Goal: Task Accomplishment & Management: Use online tool/utility

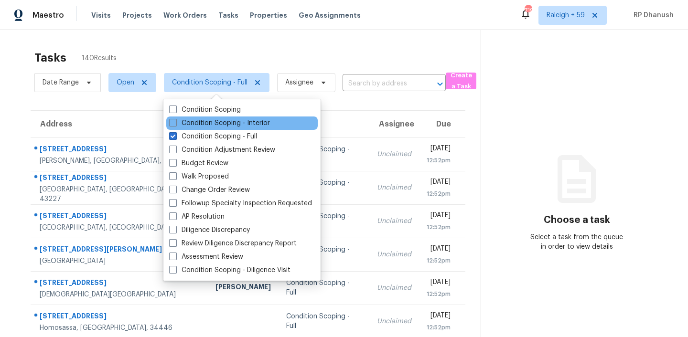
click at [186, 117] on div "Condition Scoping - Interior" at bounding box center [241, 123] width 151 height 13
click at [186, 119] on label "Condition Scoping - Interior" at bounding box center [219, 123] width 101 height 10
click at [175, 119] on input "Condition Scoping - Interior" at bounding box center [172, 121] width 6 height 6
checkbox input "true"
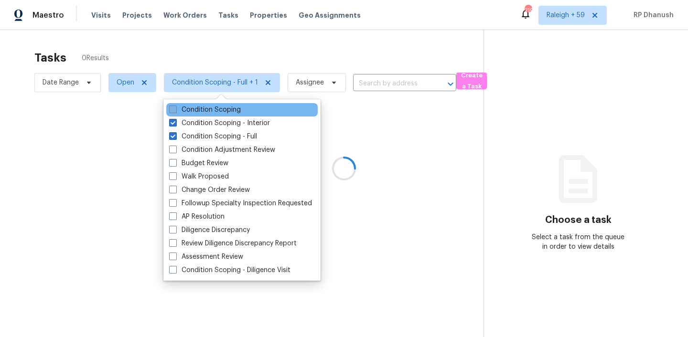
click at [186, 109] on label "Condition Scoping" at bounding box center [205, 110] width 72 height 10
click at [175, 109] on input "Condition Scoping" at bounding box center [172, 108] width 6 height 6
checkbox input "true"
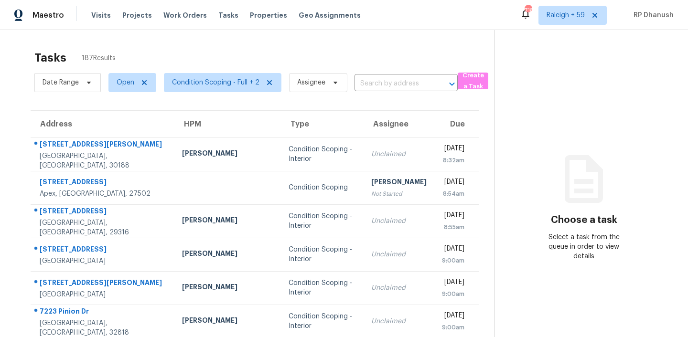
click at [555, 174] on icon at bounding box center [583, 178] width 57 height 57
click at [230, 49] on div "Tasks 187 Results" at bounding box center [264, 57] width 460 height 25
click at [223, 74] on span "Condition Scoping - Full + 2" at bounding box center [222, 82] width 117 height 19
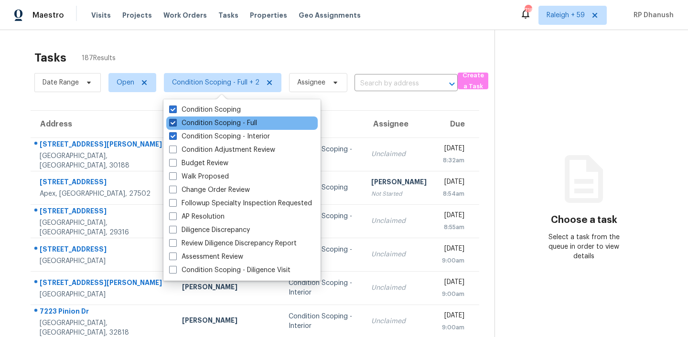
click at [220, 118] on label "Condition Scoping - Full" at bounding box center [213, 123] width 88 height 10
click at [175, 118] on input "Condition Scoping - Full" at bounding box center [172, 121] width 6 height 6
checkbox input "false"
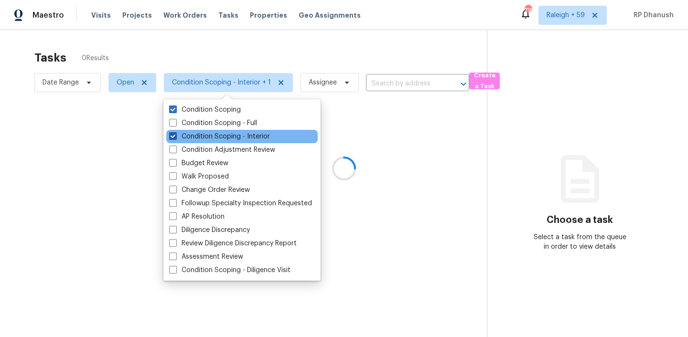
click at [214, 133] on label "Condition Scoping - Interior" at bounding box center [219, 137] width 101 height 10
click at [175, 133] on input "Condition Scoping - Interior" at bounding box center [172, 135] width 6 height 6
checkbox input "false"
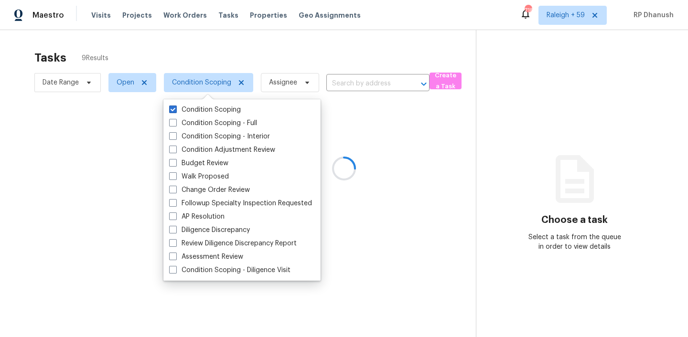
click at [576, 154] on icon at bounding box center [574, 178] width 57 height 57
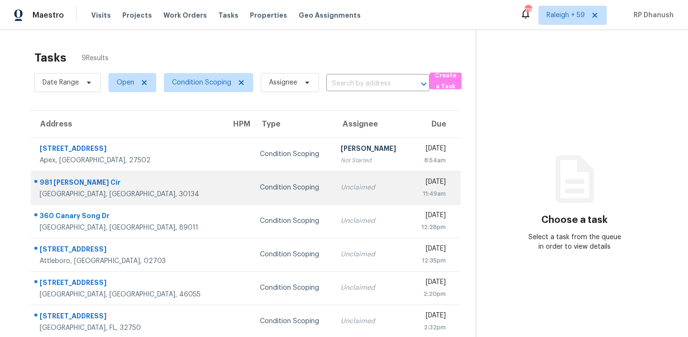
click at [342, 194] on td "Unclaimed" at bounding box center [371, 187] width 77 height 33
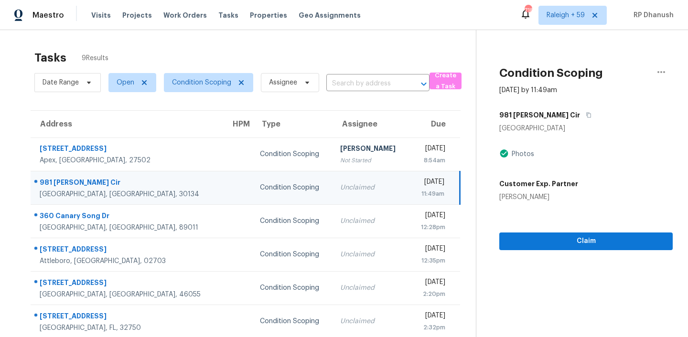
click at [566, 113] on div "981 McDuffie Cir" at bounding box center [585, 115] width 173 height 17
click at [586, 115] on icon "button" at bounding box center [589, 115] width 6 height 6
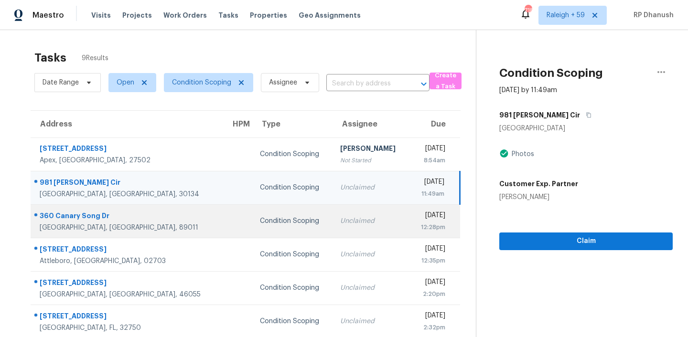
click at [255, 212] on td "Condition Scoping" at bounding box center [292, 220] width 81 height 33
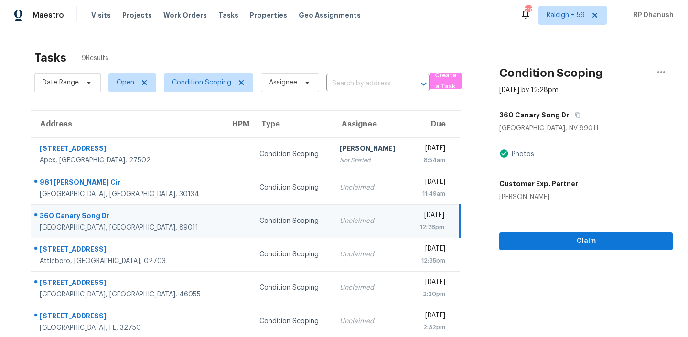
click at [582, 109] on div "360 Canary Song Dr" at bounding box center [585, 115] width 173 height 17
click at [577, 111] on div "360 Canary Song Dr" at bounding box center [585, 115] width 173 height 17
click at [576, 113] on icon "button" at bounding box center [578, 115] width 5 height 5
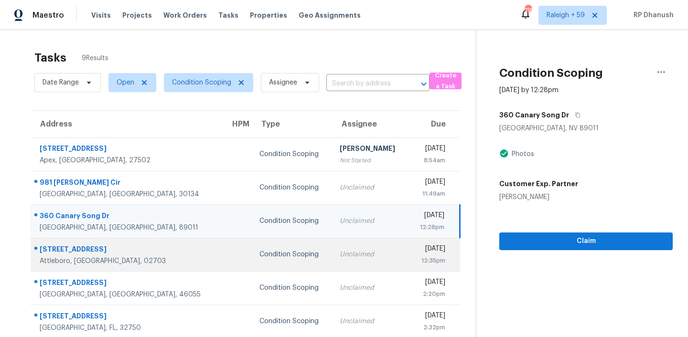
click at [259, 253] on div "Condition Scoping" at bounding box center [291, 255] width 65 height 10
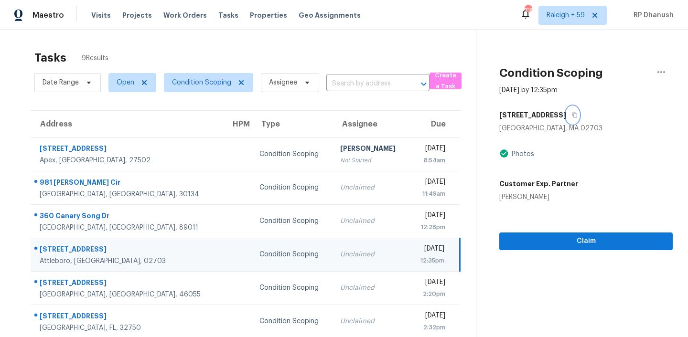
click at [573, 113] on icon "button" at bounding box center [575, 115] width 5 height 5
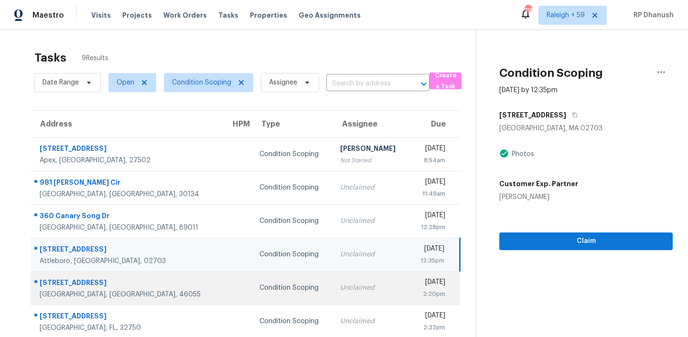
click at [340, 287] on div "Unclaimed" at bounding box center [370, 288] width 61 height 10
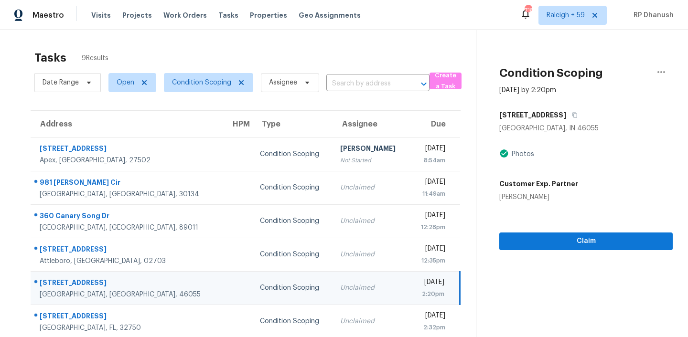
click at [564, 114] on div "5767 Palazzo Ln" at bounding box center [585, 115] width 173 height 17
click at [572, 114] on icon "button" at bounding box center [575, 115] width 6 height 6
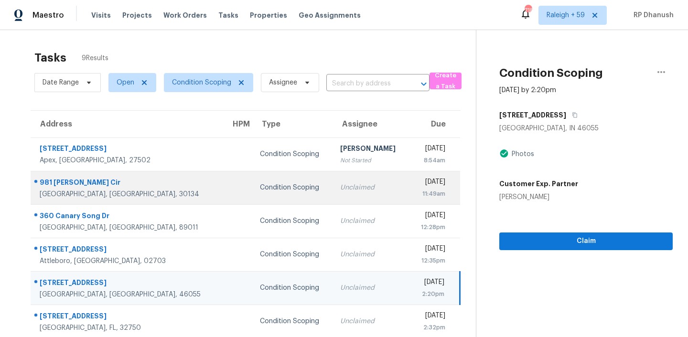
click at [332, 182] on td "Unclaimed" at bounding box center [370, 187] width 76 height 33
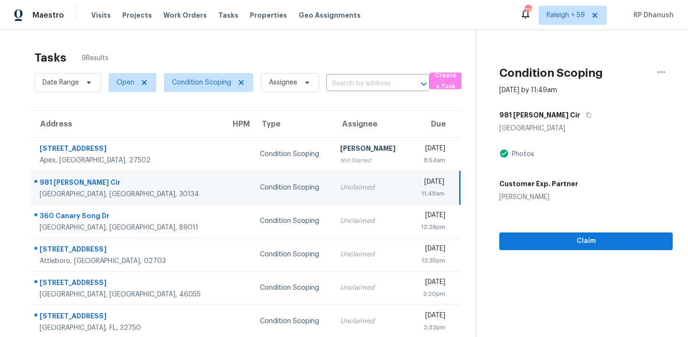
click at [435, 183] on div "Thu, Oct 9th 2025" at bounding box center [431, 183] width 28 height 12
click at [586, 115] on icon "button" at bounding box center [589, 115] width 6 height 6
click at [575, 235] on span "Claim" at bounding box center [586, 241] width 158 height 12
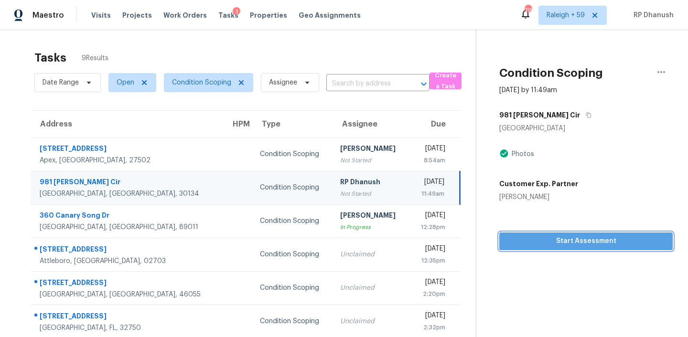
click at [542, 245] on span "Start Assessment" at bounding box center [586, 241] width 158 height 12
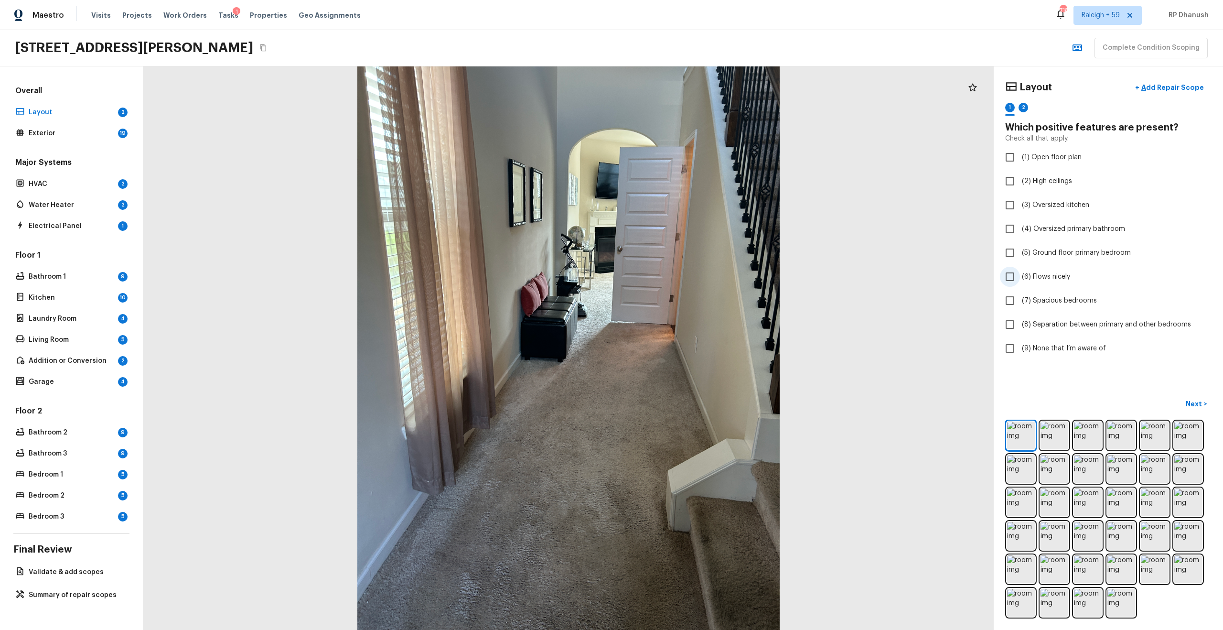
click at [687, 272] on span "(6) Flows nicely" at bounding box center [1046, 277] width 48 height 10
click at [687, 272] on input "(6) Flows nicely" at bounding box center [1010, 277] width 20 height 20
checkbox input "true"
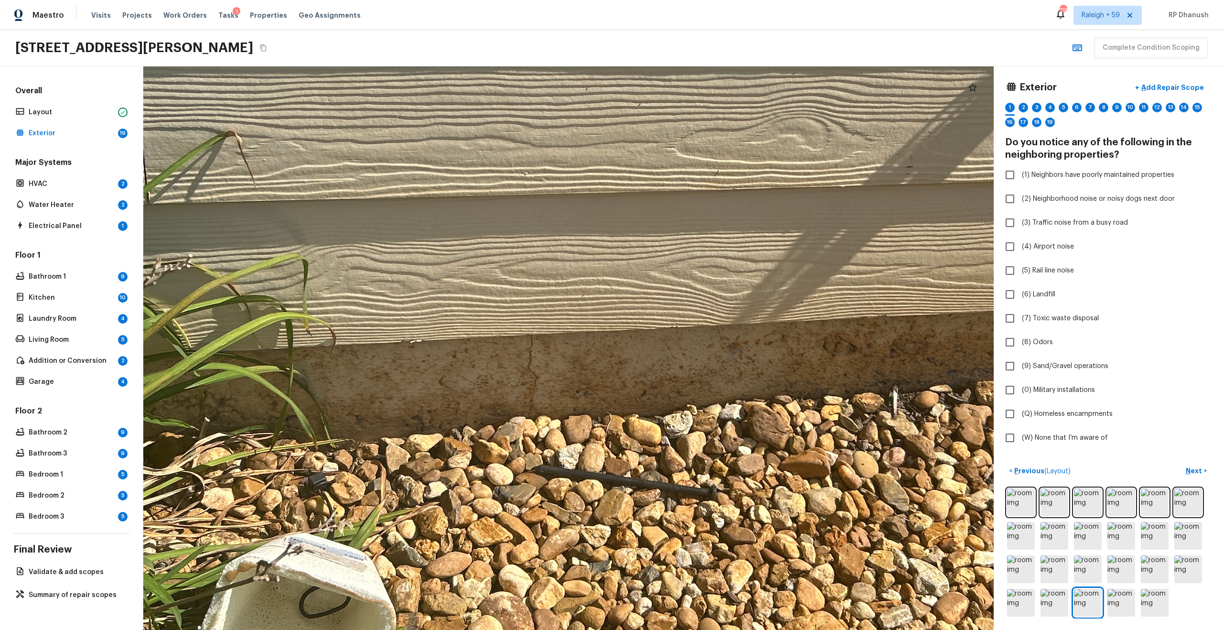
click at [687, 95] on div at bounding box center [972, 87] width 19 height 19
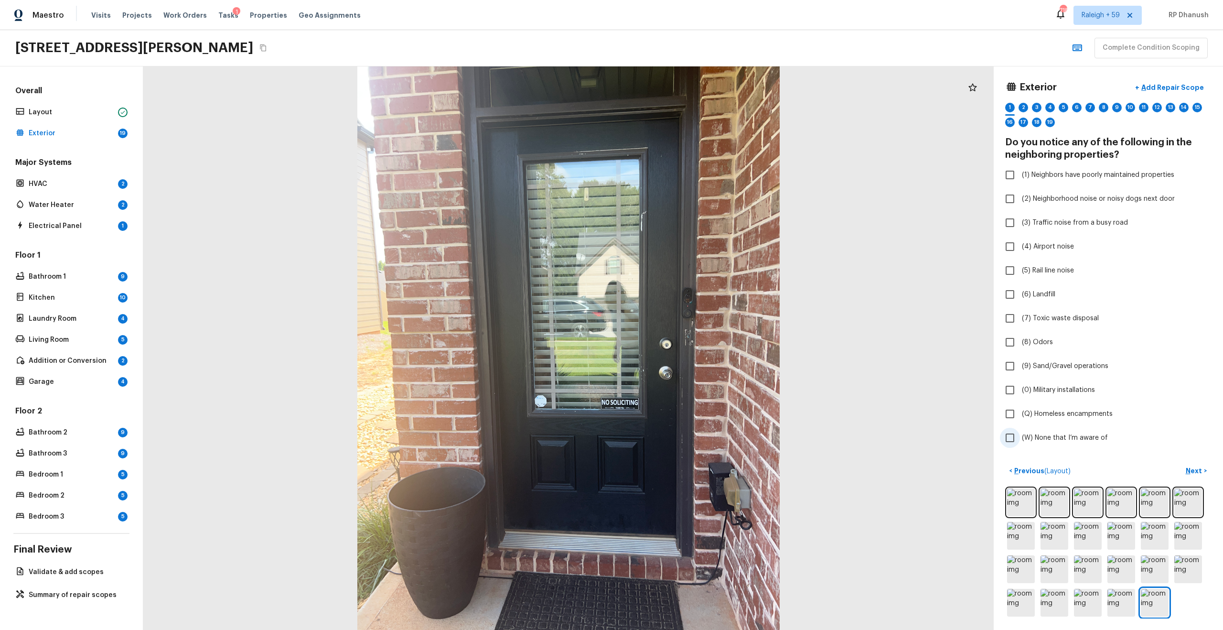
click at [687, 337] on span "(W) None that I’m aware of" at bounding box center [1065, 438] width 86 height 10
click at [687, 337] on input "(W) None that I’m aware of" at bounding box center [1010, 437] width 20 height 20
checkbox input "true"
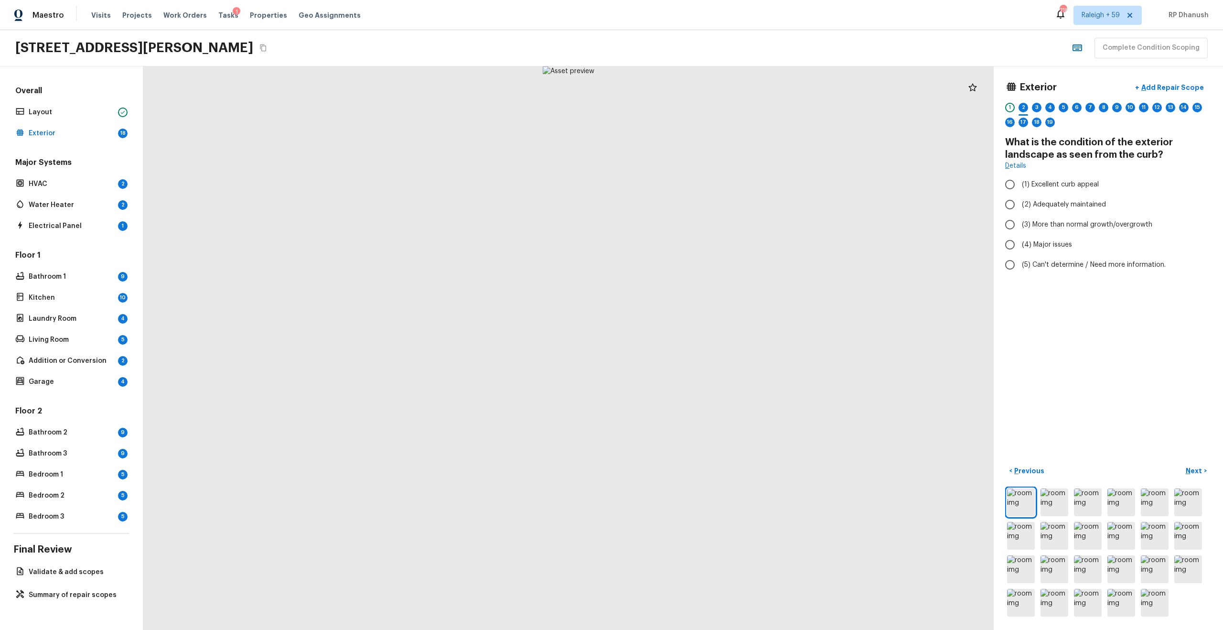
radio input "true"
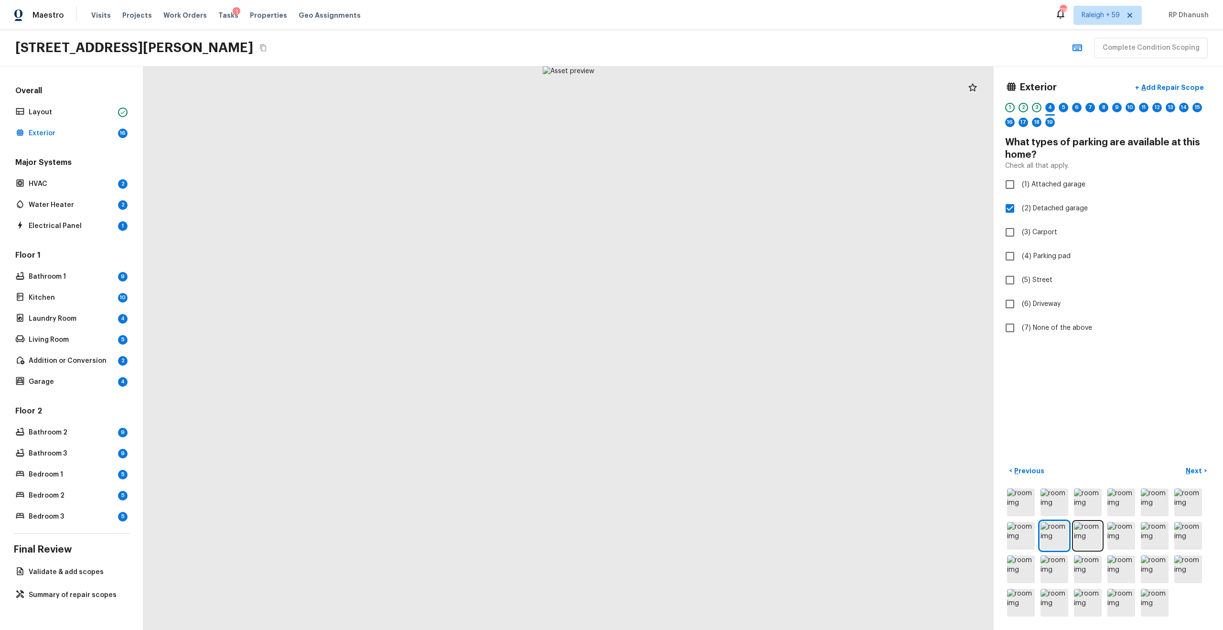
checkbox input "false"
checkbox input "true"
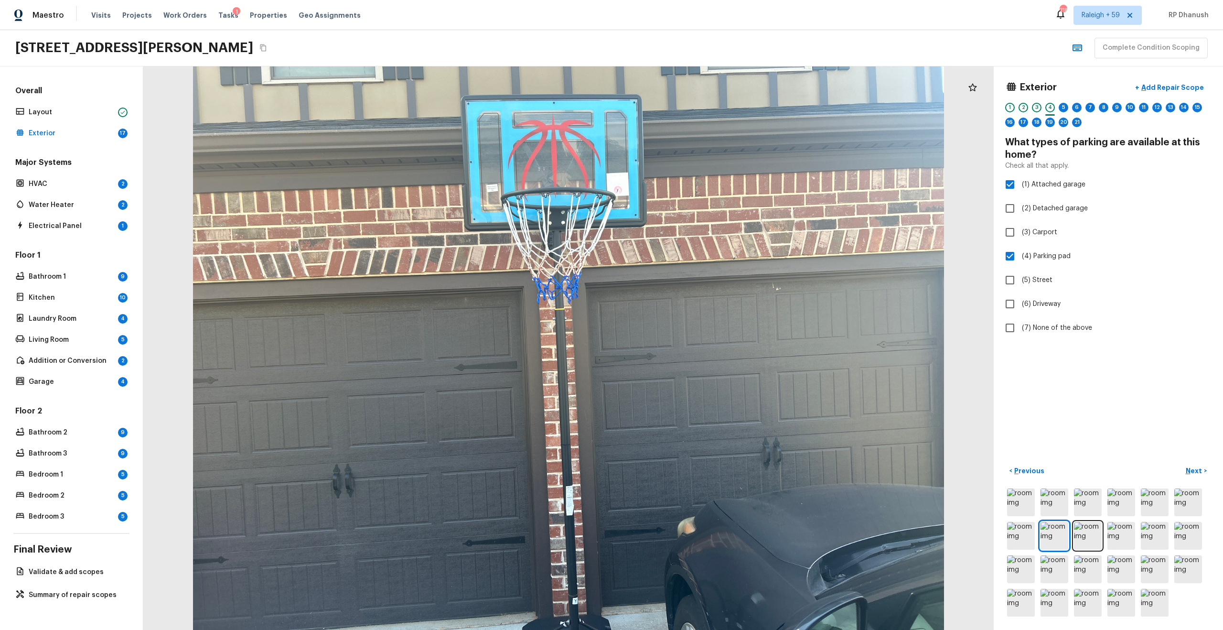
checkbox input "false"
checkbox input "true"
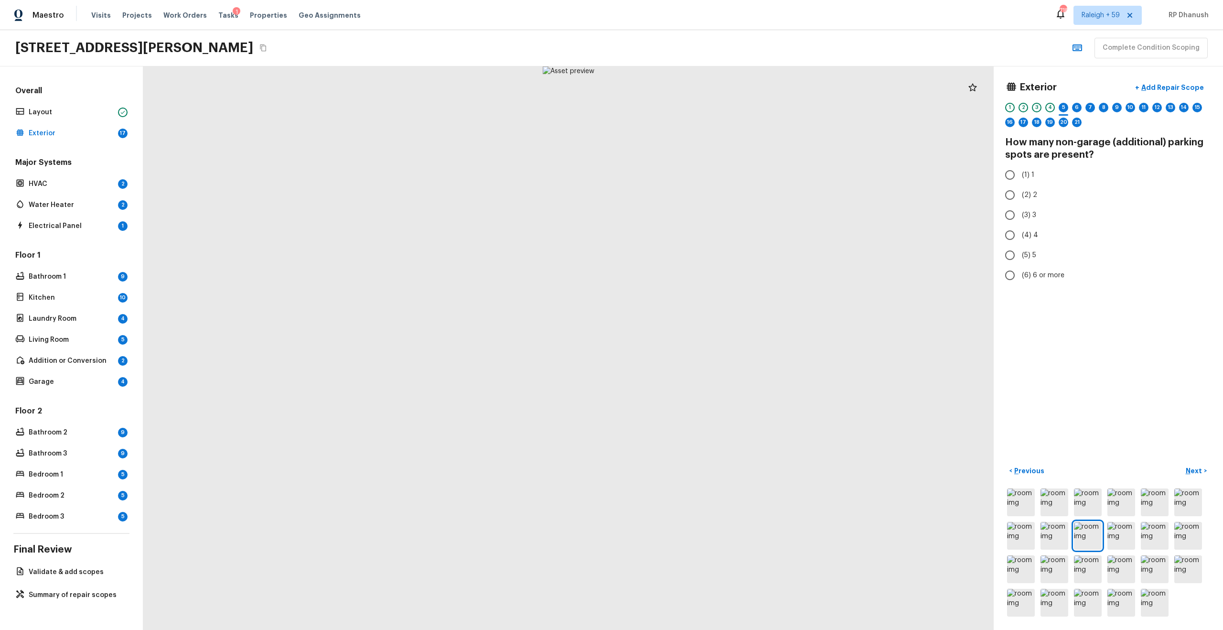
radio input "true"
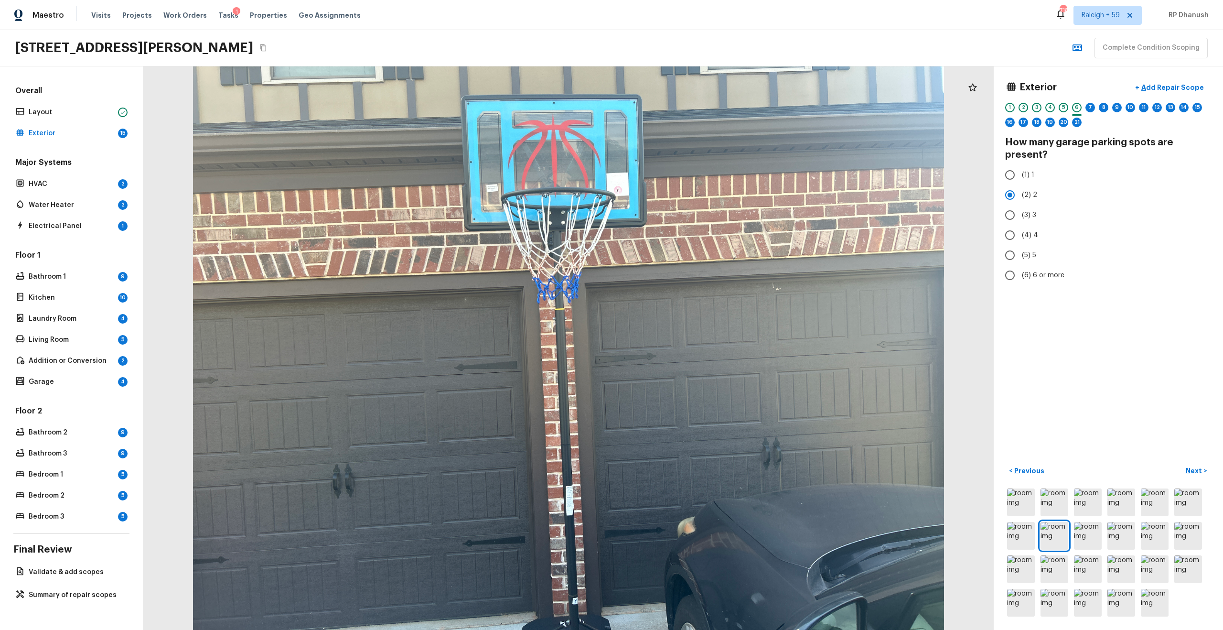
click at [687, 337] on div "< Previous Next >" at bounding box center [1108, 540] width 206 height 155
click at [687, 337] on img at bounding box center [1021, 502] width 28 height 28
click at [687, 108] on div "5" at bounding box center [1063, 108] width 10 height 10
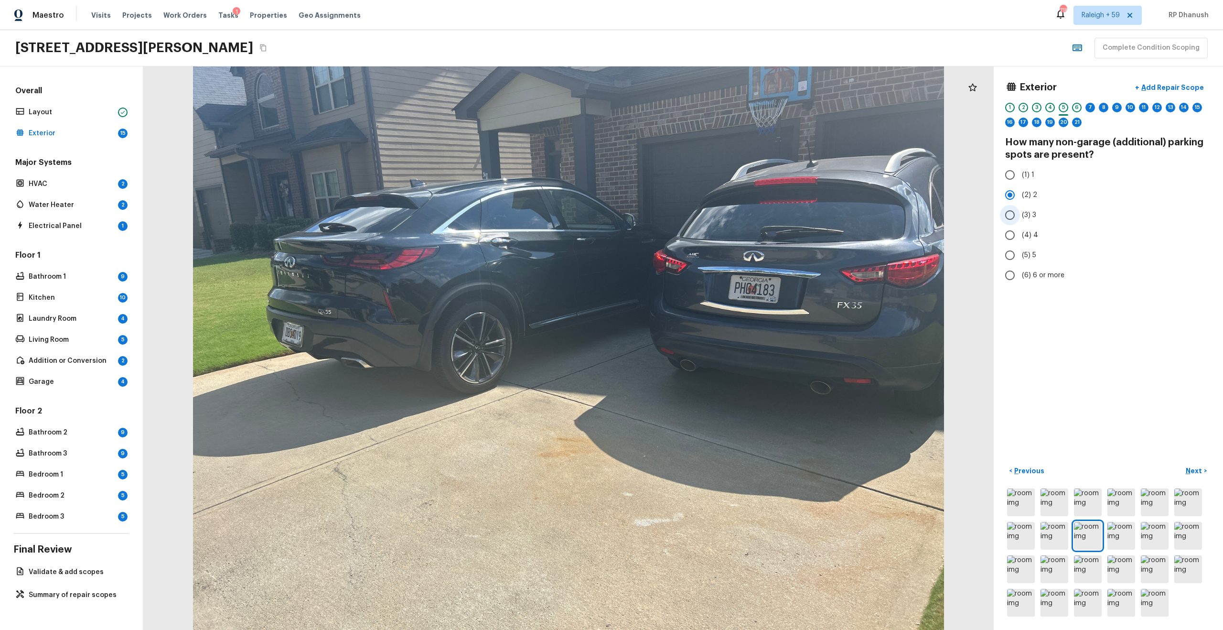
click at [687, 220] on label "(3) 3" at bounding box center [1102, 215] width 204 height 20
click at [687, 220] on input "(3) 3" at bounding box center [1010, 215] width 20 height 20
radio input "true"
click at [687, 337] on img at bounding box center [1121, 602] width 28 height 28
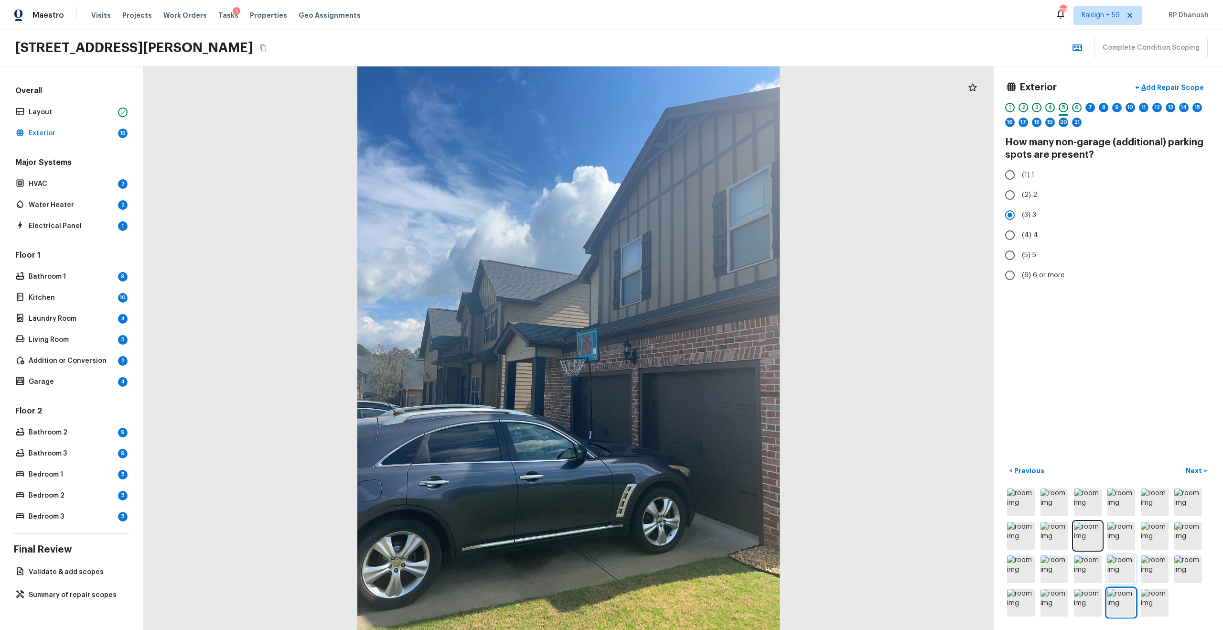
click at [687, 337] on img at bounding box center [1121, 569] width 28 height 28
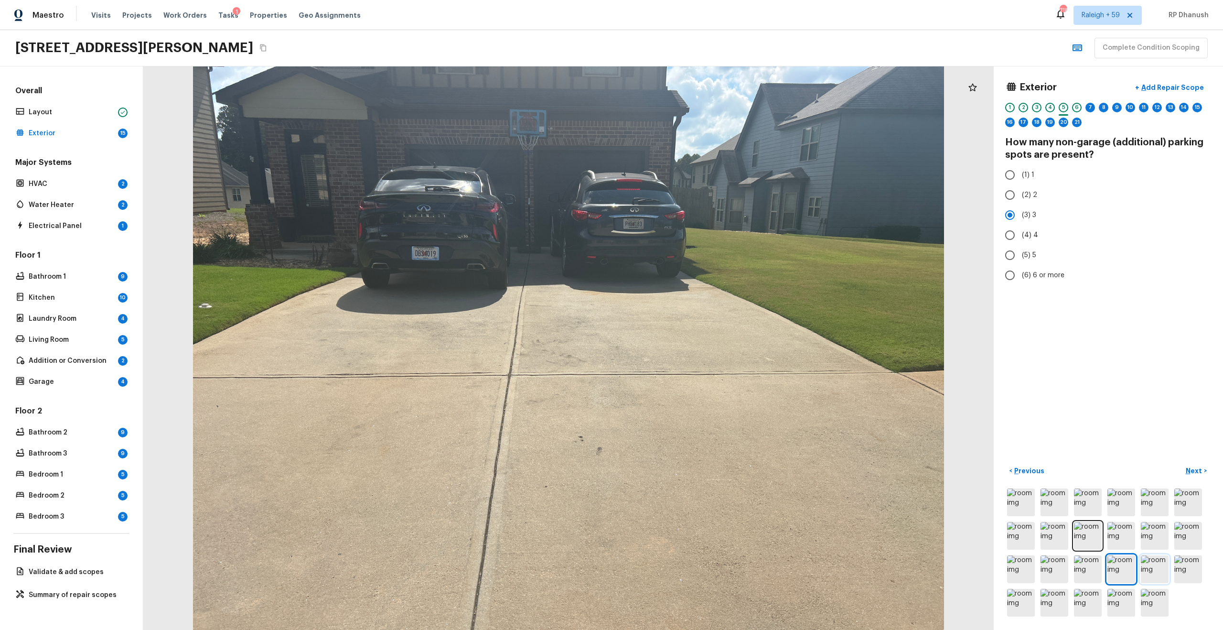
click at [687, 337] on img at bounding box center [1155, 569] width 28 height 28
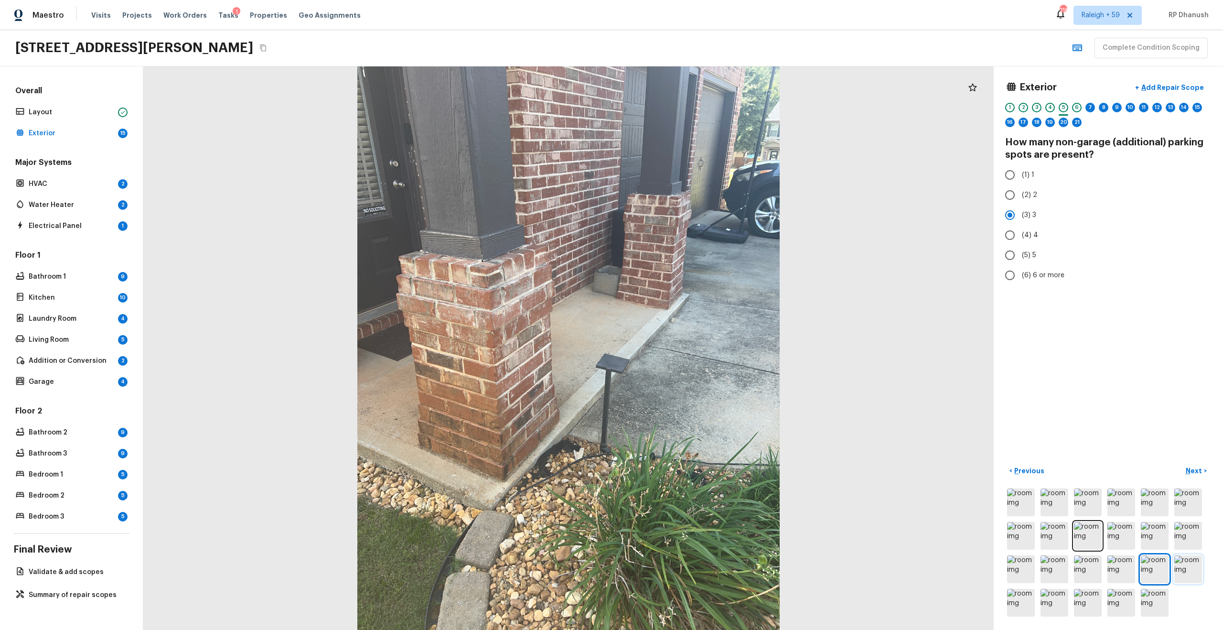
click at [687, 337] on img at bounding box center [1188, 569] width 28 height 28
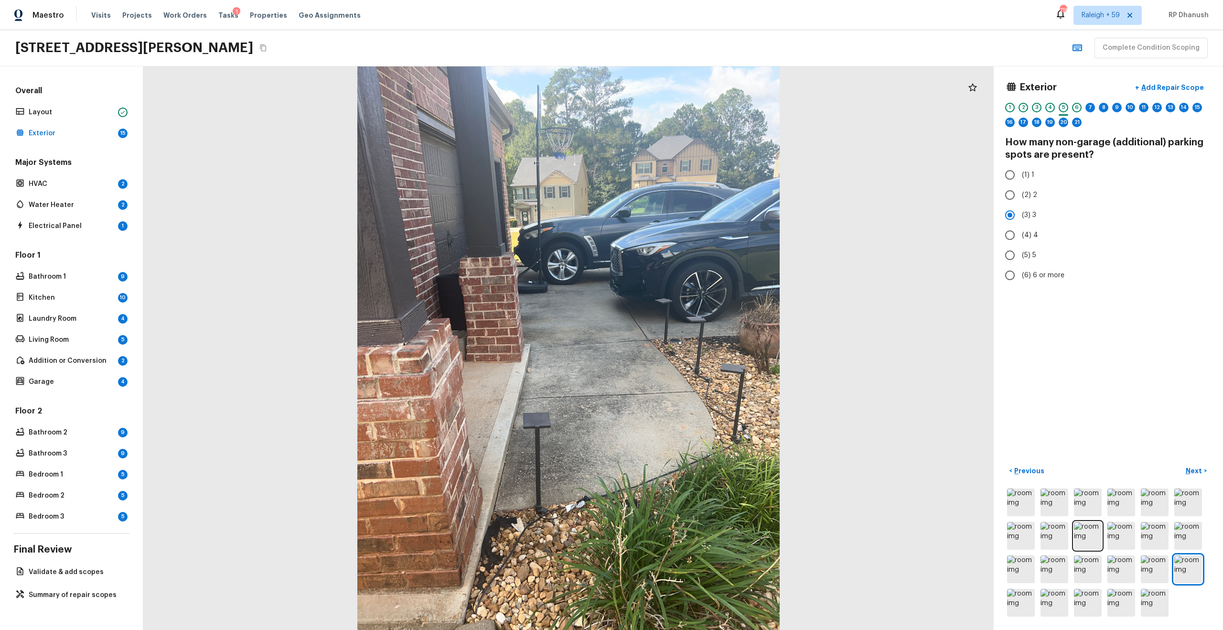
click at [687, 337] on div at bounding box center [1108, 552] width 206 height 132
click at [687, 337] on img at bounding box center [1121, 602] width 28 height 28
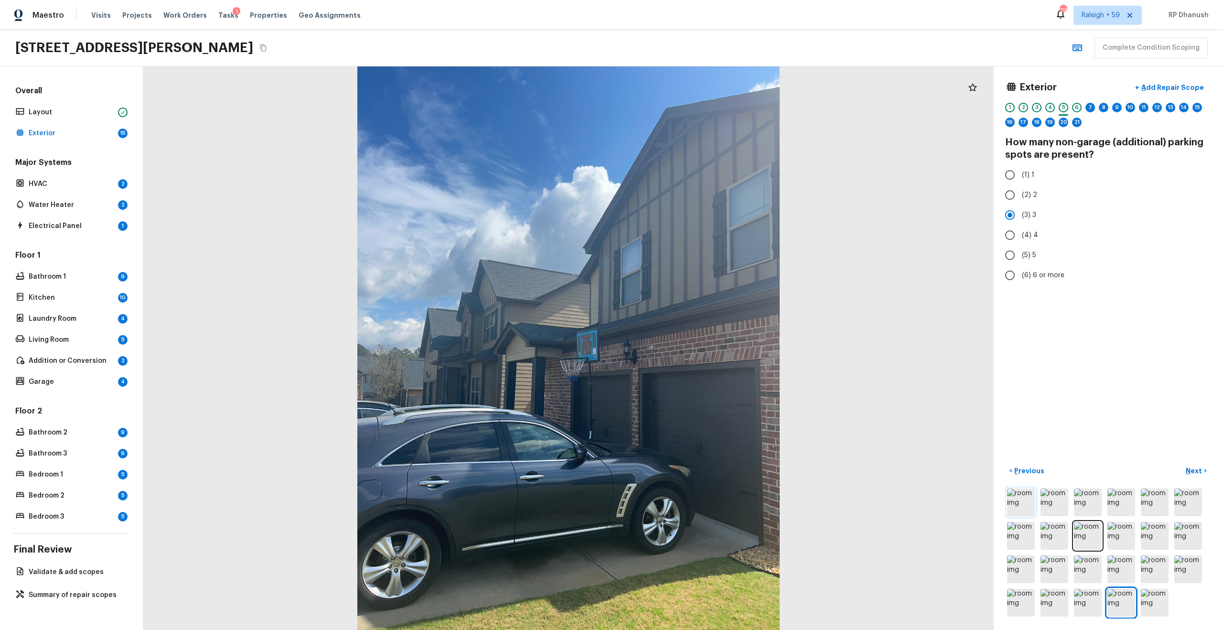
click at [687, 337] on img at bounding box center [1021, 502] width 28 height 28
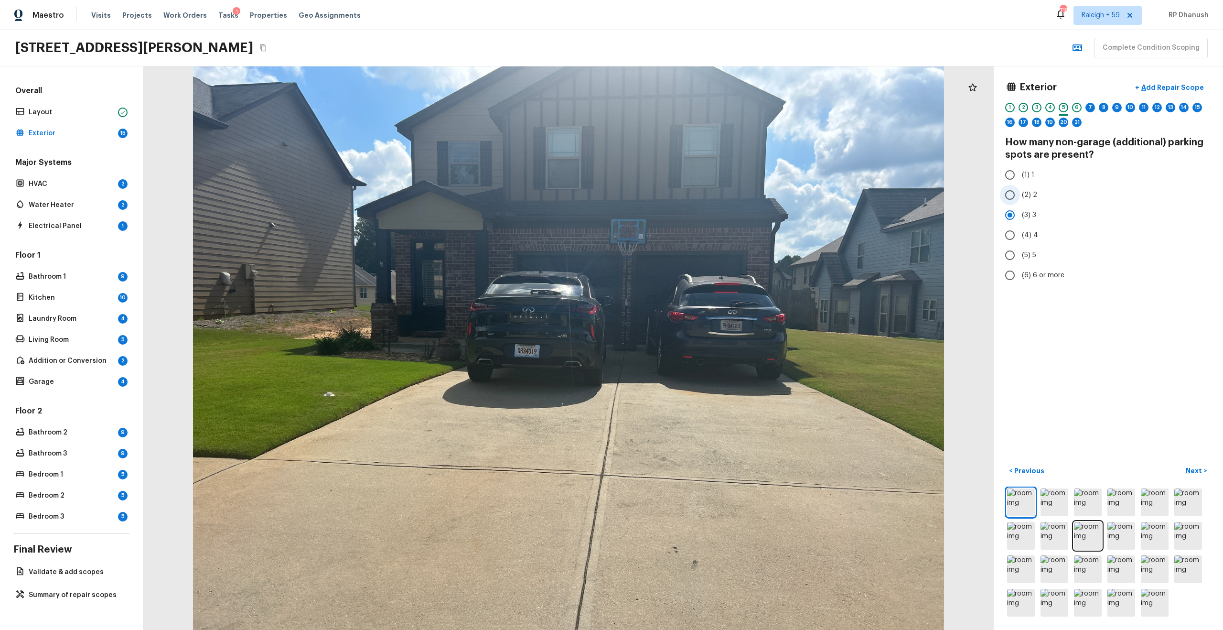
click at [687, 204] on label "(2) 2" at bounding box center [1102, 195] width 204 height 20
click at [687, 204] on input "(2) 2" at bounding box center [1010, 195] width 20 height 20
radio input "true"
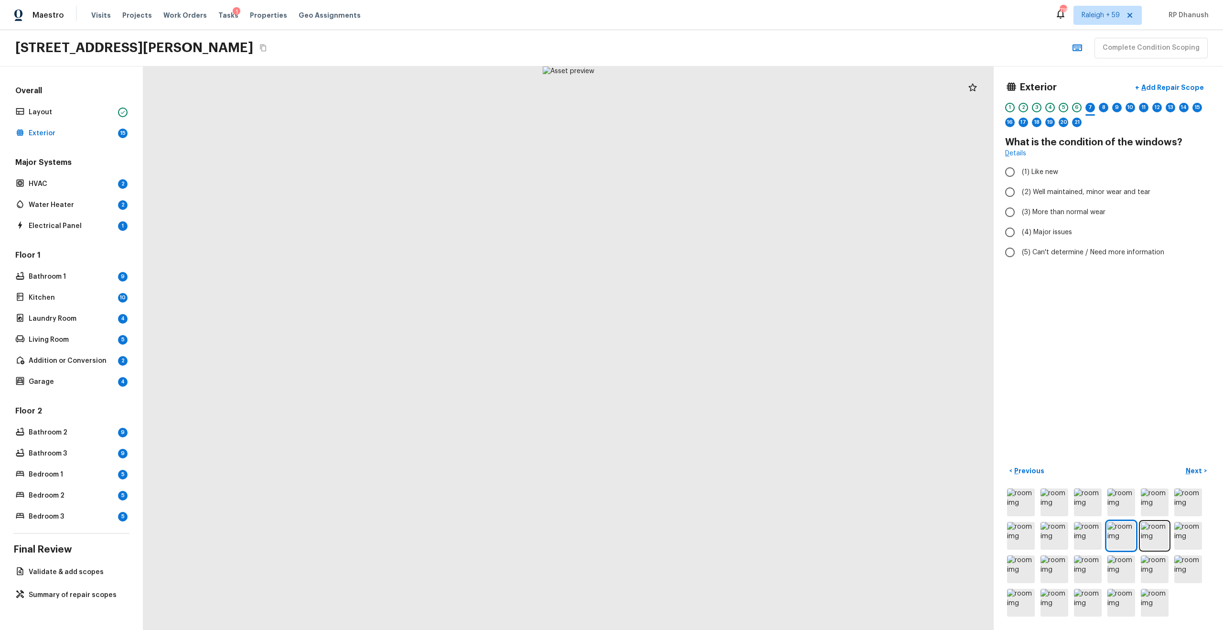
radio input "true"
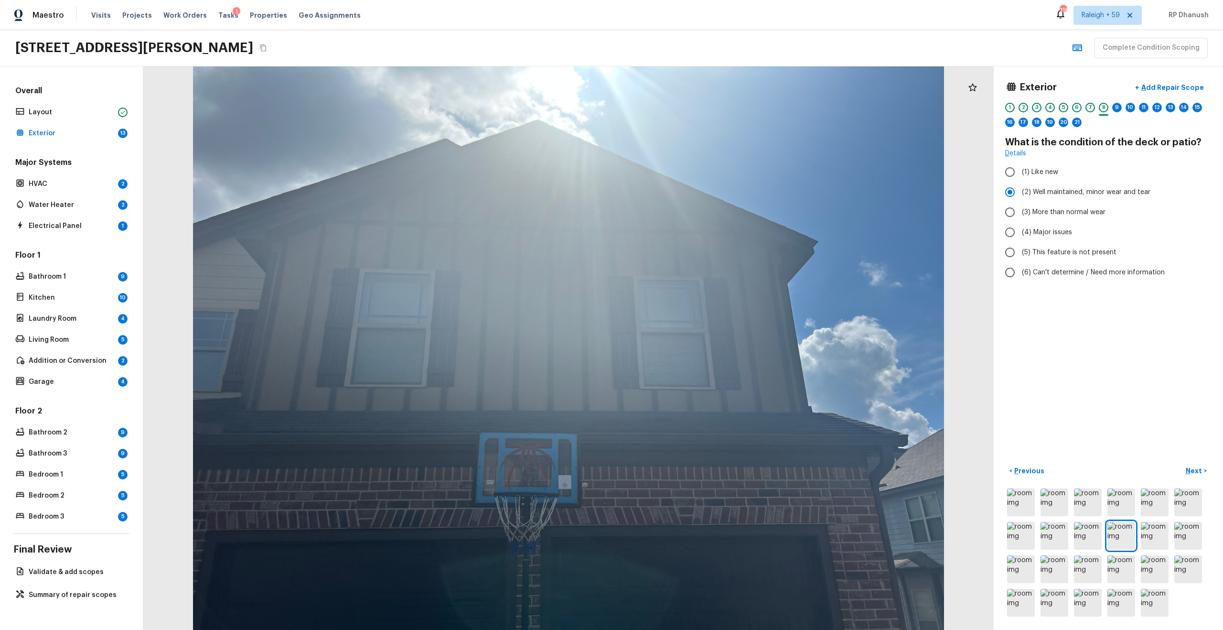
radio input "false"
radio input "true"
radio input "false"
radio input "true"
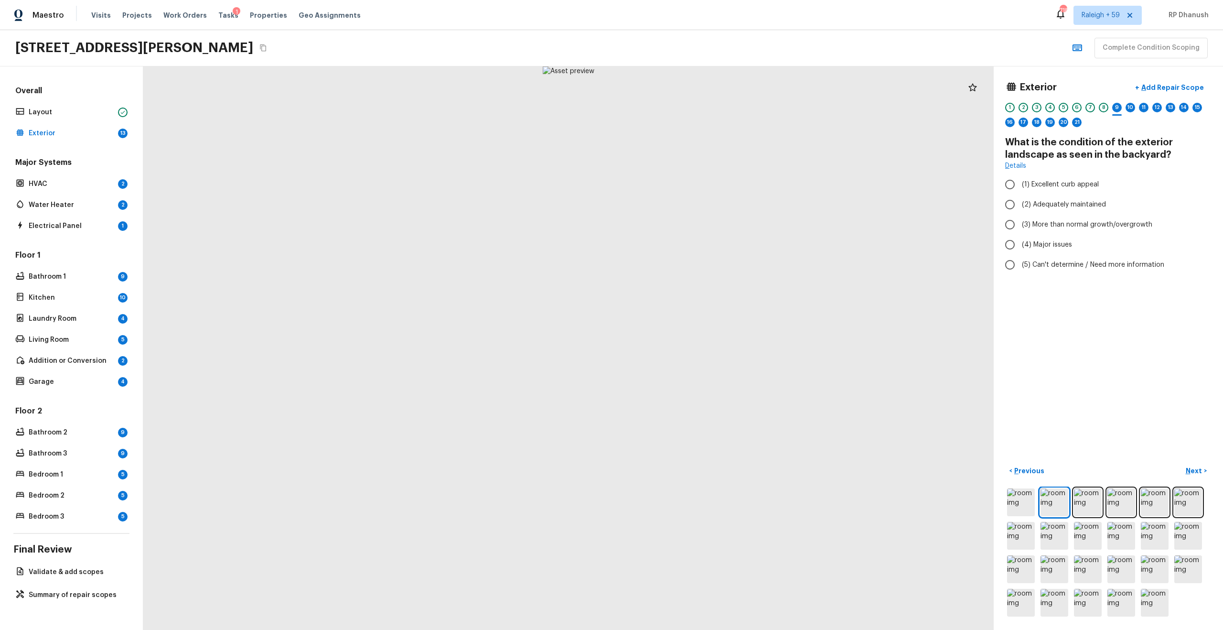
radio input "true"
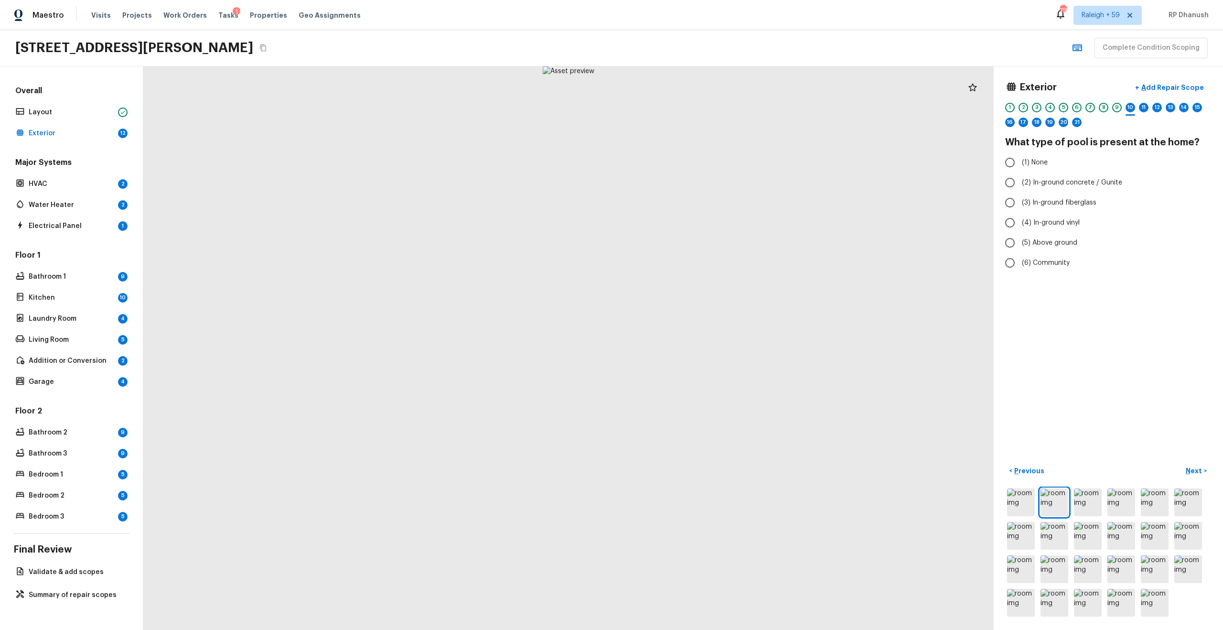
radio input "true"
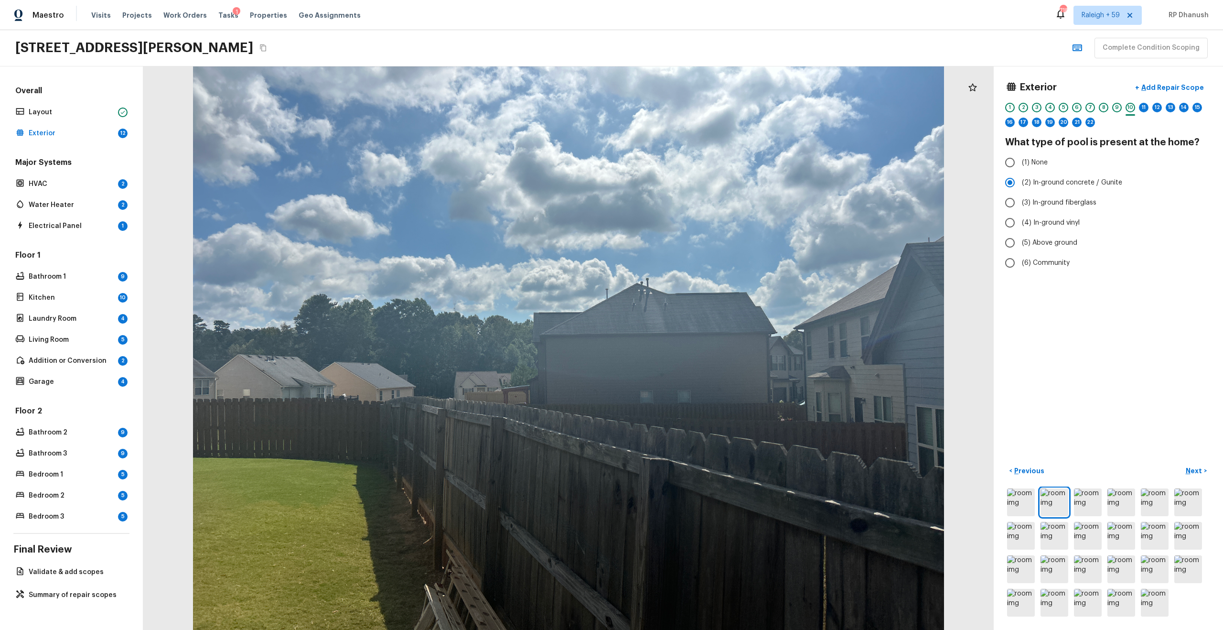
radio input "true"
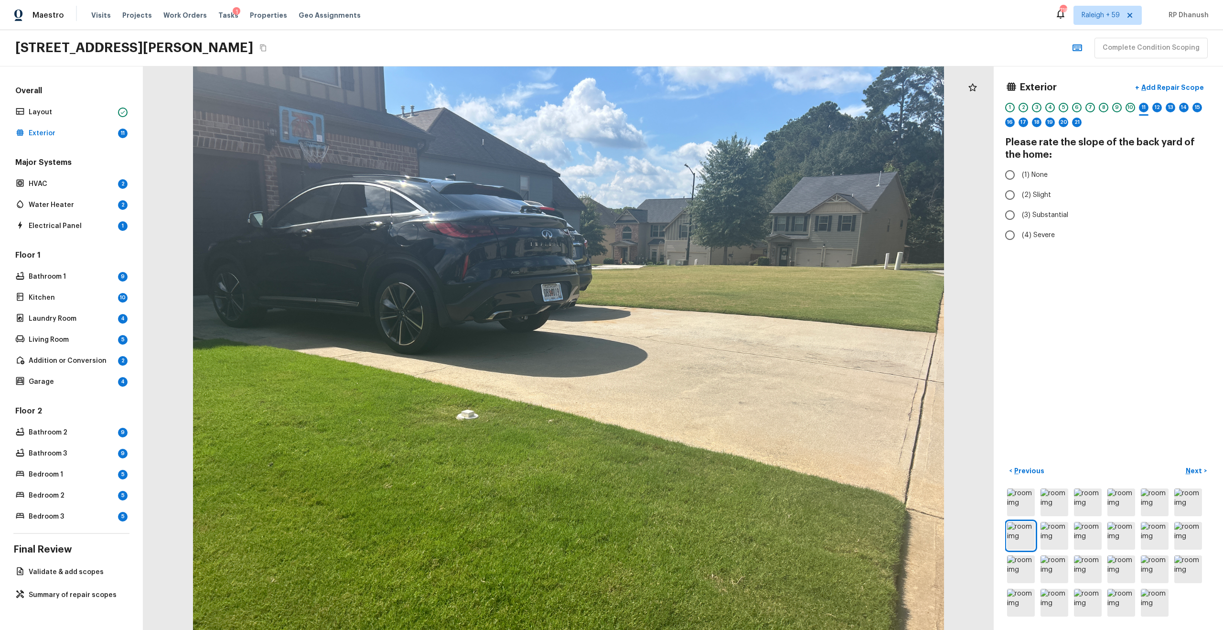
radio input "true"
radio input "false"
radio input "true"
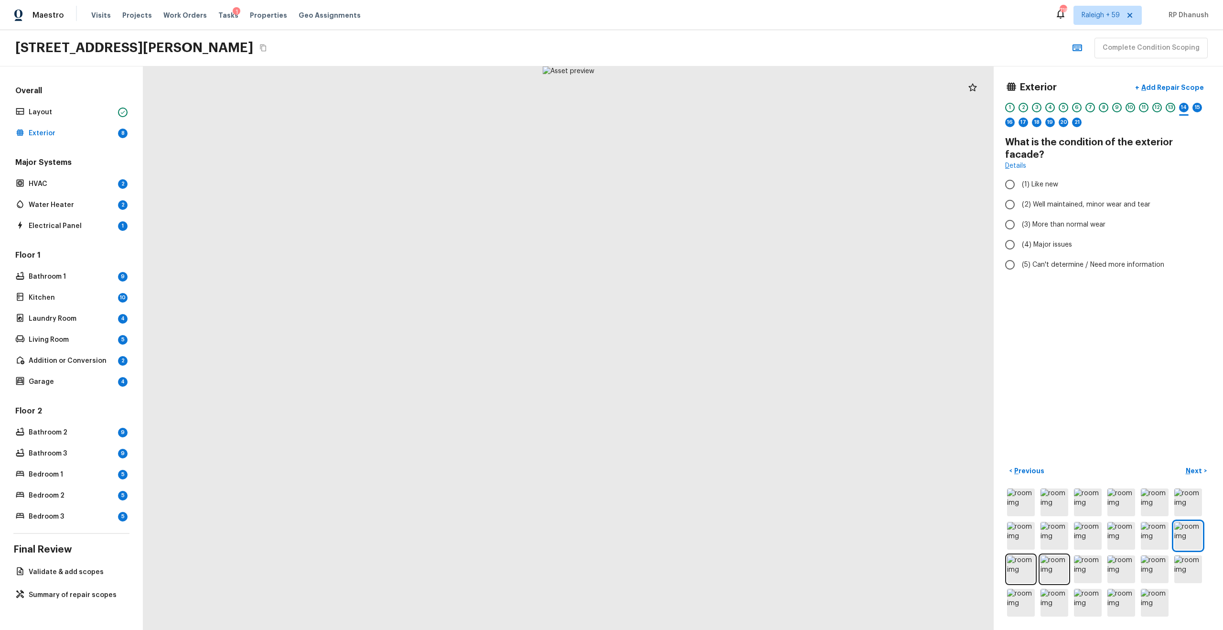
radio input "true"
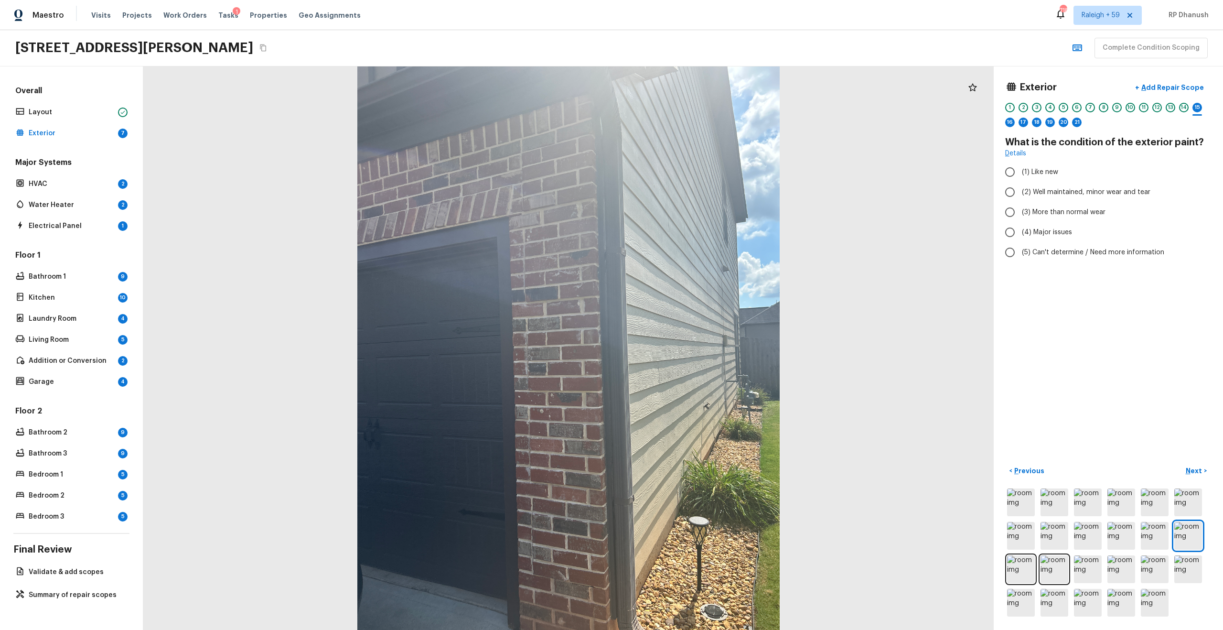
radio input "true"
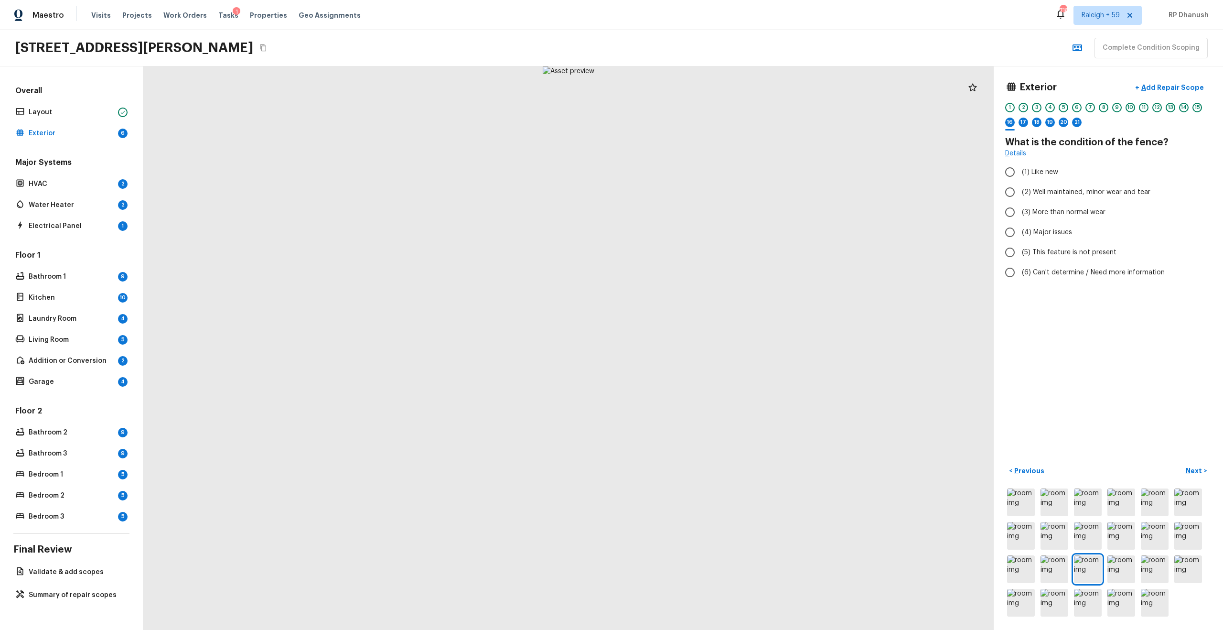
radio input "true"
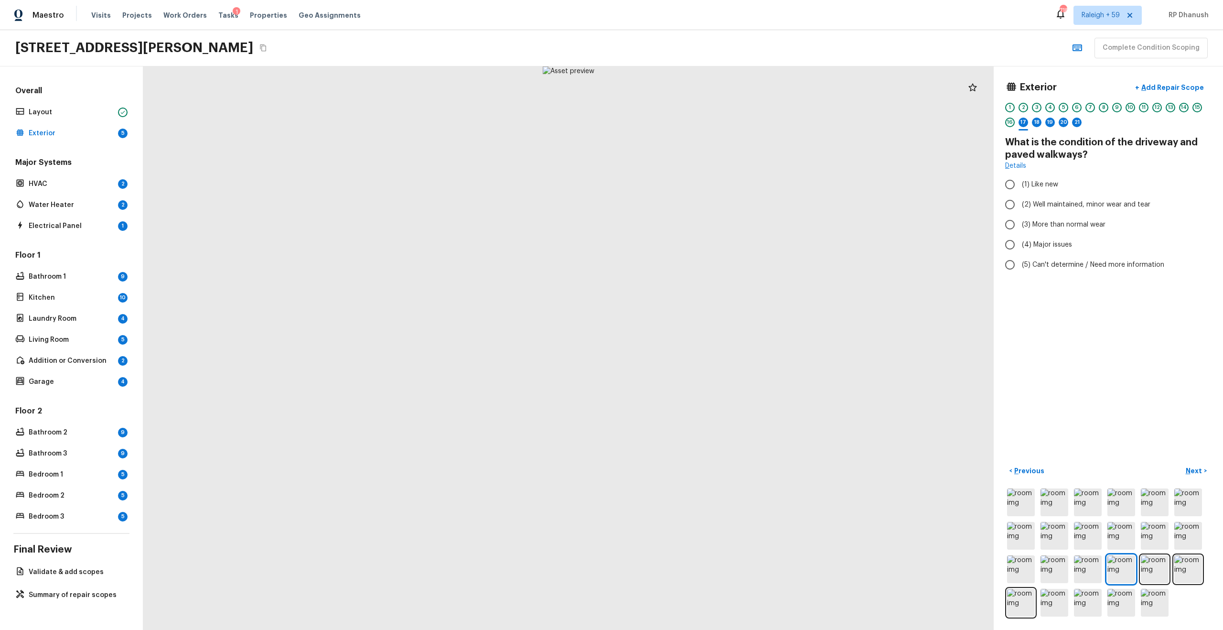
radio input "true"
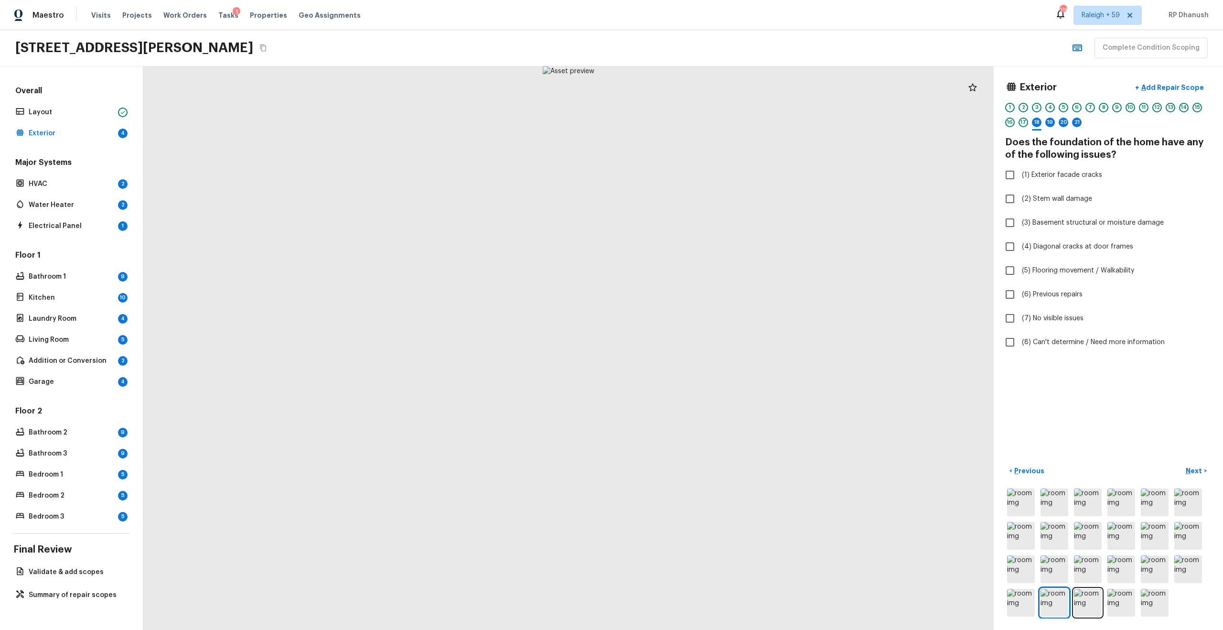
checkbox input "true"
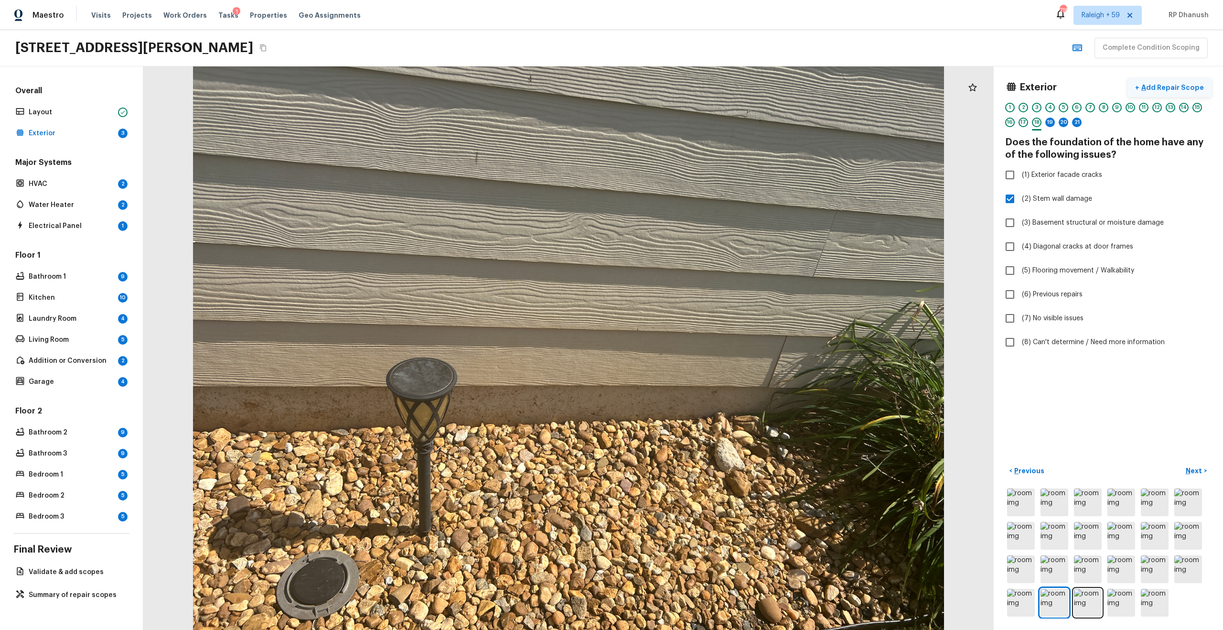
click at [687, 86] on p "Add Repair Scope" at bounding box center [1171, 88] width 64 height 10
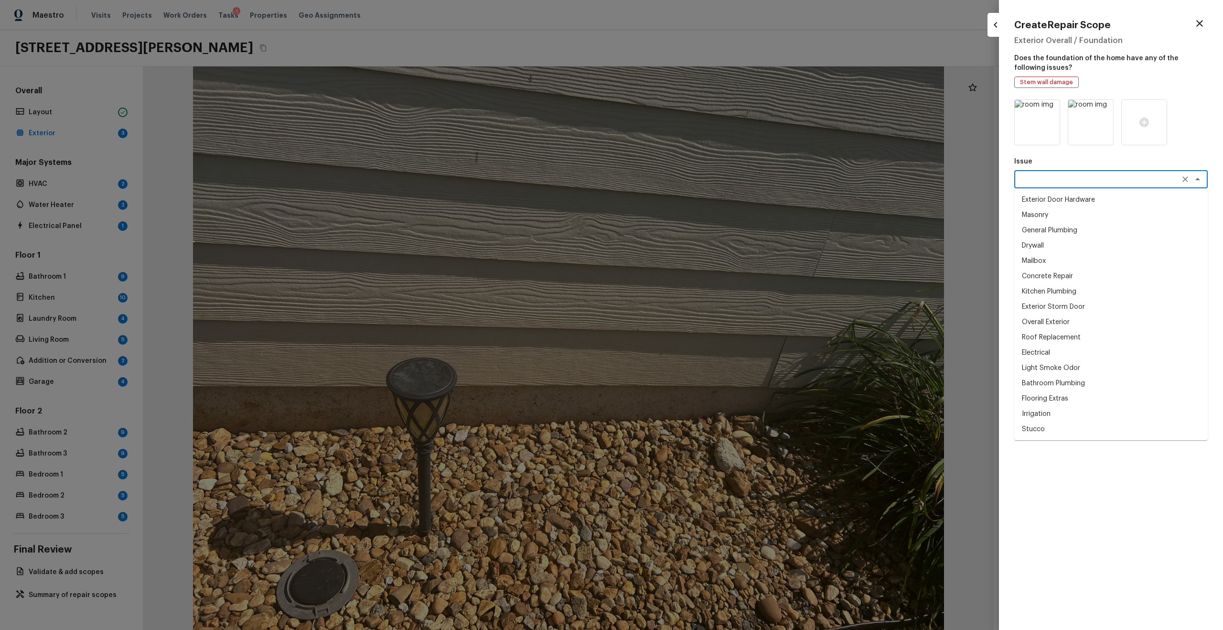
click at [687, 177] on textarea at bounding box center [1097, 179] width 158 height 10
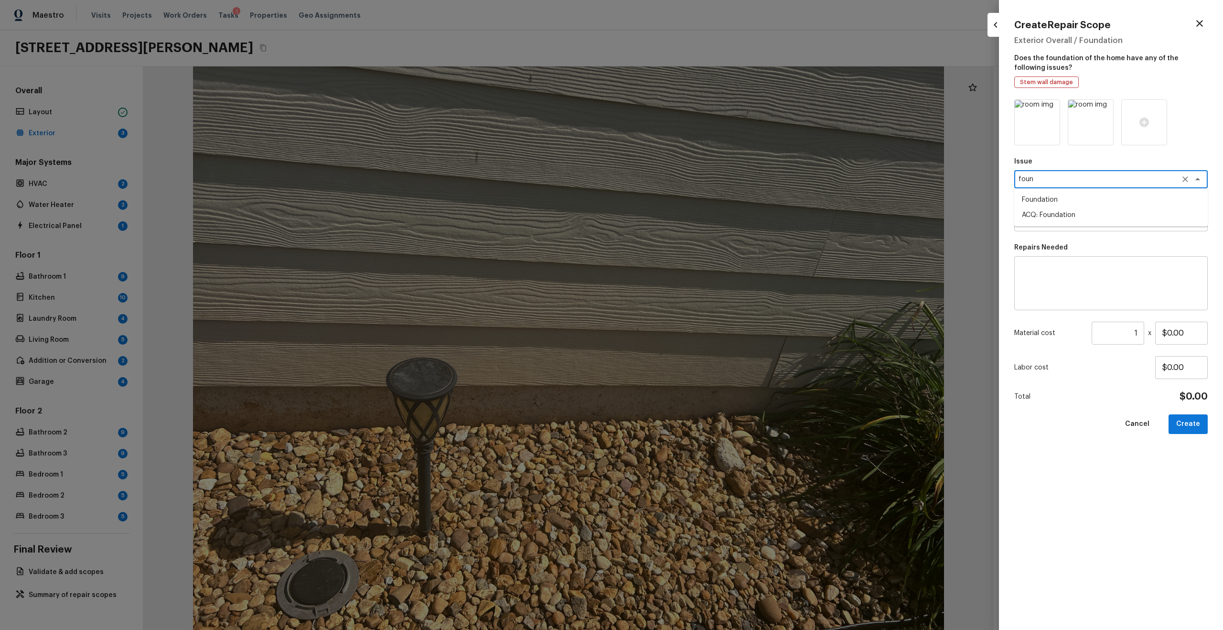
click at [687, 208] on li "ACQ: Foundation" at bounding box center [1110, 214] width 193 height 15
click at [687, 216] on div "x ​" at bounding box center [1110, 222] width 193 height 18
type textarea "ACQ: Foundation"
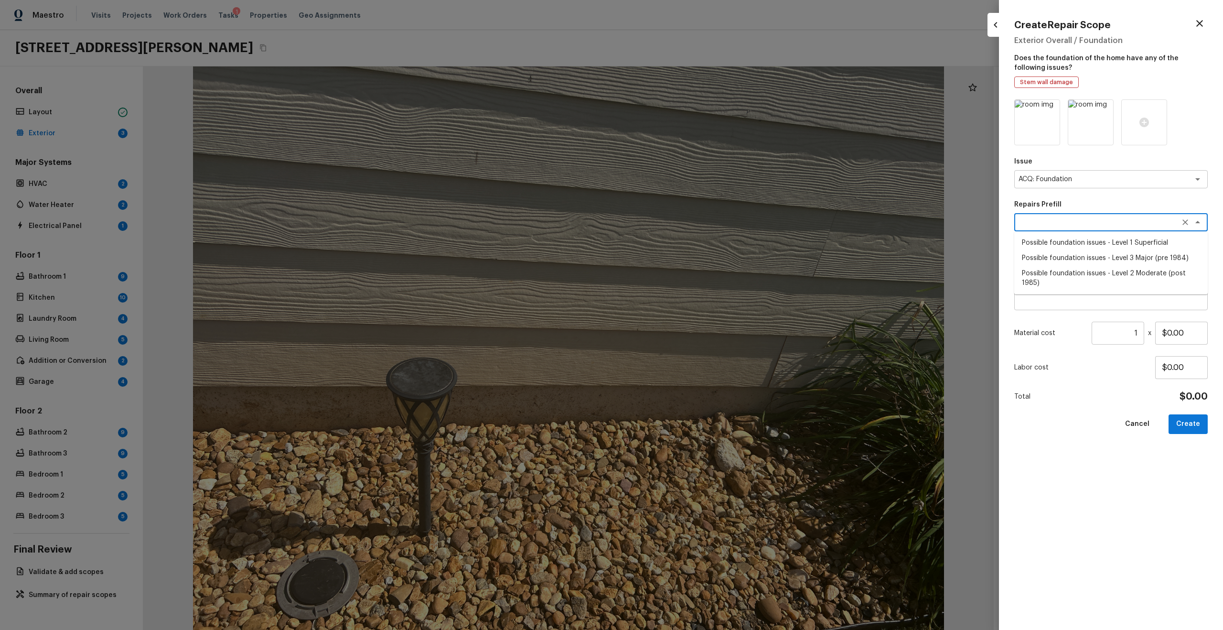
click at [687, 245] on li "Possible foundation issues - Level 1 Superficial" at bounding box center [1110, 242] width 193 height 15
type textarea "Possible foundation issues - Level 1 Superficial"
type textarea "Possible foundation issues - Level 1 - Superficial. Disclaimer: This is NOT a t…"
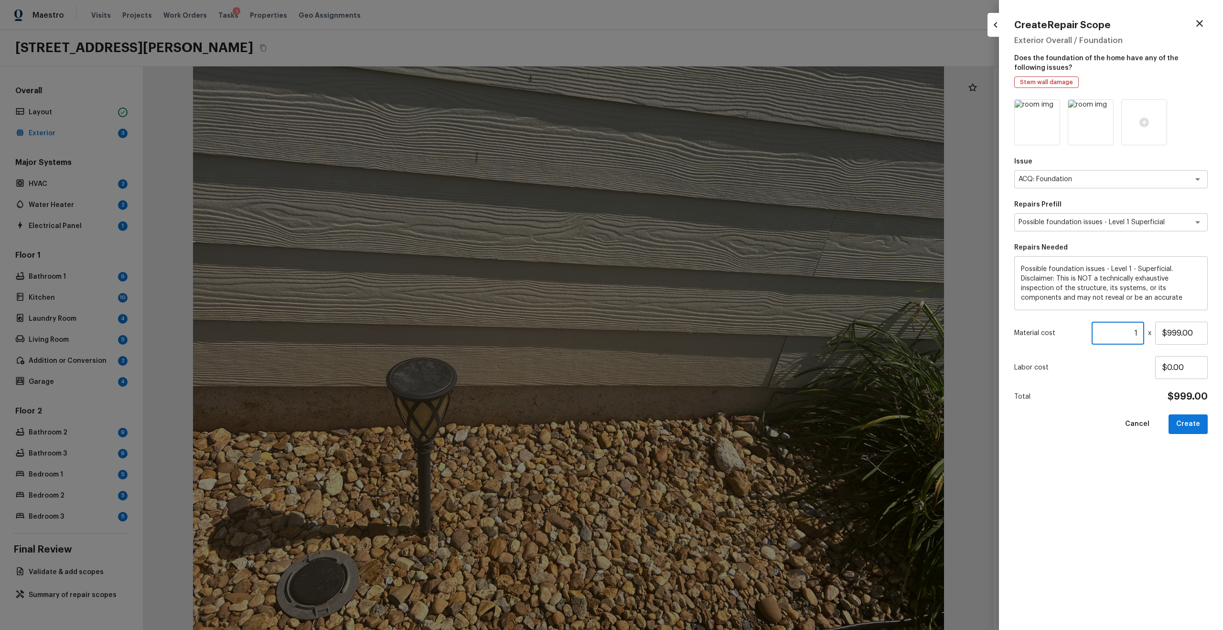
click at [687, 329] on input "1" at bounding box center [1117, 332] width 53 height 23
click at [687, 328] on input "$999.00" at bounding box center [1181, 332] width 53 height 23
click at [687, 331] on input "$999.00" at bounding box center [1181, 332] width 53 height 23
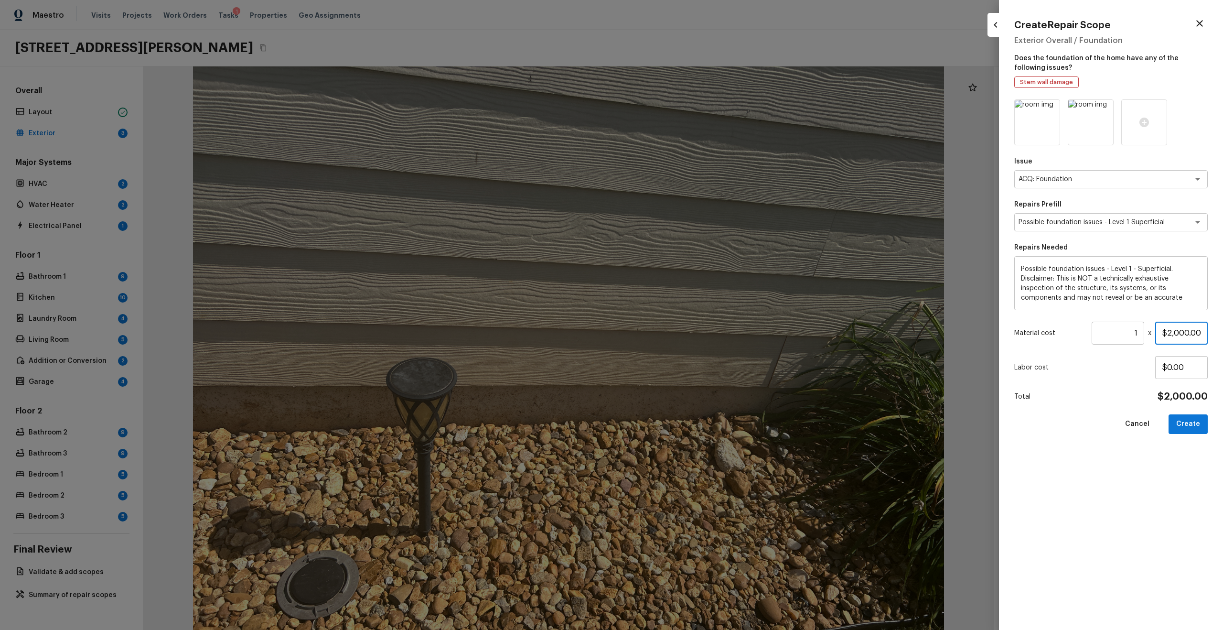
type input "$2,000.00"
click at [687, 108] on icon at bounding box center [1104, 109] width 8 height 8
click at [687, 105] on icon at bounding box center [1051, 109] width 10 height 10
click at [687, 126] on icon at bounding box center [1037, 122] width 10 height 10
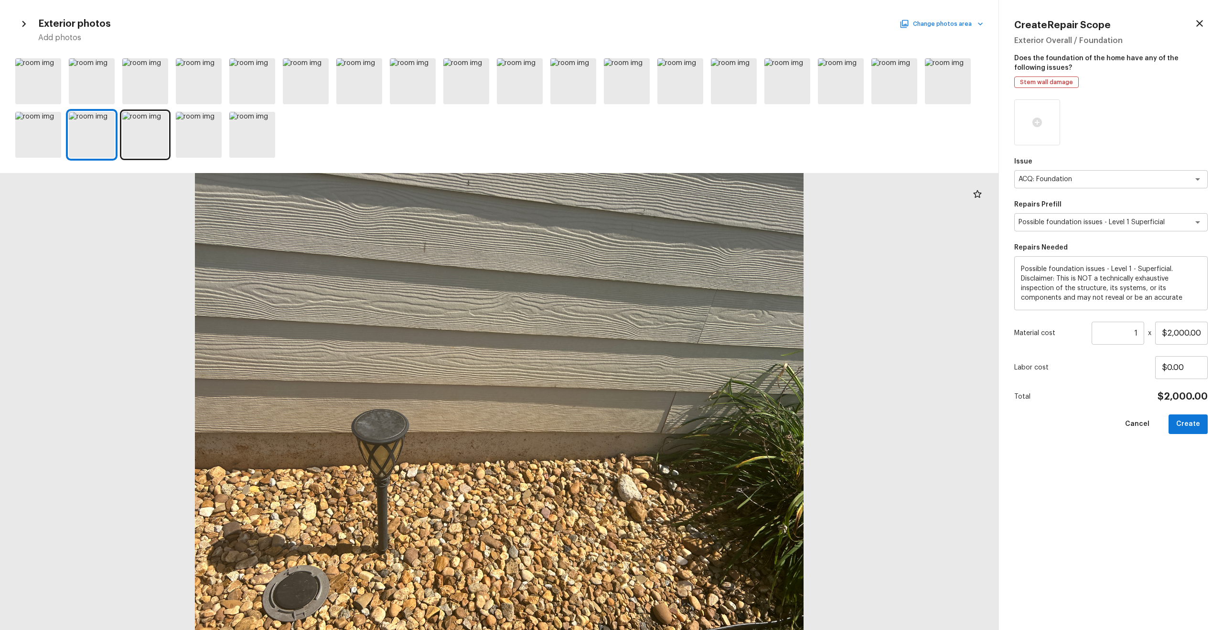
click at [687, 23] on button "Change photos area" at bounding box center [942, 24] width 82 height 12
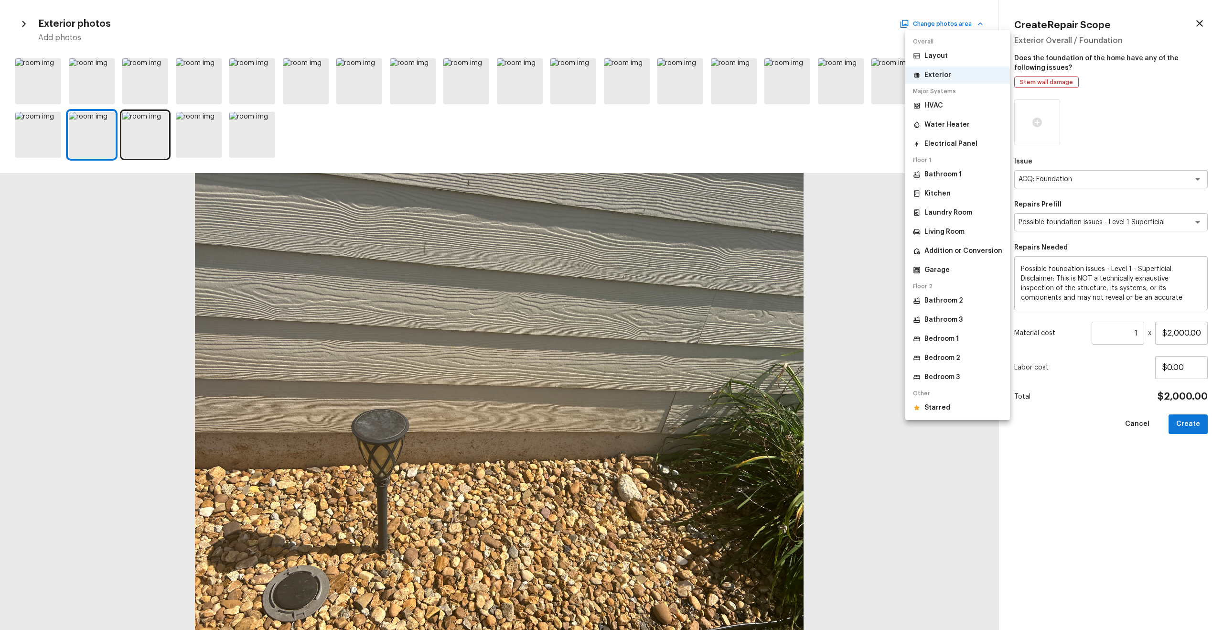
click at [687, 337] on p "Starred" at bounding box center [937, 408] width 26 height 10
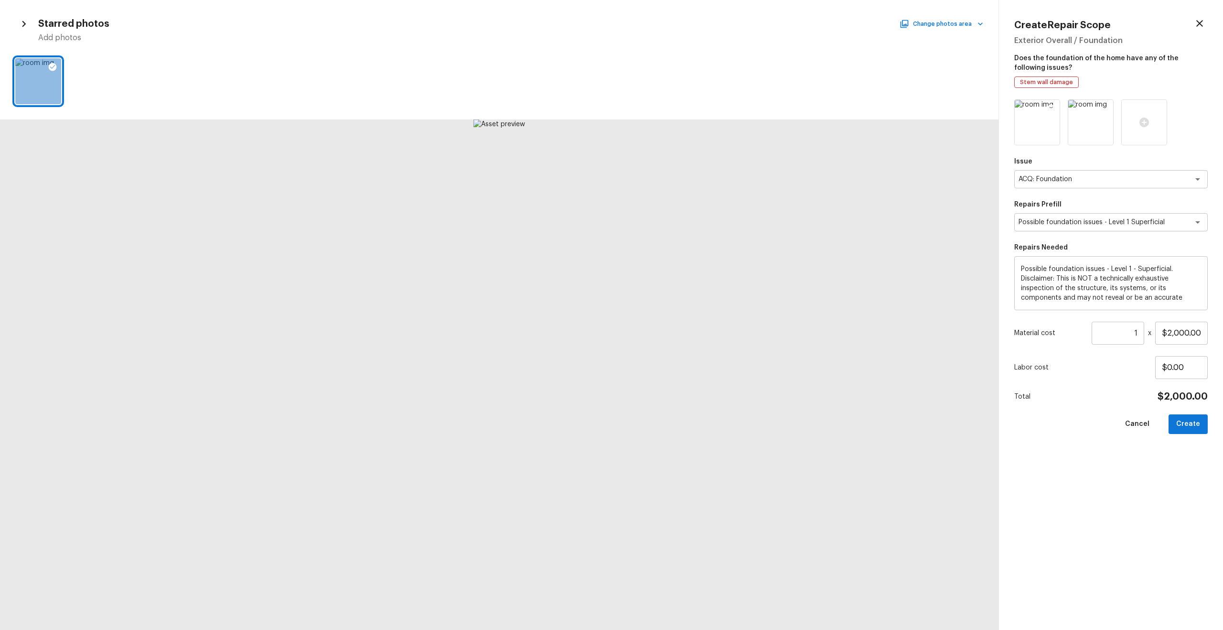
click at [687, 107] on icon at bounding box center [1051, 109] width 8 height 8
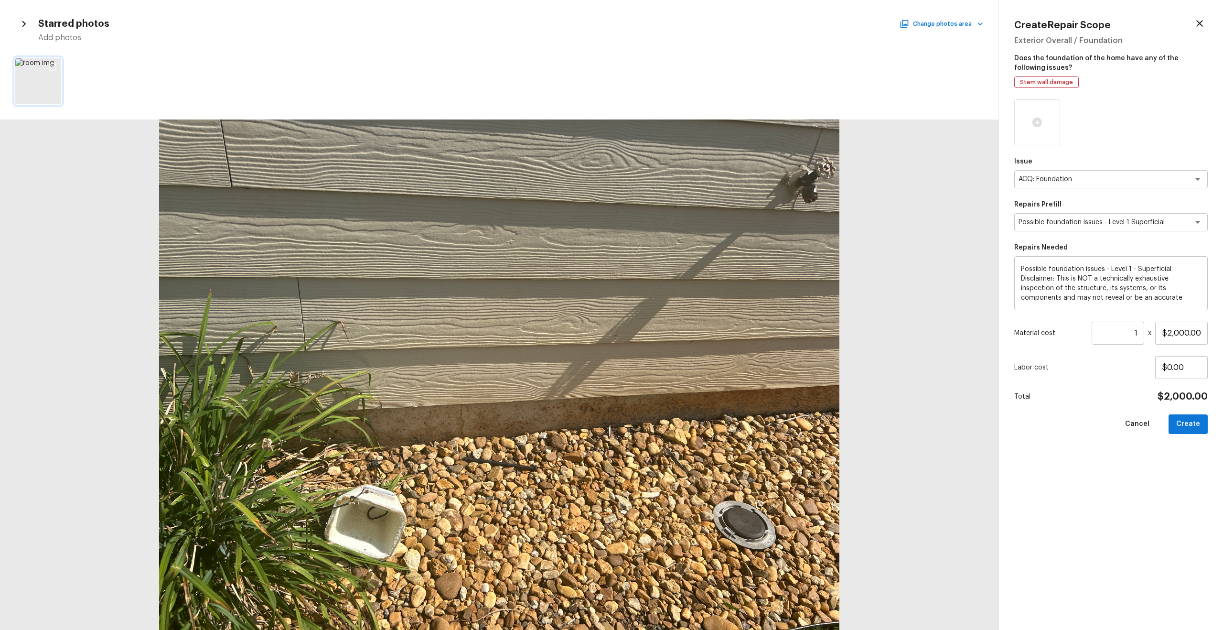
click at [53, 66] on icon at bounding box center [53, 67] width 10 height 10
click at [687, 337] on button "Create" at bounding box center [1187, 424] width 39 height 20
type input "$0.00"
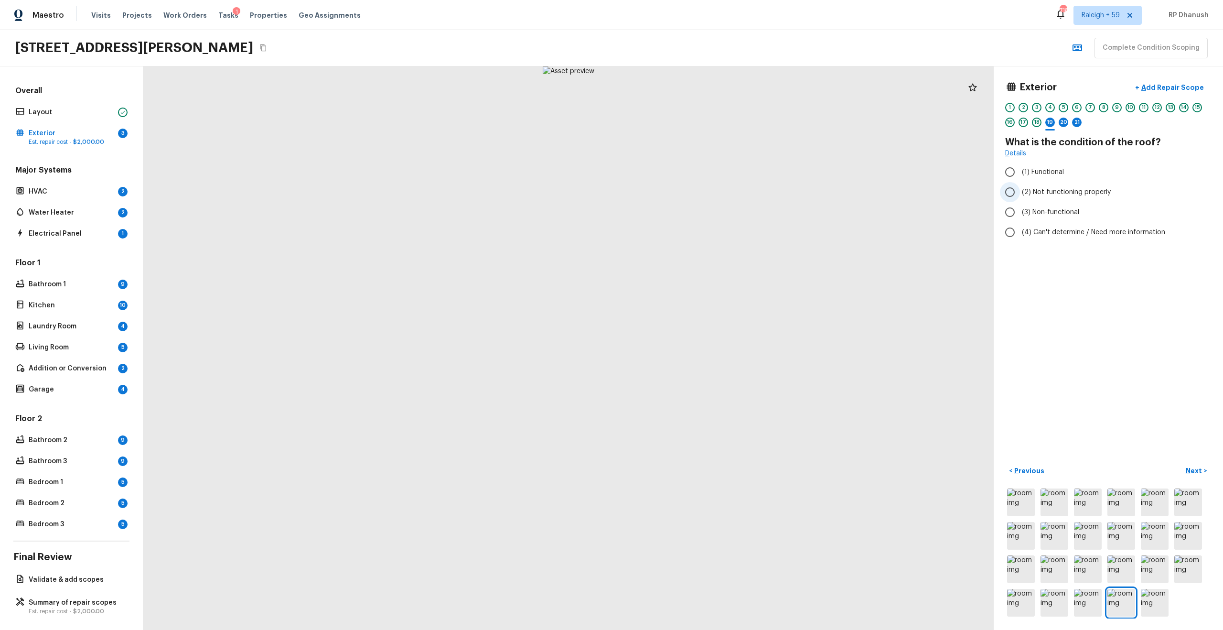
click at [687, 188] on span "(2) Not functioning properly" at bounding box center [1066, 192] width 89 height 10
click at [687, 188] on input "(2) Not functioning properly" at bounding box center [1010, 192] width 20 height 20
radio input "true"
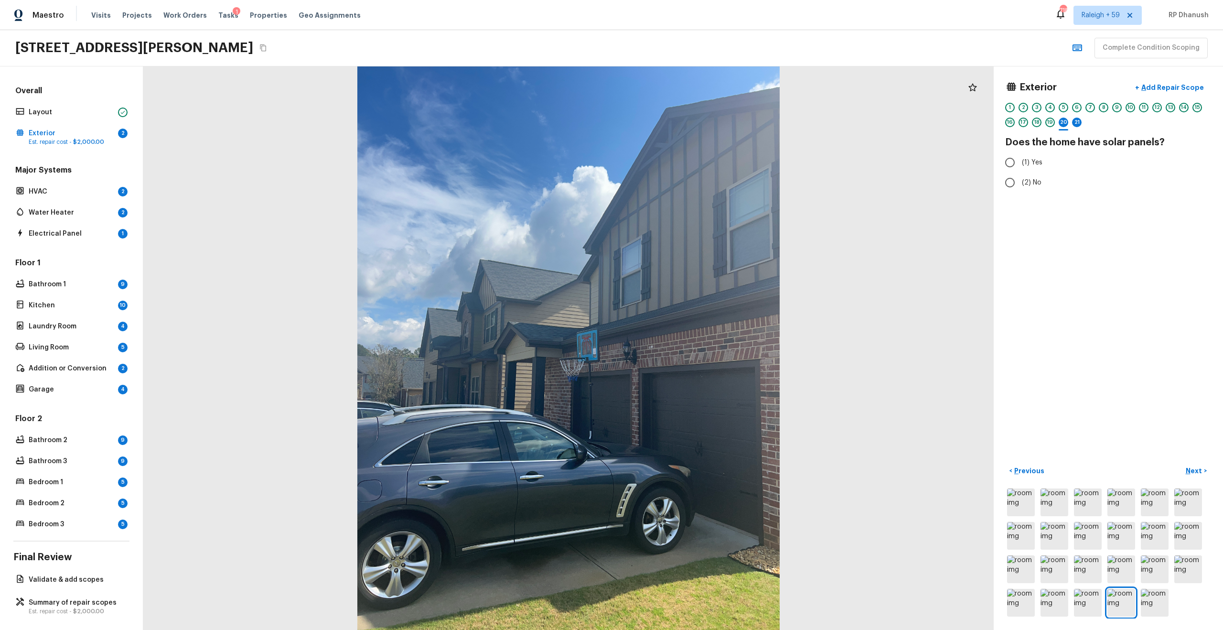
radio input "true"
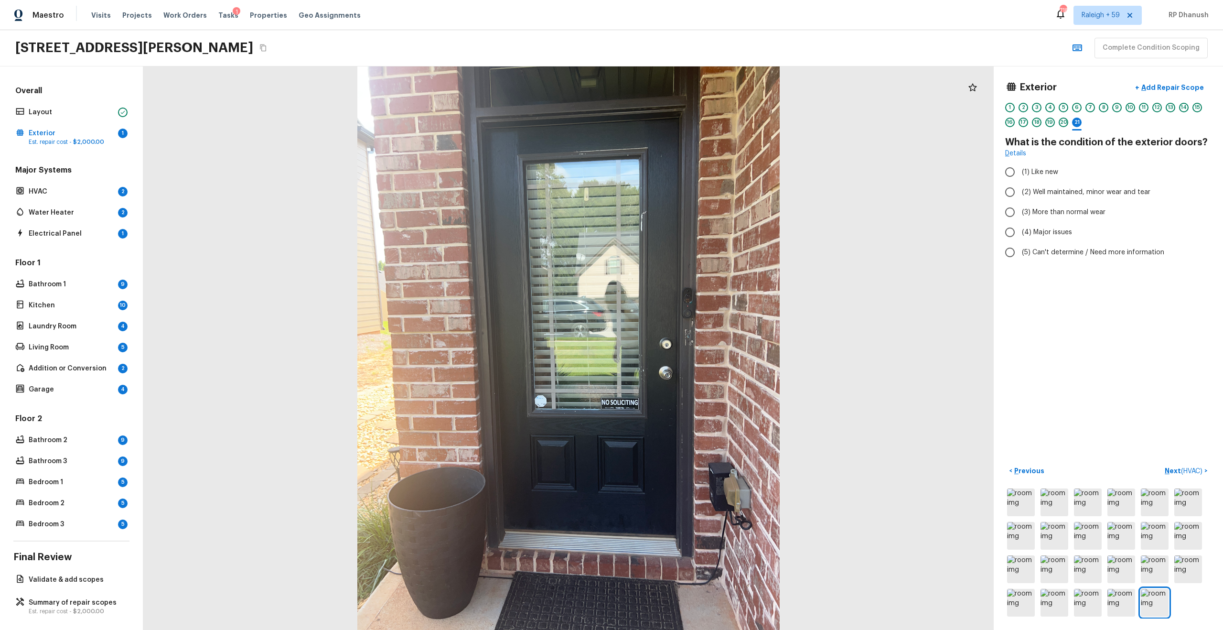
radio input "true"
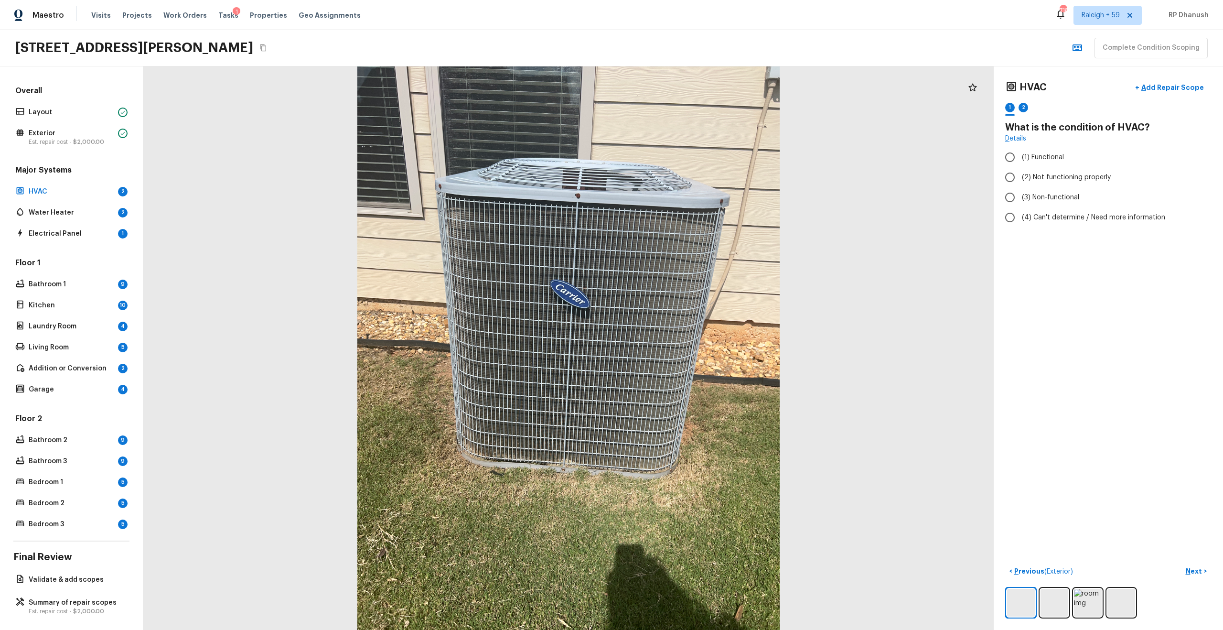
radio input "true"
click at [687, 152] on input "(1) Functional" at bounding box center [1010, 157] width 20 height 20
radio input "true"
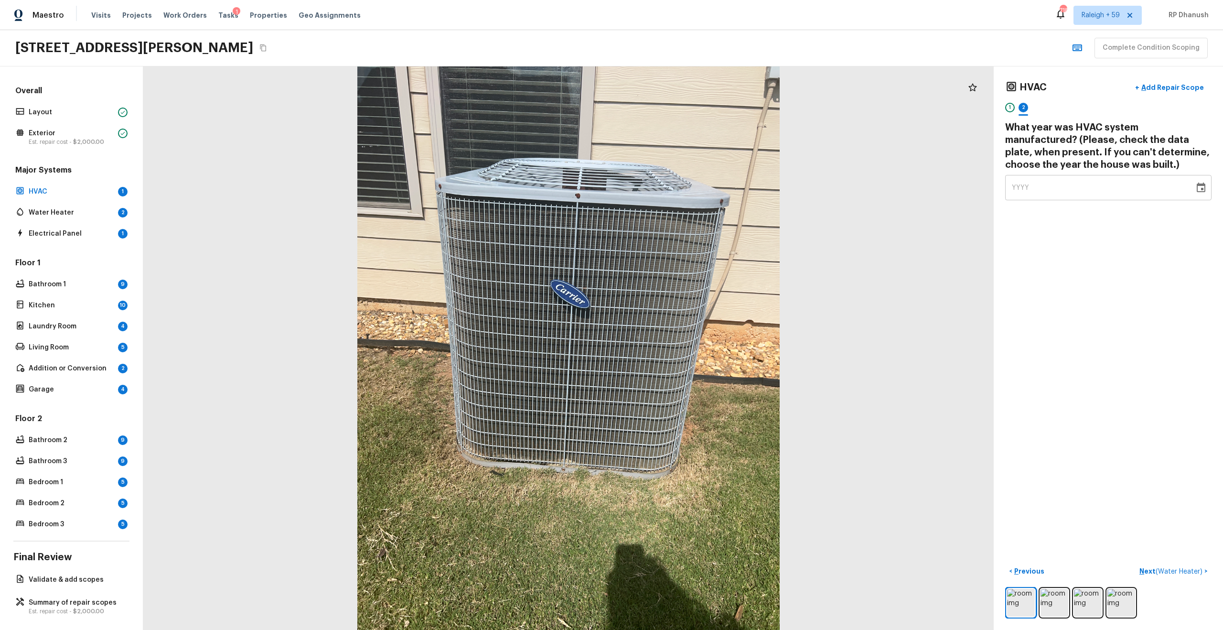
click at [687, 183] on div "YYYY" at bounding box center [1100, 187] width 176 height 25
type input "2016"
click at [687, 337] on span "( Water Heater )" at bounding box center [1178, 571] width 47 height 7
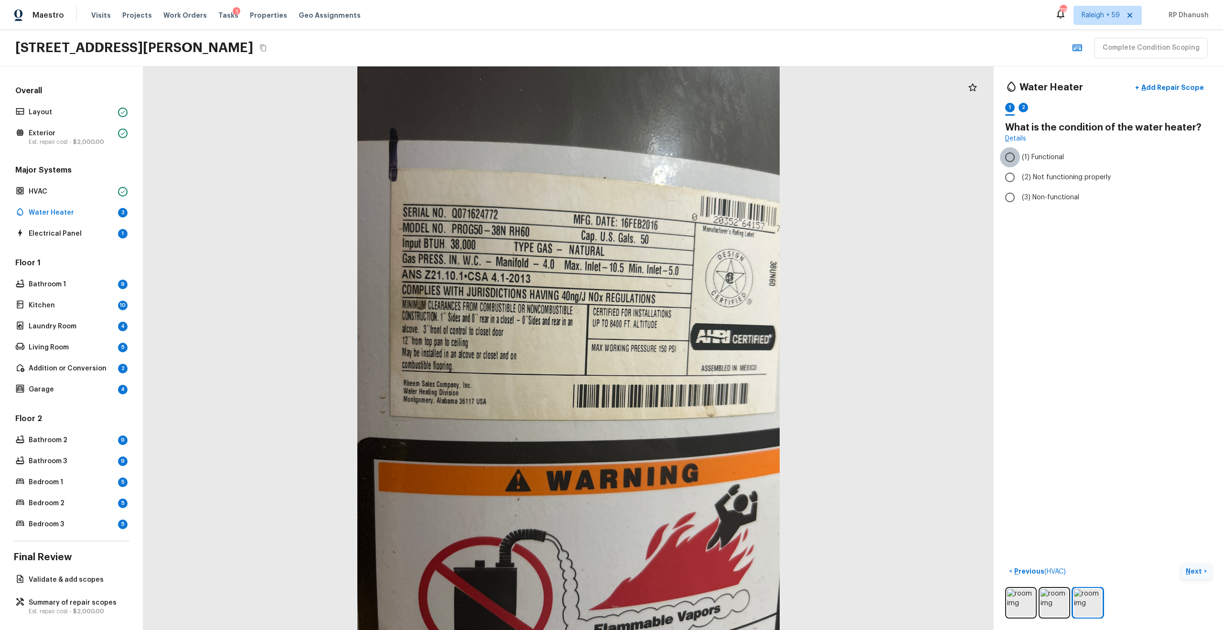
click at [687, 159] on input "(1) Functional" at bounding box center [1010, 157] width 20 height 20
radio input "true"
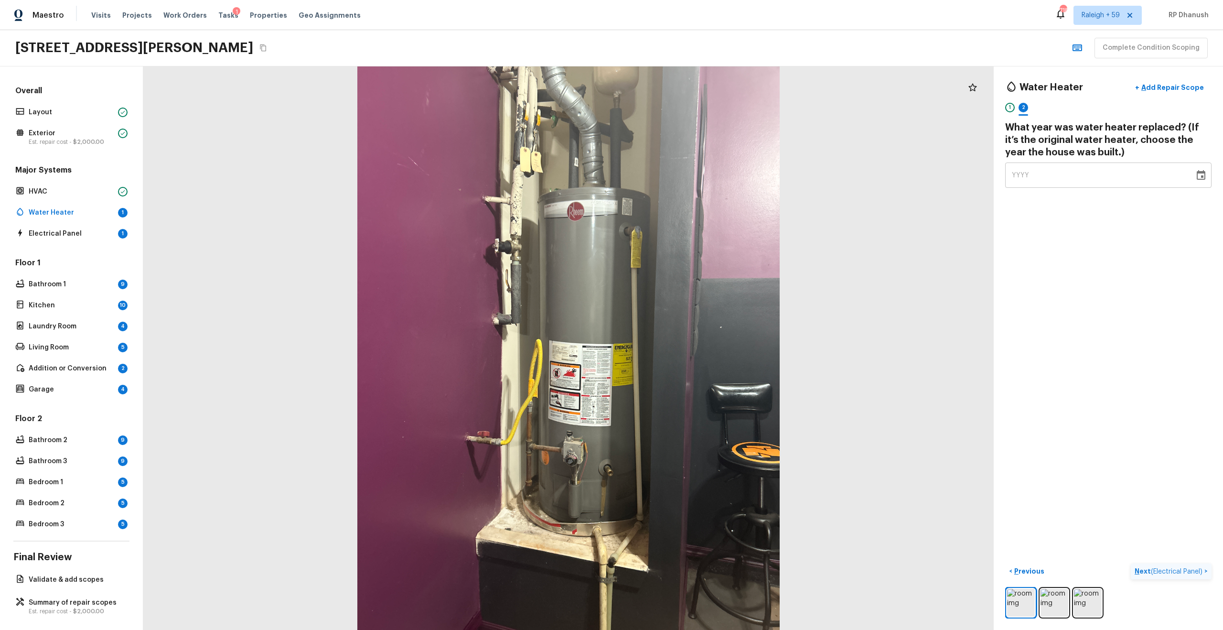
click at [687, 176] on div "YYYY" at bounding box center [1100, 174] width 176 height 25
type input "2016"
click at [687, 337] on div "Water Heater + Add Repair Scope 1 2 What year was water heater replaced? (If it…" at bounding box center [1107, 347] width 229 height 563
click at [687, 337] on span "( Electrical Panel )" at bounding box center [1177, 571] width 52 height 7
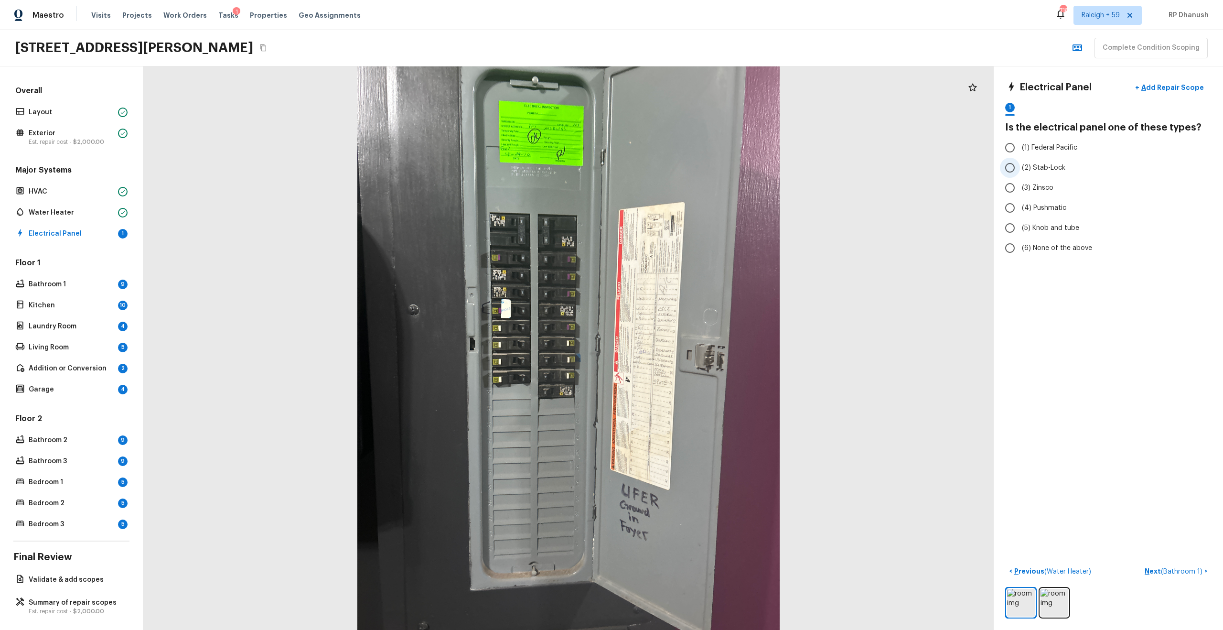
click at [687, 161] on label "(2) Stab-Lock" at bounding box center [1102, 168] width 204 height 20
click at [687, 161] on input "(2) Stab-Lock" at bounding box center [1010, 168] width 20 height 20
radio input "true"
click at [687, 161] on label "(2) Stab-Lock" at bounding box center [1102, 168] width 204 height 20
click at [687, 161] on input "(2) Stab-Lock" at bounding box center [1010, 168] width 20 height 20
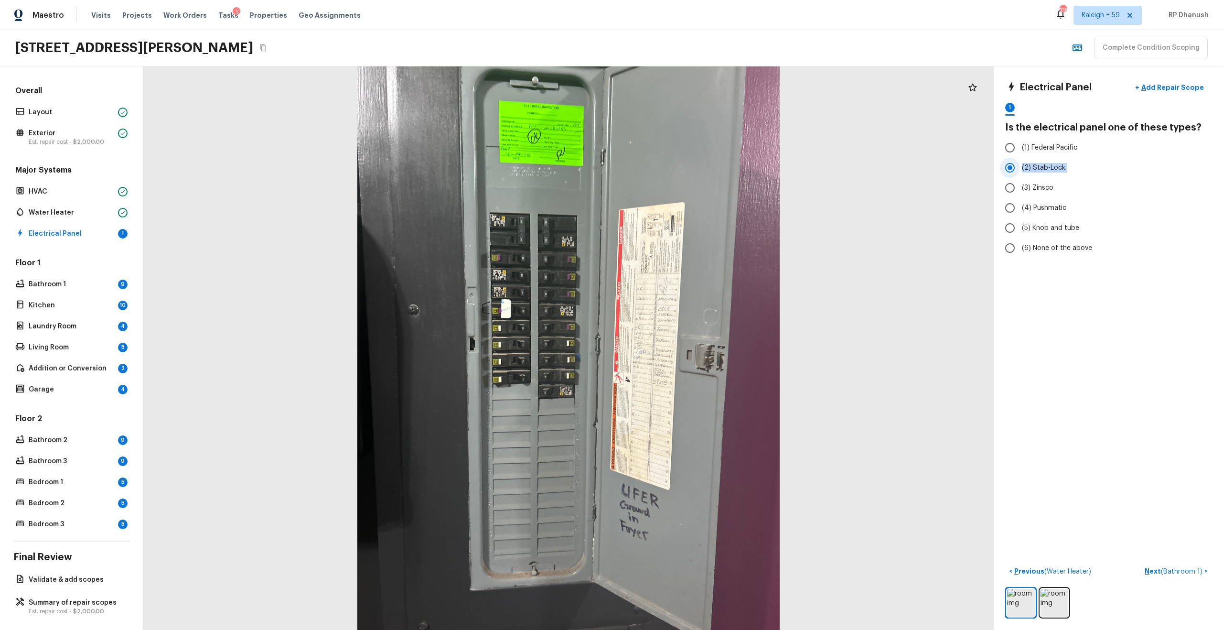
click at [687, 161] on label "(2) Stab-Lock" at bounding box center [1102, 168] width 204 height 20
click at [687, 161] on input "(2) Stab-Lock" at bounding box center [1010, 168] width 20 height 20
copy div "(2) Stab-Lock"
click at [540, 140] on div at bounding box center [568, 347] width 850 height 563
click at [687, 192] on label "(3) Zinsco" at bounding box center [1102, 188] width 204 height 20
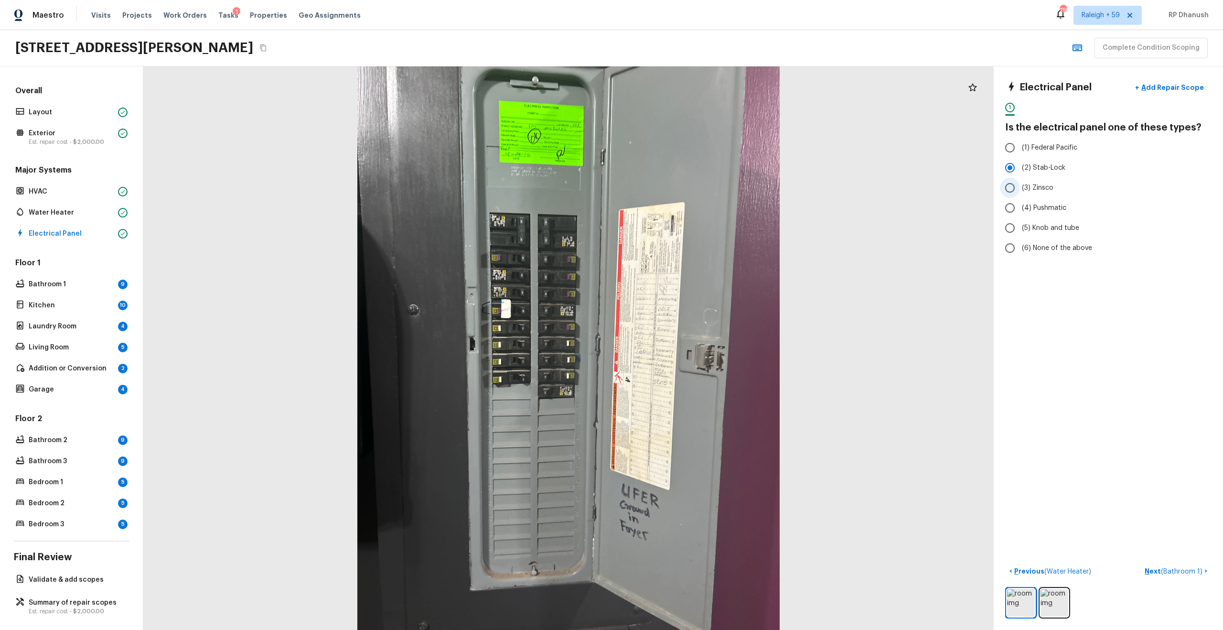
click at [687, 192] on input "(3) Zinsco" at bounding box center [1010, 188] width 20 height 20
radio input "true"
click at [687, 125] on div "Electrical Panel + Add Repair Scope 1 Is the electrical panel one of these type…" at bounding box center [1107, 347] width 229 height 563
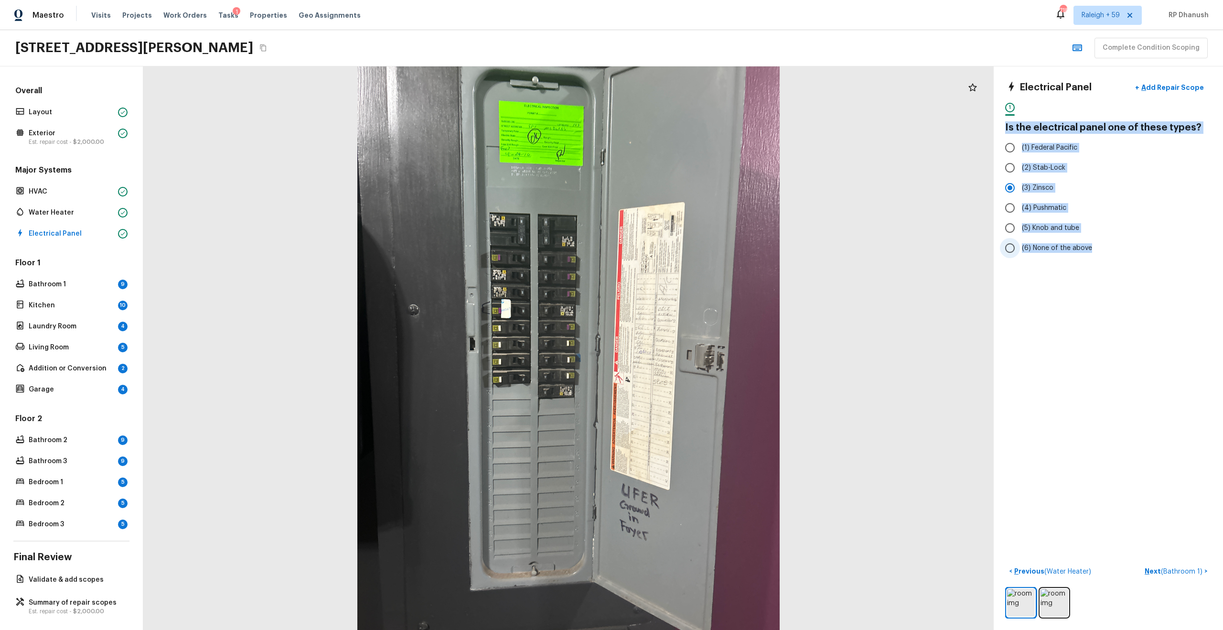
drag, startPoint x: 1002, startPoint y: 125, endPoint x: 1127, endPoint y: 251, distance: 177.7
click at [687, 251] on div "Electrical Panel + Add Repair Scope 1 Is the electrical panel one of these type…" at bounding box center [1107, 347] width 229 height 563
copy div "Is the electrical panel one of these types? (1) Federal Pacific (2) Stab-Lock (…"
click at [687, 220] on div at bounding box center [568, 347] width 850 height 563
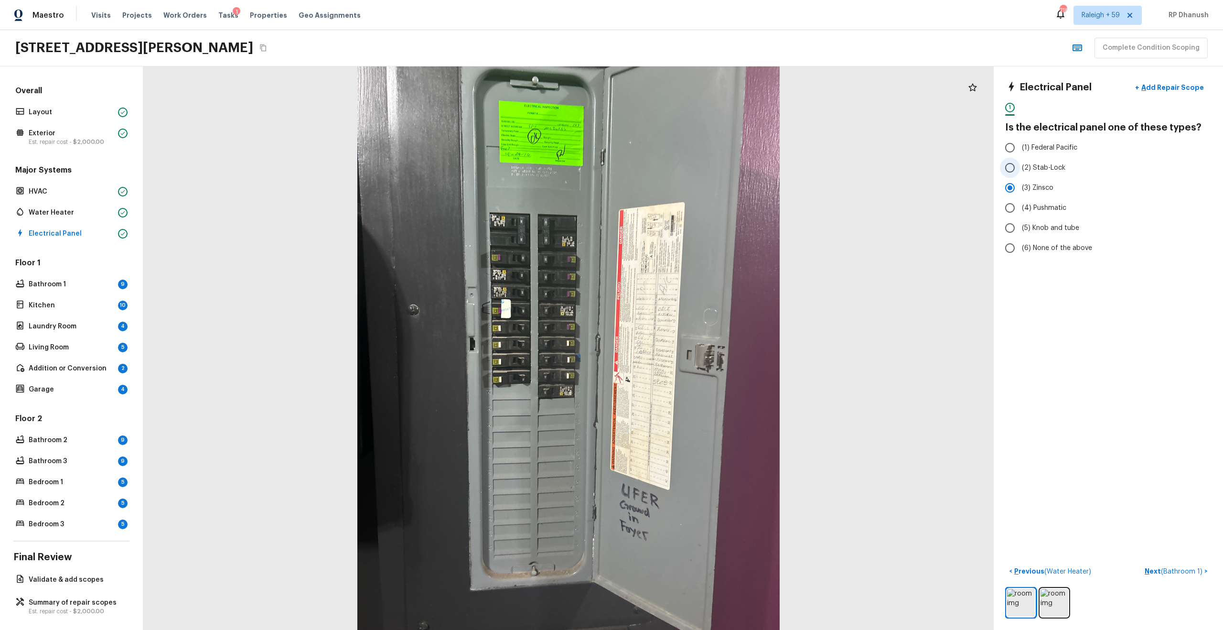
click at [687, 165] on label "(2) Stab-Lock" at bounding box center [1102, 168] width 204 height 20
click at [687, 165] on input "(2) Stab-Lock" at bounding box center [1010, 168] width 20 height 20
radio input "true"
click at [85, 287] on p "Bathroom 1" at bounding box center [71, 284] width 85 height 10
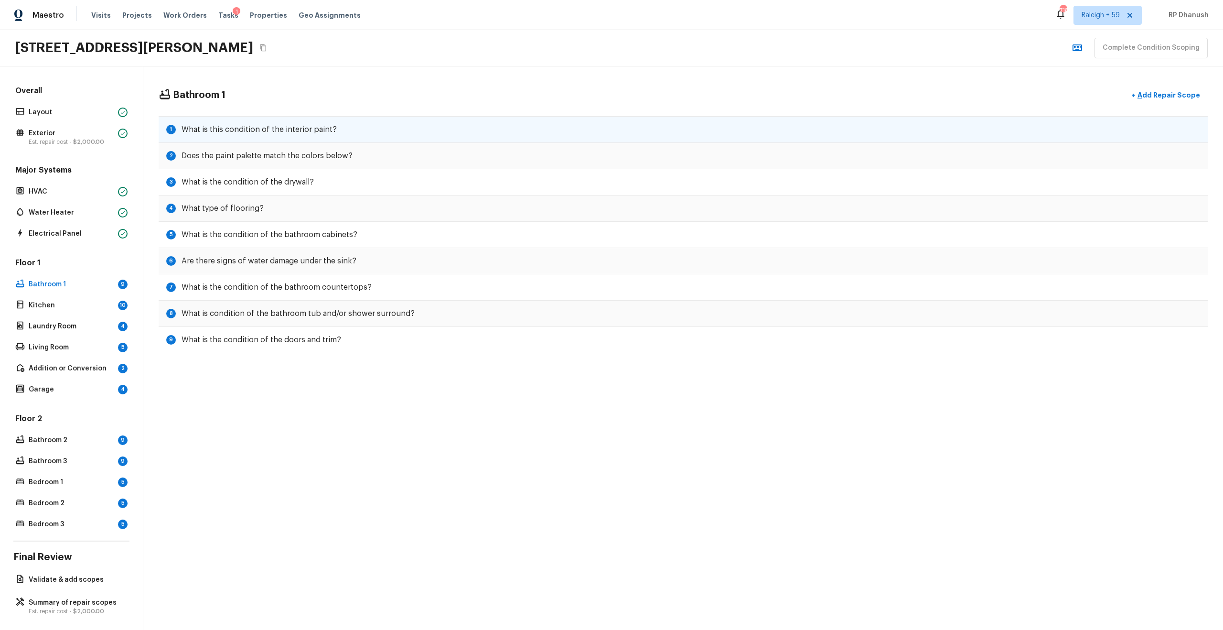
click at [303, 135] on div "1 What is this condition of the interior paint?" at bounding box center [683, 129] width 1049 height 27
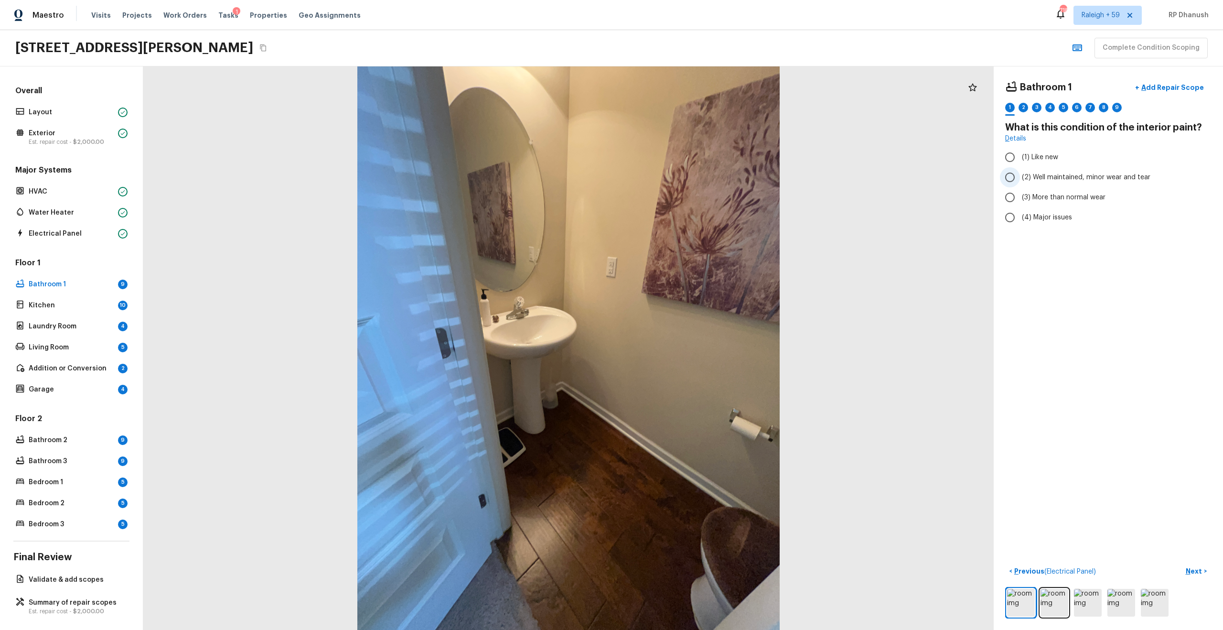
click at [687, 177] on span "(2) Well maintained, minor wear and tear" at bounding box center [1086, 177] width 128 height 10
click at [687, 177] on input "(2) Well maintained, minor wear and tear" at bounding box center [1010, 177] width 20 height 20
radio input "true"
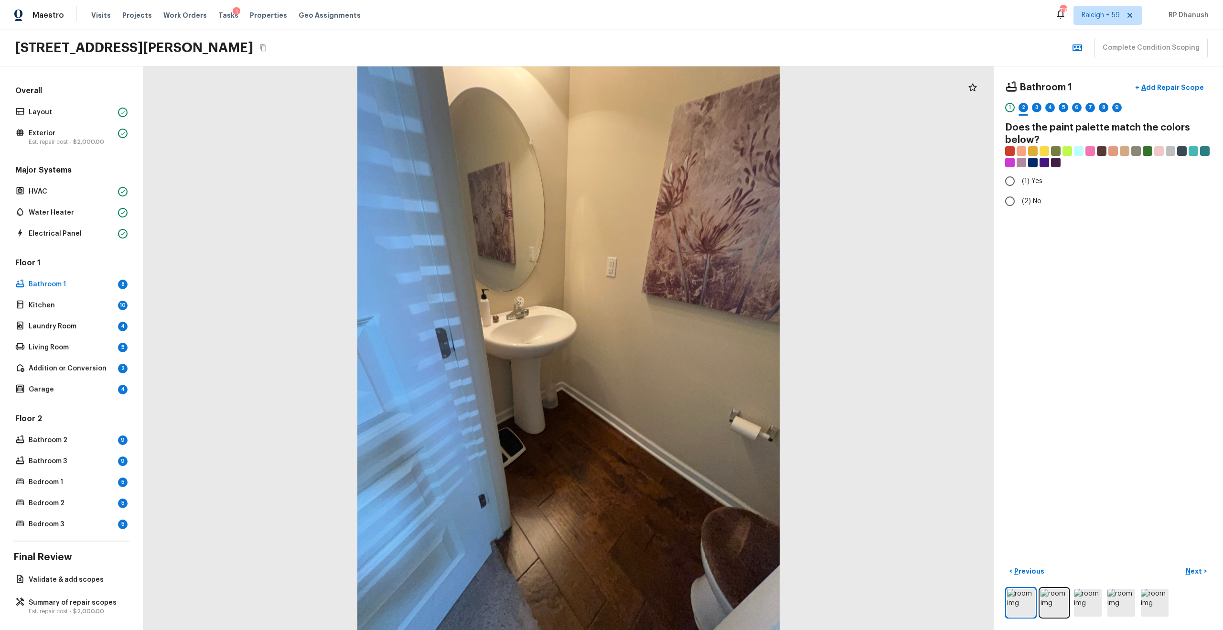
radio input "true"
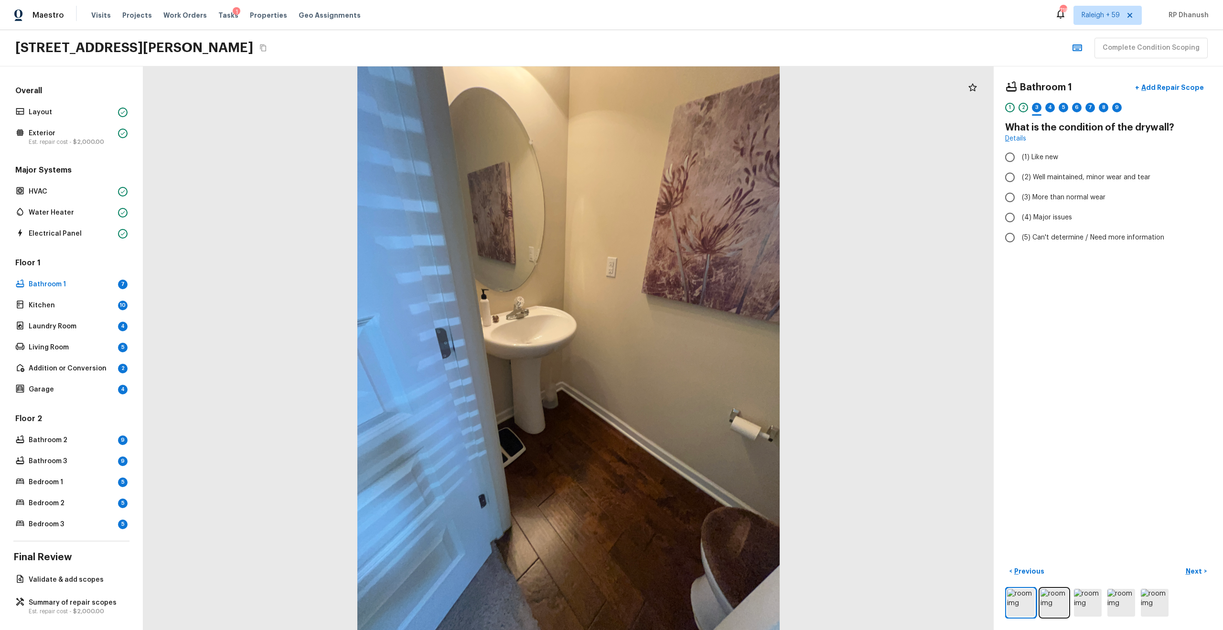
radio input "true"
checkbox input "true"
radio input "true"
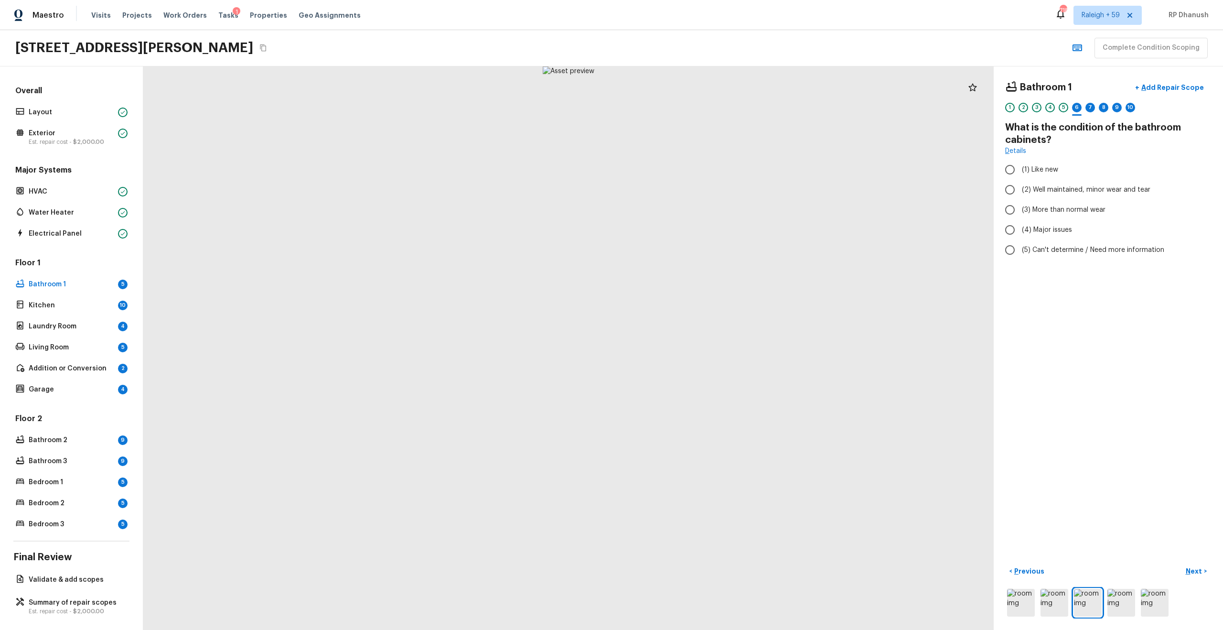
radio input "true"
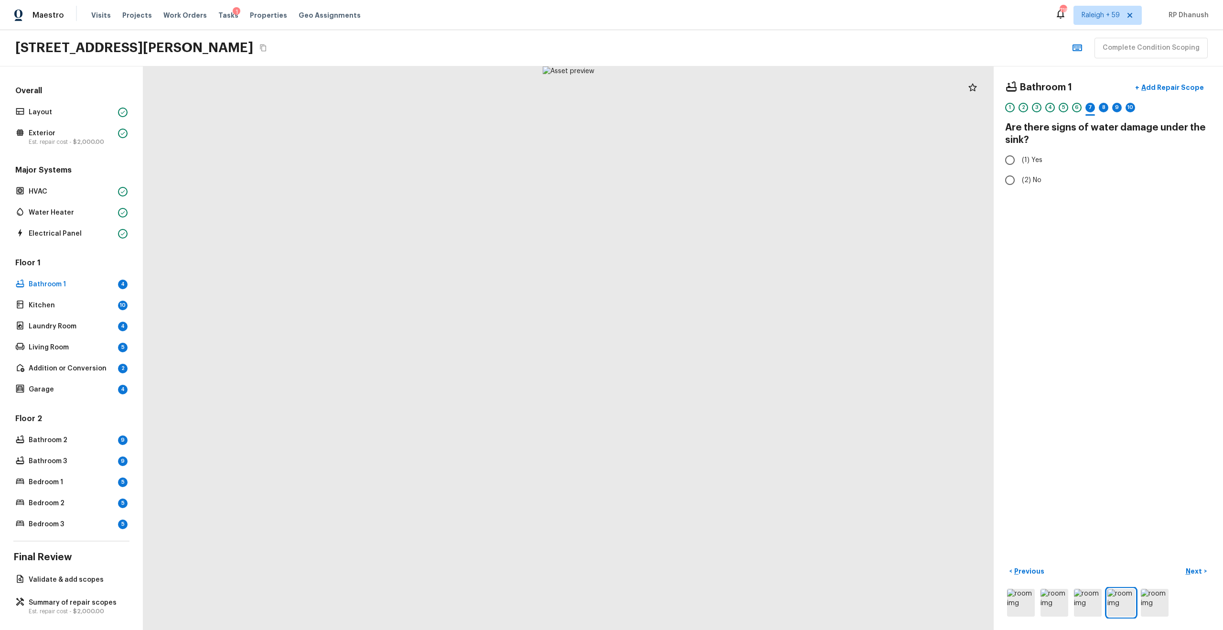
radio input "true"
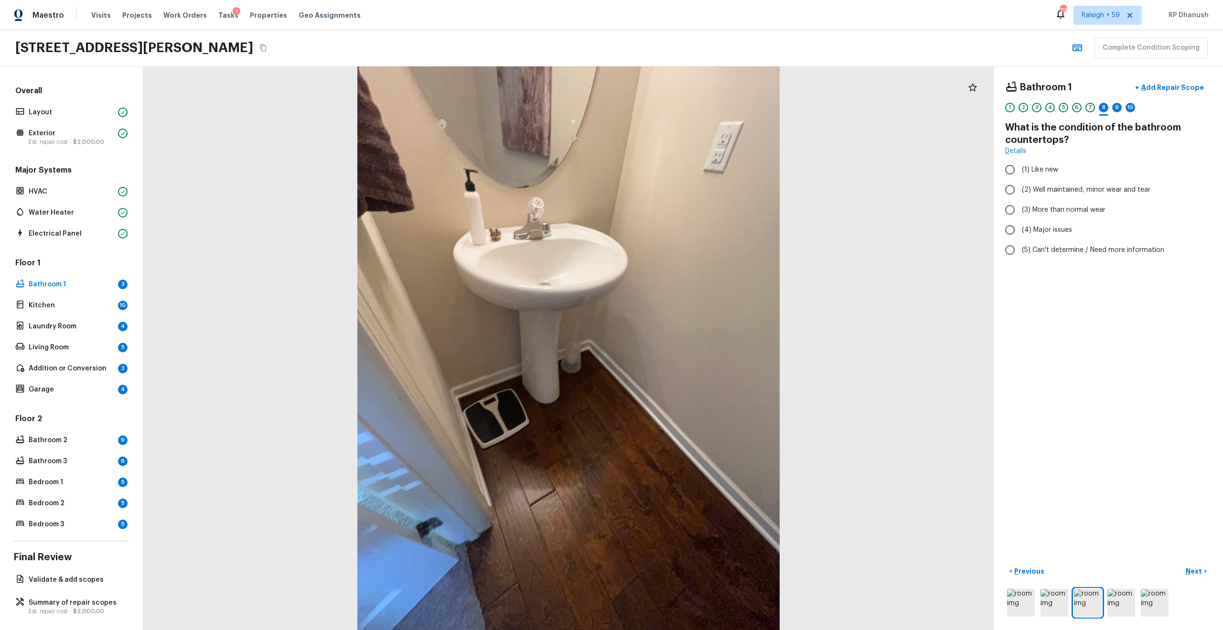
radio input "true"
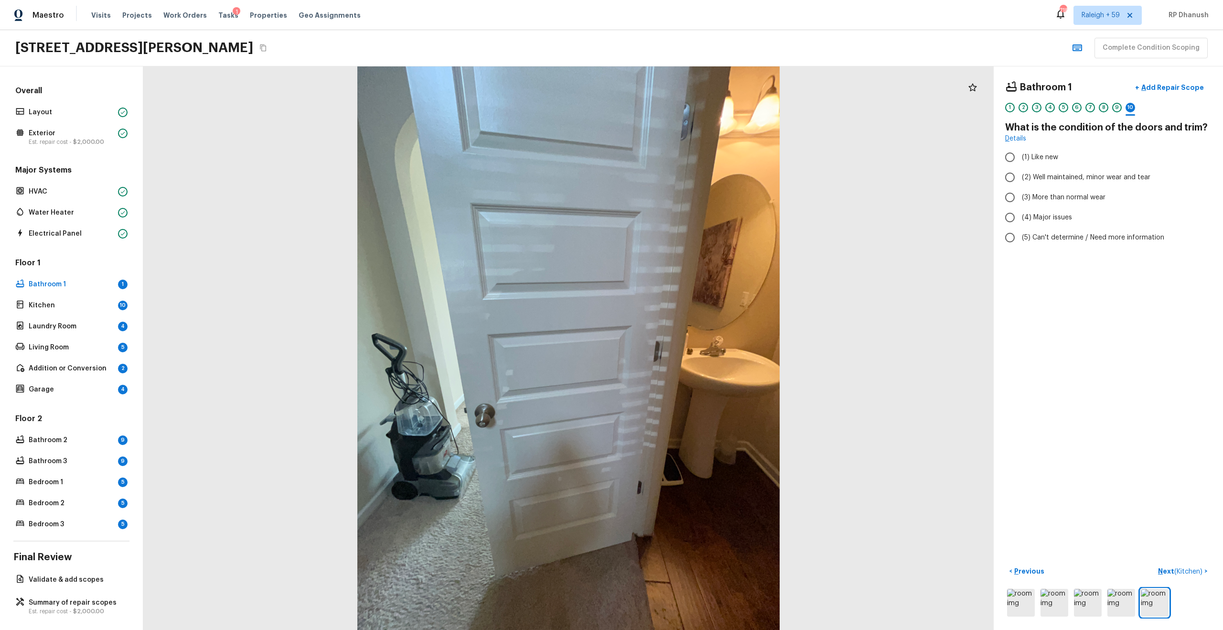
radio input "true"
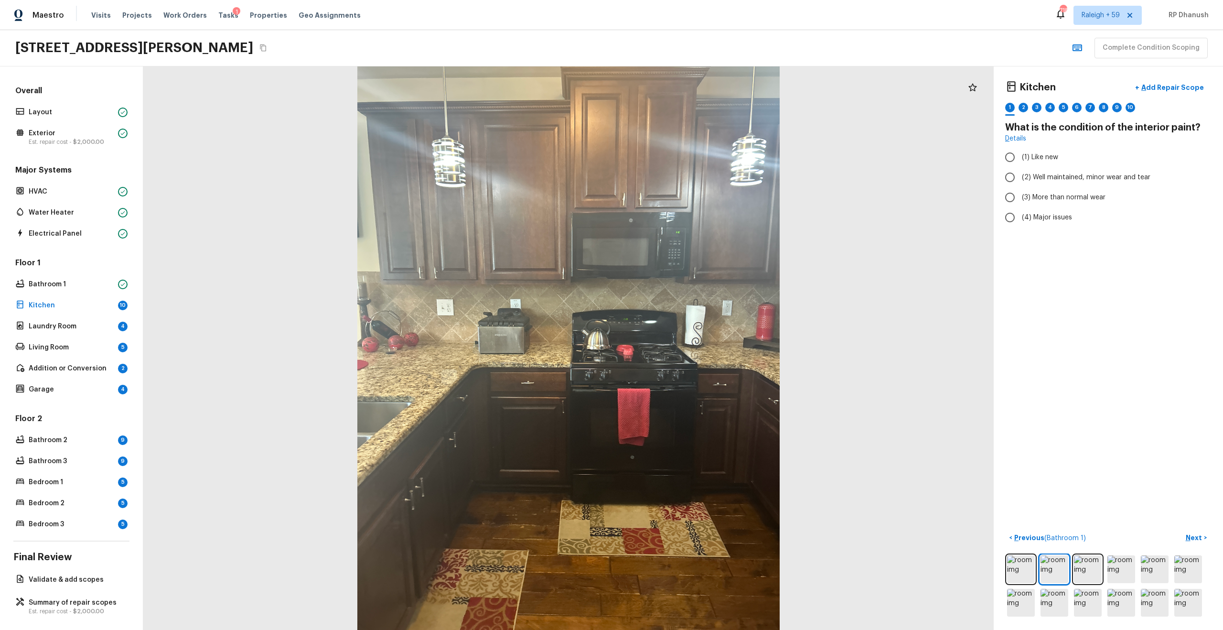
click at [687, 93] on div at bounding box center [972, 87] width 19 height 19
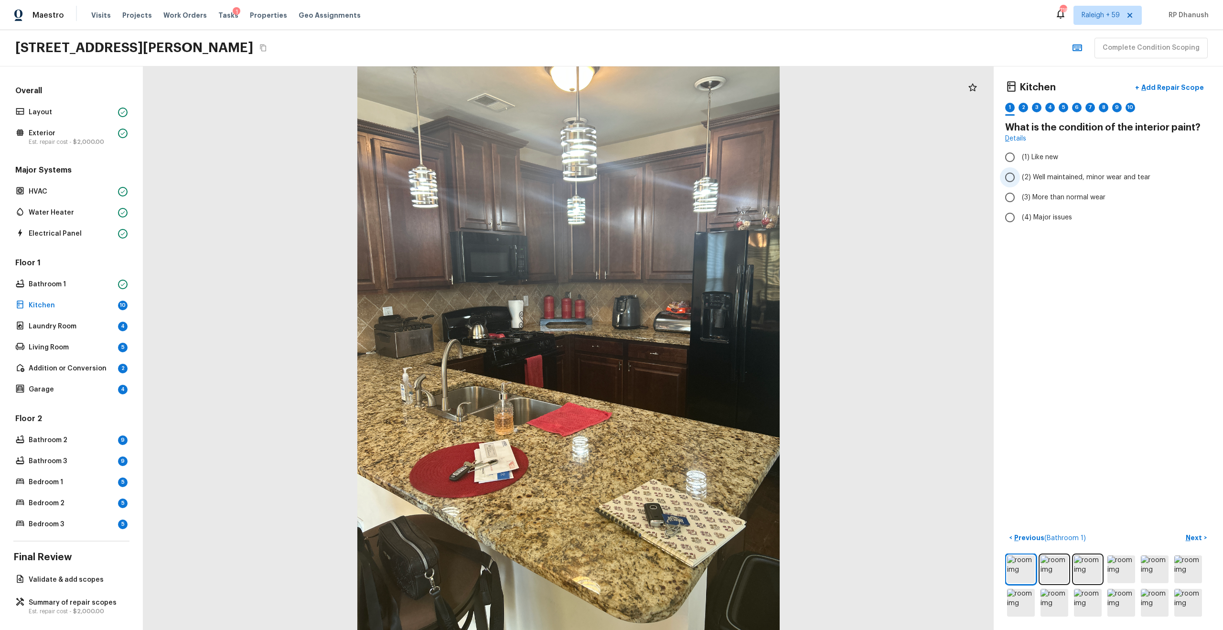
click at [687, 181] on span "(2) Well maintained, minor wear and tear" at bounding box center [1086, 177] width 128 height 10
click at [687, 181] on input "(2) Well maintained, minor wear and tear" at bounding box center [1010, 177] width 20 height 20
radio input "true"
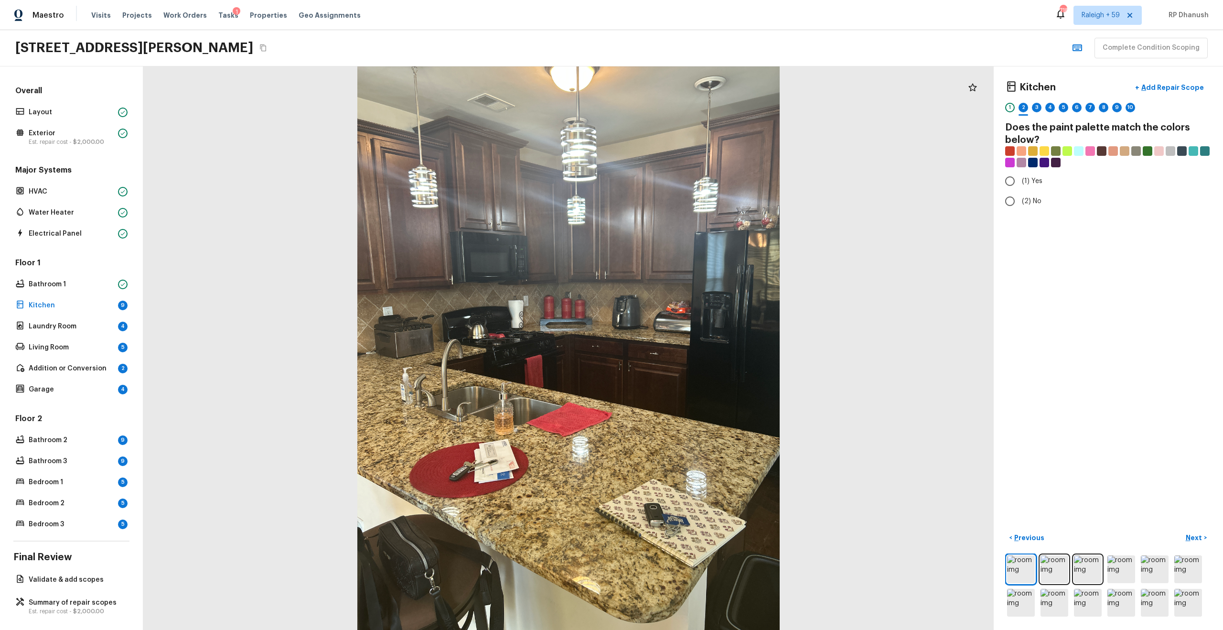
radio input "true"
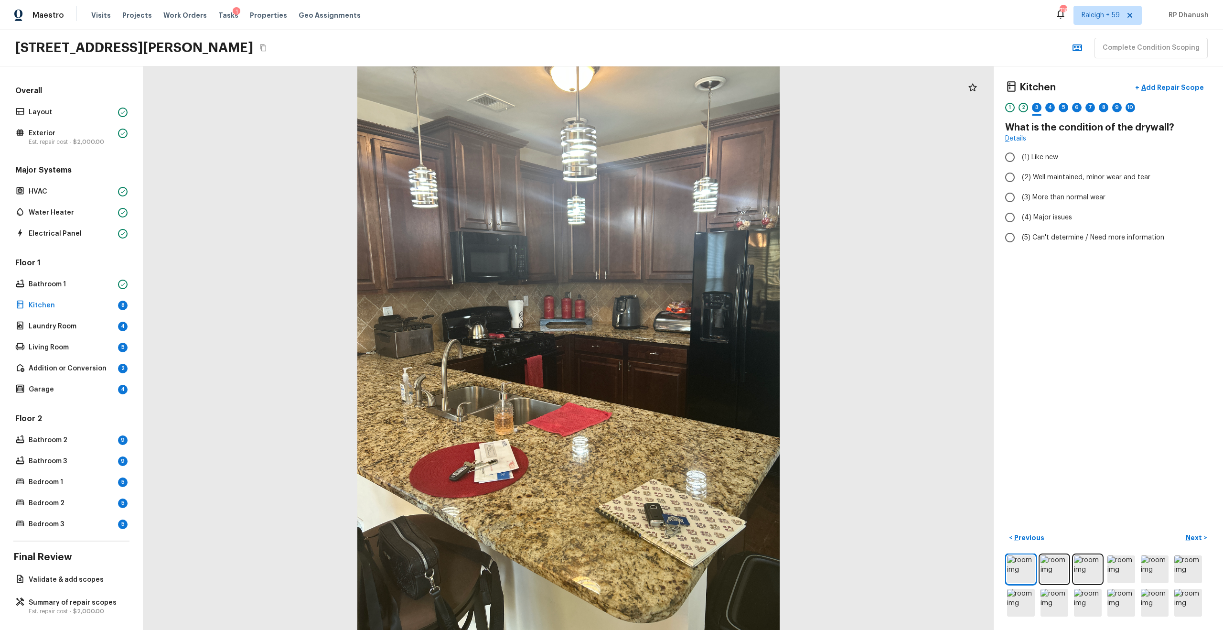
radio input "true"
checkbox input "true"
checkbox input "false"
radio input "true"
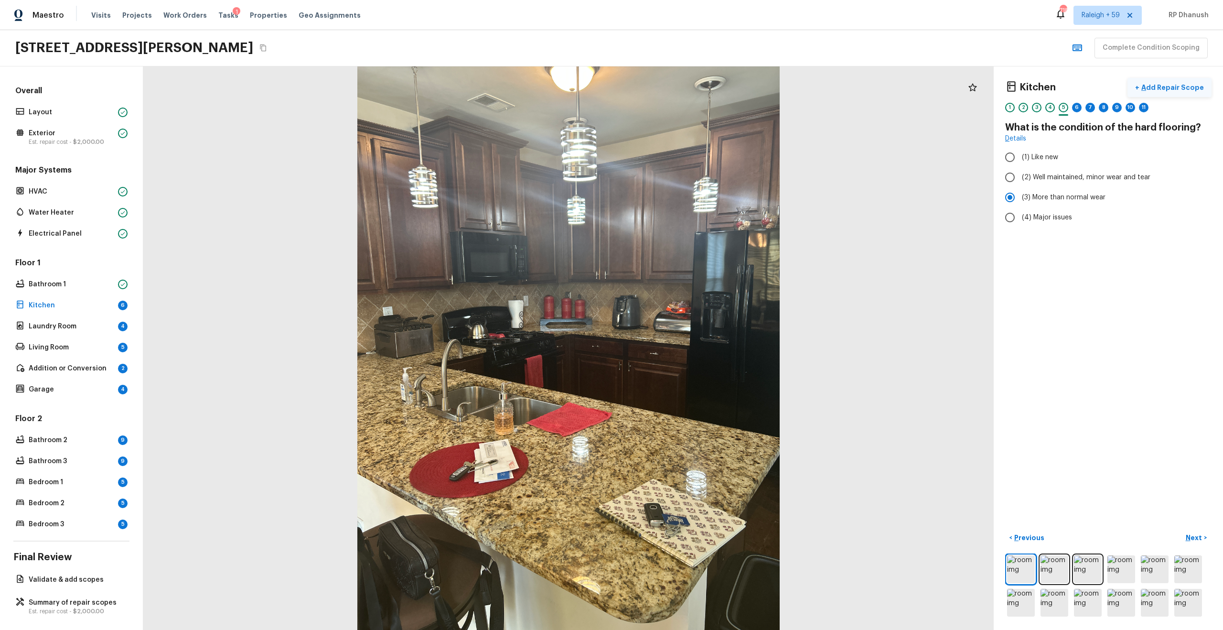
click at [687, 92] on p "Add Repair Scope" at bounding box center [1171, 88] width 64 height 10
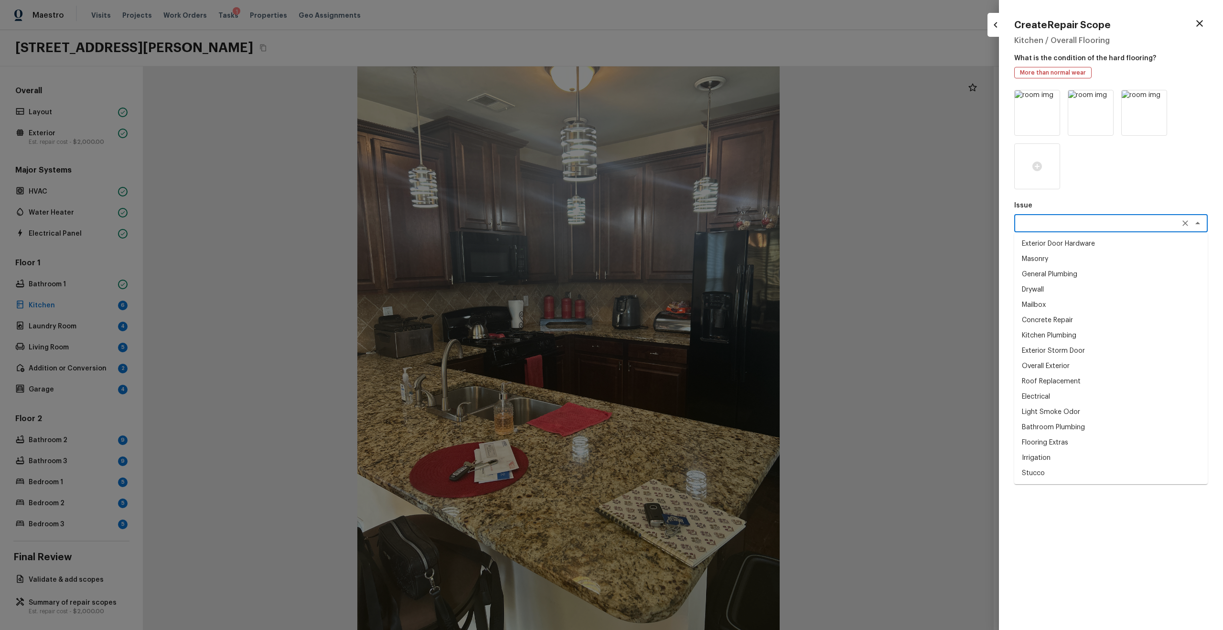
click at [687, 219] on textarea at bounding box center [1097, 223] width 158 height 10
click at [687, 178] on div at bounding box center [1110, 139] width 193 height 99
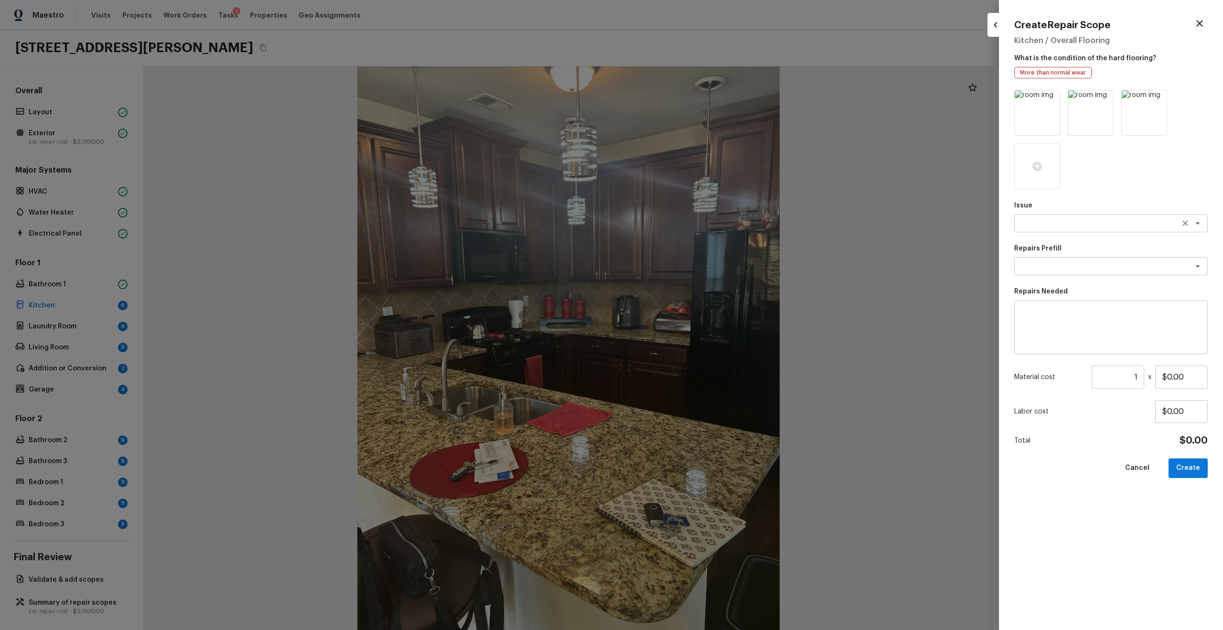
click at [687, 222] on textarea at bounding box center [1097, 223] width 158 height 10
click at [687, 243] on li "Flooring Extras" at bounding box center [1110, 243] width 193 height 15
type textarea "Flooring Extras"
click at [687, 262] on textarea at bounding box center [1097, 266] width 158 height 10
click at [687, 280] on li "Sand and Refinish Hardwood Flooring" at bounding box center [1110, 286] width 193 height 15
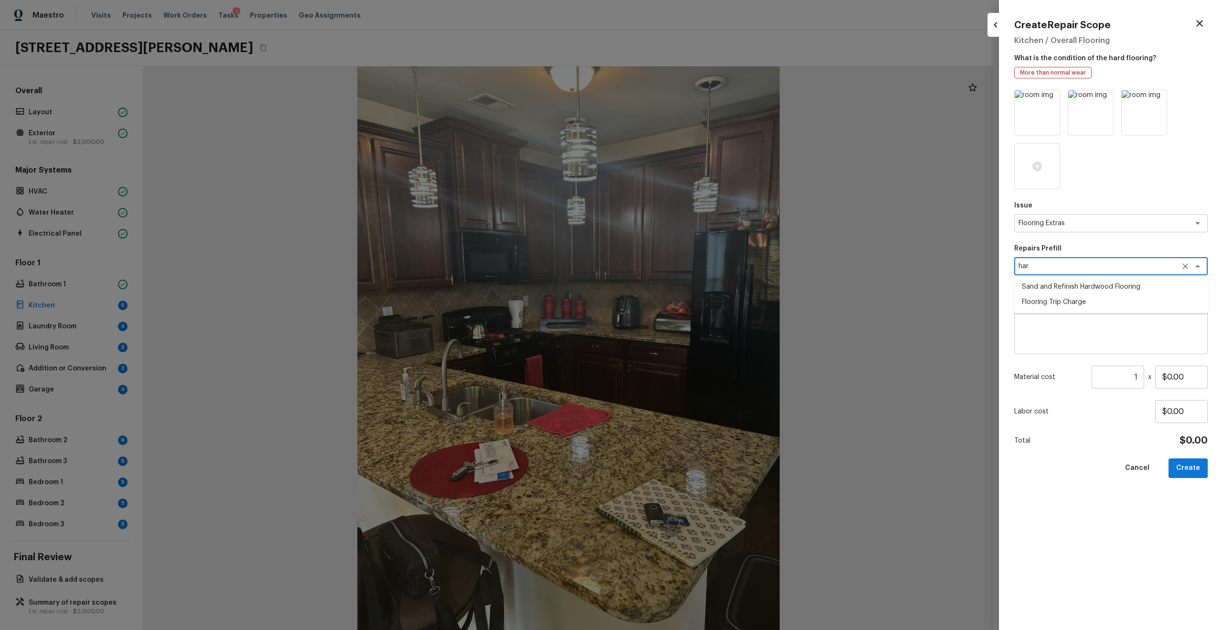
type textarea "Sand and Refinish Hardwood Flooring"
type textarea "Sand and refinish the existing hardwood floors. PM to confirm color/sheen."
type input "$5.00"
type textarea "Sand and Refinish Hardwood Flooring"
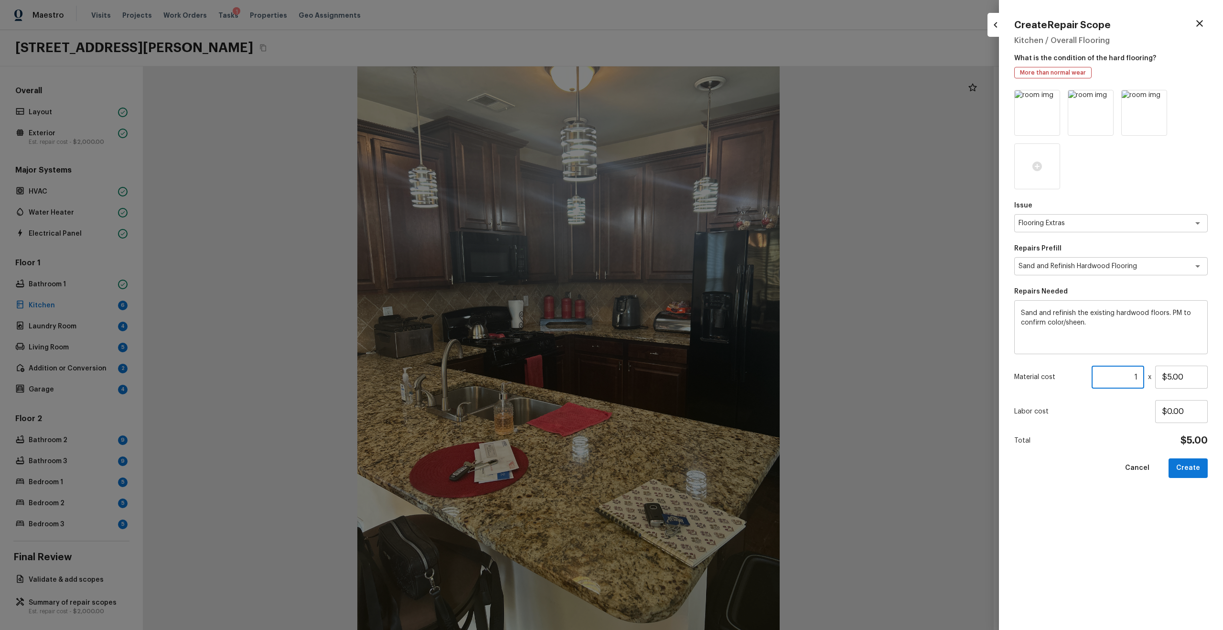
click at [687, 337] on input "1" at bounding box center [1117, 376] width 53 height 23
type input "1"
type input "100"
click at [687, 97] on icon at bounding box center [1051, 99] width 10 height 10
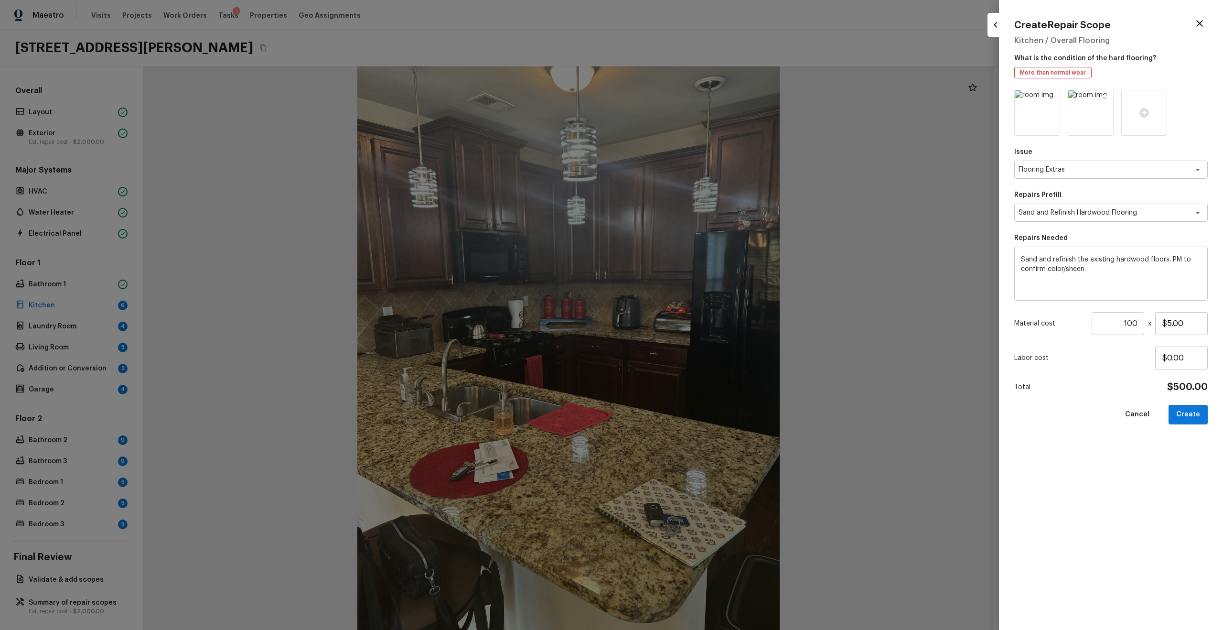
click at [687, 99] on icon at bounding box center [1105, 99] width 10 height 10
click at [687, 337] on button "Create" at bounding box center [1187, 415] width 39 height 20
type input "1"
type input "$0.00"
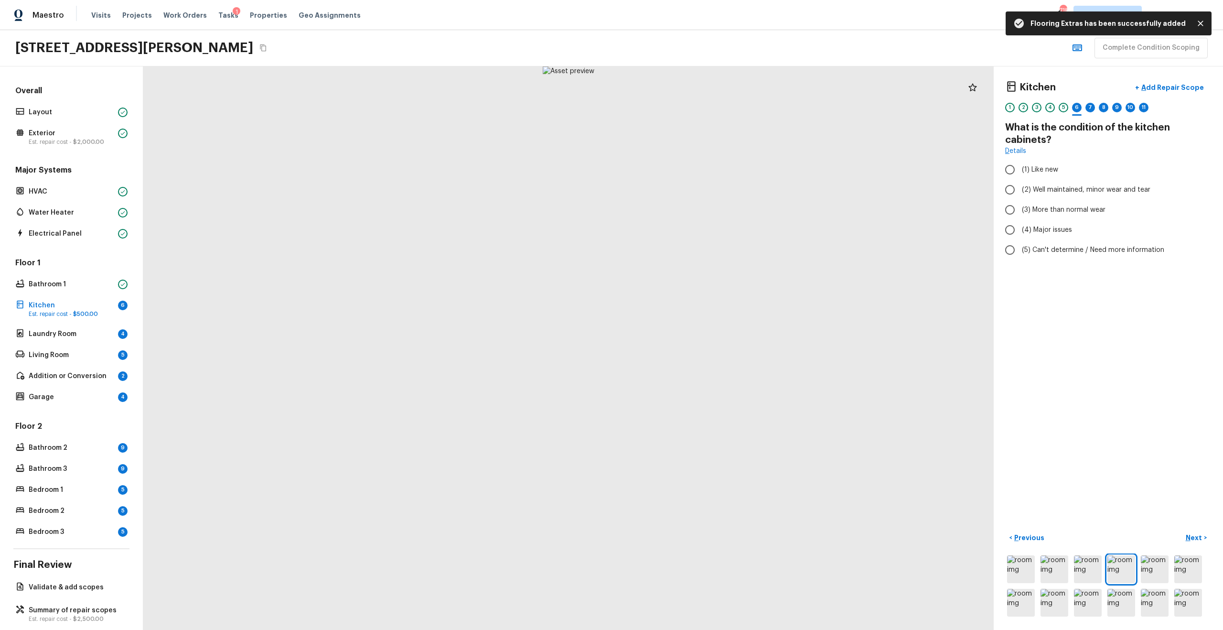
radio input "true"
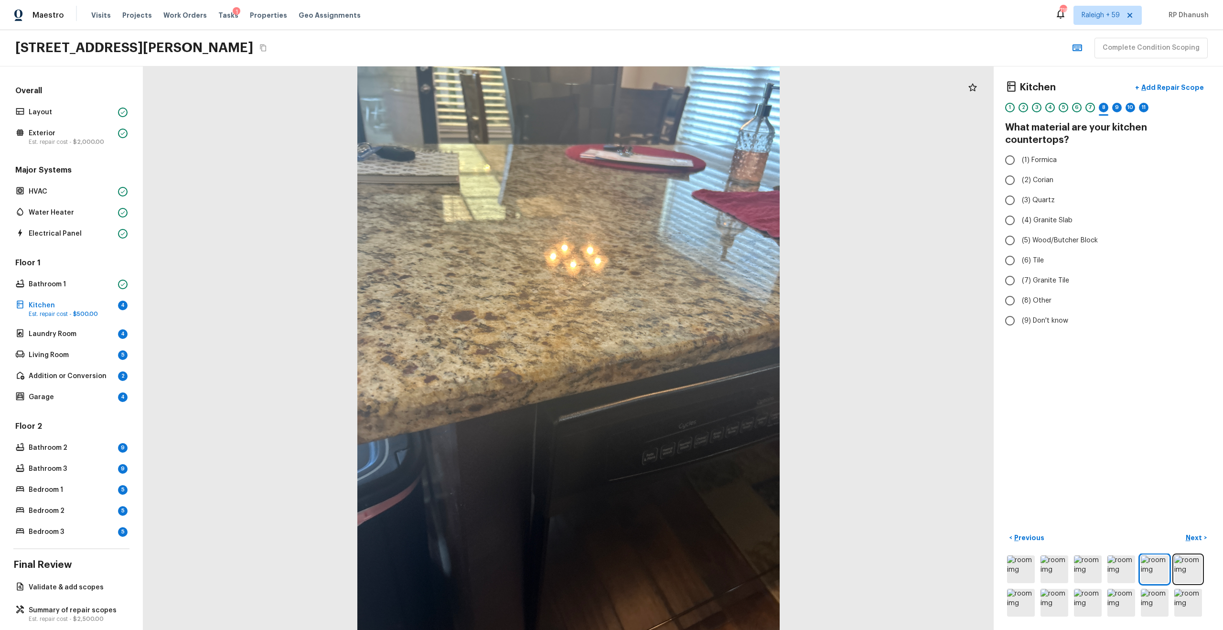
radio input "true"
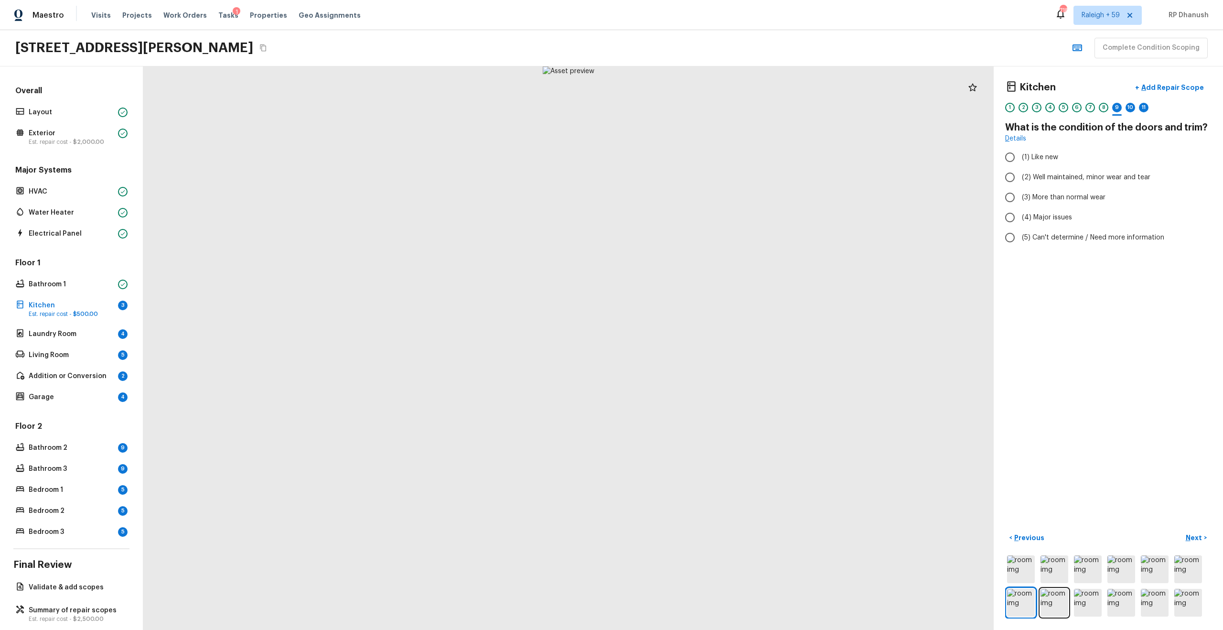
radio input "true"
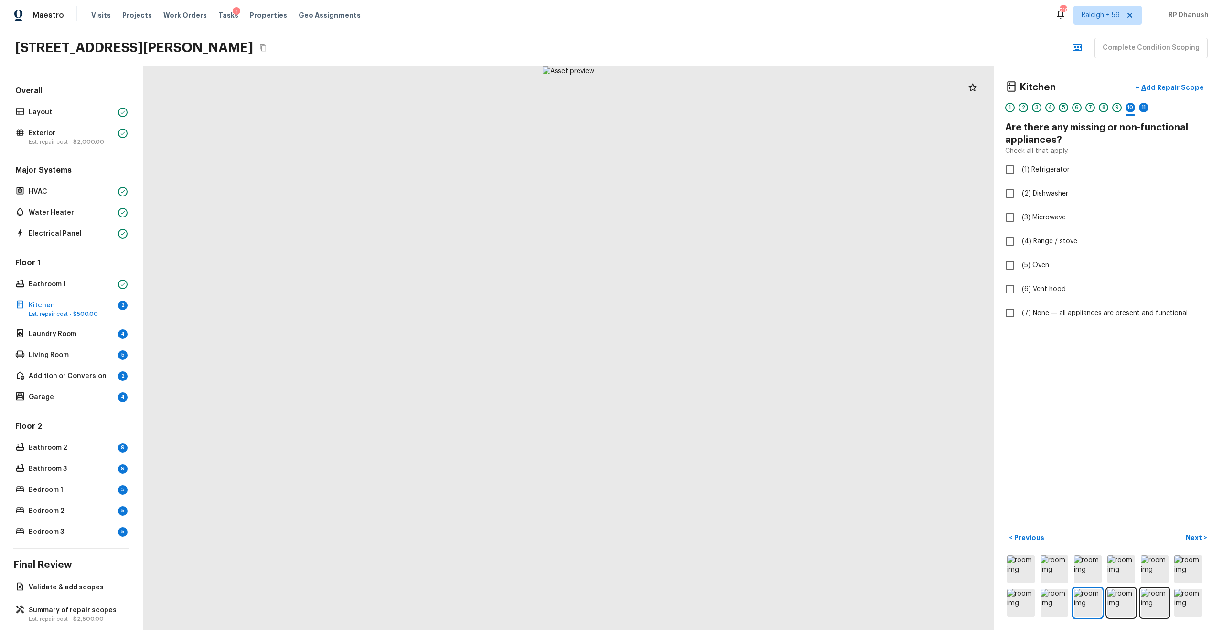
checkbox input "true"
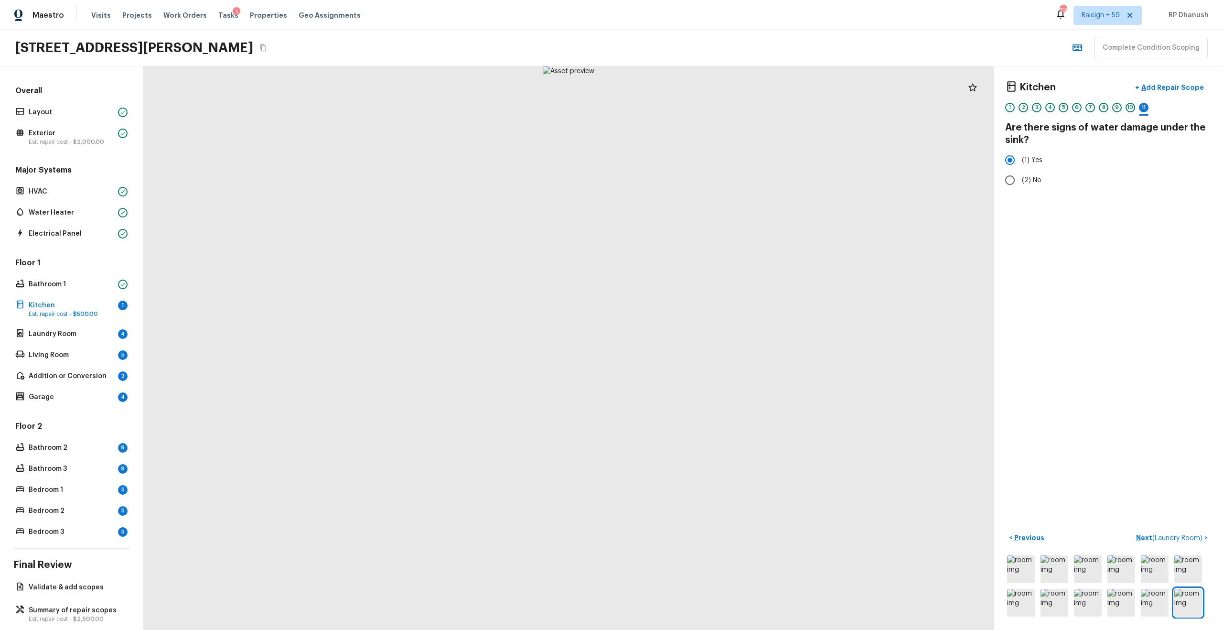
radio input "false"
radio input "true"
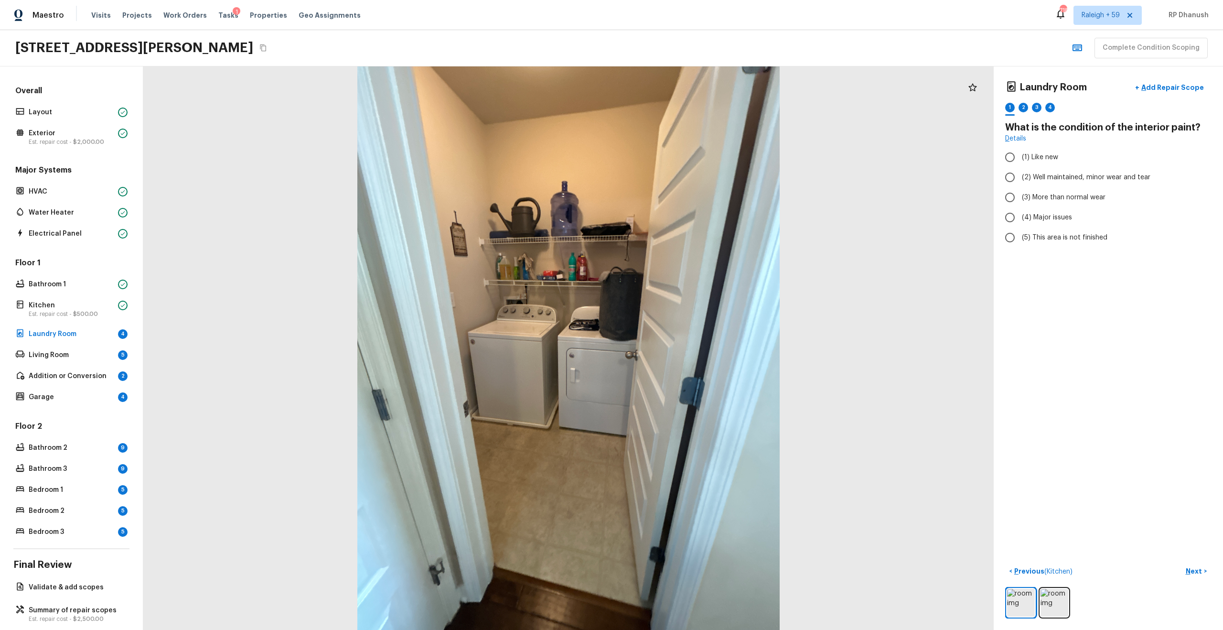
radio input "true"
radio input "false"
radio input "true"
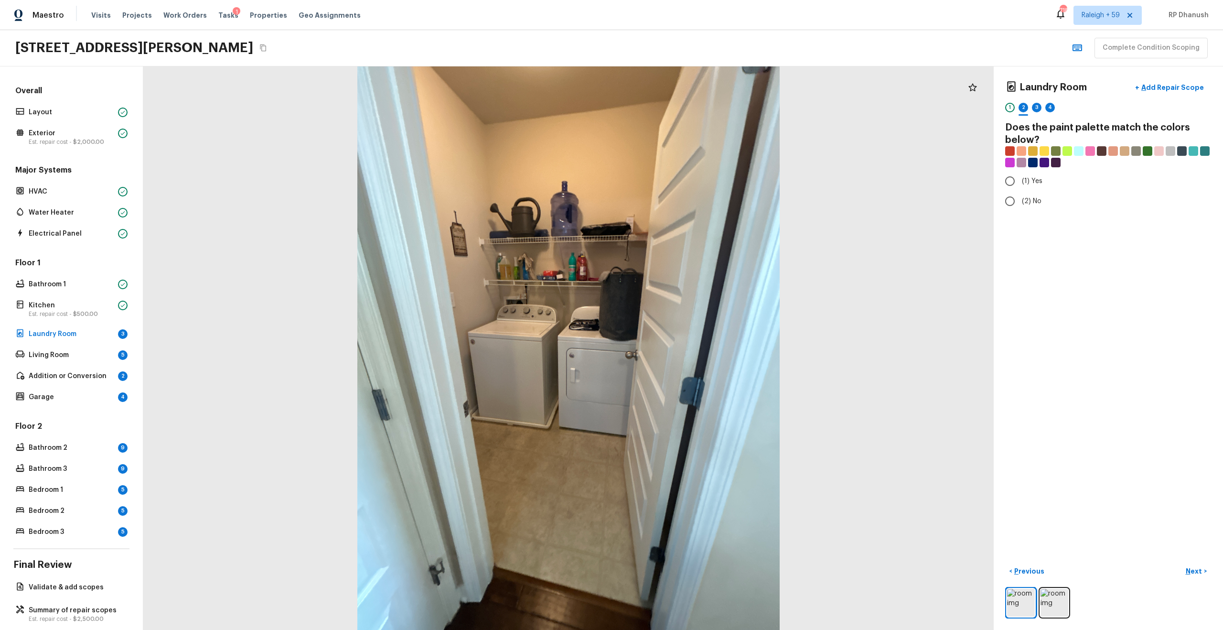
radio input "true"
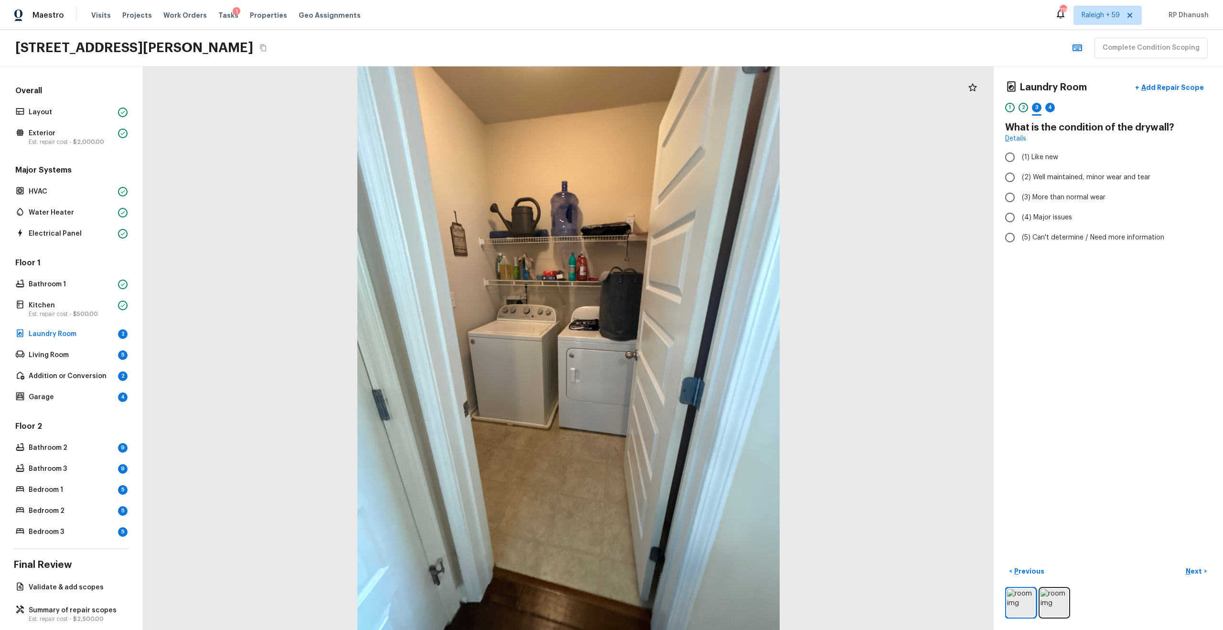
radio input "true"
checkbox input "false"
checkbox input "true"
checkbox input "false"
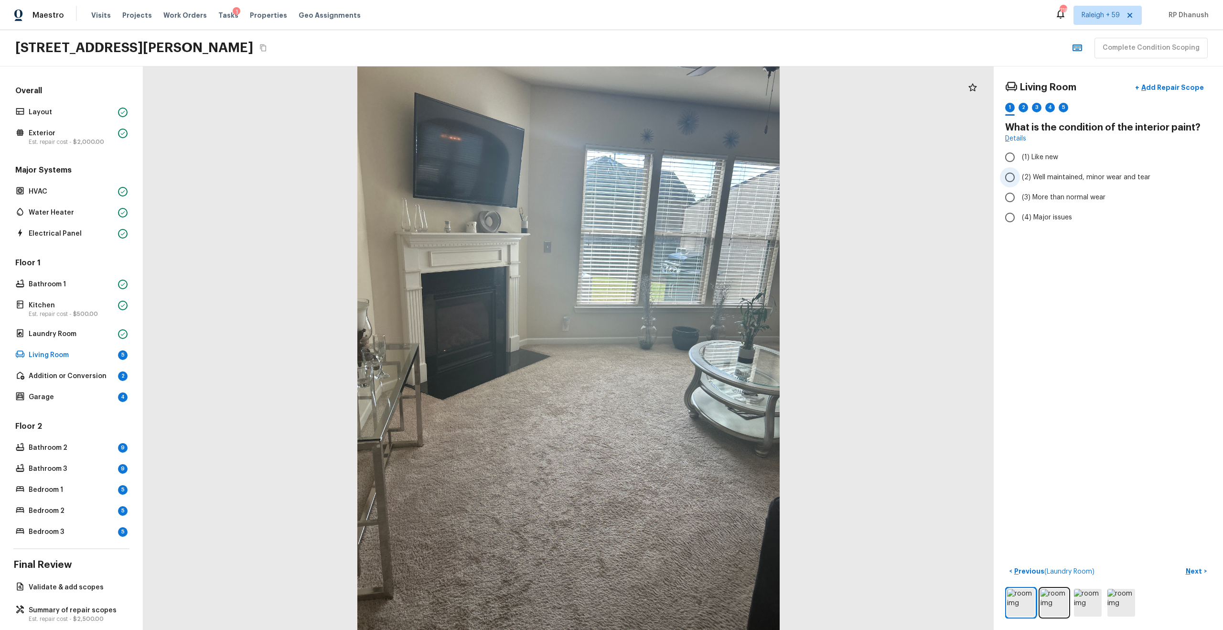
click at [687, 178] on span "(2) Well maintained, minor wear and tear" at bounding box center [1086, 177] width 128 height 10
click at [687, 178] on input "(2) Well maintained, minor wear and tear" at bounding box center [1010, 177] width 20 height 20
radio input "true"
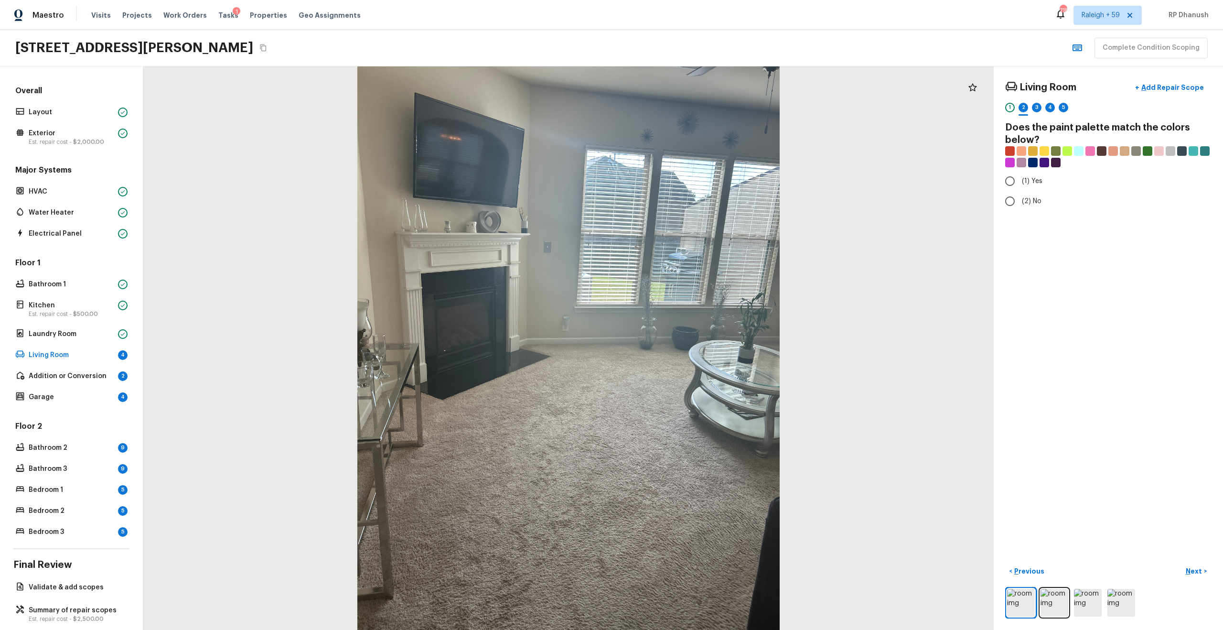
radio input "true"
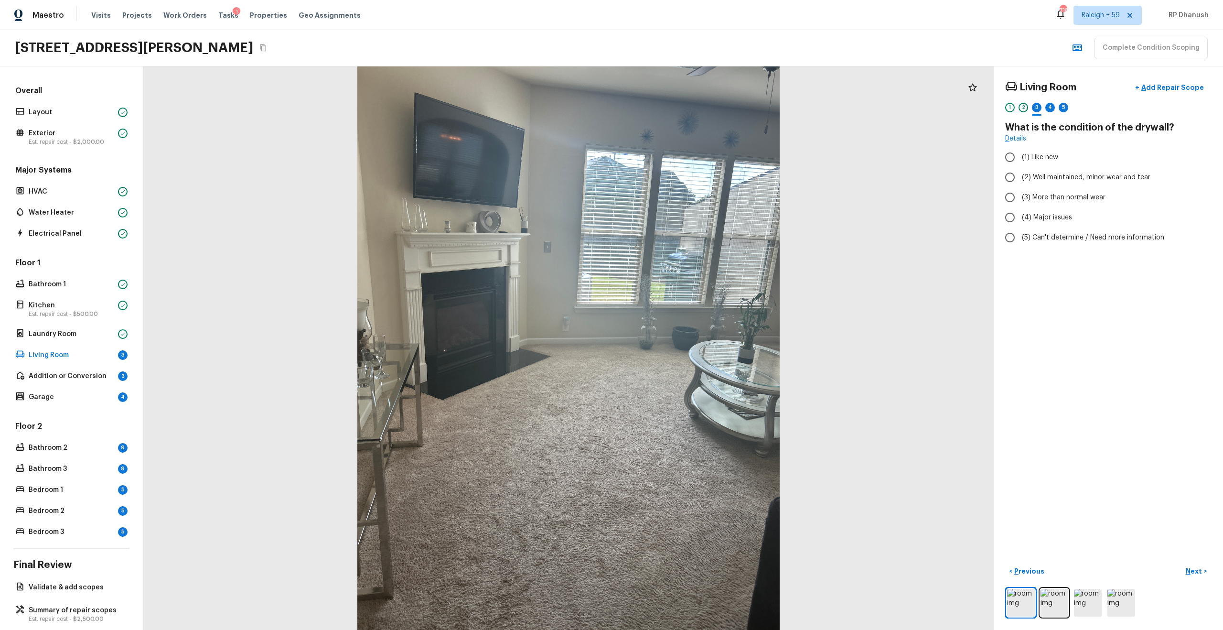
radio input "true"
checkbox input "true"
radio input "true"
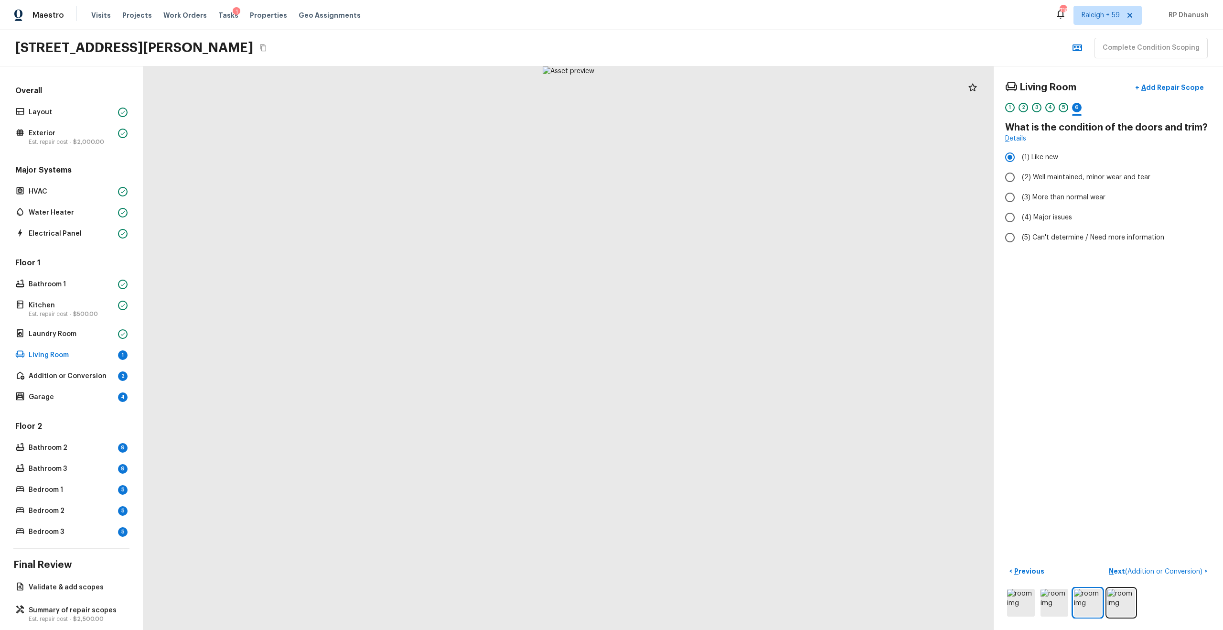
radio input "false"
radio input "true"
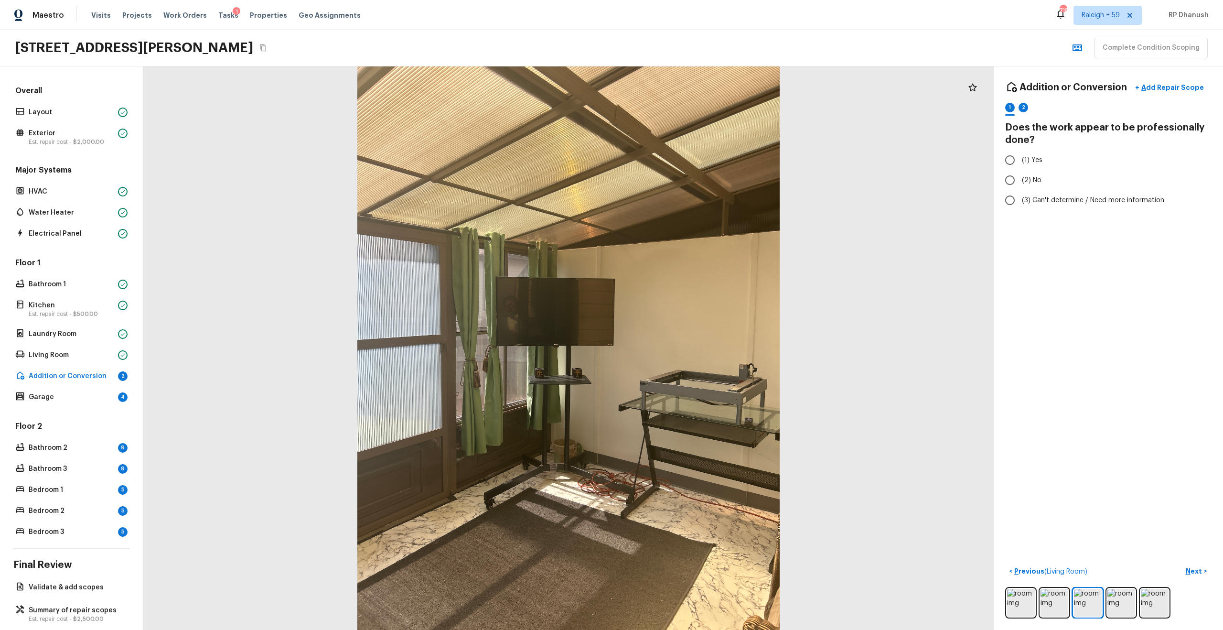
radio input "true"
click at [687, 189] on label "(2) Ductless system" at bounding box center [1102, 180] width 204 height 20
click at [687, 189] on input "(2) Ductless system" at bounding box center [1010, 180] width 20 height 20
radio input "true"
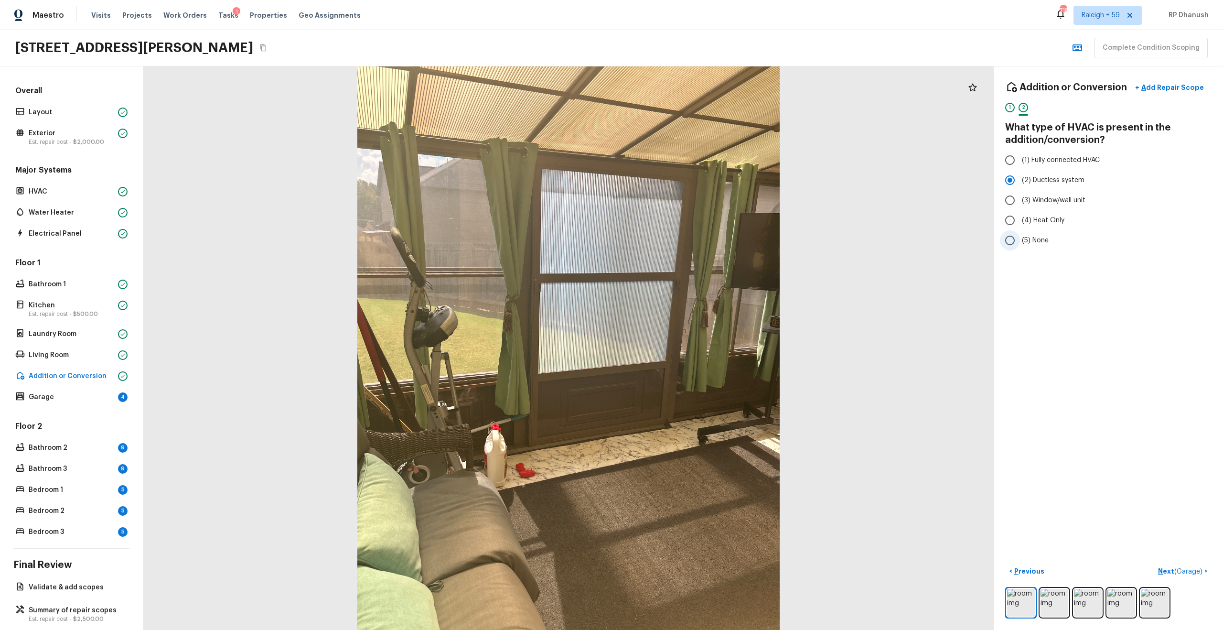
click at [687, 233] on label "(5) None" at bounding box center [1102, 240] width 204 height 20
click at [687, 233] on input "(5) None" at bounding box center [1010, 240] width 20 height 20
radio input "true"
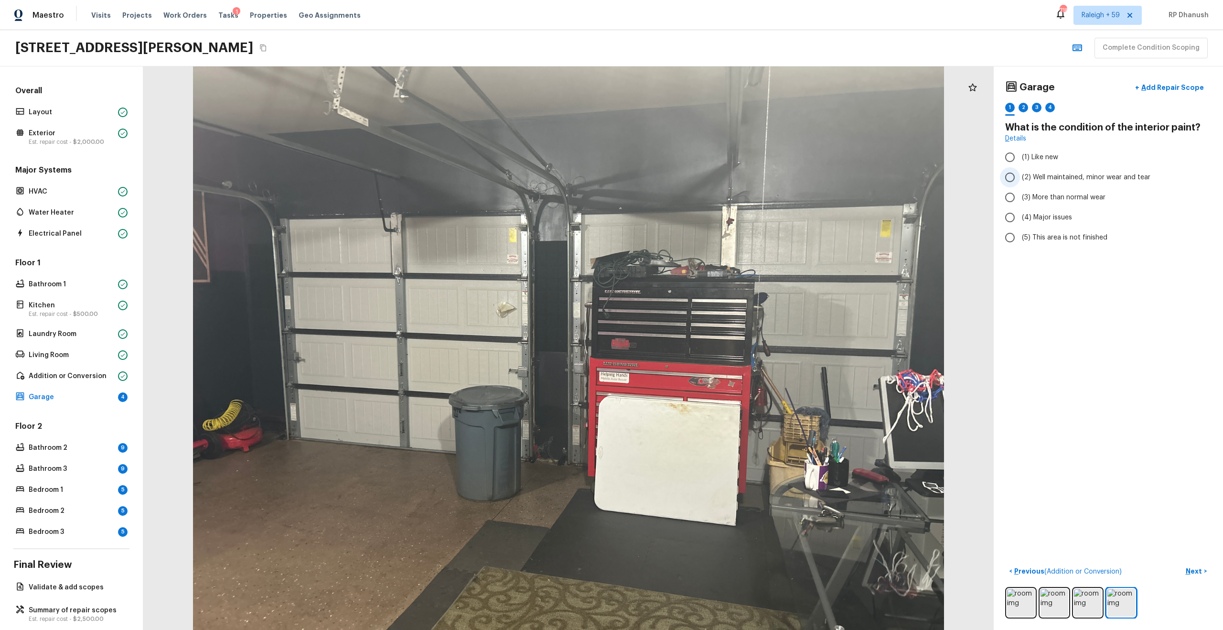
click at [687, 179] on span "(2) Well maintained, minor wear and tear" at bounding box center [1086, 177] width 128 height 10
click at [687, 179] on input "(2) Well maintained, minor wear and tear" at bounding box center [1010, 177] width 20 height 20
radio input "true"
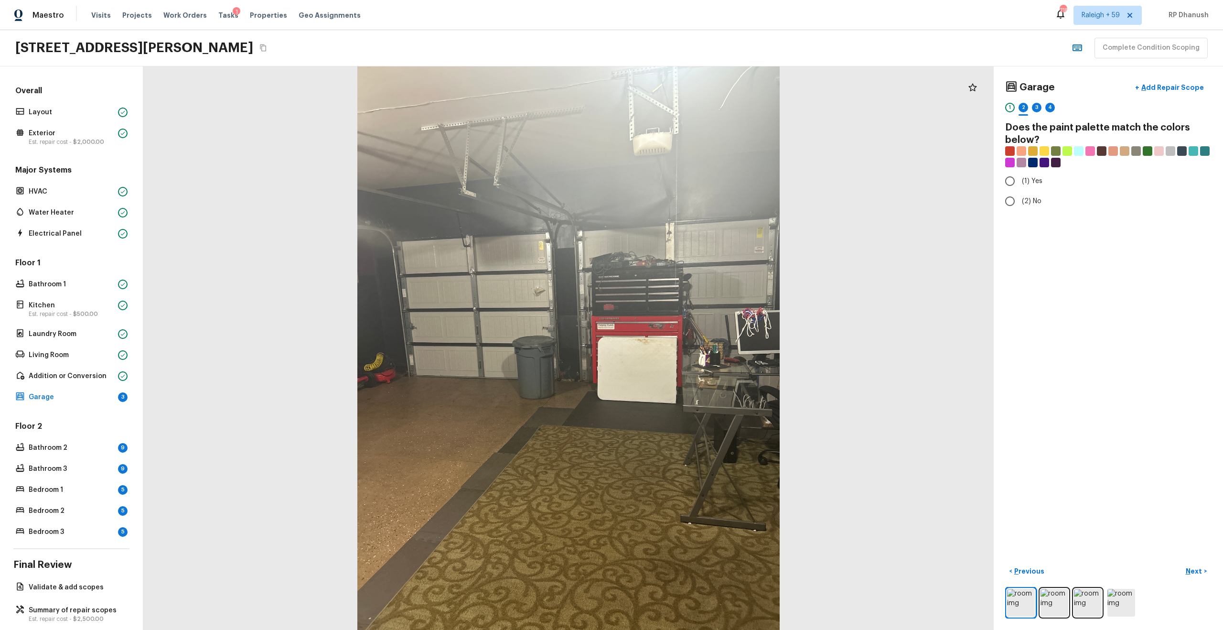
radio input "true"
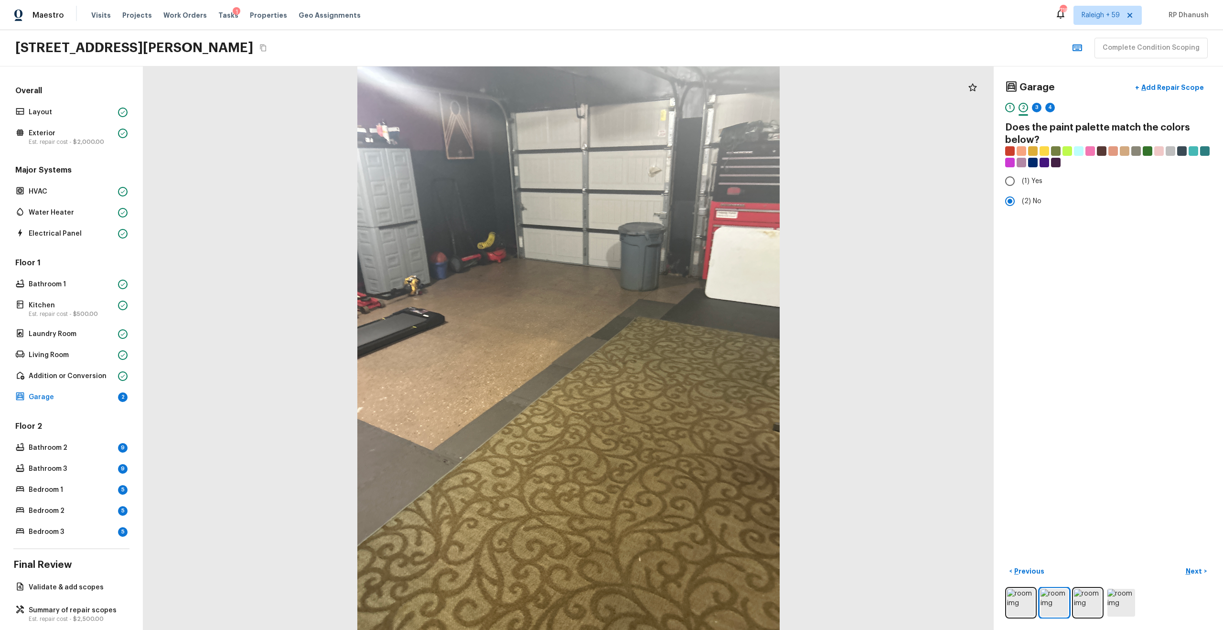
radio input "true"
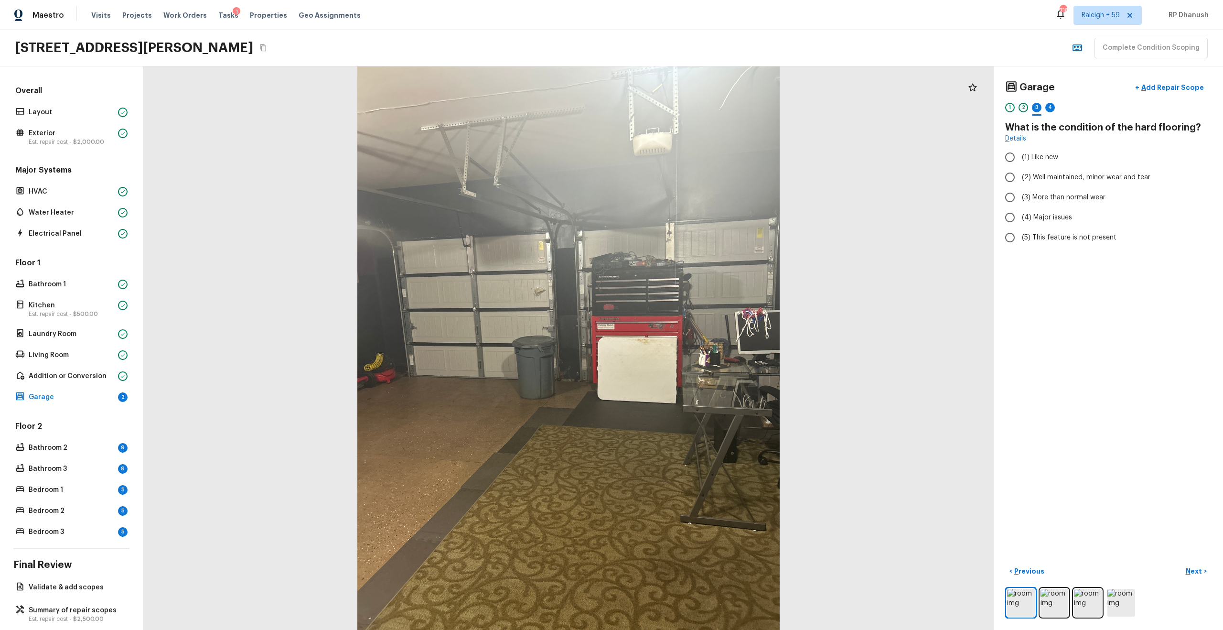
radio input "true"
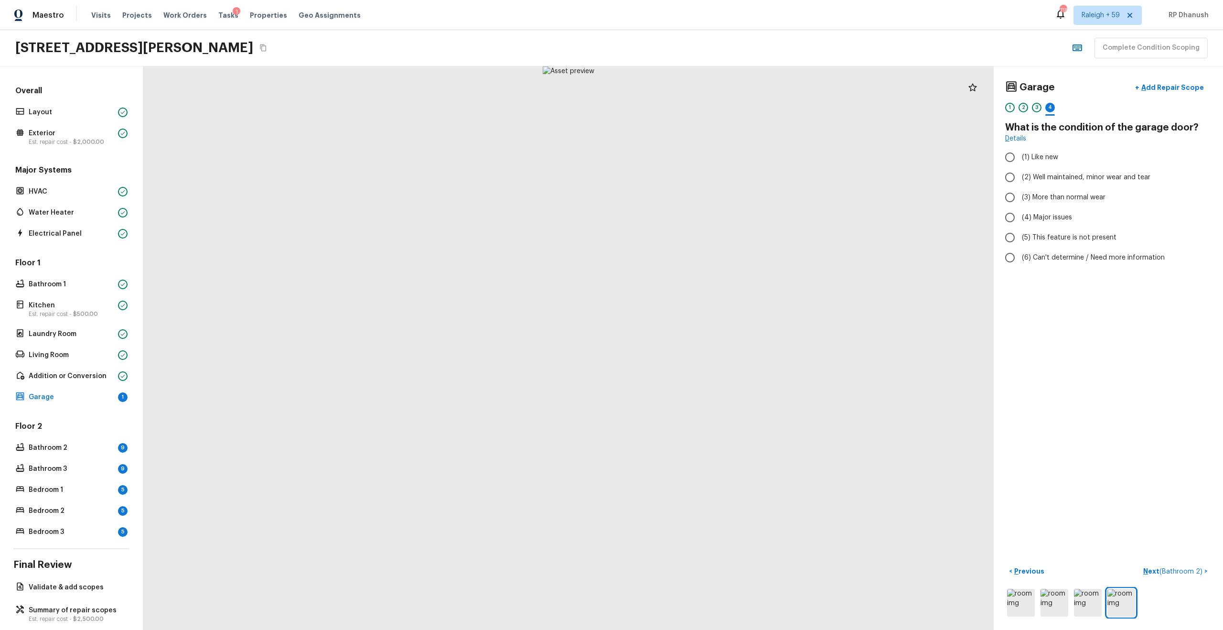
radio input "true"
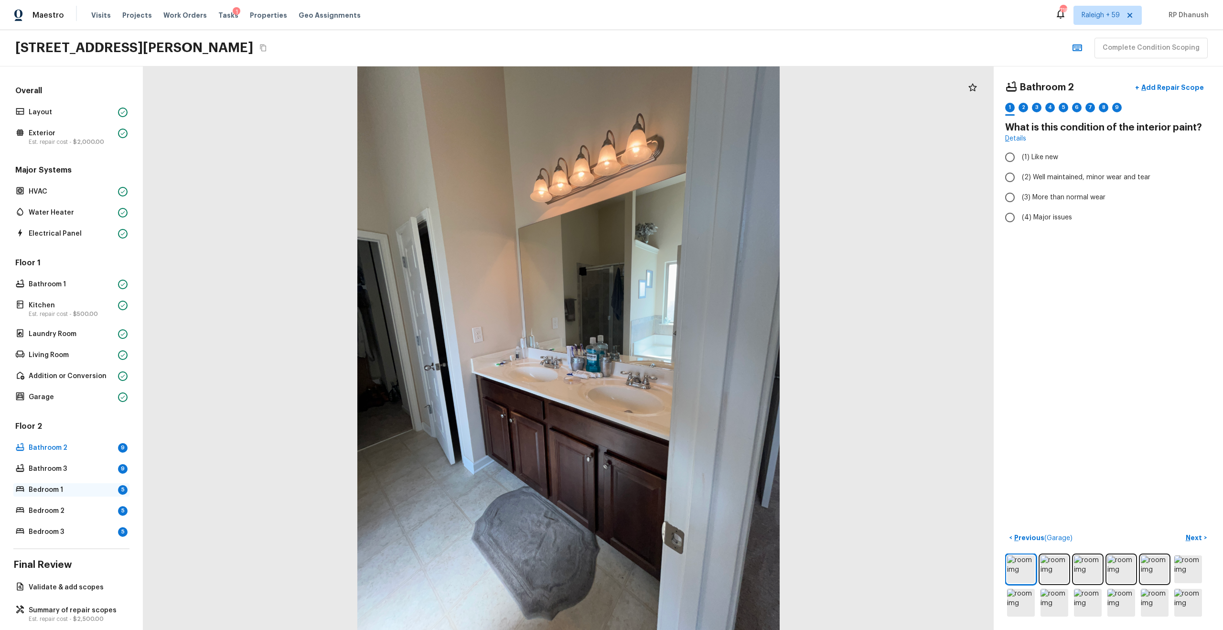
scroll to position [14, 0]
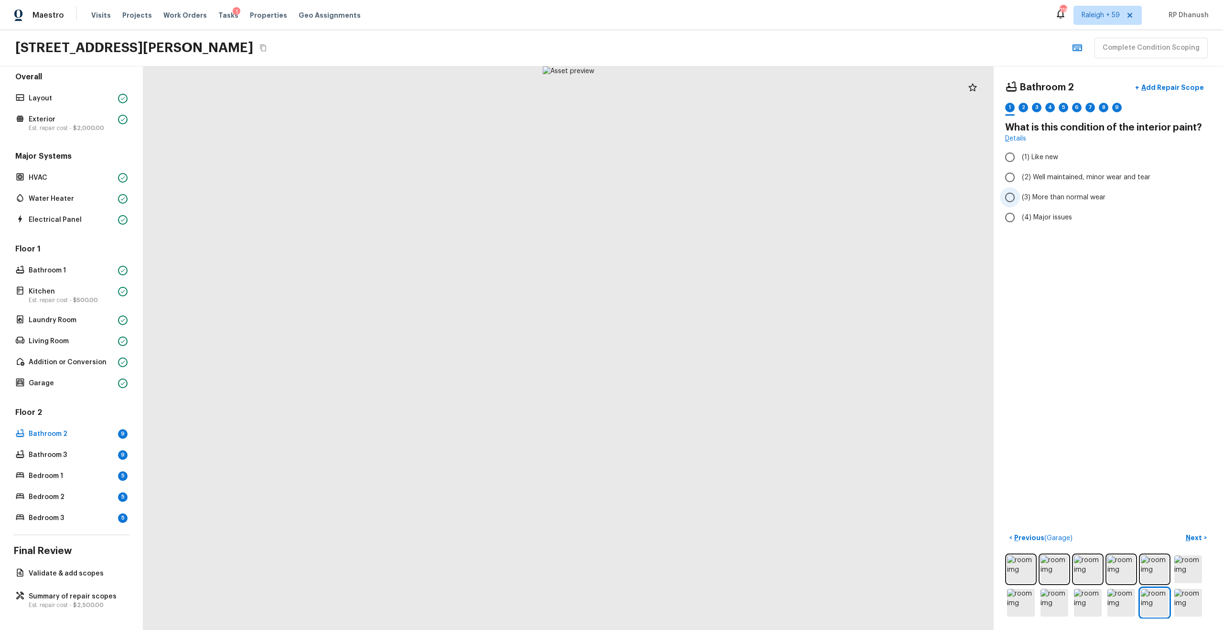
click at [687, 201] on span "(3) More than normal wear" at bounding box center [1064, 197] width 84 height 10
click at [687, 201] on input "(3) More than normal wear" at bounding box center [1010, 197] width 20 height 20
radio input "true"
click at [687, 187] on label "(2) Well maintained, minor wear and tear" at bounding box center [1102, 177] width 204 height 20
click at [687, 187] on input "(2) Well maintained, minor wear and tear" at bounding box center [1010, 177] width 20 height 20
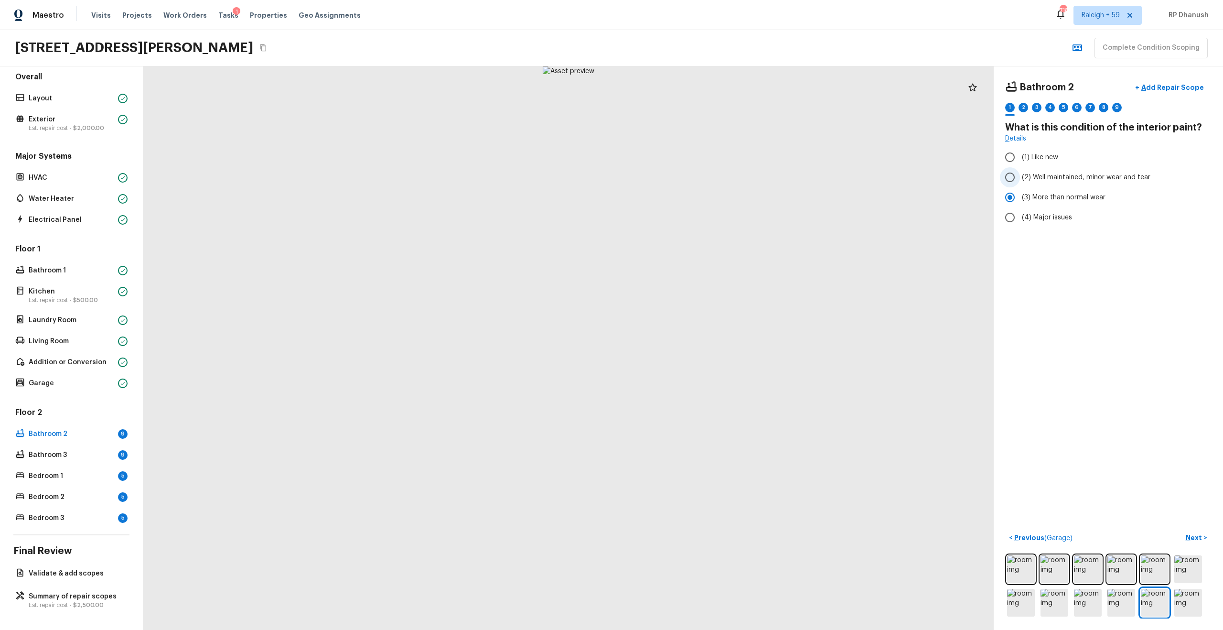
radio input "true"
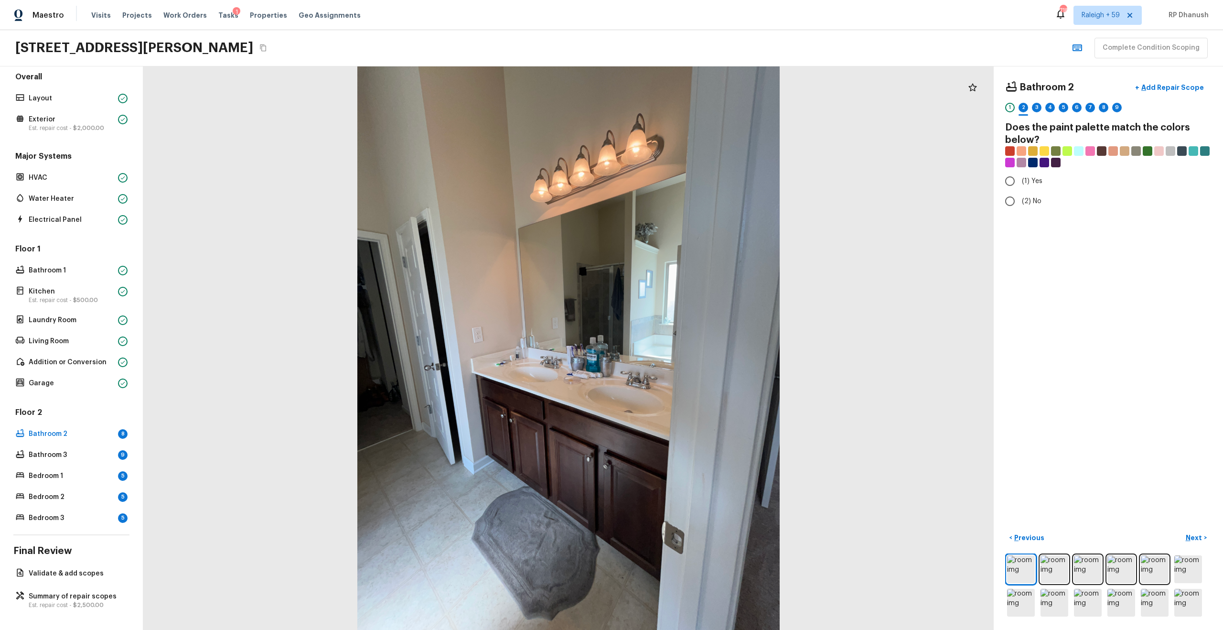
radio input "true"
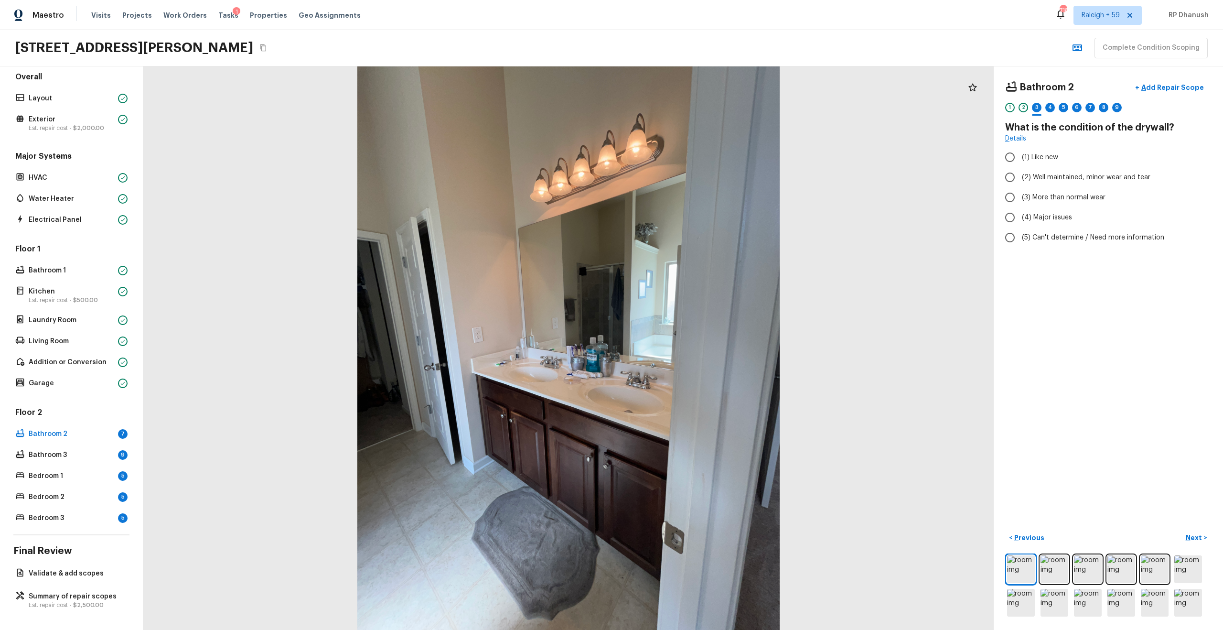
radio input "true"
checkbox input "false"
checkbox input "true"
radio input "true"
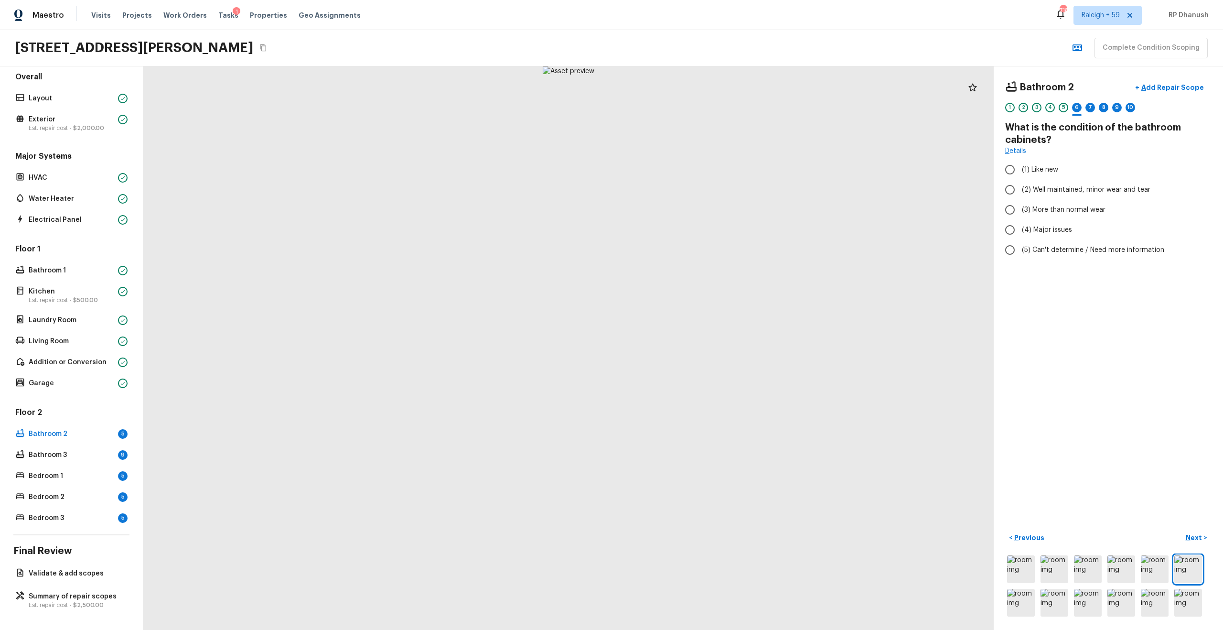
radio input "true"
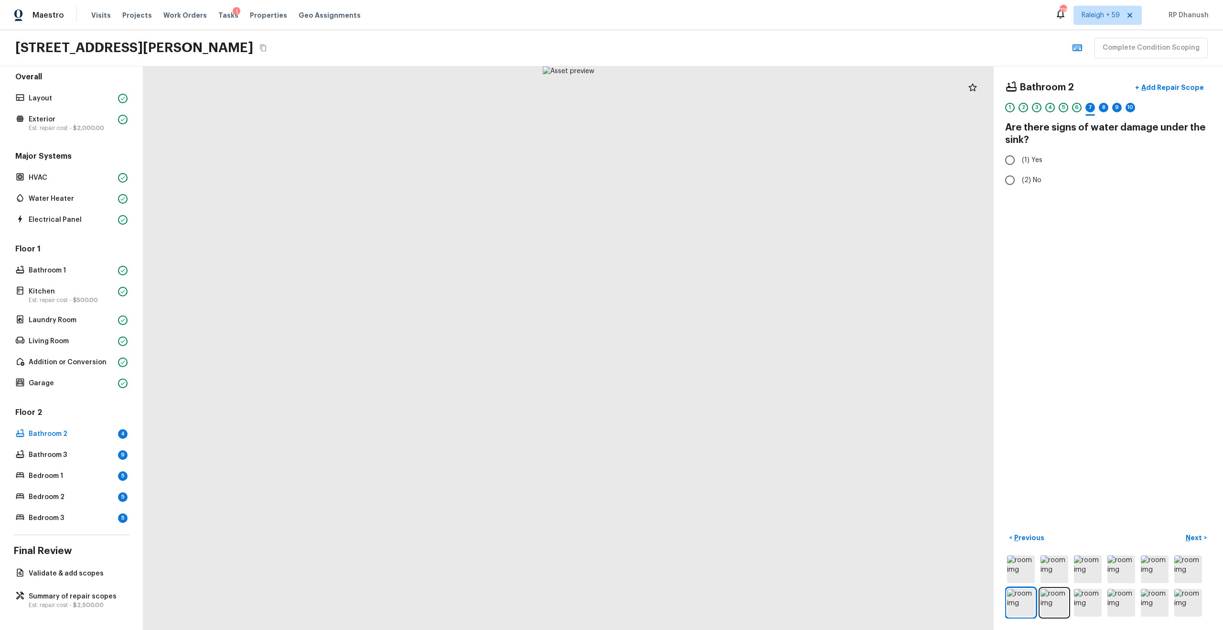
radio input "true"
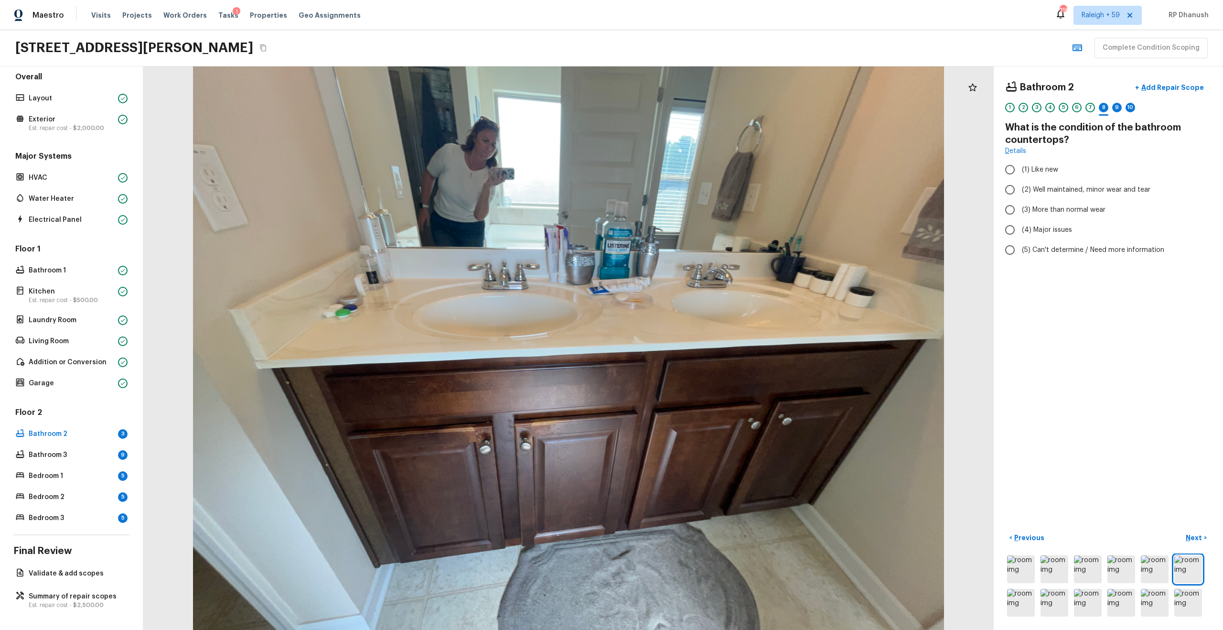
radio input "true"
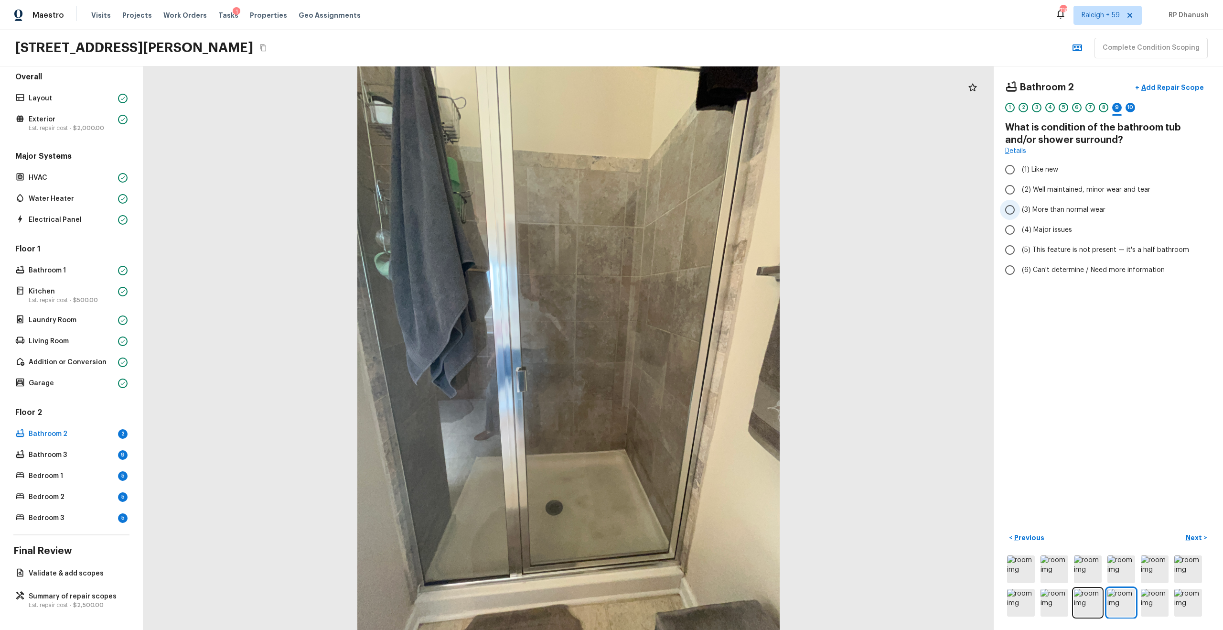
click at [687, 210] on span "(3) More than normal wear" at bounding box center [1064, 210] width 84 height 10
click at [687, 210] on input "(3) More than normal wear" at bounding box center [1010, 210] width 20 height 20
radio input "true"
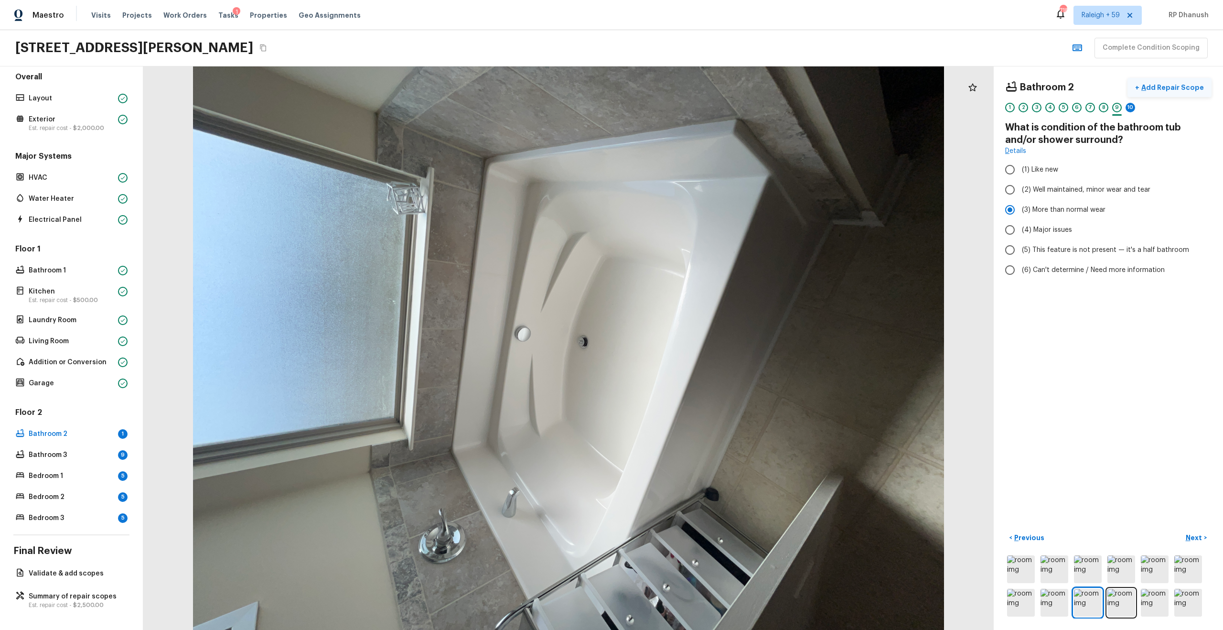
click at [687, 88] on p "Add Repair Scope" at bounding box center [1171, 88] width 64 height 10
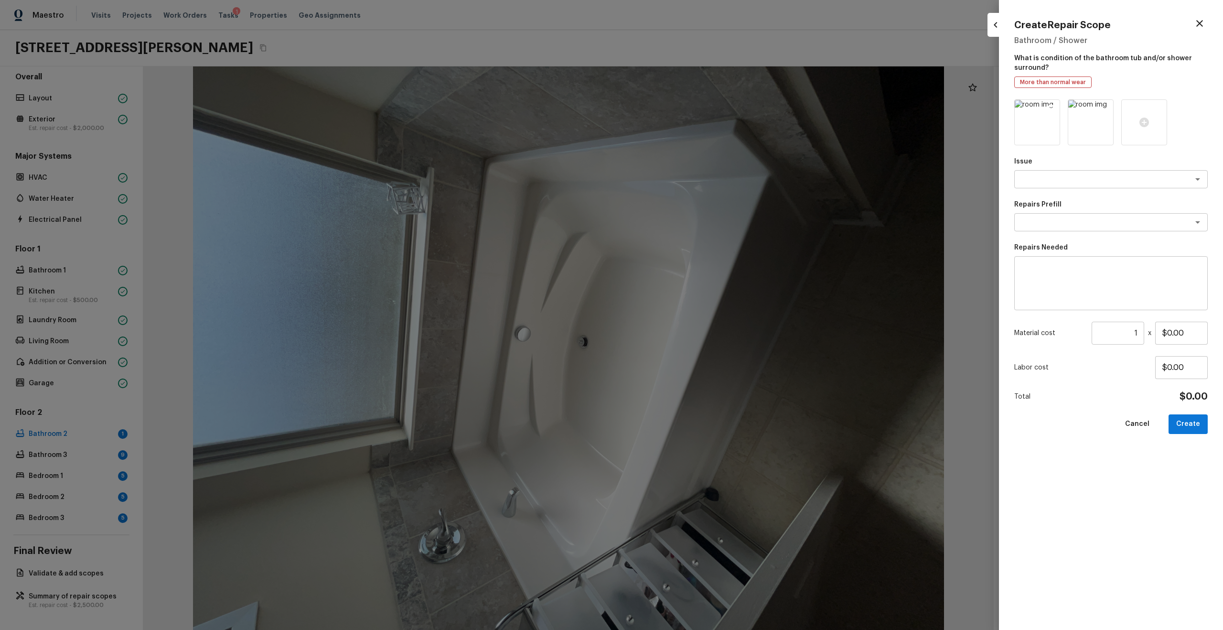
click at [687, 110] on icon at bounding box center [1051, 109] width 8 height 8
click at [687, 176] on textarea at bounding box center [1097, 179] width 158 height 10
type textarea "show"
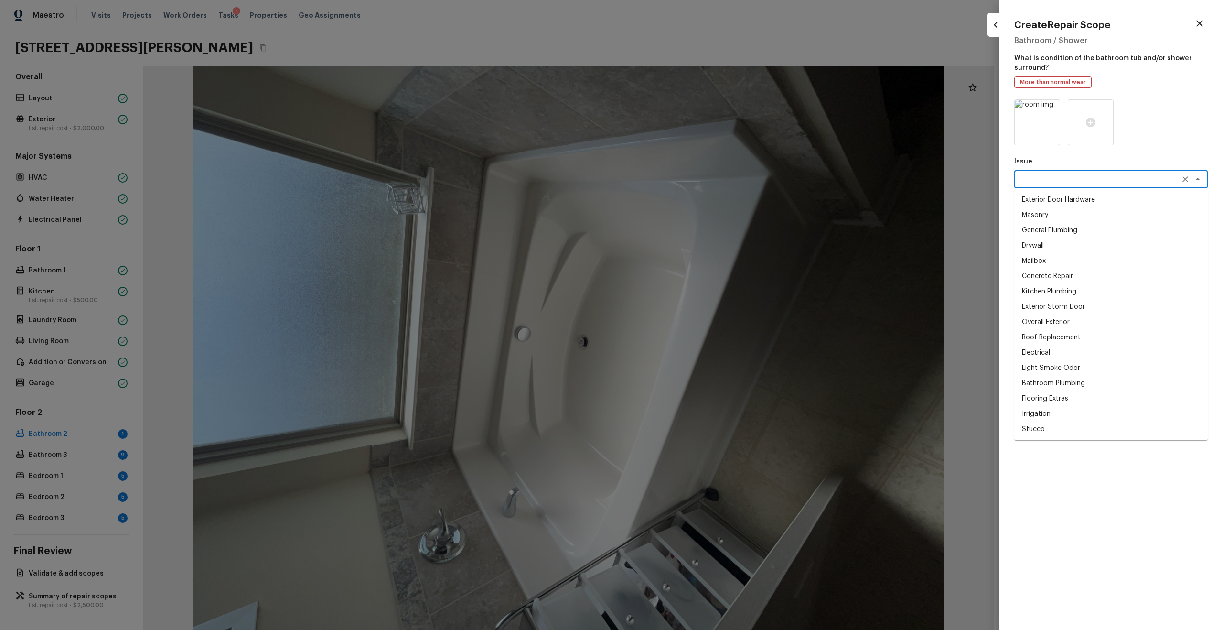
click at [687, 114] on div at bounding box center [1110, 122] width 193 height 46
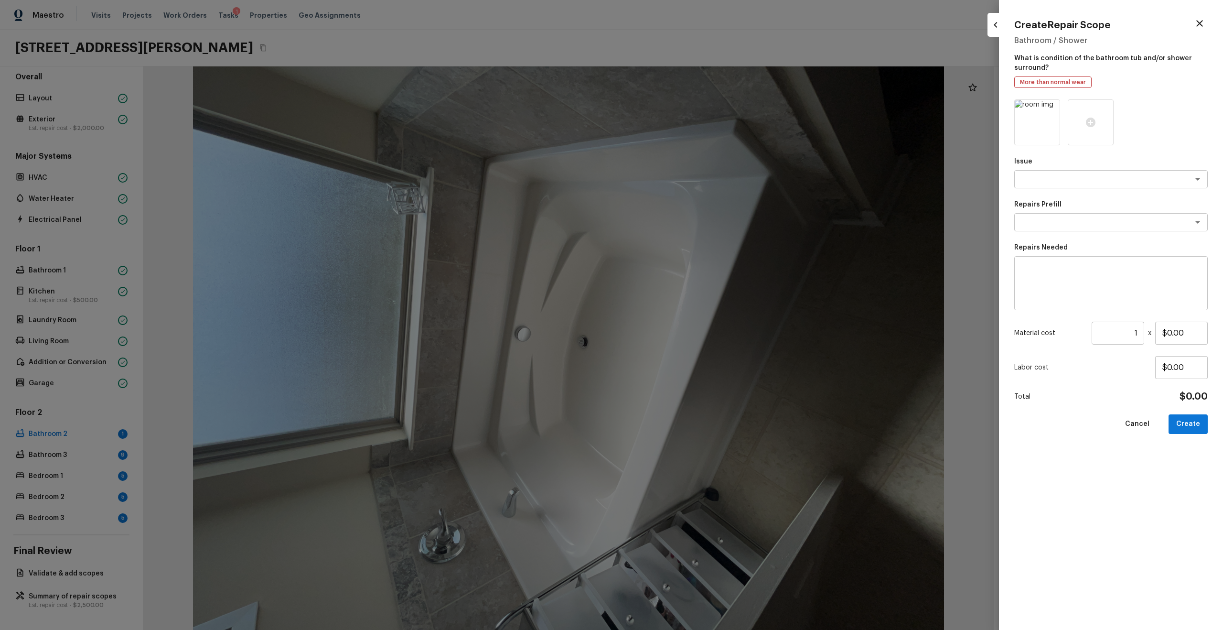
click at [687, 290] on textarea at bounding box center [1111, 283] width 180 height 38
type textarea "Shower pan deep cleaning."
click at [687, 333] on input "1" at bounding box center [1117, 332] width 53 height 23
type input "100"
type input "$1.00"
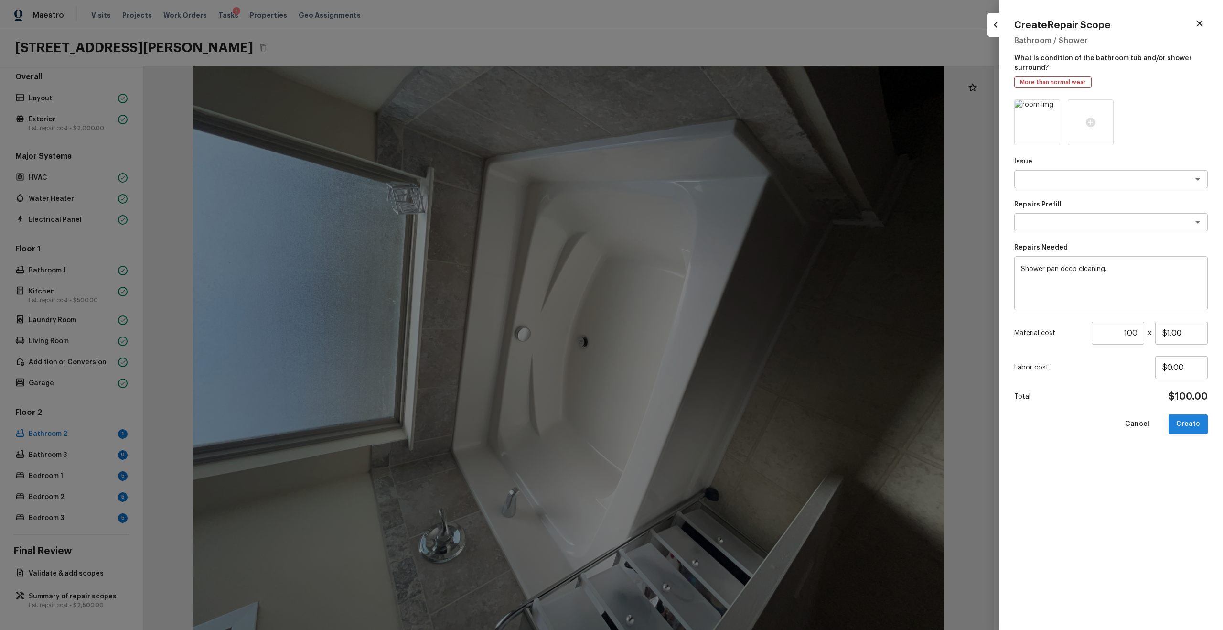
click at [687, 337] on button "Create" at bounding box center [1187, 424] width 39 height 20
type input "1"
type input "$0.00"
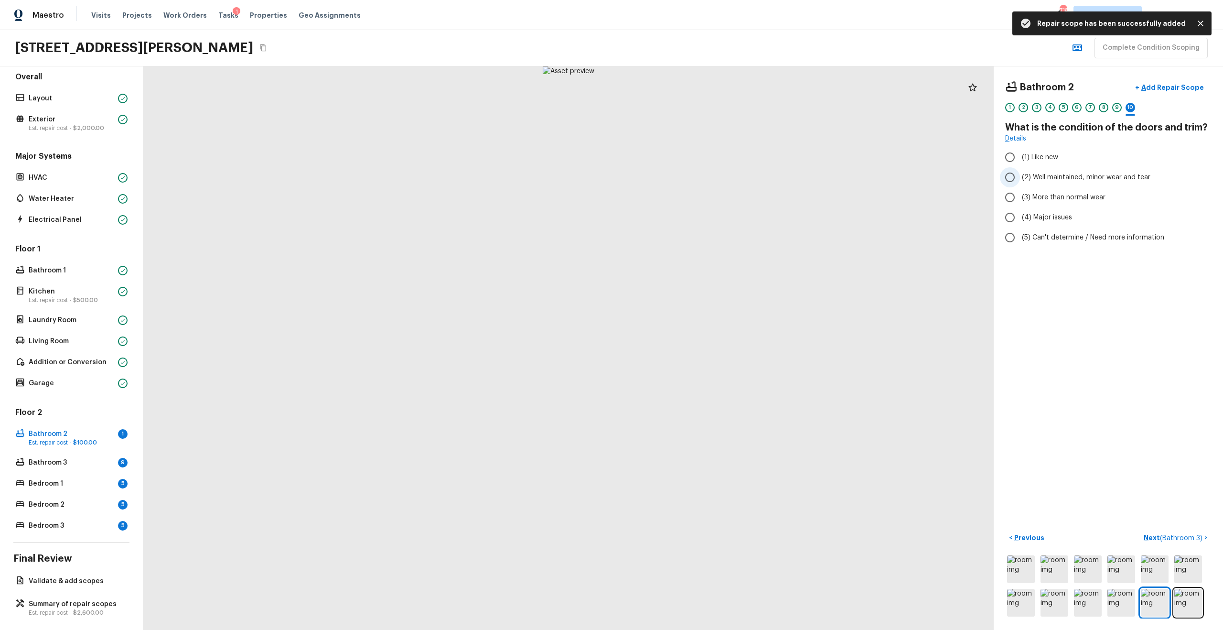
click at [687, 184] on label "(2) Well maintained, minor wear and tear" at bounding box center [1102, 177] width 204 height 20
click at [687, 184] on input "(2) Well maintained, minor wear and tear" at bounding box center [1010, 177] width 20 height 20
radio input "true"
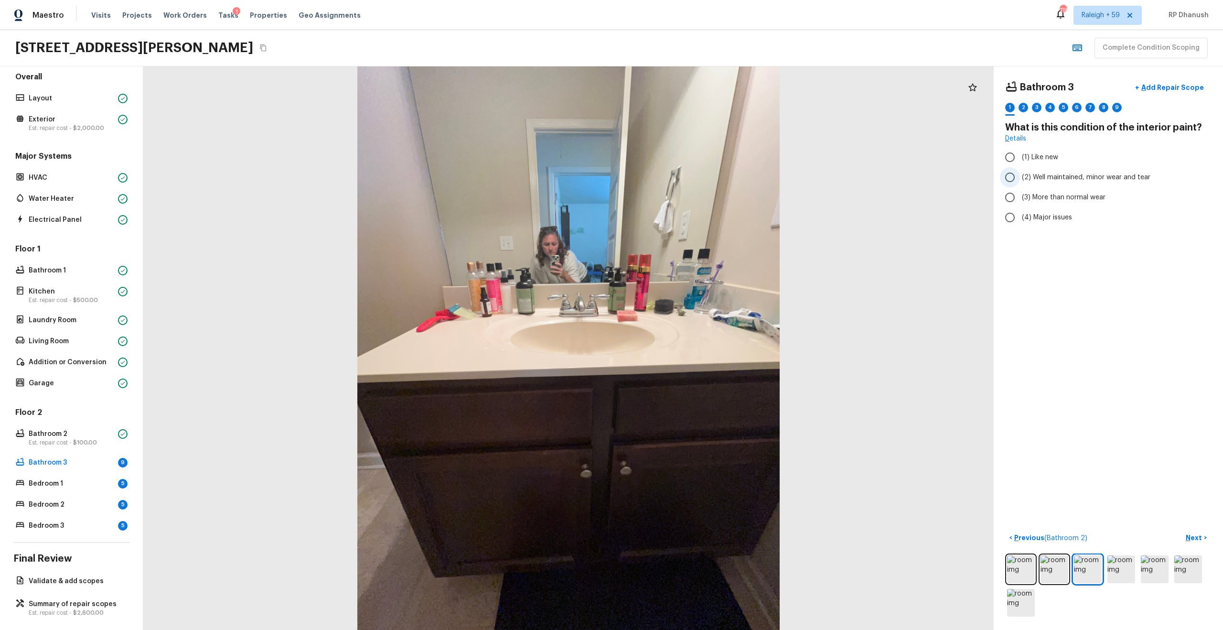
click at [687, 180] on input "(2) Well maintained, minor wear and tear" at bounding box center [1010, 177] width 20 height 20
radio input "true"
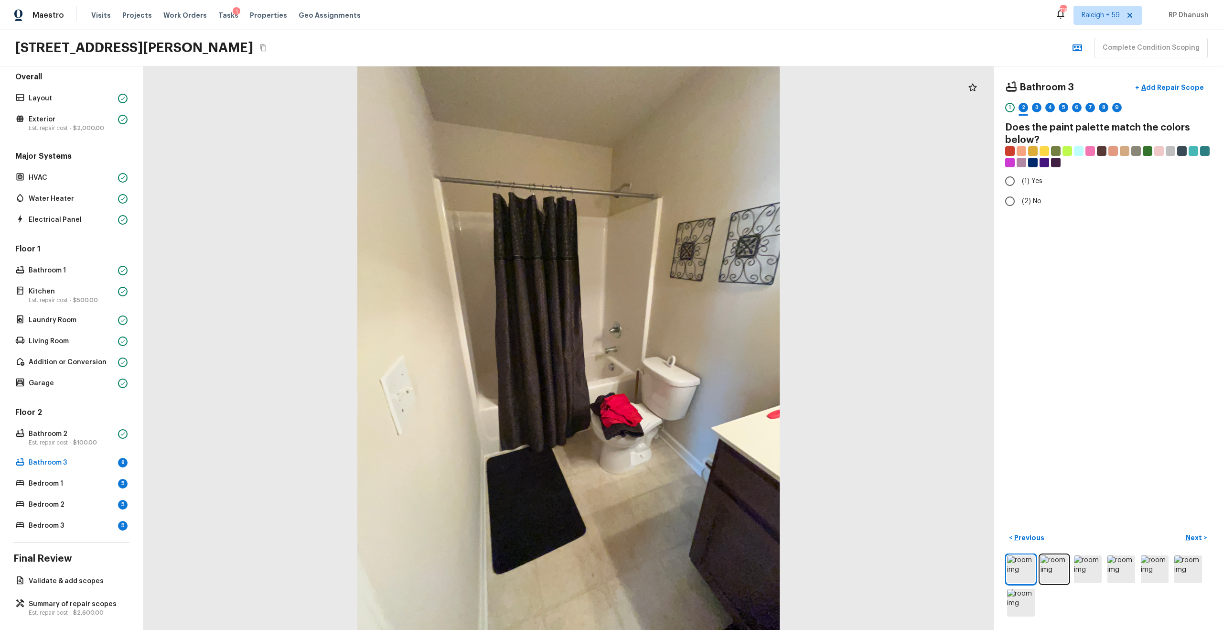
radio input "true"
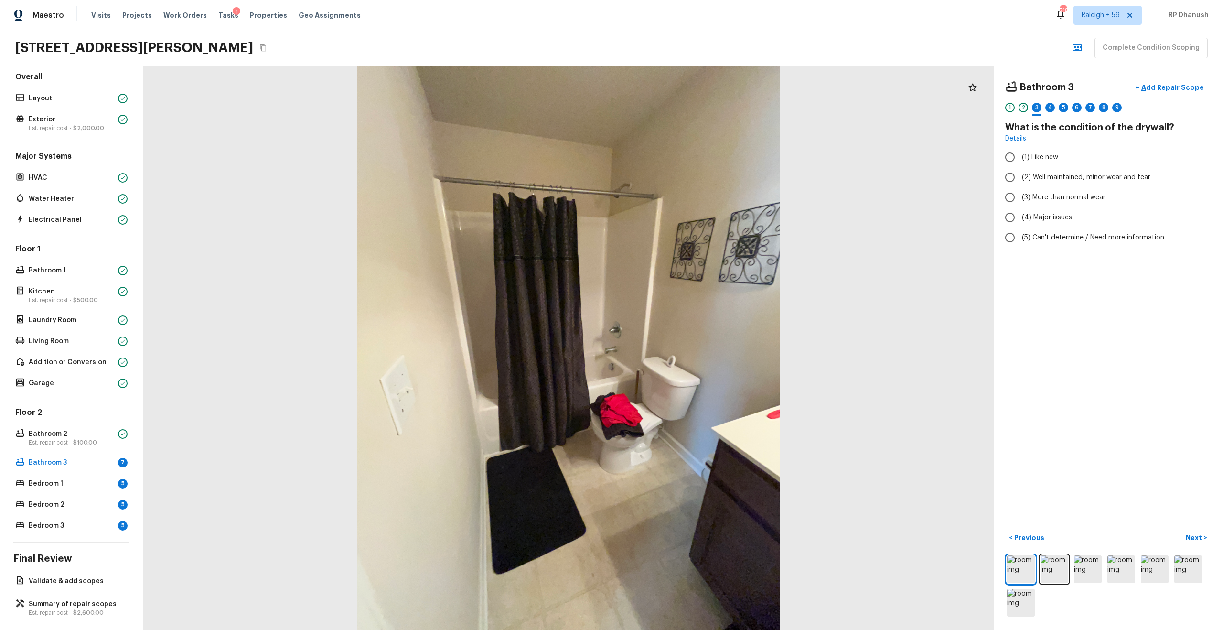
radio input "true"
checkbox input "false"
checkbox input "true"
radio input "true"
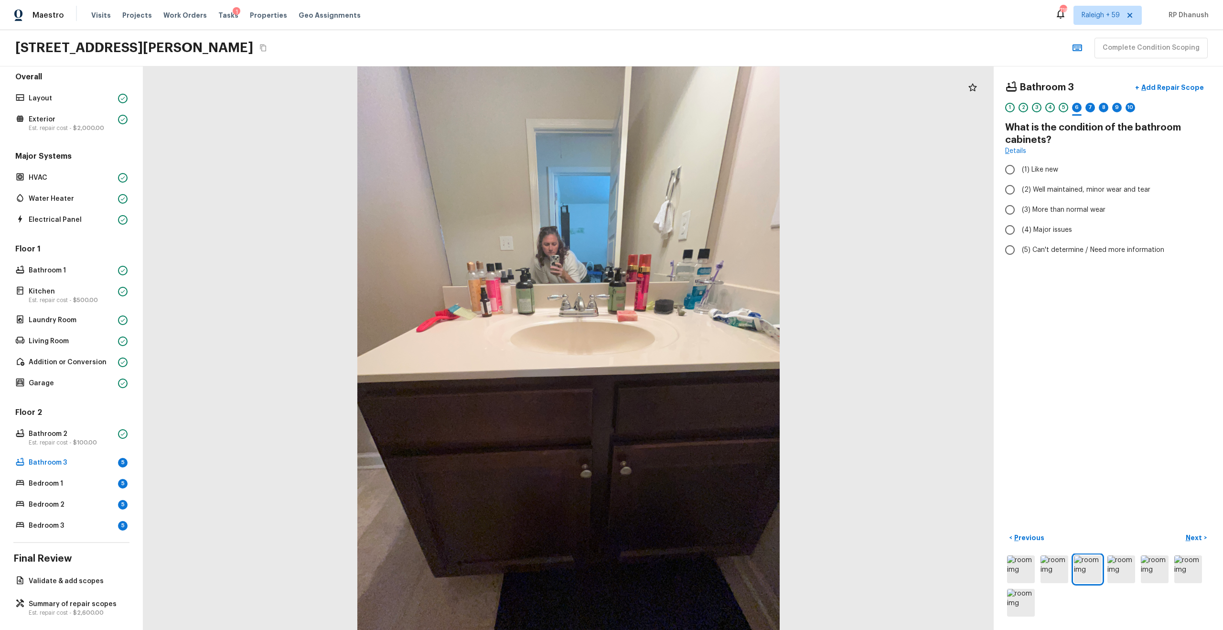
radio input "true"
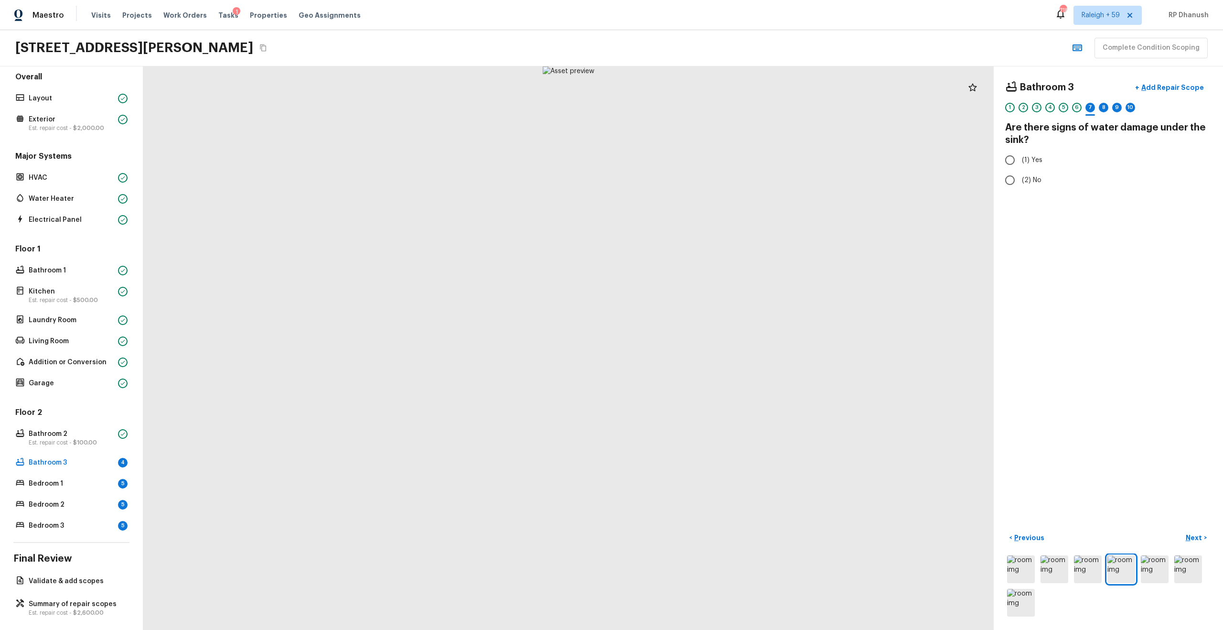
radio input "true"
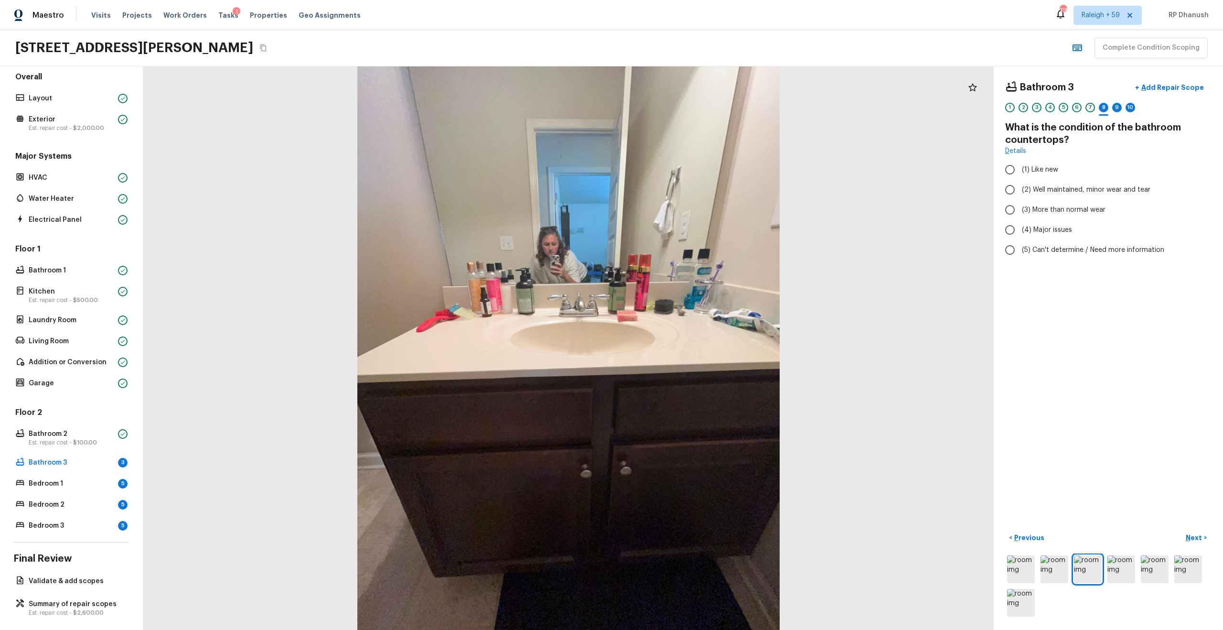
radio input "true"
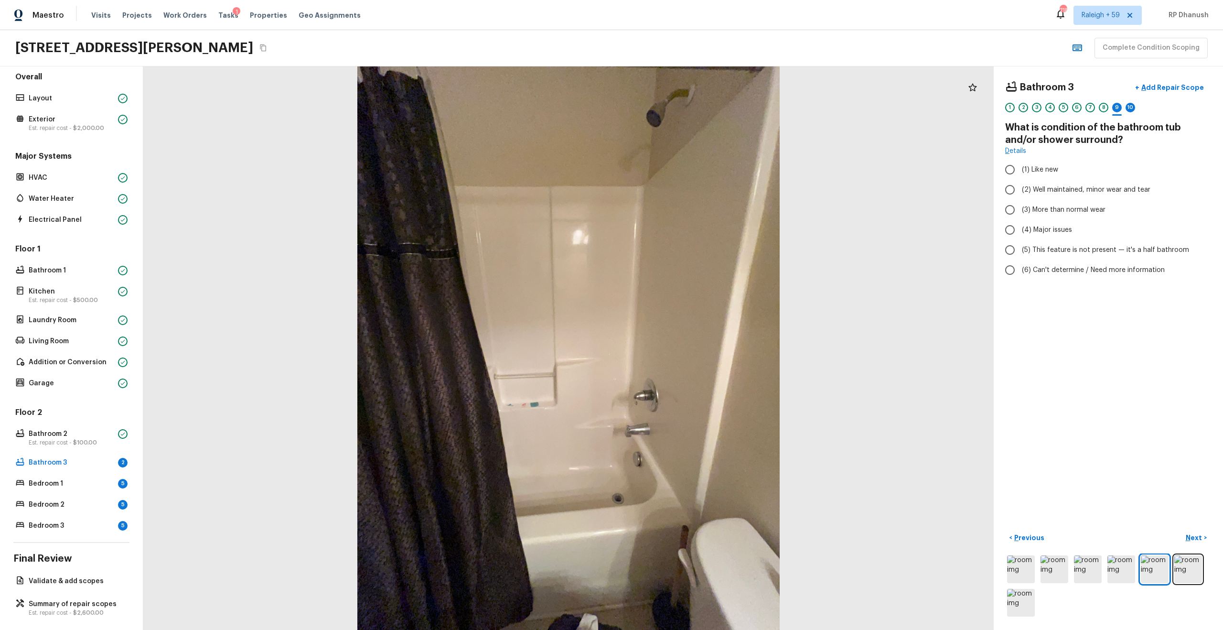
radio input "true"
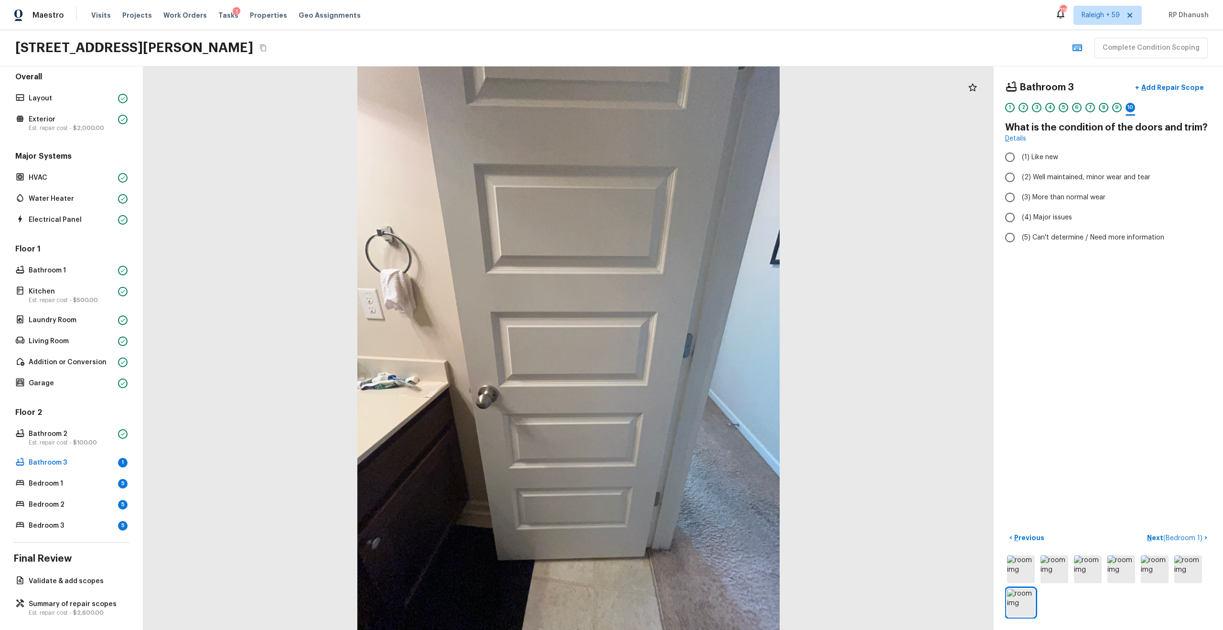
radio input "true"
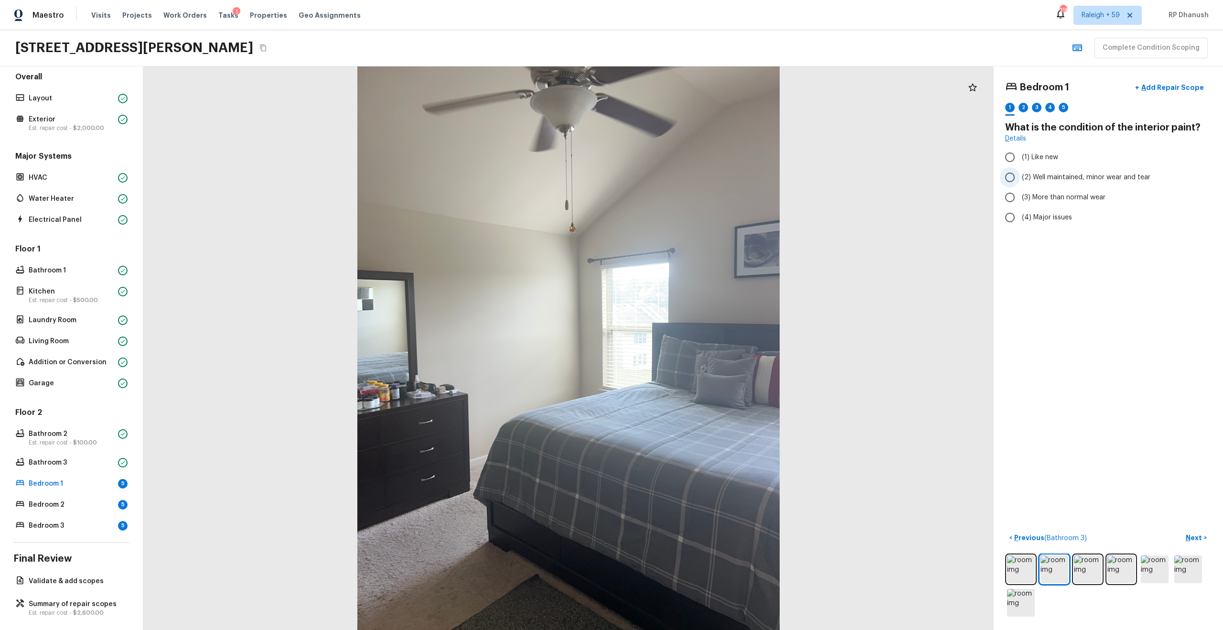
click at [687, 177] on span "(2) Well maintained, minor wear and tear" at bounding box center [1086, 177] width 128 height 10
click at [687, 177] on input "(2) Well maintained, minor wear and tear" at bounding box center [1010, 177] width 20 height 20
radio input "true"
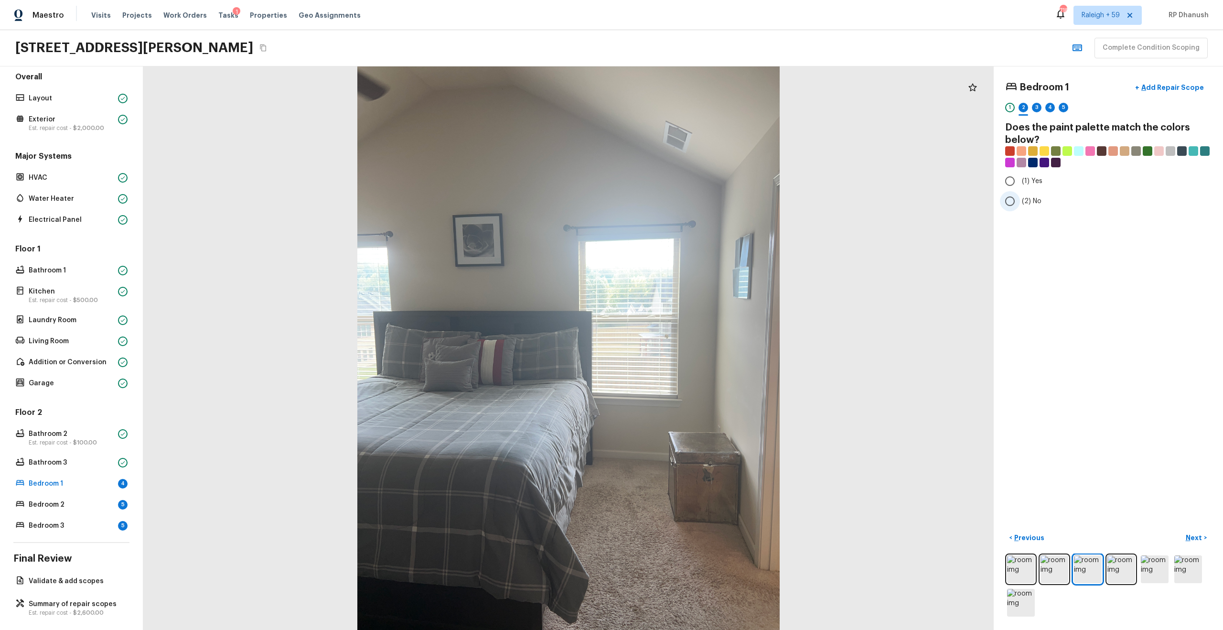
click at [687, 203] on span "(2) No" at bounding box center [1032, 201] width 20 height 10
click at [687, 203] on input "(2) No" at bounding box center [1010, 201] width 20 height 20
radio input "true"
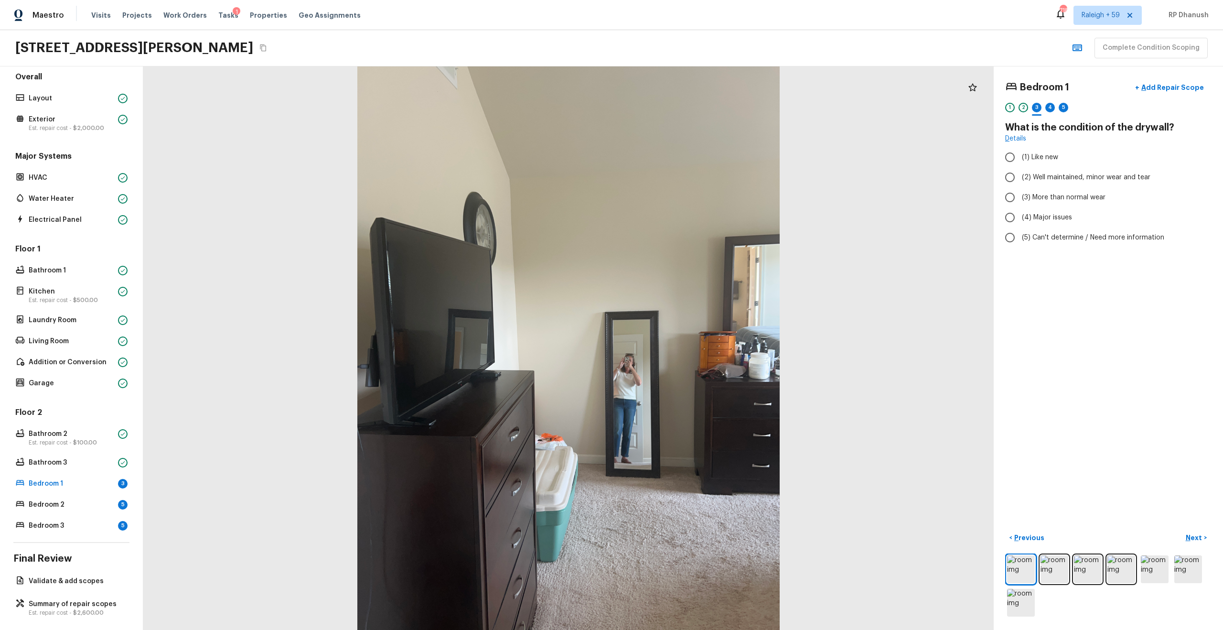
radio input "true"
checkbox input "false"
checkbox input "true"
radio input "false"
radio input "true"
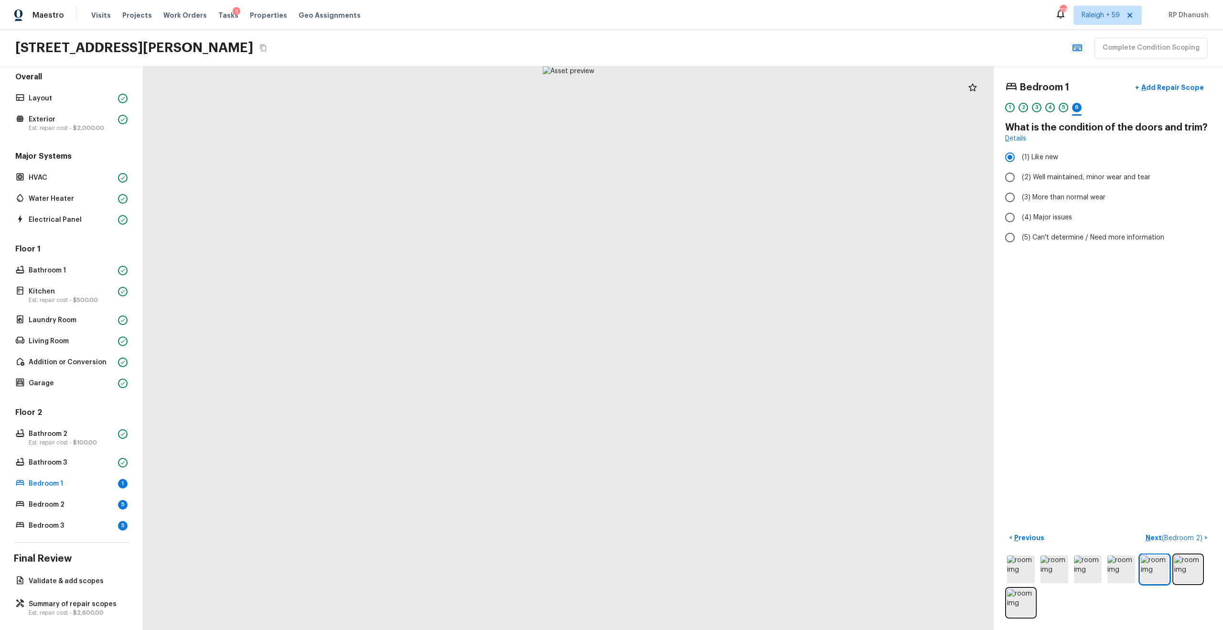
radio input "false"
radio input "true"
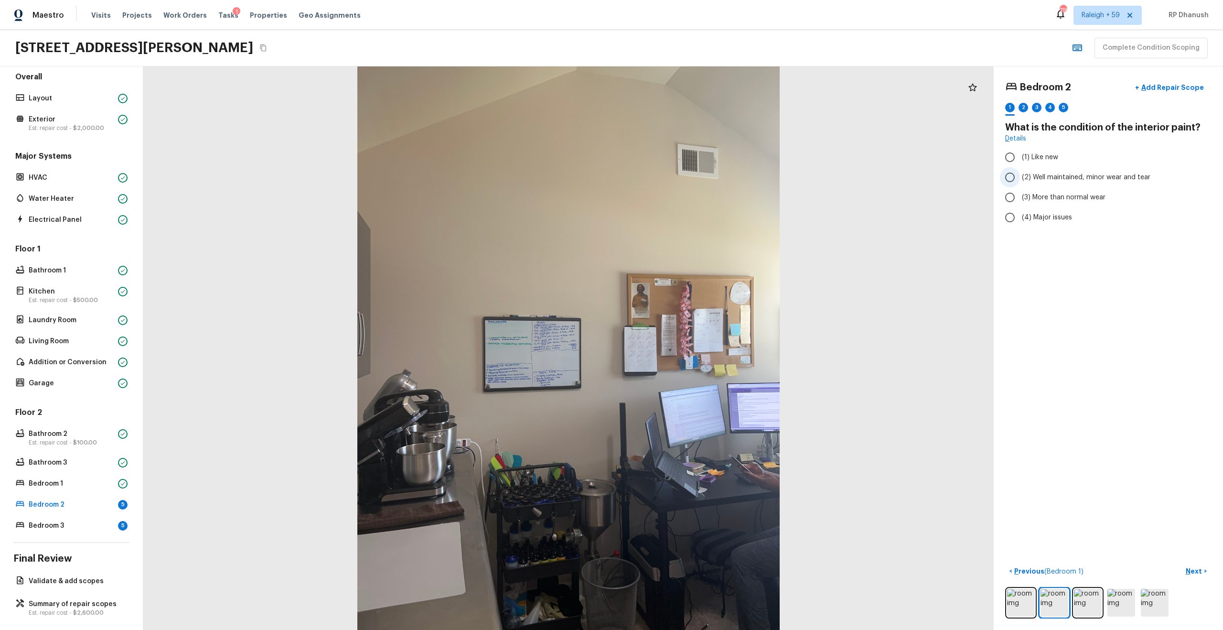
click at [687, 168] on label "(2) Well maintained, minor wear and tear" at bounding box center [1102, 177] width 204 height 20
click at [687, 168] on input "(2) Well maintained, minor wear and tear" at bounding box center [1010, 177] width 20 height 20
radio input "true"
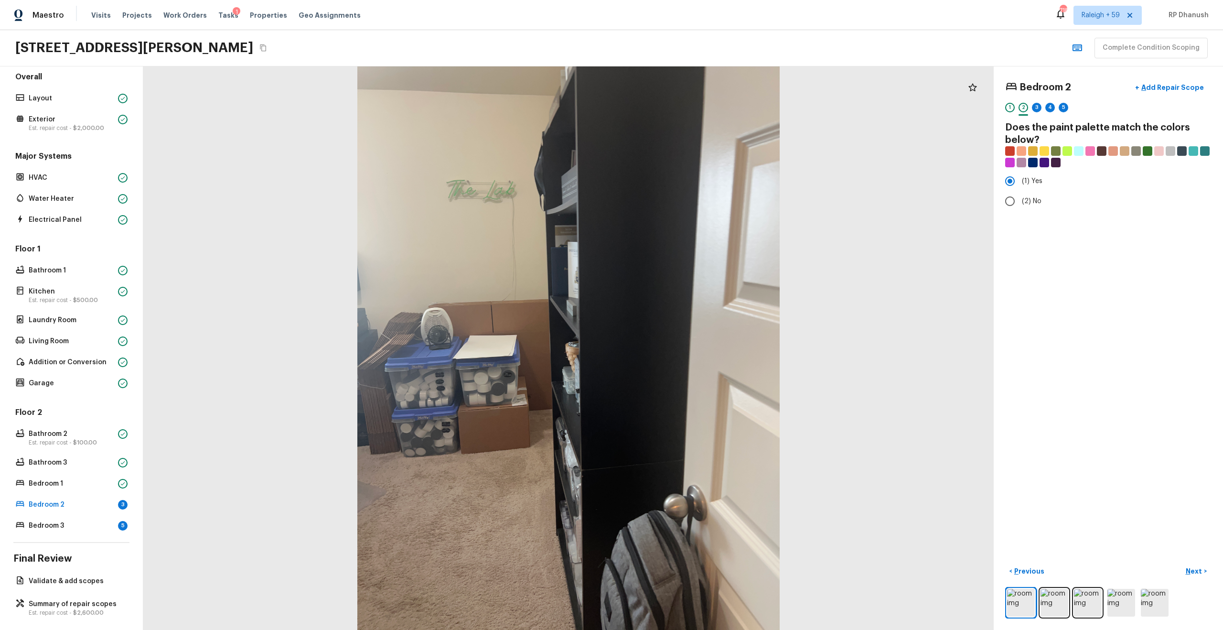
radio input "false"
radio input "true"
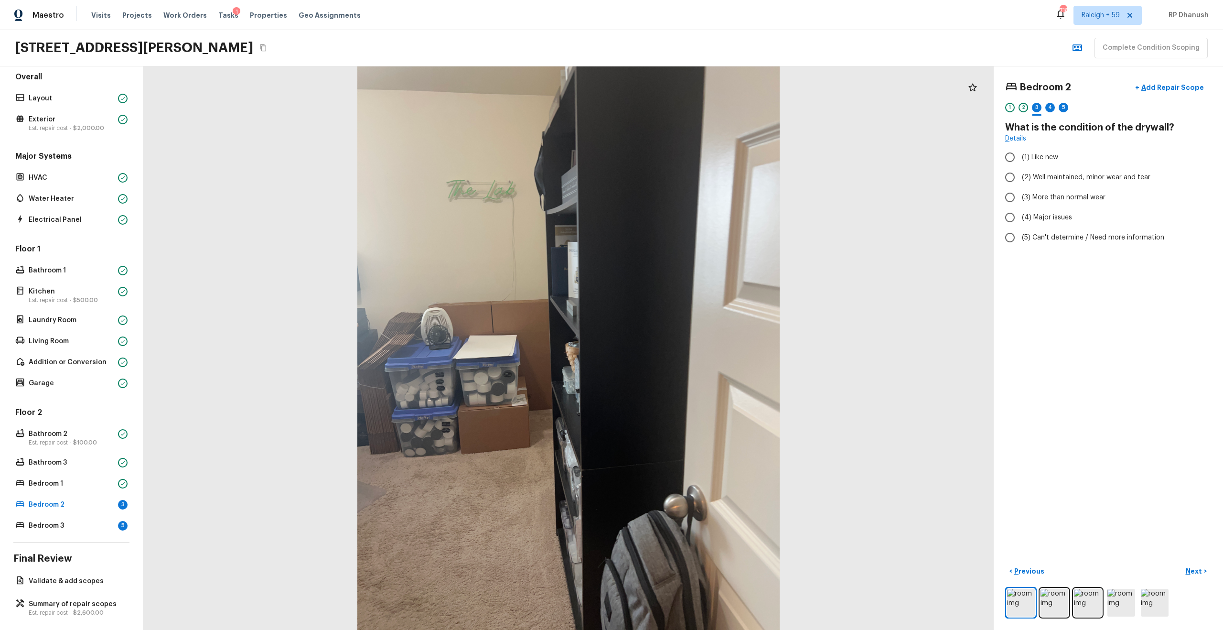
radio input "true"
checkbox input "false"
checkbox input "true"
radio input "true"
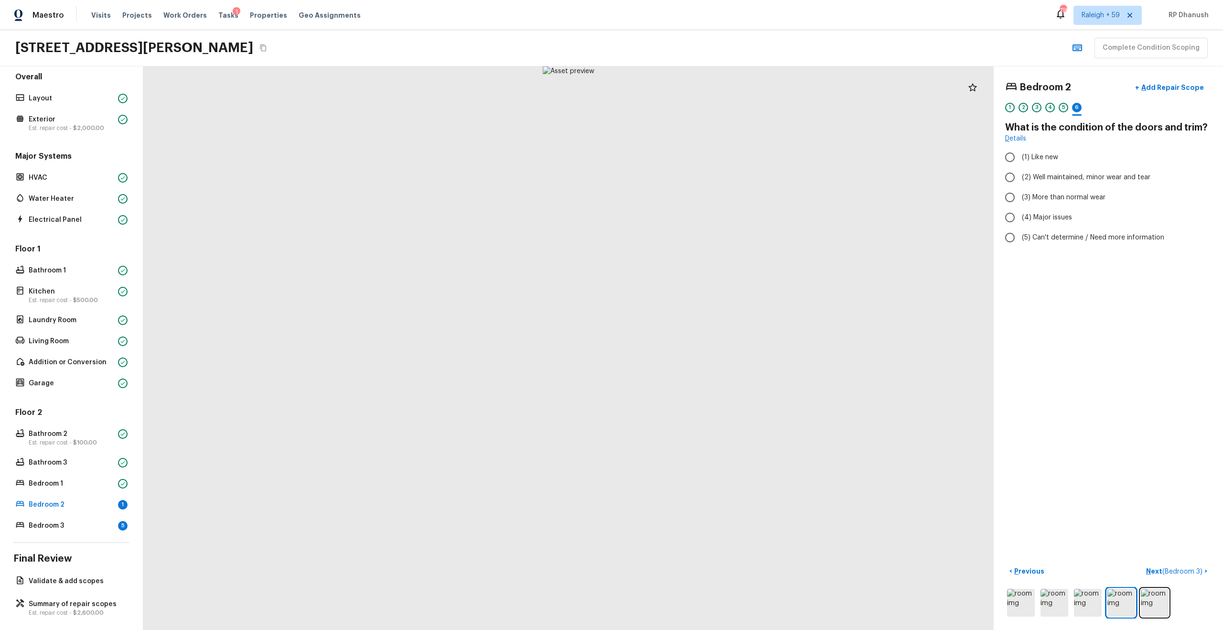
radio input "true"
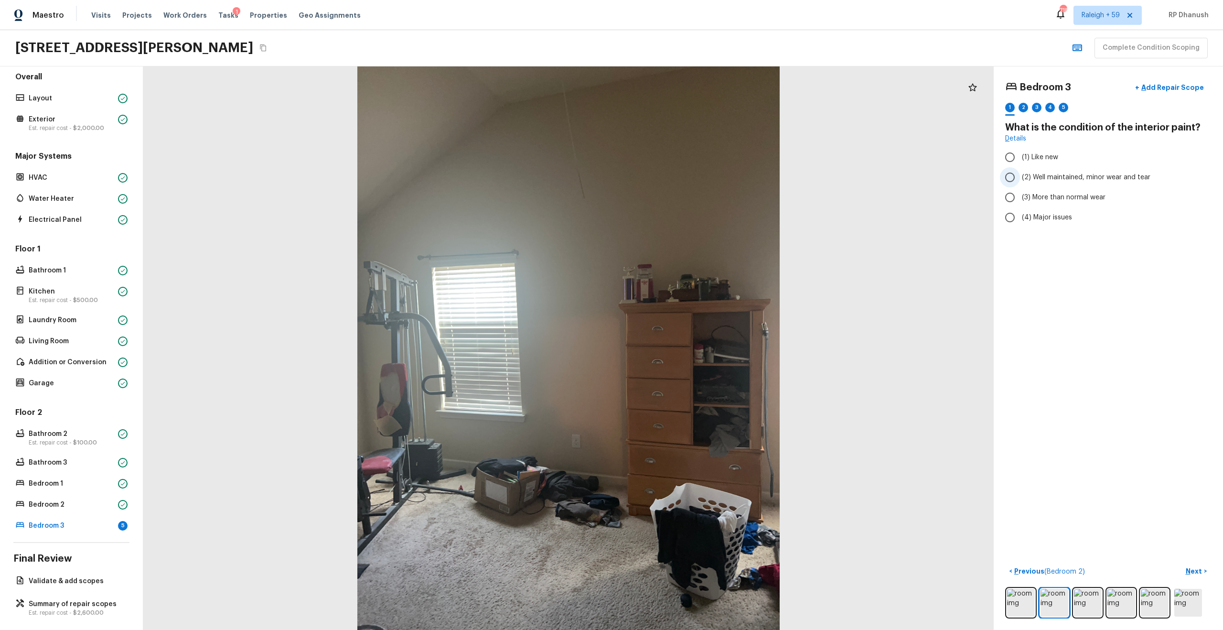
click at [687, 178] on span "(2) Well maintained, minor wear and tear" at bounding box center [1086, 177] width 128 height 10
click at [687, 178] on input "(2) Well maintained, minor wear and tear" at bounding box center [1010, 177] width 20 height 20
radio input "true"
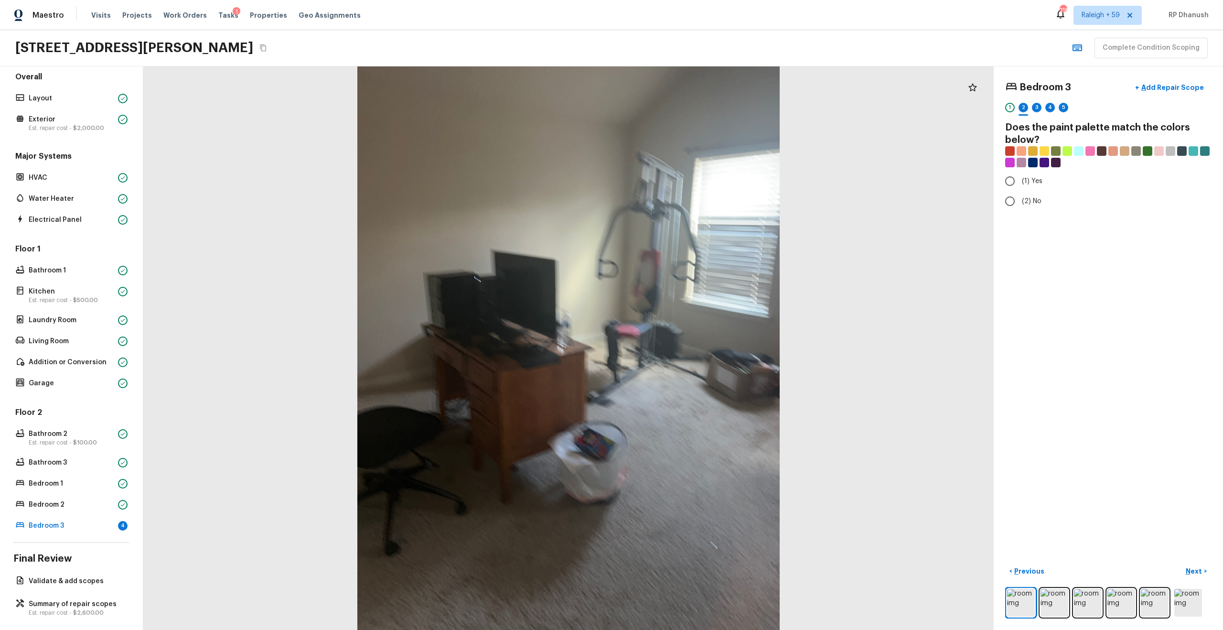
radio input "true"
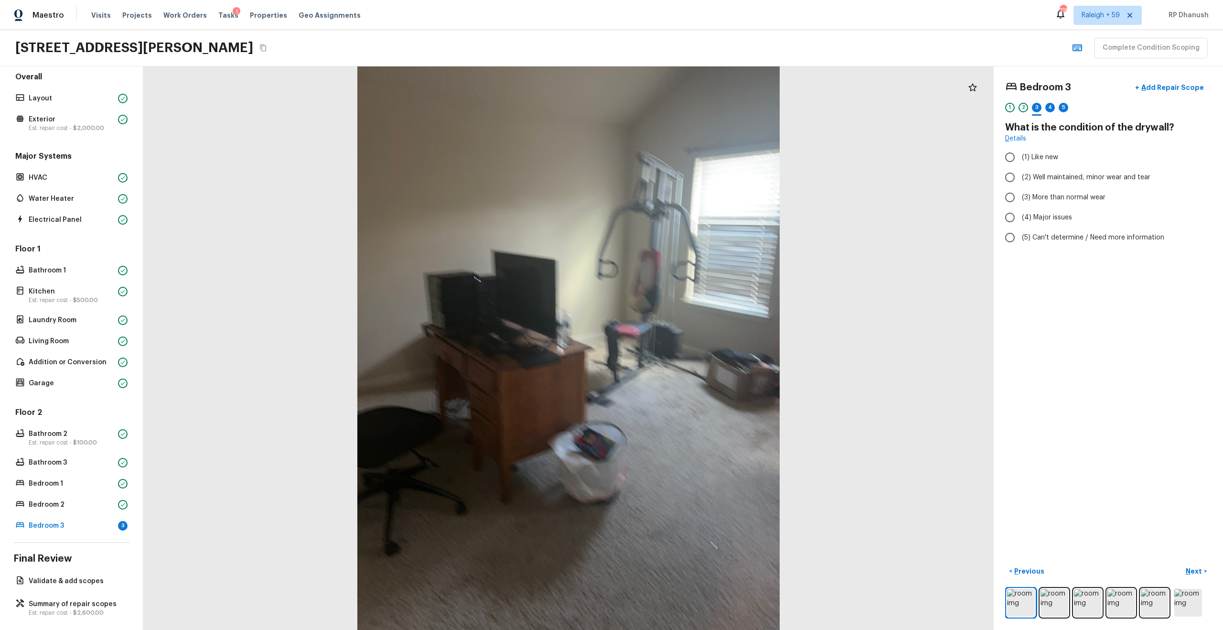
radio input "true"
checkbox input "false"
checkbox input "true"
radio input "true"
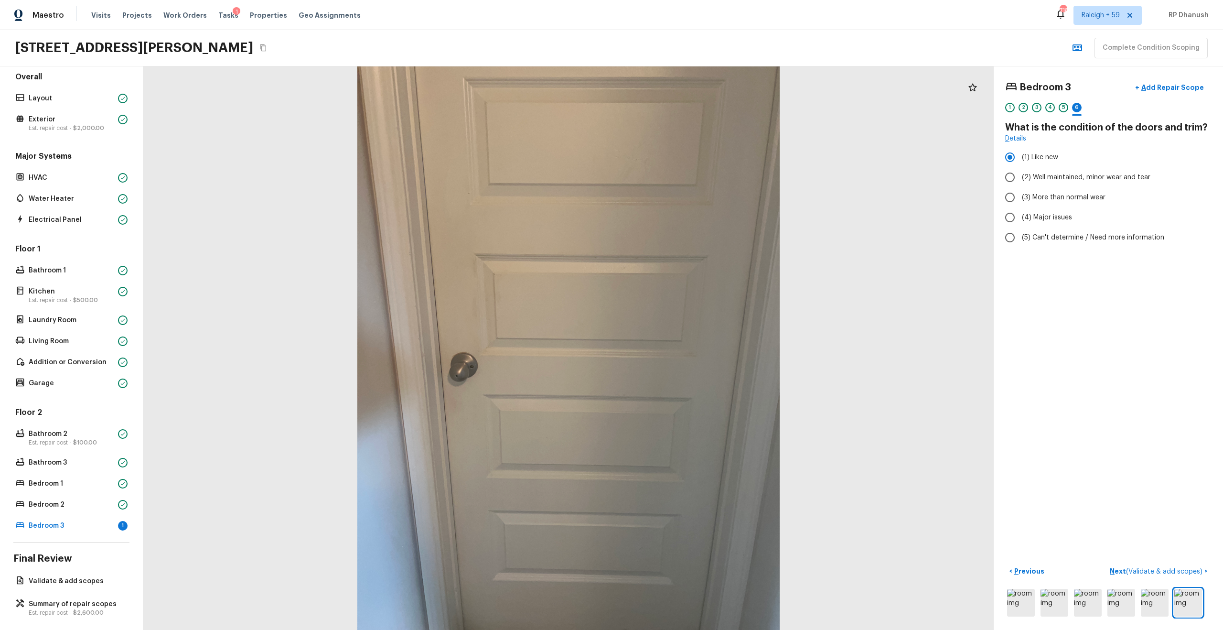
radio input "false"
radio input "true"
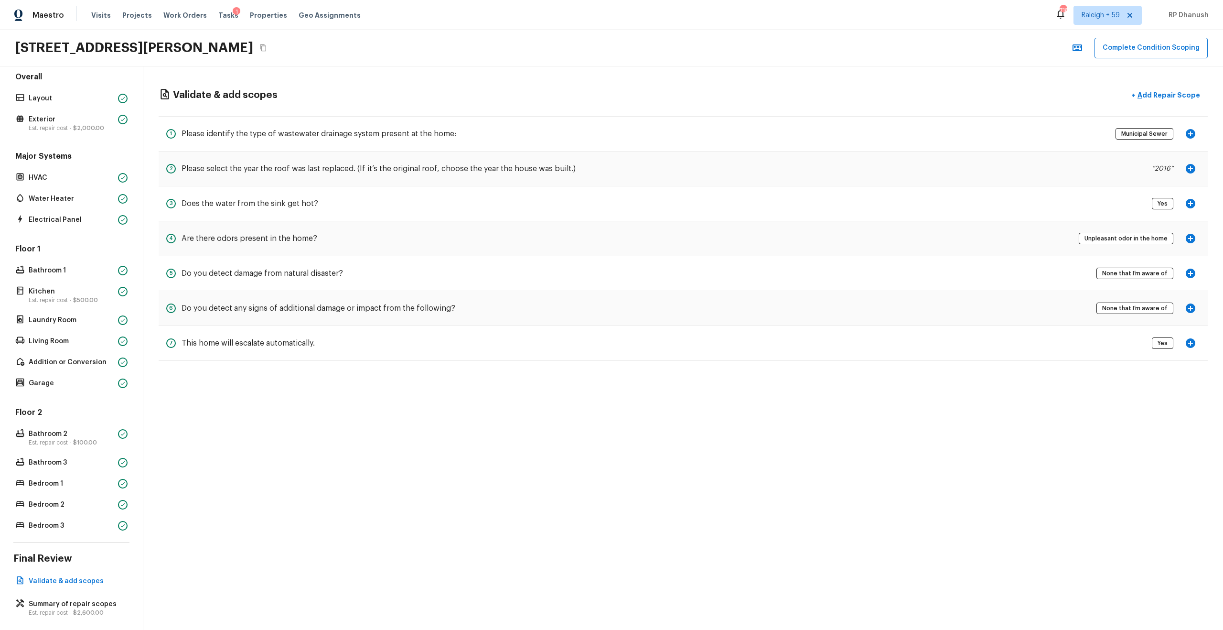
click at [687, 238] on span "Unpleasant odor in the home" at bounding box center [1126, 239] width 90 height 10
click at [687, 234] on icon "button" at bounding box center [1190, 238] width 11 height 11
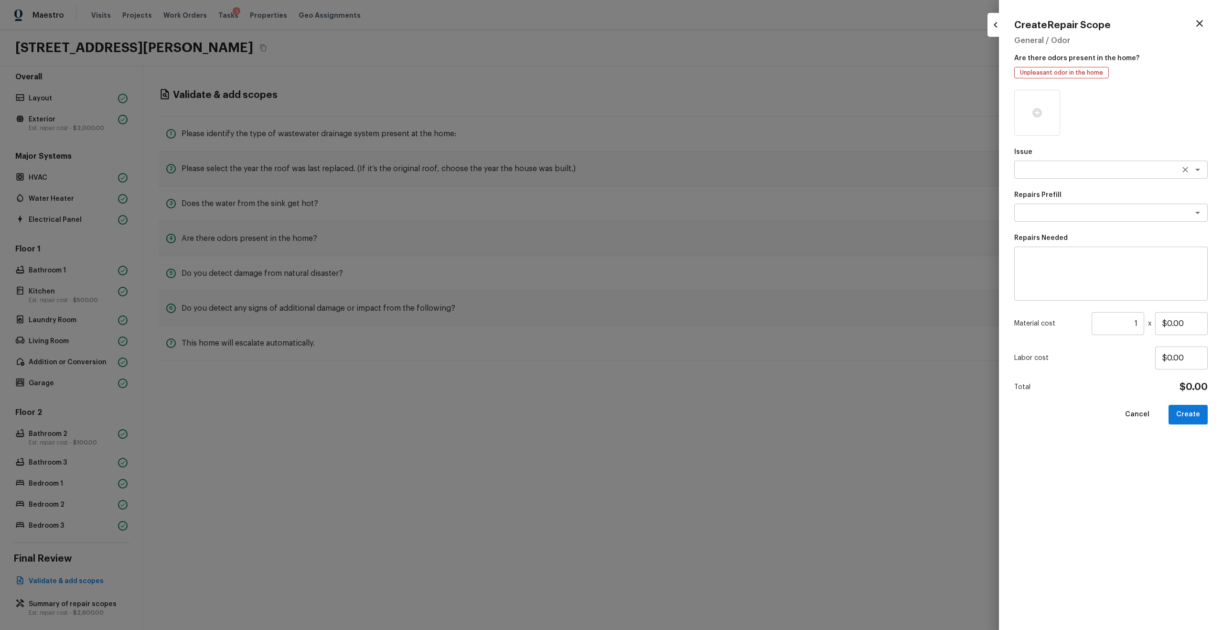
click at [687, 175] on div "x ​" at bounding box center [1110, 169] width 193 height 18
click at [687, 192] on li "Light Smoke Odor" at bounding box center [1110, 189] width 193 height 15
type textarea "Light Smoke Odor"
click at [687, 167] on button "Clear" at bounding box center [1184, 169] width 13 height 13
click at [687, 173] on textarea at bounding box center [1097, 170] width 158 height 10
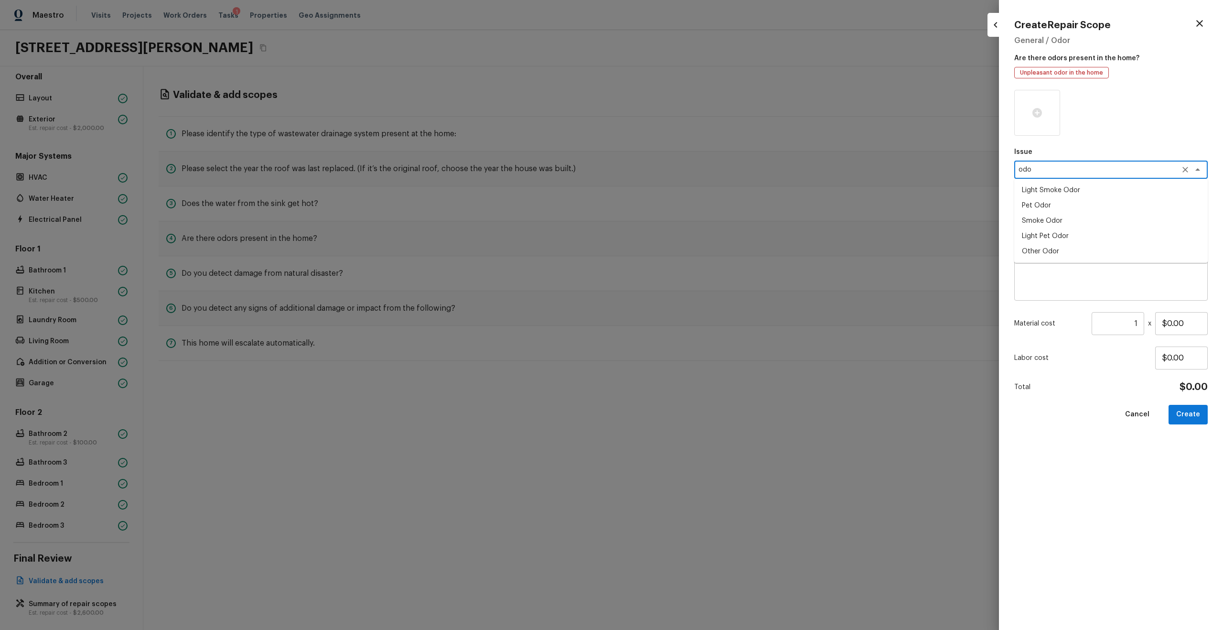
click at [687, 237] on li "Light Pet Odor" at bounding box center [1110, 235] width 193 height 15
type textarea "Light Pet Odor"
click at [687, 294] on div "x ​" at bounding box center [1110, 273] width 193 height 54
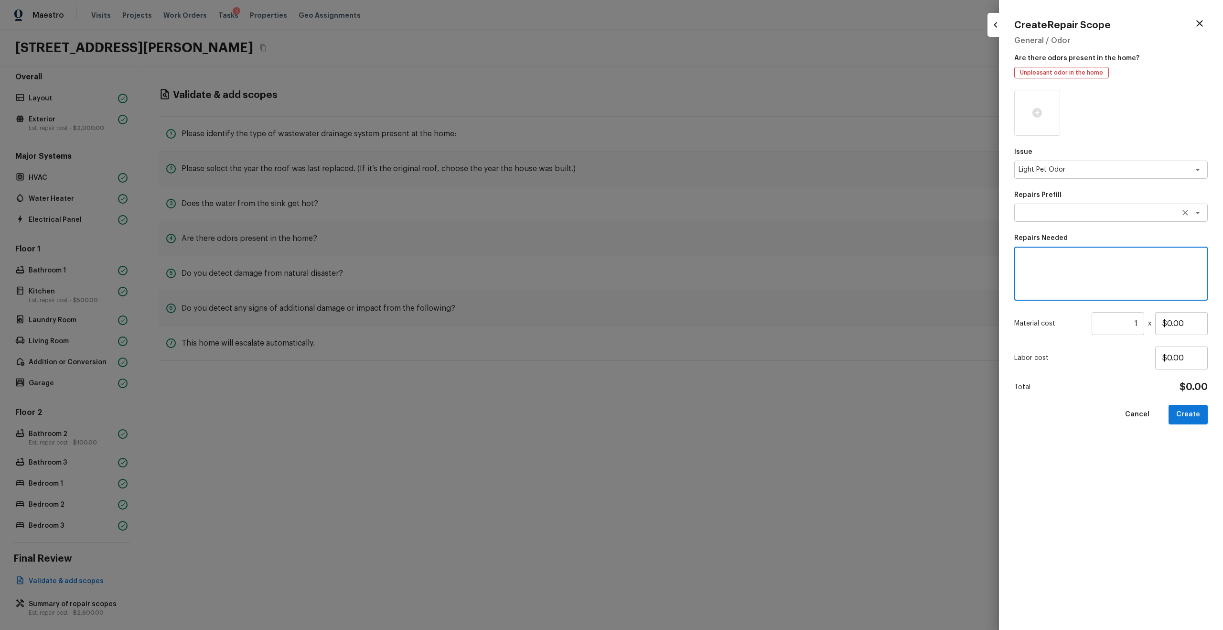
click at [687, 212] on textarea at bounding box center [1097, 213] width 158 height 10
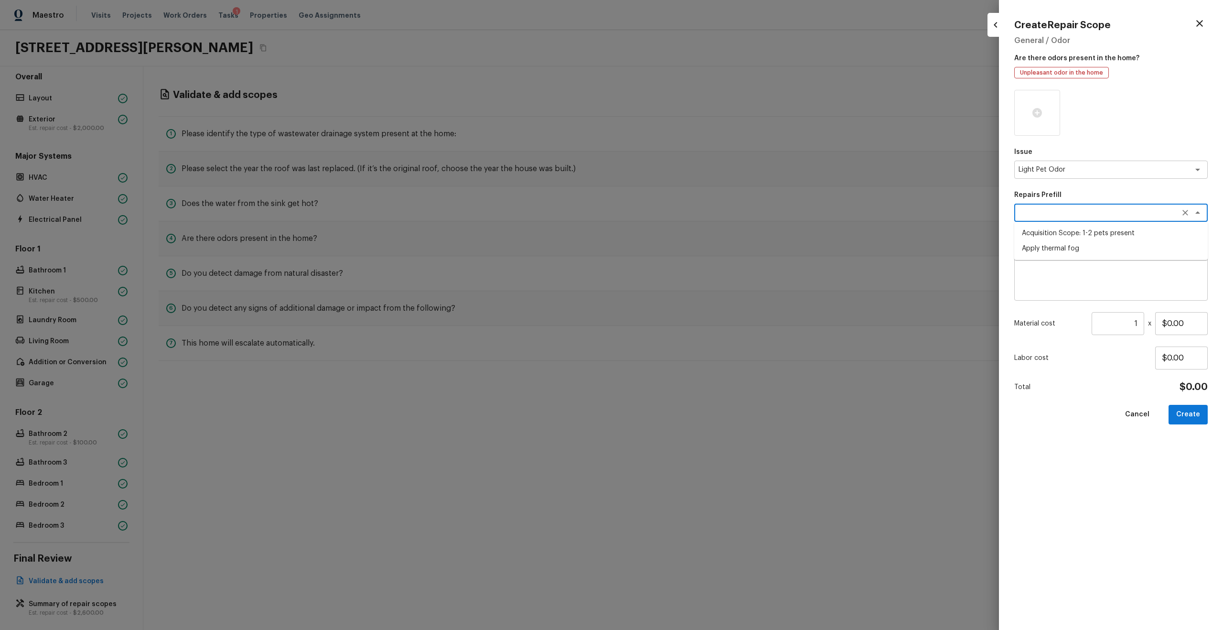
click at [687, 225] on li "Acquisition Scope: 1-2 pets present" at bounding box center [1110, 232] width 193 height 15
type textarea "Acquisition Scope: 1-2 pets present"
type input "$575.00"
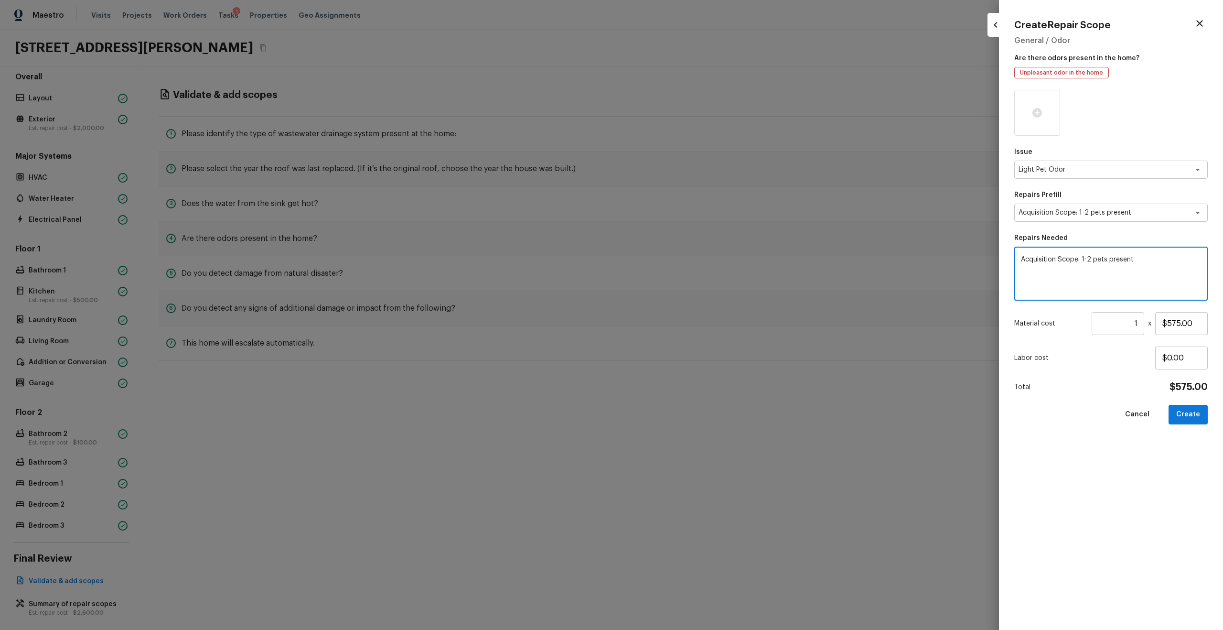
click at [687, 256] on textarea "Acquisition Scope: 1-2 pets present" at bounding box center [1111, 274] width 180 height 38
drag, startPoint x: 1081, startPoint y: 256, endPoint x: 1093, endPoint y: 256, distance: 12.4
click at [687, 256] on textarea "Acquisition Scope: 1-2 pets present" at bounding box center [1111, 274] width 180 height 38
click at [687, 211] on icon "Open" at bounding box center [1197, 212] width 11 height 11
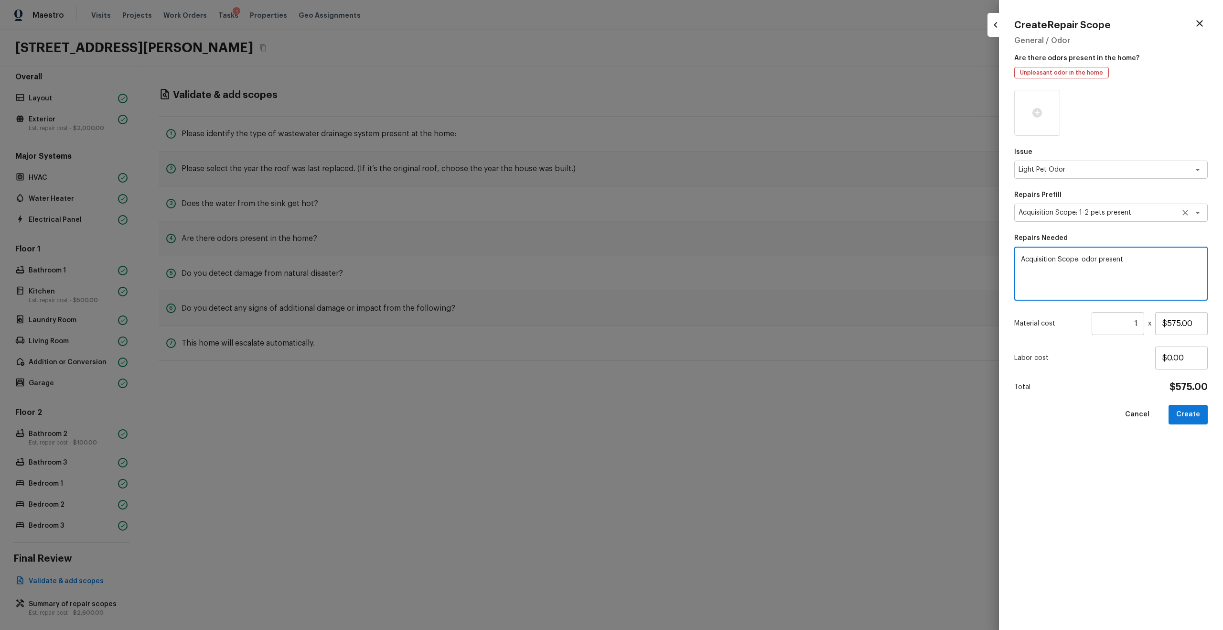
type textarea "Acquisition Scope: odor present"
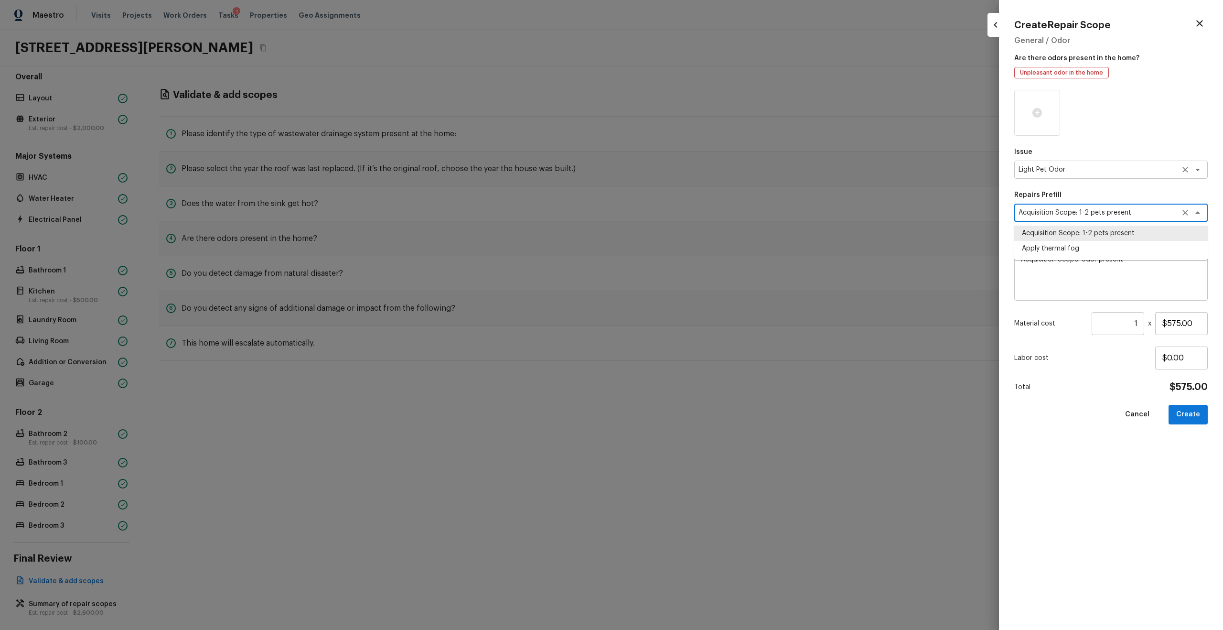
click at [687, 165] on icon "Open" at bounding box center [1197, 169] width 11 height 11
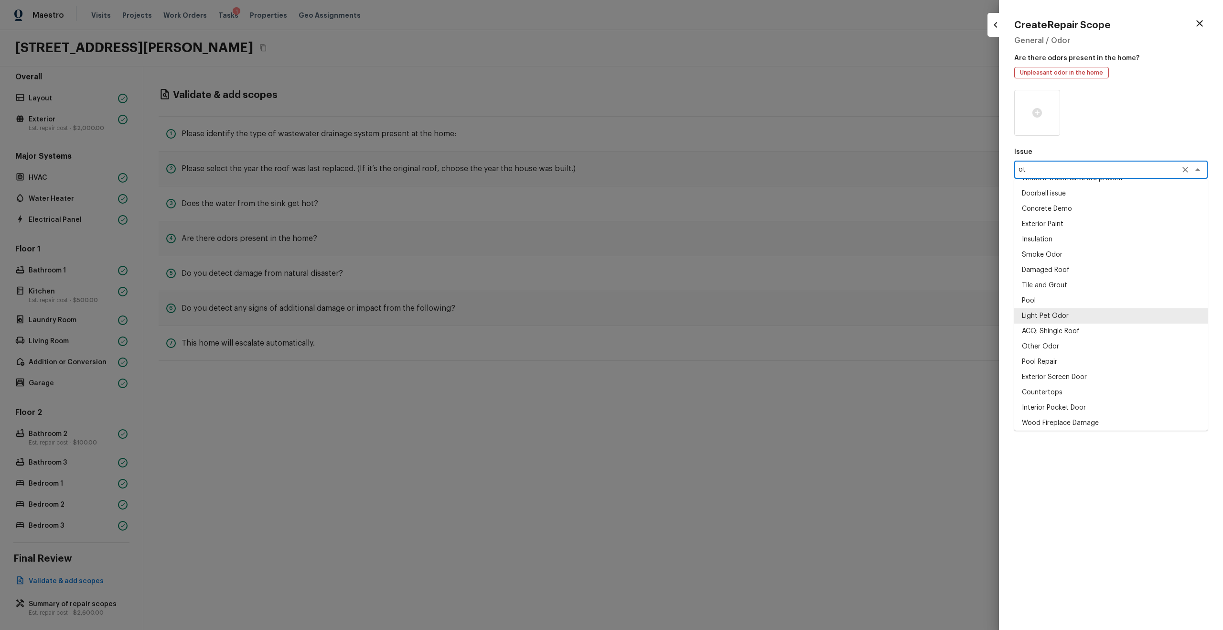
scroll to position [0, 0]
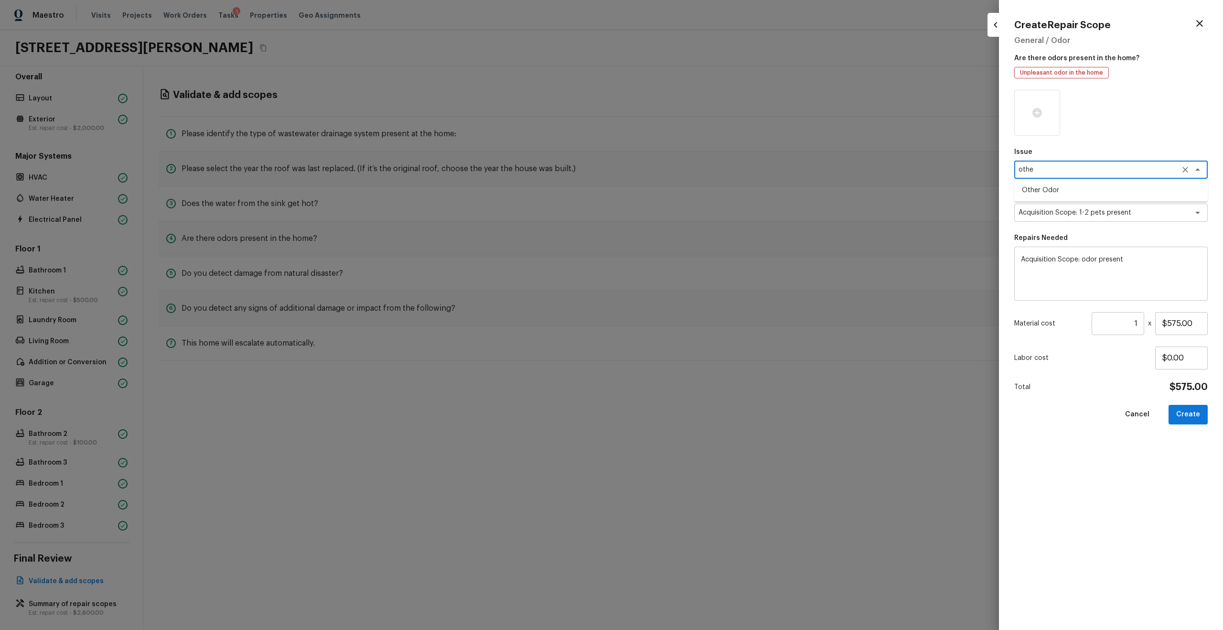
click at [687, 182] on li "Other Odor" at bounding box center [1110, 189] width 193 height 15
type textarea "Other Odor"
click at [687, 337] on button "Create" at bounding box center [1187, 415] width 39 height 20
type input "$0.00"
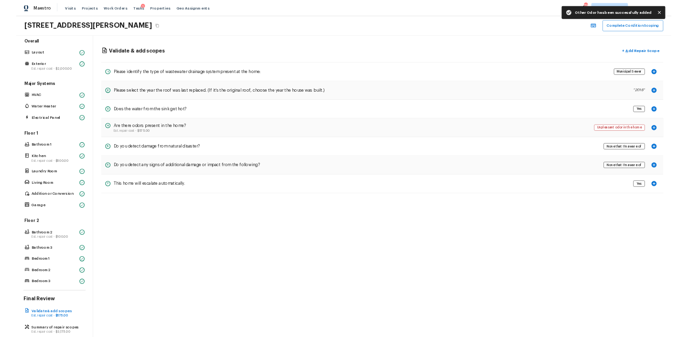
scroll to position [29, 0]
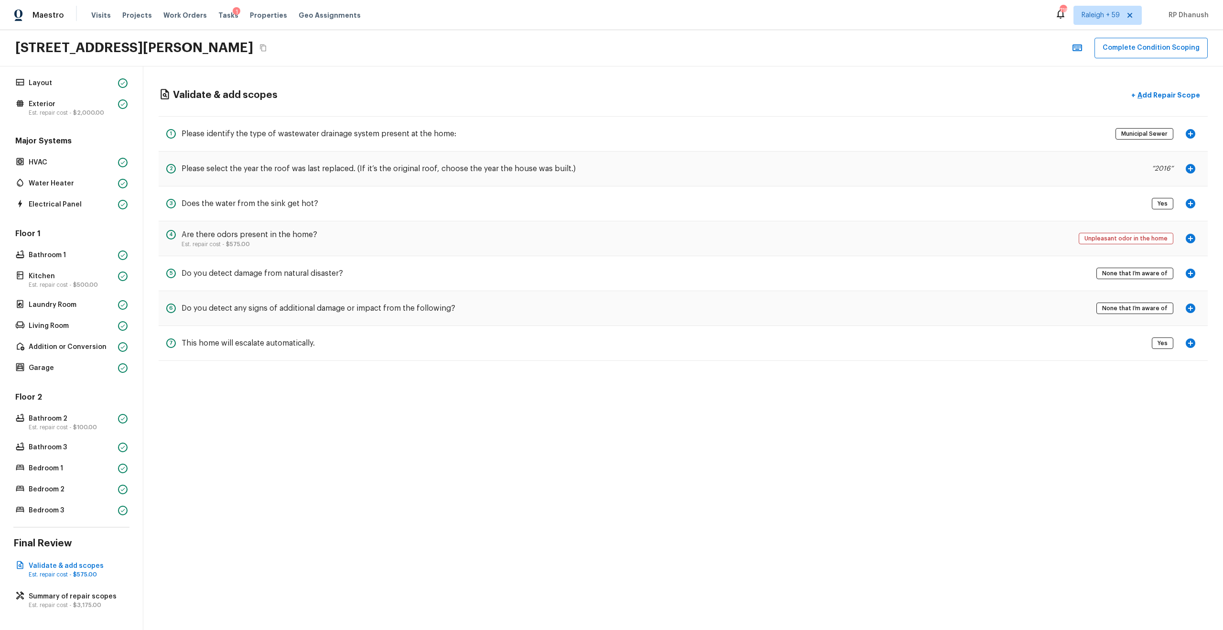
click at [50, 337] on div "Overall Layout Exterior Est. repair cost - $2,000.00 Major Systems HVAC Water H…" at bounding box center [71, 347] width 143 height 563
click at [54, 337] on p "Est. repair cost - $3,175.00" at bounding box center [76, 605] width 95 height 8
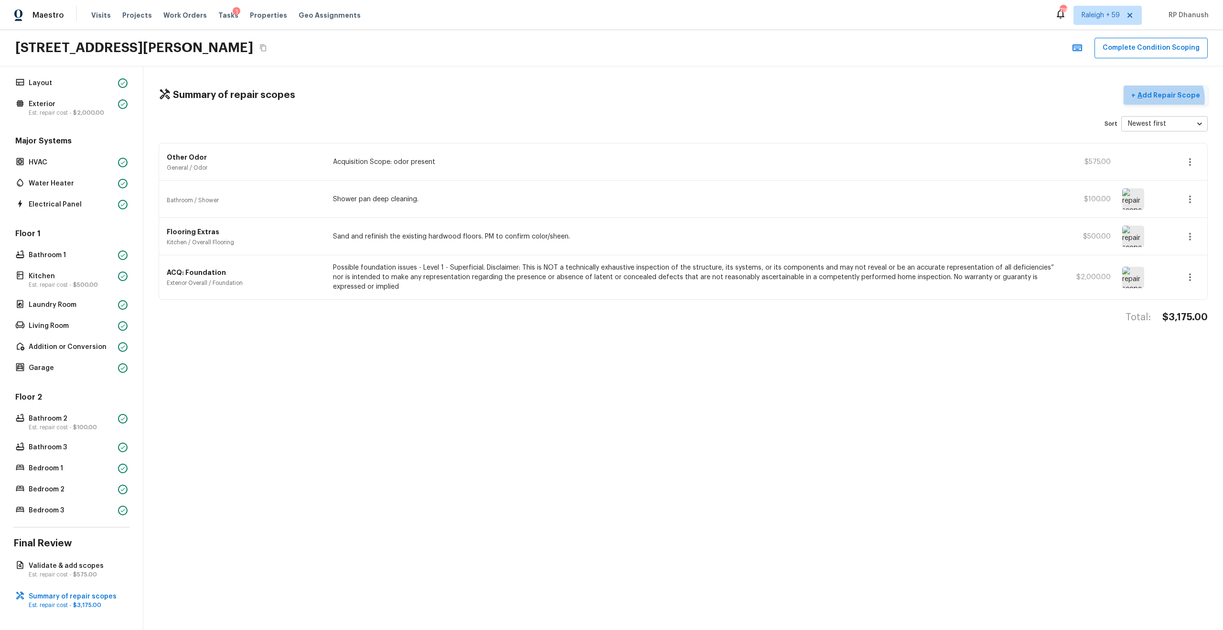
click at [687, 98] on p "Add Repair Scope" at bounding box center [1167, 95] width 64 height 10
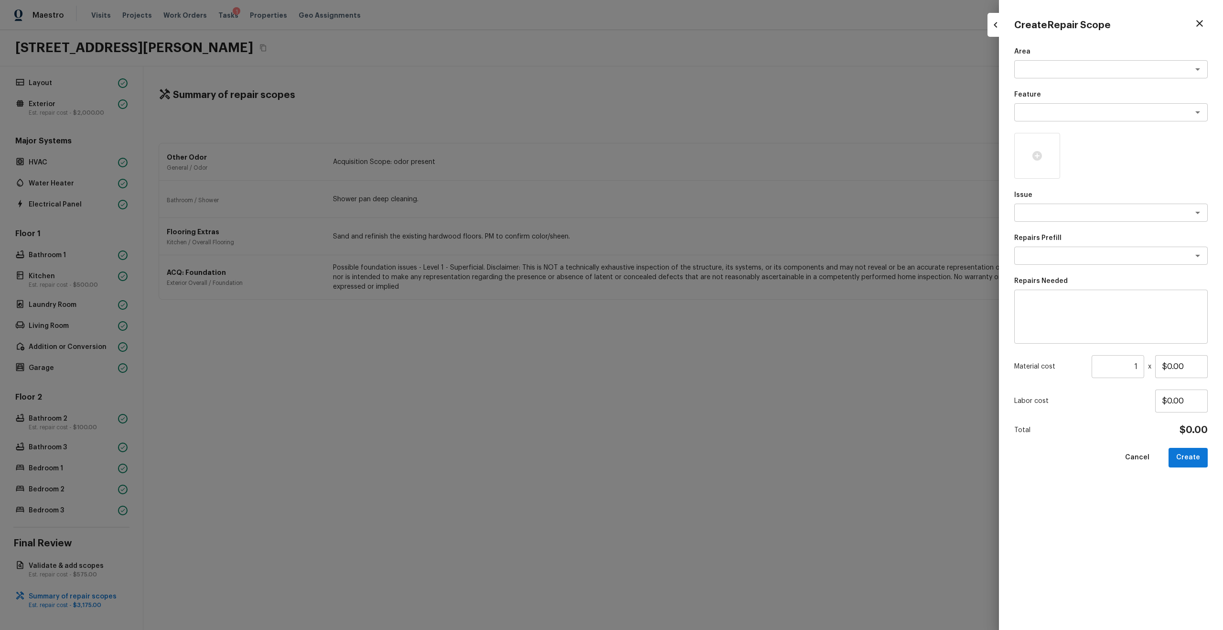
click at [687, 225] on div "Area x ​ Feature x ​ Issue x ​ Repairs Prefill x ​ Repairs Needed x ​ Material …" at bounding box center [1110, 330] width 193 height 567
click at [687, 219] on div "x ​" at bounding box center [1110, 212] width 193 height 18
click at [687, 239] on li "Pressure Washing" at bounding box center [1110, 232] width 193 height 15
click at [687, 247] on div "x ​" at bounding box center [1110, 255] width 193 height 18
type textarea "Pressure Washing"
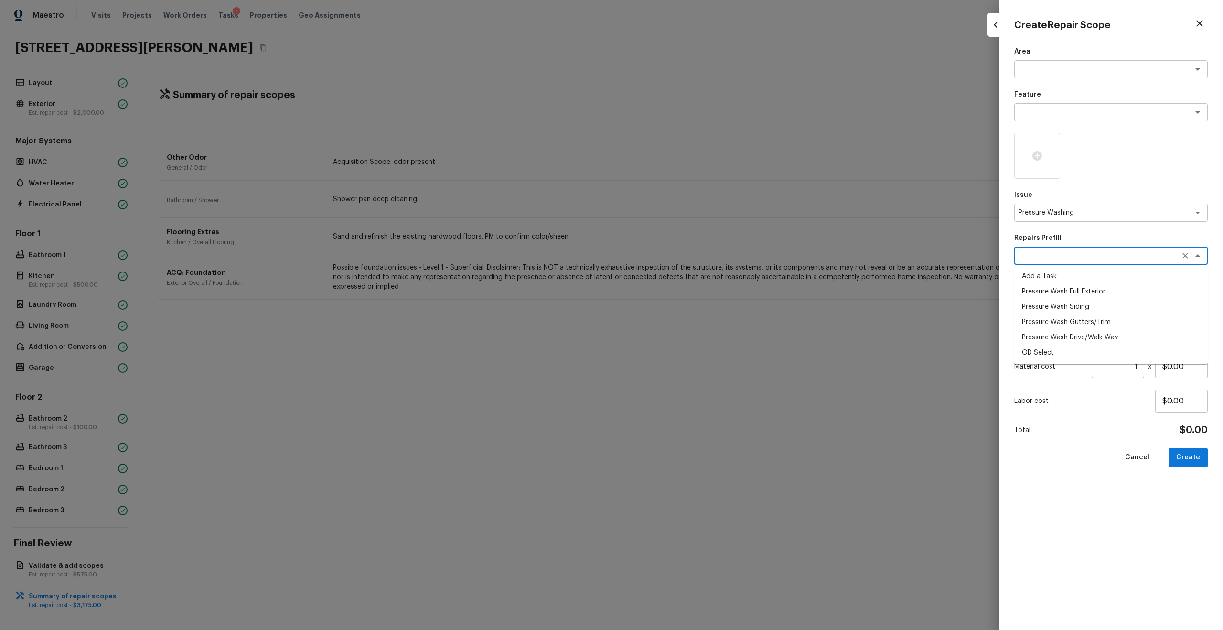
click at [687, 308] on li "Pressure Wash Siding" at bounding box center [1110, 306] width 193 height 15
type textarea "Pressure Wash Siding"
type textarea "Protect areas as needed for pressure washing. Pressure wash the siding on the h…"
type input "$170.00"
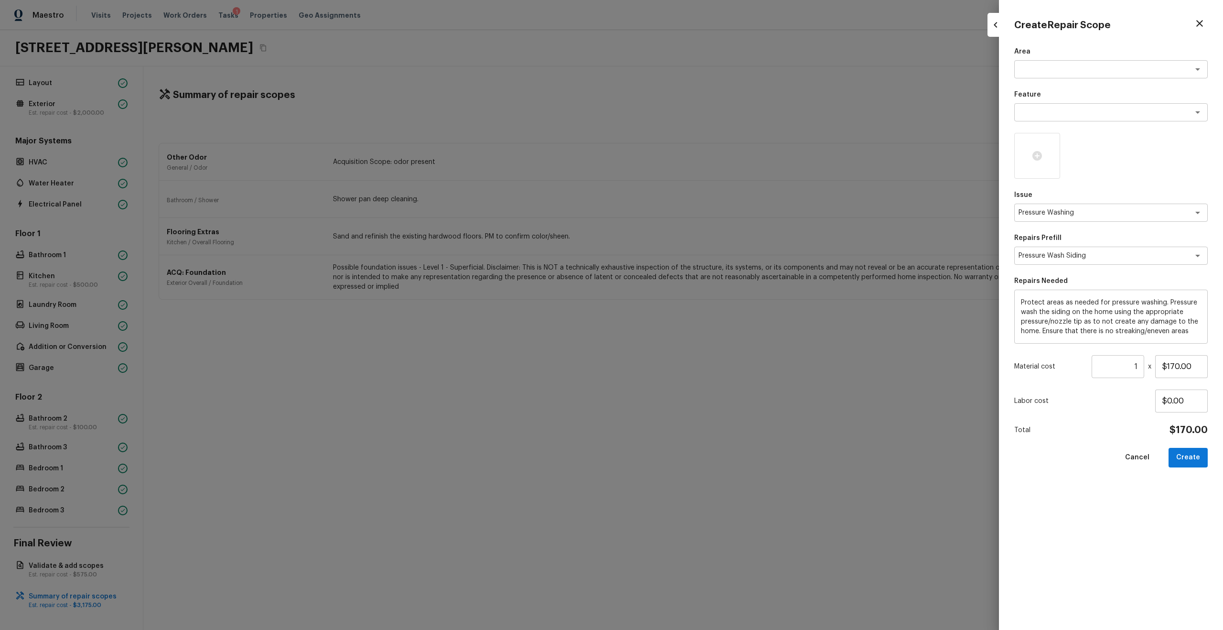
click at [687, 337] on div "Area x ​ Feature x ​ Issue Pressure Washing x ​ Repairs Prefill Pressure Wash S…" at bounding box center [1110, 330] width 193 height 567
click at [687, 337] on button "Create" at bounding box center [1187, 458] width 39 height 20
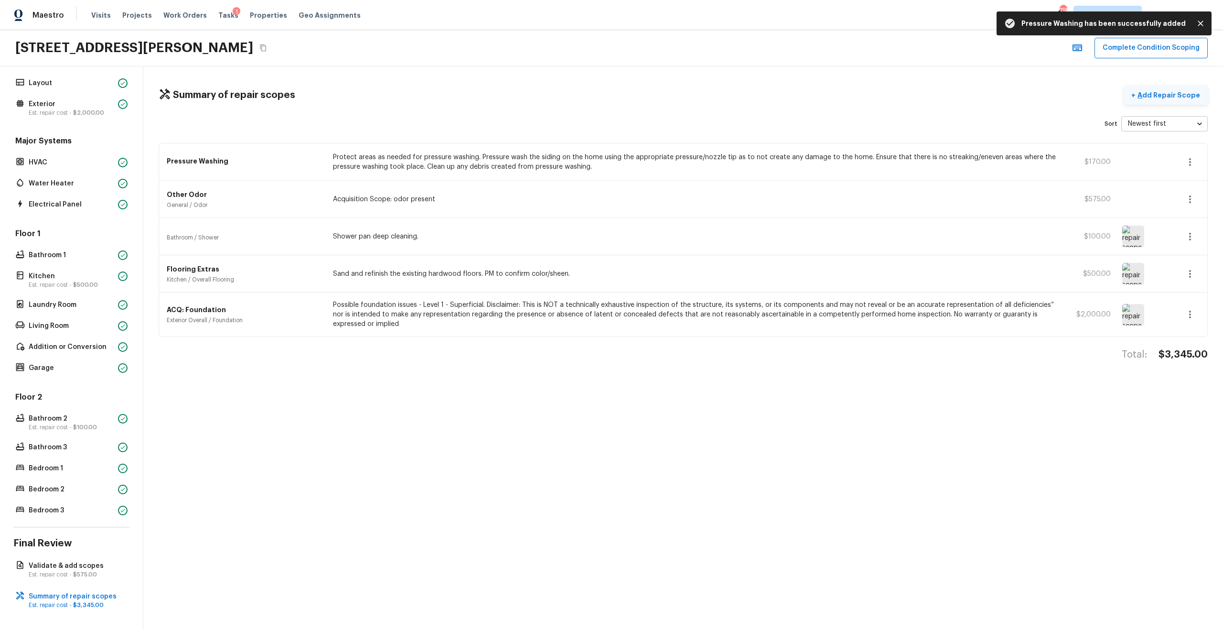
click at [687, 96] on p "Add Repair Scope" at bounding box center [1167, 95] width 64 height 10
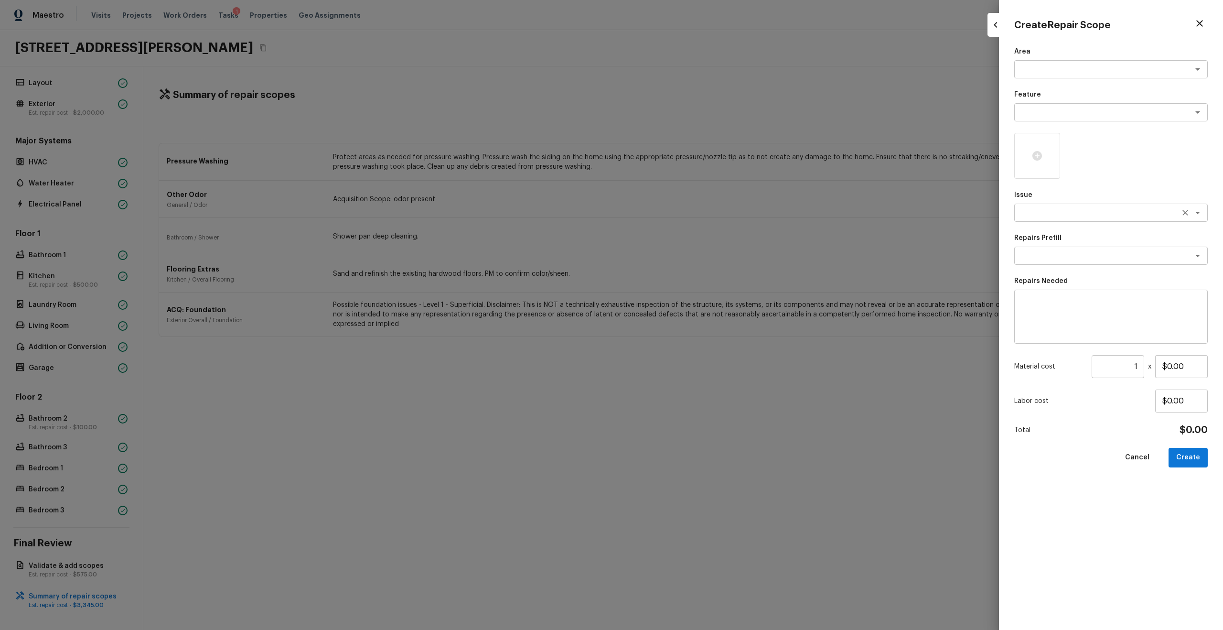
click at [687, 214] on textarea at bounding box center [1097, 213] width 158 height 10
click at [687, 237] on li "Landscape Package" at bounding box center [1110, 232] width 193 height 15
click at [687, 250] on div "x ​" at bounding box center [1110, 255] width 193 height 18
click at [687, 274] on li "Initial landscaping package" at bounding box center [1110, 275] width 193 height 15
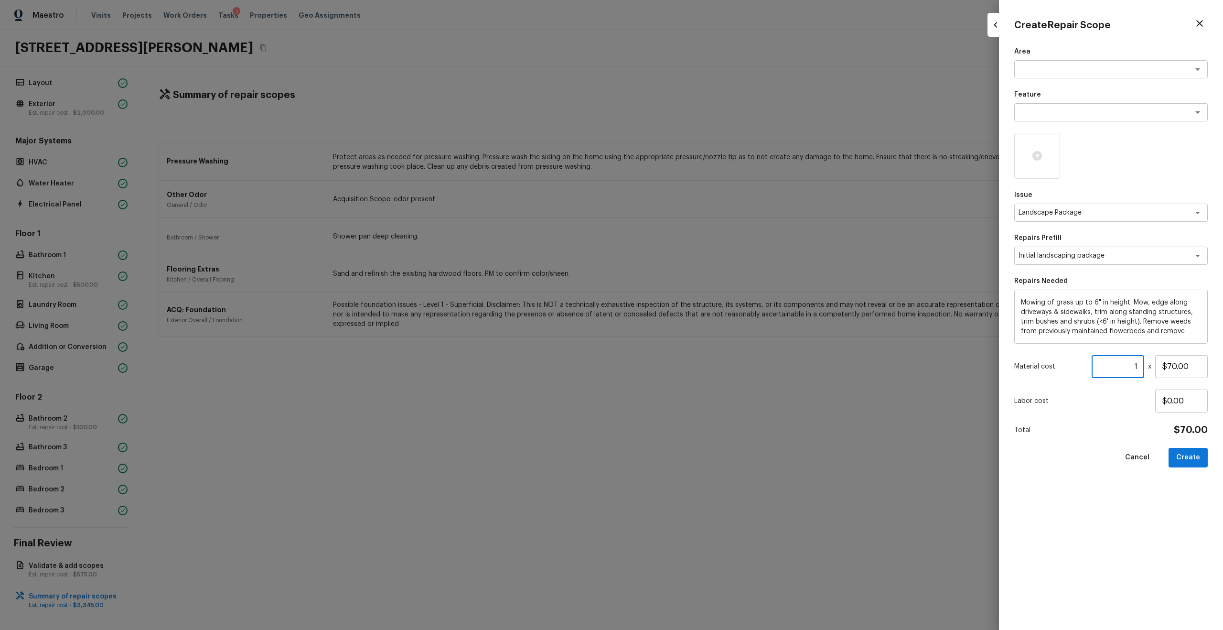
click at [687, 337] on input "1" at bounding box center [1117, 366] width 53 height 23
click at [687, 337] on button "Create" at bounding box center [1187, 458] width 39 height 20
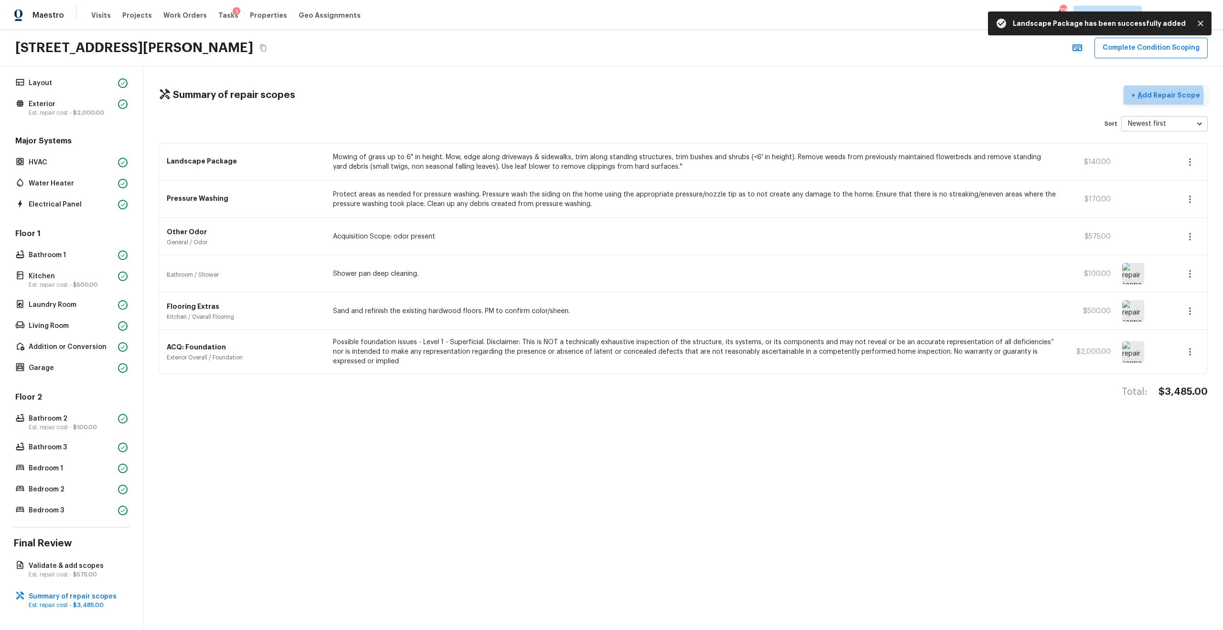
click at [687, 96] on p "Add Repair Scope" at bounding box center [1167, 95] width 64 height 10
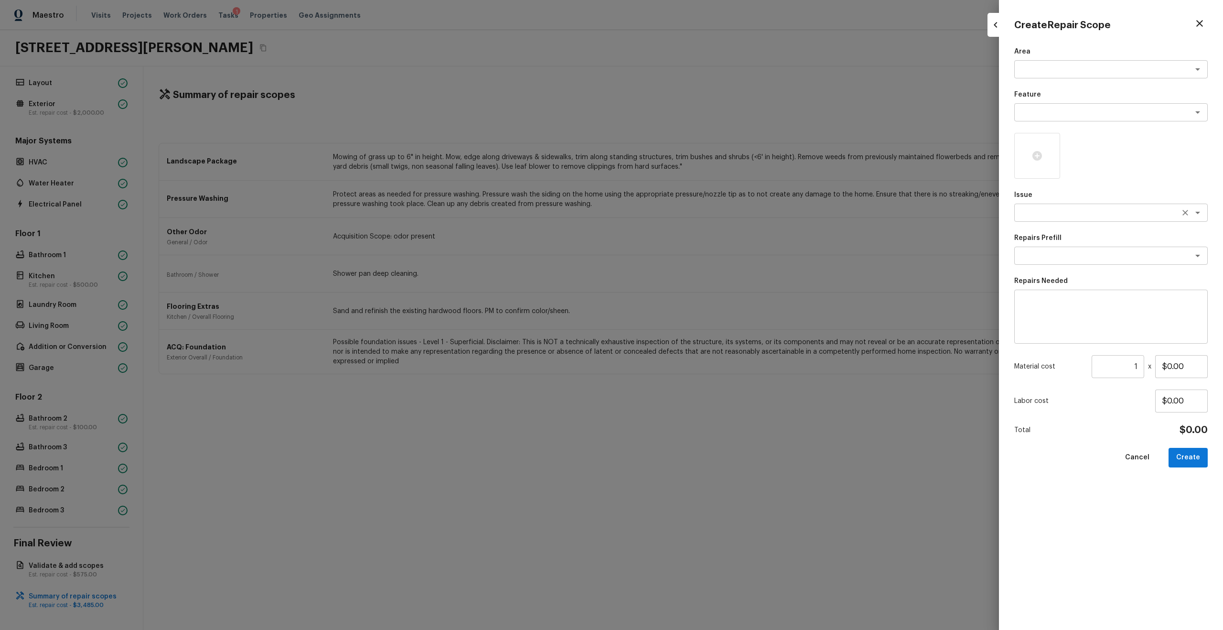
click at [687, 216] on textarea at bounding box center [1097, 213] width 158 height 10
click at [687, 236] on li "Siding" at bounding box center [1110, 232] width 193 height 15
click at [687, 317] on textarea at bounding box center [1111, 317] width 180 height 38
click at [687, 337] on input "1" at bounding box center [1117, 366] width 53 height 23
click at [687, 165] on div at bounding box center [1037, 156] width 46 height 46
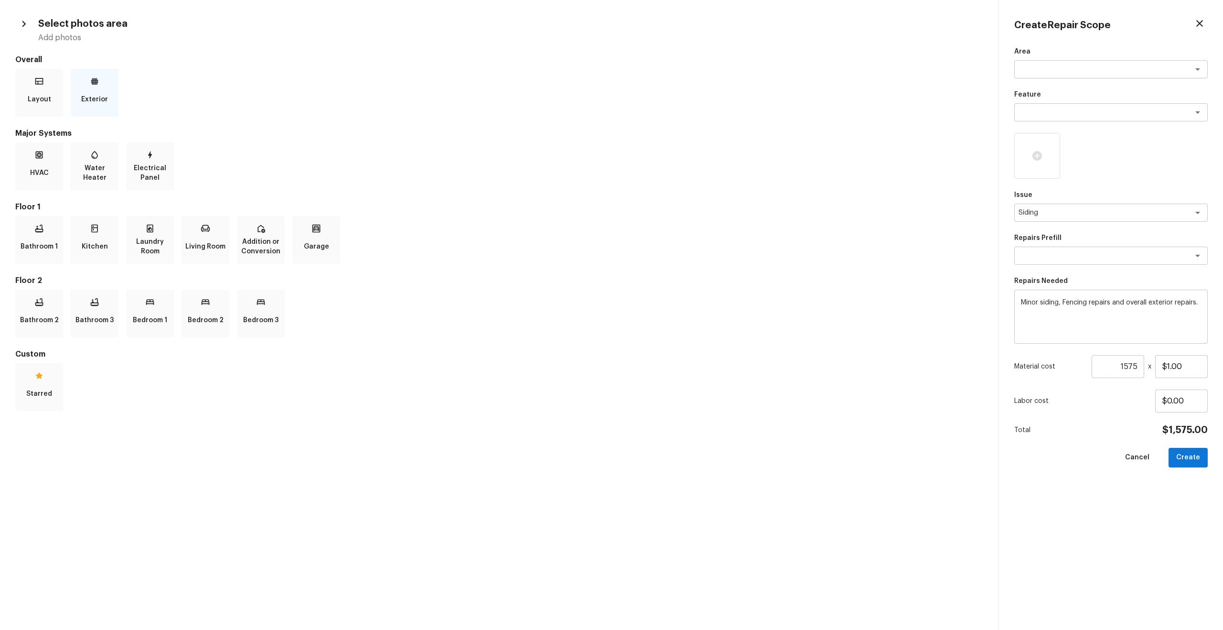
click at [85, 95] on p "Exterior" at bounding box center [94, 99] width 27 height 19
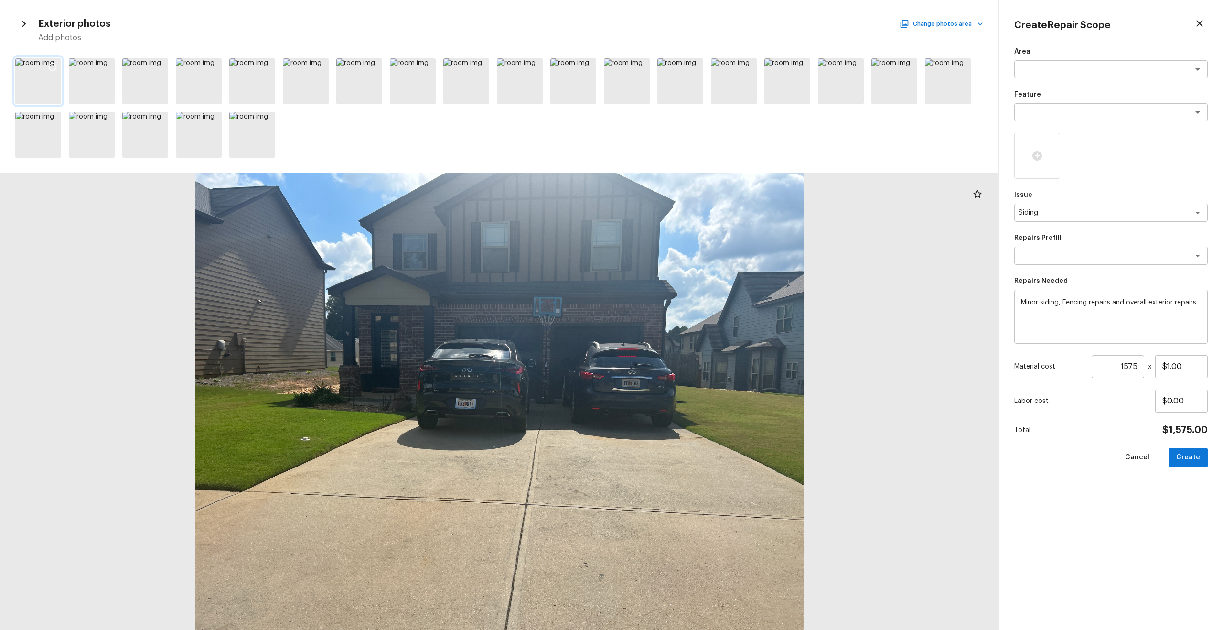
click at [50, 64] on icon at bounding box center [53, 67] width 10 height 10
click at [687, 67] on icon at bounding box center [802, 67] width 10 height 10
click at [321, 68] on icon at bounding box center [320, 67] width 10 height 10
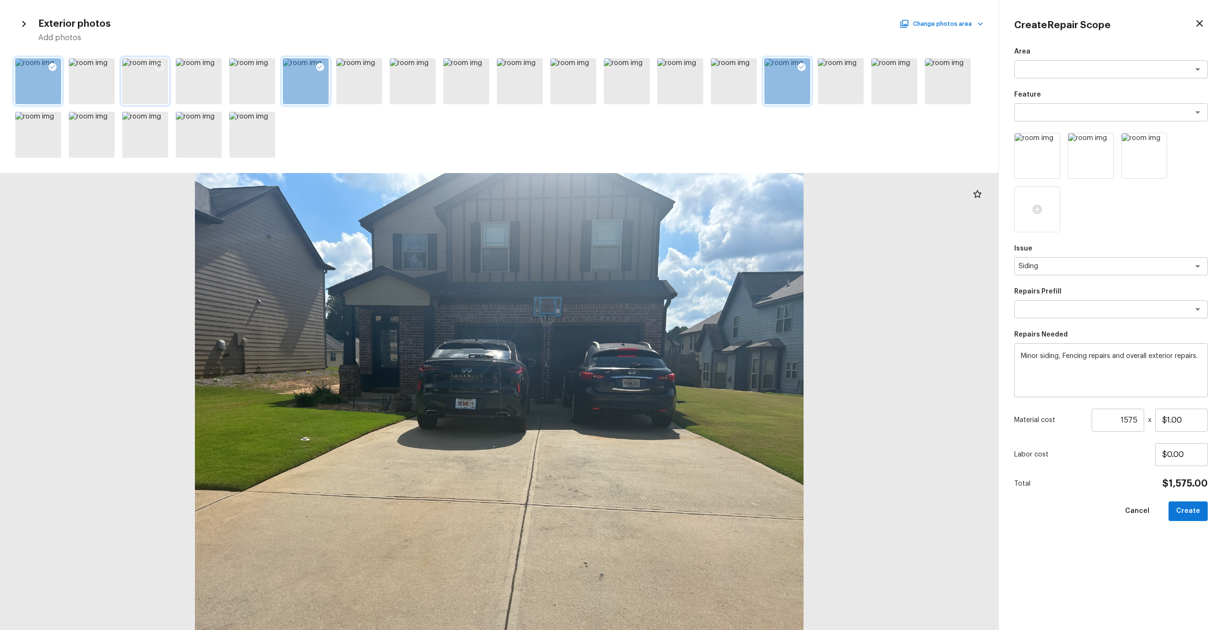
click at [157, 64] on icon at bounding box center [160, 67] width 8 height 8
click at [687, 337] on button "Create" at bounding box center [1187, 511] width 39 height 20
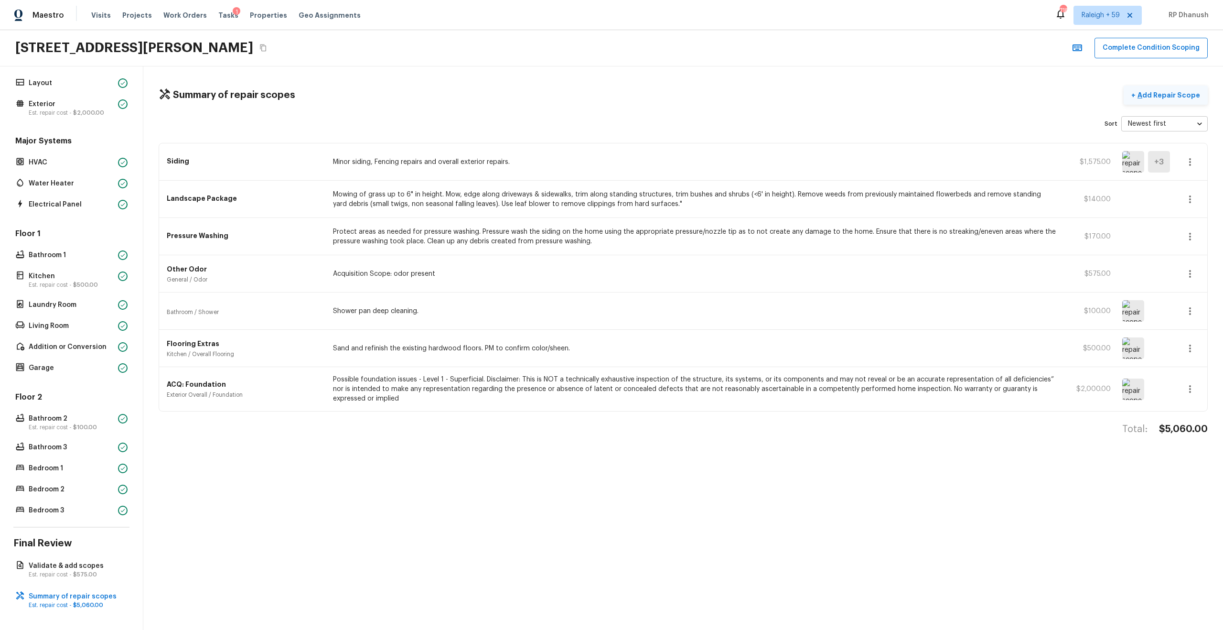
click at [687, 91] on p "Add Repair Scope" at bounding box center [1167, 95] width 64 height 10
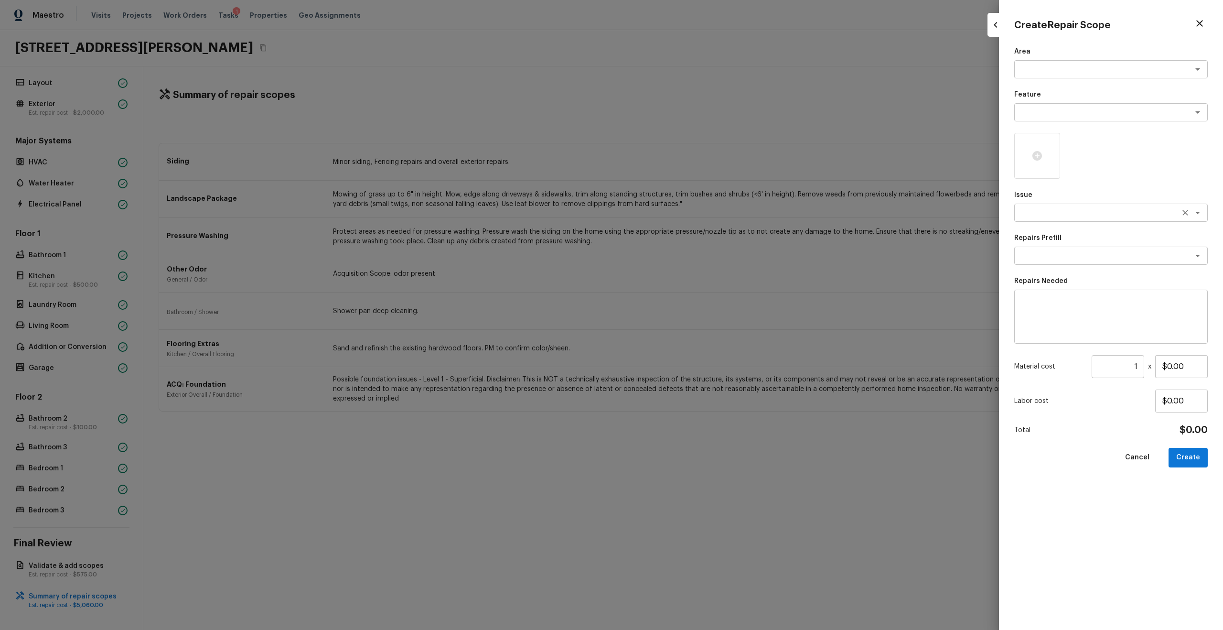
click at [687, 214] on textarea at bounding box center [1097, 213] width 158 height 10
click at [687, 246] on li "ACQ: Paint" at bounding box center [1110, 248] width 193 height 15
click at [687, 254] on textarea at bounding box center [1097, 256] width 158 height 10
click at [687, 318] on li "Paint ~25-75% of the home" at bounding box center [1110, 321] width 193 height 15
click at [687, 337] on input "1" at bounding box center [1117, 366] width 53 height 23
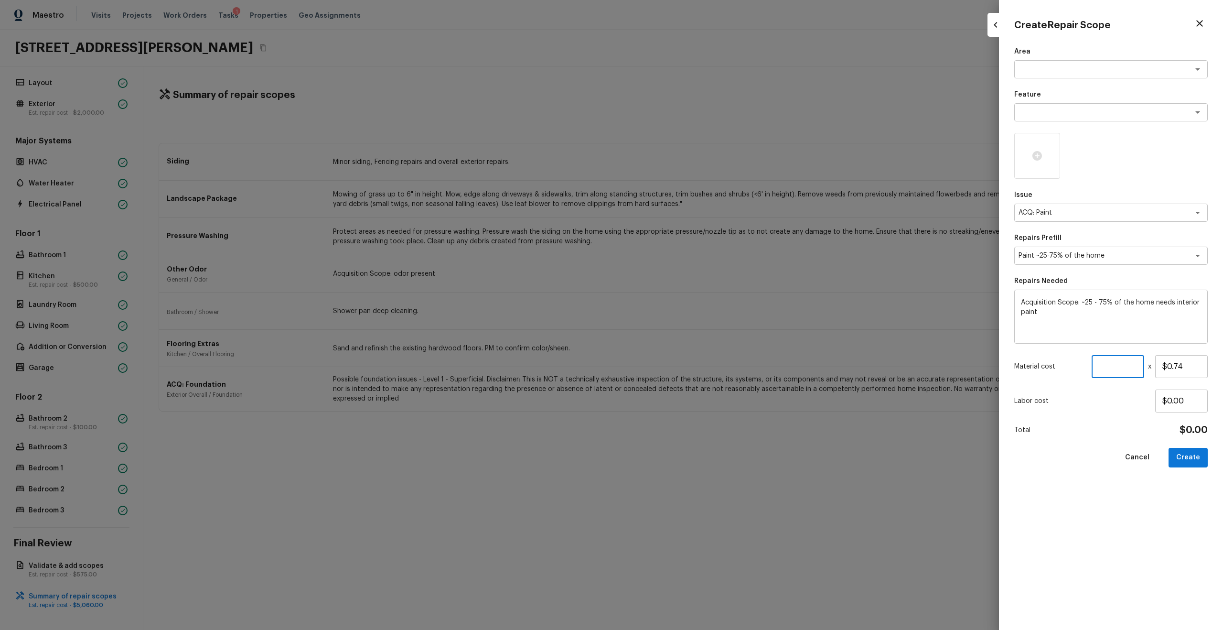
paste input "1867"
click at [687, 148] on div at bounding box center [1037, 156] width 46 height 46
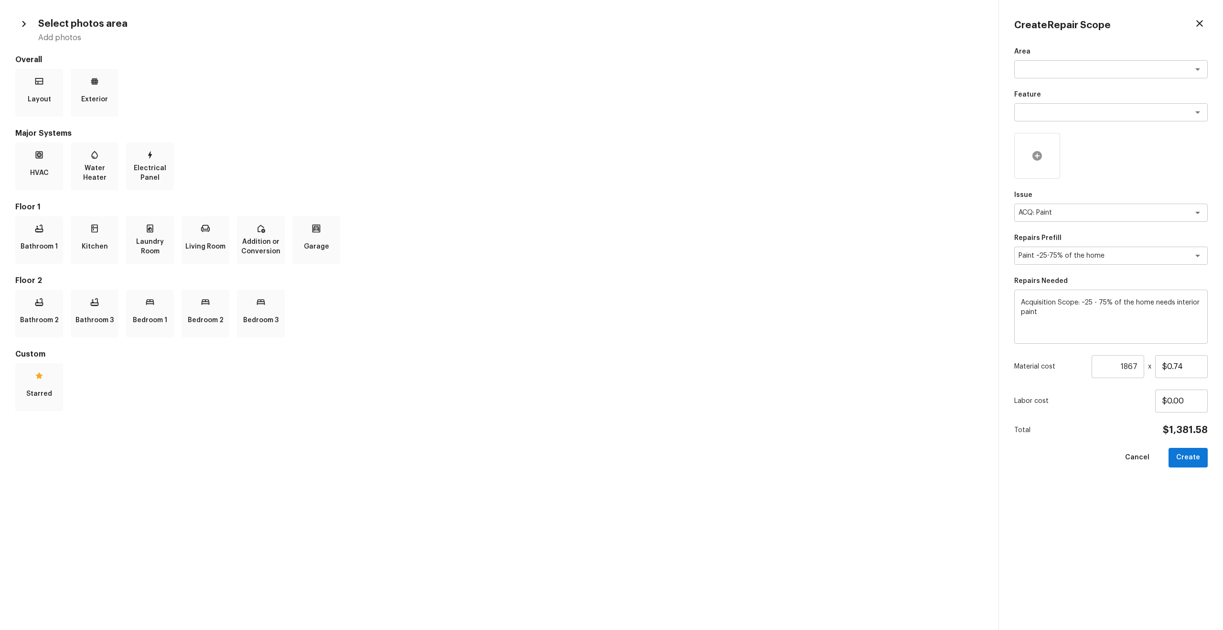
click at [687, 150] on div at bounding box center [1037, 156] width 46 height 46
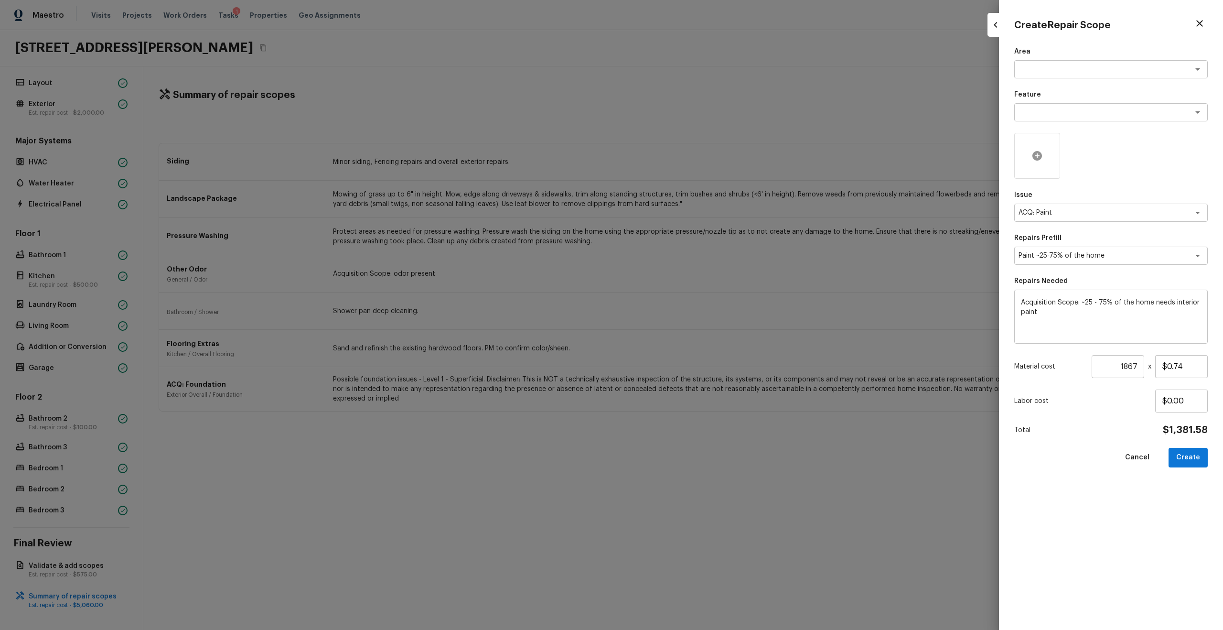
click at [687, 157] on icon at bounding box center [1037, 156] width 10 height 10
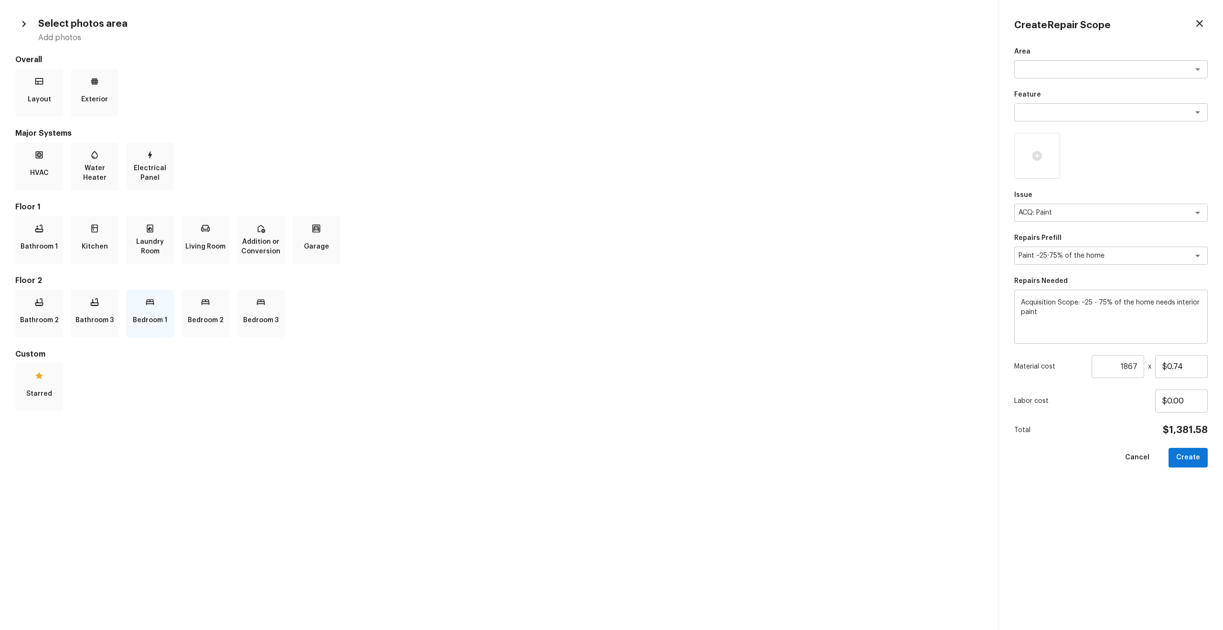
click at [154, 306] on icon at bounding box center [150, 302] width 10 height 10
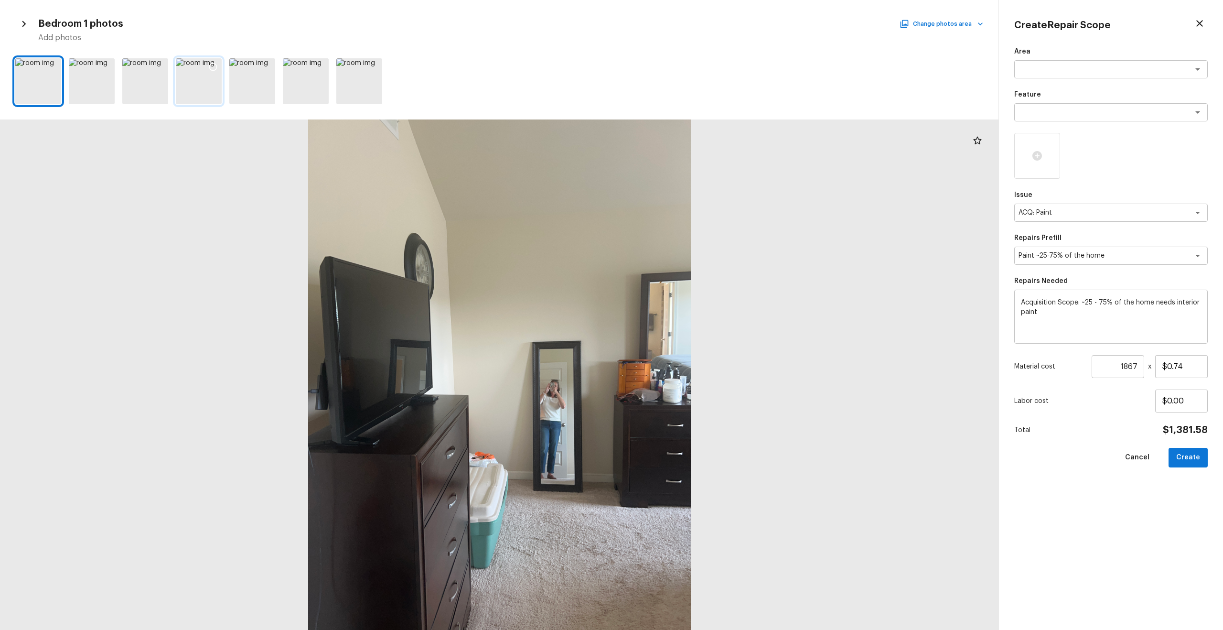
click at [209, 66] on icon at bounding box center [213, 67] width 8 height 8
click at [100, 69] on div at bounding box center [105, 68] width 17 height 20
click at [687, 23] on button "Change photos area" at bounding box center [942, 24] width 82 height 12
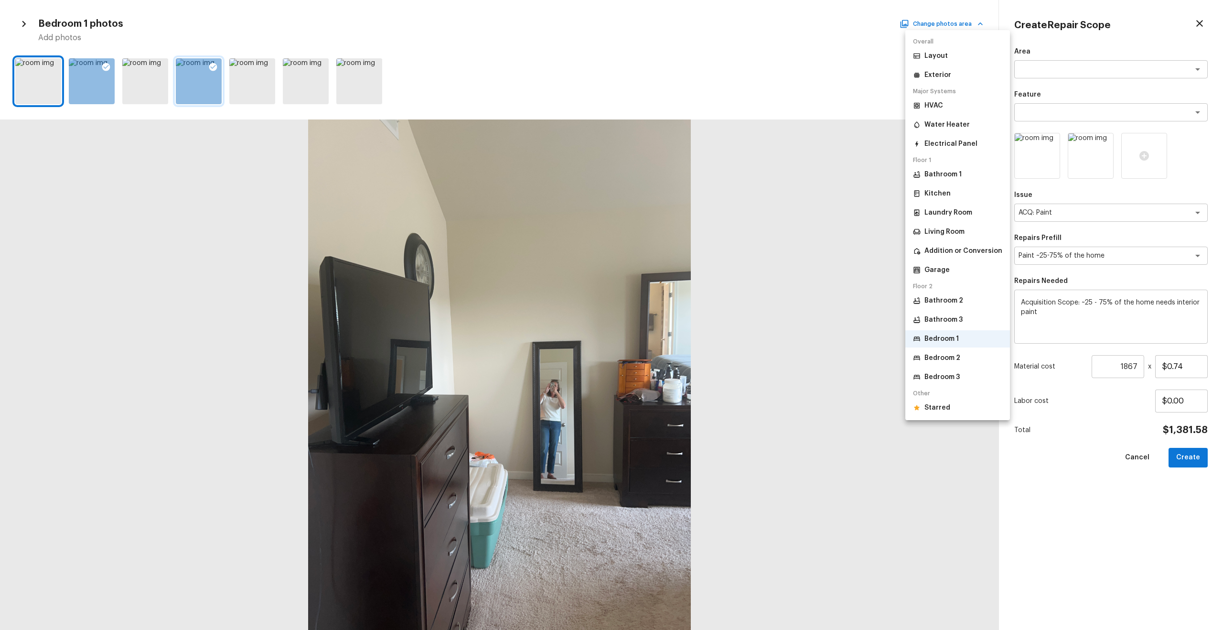
click at [687, 337] on p "Bedroom 3" at bounding box center [941, 377] width 35 height 10
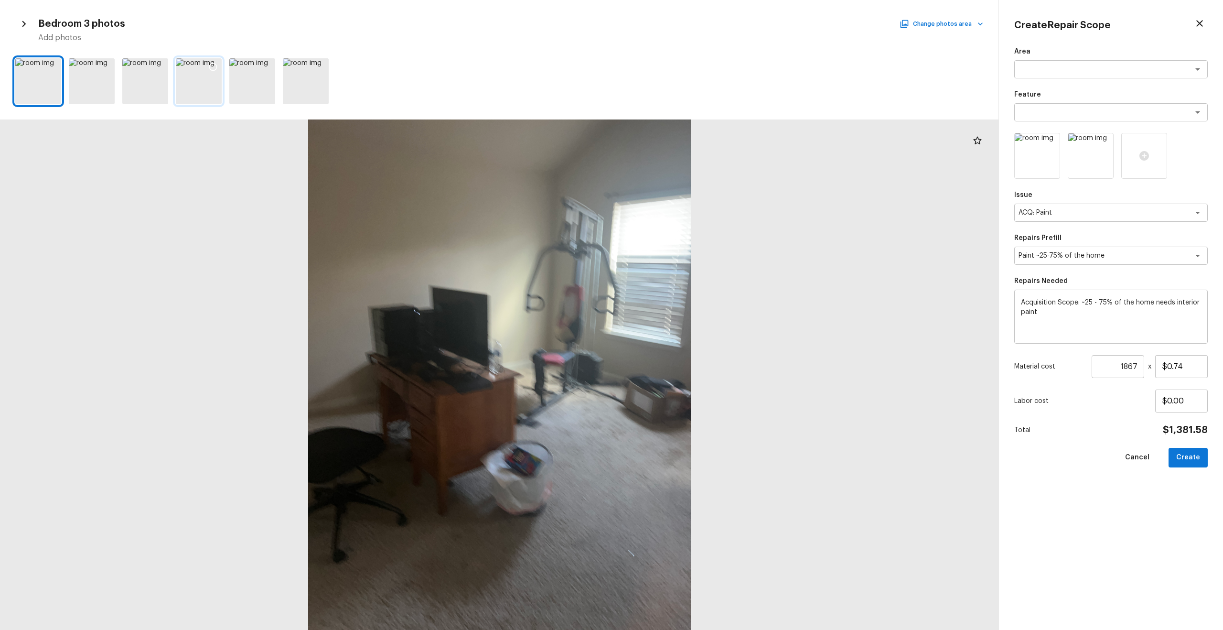
click at [209, 67] on icon at bounding box center [213, 67] width 8 height 8
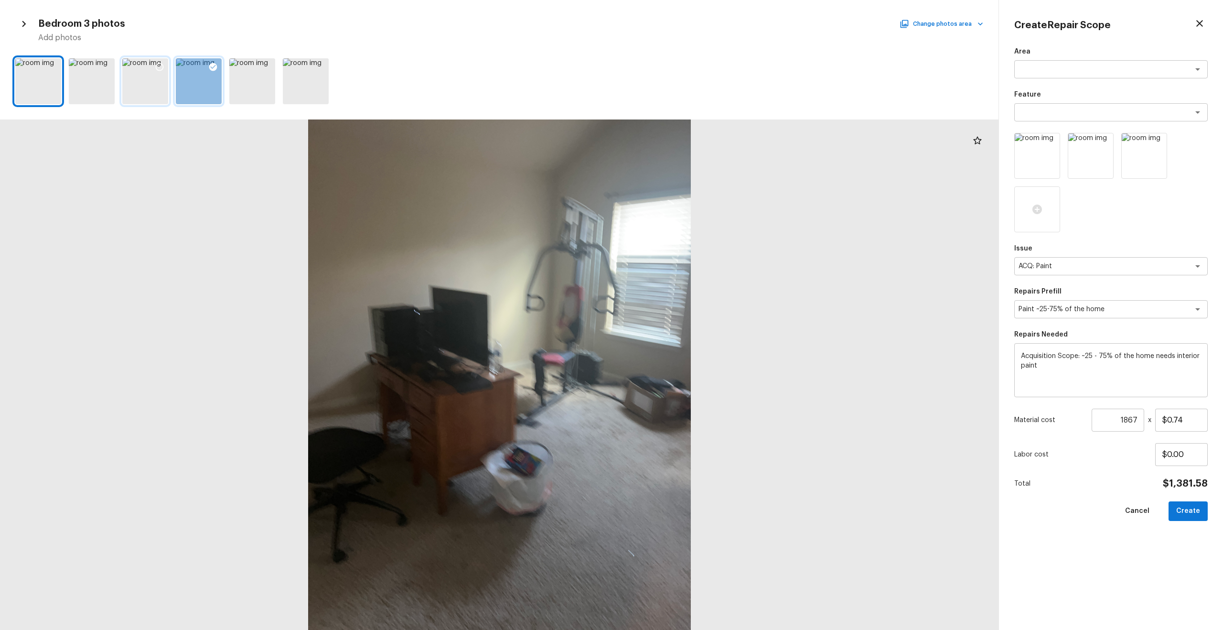
click at [156, 66] on icon at bounding box center [160, 67] width 8 height 8
click at [687, 337] on button "Create" at bounding box center [1187, 511] width 39 height 20
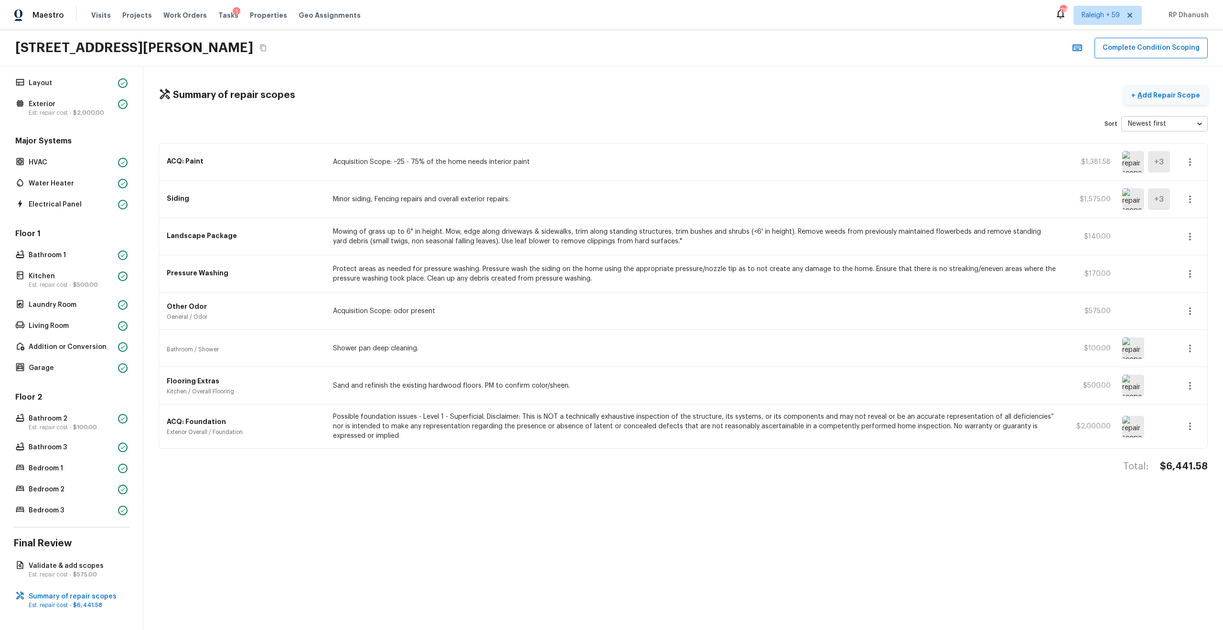
click at [687, 95] on p "Add Repair Scope" at bounding box center [1167, 95] width 64 height 10
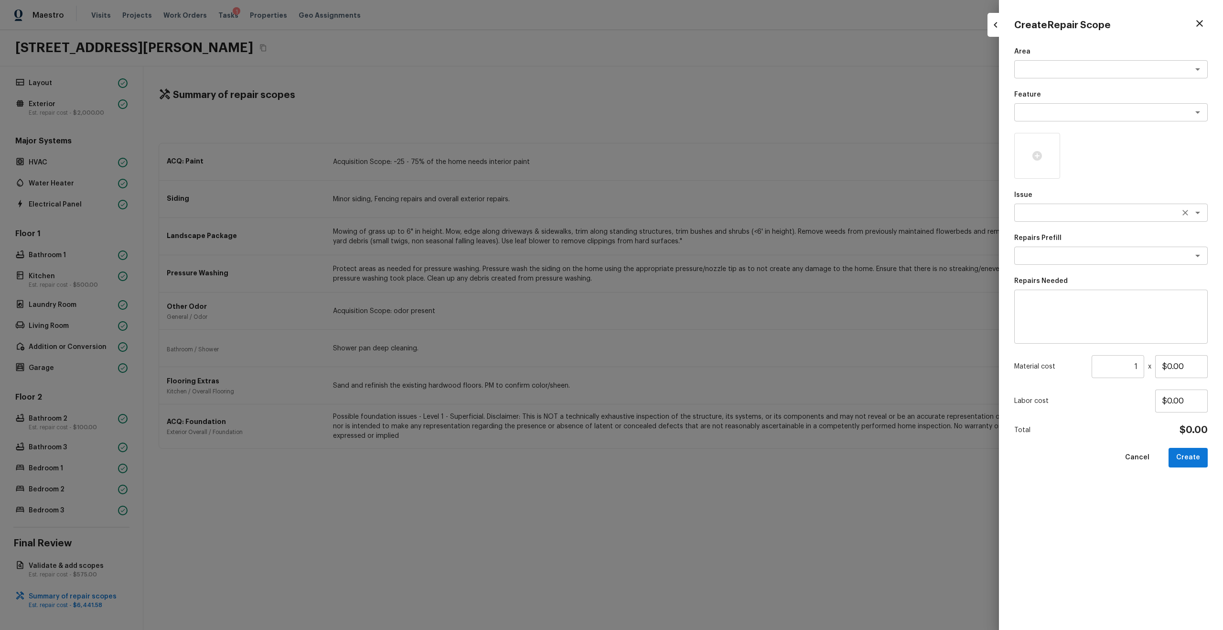
click at [687, 217] on textarea at bounding box center [1097, 213] width 158 height 10
click at [687, 257] on li "Interior Paint" at bounding box center [1110, 263] width 193 height 15
click at [687, 253] on textarea at bounding box center [1097, 256] width 158 height 10
click at [687, 301] on li "Partial Interior Paint LABOR ONLY" at bounding box center [1110, 306] width 193 height 15
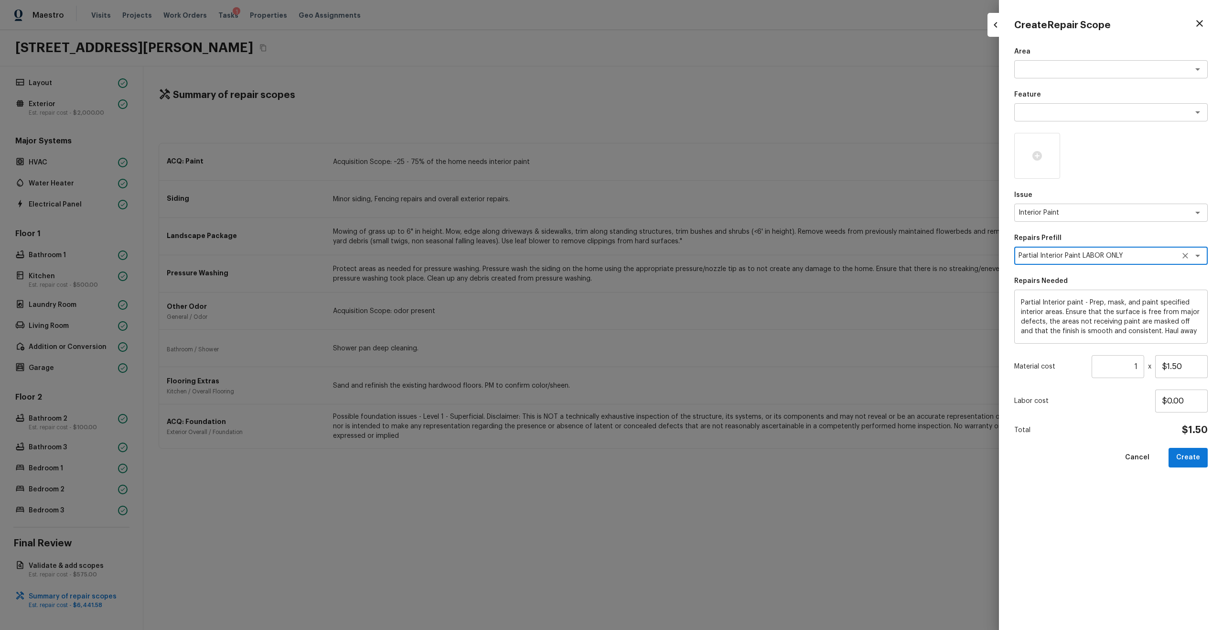
click at [687, 253] on icon "Clear" at bounding box center [1185, 256] width 6 height 6
click at [687, 255] on textarea at bounding box center [1097, 256] width 158 height 10
click at [687, 273] on li "Primer - Labor Only" at bounding box center [1110, 275] width 193 height 15
click at [687, 337] on input "1" at bounding box center [1117, 366] width 53 height 23
click at [687, 337] on button "Create" at bounding box center [1187, 458] width 39 height 20
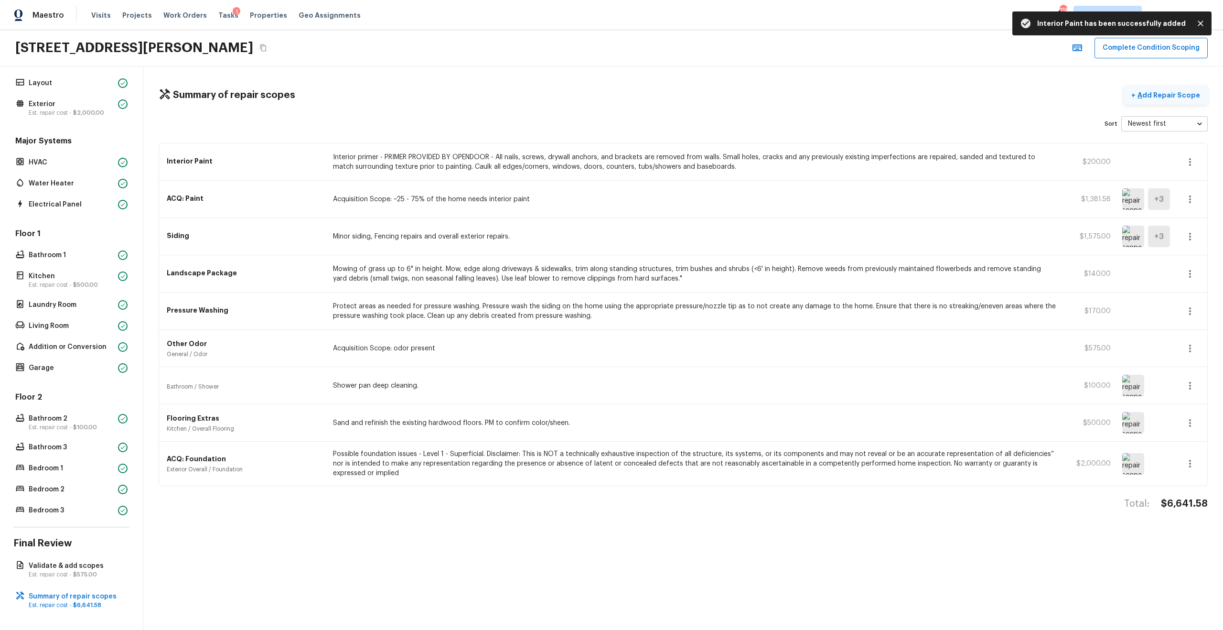
click at [687, 95] on p "Add Repair Scope" at bounding box center [1167, 95] width 64 height 10
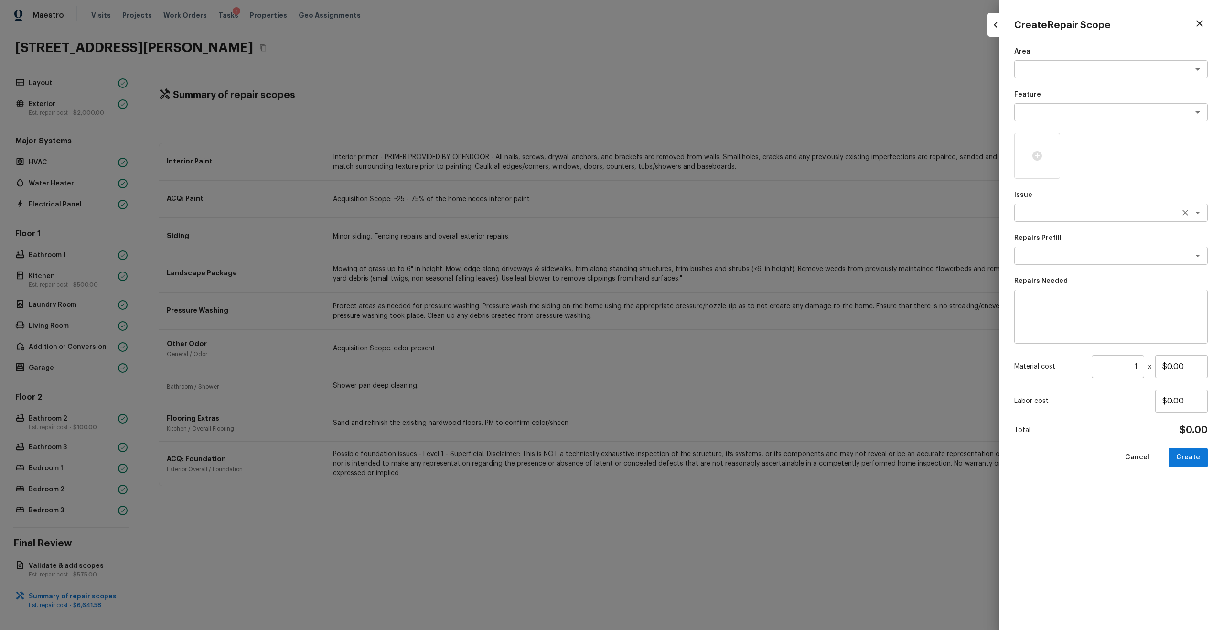
click at [687, 218] on div "x ​" at bounding box center [1110, 212] width 193 height 18
click at [687, 247] on li "ACQ: Flooring" at bounding box center [1110, 248] width 193 height 15
click at [687, 258] on textarea at bounding box center [1097, 256] width 158 height 10
click at [687, 288] on li "Moderate Flooring Repairs" at bounding box center [1110, 291] width 193 height 15
click at [687, 337] on input "1" at bounding box center [1117, 366] width 53 height 23
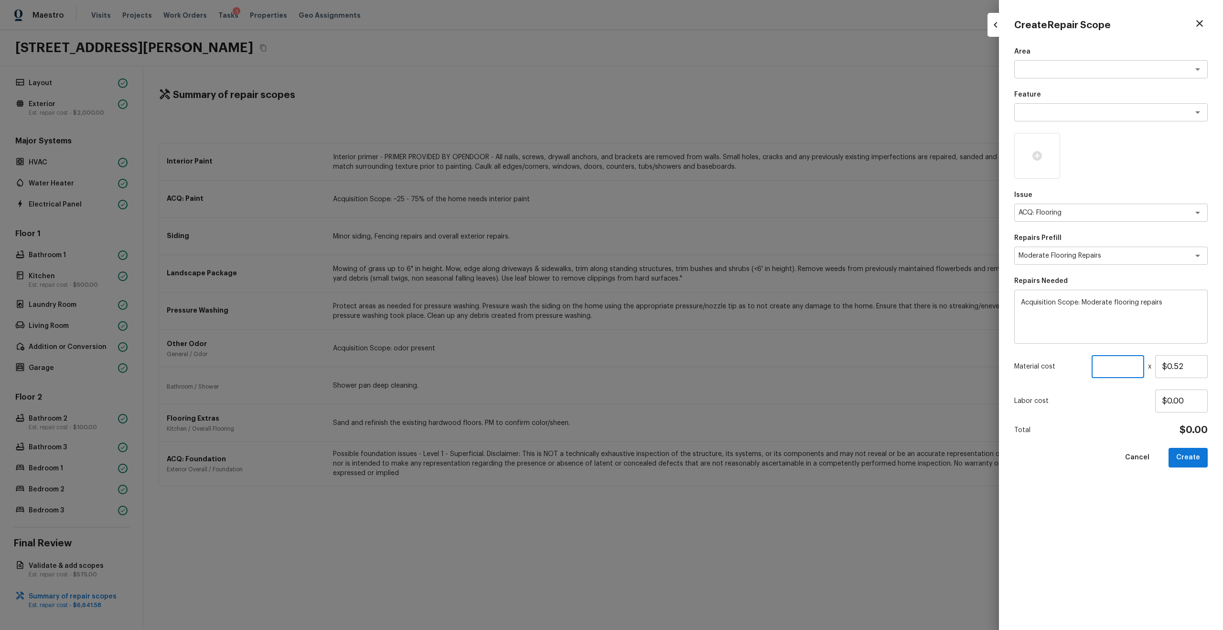
paste input "1867"
click at [687, 163] on div at bounding box center [1037, 156] width 46 height 46
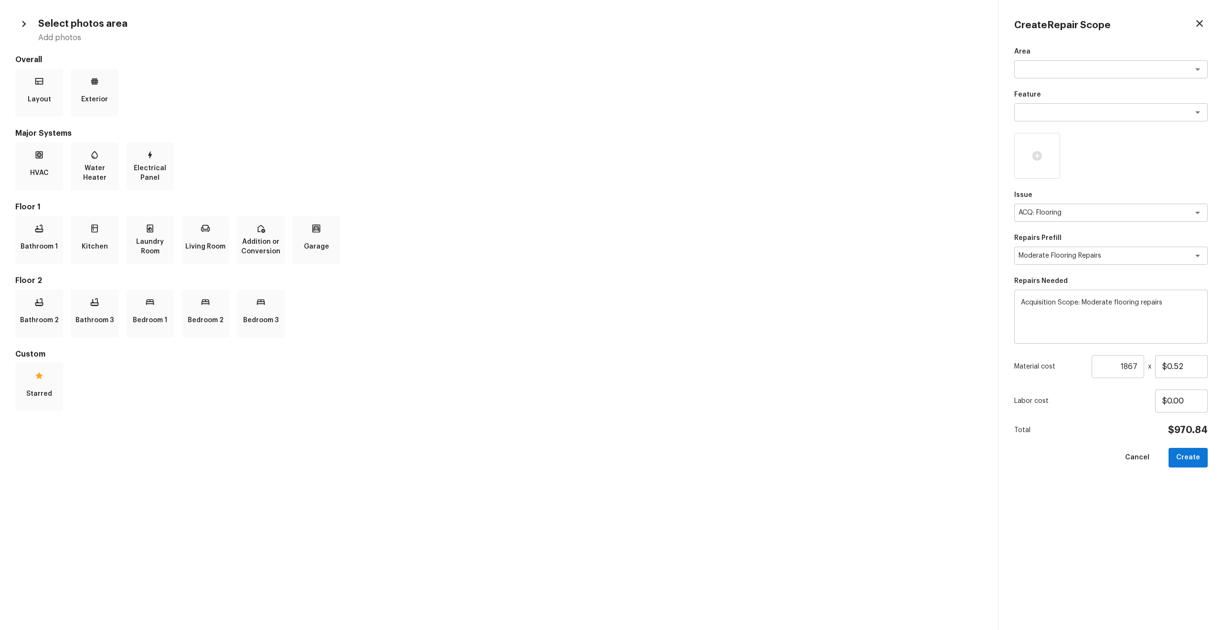
click at [687, 337] on input "1867" at bounding box center [1117, 366] width 53 height 23
click at [687, 152] on div at bounding box center [1037, 156] width 46 height 46
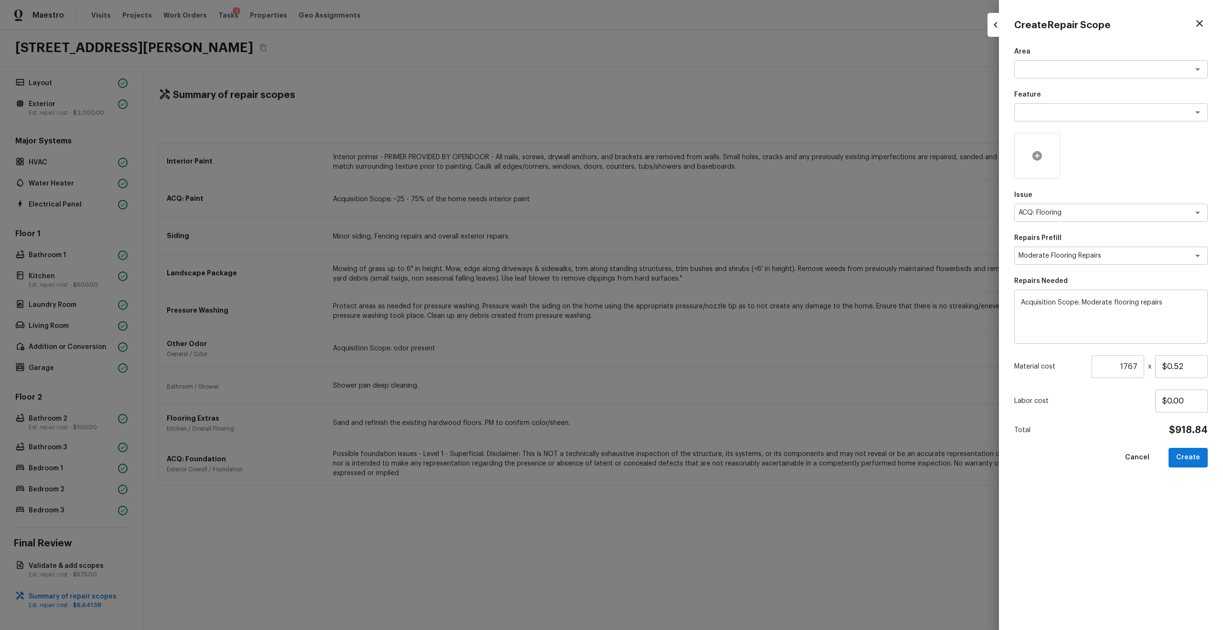
click at [687, 147] on div at bounding box center [1037, 156] width 46 height 46
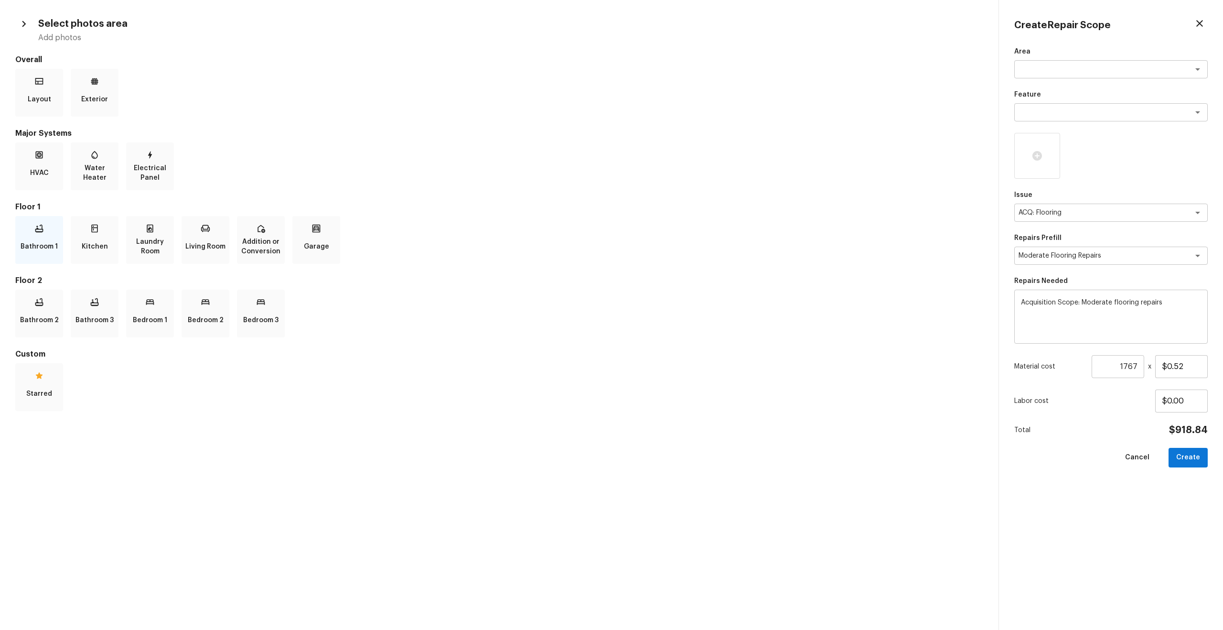
click at [39, 250] on p "Bathroom 1" at bounding box center [39, 246] width 37 height 19
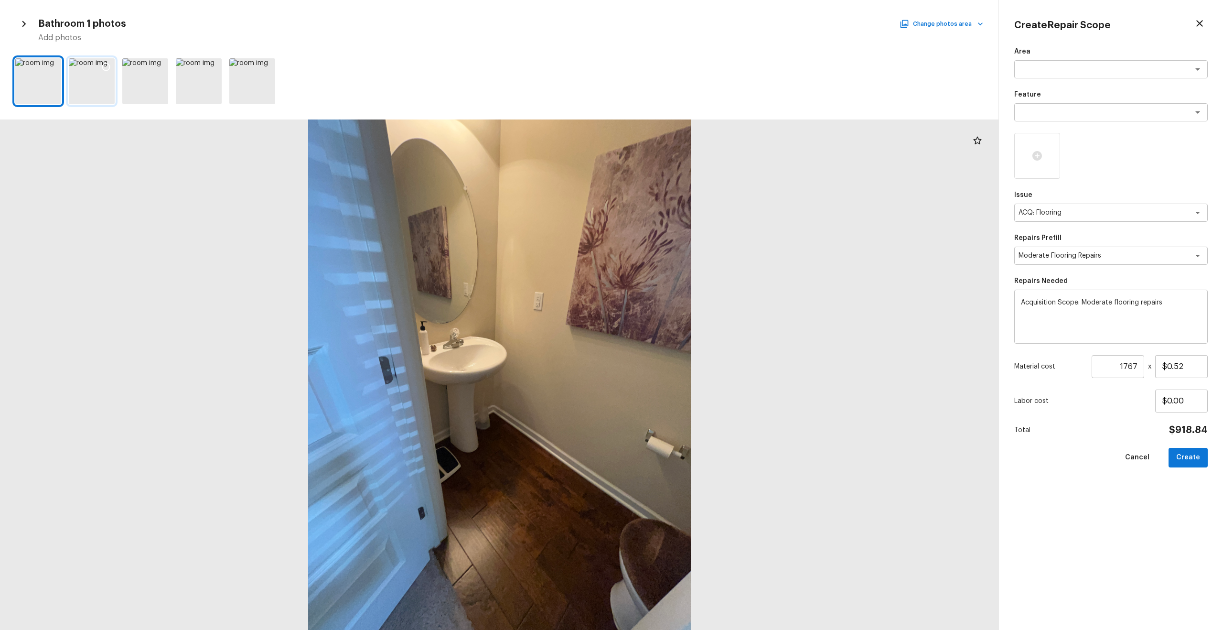
click at [101, 68] on icon at bounding box center [106, 67] width 10 height 10
click at [687, 25] on button "Change photos area" at bounding box center [942, 24] width 82 height 12
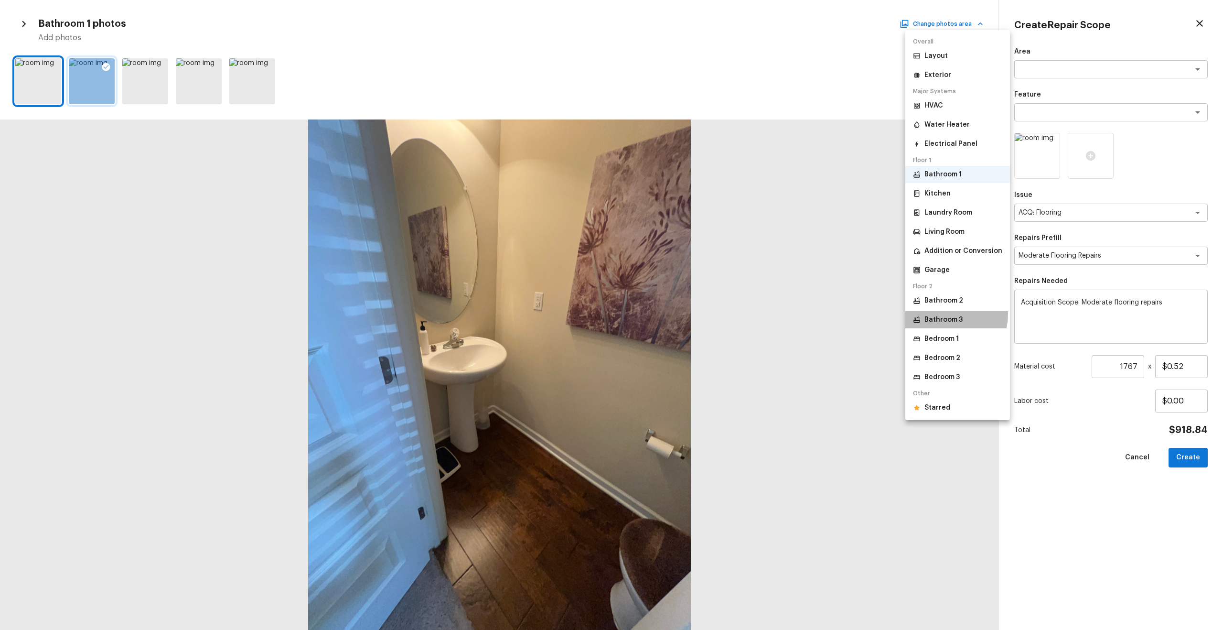
click at [687, 315] on p "Bathroom 3" at bounding box center [943, 320] width 38 height 10
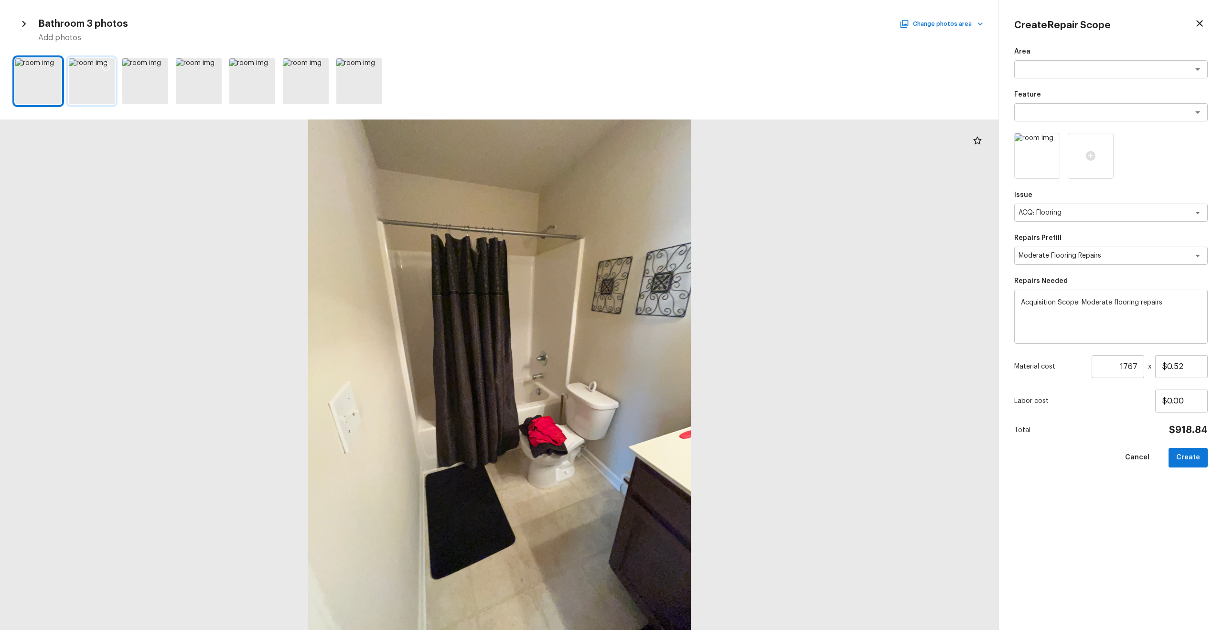
click at [96, 70] on div at bounding box center [92, 81] width 46 height 46
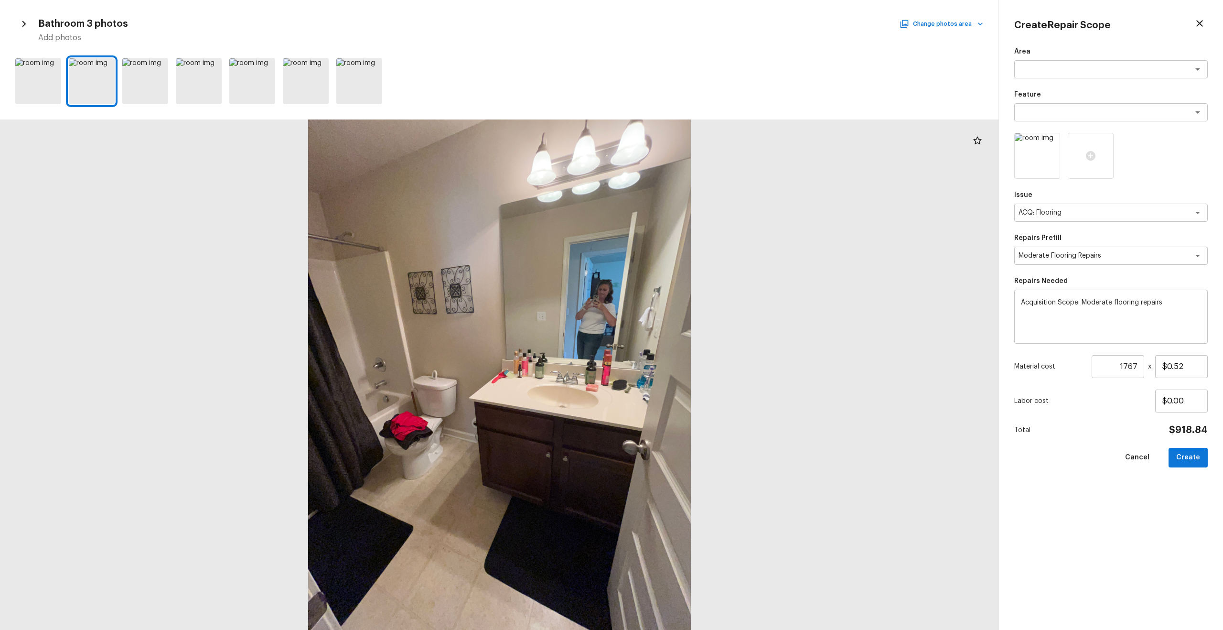
click at [128, 54] on div at bounding box center [499, 80] width 998 height 53
click at [105, 71] on icon at bounding box center [106, 67] width 10 height 10
click at [687, 31] on div "Bathroom 3 photos Change photos area Add photos" at bounding box center [499, 29] width 968 height 28
click at [687, 26] on button "Change photos area" at bounding box center [942, 24] width 82 height 12
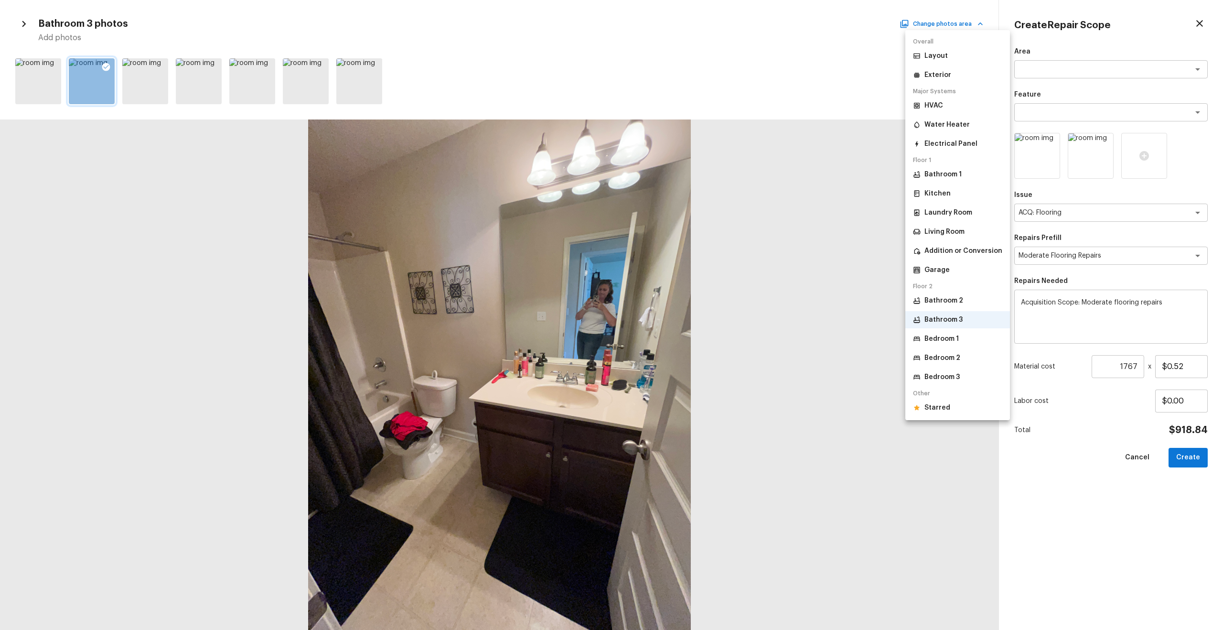
click at [687, 337] on li "Bedroom 2" at bounding box center [957, 357] width 105 height 17
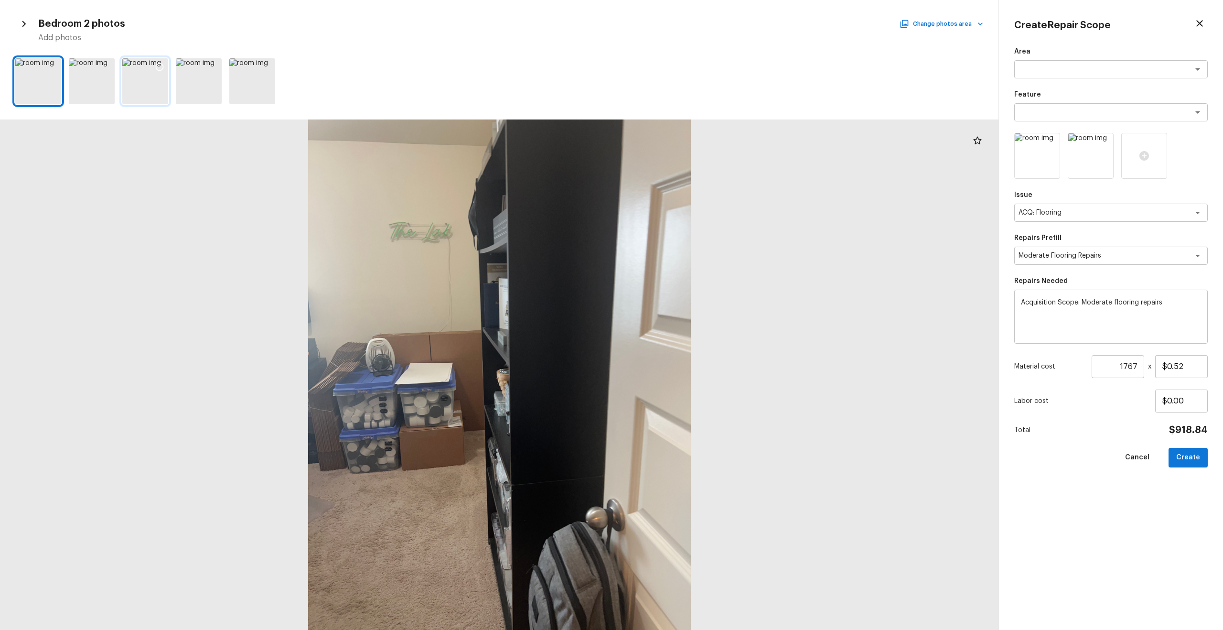
click at [165, 67] on div at bounding box center [159, 68] width 17 height 20
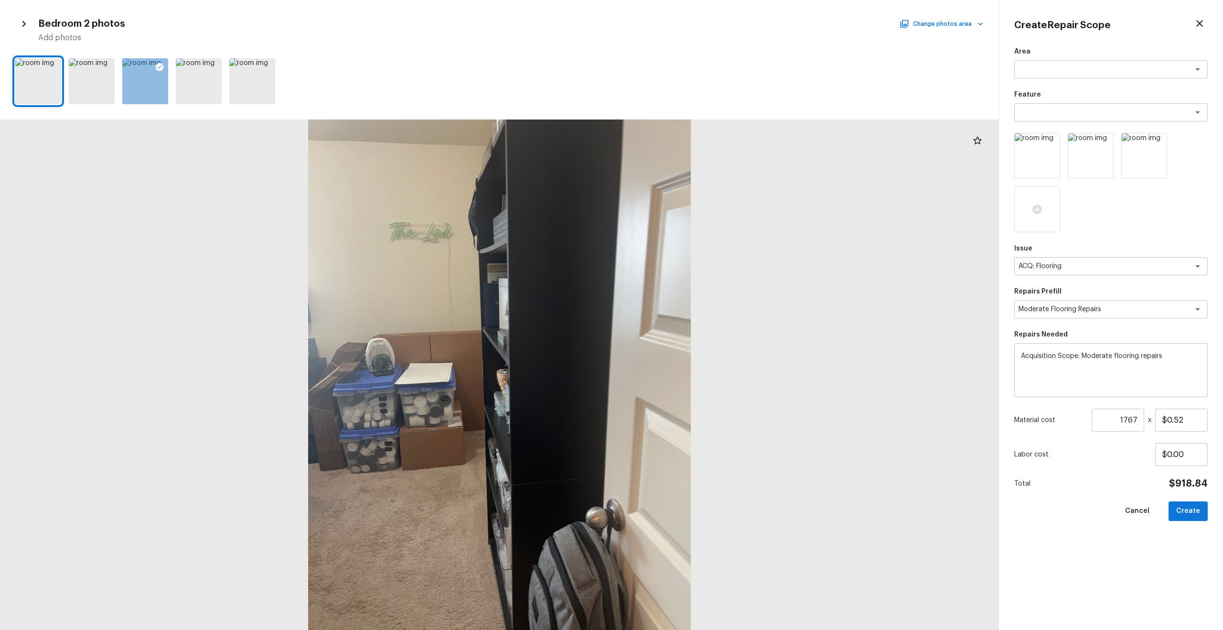
click at [62, 63] on div at bounding box center [499, 80] width 998 height 53
click at [57, 64] on icon at bounding box center [53, 67] width 10 height 10
click at [687, 337] on button "Create" at bounding box center [1187, 511] width 39 height 20
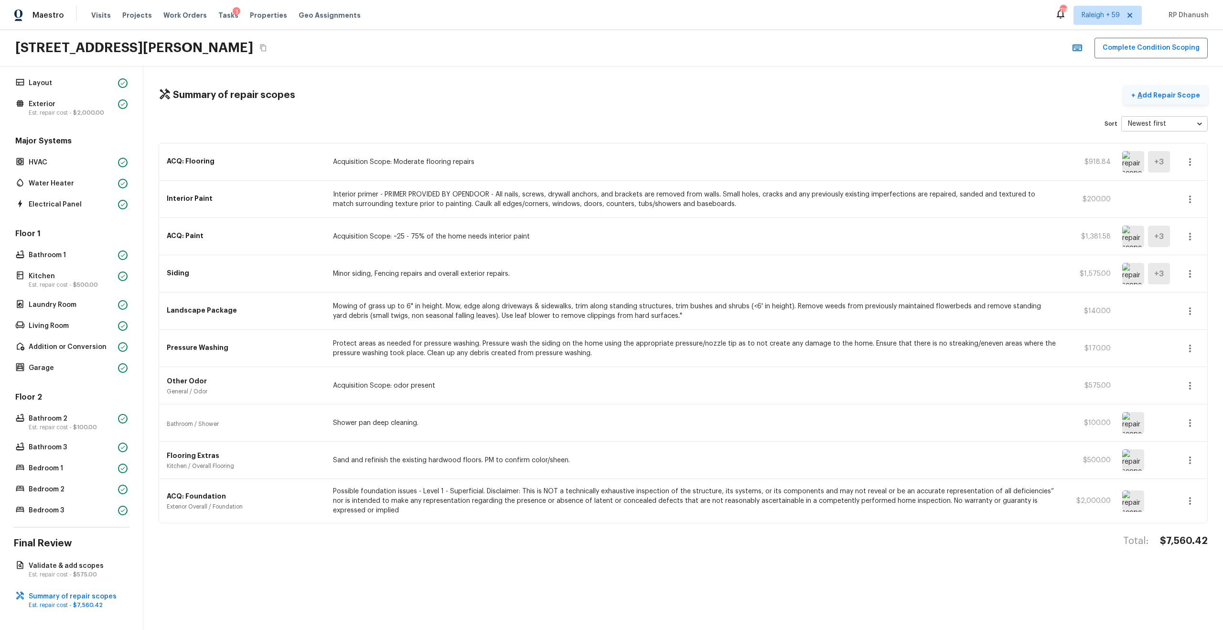
click at [687, 93] on p "Add Repair Scope" at bounding box center [1167, 95] width 64 height 10
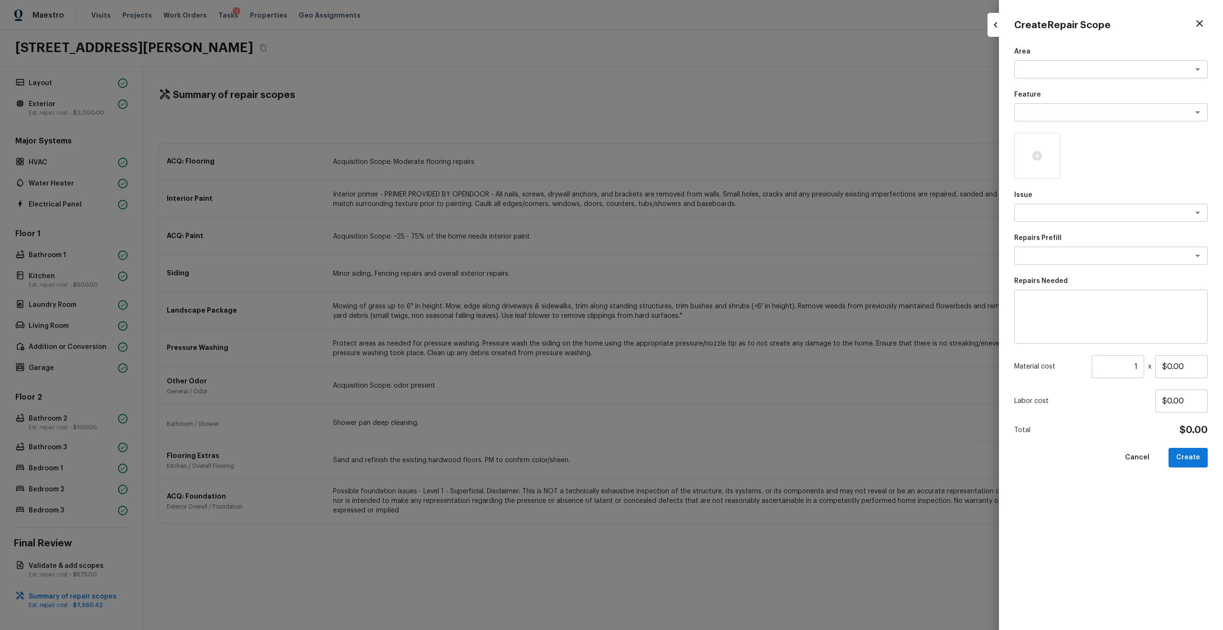
click at [687, 324] on div at bounding box center [611, 315] width 1223 height 630
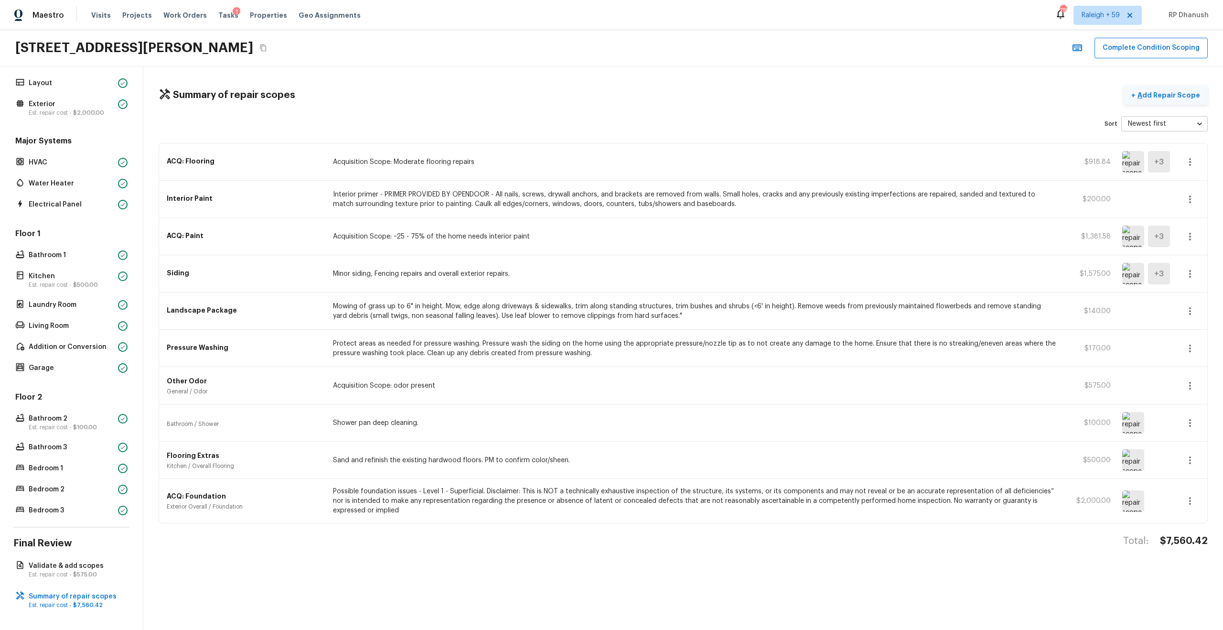
click at [687, 91] on p "Add Repair Scope" at bounding box center [1167, 95] width 64 height 10
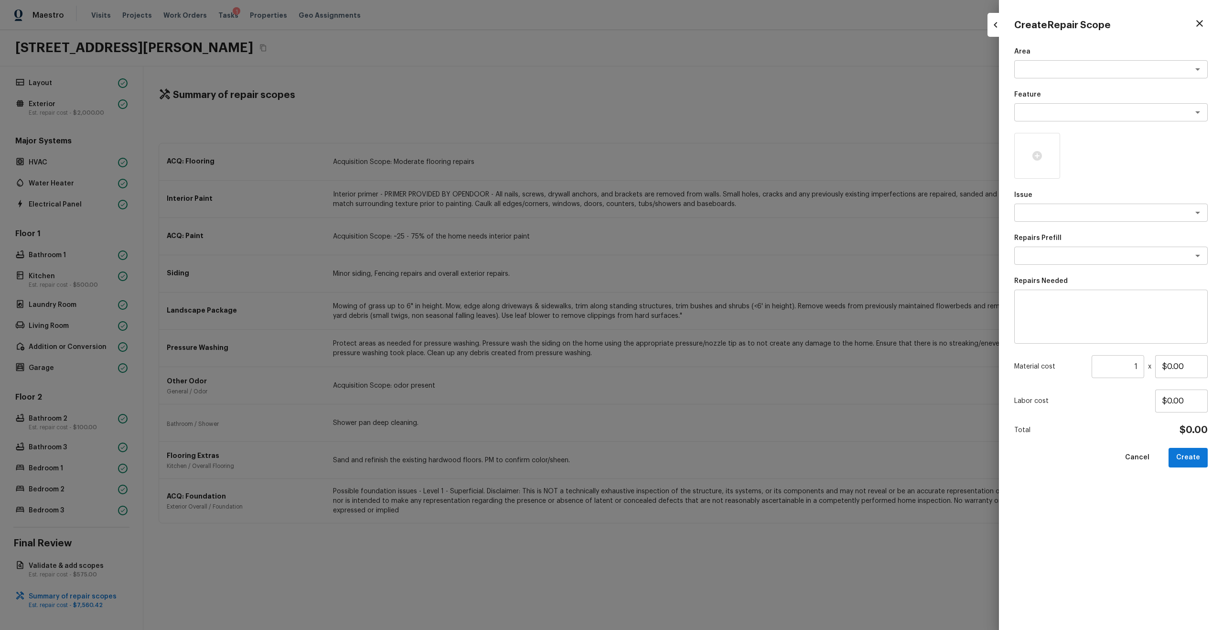
click at [687, 290] on div at bounding box center [611, 315] width 1223 height 630
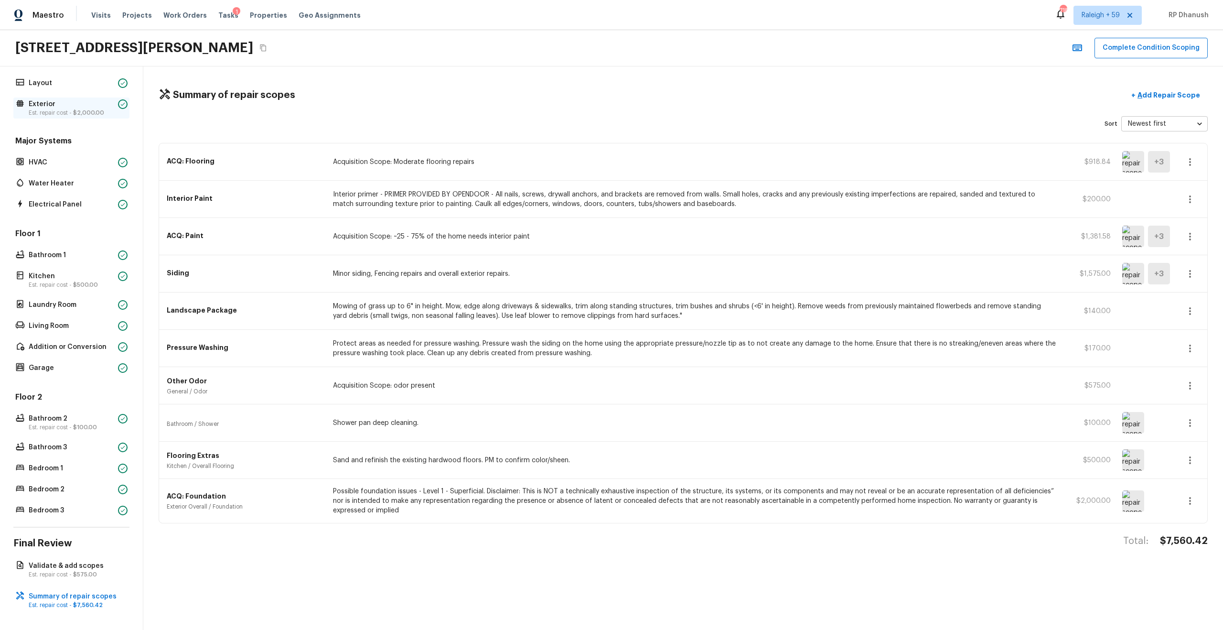
click at [71, 109] on p "Est. repair cost - $2,000.00" at bounding box center [71, 113] width 85 height 8
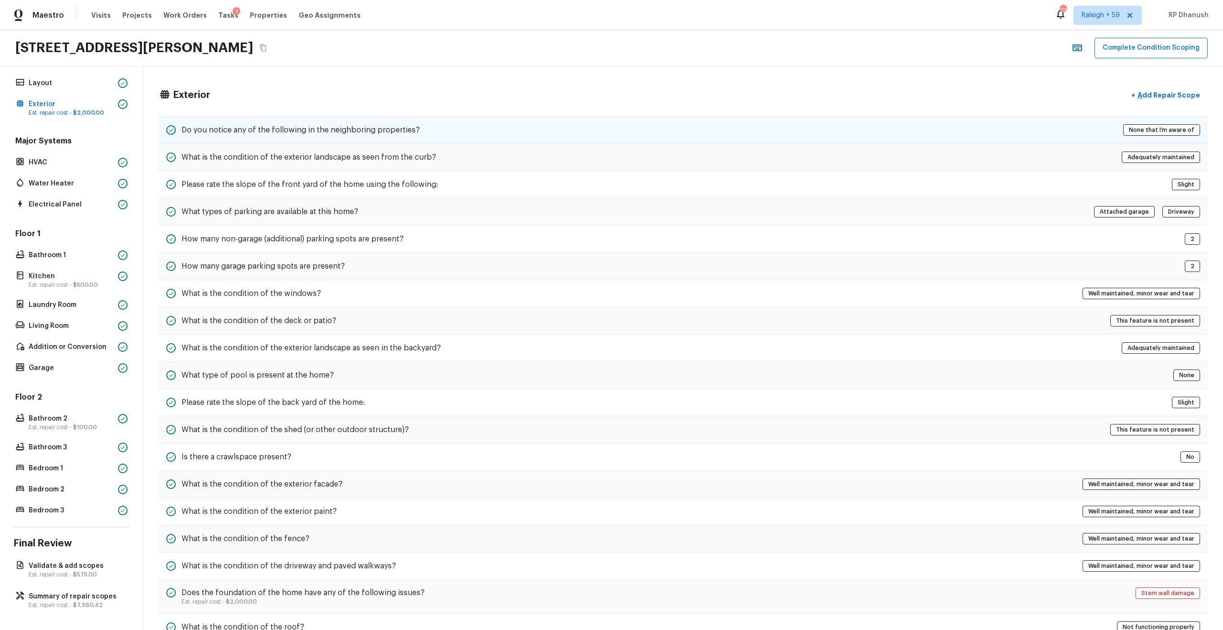
click at [230, 135] on h5 "Do you notice any of the following in the neighboring properties?" at bounding box center [301, 130] width 238 height 11
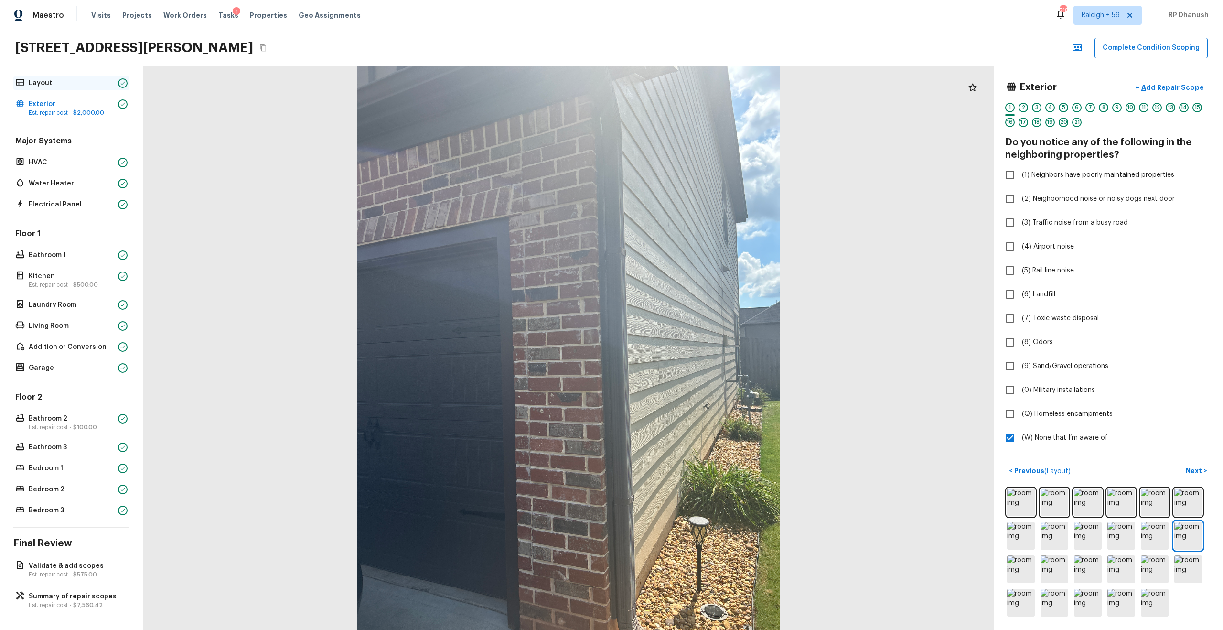
click at [104, 83] on p "Layout" at bounding box center [71, 83] width 85 height 10
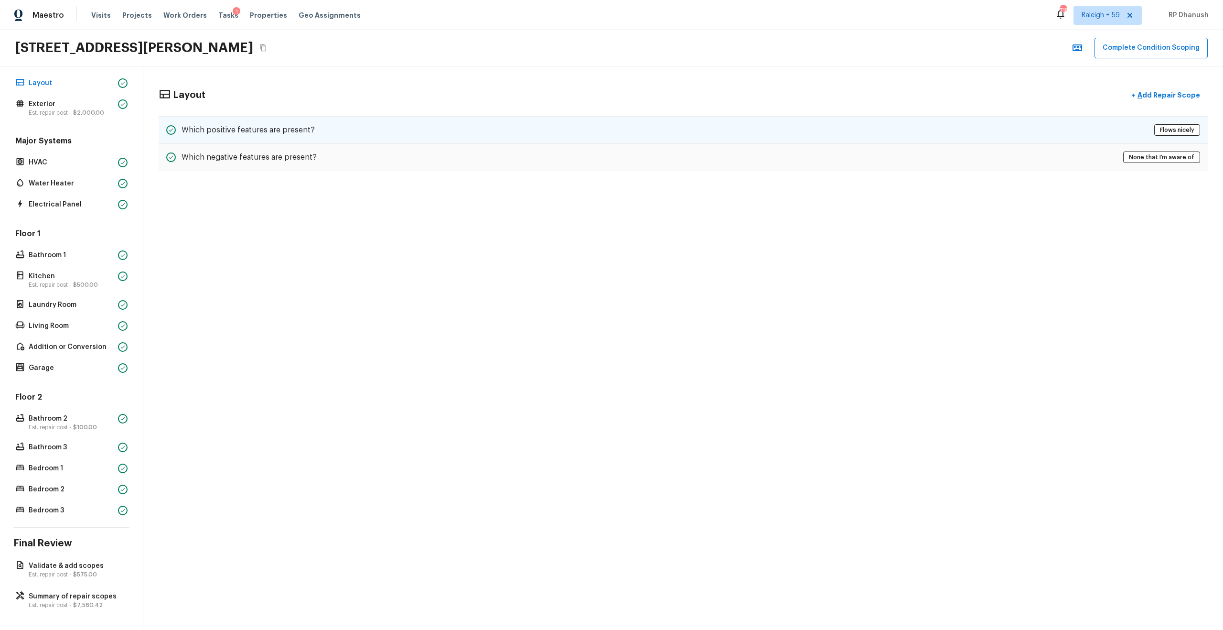
click at [311, 130] on div "Which positive features are present? Flows nicely" at bounding box center [683, 130] width 1049 height 28
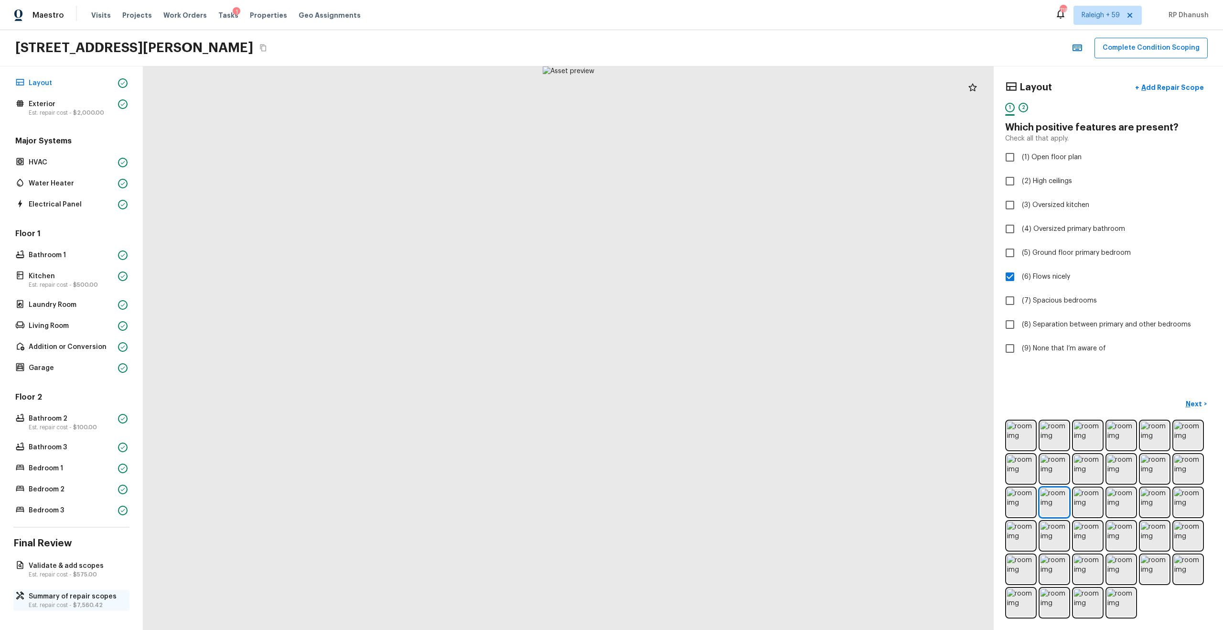
click at [69, 337] on p "Est. repair cost - $7,560.42" at bounding box center [76, 605] width 95 height 8
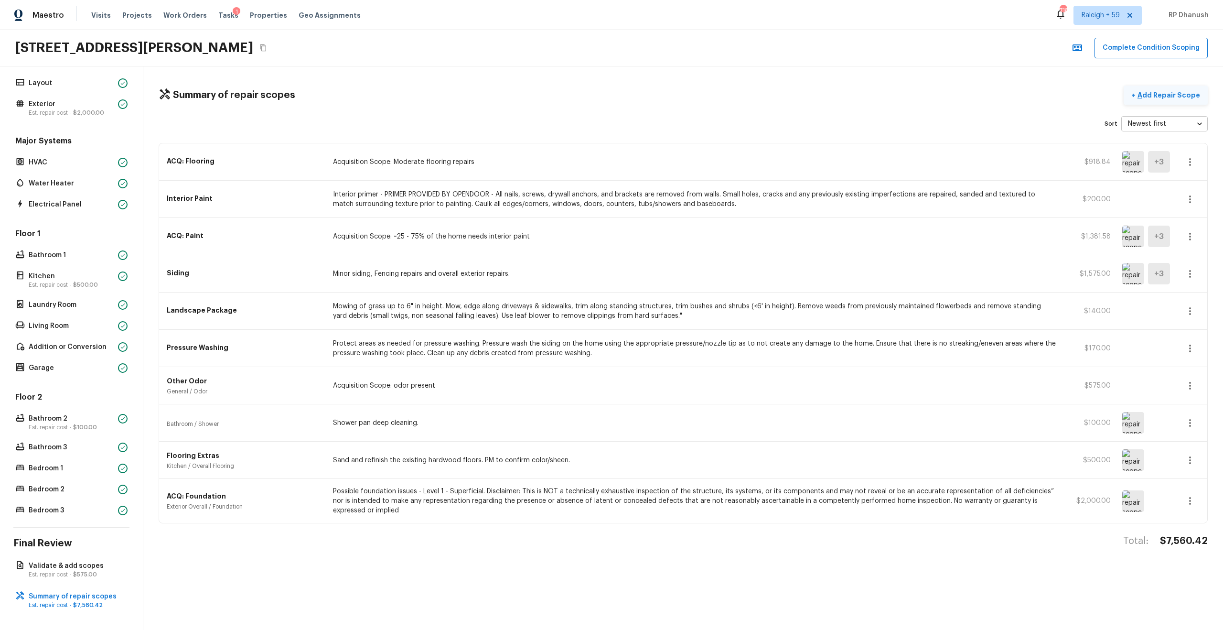
click at [687, 92] on p "Add Repair Scope" at bounding box center [1167, 95] width 64 height 10
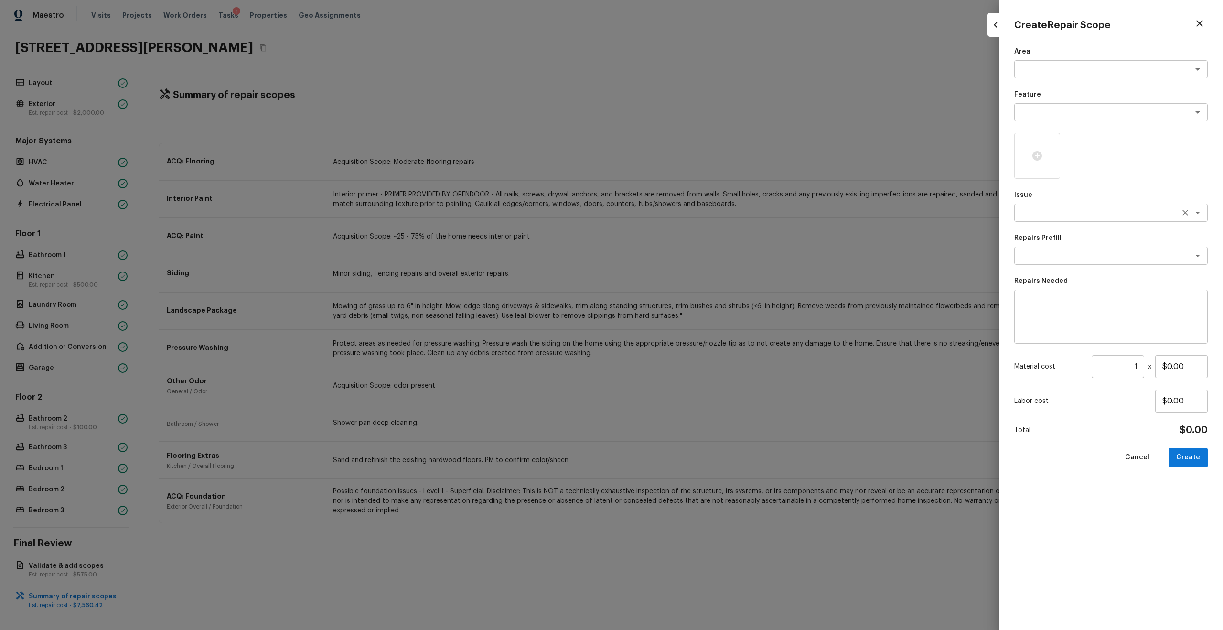
click at [687, 212] on textarea at bounding box center [1097, 213] width 158 height 10
click at [687, 256] on li "Flooring General" at bounding box center [1110, 263] width 193 height 15
click at [687, 251] on textarea at bounding box center [1097, 256] width 158 height 10
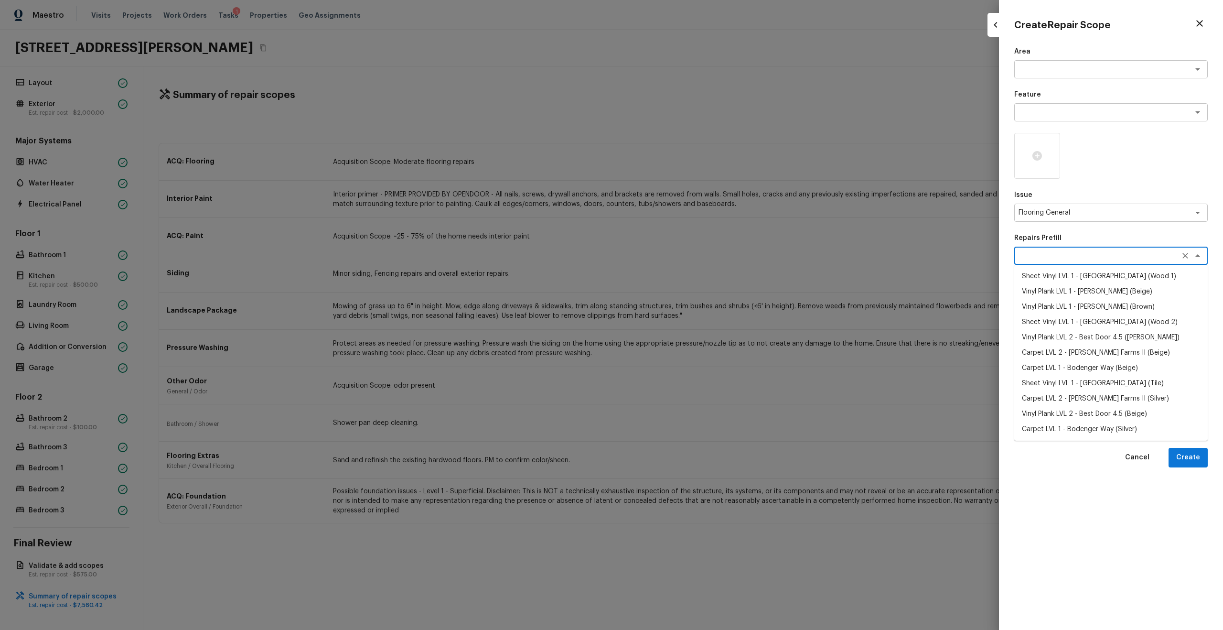
click at [687, 280] on li "Sheet Vinyl LVL 1 - Sugar Valley (Wood 1)" at bounding box center [1110, 275] width 193 height 15
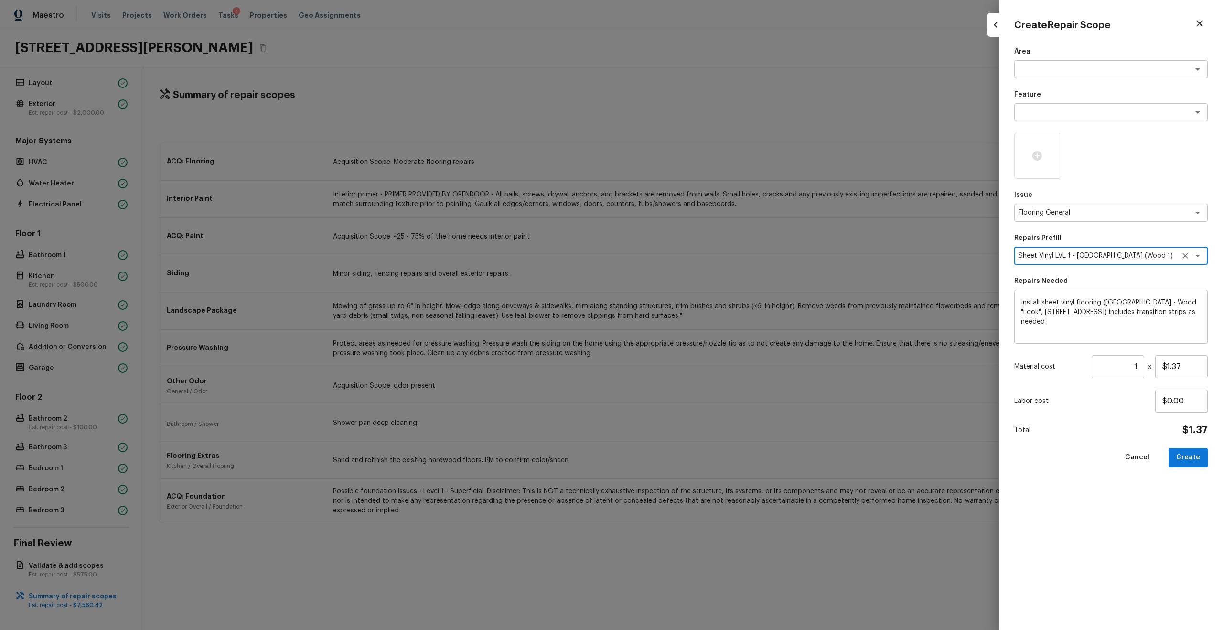
click at [687, 337] on input "1" at bounding box center [1117, 366] width 53 height 23
click at [687, 337] on button "Create" at bounding box center [1187, 458] width 39 height 20
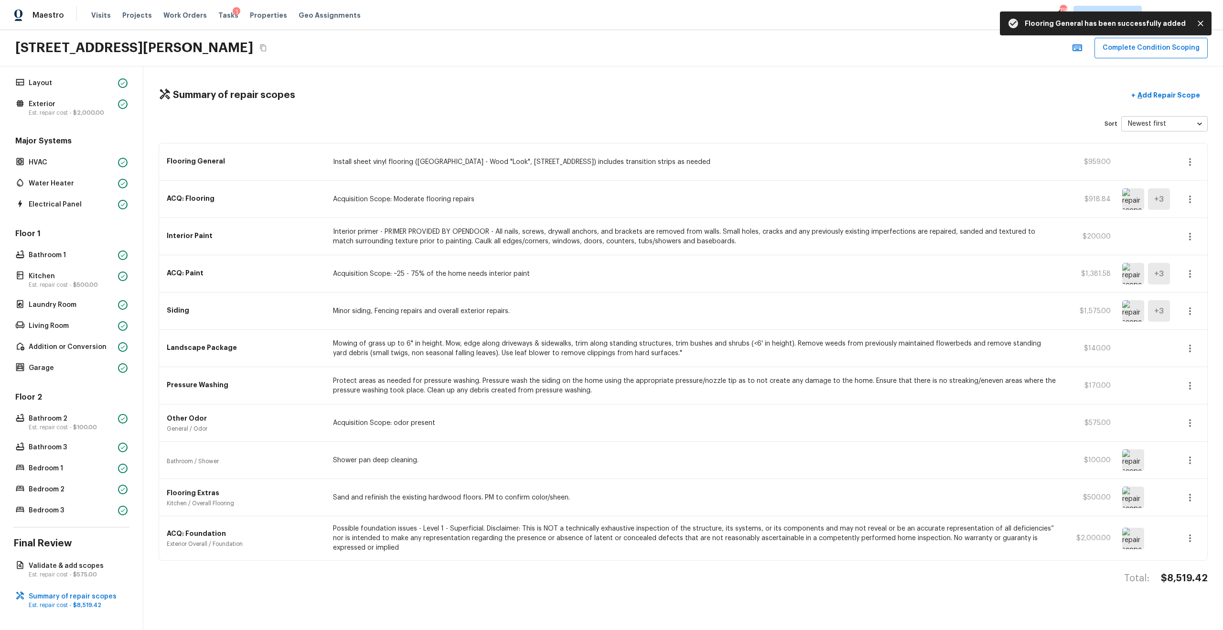
click at [687, 200] on icon "button" at bounding box center [1189, 198] width 11 height 11
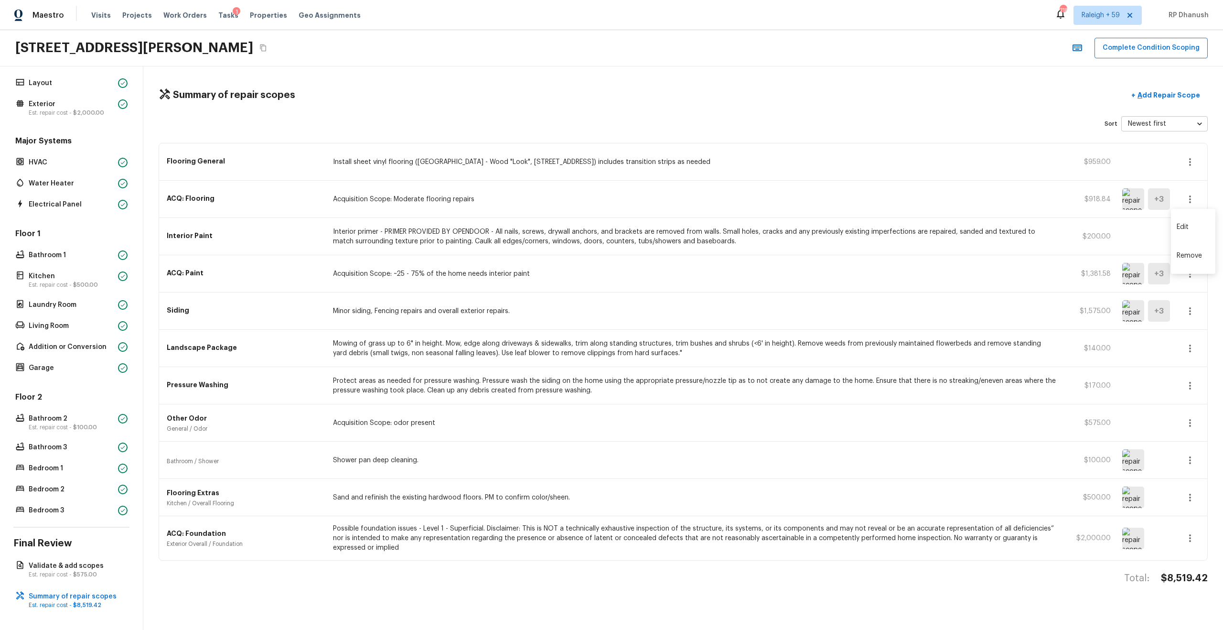
click at [687, 211] on div at bounding box center [611, 315] width 1223 height 630
click at [687, 217] on div "ACQ: Flooring Acquisition Scope: Moderate flooring repairs $918.84 + 3" at bounding box center [683, 199] width 1048 height 37
click at [687, 205] on button "button" at bounding box center [1189, 199] width 19 height 19
click at [687, 225] on li "Edit" at bounding box center [1193, 227] width 44 height 29
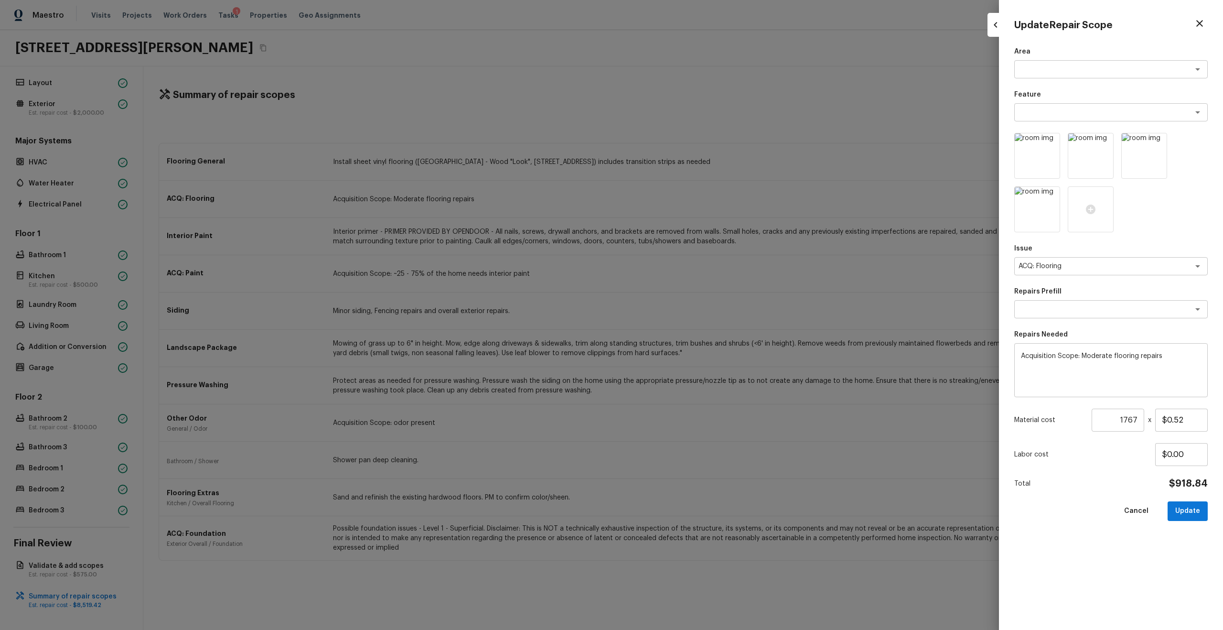
click at [687, 337] on input "1767" at bounding box center [1117, 419] width 53 height 23
click at [687, 337] on button "Update" at bounding box center [1187, 511] width 40 height 20
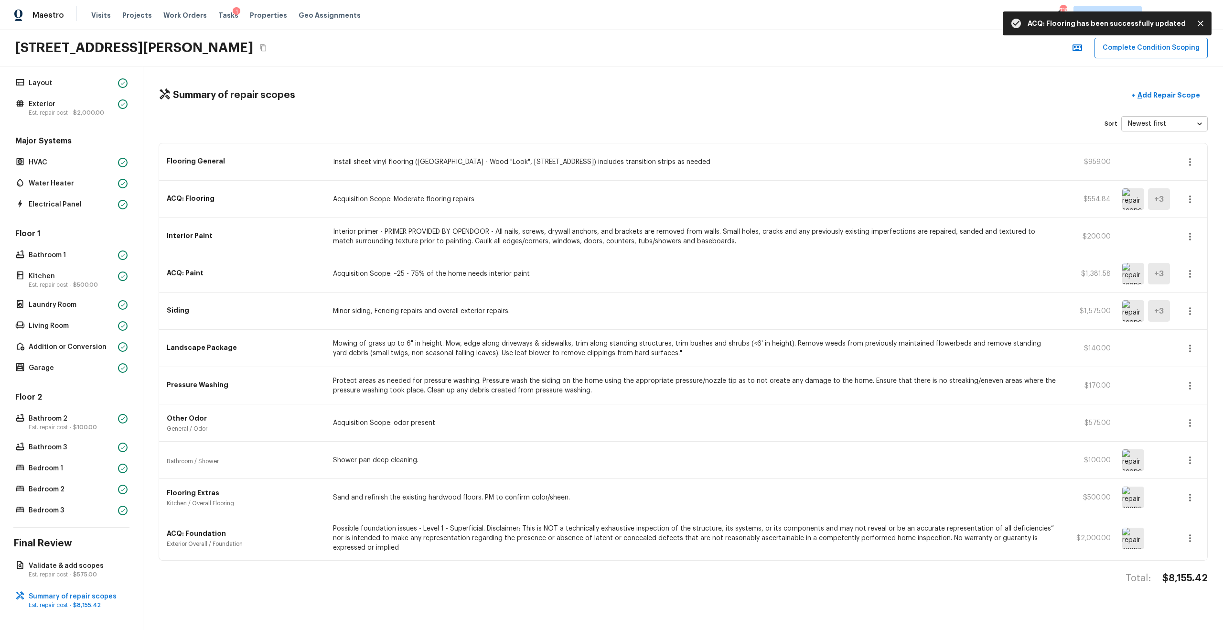
click at [687, 161] on icon "button" at bounding box center [1189, 161] width 11 height 11
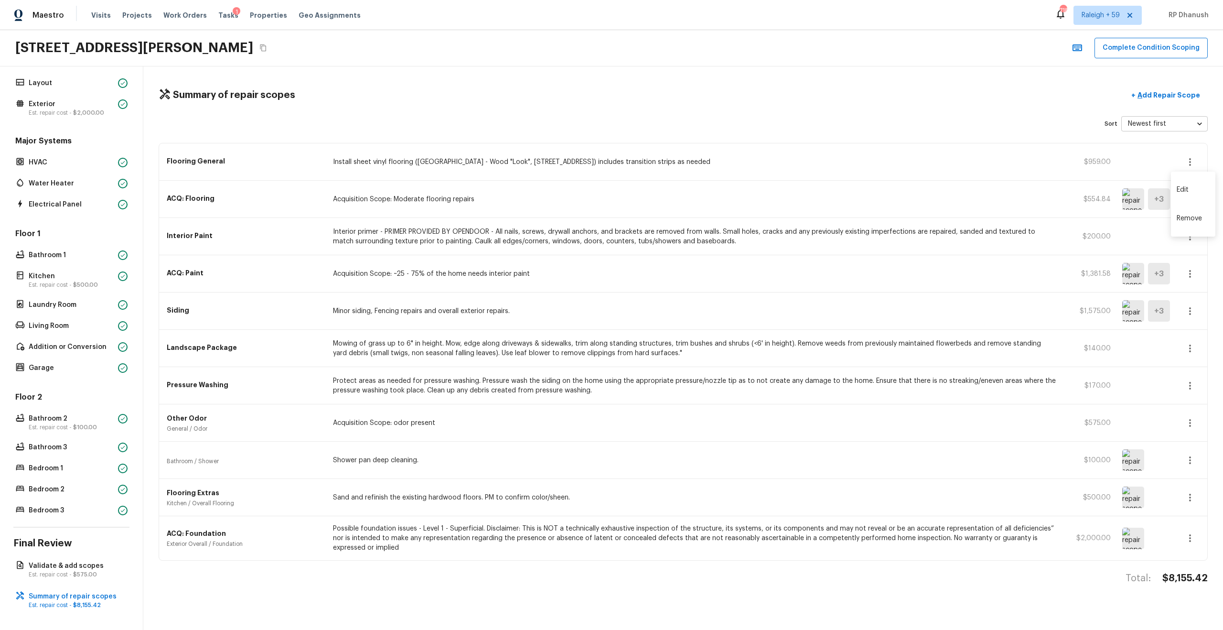
click at [687, 172] on ul "Edit Remove" at bounding box center [1193, 203] width 44 height 65
click at [687, 187] on li "Edit" at bounding box center [1193, 189] width 44 height 29
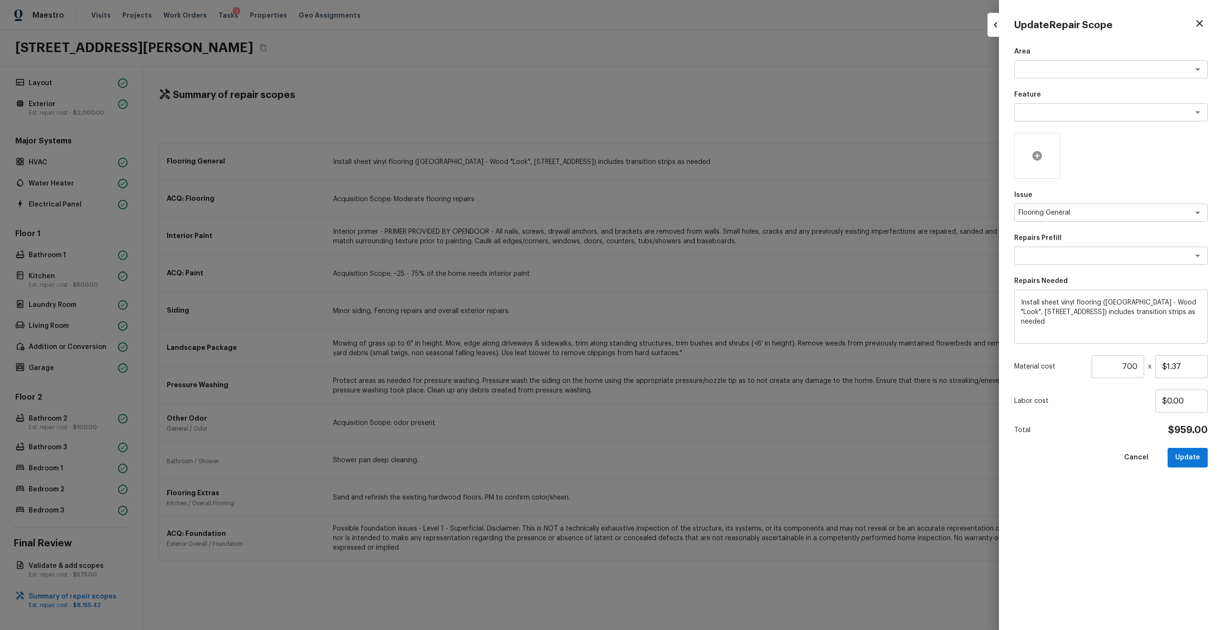
click at [687, 170] on div at bounding box center [1037, 156] width 46 height 46
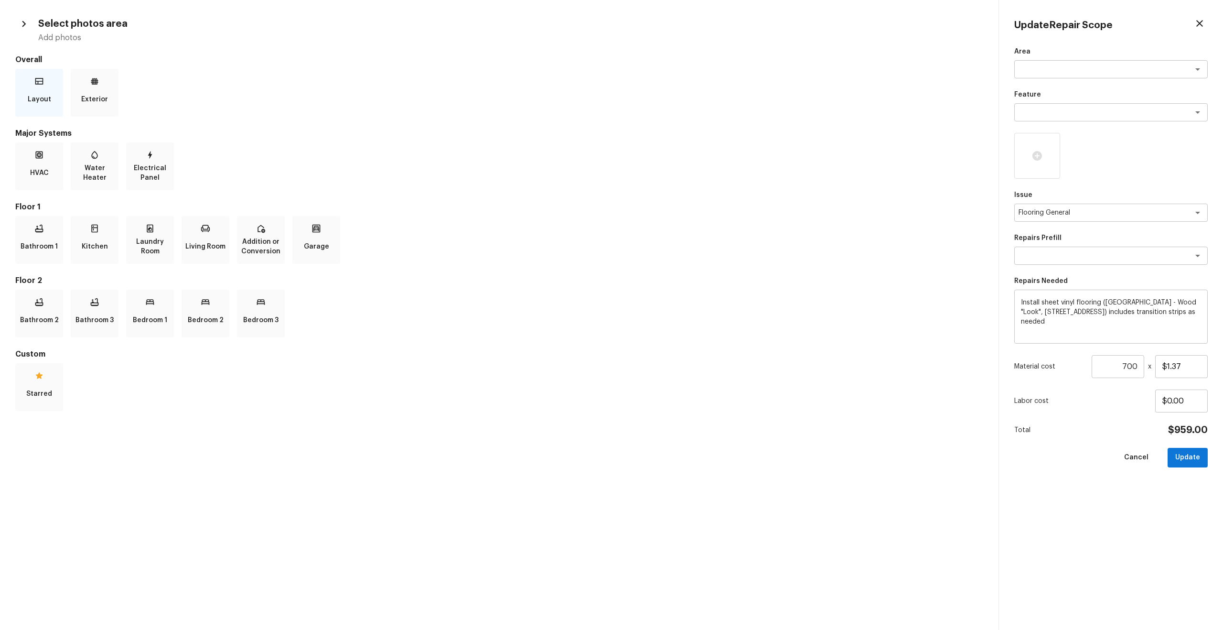
click at [42, 81] on icon at bounding box center [39, 81] width 8 height 6
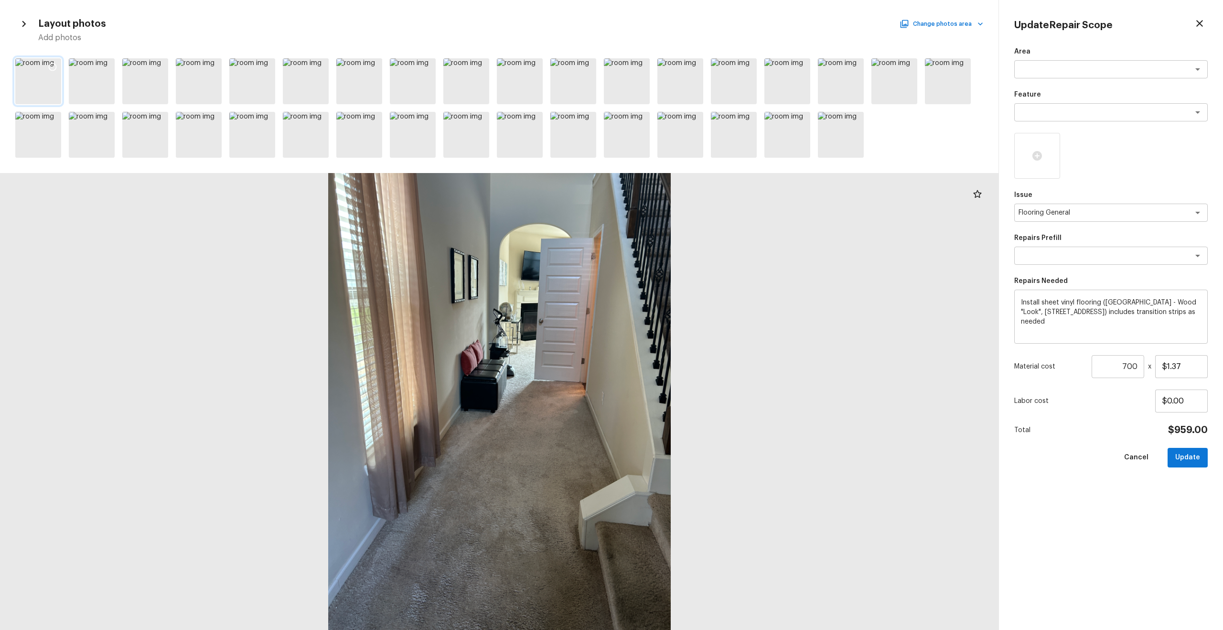
click at [48, 63] on icon at bounding box center [53, 67] width 10 height 10
click at [264, 120] on icon at bounding box center [267, 121] width 10 height 10
click at [592, 118] on div at bounding box center [587, 122] width 17 height 20
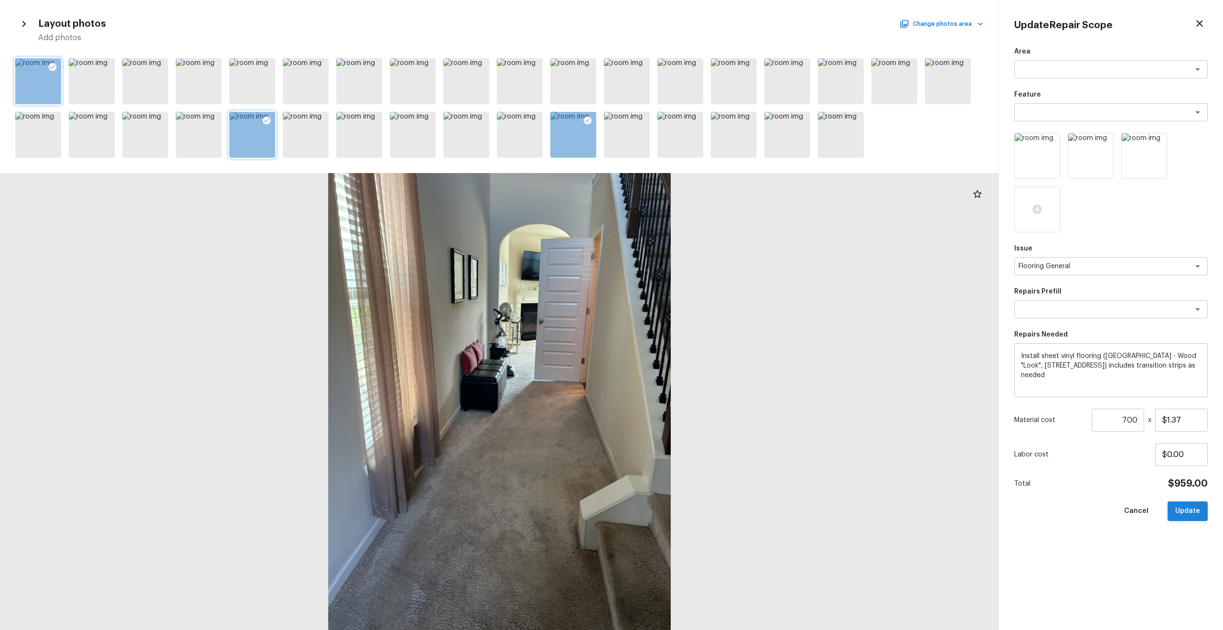
click at [687, 337] on button "Update" at bounding box center [1187, 511] width 40 height 20
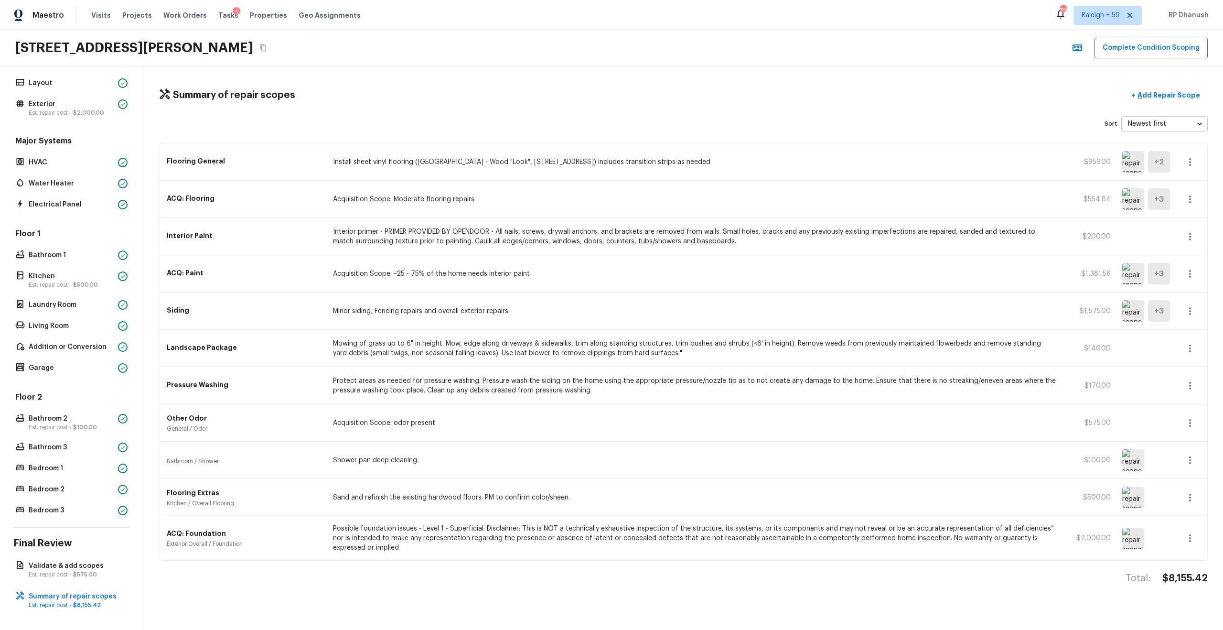
click at [687, 193] on icon "button" at bounding box center [1189, 198] width 11 height 11
click at [687, 214] on li "Edit" at bounding box center [1193, 227] width 44 height 29
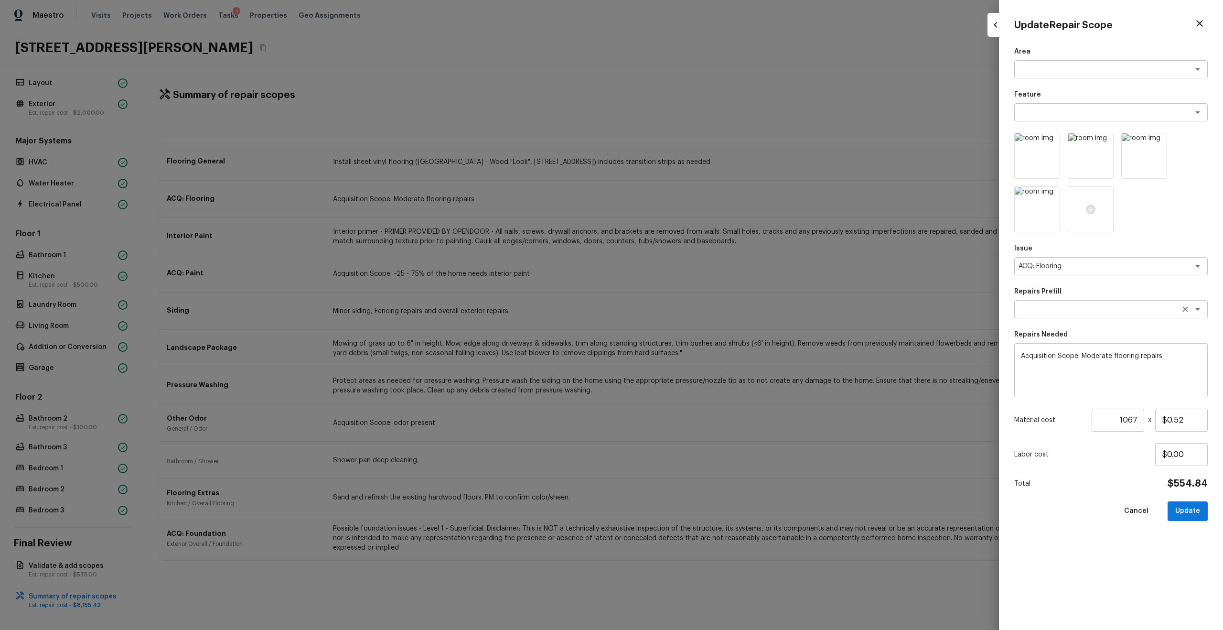
click at [687, 317] on div "x ​" at bounding box center [1110, 309] width 193 height 18
click at [687, 337] on li "Maximum Flooring Repairs" at bounding box center [1110, 359] width 193 height 15
click at [687, 337] on input "1067" at bounding box center [1117, 419] width 53 height 23
click at [687, 337] on button "Update" at bounding box center [1187, 511] width 40 height 20
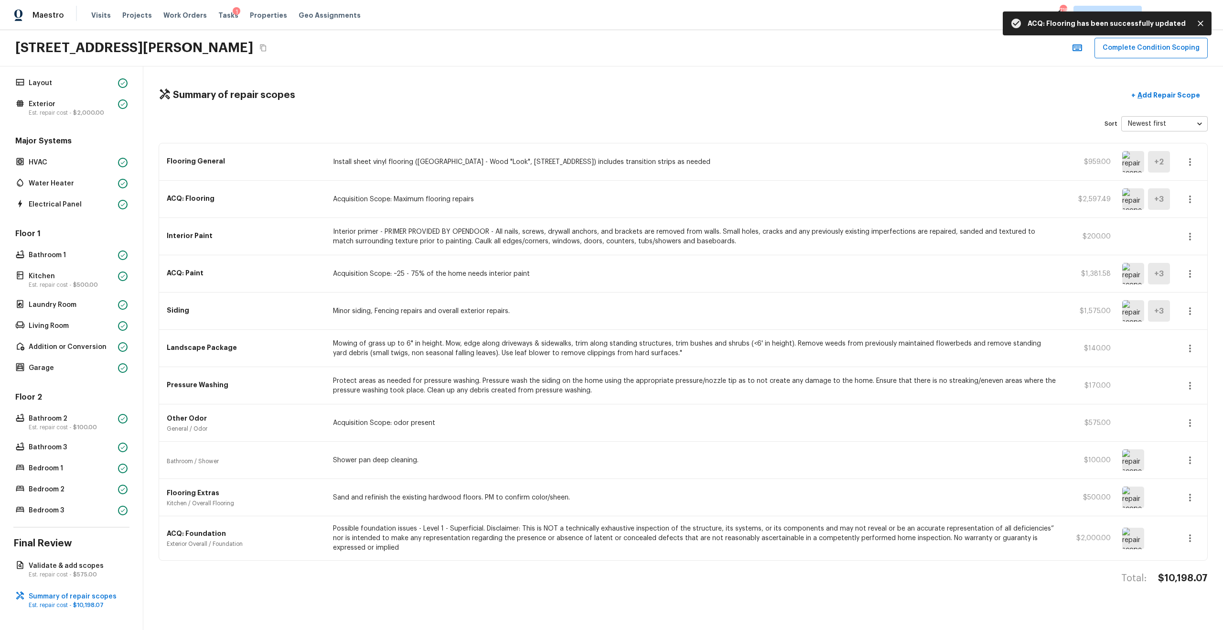
click at [687, 158] on icon "button" at bounding box center [1190, 162] width 2 height 8
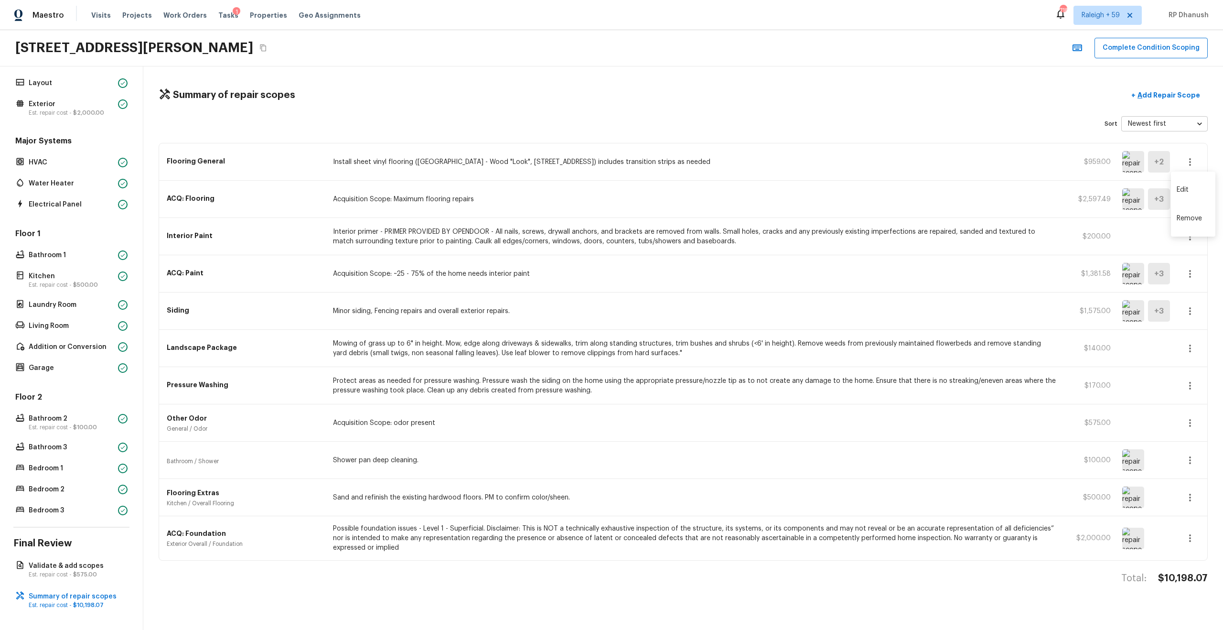
click at [687, 211] on li "Remove" at bounding box center [1193, 218] width 44 height 29
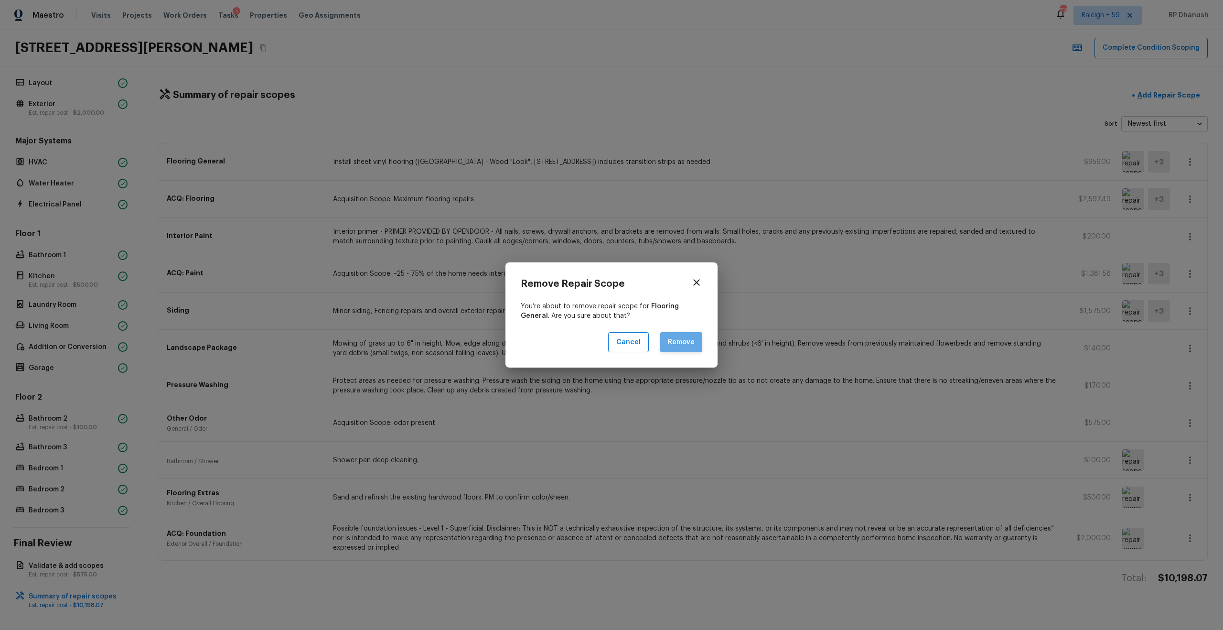
click at [683, 337] on button "Remove" at bounding box center [681, 342] width 42 height 21
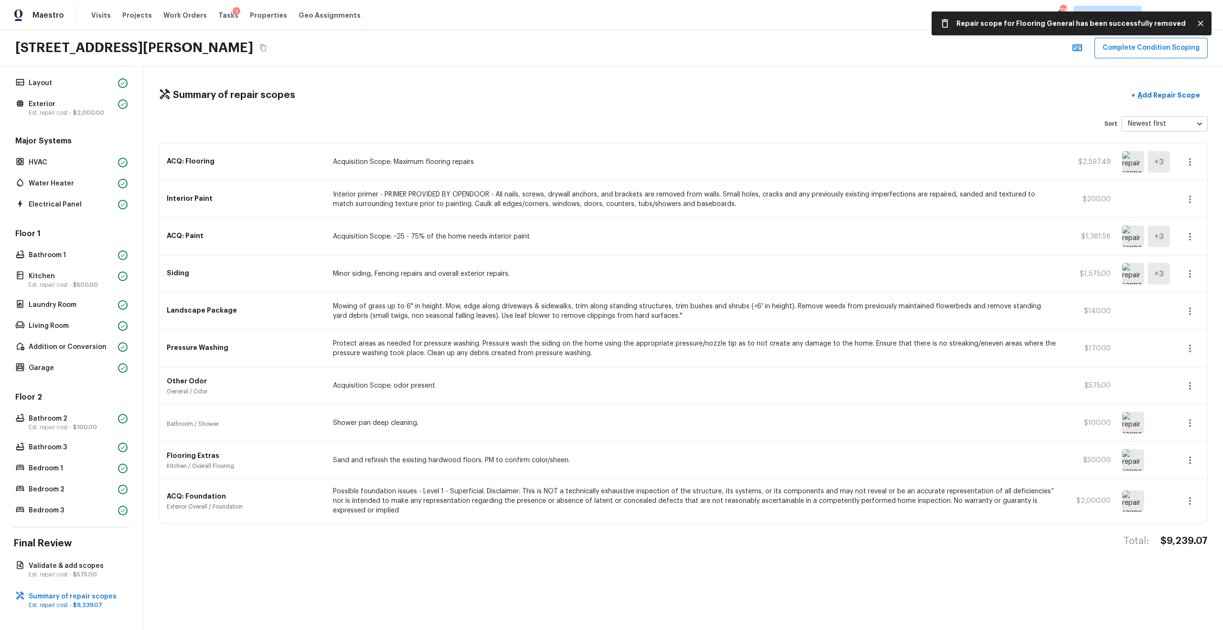
click at [687, 164] on icon "button" at bounding box center [1189, 161] width 11 height 11
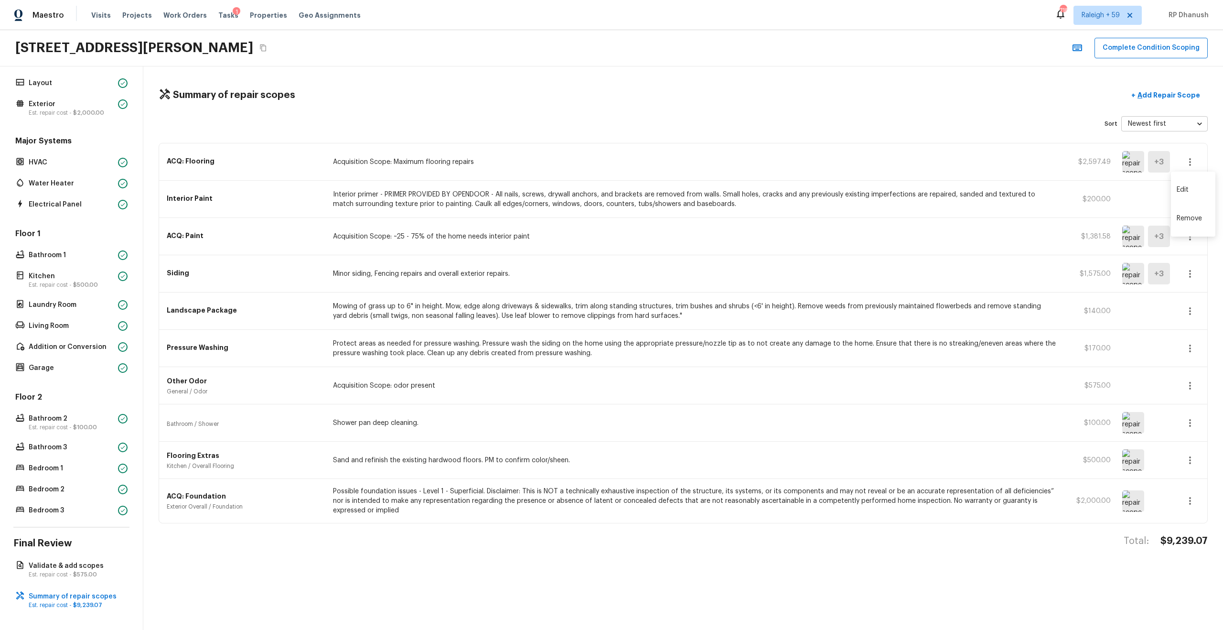
click at [687, 165] on div at bounding box center [611, 315] width 1223 height 630
click at [687, 162] on icon "button" at bounding box center [1189, 161] width 11 height 11
click at [687, 192] on li "Edit" at bounding box center [1193, 189] width 44 height 29
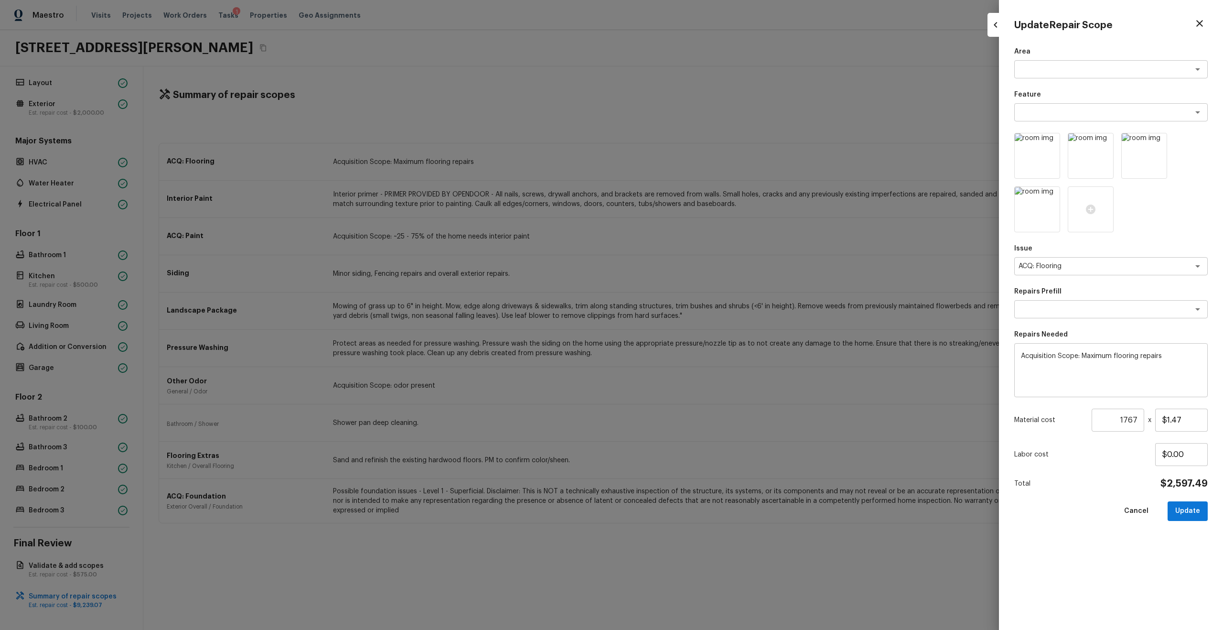
click at [687, 337] on textarea "Acquisition Scope: Maximum flooring repairs" at bounding box center [1111, 370] width 180 height 38
click at [687, 337] on textarea "Acquisition Scope: Maximum flooring repairs as agent carpet needs replacement in" at bounding box center [1111, 370] width 180 height 38
click at [687, 337] on textarea "Acquisition Scope: Maximum flooring repairs as carpet needs replacement in" at bounding box center [1111, 370] width 180 height 38
click at [687, 337] on button "Update" at bounding box center [1187, 511] width 40 height 20
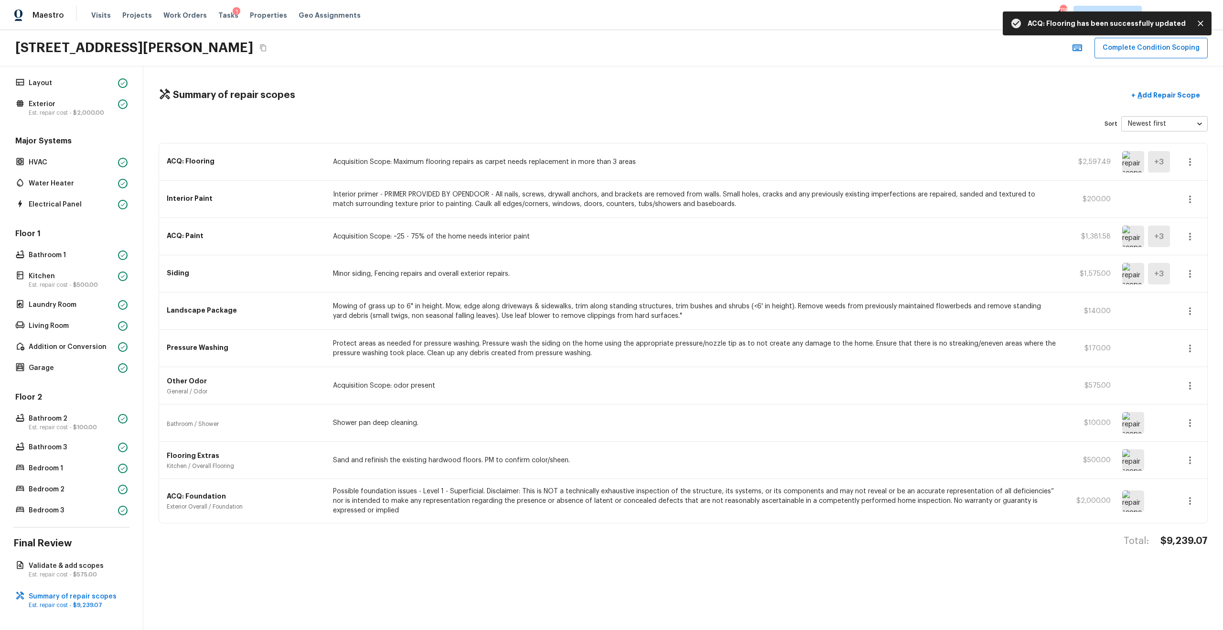
click at [687, 158] on icon "button" at bounding box center [1189, 161] width 11 height 11
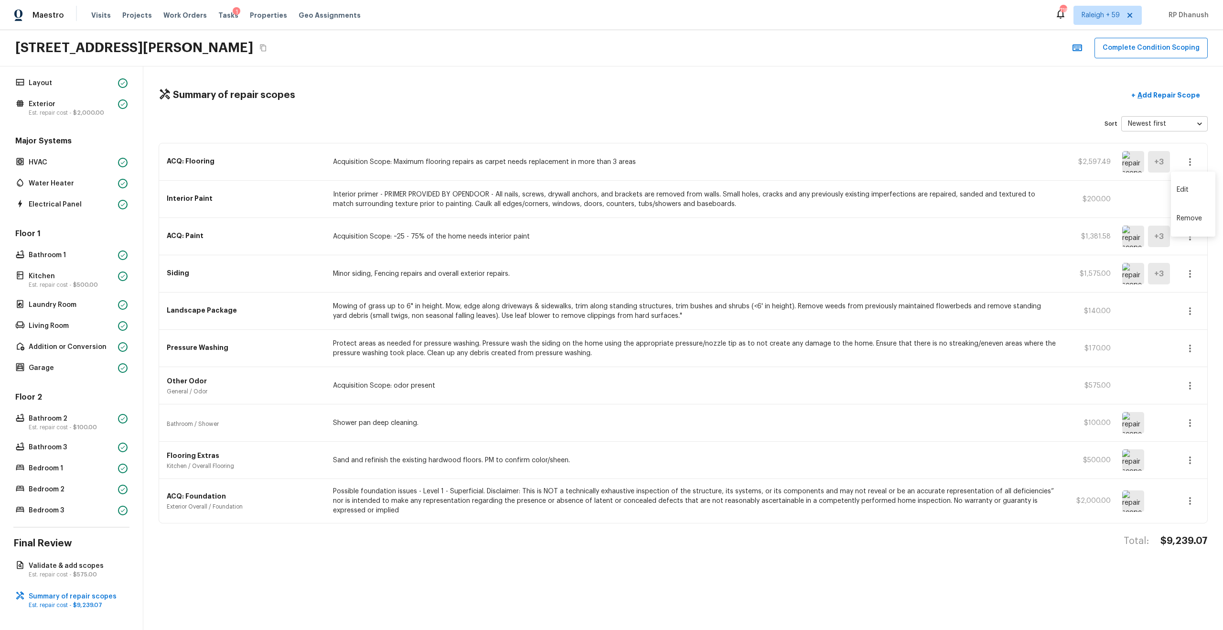
click at [687, 191] on li "Edit" at bounding box center [1193, 189] width 44 height 29
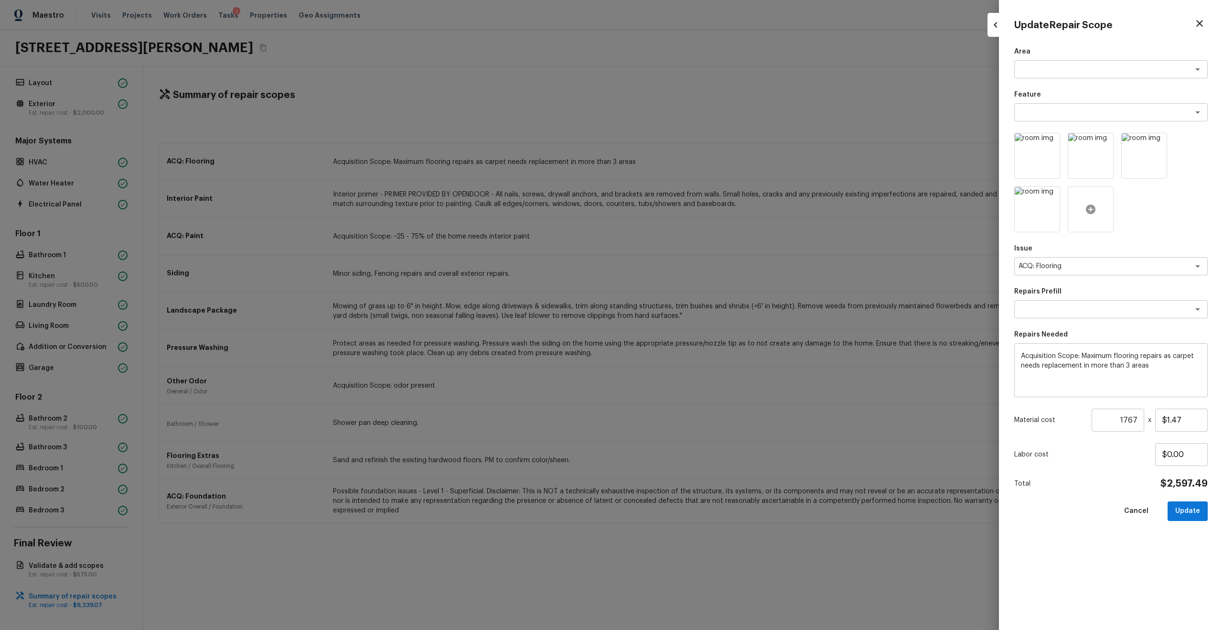
click at [687, 207] on div at bounding box center [1091, 209] width 46 height 46
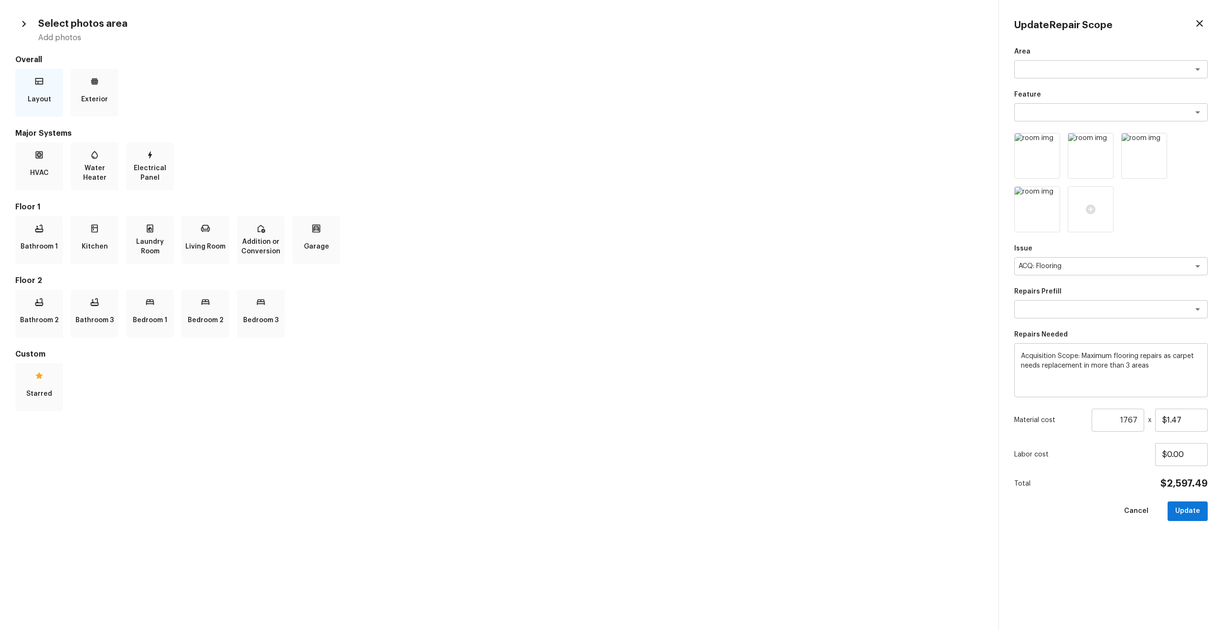
click at [39, 98] on p "Layout" at bounding box center [39, 99] width 23 height 19
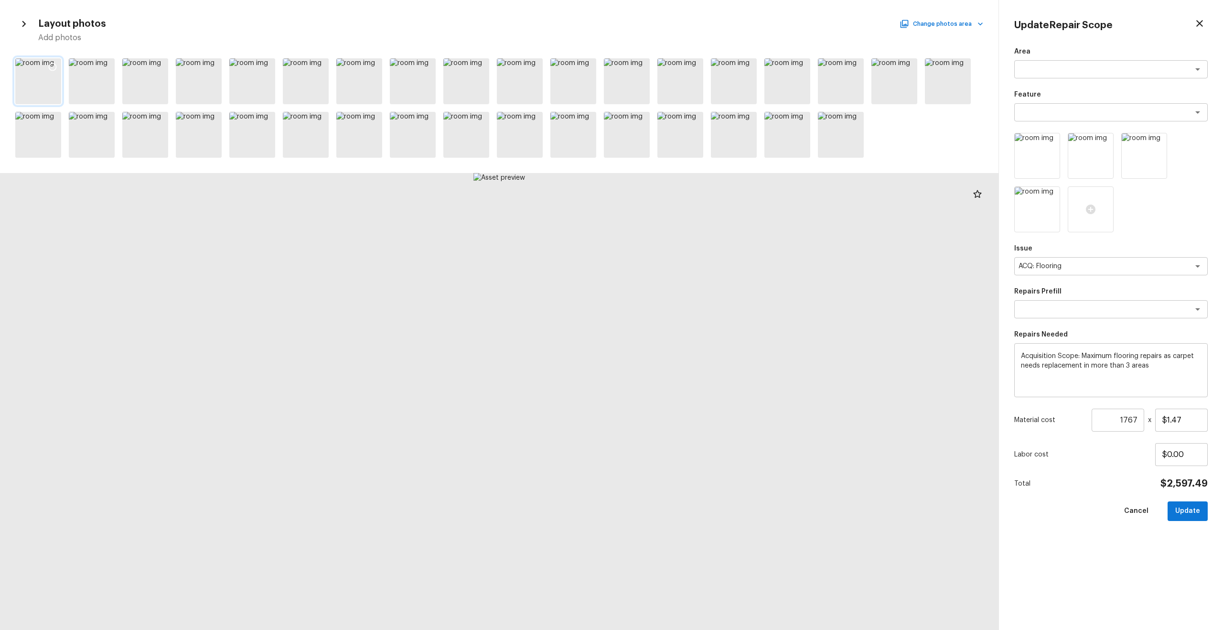
click at [43, 61] on div at bounding box center [38, 81] width 46 height 46
click at [50, 67] on icon at bounding box center [53, 67] width 10 height 10
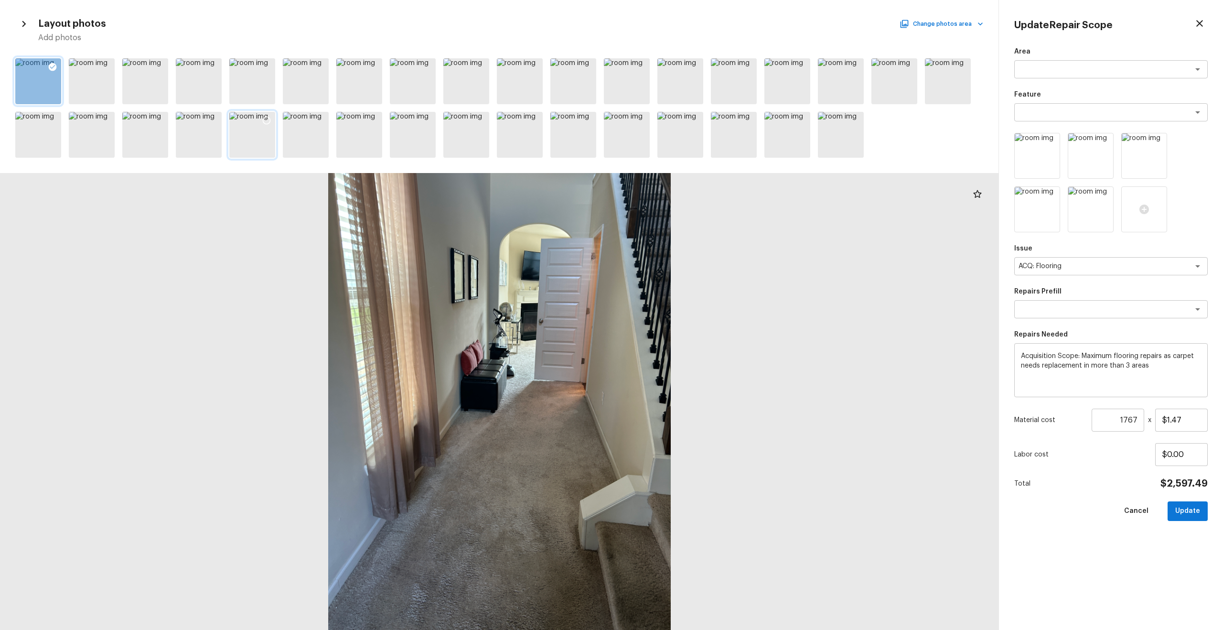
click at [266, 116] on icon at bounding box center [267, 121] width 10 height 10
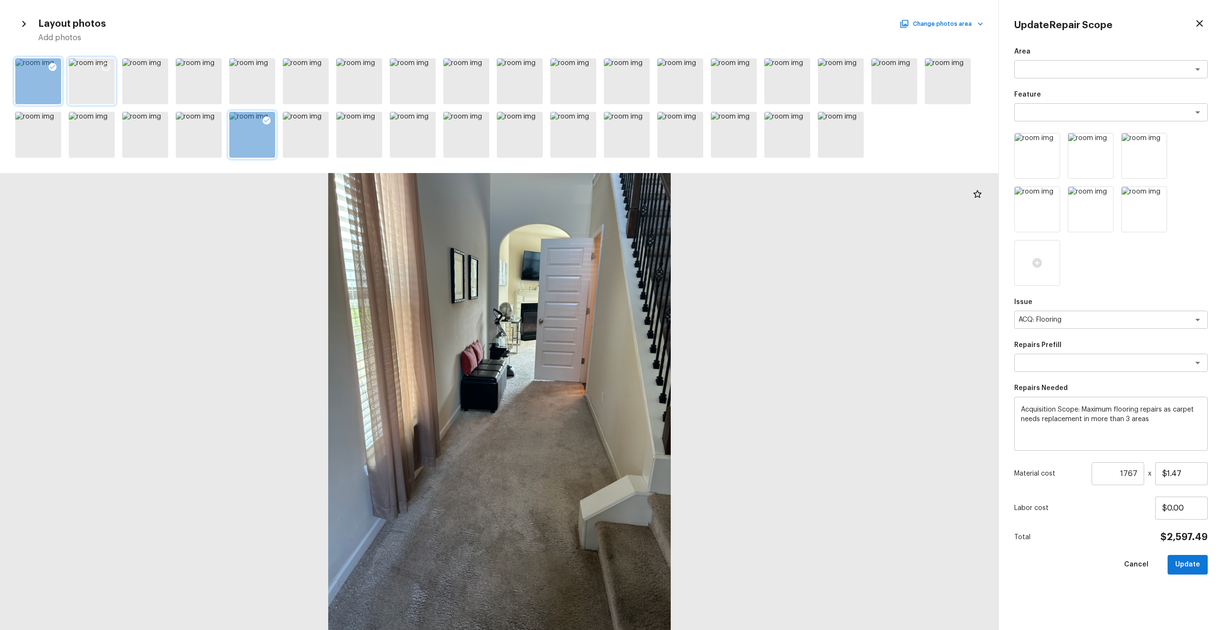
click at [106, 64] on icon at bounding box center [106, 67] width 10 height 10
click at [584, 117] on icon at bounding box center [588, 121] width 10 height 10
click at [687, 337] on button "Update" at bounding box center [1187, 565] width 40 height 20
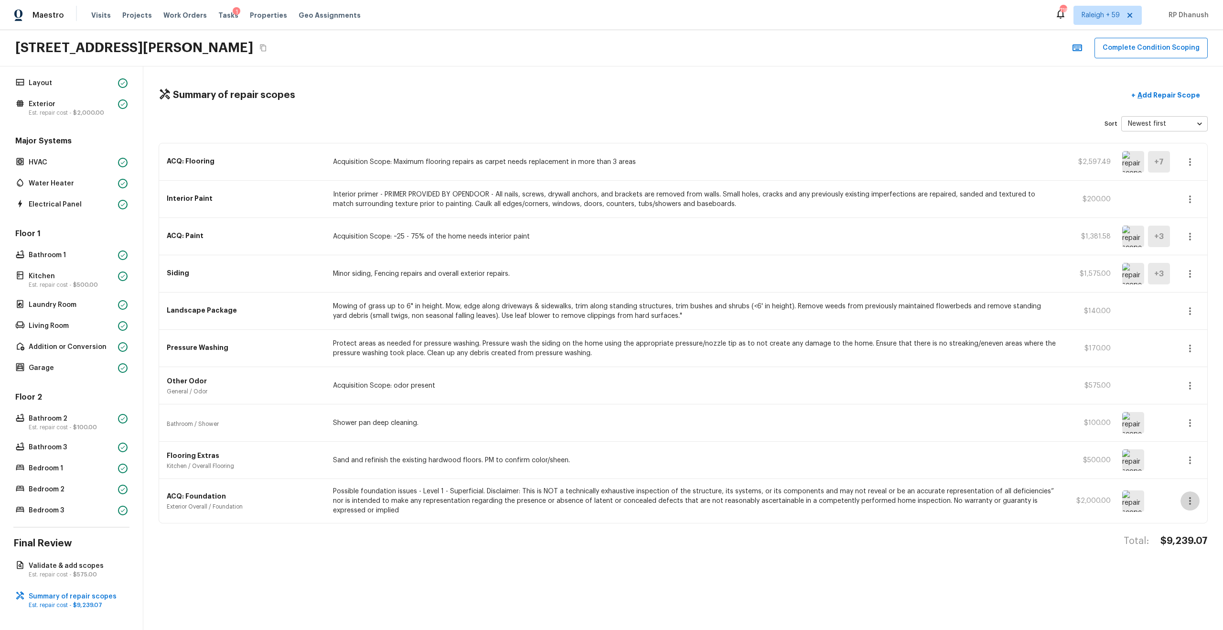
click at [687, 337] on icon "button" at bounding box center [1189, 500] width 11 height 11
click at [687, 337] on li "Edit" at bounding box center [1193, 528] width 44 height 29
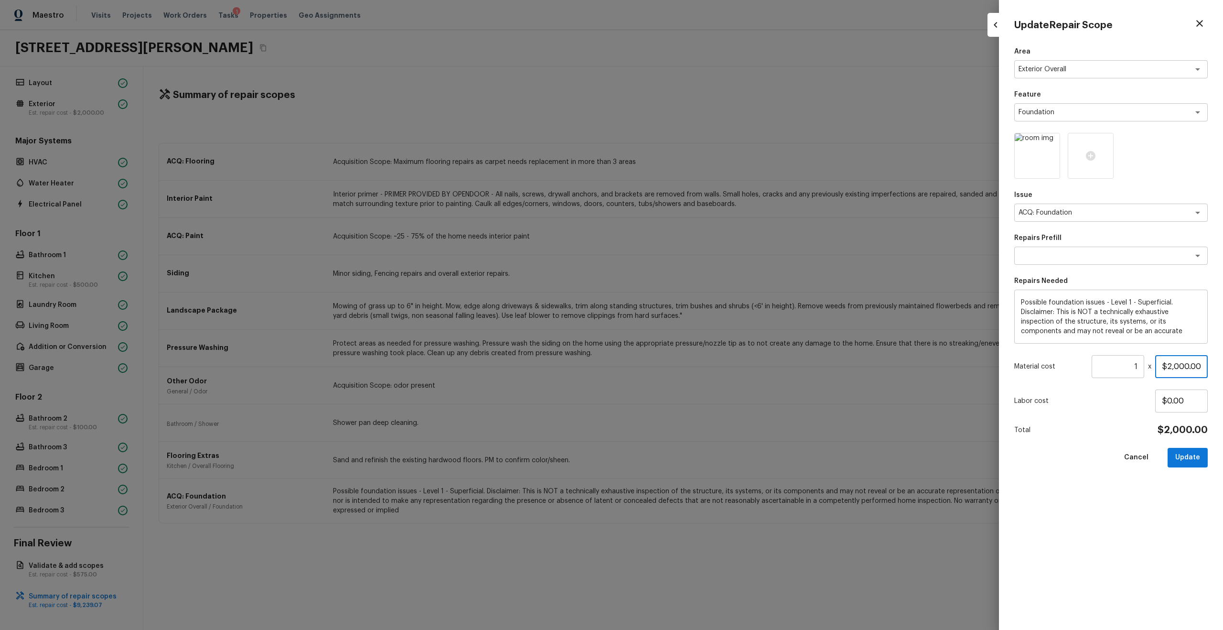
click at [687, 337] on input "$2,000.00" at bounding box center [1181, 366] width 53 height 23
click at [687, 337] on button "Update" at bounding box center [1187, 458] width 40 height 20
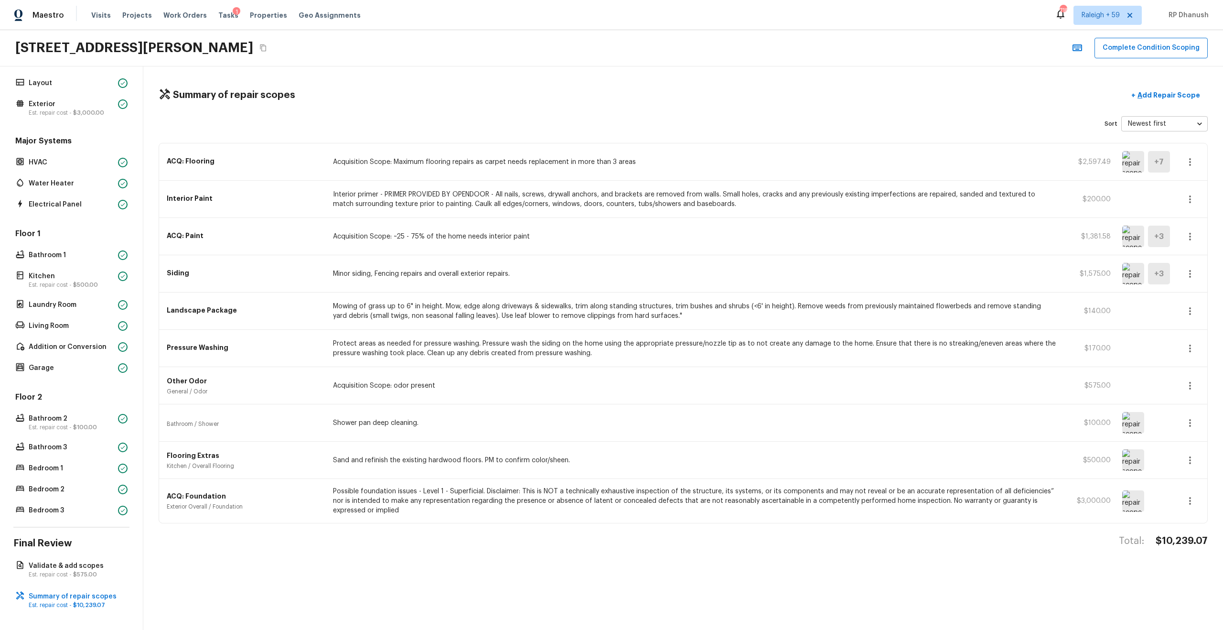
click at [687, 337] on div "Summary of repair scopes + Add Repair Scope Sort Newest first newestFirst ​ ACQ…" at bounding box center [682, 347] width 1079 height 563
copy h4 "$10,239.07"
click at [687, 45] on button "Complete Condition Scoping" at bounding box center [1150, 48] width 113 height 21
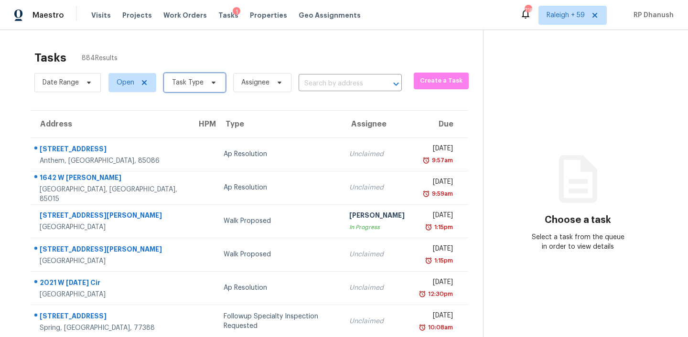
click at [181, 78] on span "Task Type" at bounding box center [188, 83] width 32 height 10
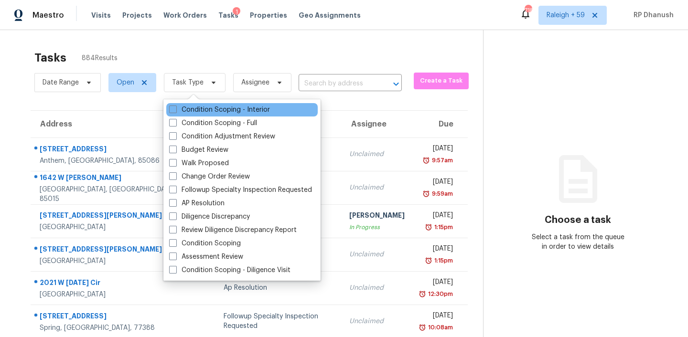
click at [194, 115] on div "Condition Scoping - Interior" at bounding box center [241, 109] width 151 height 13
click at [196, 112] on label "Condition Scoping - Interior" at bounding box center [219, 110] width 101 height 10
click at [175, 111] on input "Condition Scoping - Interior" at bounding box center [172, 108] width 6 height 6
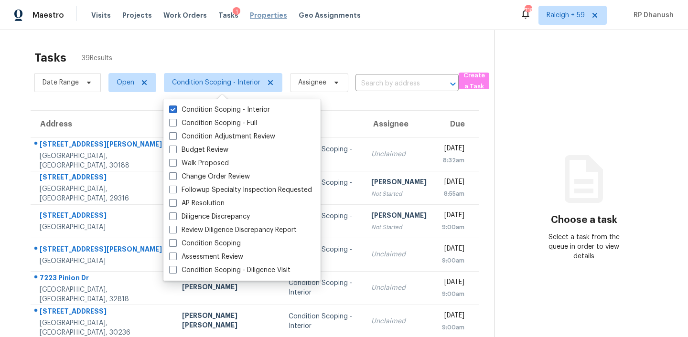
click at [250, 18] on span "Properties" at bounding box center [268, 16] width 37 height 10
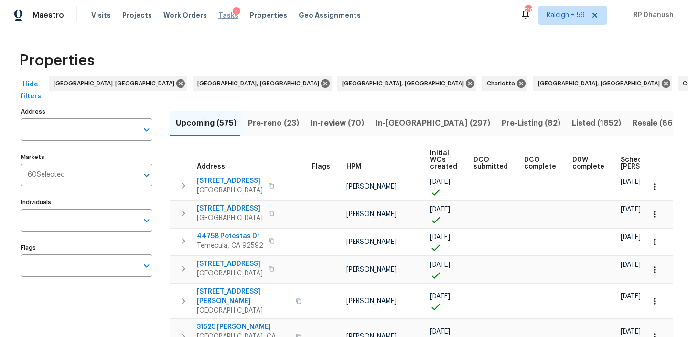
click at [218, 16] on span "Tasks" at bounding box center [228, 15] width 20 height 7
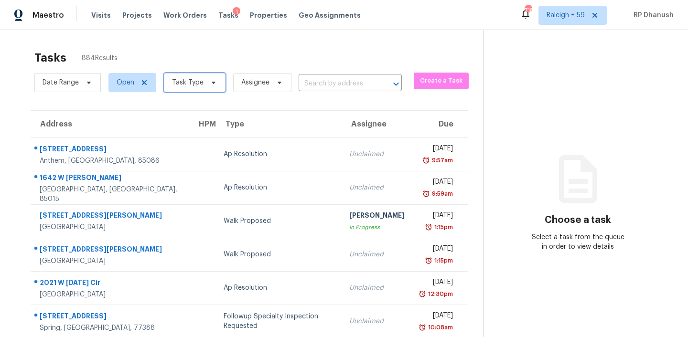
click at [205, 78] on span "Task Type" at bounding box center [195, 82] width 62 height 19
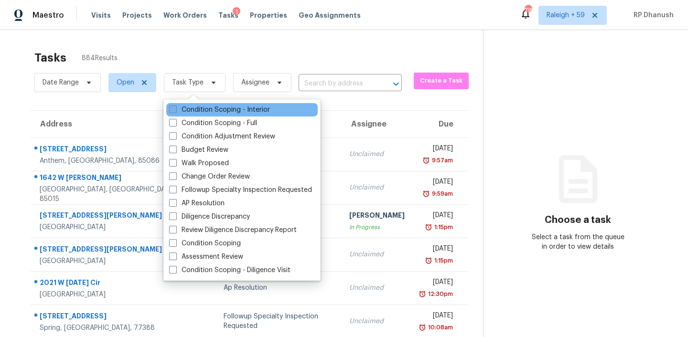
click at [199, 110] on label "Condition Scoping - Interior" at bounding box center [219, 110] width 101 height 10
click at [175, 110] on input "Condition Scoping - Interior" at bounding box center [172, 108] width 6 height 6
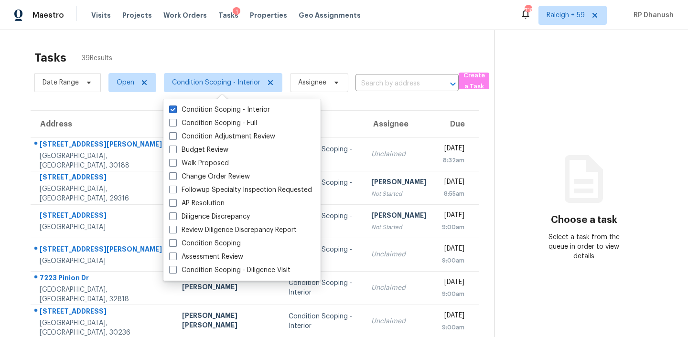
click at [529, 155] on section "Choose a task Select a task from the queue in order to view details" at bounding box center [583, 264] width 178 height 468
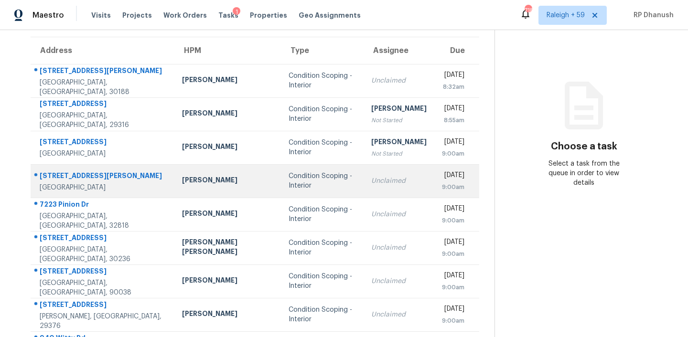
scroll to position [76, 0]
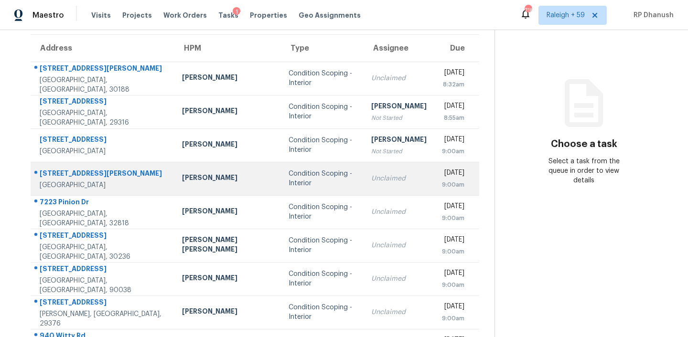
click at [308, 180] on div "Condition Scoping - Interior" at bounding box center [321, 178] width 67 height 19
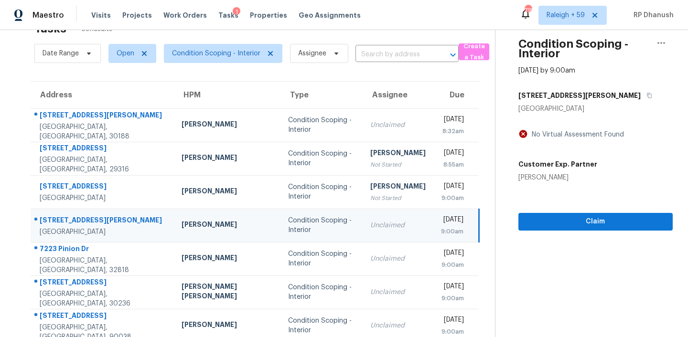
scroll to position [11, 0]
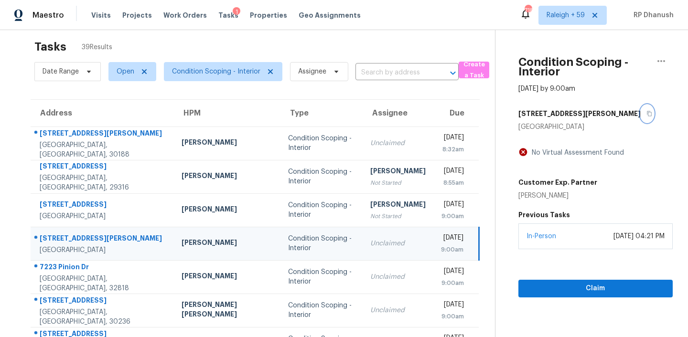
click at [641, 113] on button "button" at bounding box center [647, 113] width 13 height 17
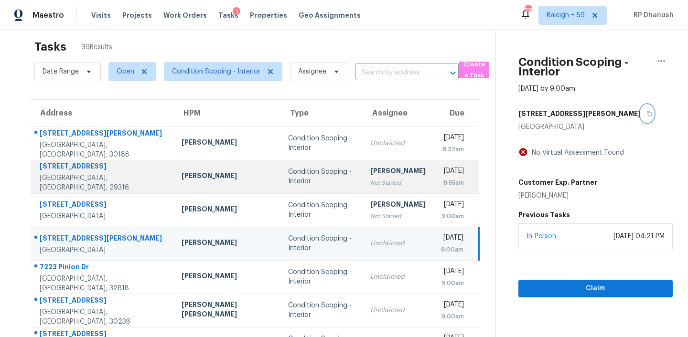
scroll to position [160, 0]
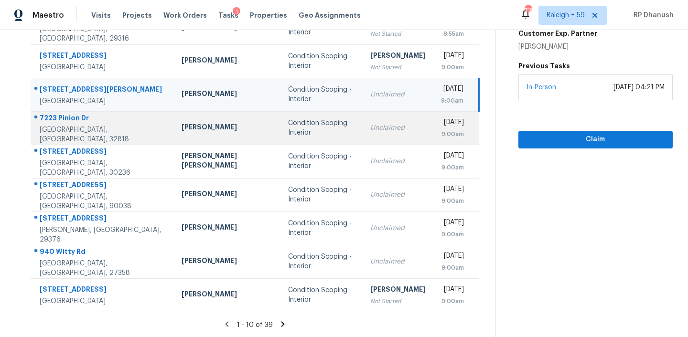
click at [370, 132] on div "Unclaimed" at bounding box center [397, 128] width 55 height 10
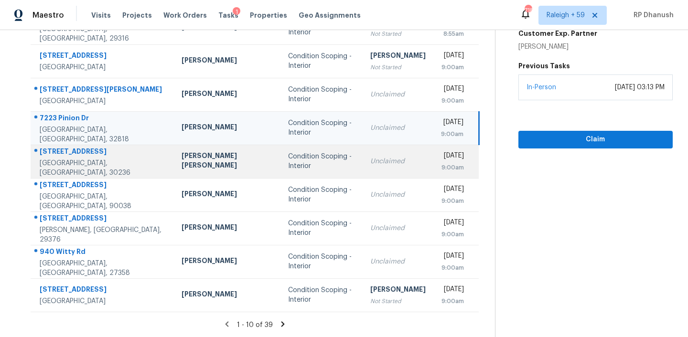
click at [363, 155] on td "Unclaimed" at bounding box center [398, 161] width 71 height 33
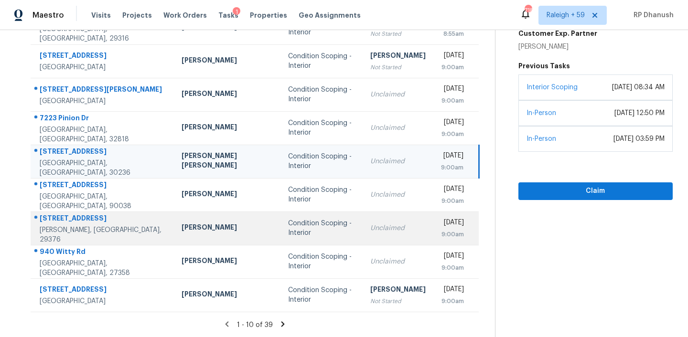
click at [221, 242] on td "William Bynum" at bounding box center [227, 228] width 107 height 33
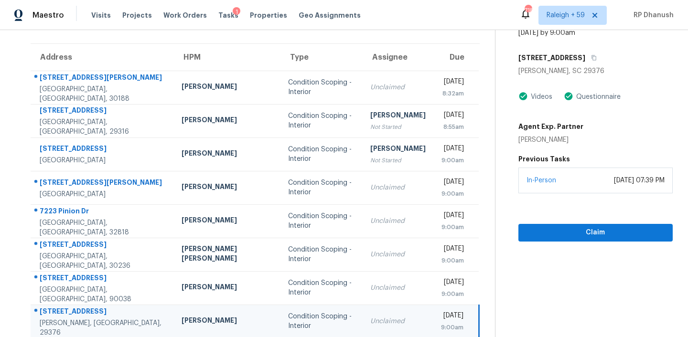
scroll to position [39, 0]
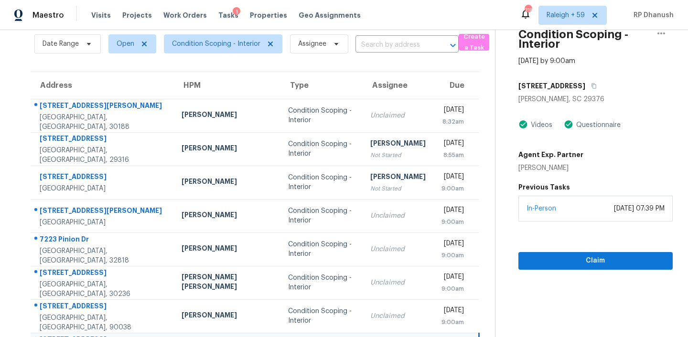
click at [588, 79] on div "822 S Edisto River Dr" at bounding box center [595, 85] width 154 height 17
click at [584, 79] on div "822 S Edisto River Dr" at bounding box center [595, 85] width 154 height 17
drag, startPoint x: 584, startPoint y: 83, endPoint x: 544, endPoint y: 68, distance: 42.8
click at [591, 83] on icon "button" at bounding box center [594, 86] width 6 height 6
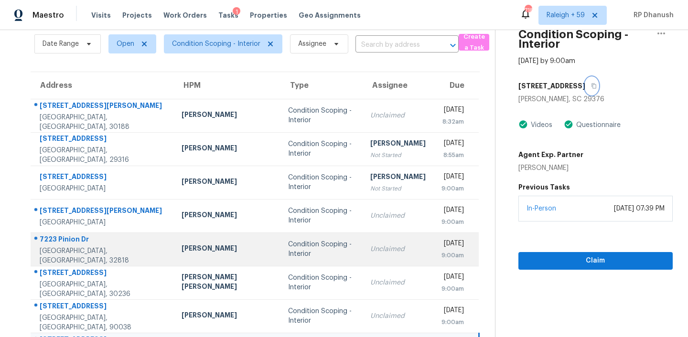
scroll to position [155, 0]
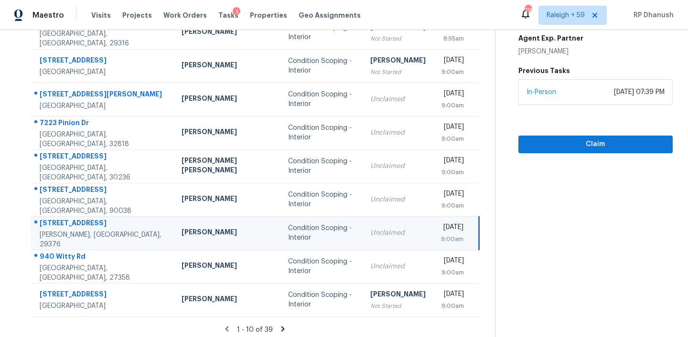
click at [224, 218] on td "William Bynum" at bounding box center [227, 232] width 107 height 33
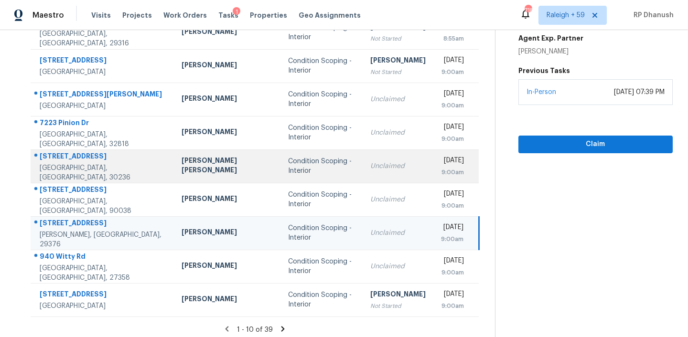
click at [288, 168] on div "Condition Scoping - Interior" at bounding box center [321, 166] width 67 height 19
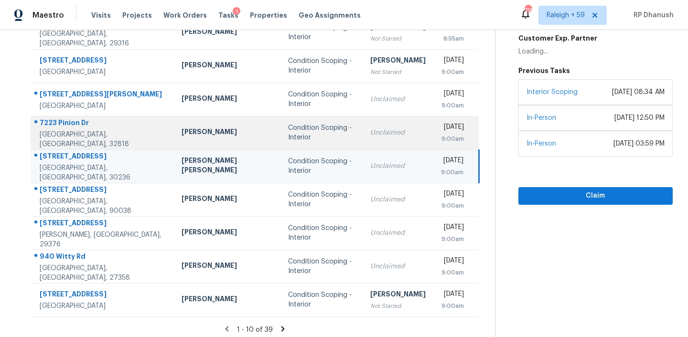
click at [280, 146] on td "Condition Scoping - Interior" at bounding box center [321, 132] width 82 height 33
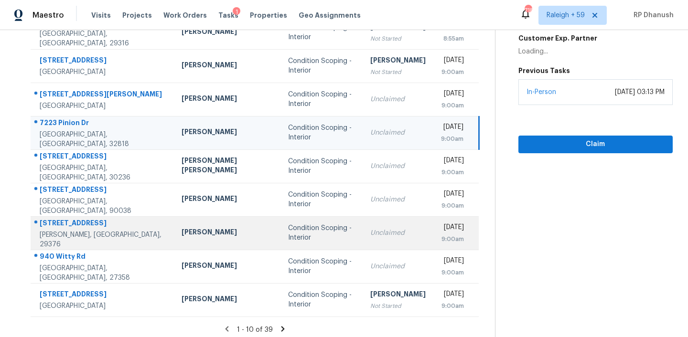
click at [223, 224] on td "William Bynum" at bounding box center [227, 232] width 107 height 33
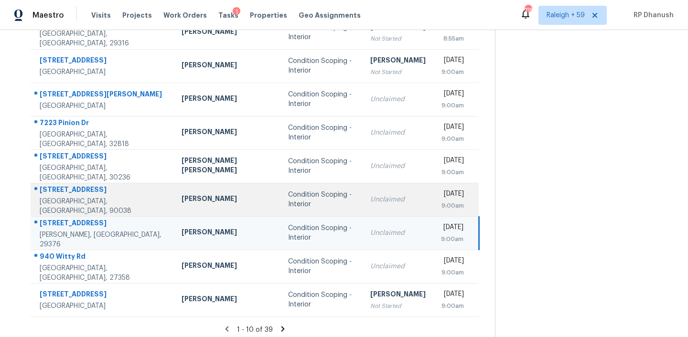
click at [223, 204] on td "Theodore Mirabella" at bounding box center [227, 199] width 107 height 33
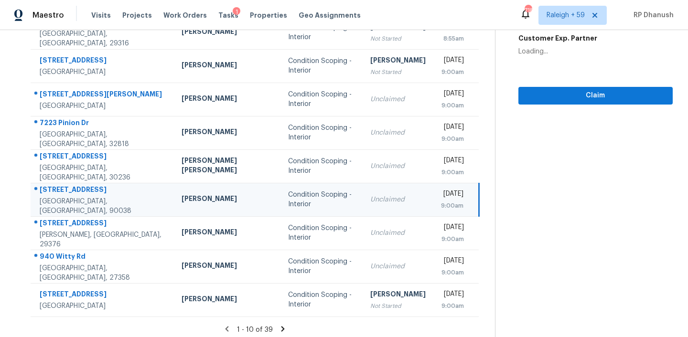
scroll to position [82, 0]
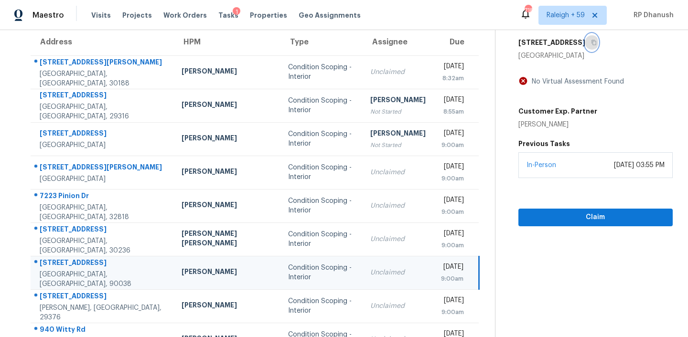
click at [591, 43] on icon "button" at bounding box center [593, 42] width 5 height 5
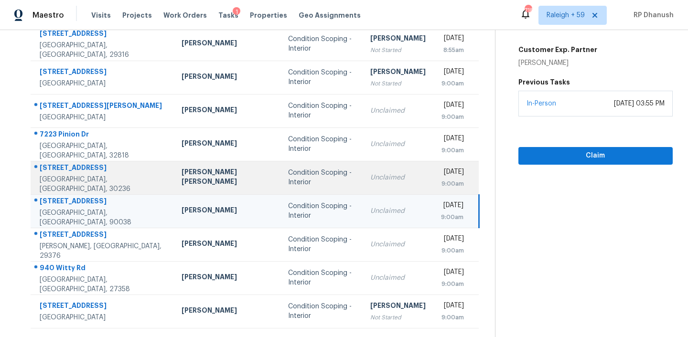
scroll to position [160, 0]
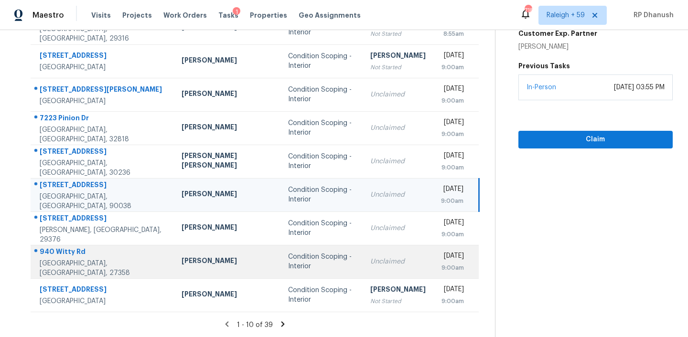
click at [280, 251] on td "Condition Scoping - Interior" at bounding box center [321, 261] width 82 height 33
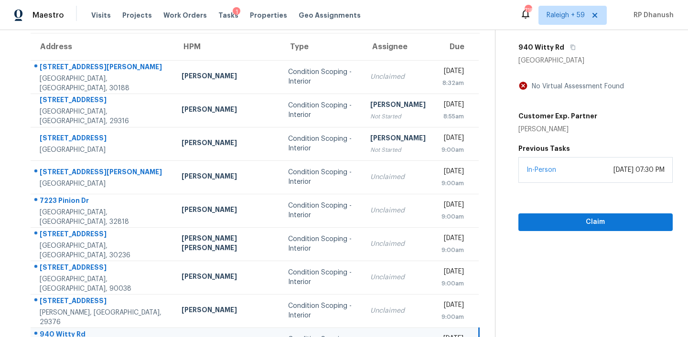
scroll to position [58, 0]
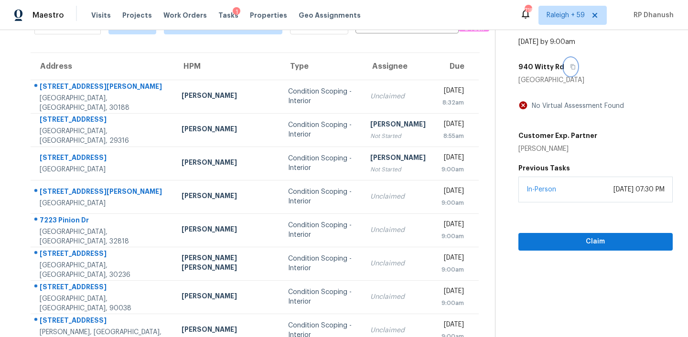
click at [564, 61] on button "button" at bounding box center [570, 66] width 13 height 17
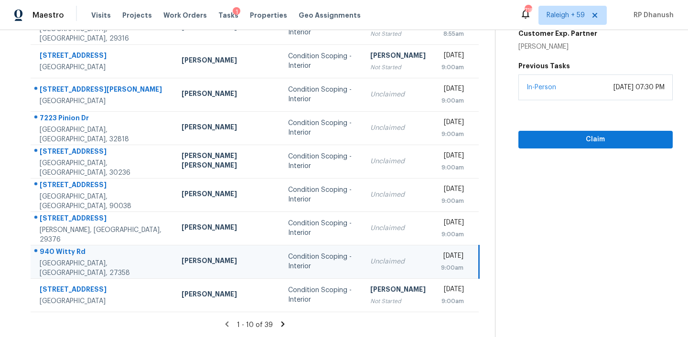
click at [281, 321] on icon at bounding box center [282, 323] width 3 height 5
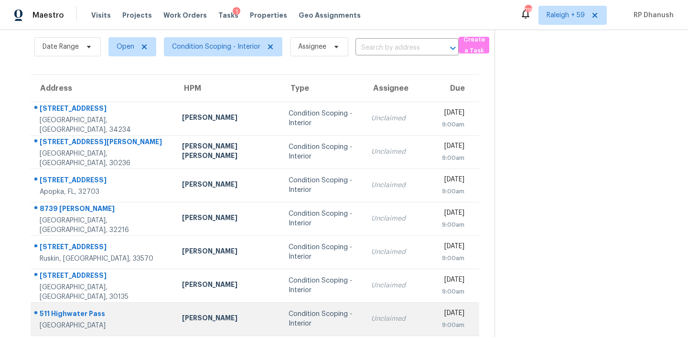
scroll to position [160, 0]
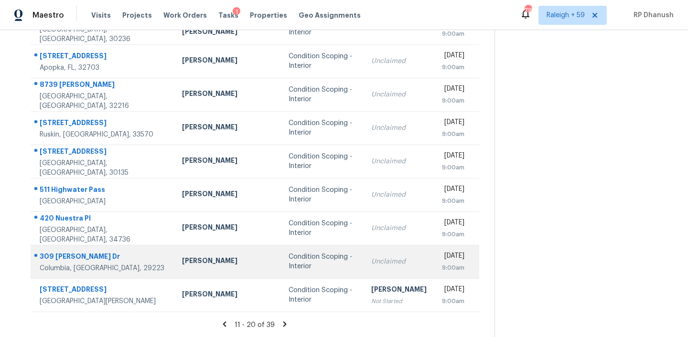
click at [293, 258] on div "Condition Scoping - Interior" at bounding box center [321, 261] width 67 height 19
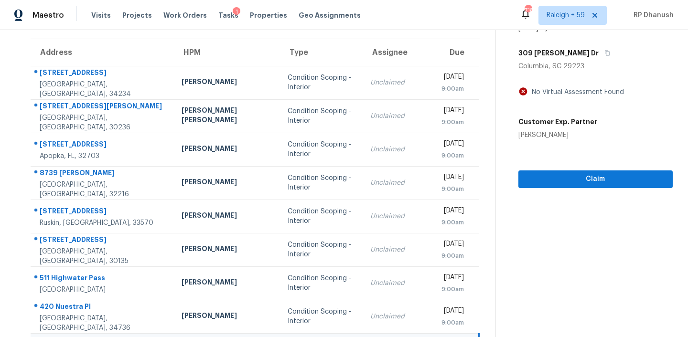
scroll to position [62, 0]
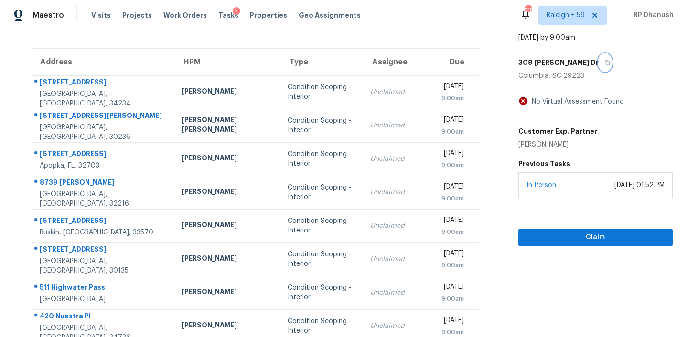
click at [604, 63] on icon "button" at bounding box center [607, 63] width 6 height 6
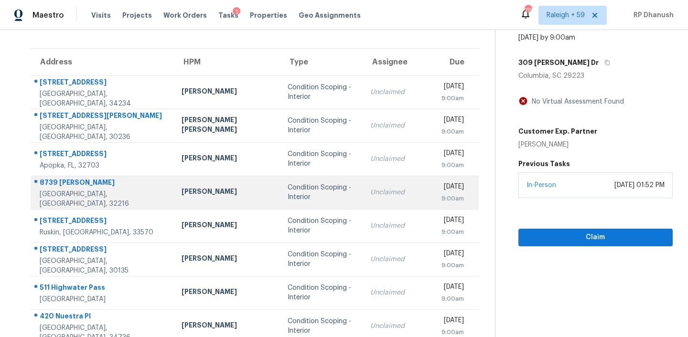
click at [174, 201] on td "William Sparks" at bounding box center [227, 192] width 107 height 33
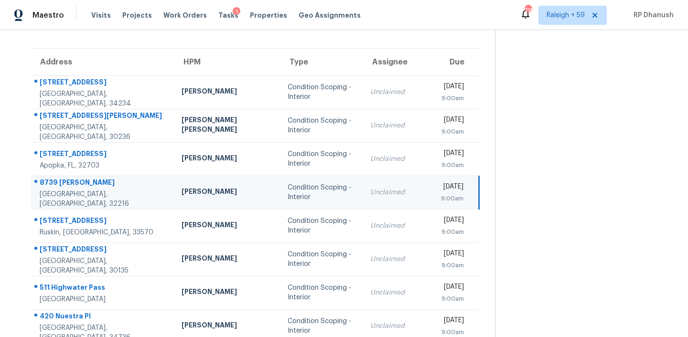
scroll to position [160, 0]
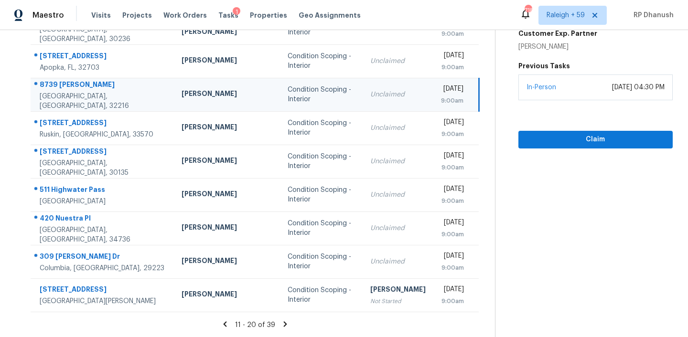
click at [283, 321] on div "11 - 20 of 39" at bounding box center [255, 325] width 480 height 10
click at [281, 320] on icon at bounding box center [285, 324] width 9 height 9
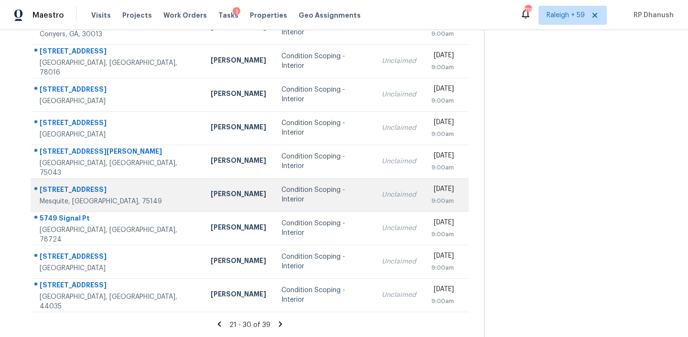
scroll to position [134, 0]
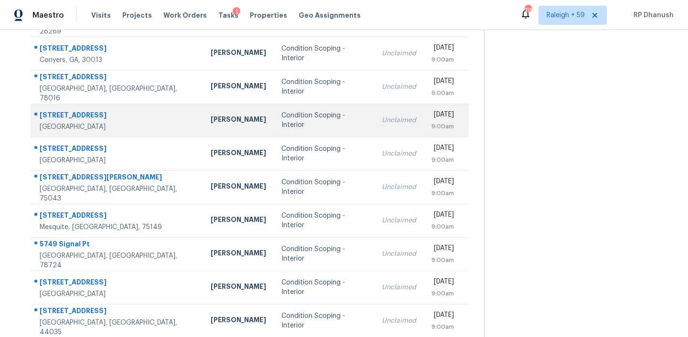
click at [289, 104] on td "Condition Scoping - Interior" at bounding box center [324, 120] width 100 height 33
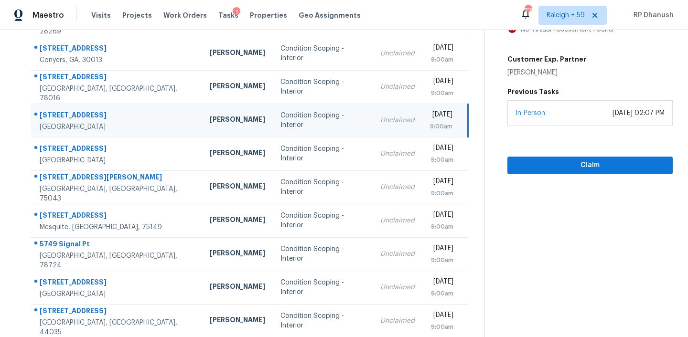
scroll to position [44, 0]
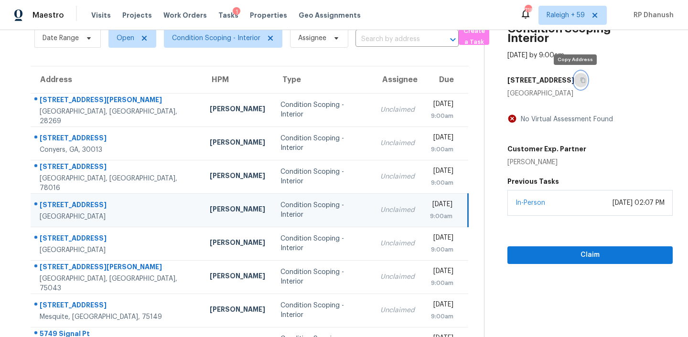
click at [574, 85] on button "button" at bounding box center [580, 80] width 13 height 17
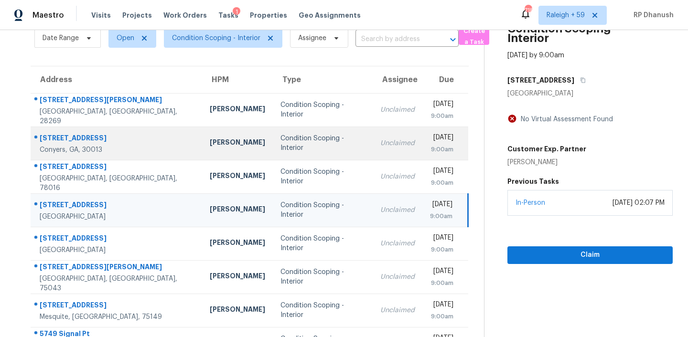
click at [202, 158] on td "Ryan Fogarty" at bounding box center [237, 143] width 71 height 33
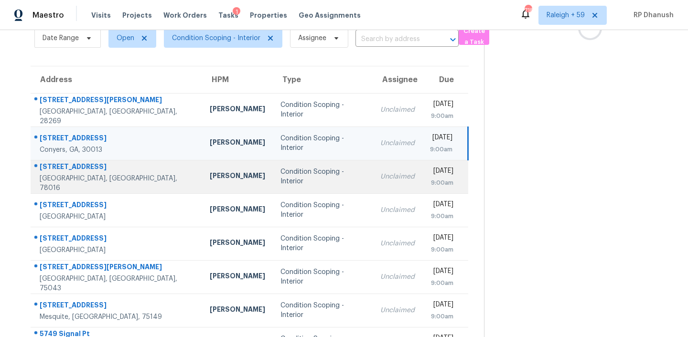
click at [210, 171] on div "Felix Ramos" at bounding box center [237, 177] width 55 height 12
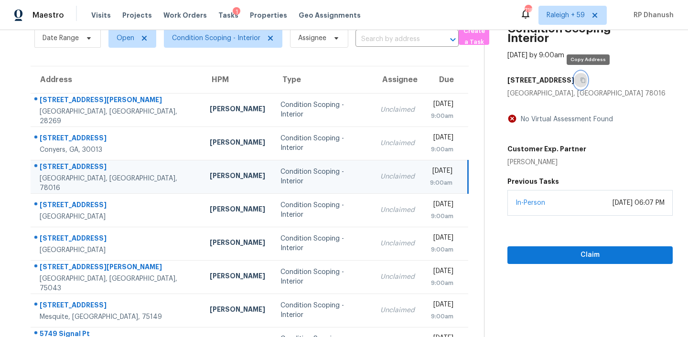
click at [585, 82] on button "button" at bounding box center [580, 80] width 13 height 17
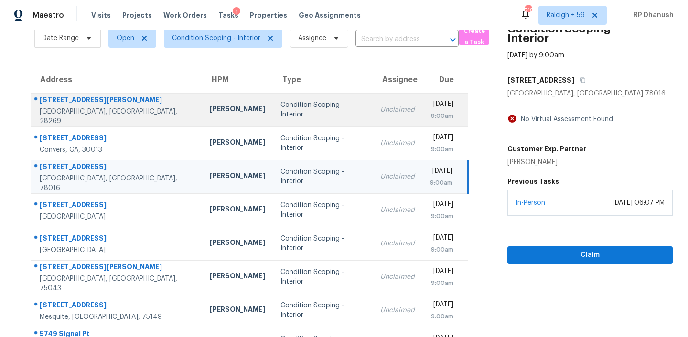
click at [280, 109] on div "Condition Scoping - Interior" at bounding box center [322, 109] width 85 height 19
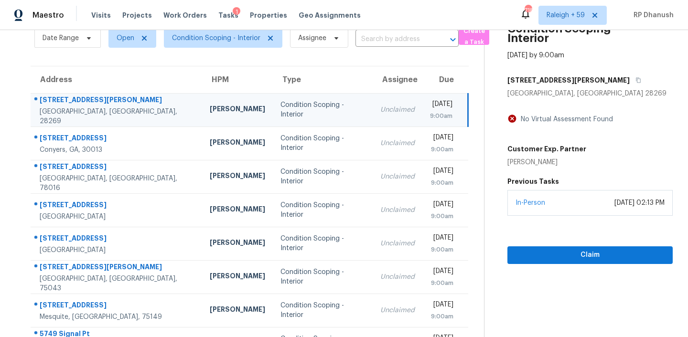
scroll to position [28, 0]
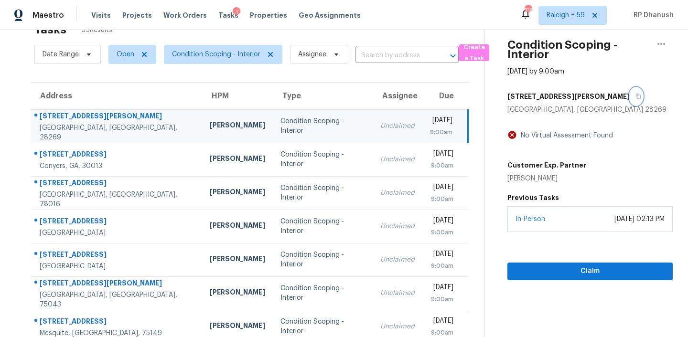
click at [635, 98] on icon "button" at bounding box center [638, 97] width 6 height 6
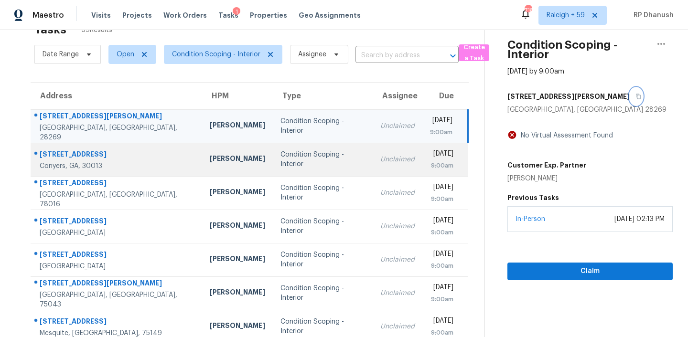
scroll to position [89, 0]
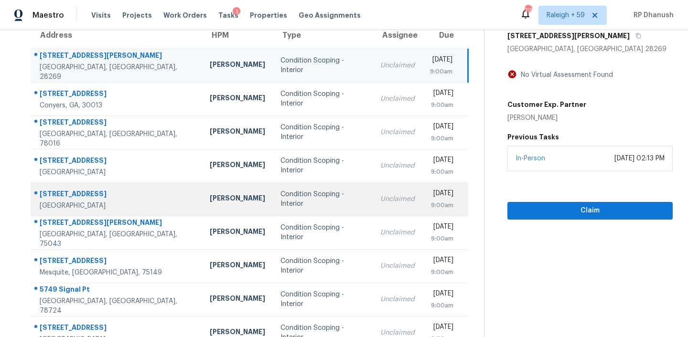
click at [202, 190] on td "Eric Scott" at bounding box center [237, 198] width 71 height 33
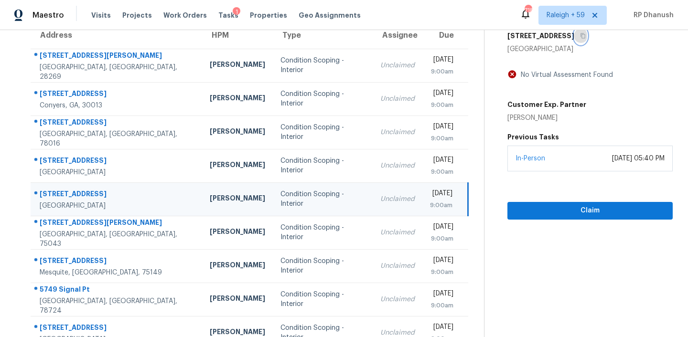
click at [587, 31] on button "button" at bounding box center [580, 35] width 13 height 17
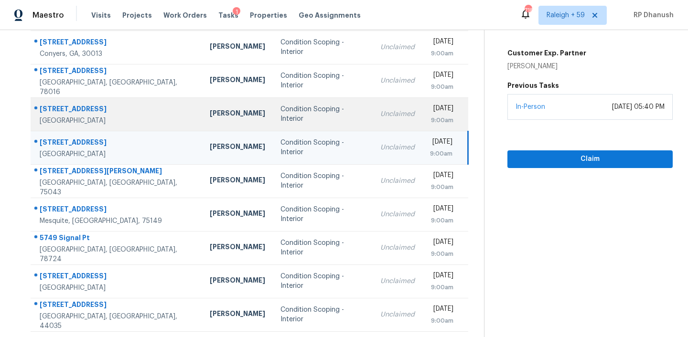
scroll to position [160, 0]
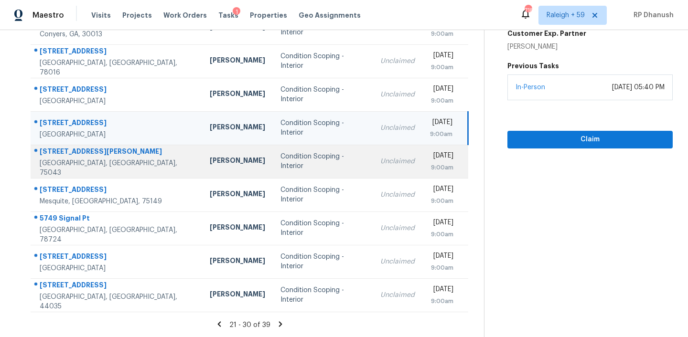
click at [280, 166] on div "Condition Scoping - Interior" at bounding box center [322, 161] width 85 height 19
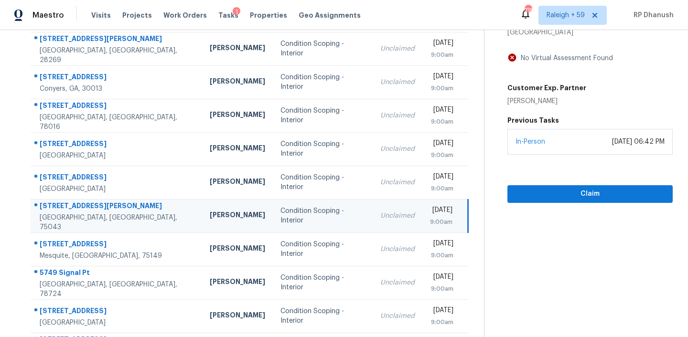
scroll to position [47, 0]
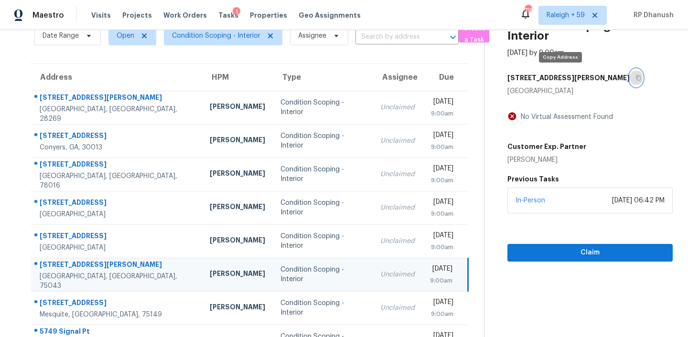
click at [630, 73] on button "button" at bounding box center [636, 77] width 13 height 17
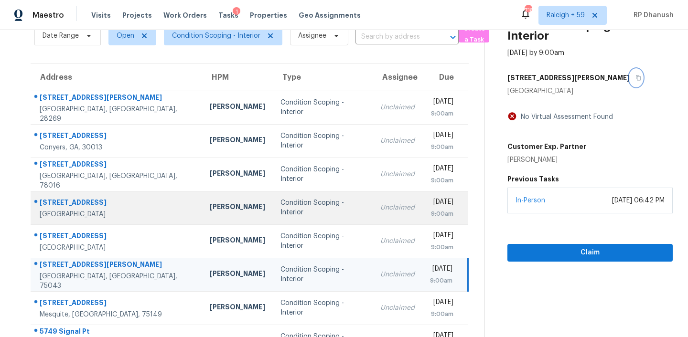
scroll to position [96, 0]
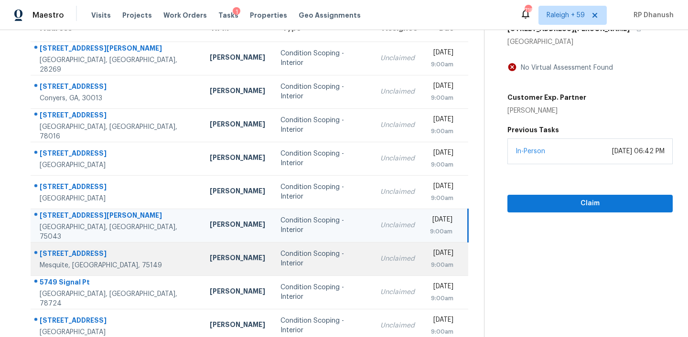
click at [273, 255] on td "Condition Scoping - Interior" at bounding box center [323, 258] width 100 height 33
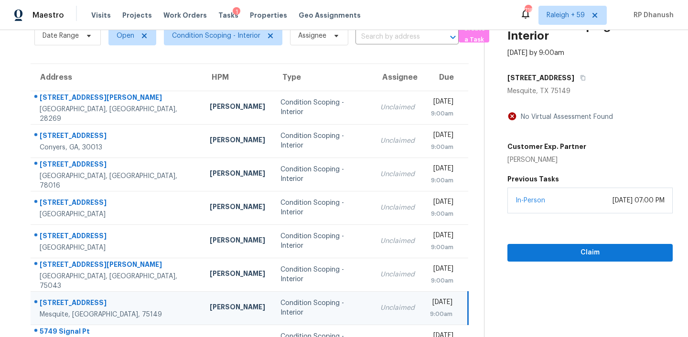
scroll to position [38, 0]
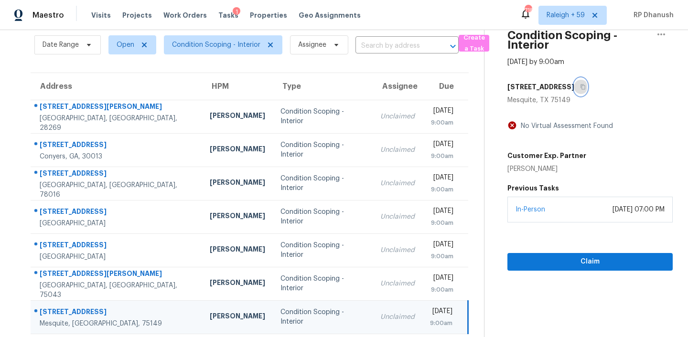
click at [582, 89] on button "button" at bounding box center [580, 86] width 13 height 17
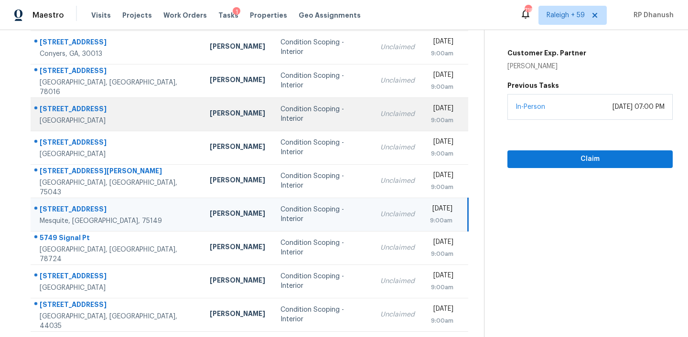
scroll to position [160, 0]
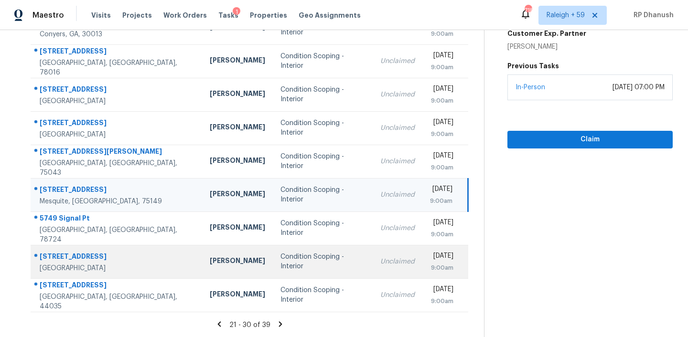
click at [280, 264] on div "Condition Scoping - Interior" at bounding box center [322, 261] width 85 height 19
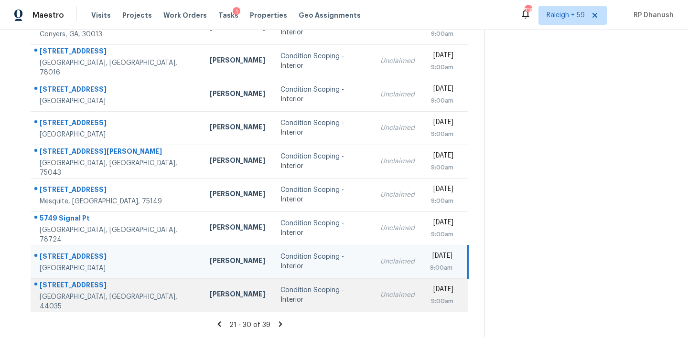
click at [280, 295] on div "Condition Scoping - Interior" at bounding box center [322, 295] width 85 height 19
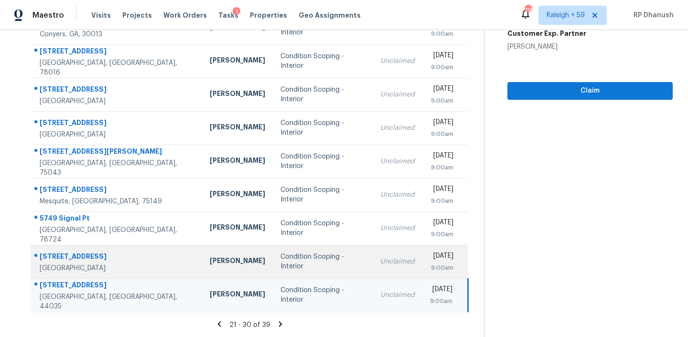
click at [293, 257] on div "Condition Scoping - Interior" at bounding box center [322, 261] width 85 height 19
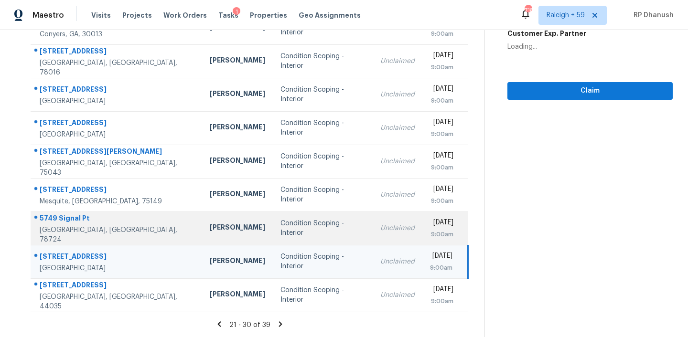
click at [292, 239] on td "Condition Scoping - Interior" at bounding box center [323, 228] width 100 height 33
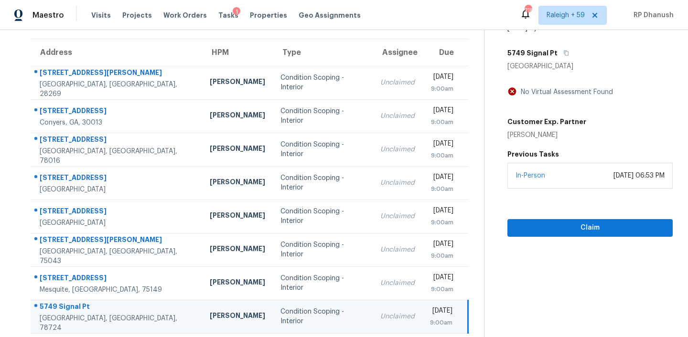
scroll to position [64, 0]
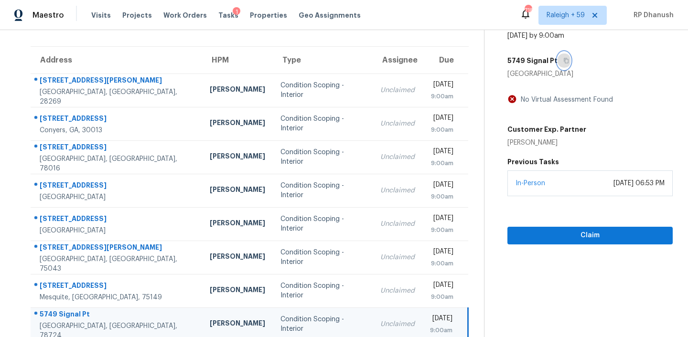
click at [561, 57] on button "button" at bounding box center [563, 60] width 13 height 17
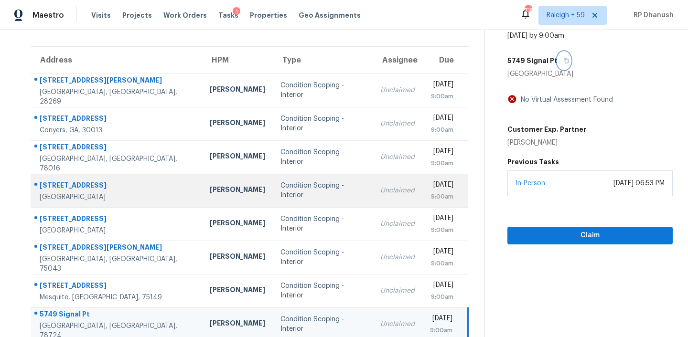
scroll to position [160, 0]
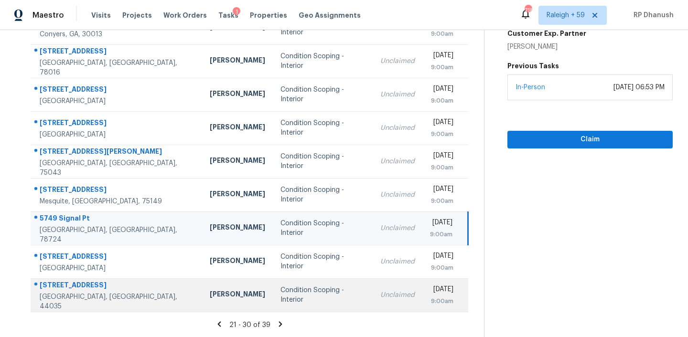
click at [273, 283] on td "Condition Scoping - Interior" at bounding box center [323, 294] width 100 height 33
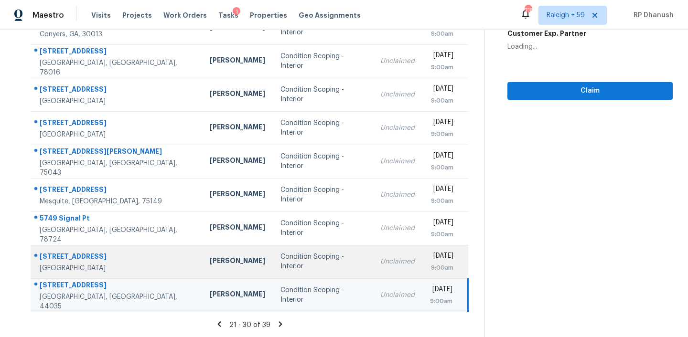
click at [280, 265] on div "Condition Scoping - Interior" at bounding box center [322, 261] width 85 height 19
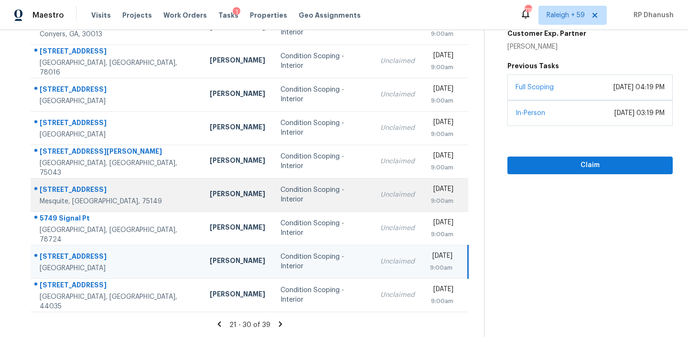
click at [300, 203] on td "Condition Scoping - Interior" at bounding box center [323, 194] width 100 height 33
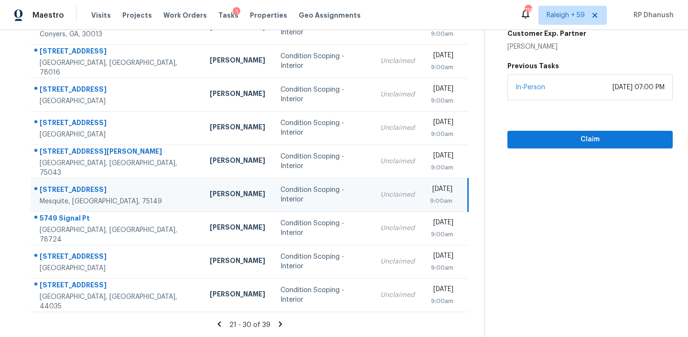
click at [281, 320] on icon at bounding box center [280, 324] width 9 height 9
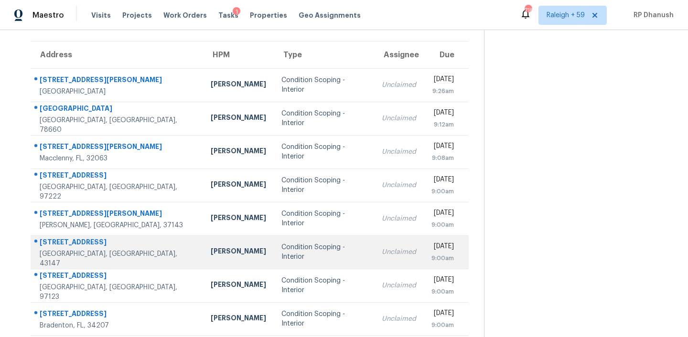
scroll to position [1, 0]
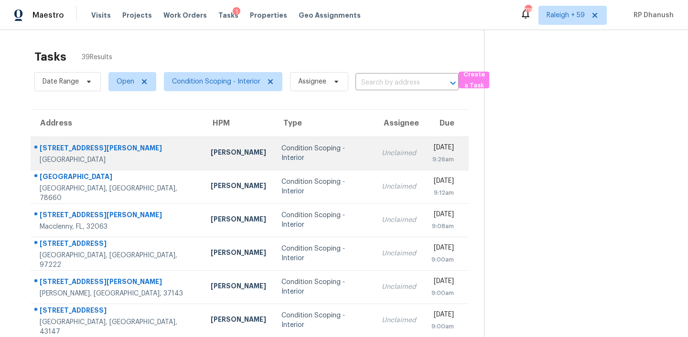
click at [211, 158] on div "[PERSON_NAME]" at bounding box center [238, 154] width 55 height 12
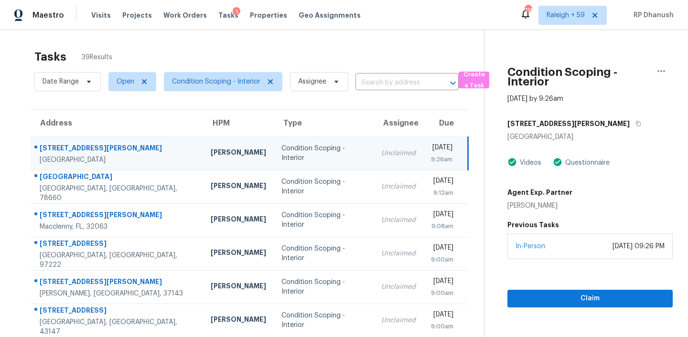
click at [560, 118] on div "236 Stein Rd" at bounding box center [589, 123] width 165 height 17
click at [636, 121] on icon "button" at bounding box center [638, 123] width 5 height 5
click at [374, 141] on td "Unclaimed" at bounding box center [399, 153] width 50 height 33
click at [546, 304] on span "Claim" at bounding box center [590, 299] width 150 height 12
click at [545, 303] on span "Claim" at bounding box center [590, 299] width 150 height 12
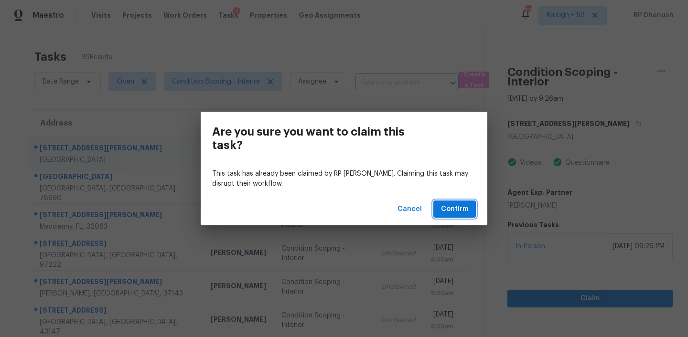
click at [470, 208] on button "Confirm" at bounding box center [454, 210] width 43 height 18
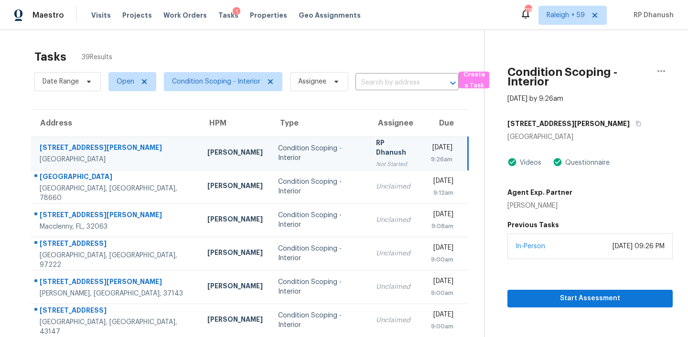
click at [379, 94] on section "Tasks 39 Results Date Range Open Condition Scoping - Interior Assignee ​ Create…" at bounding box center [249, 253] width 469 height 419
click at [571, 293] on span "Start Assessment" at bounding box center [590, 299] width 150 height 12
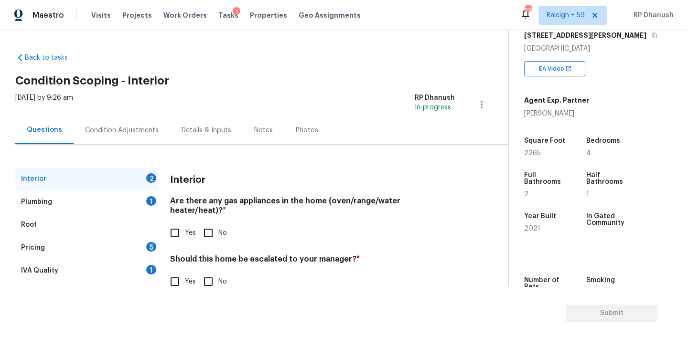
scroll to position [21, 0]
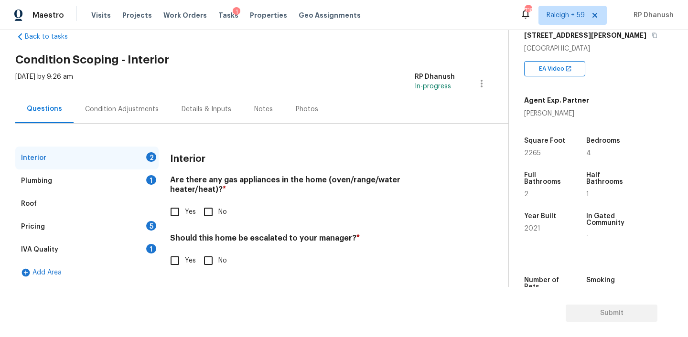
click at [176, 192] on div "Are there any gas appliances in the home (oven/range/water heater/heat)? * Yes …" at bounding box center [312, 198] width 285 height 47
click at [176, 209] on input "Yes" at bounding box center [175, 212] width 20 height 20
drag, startPoint x: 206, startPoint y: 255, endPoint x: 197, endPoint y: 255, distance: 9.6
click at [206, 255] on input "No" at bounding box center [208, 261] width 20 height 20
click at [128, 255] on div "IVA Quality 1" at bounding box center [86, 249] width 143 height 23
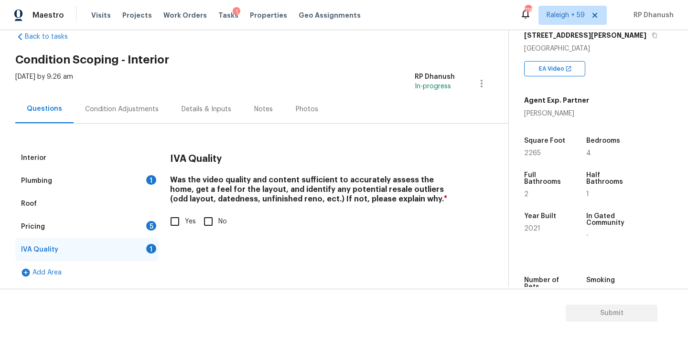
click at [170, 226] on input "Yes" at bounding box center [175, 222] width 20 height 20
click at [147, 226] on div "5" at bounding box center [151, 226] width 10 height 10
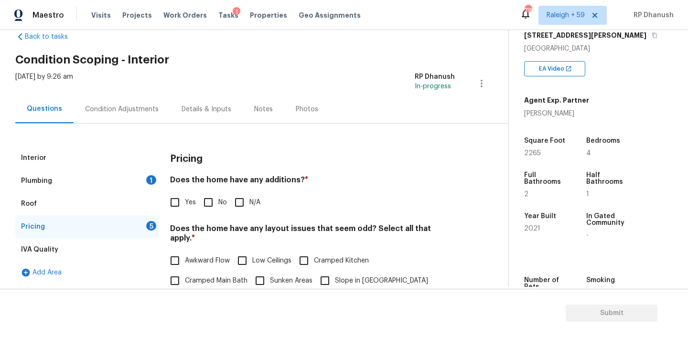
click at [195, 209] on div "Yes No N/A" at bounding box center [312, 202] width 285 height 20
click at [207, 201] on input "No" at bounding box center [208, 202] width 20 height 20
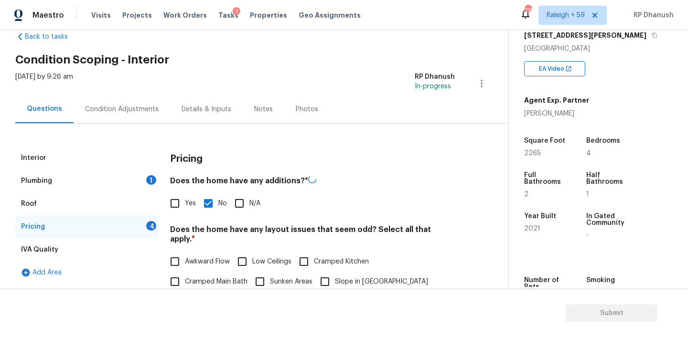
scroll to position [162, 0]
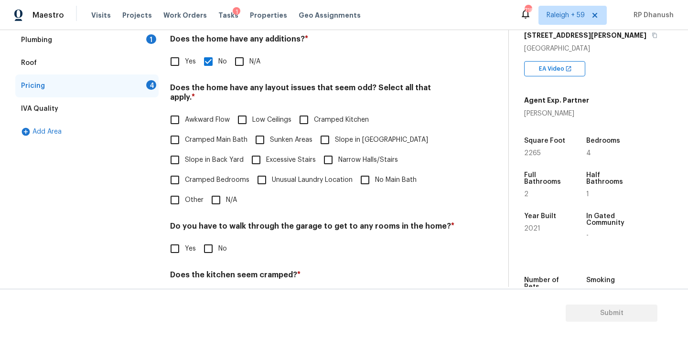
drag, startPoint x: 184, startPoint y: 152, endPoint x: 239, endPoint y: 151, distance: 55.4
click at [184, 152] on input "Slope in Back Yard" at bounding box center [175, 160] width 20 height 20
click at [326, 130] on input "Slope in Front Yard" at bounding box center [325, 140] width 20 height 20
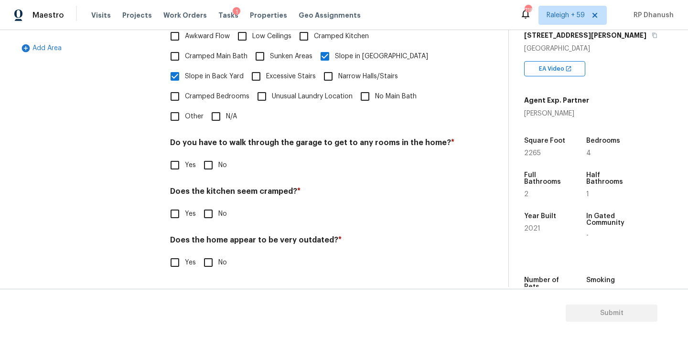
scroll to position [236, 0]
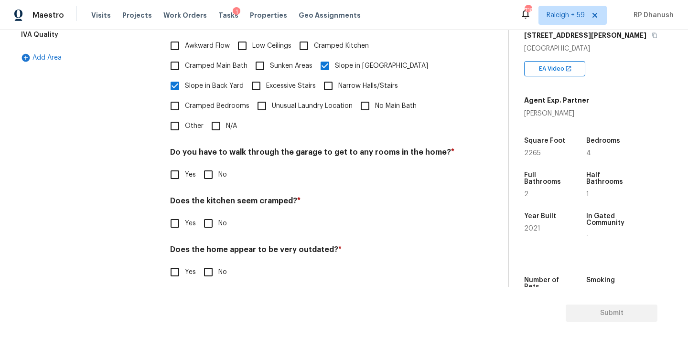
click at [214, 165] on input "No" at bounding box center [208, 175] width 20 height 20
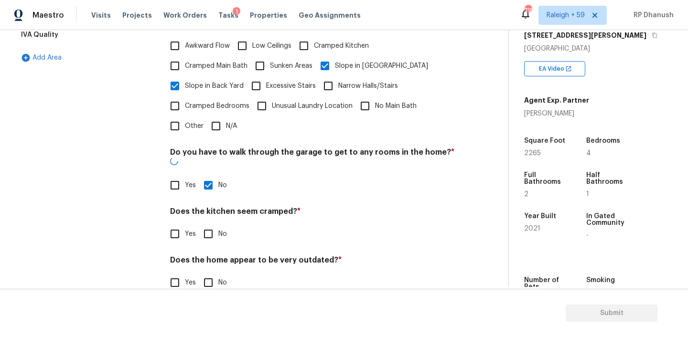
click at [209, 224] on input "No" at bounding box center [208, 234] width 20 height 20
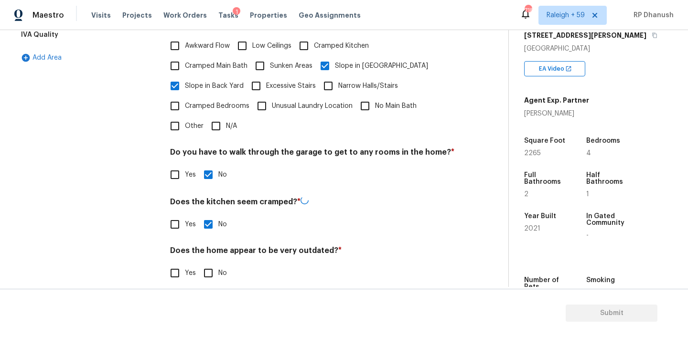
drag, startPoint x: 209, startPoint y: 252, endPoint x: 257, endPoint y: 102, distance: 157.9
click at [209, 251] on div "Does the home appear to be very outdated? * Yes No" at bounding box center [312, 264] width 285 height 37
click at [205, 262] on input "No" at bounding box center [208, 272] width 20 height 20
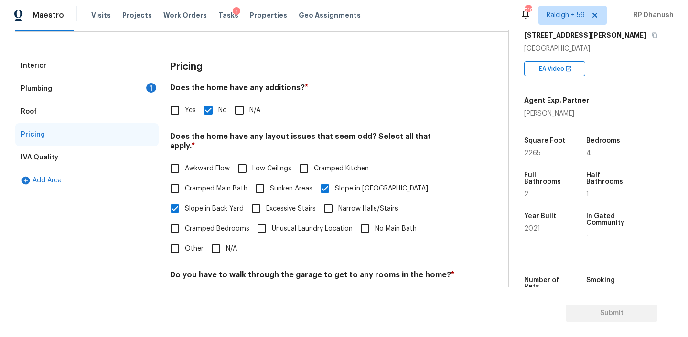
scroll to position [58, 0]
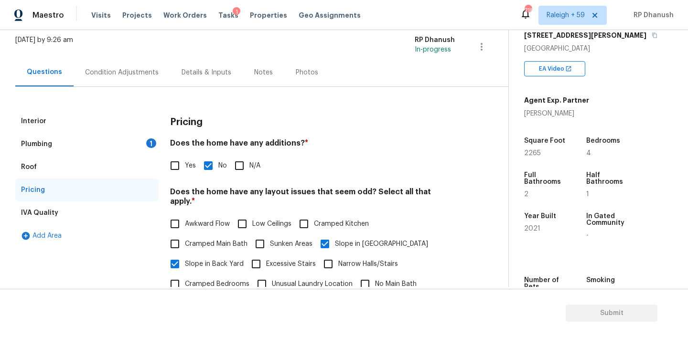
click at [183, 154] on div "Does the home have any additions? * Yes No N/A" at bounding box center [312, 157] width 285 height 37
click at [183, 169] on input "Yes" at bounding box center [175, 166] width 20 height 20
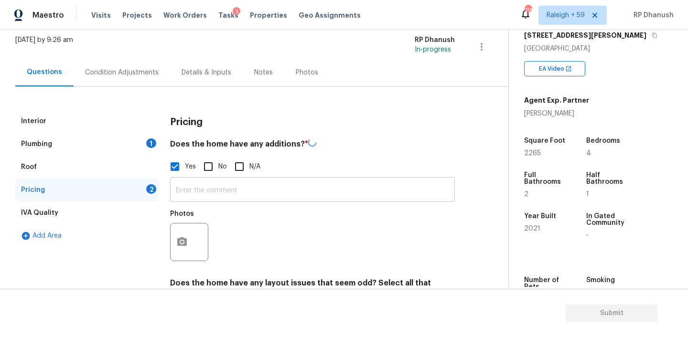
click at [183, 192] on input "text" at bounding box center [312, 191] width 285 height 22
click at [177, 241] on icon "button" at bounding box center [181, 241] width 11 height 11
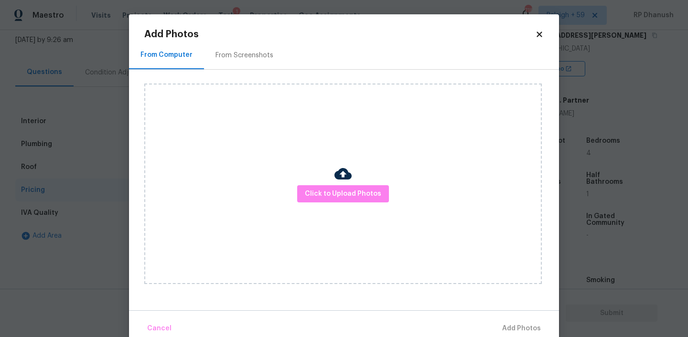
click at [242, 56] on div "From Screenshots" at bounding box center [244, 56] width 58 height 10
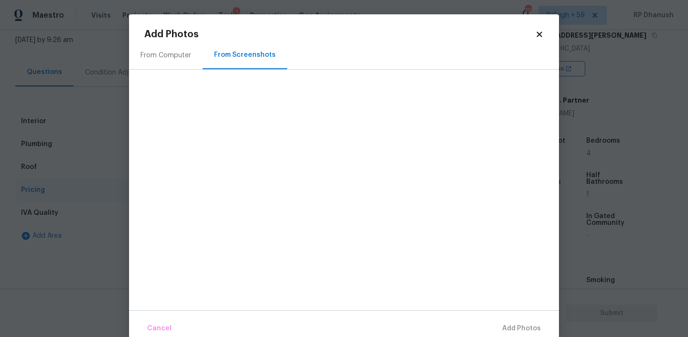
click at [173, 53] on div "From Computer" at bounding box center [165, 56] width 51 height 10
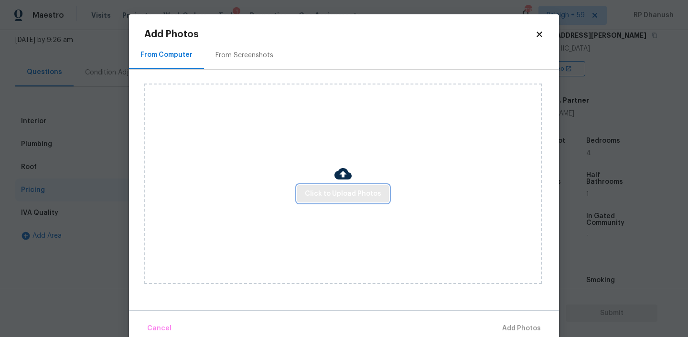
click at [343, 185] on button "Click to Upload Photos" at bounding box center [343, 194] width 92 height 18
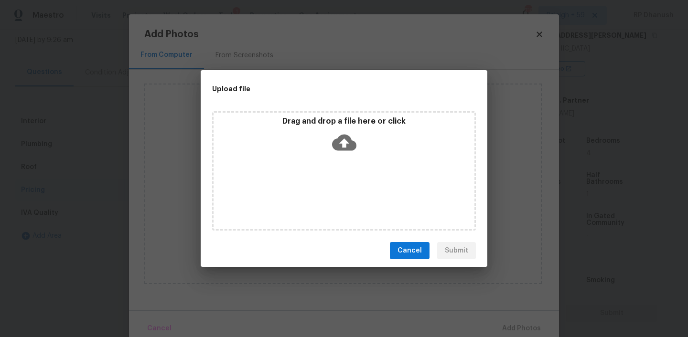
click at [349, 147] on icon at bounding box center [344, 143] width 24 height 16
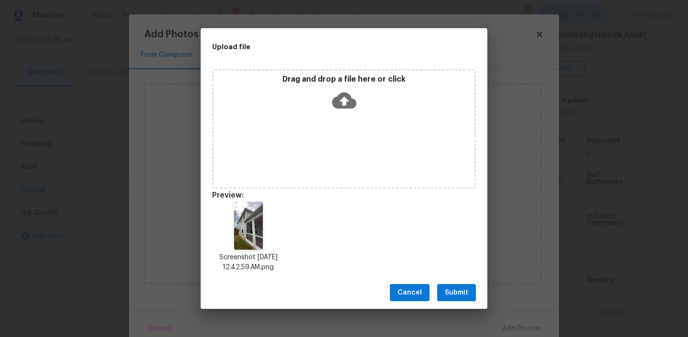
click at [465, 290] on span "Submit" at bounding box center [456, 293] width 23 height 12
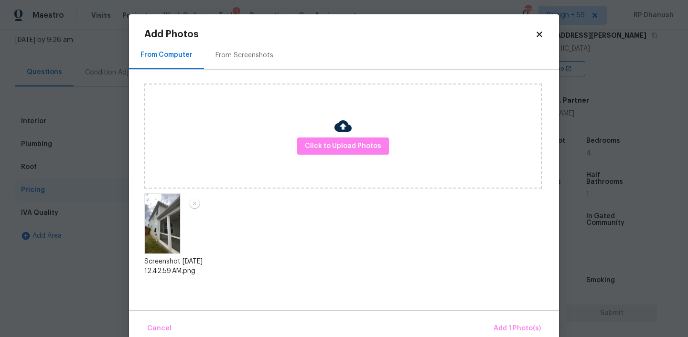
click at [504, 317] on div "Cancel Add 1 Photo(s)" at bounding box center [344, 324] width 430 height 29
click at [504, 324] on span "Add 1 Photo(s)" at bounding box center [516, 329] width 47 height 12
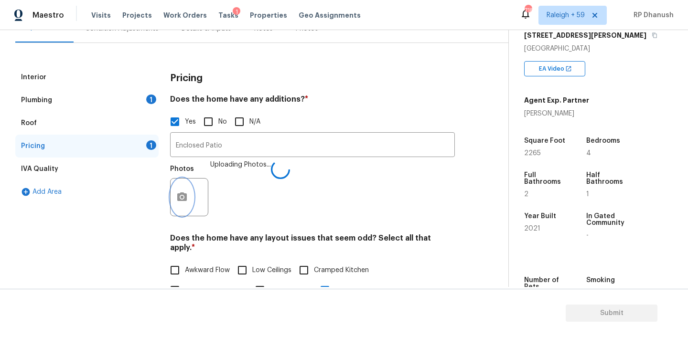
scroll to position [71, 0]
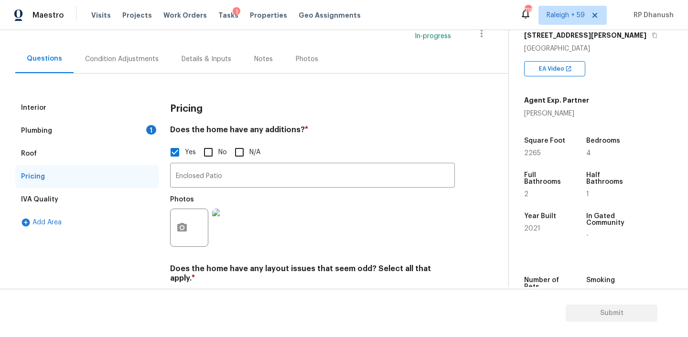
click at [136, 135] on div "Plumbing 1" at bounding box center [86, 130] width 143 height 23
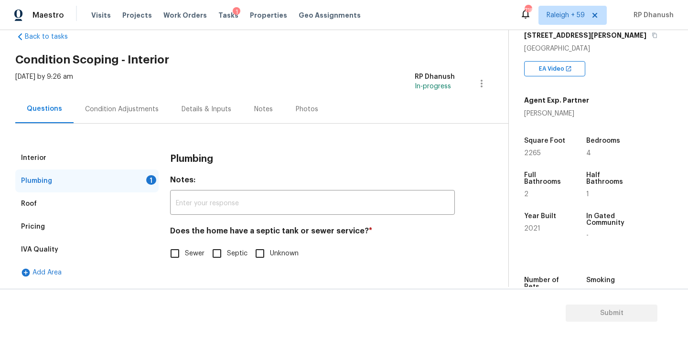
click at [178, 252] on input "Sewer" at bounding box center [175, 254] width 20 height 20
click at [128, 112] on div "Condition Adjustments" at bounding box center [122, 110] width 74 height 10
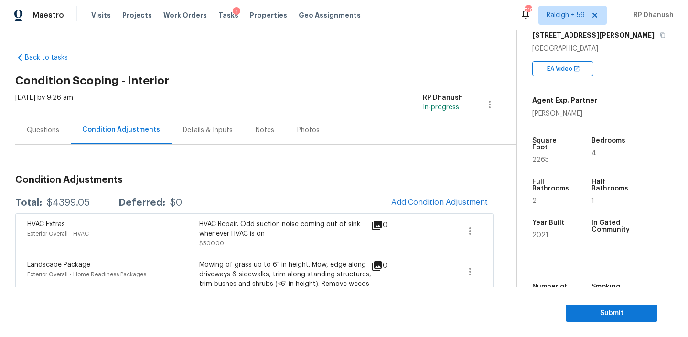
scroll to position [160, 0]
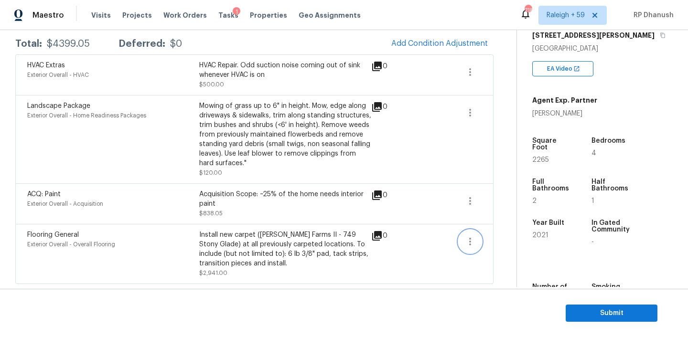
click at [460, 240] on button "button" at bounding box center [470, 241] width 23 height 23
click at [508, 235] on link "Edit" at bounding box center [524, 240] width 81 height 14
click at [488, 216] on body "Maestro Visits Projects Work Orders Tasks 1 Properties Geo Assignments 718 Rale…" at bounding box center [344, 168] width 688 height 337
click at [468, 42] on span "Add Condition Adjustment" at bounding box center [439, 43] width 96 height 9
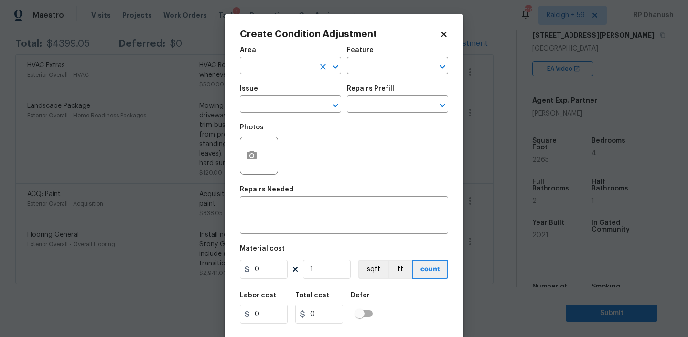
click at [276, 68] on input "text" at bounding box center [277, 66] width 75 height 15
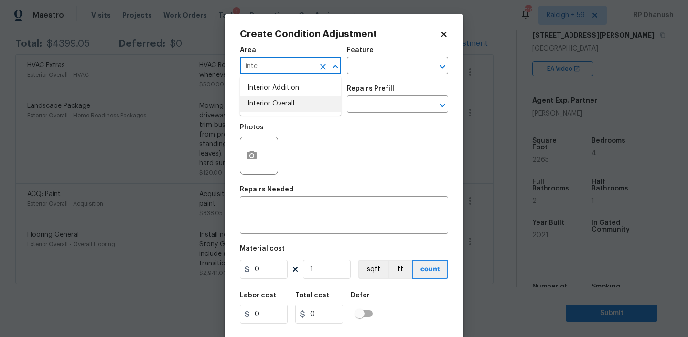
click at [270, 102] on li "Interior Overall" at bounding box center [290, 104] width 101 height 16
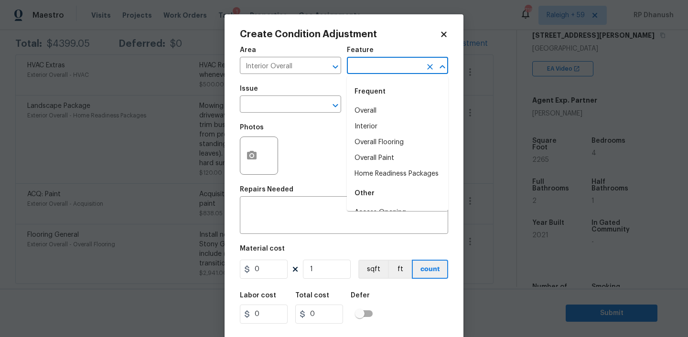
click at [366, 62] on input "text" at bounding box center [384, 66] width 75 height 15
click at [89, 156] on body "Maestro Visits Projects Work Orders Tasks 1 Properties Geo Assignments 718 Rale…" at bounding box center [344, 168] width 688 height 337
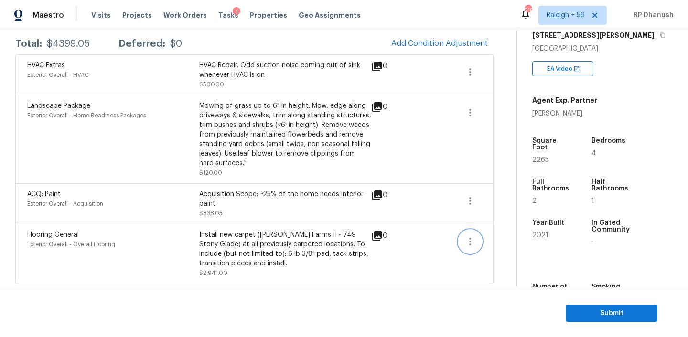
click at [477, 247] on button "button" at bounding box center [470, 241] width 23 height 23
click at [494, 244] on div "Edit" at bounding box center [524, 240] width 75 height 10
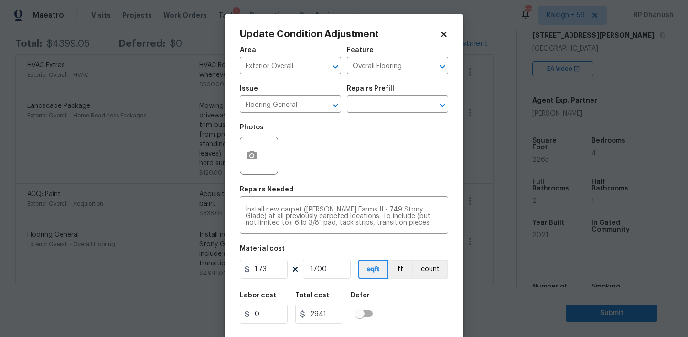
click at [480, 199] on body "Maestro Visits Projects Work Orders Tasks 1 Properties Geo Assignments 718 Rale…" at bounding box center [344, 168] width 688 height 337
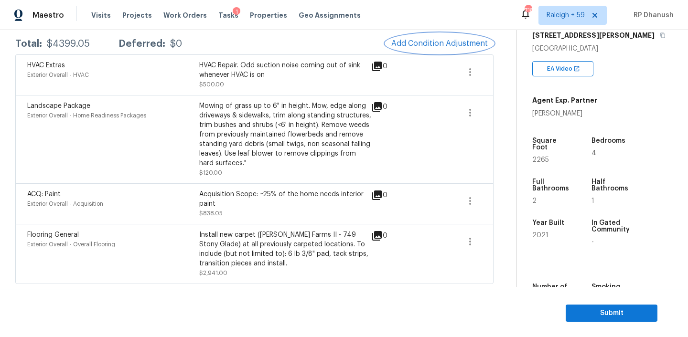
click at [462, 51] on button "Add Condition Adjustment" at bounding box center [439, 43] width 108 height 20
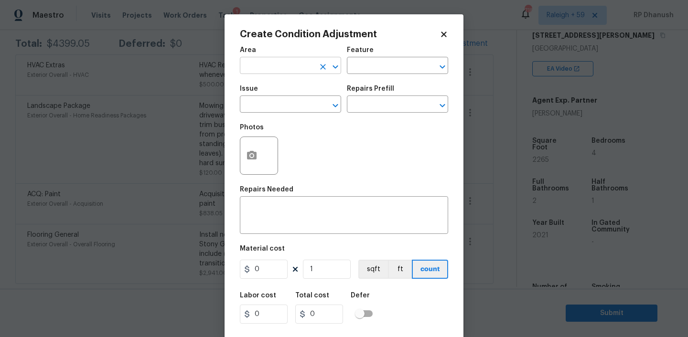
click at [286, 63] on input "text" at bounding box center [277, 66] width 75 height 15
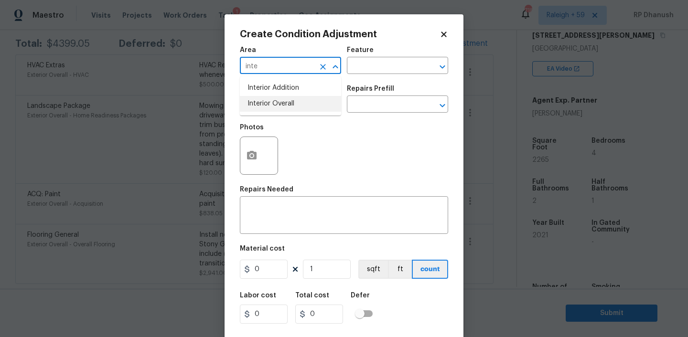
click at [270, 100] on li "Interior Overall" at bounding box center [290, 104] width 101 height 16
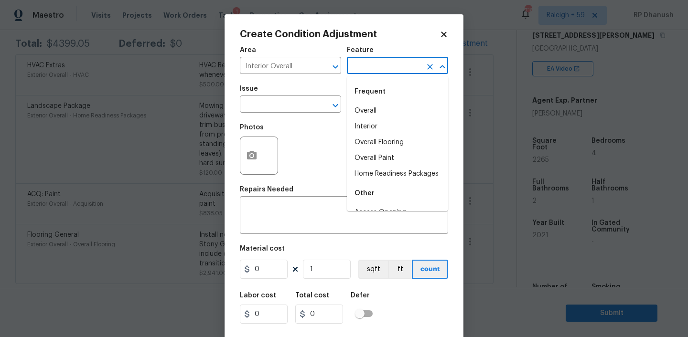
click at [380, 59] on input "text" at bounding box center [384, 66] width 75 height 15
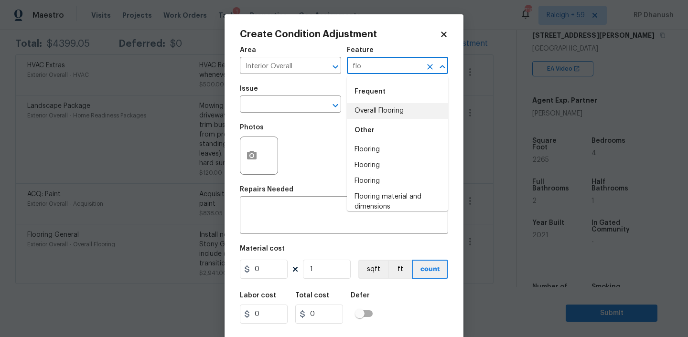
click at [364, 109] on li "Overall Flooring" at bounding box center [397, 111] width 101 height 16
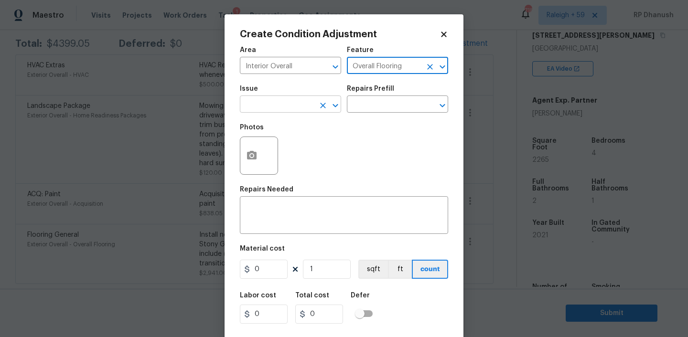
click at [273, 109] on input "text" at bounding box center [277, 105] width 75 height 15
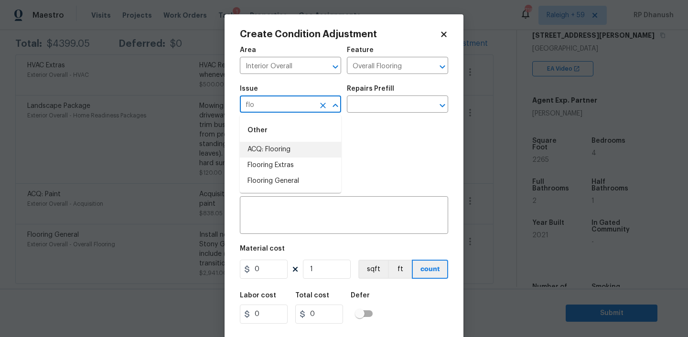
drag, startPoint x: 261, startPoint y: 149, endPoint x: 374, endPoint y: 117, distance: 117.4
click at [265, 147] on li "ACQ: Flooring" at bounding box center [290, 150] width 101 height 16
click at [388, 117] on div "Issue ACQ: Flooring ​ Repairs Prefill ​" at bounding box center [344, 99] width 208 height 39
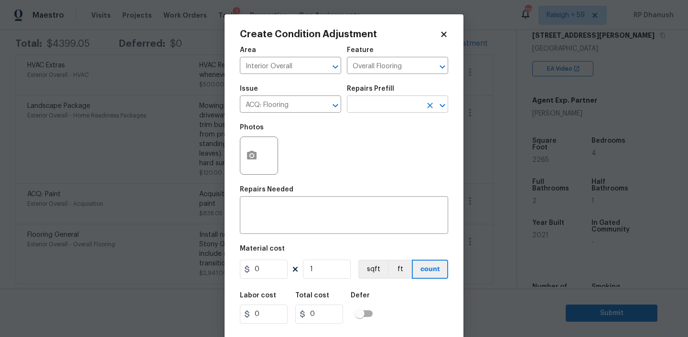
click at [389, 107] on input "text" at bounding box center [384, 105] width 75 height 15
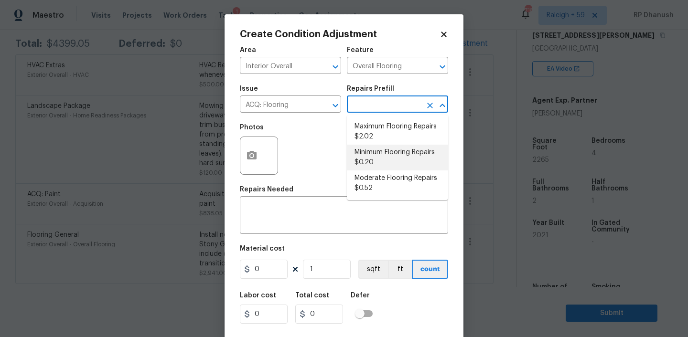
click at [381, 170] on li "Minimum Flooring Repairs $0.20" at bounding box center [397, 158] width 101 height 26
click at [338, 270] on input "1" at bounding box center [327, 269] width 48 height 19
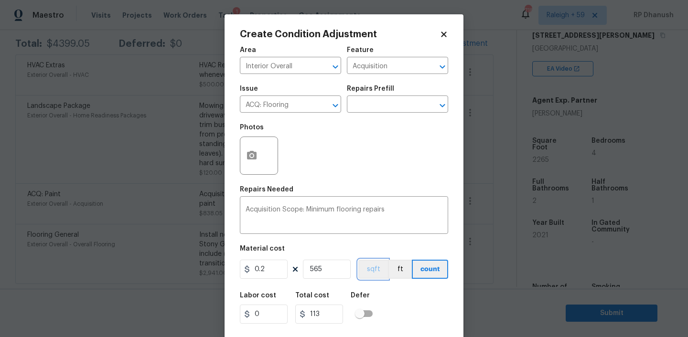
scroll to position [20, 0]
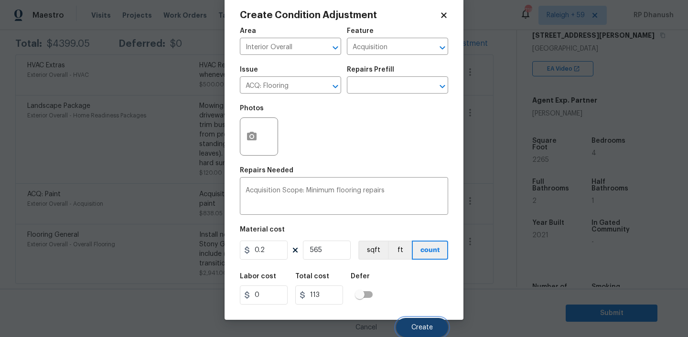
click at [429, 328] on span "Create" at bounding box center [421, 327] width 21 height 7
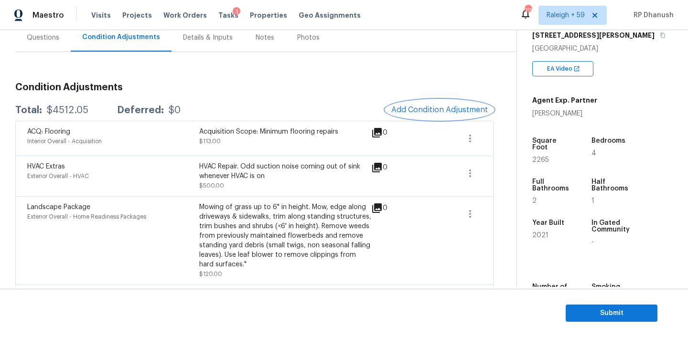
scroll to position [55, 0]
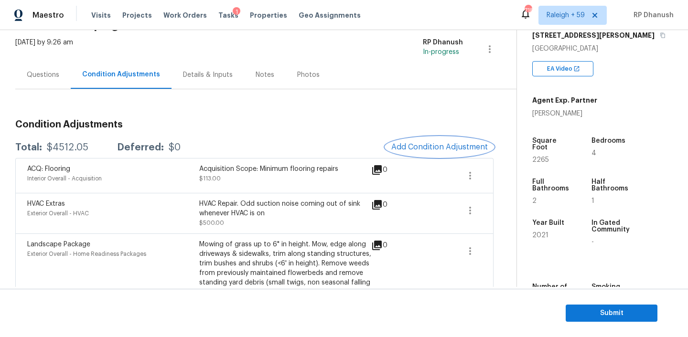
click at [438, 144] on span "Add Condition Adjustment" at bounding box center [439, 147] width 96 height 9
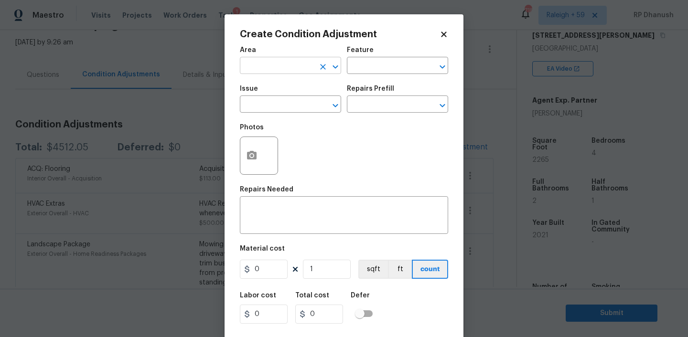
click at [259, 68] on input "text" at bounding box center [277, 66] width 75 height 15
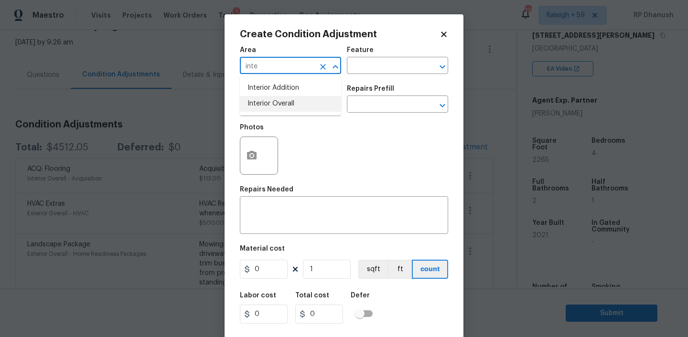
click at [266, 101] on li "Interior Overall" at bounding box center [290, 104] width 101 height 16
click at [384, 77] on div "Area Interior Overall ​ Feature ​" at bounding box center [344, 60] width 208 height 39
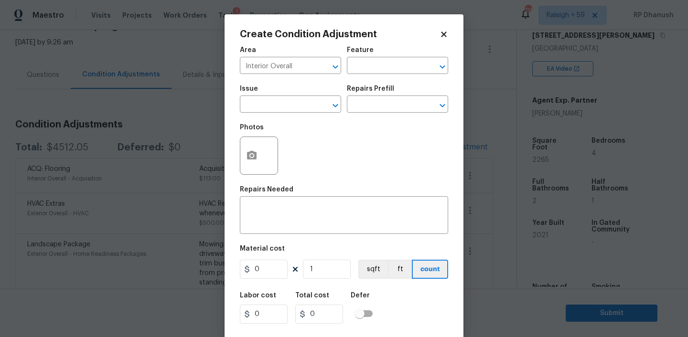
click at [385, 74] on div "Area Interior Overall ​ Feature ​" at bounding box center [344, 60] width 208 height 39
click at [381, 63] on input "text" at bounding box center [384, 66] width 75 height 15
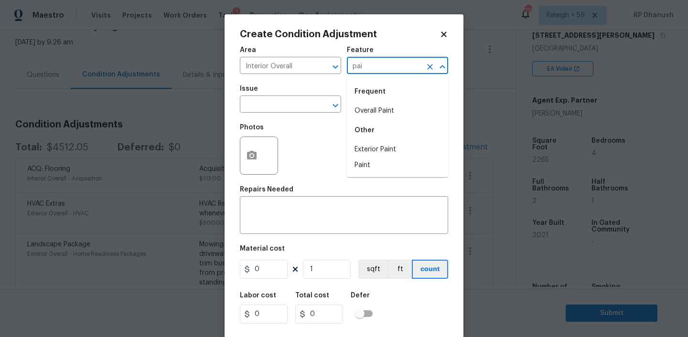
click at [367, 114] on li "Overall Paint" at bounding box center [397, 111] width 101 height 16
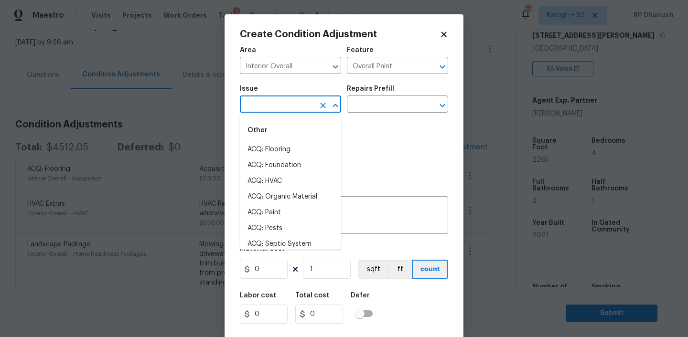
click at [309, 111] on input "text" at bounding box center [277, 105] width 75 height 15
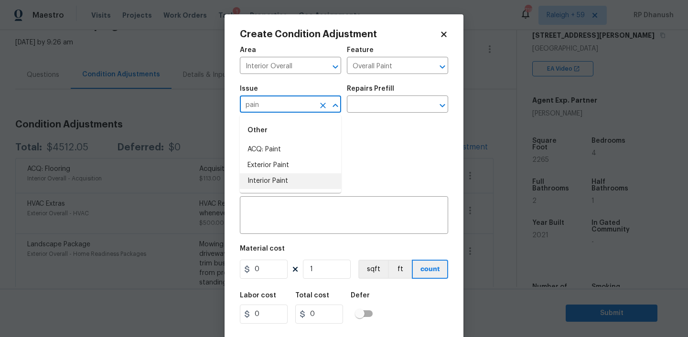
drag, startPoint x: 293, startPoint y: 179, endPoint x: 403, endPoint y: 92, distance: 139.7
click at [293, 177] on li "Interior Paint" at bounding box center [290, 181] width 101 height 16
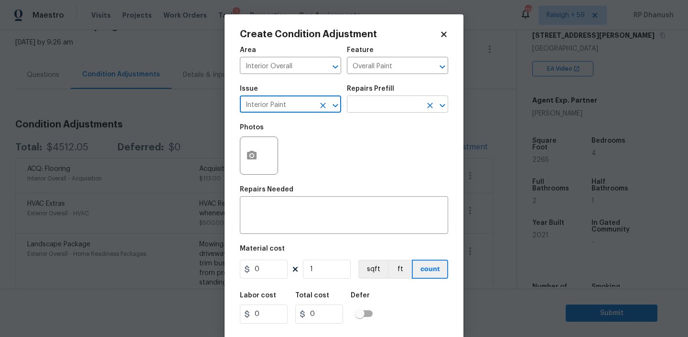
click at [404, 98] on input "text" at bounding box center [384, 105] width 75 height 15
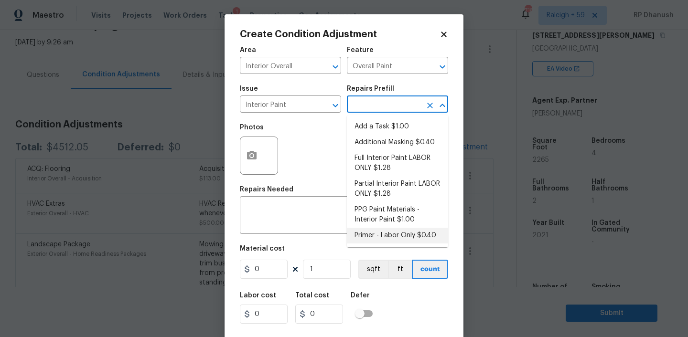
click at [375, 233] on li "Primer - Labor Only $0.40" at bounding box center [397, 236] width 101 height 16
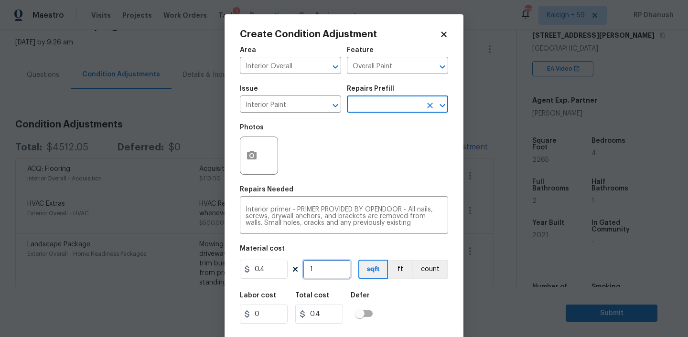
click at [322, 273] on input "1" at bounding box center [327, 269] width 48 height 19
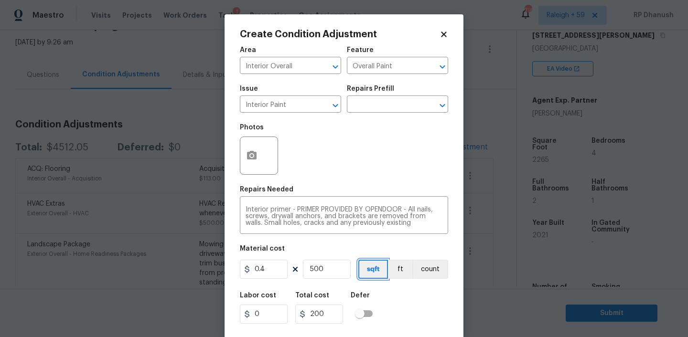
scroll to position [20, 0]
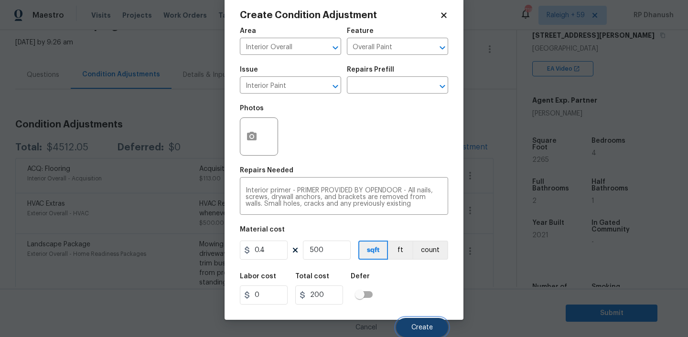
click at [425, 324] on span "Create" at bounding box center [421, 327] width 21 height 7
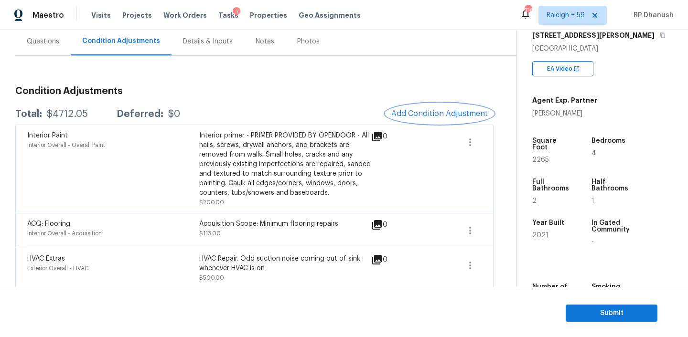
scroll to position [86, 0]
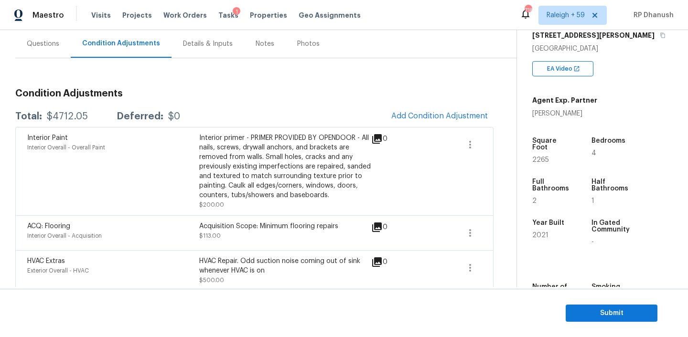
click at [64, 119] on div "$4712.05" at bounding box center [67, 117] width 41 height 10
copy div "4712.05"
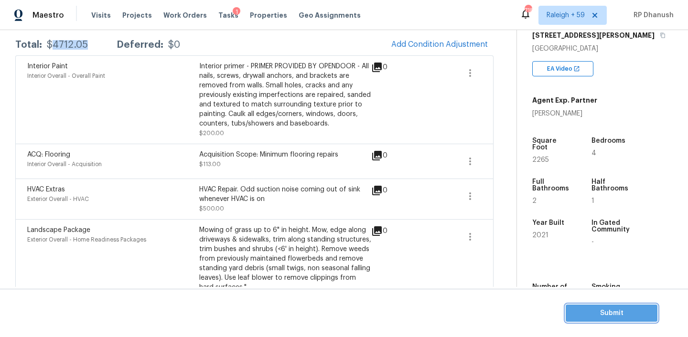
click at [583, 316] on span "Submit" at bounding box center [611, 314] width 76 height 12
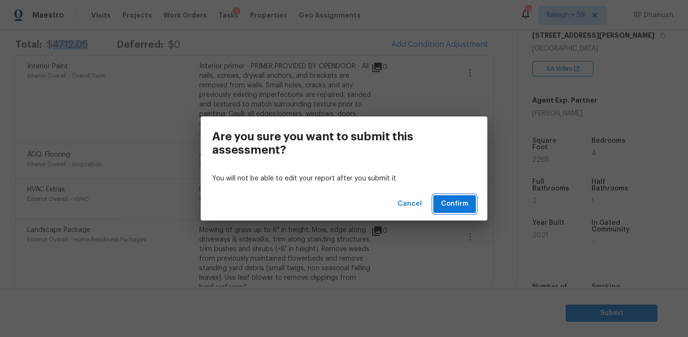
click at [459, 205] on span "Confirm" at bounding box center [454, 204] width 27 height 12
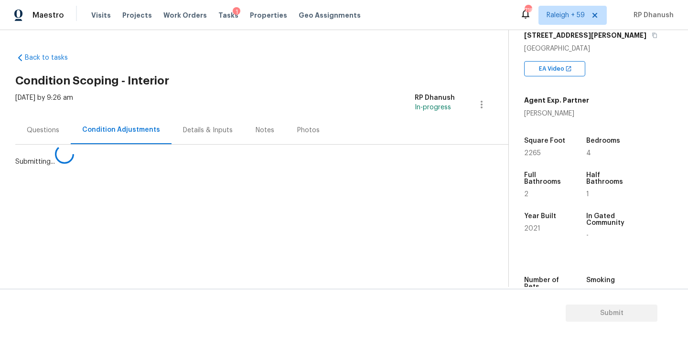
scroll to position [0, 0]
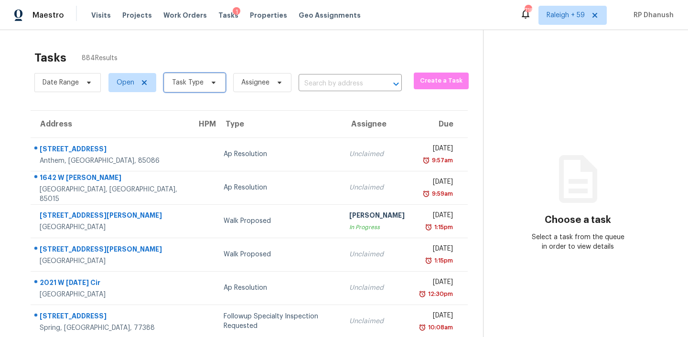
click at [195, 84] on span "Task Type" at bounding box center [188, 83] width 32 height 10
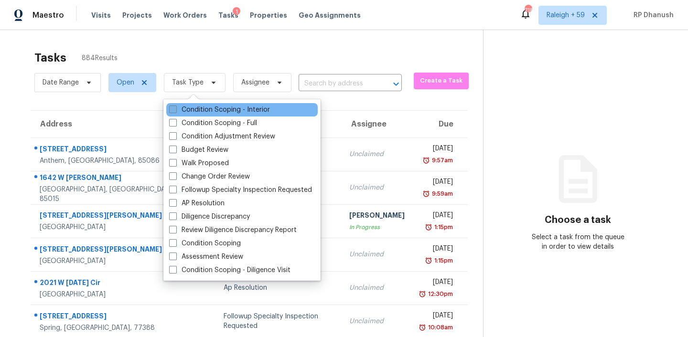
click at [204, 112] on label "Condition Scoping - Interior" at bounding box center [219, 110] width 101 height 10
click at [175, 111] on input "Condition Scoping - Interior" at bounding box center [172, 108] width 6 height 6
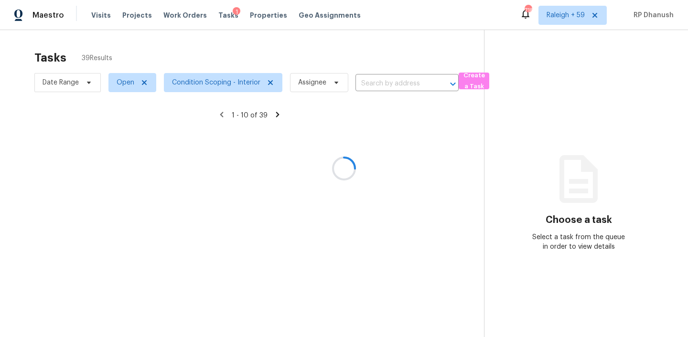
drag, startPoint x: 631, startPoint y: 160, endPoint x: 336, endPoint y: 188, distance: 296.1
click at [630, 160] on div at bounding box center [344, 168] width 688 height 337
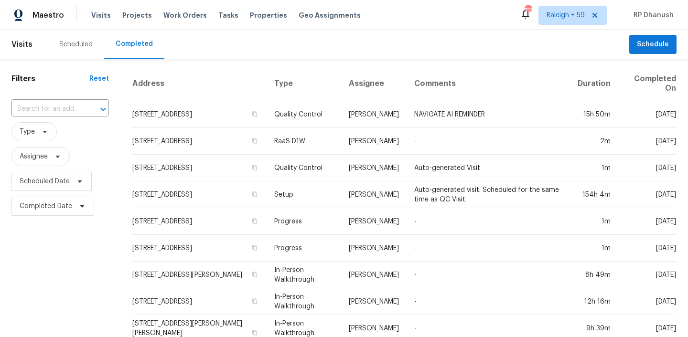
click at [66, 100] on div "​" at bounding box center [59, 109] width 97 height 21
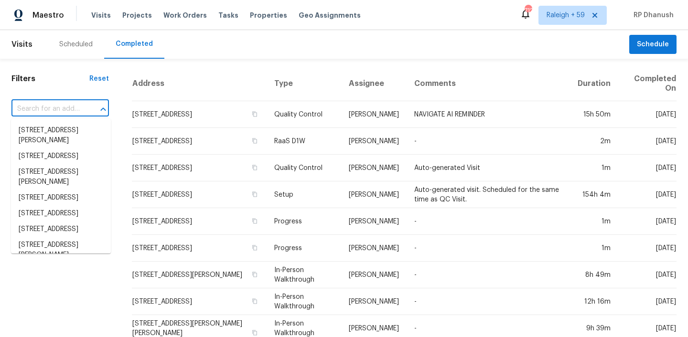
paste input "4432 Nolan St, Fort Worth, TX 76119"
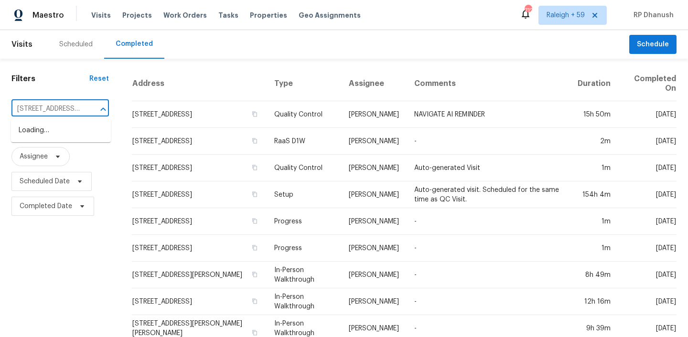
scroll to position [0, 43]
type input "4432 Nolan St, Fort Worth, TX 76119"
click at [61, 121] on ul "4432 Nolan St, Fort Worth, TX 76119" at bounding box center [61, 135] width 100 height 33
click at [91, 134] on li "4432 Nolan St, Fort Worth, TX 76119" at bounding box center [61, 136] width 100 height 26
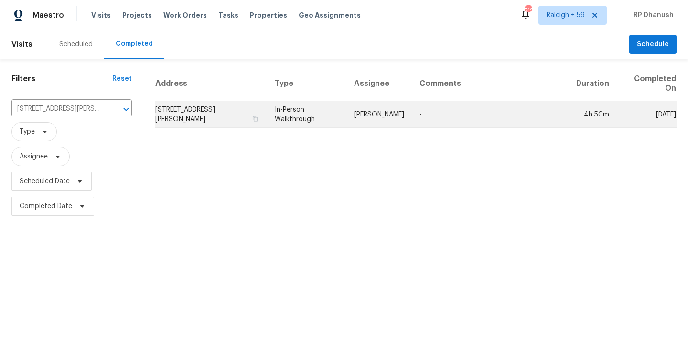
click at [376, 128] on td "Todd Jorgenson" at bounding box center [378, 114] width 65 height 27
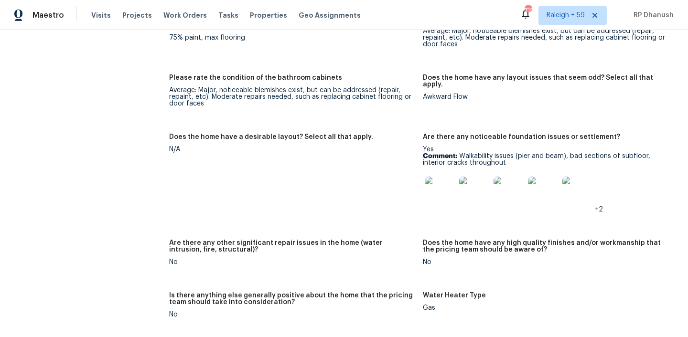
scroll to position [2167, 0]
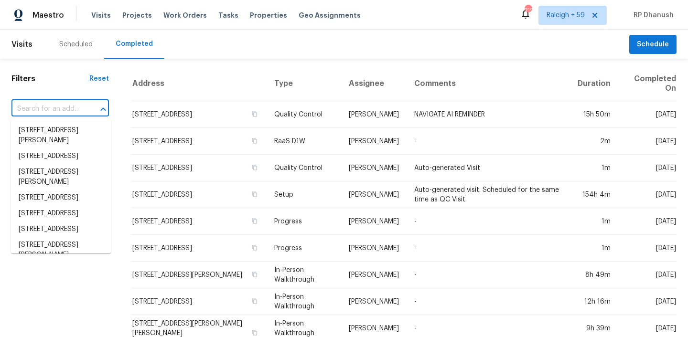
click at [53, 106] on input "text" at bounding box center [46, 109] width 71 height 15
paste input "[STREET_ADDRESS][PERSON_NAME]"
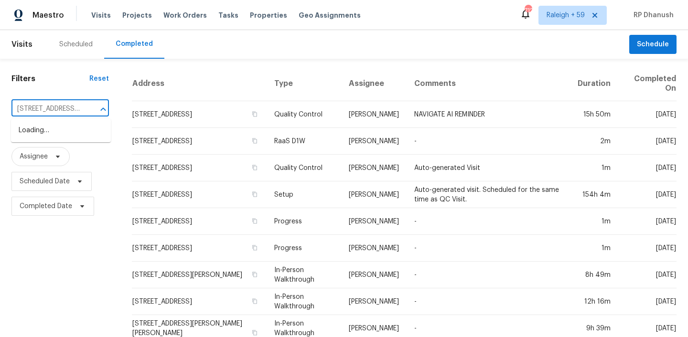
scroll to position [0, 61]
type input "822 S Edisto River Dr, Roebuck, SC 29376"
click at [72, 132] on li "822 S Edisto River Dr, Roebuck, SC 29376" at bounding box center [61, 136] width 100 height 26
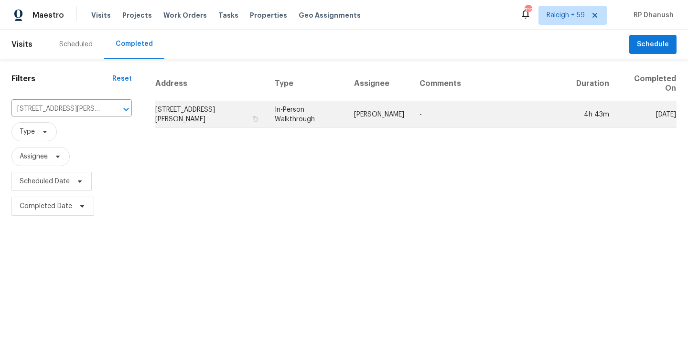
click at [406, 111] on td "[PERSON_NAME]" at bounding box center [378, 114] width 65 height 27
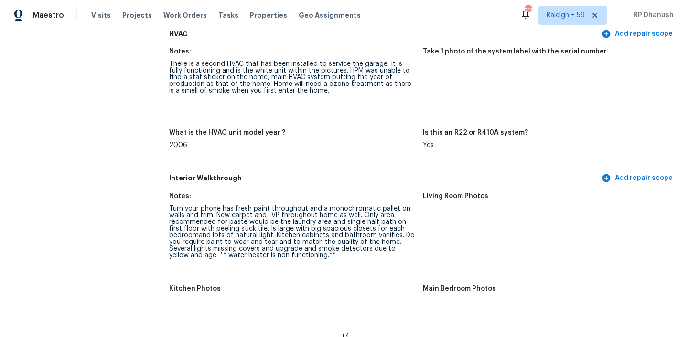
scroll to position [1072, 0]
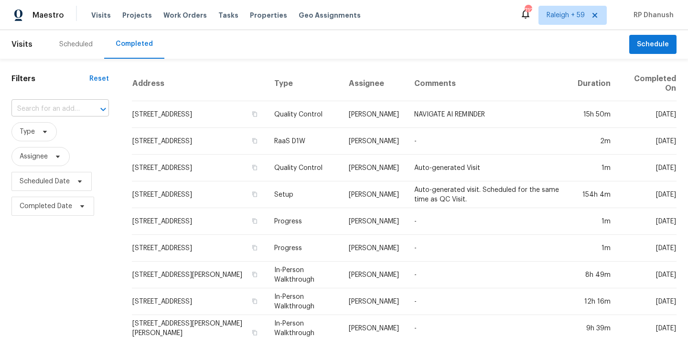
click at [66, 106] on input "text" at bounding box center [46, 109] width 71 height 15
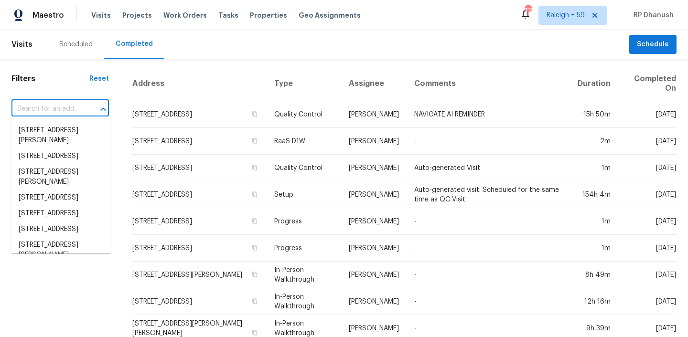
paste input "1154 N Sycamore Ave Apt 8, Los Angeles, CA 90038"
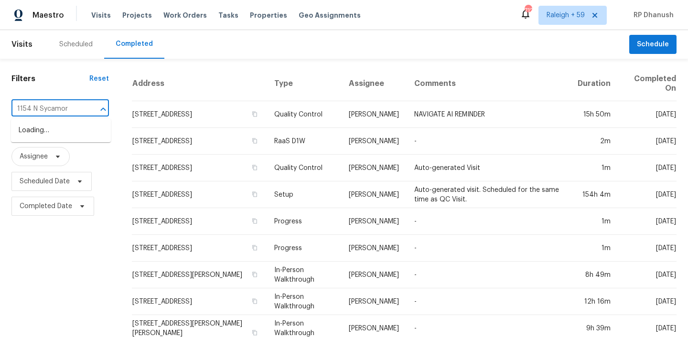
type input "1154 N Sycamor"
click at [68, 139] on li "1154 N Sycamore Ave Apt 8, Los Angeles, CA 90038" at bounding box center [61, 131] width 100 height 16
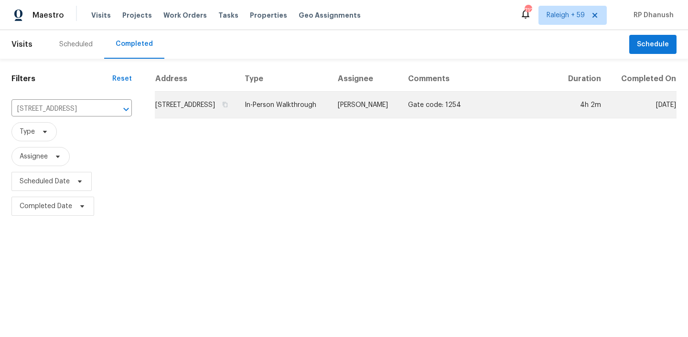
click at [330, 117] on td "In-Person Walkthrough" at bounding box center [283, 105] width 93 height 27
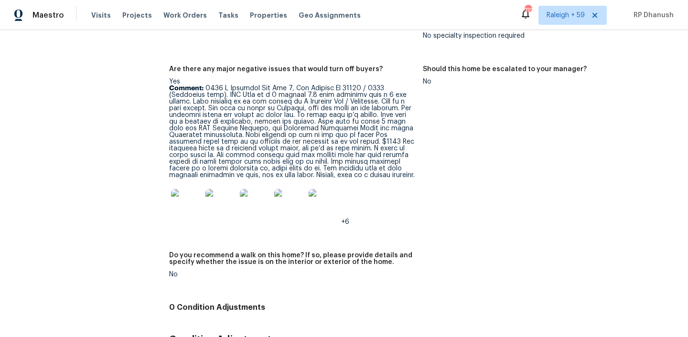
scroll to position [2673, 0]
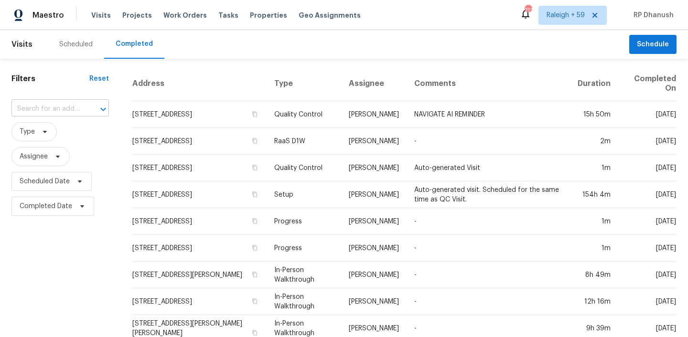
click at [44, 106] on input "text" at bounding box center [46, 109] width 71 height 15
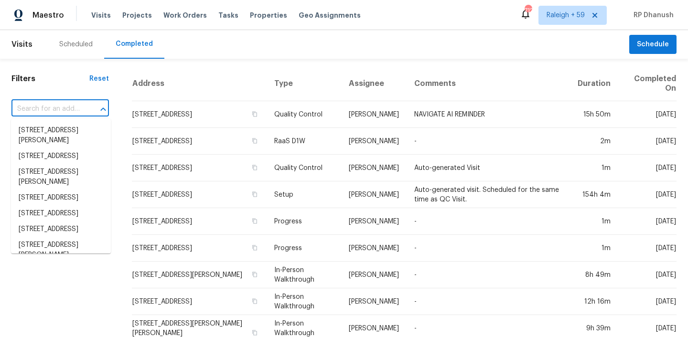
paste input "1037 County Road 7711, Devine, TX 78016"
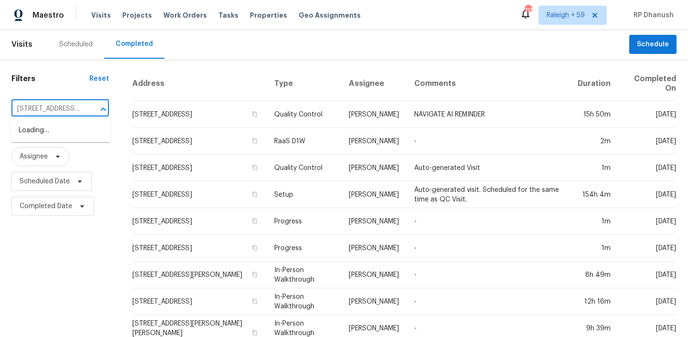
type input "1037 County Road 7711, Devine, TX 78016"
click at [59, 129] on li "1037 County Road 7711, Devine, TX 78016" at bounding box center [61, 136] width 100 height 26
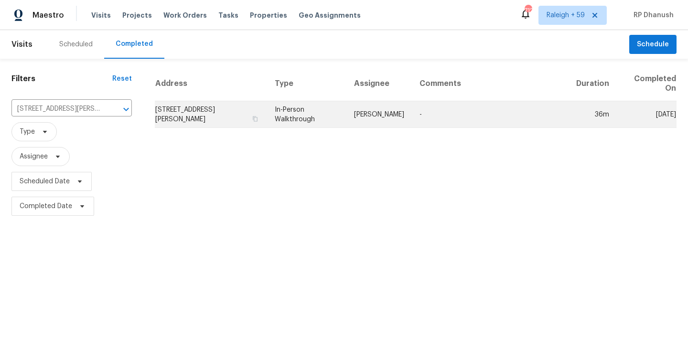
click at [396, 112] on td "Felix Ramos" at bounding box center [378, 114] width 65 height 27
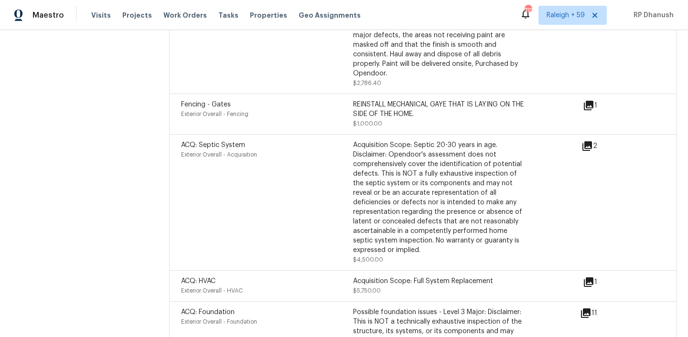
scroll to position [3349, 0]
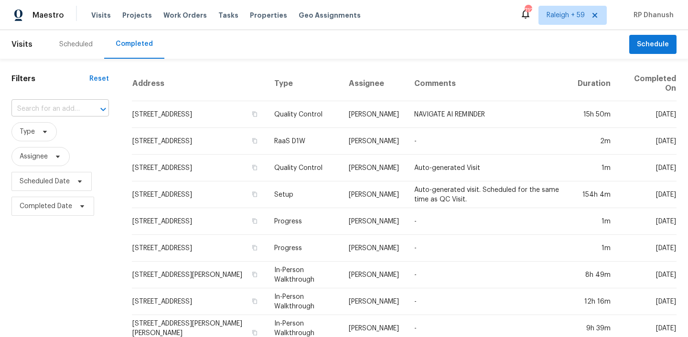
click at [46, 106] on input "text" at bounding box center [46, 109] width 71 height 15
type input "[STREET_ADDRESS]"
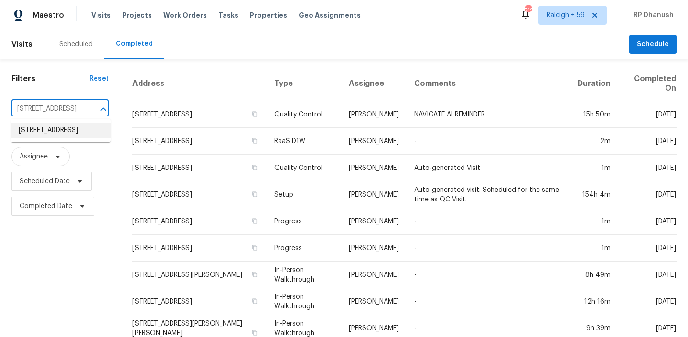
click at [65, 132] on li "[STREET_ADDRESS]" at bounding box center [61, 131] width 100 height 16
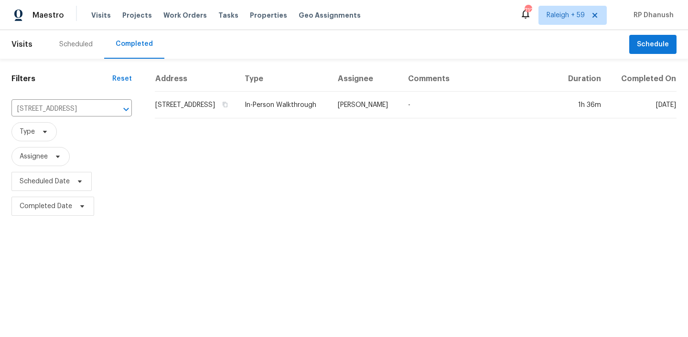
click at [418, 118] on td "-" at bounding box center [478, 105] width 157 height 27
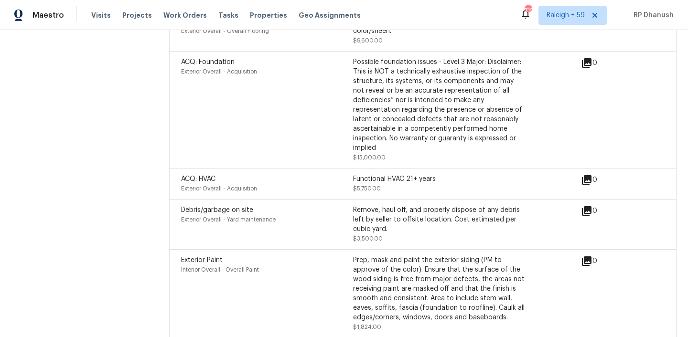
scroll to position [3180, 0]
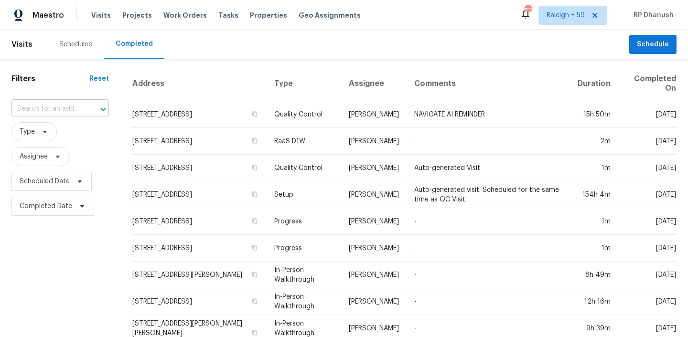
click at [75, 104] on input "text" at bounding box center [46, 109] width 71 height 15
paste input "[STREET_ADDRESS][PERSON_NAME]"
type input "[STREET_ADDRESS][PERSON_NAME]"
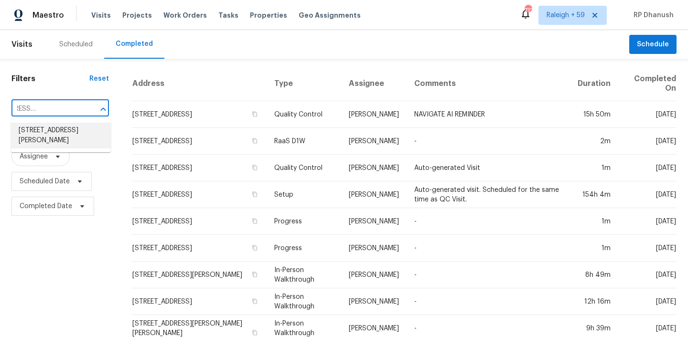
click at [56, 129] on li "309 Patrick Dr, Columbia, SC 29223" at bounding box center [61, 136] width 100 height 26
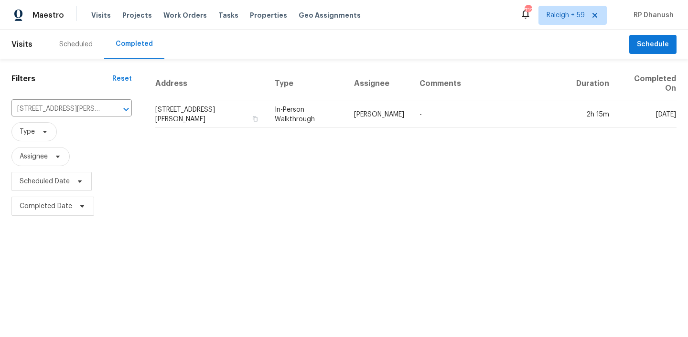
click at [429, 126] on td "-" at bounding box center [490, 114] width 157 height 27
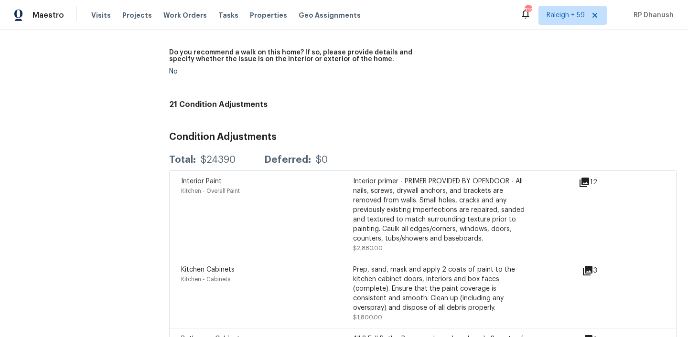
scroll to position [2530, 0]
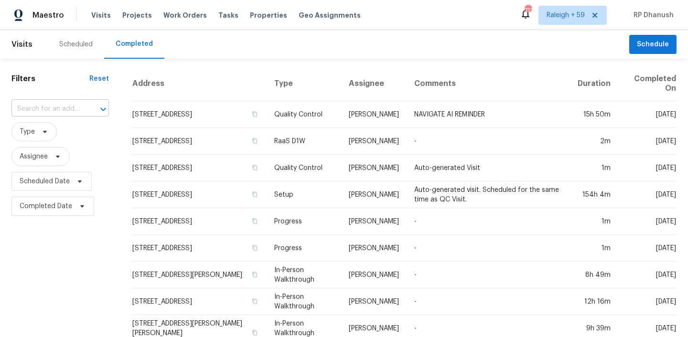
click at [79, 109] on input "text" at bounding box center [46, 109] width 71 height 15
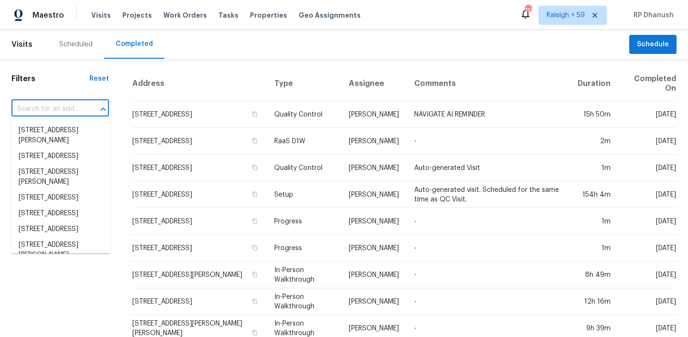
paste input "[STREET_ADDRESS]"
type input "504 S Bonham Ave, Cleveland, TX 77327"
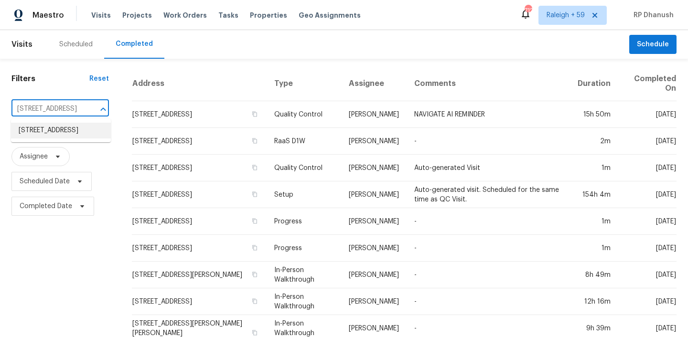
click at [71, 128] on li "504 S Bonham Ave, Cleveland, TX 77327" at bounding box center [61, 131] width 100 height 16
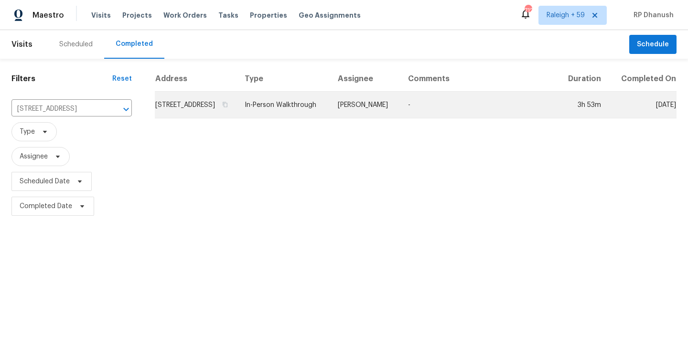
click at [400, 115] on td "Joseph Wolfe" at bounding box center [365, 105] width 70 height 27
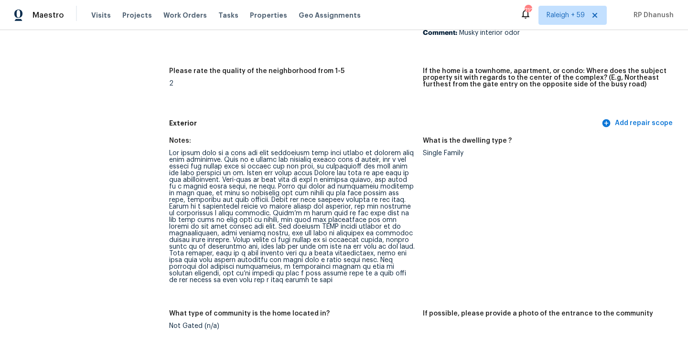
scroll to position [335, 0]
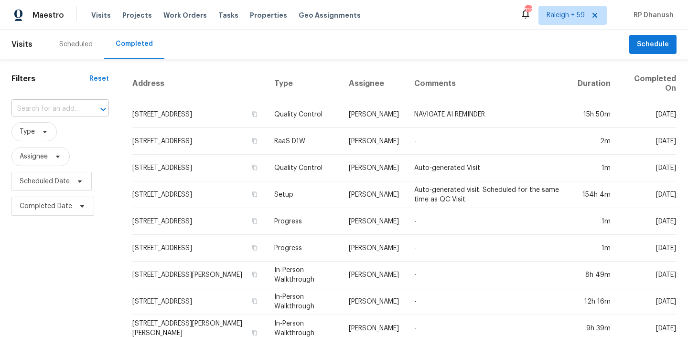
click at [53, 107] on input "text" at bounding box center [46, 109] width 71 height 15
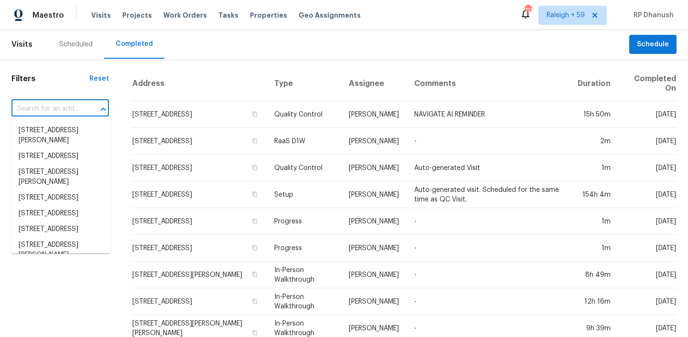
paste input "4521 Appley Mead Ln, Charlotte, NC 28269"
type input "4521 Appley Mead Ln, Charlotte, NC 28269"
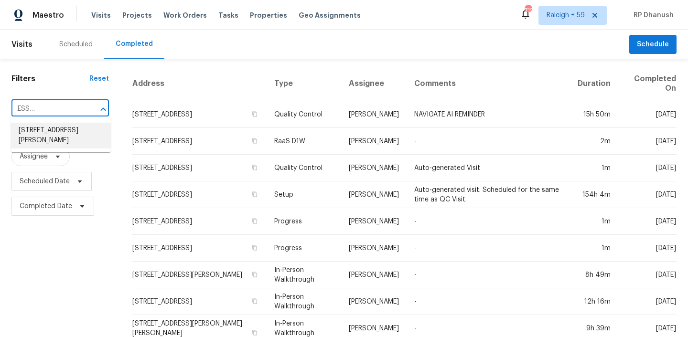
click at [93, 132] on li "4521 Appley Mead Ln, Charlotte, NC 28269" at bounding box center [61, 136] width 100 height 26
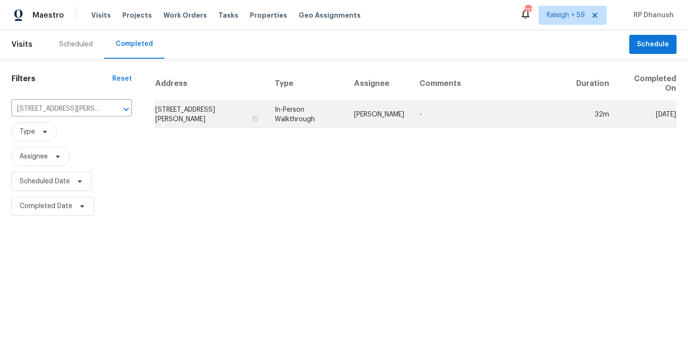
click at [290, 123] on td "In-Person Walkthrough" at bounding box center [306, 114] width 79 height 27
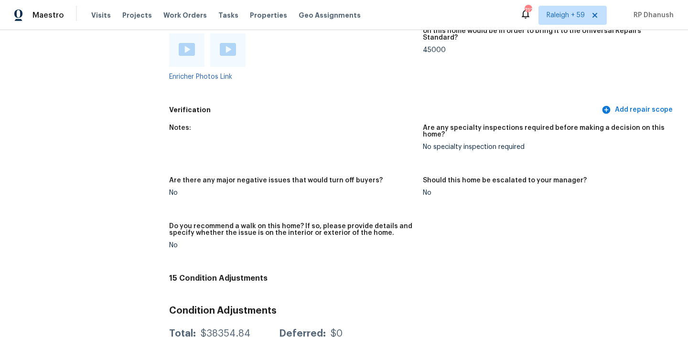
scroll to position [2217, 0]
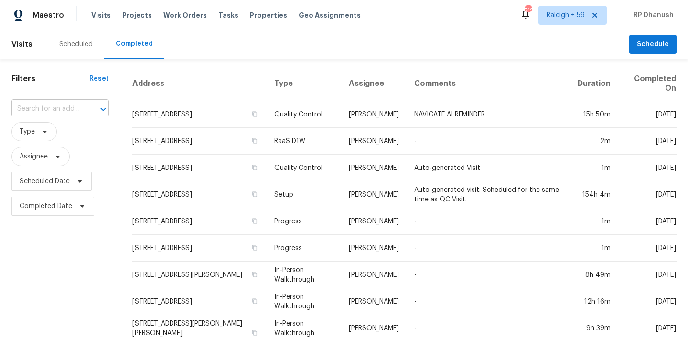
click at [55, 107] on input "text" at bounding box center [46, 109] width 71 height 15
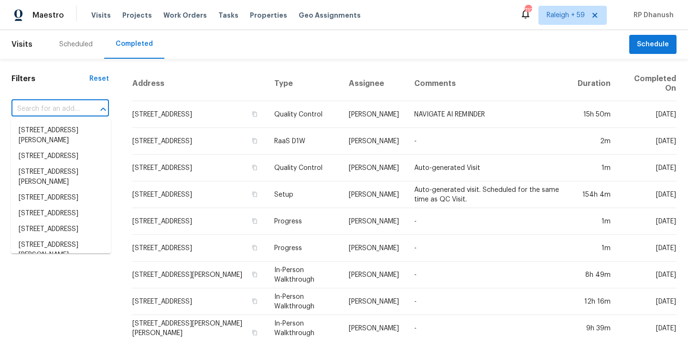
paste input "[STREET_ADDRESS][PERSON_NAME]"
type input "[STREET_ADDRESS][PERSON_NAME]"
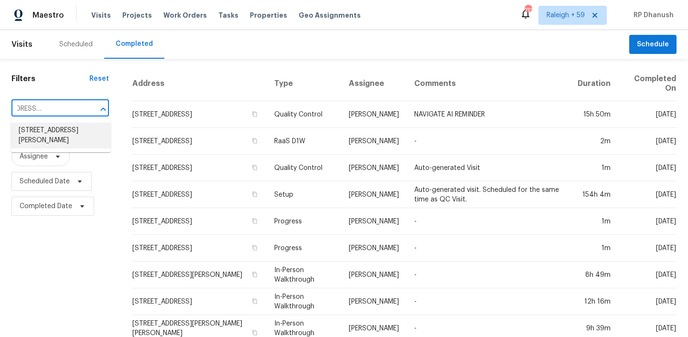
click at [50, 127] on li "[STREET_ADDRESS][PERSON_NAME]" at bounding box center [61, 136] width 100 height 26
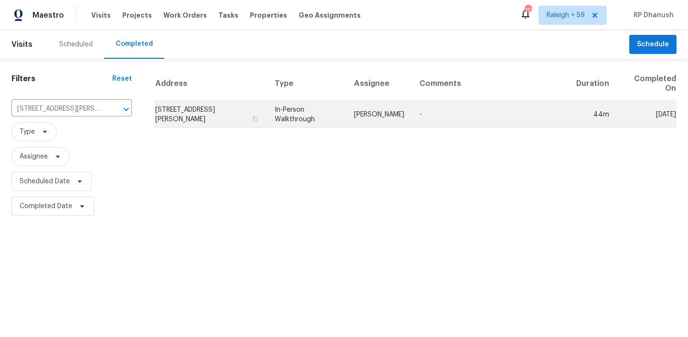
click at [414, 117] on td "-" at bounding box center [490, 114] width 157 height 27
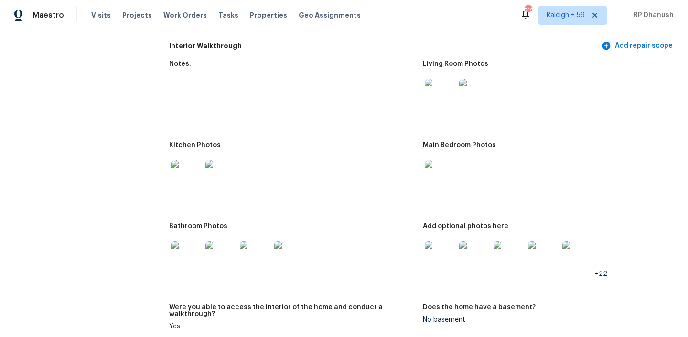
scroll to position [1093, 0]
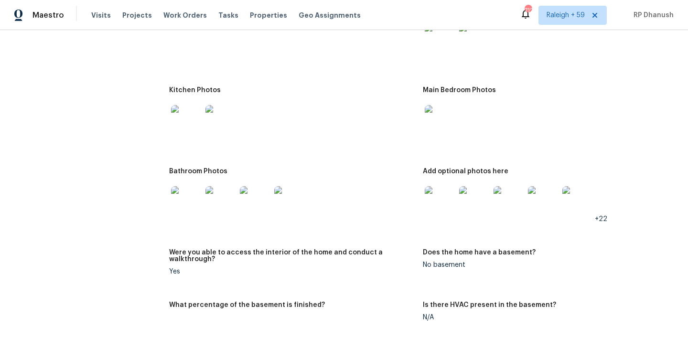
click at [438, 117] on img at bounding box center [440, 120] width 31 height 31
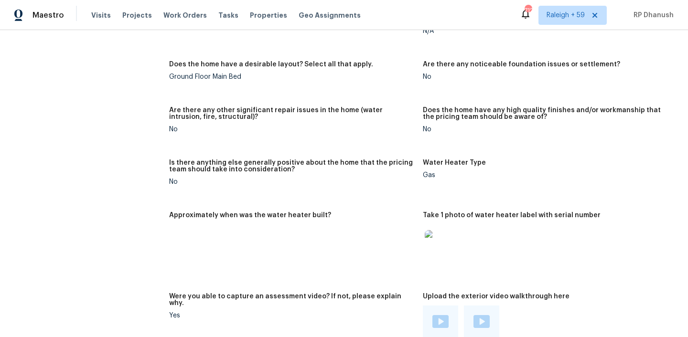
scroll to position [1719, 0]
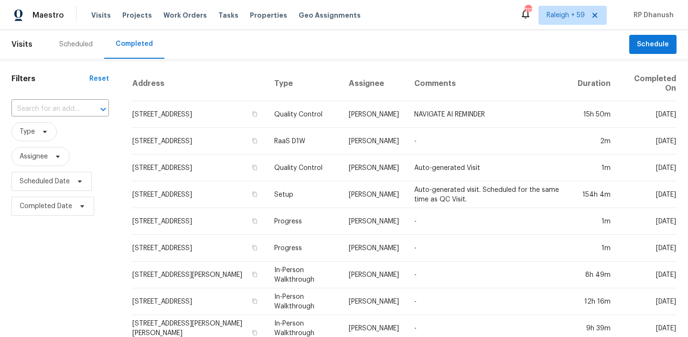
click at [55, 118] on div "​" at bounding box center [59, 109] width 97 height 21
click at [58, 110] on input "text" at bounding box center [46, 109] width 71 height 15
paste input "13170 W Chaparosa Way, Peoria, AZ 85383"
type input "13170 W Chaparosa Way, Peoria, AZ 85383"
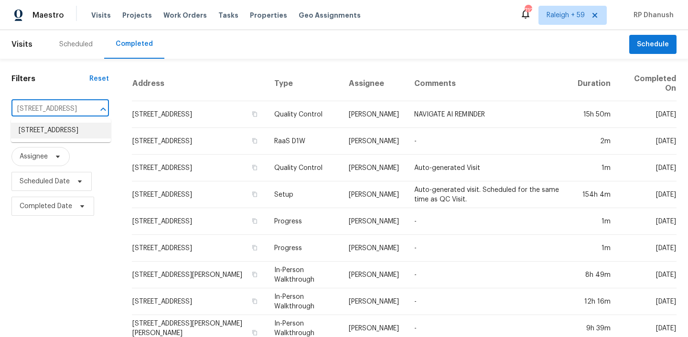
click at [67, 131] on li "13170 W Chaparosa Way, Peoria, AZ 85383" at bounding box center [61, 131] width 100 height 16
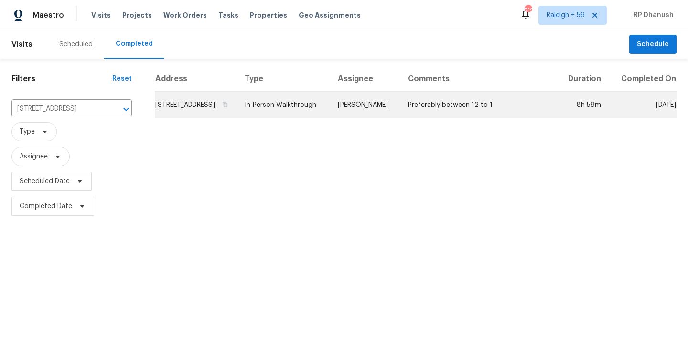
click at [327, 117] on td "In-Person Walkthrough" at bounding box center [283, 105] width 93 height 27
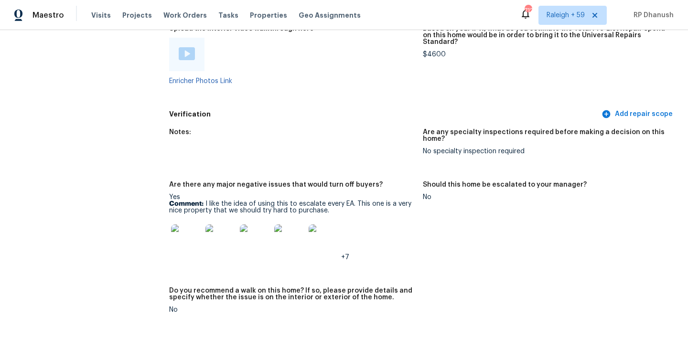
scroll to position [1926, 0]
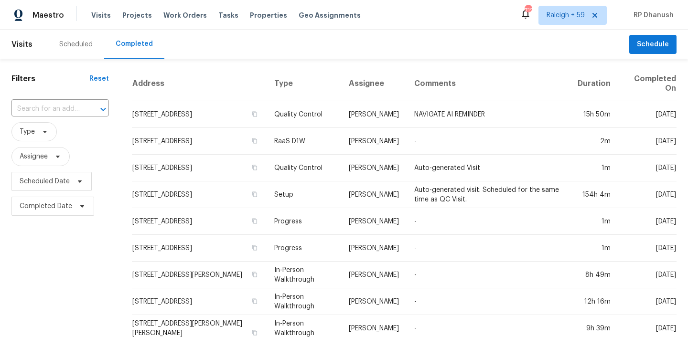
click at [68, 124] on span "Type" at bounding box center [59, 131] width 97 height 19
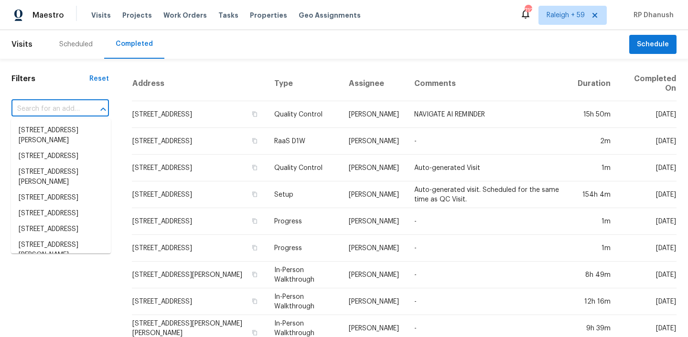
click at [69, 106] on input "text" at bounding box center [46, 109] width 71 height 15
paste input "[STREET_ADDRESS]"
type input "[STREET_ADDRESS]"
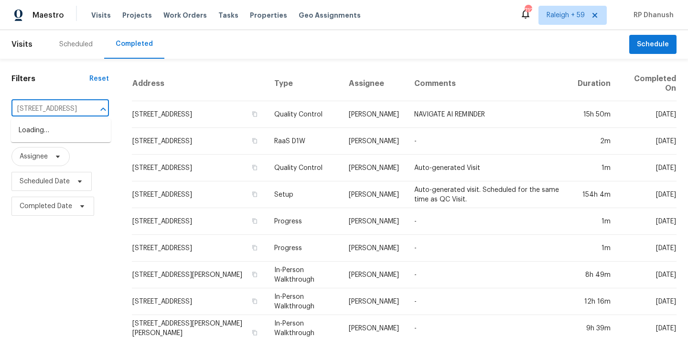
scroll to position [0, 57]
click at [80, 127] on li "[STREET_ADDRESS]" at bounding box center [61, 131] width 100 height 16
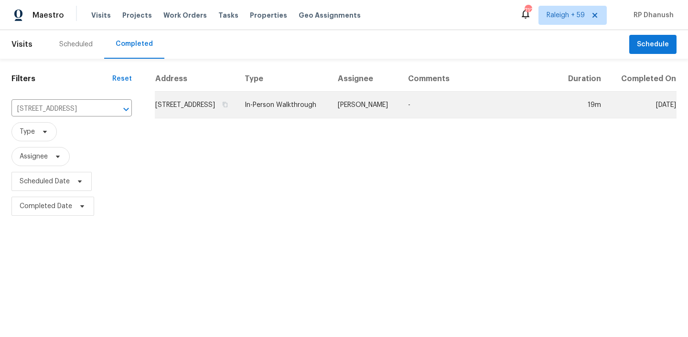
click at [400, 118] on td "[PERSON_NAME]" at bounding box center [365, 105] width 70 height 27
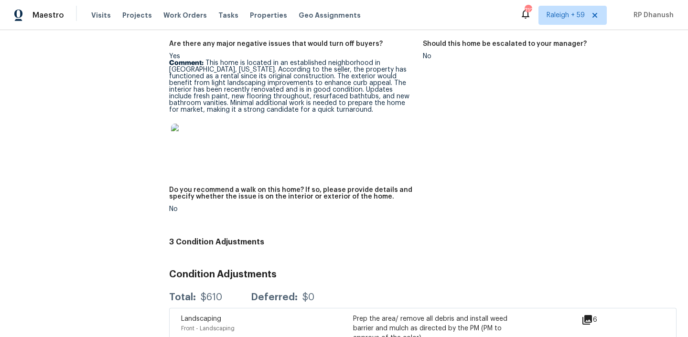
scroll to position [2089, 0]
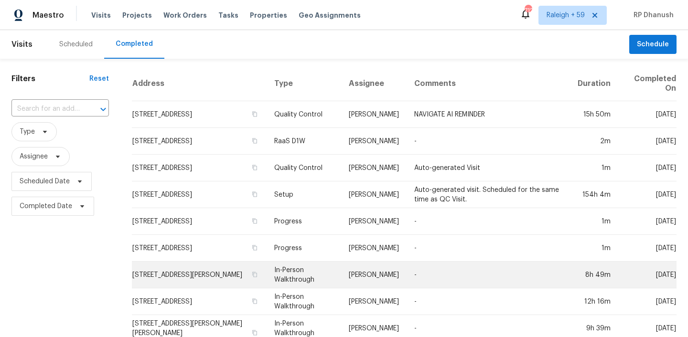
scroll to position [92, 0]
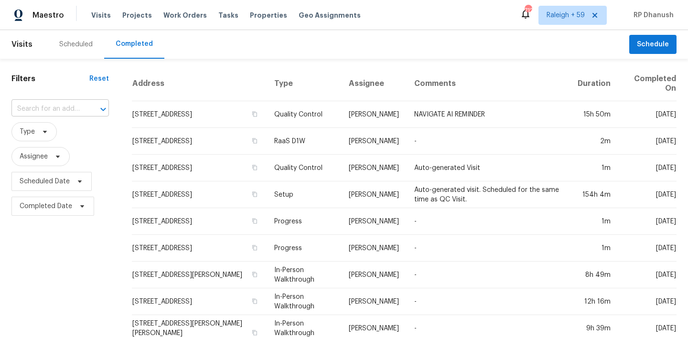
click at [79, 111] on input "text" at bounding box center [46, 109] width 71 height 15
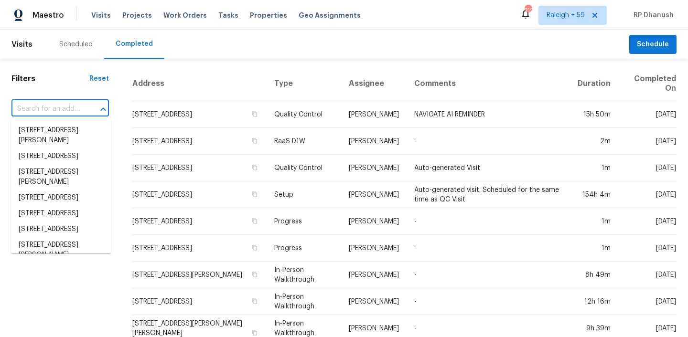
paste input "5749 Signal Pt, Austin, TX 78724"
type input "5749 Signal Pt, Austin, TX 78724"
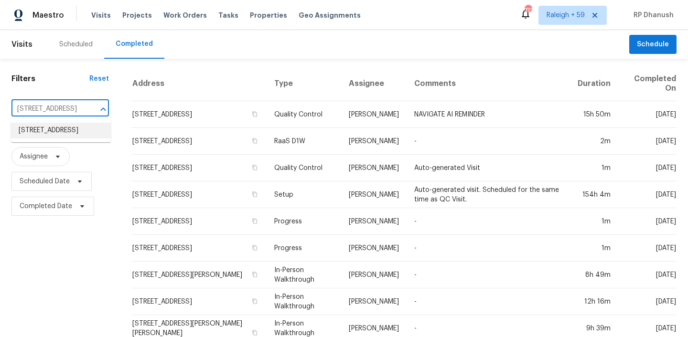
click at [45, 128] on li "5749 Signal Pt, Austin, TX 78724" at bounding box center [61, 131] width 100 height 16
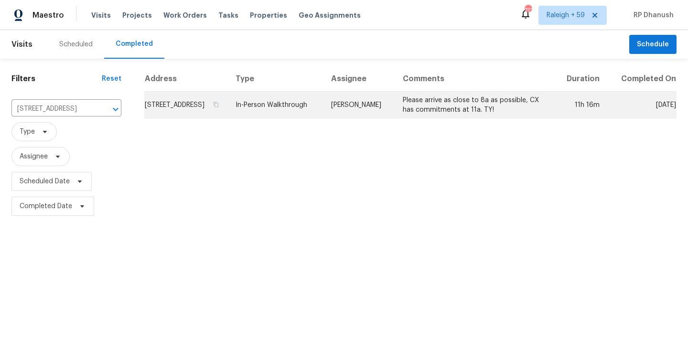
click at [299, 112] on td "In-Person Walkthrough" at bounding box center [275, 105] width 95 height 27
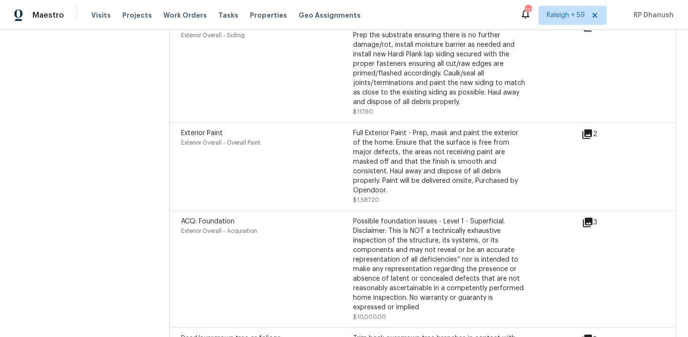
scroll to position [3591, 0]
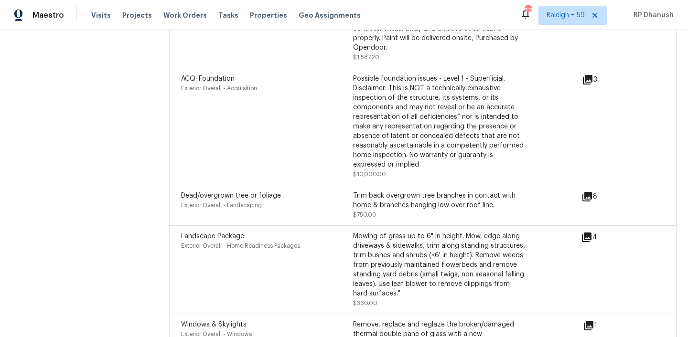
click at [586, 75] on icon at bounding box center [588, 80] width 10 height 10
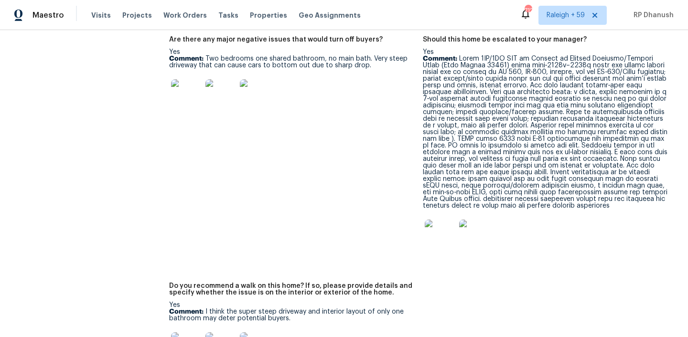
scroll to position [2200, 0]
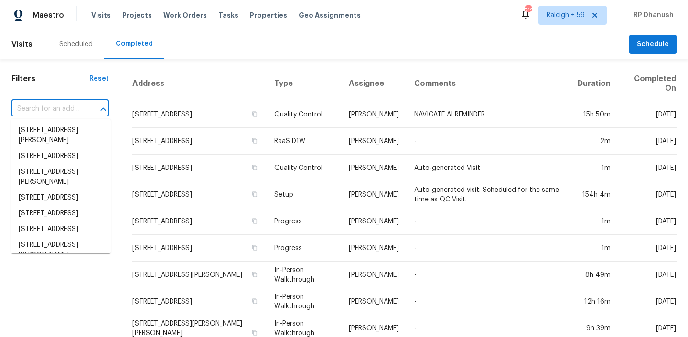
click at [82, 107] on input "text" at bounding box center [46, 109] width 71 height 15
paste input "[STREET_ADDRESS][PERSON_NAME]"
type input "[STREET_ADDRESS][PERSON_NAME]"
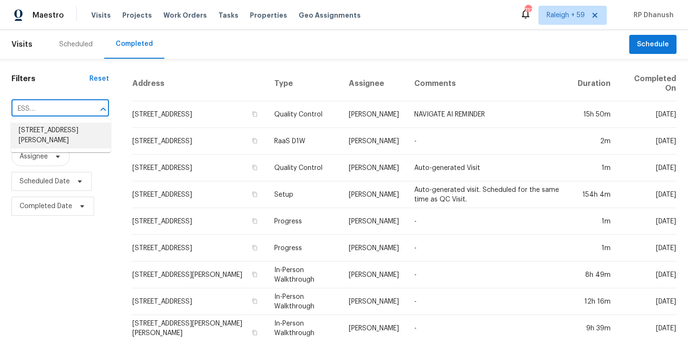
click at [58, 138] on li "[STREET_ADDRESS][PERSON_NAME]" at bounding box center [61, 136] width 100 height 26
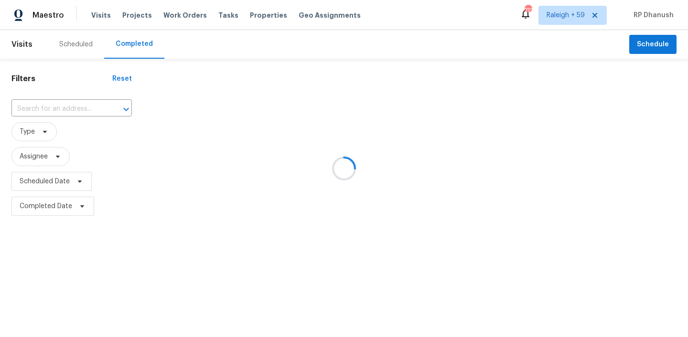
type input "[STREET_ADDRESS][PERSON_NAME]"
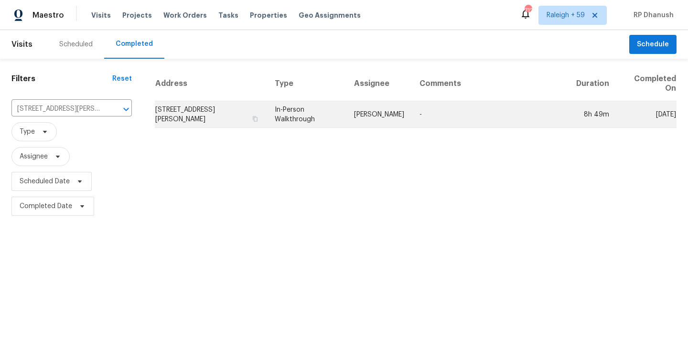
click at [193, 123] on td "[STREET_ADDRESS][PERSON_NAME]" at bounding box center [211, 114] width 112 height 27
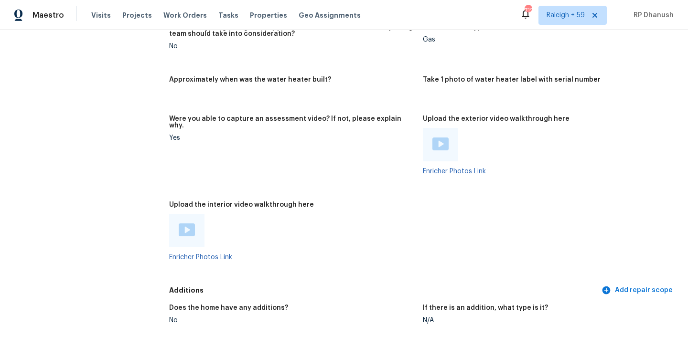
scroll to position [1602, 0]
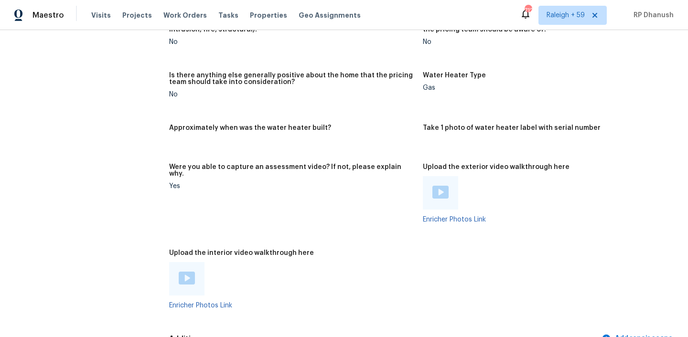
click at [190, 272] on img at bounding box center [187, 278] width 16 height 13
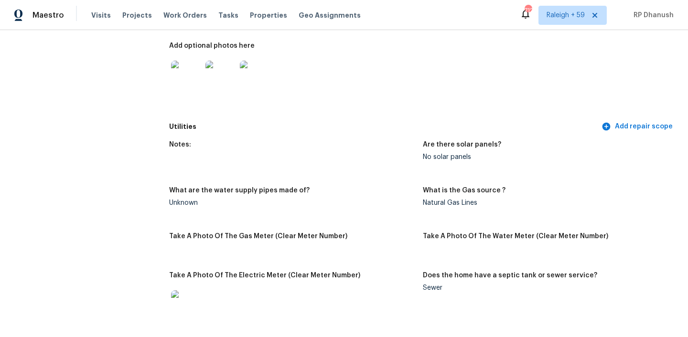
click at [269, 70] on img at bounding box center [255, 76] width 31 height 31
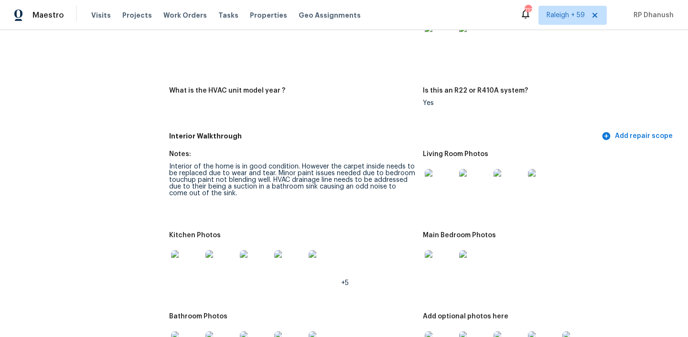
scroll to position [928, 0]
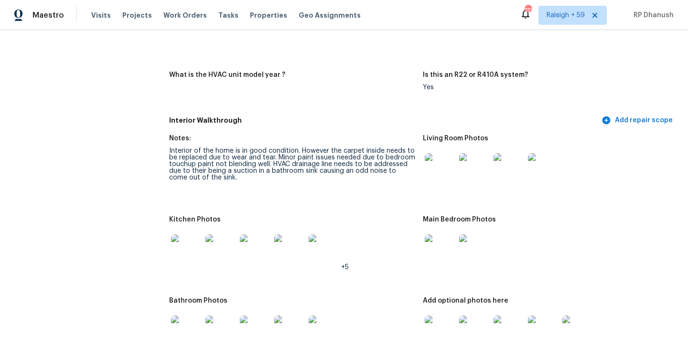
click at [444, 154] on img at bounding box center [440, 168] width 31 height 31
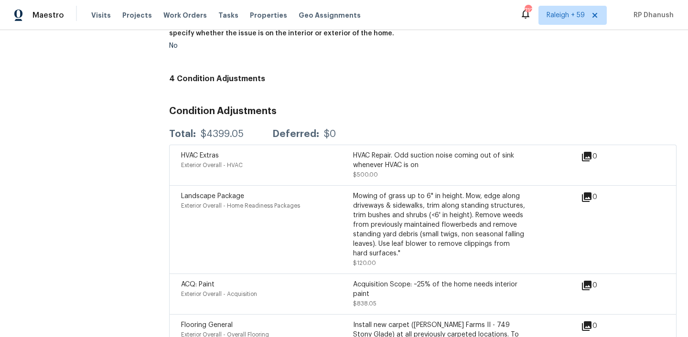
scroll to position [2069, 0]
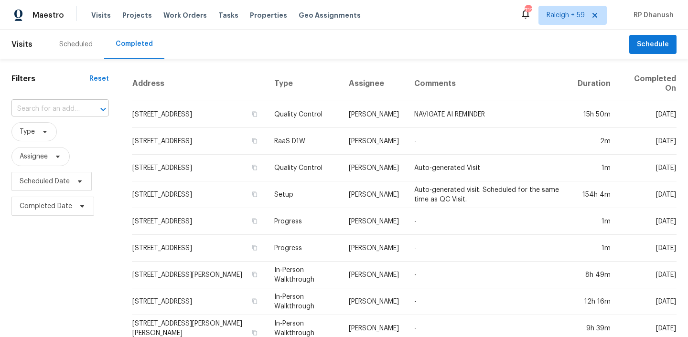
click at [43, 107] on input "text" at bounding box center [46, 109] width 71 height 15
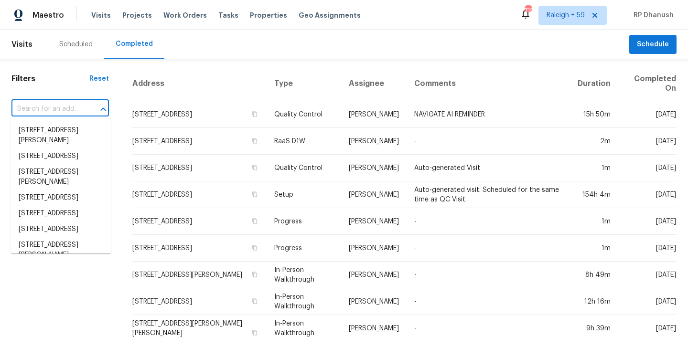
paste input "[STREET_ADDRESS]"
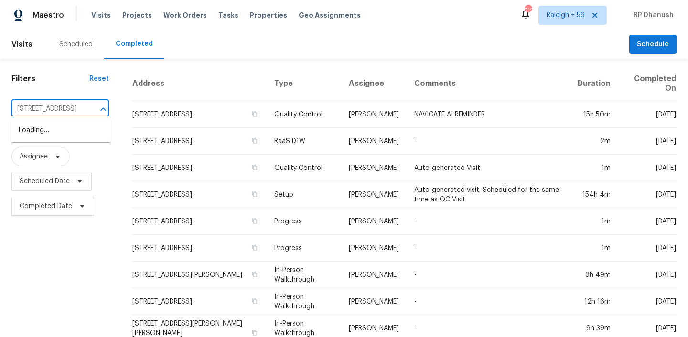
type input "[STREET_ADDRESS]"
click at [42, 124] on li "[STREET_ADDRESS]" at bounding box center [61, 131] width 100 height 16
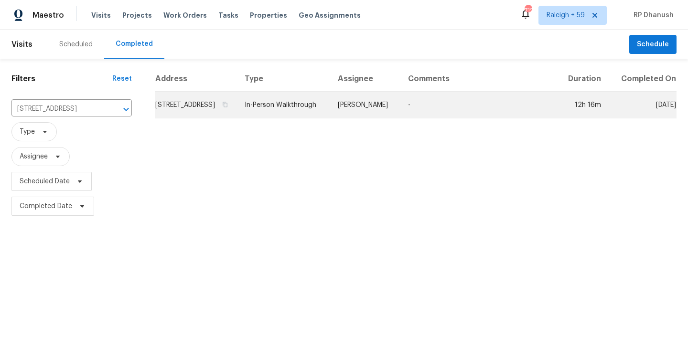
click at [389, 105] on td "[PERSON_NAME]" at bounding box center [365, 105] width 70 height 27
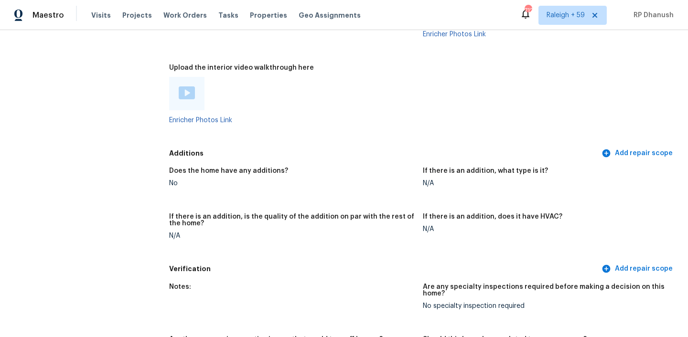
scroll to position [1935, 0]
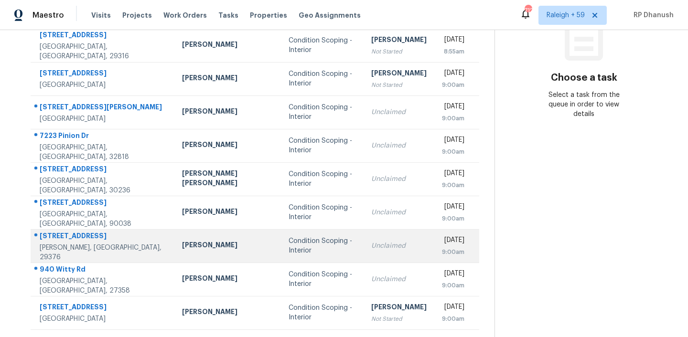
scroll to position [160, 0]
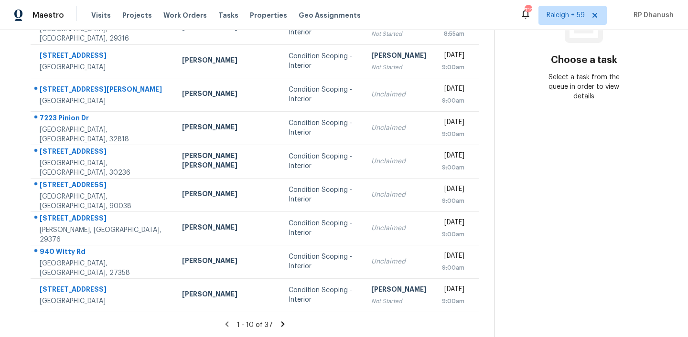
click at [281, 323] on icon at bounding box center [282, 323] width 3 height 5
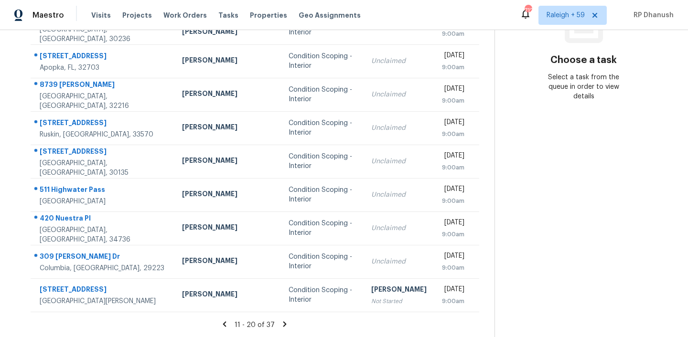
click at [280, 323] on icon at bounding box center [284, 324] width 9 height 9
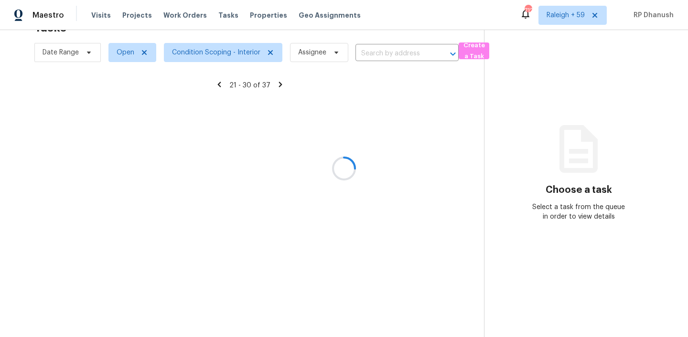
scroll to position [30, 0]
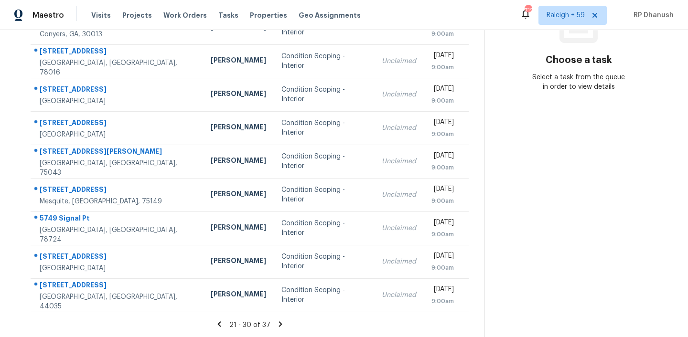
click at [277, 323] on icon at bounding box center [280, 324] width 9 height 9
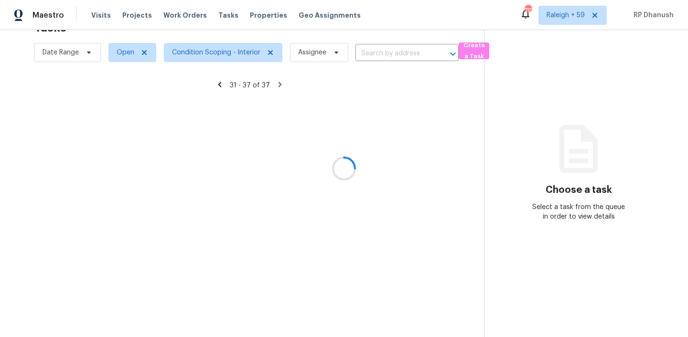
scroll to position [60, 0]
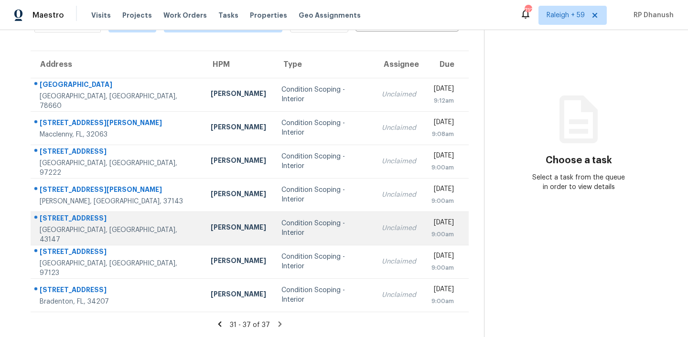
click at [211, 232] on div "Kim Peshek" at bounding box center [238, 229] width 55 height 12
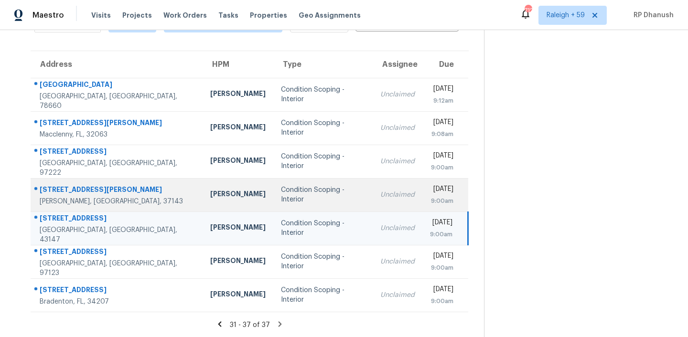
click at [203, 190] on td "Carmen Childs" at bounding box center [238, 194] width 71 height 33
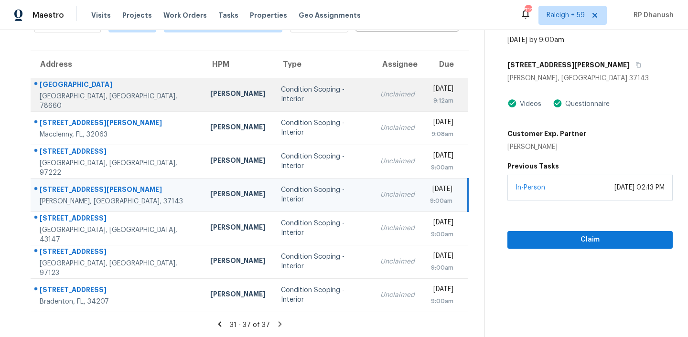
click at [203, 108] on td "[PERSON_NAME]" at bounding box center [238, 94] width 71 height 33
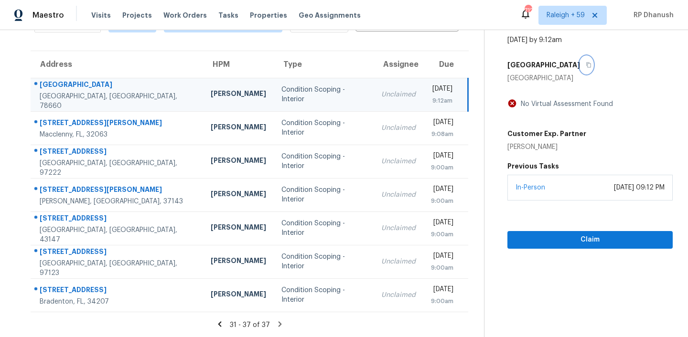
click at [580, 64] on button "button" at bounding box center [586, 64] width 13 height 17
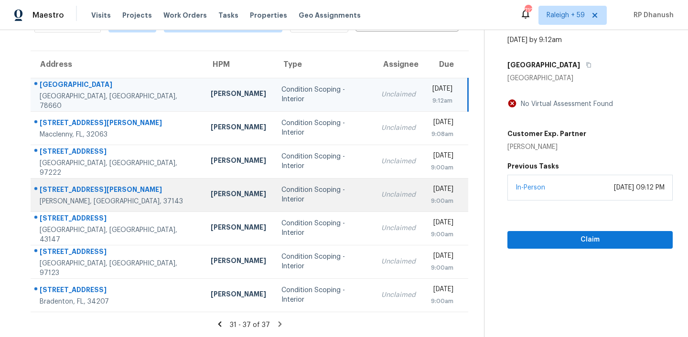
click at [211, 199] on div "Carmen Childs" at bounding box center [238, 195] width 55 height 12
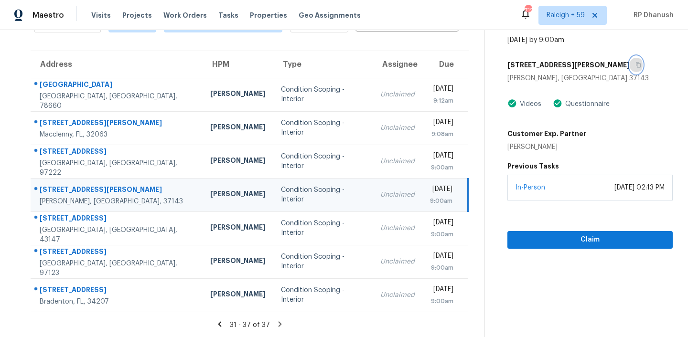
click at [635, 64] on icon "button" at bounding box center [638, 65] width 6 height 6
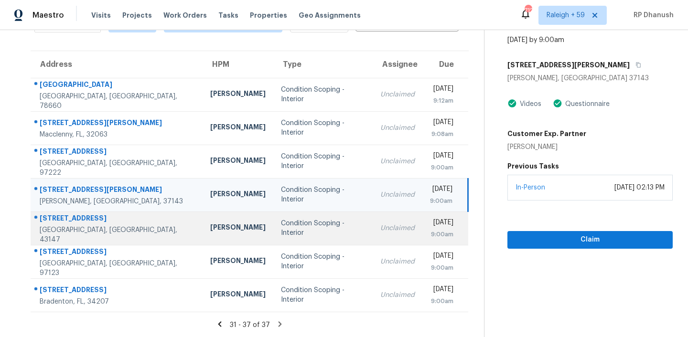
click at [273, 214] on td "Condition Scoping - Interior" at bounding box center [322, 228] width 99 height 33
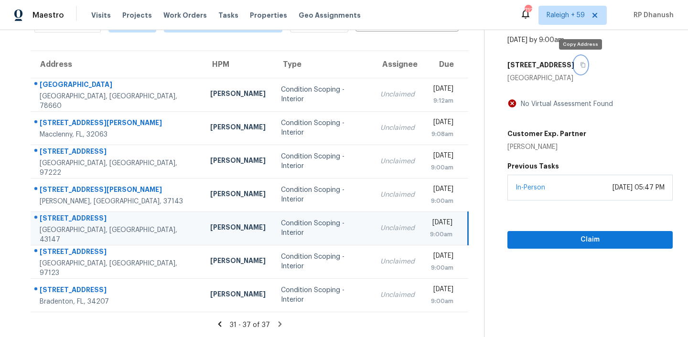
click at [582, 69] on button "button" at bounding box center [580, 64] width 13 height 17
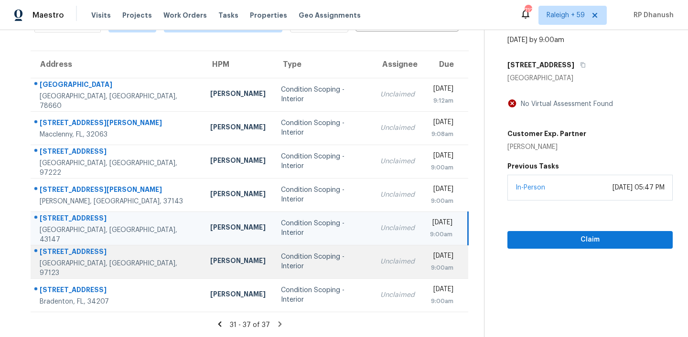
click at [125, 253] on div "4613 SE Lone Oak St" at bounding box center [117, 253] width 155 height 12
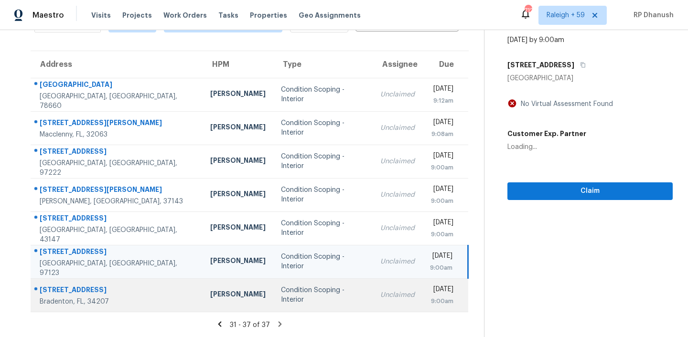
click at [203, 310] on td "Naomi Ferreira" at bounding box center [238, 294] width 71 height 33
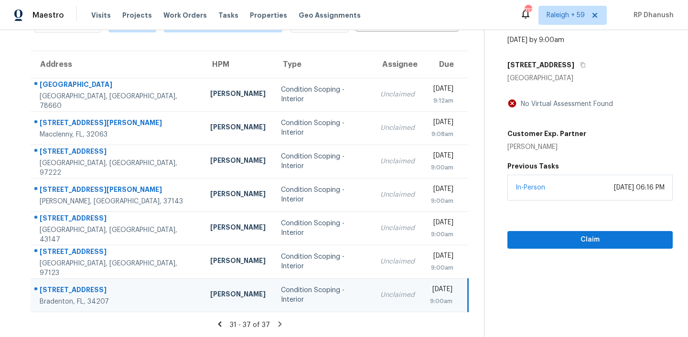
click at [223, 321] on icon at bounding box center [219, 324] width 9 height 9
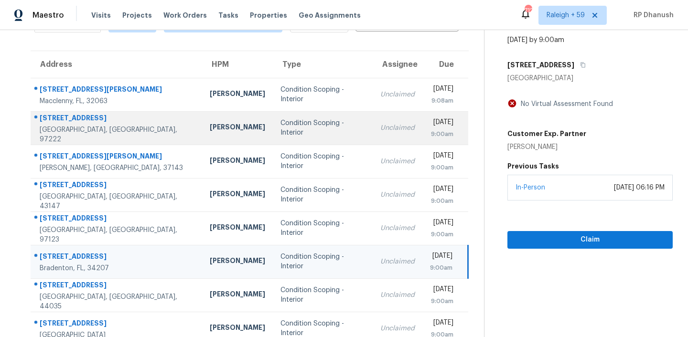
click at [273, 121] on td "Condition Scoping - Interior" at bounding box center [323, 127] width 100 height 33
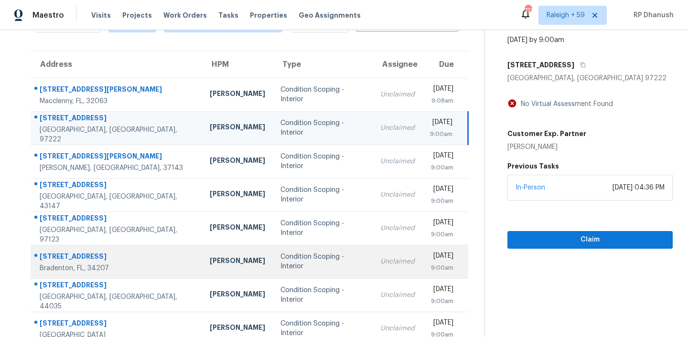
scroll to position [150, 0]
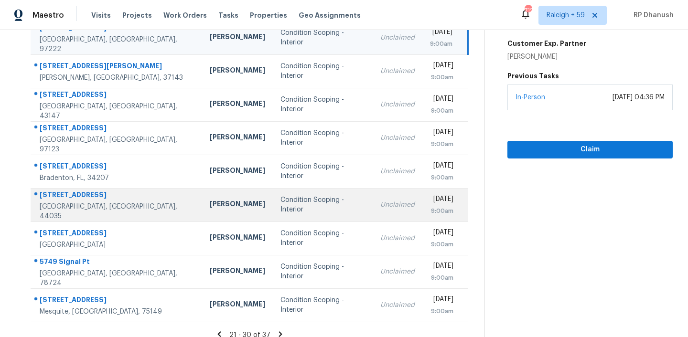
click at [202, 217] on td "Rebecca McMillen" at bounding box center [237, 204] width 71 height 33
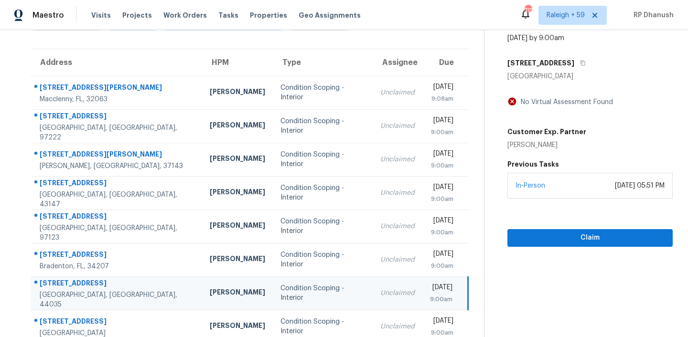
scroll to position [52, 0]
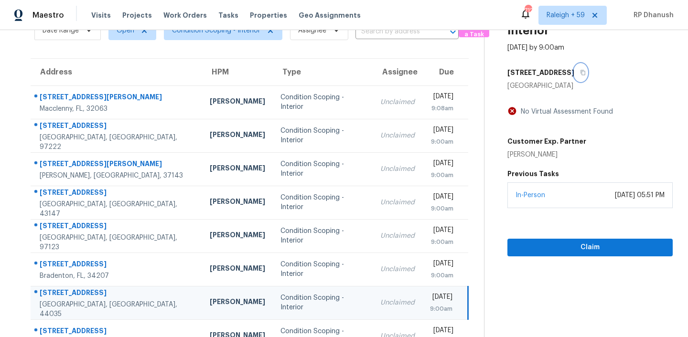
click at [574, 69] on button "button" at bounding box center [580, 72] width 13 height 17
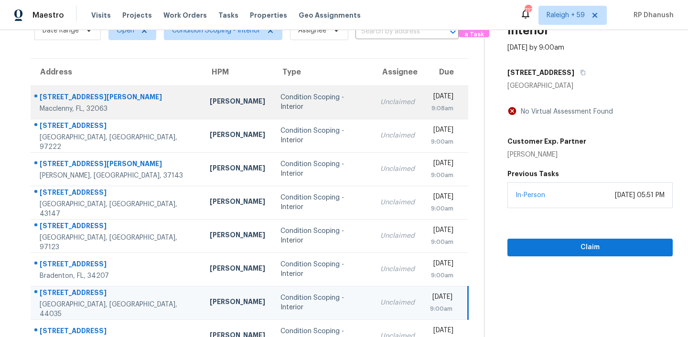
click at [210, 97] on div "[PERSON_NAME]" at bounding box center [237, 102] width 55 height 12
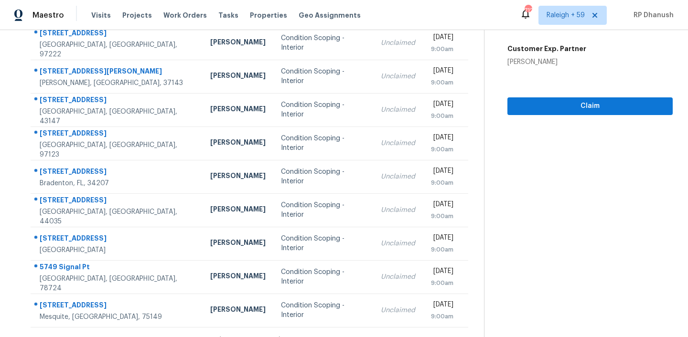
scroll to position [160, 0]
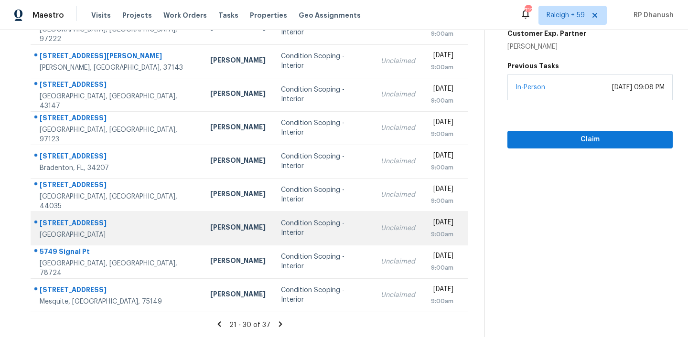
click at [203, 217] on td "Nicholas Holderbaum" at bounding box center [238, 228] width 71 height 33
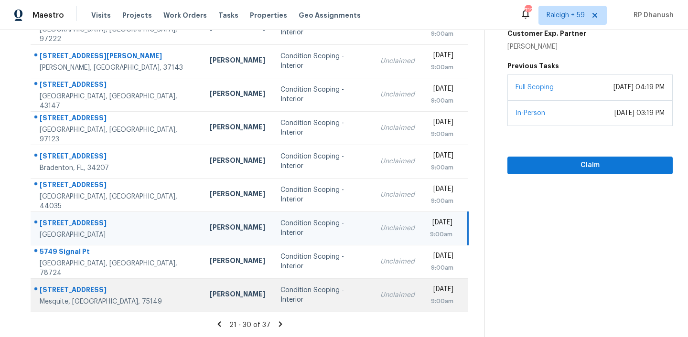
click at [117, 292] on div "1408 Hackamore St" at bounding box center [117, 291] width 155 height 12
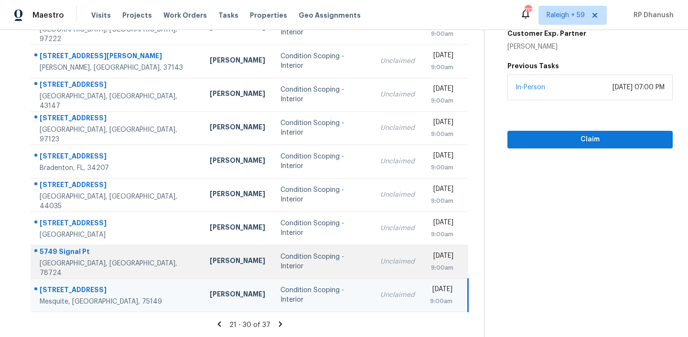
click at [205, 267] on td "Anthony Aponte" at bounding box center [237, 261] width 71 height 33
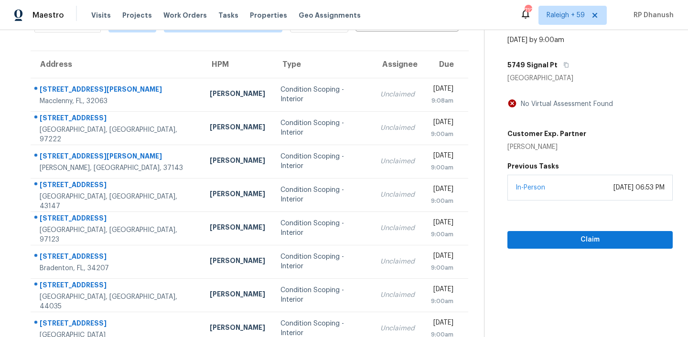
scroll to position [53, 0]
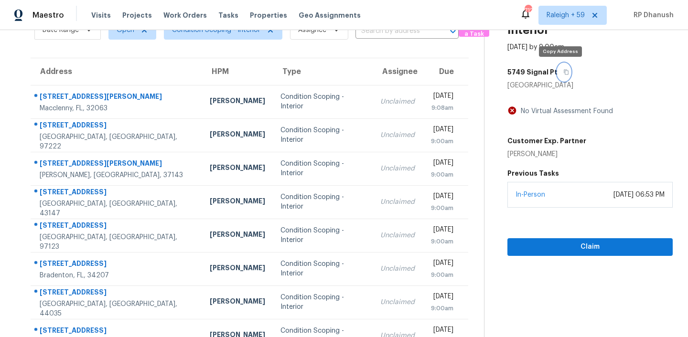
click at [564, 72] on icon "button" at bounding box center [566, 72] width 5 height 5
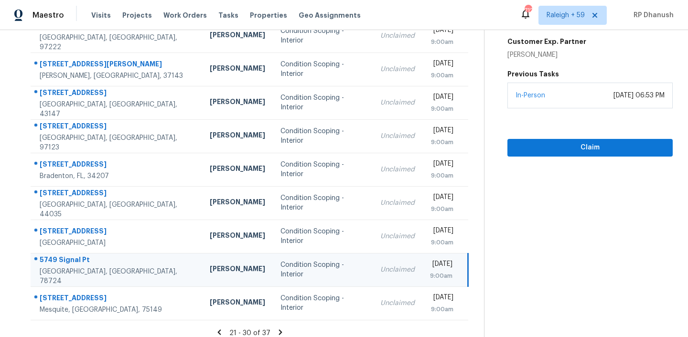
scroll to position [160, 0]
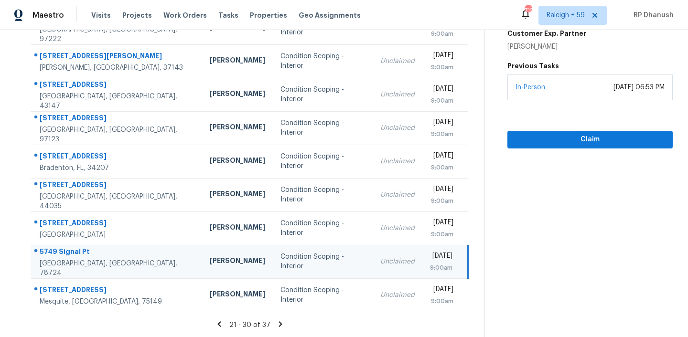
click at [220, 322] on icon at bounding box center [218, 323] width 3 height 5
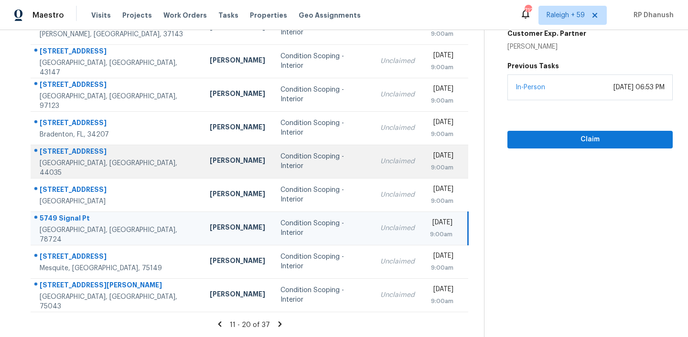
click at [127, 151] on td "8745 W Ridge Rd Apt A Elyria, OH, 44035" at bounding box center [116, 161] width 171 height 33
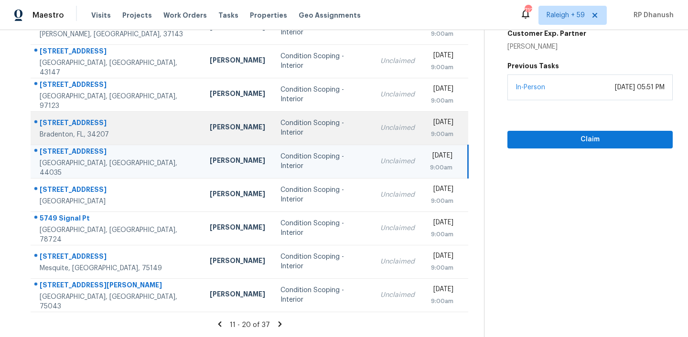
click at [273, 117] on td "Condition Scoping - Interior" at bounding box center [323, 127] width 100 height 33
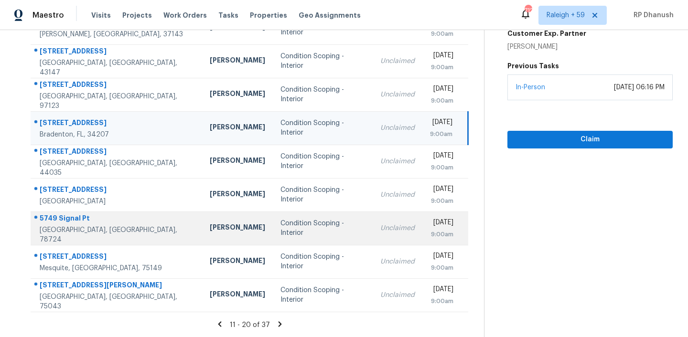
click at [210, 224] on div "Anthony Aponte" at bounding box center [237, 229] width 55 height 12
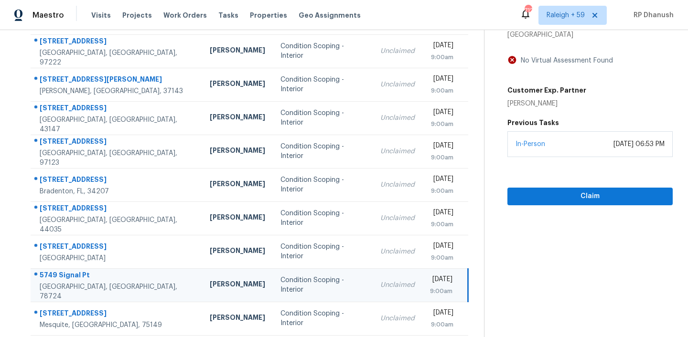
scroll to position [84, 0]
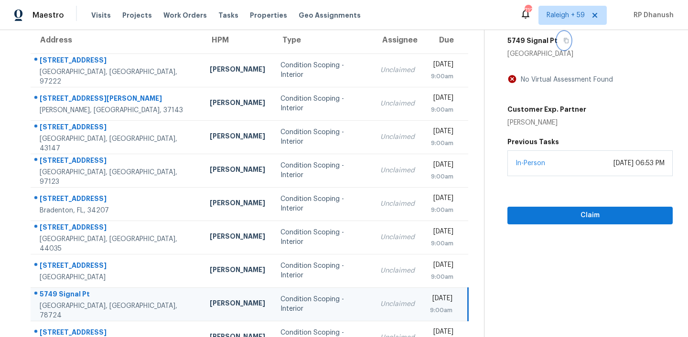
click at [563, 42] on icon "button" at bounding box center [566, 41] width 6 height 6
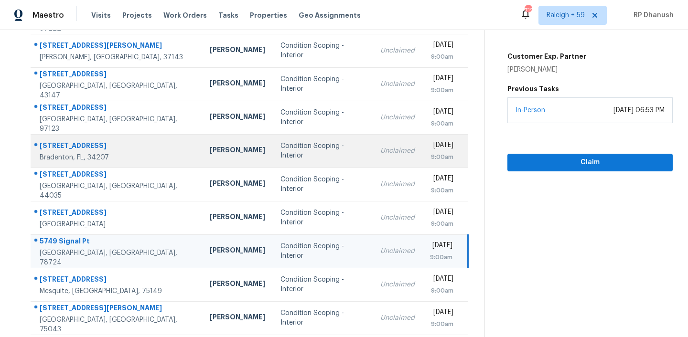
scroll to position [160, 0]
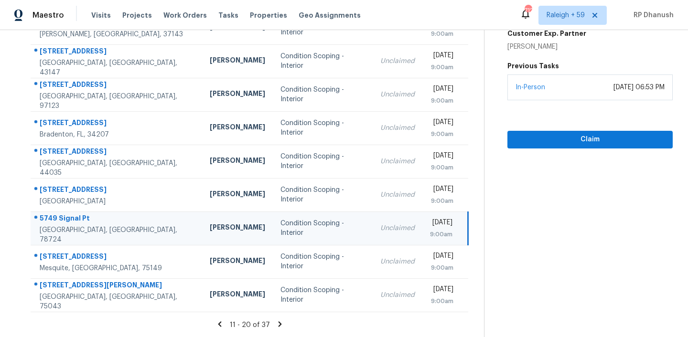
click at [202, 220] on td "Anthony Aponte" at bounding box center [237, 228] width 71 height 33
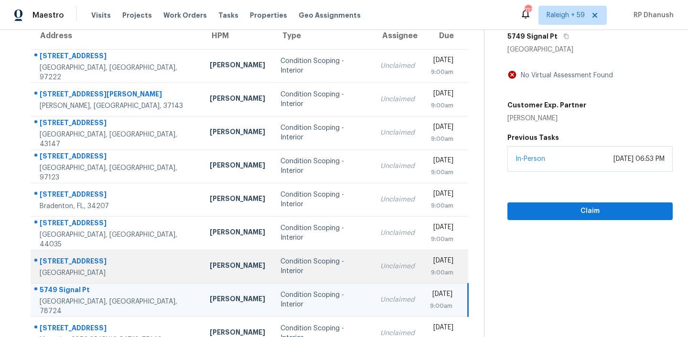
scroll to position [86, 0]
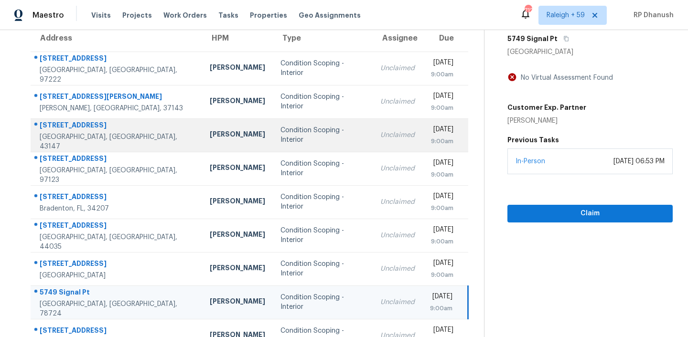
click at [280, 139] on div "Condition Scoping - Interior" at bounding box center [322, 135] width 85 height 19
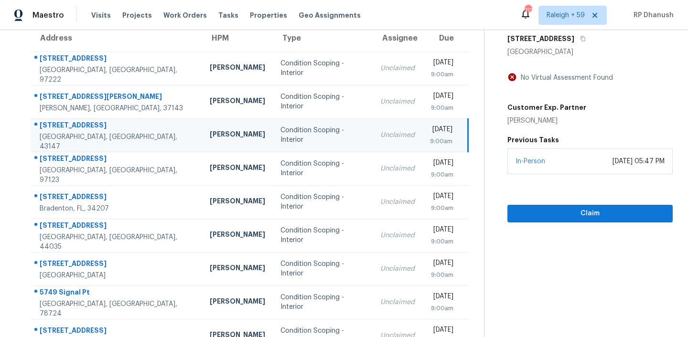
scroll to position [18, 0]
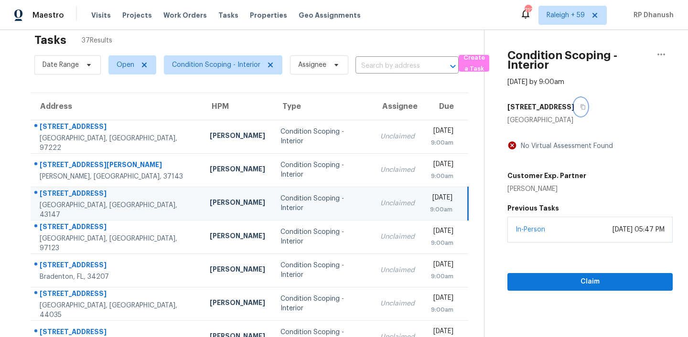
click at [577, 105] on button "button" at bounding box center [580, 106] width 13 height 17
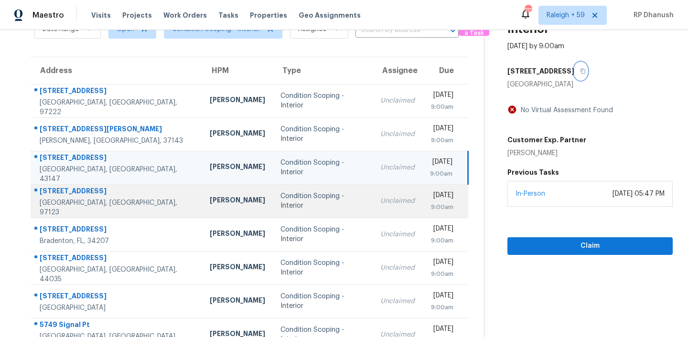
scroll to position [60, 0]
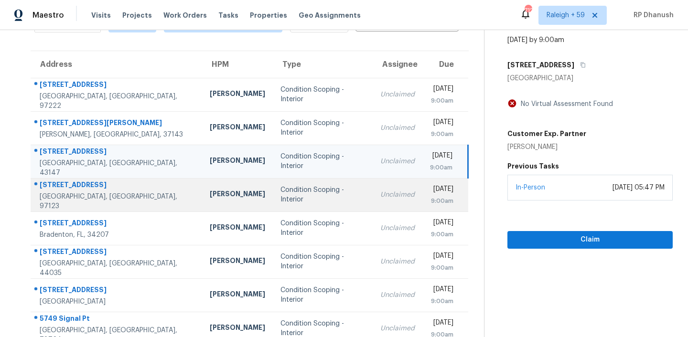
click at [202, 184] on td "Nichole Darst" at bounding box center [237, 194] width 71 height 33
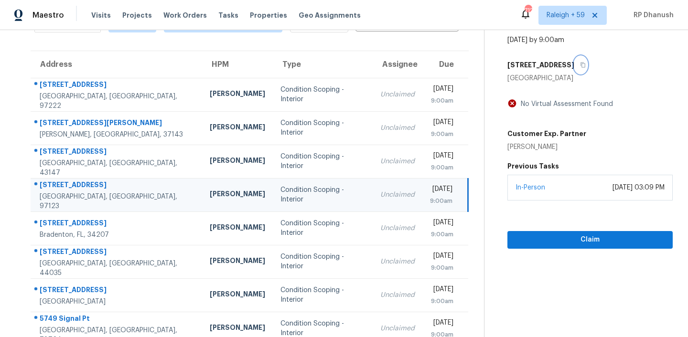
click at [580, 64] on icon "button" at bounding box center [582, 65] width 5 height 5
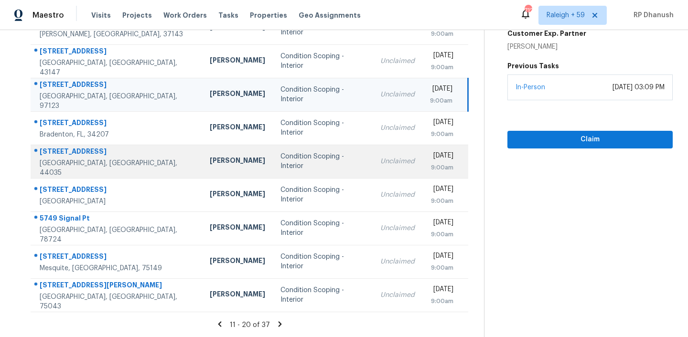
click at [202, 149] on td "Rebecca McMillen" at bounding box center [237, 161] width 71 height 33
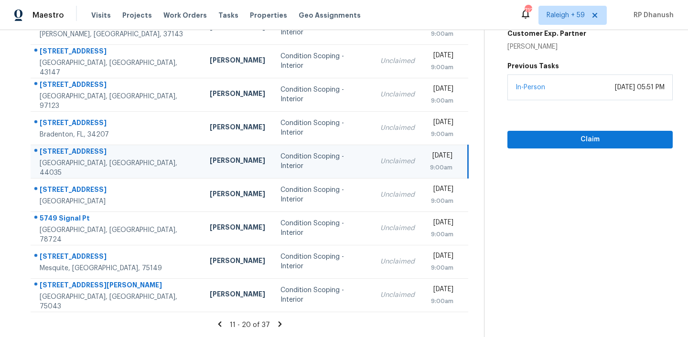
scroll to position [0, 0]
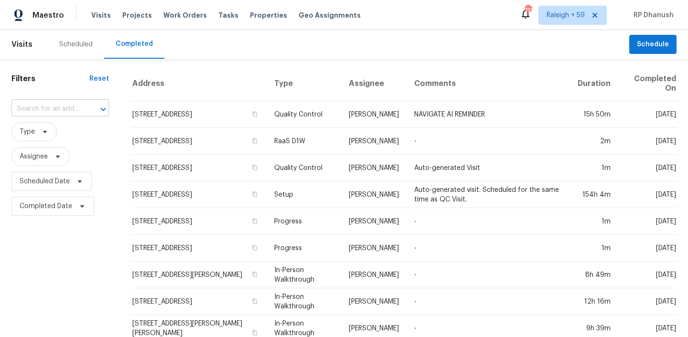
click at [64, 102] on input "text" at bounding box center [46, 109] width 71 height 15
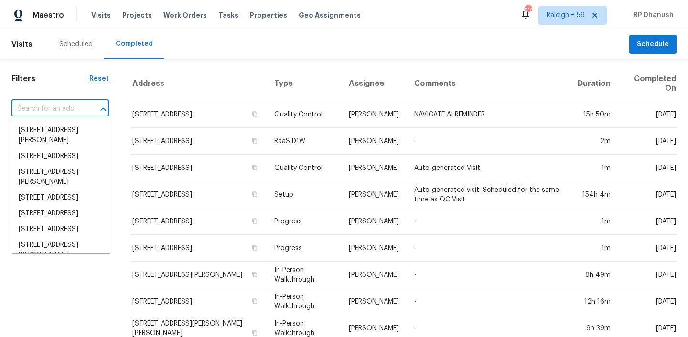
paste input "[STREET_ADDRESS][PERSON_NAME][PERSON_NAME]"
type input "[STREET_ADDRESS][PERSON_NAME][PERSON_NAME]"
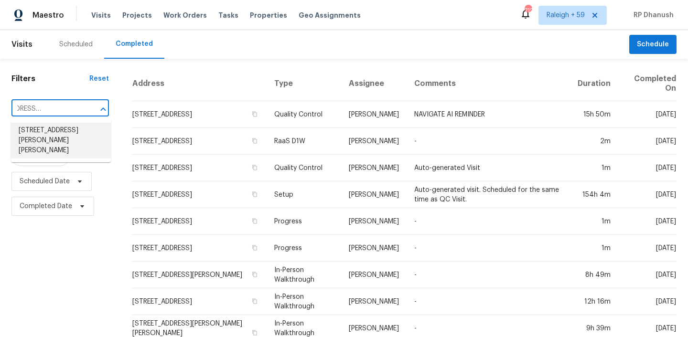
click at [64, 133] on li "5537 Zapata Dr, Pegram, TN 37143" at bounding box center [61, 141] width 100 height 36
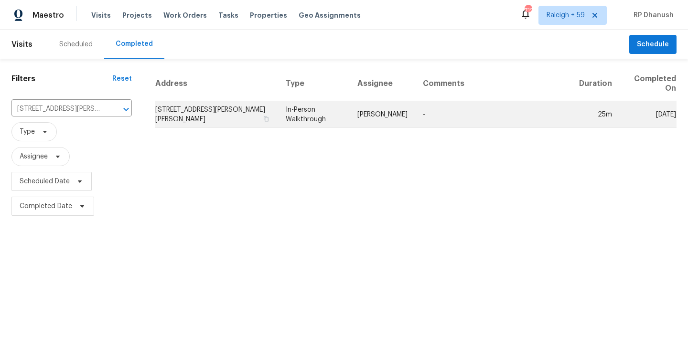
click at [394, 104] on td "Eric Ovalle" at bounding box center [382, 114] width 65 height 27
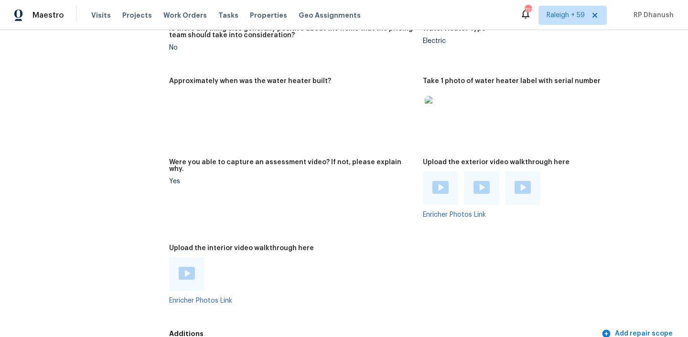
scroll to position [1834, 0]
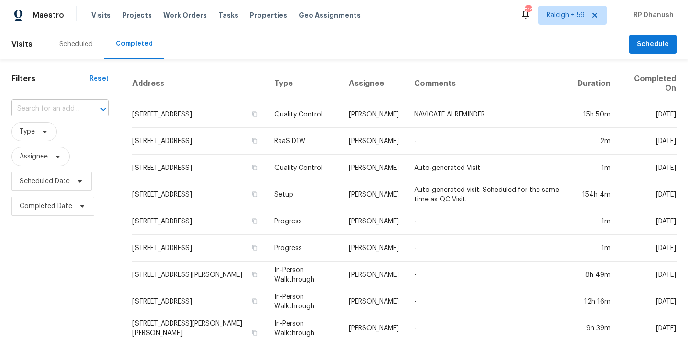
click at [69, 106] on input "text" at bounding box center [46, 109] width 71 height 15
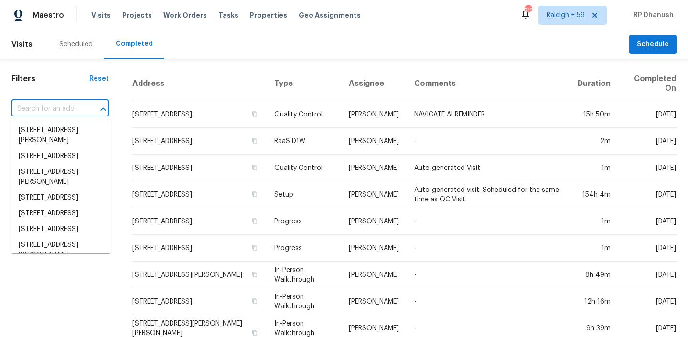
paste input "641 Preston Trails Dr, Pickerington, OH 43147"
type input "[STREET_ADDRESS][PERSON_NAME]"
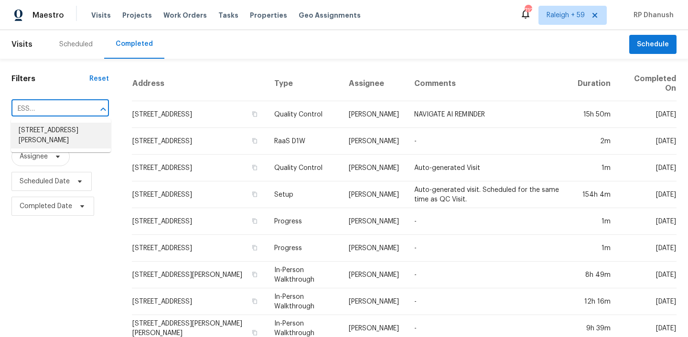
click at [66, 141] on li "641 Preston Trails Dr, Pickerington, OH 43147" at bounding box center [61, 136] width 100 height 26
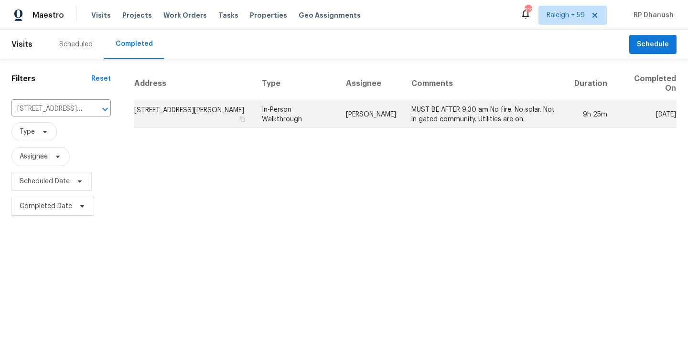
click at [358, 124] on td "Michael Foley" at bounding box center [370, 114] width 65 height 27
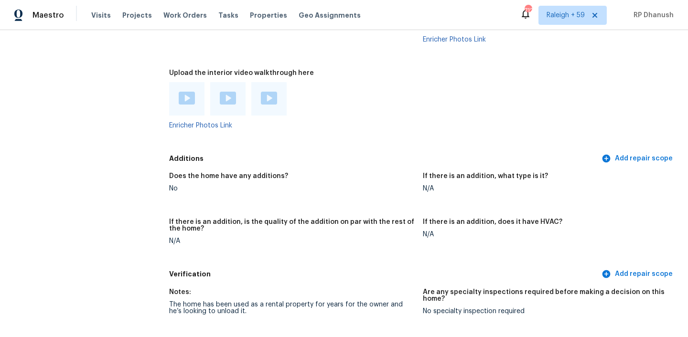
scroll to position [2202, 0]
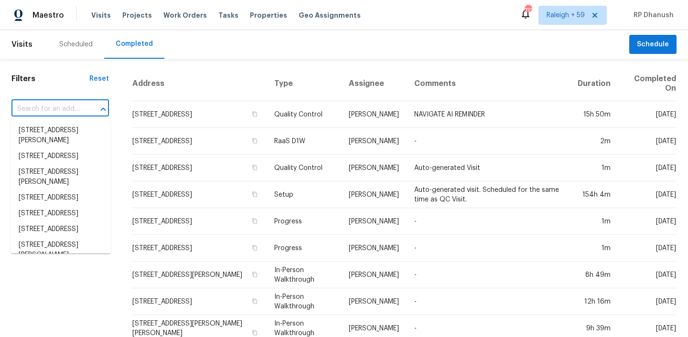
click at [58, 107] on input "text" at bounding box center [46, 109] width 71 height 15
paste input "[STREET_ADDRESS]"
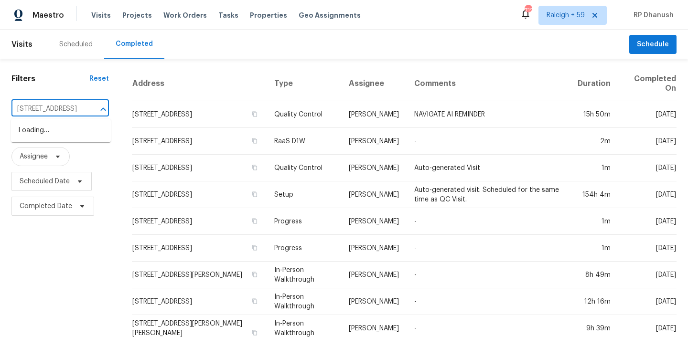
type input "[STREET_ADDRESS]"
click at [78, 132] on li "[STREET_ADDRESS]" at bounding box center [61, 131] width 100 height 16
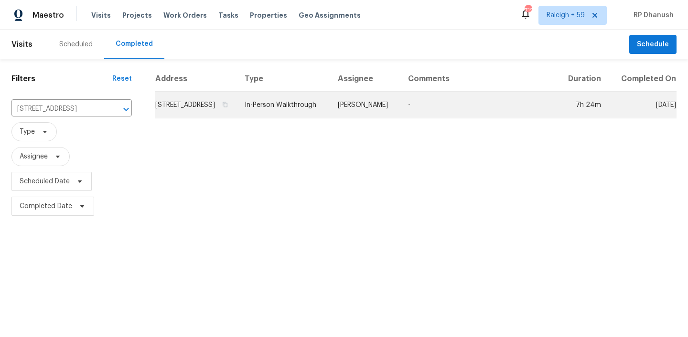
click at [503, 106] on td "-" at bounding box center [478, 105] width 157 height 27
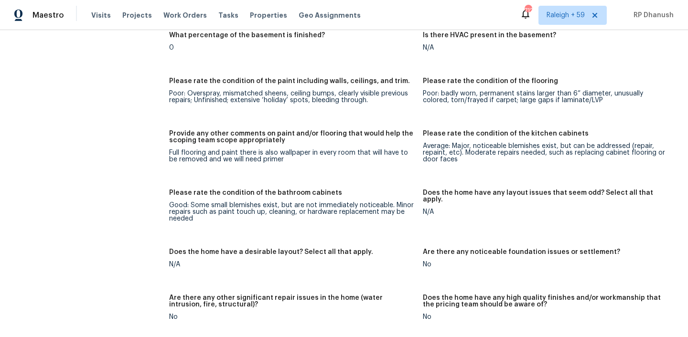
scroll to position [1539, 0]
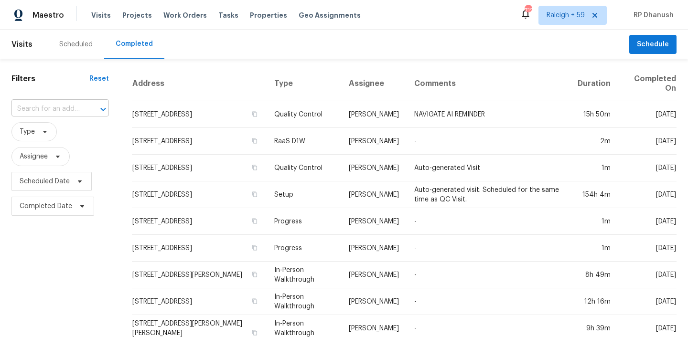
click at [70, 107] on input "text" at bounding box center [46, 109] width 71 height 15
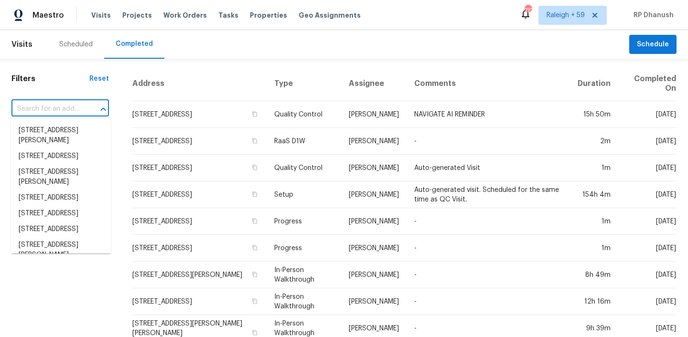
paste input "[STREET_ADDRESS]"
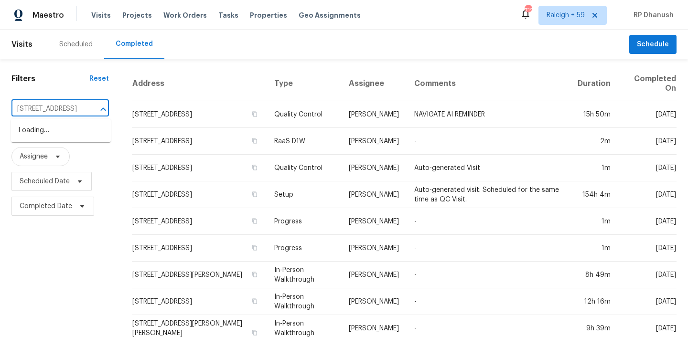
scroll to position [0, 32]
type input "[STREET_ADDRESS]"
click at [64, 127] on li "[STREET_ADDRESS]" at bounding box center [61, 131] width 100 height 16
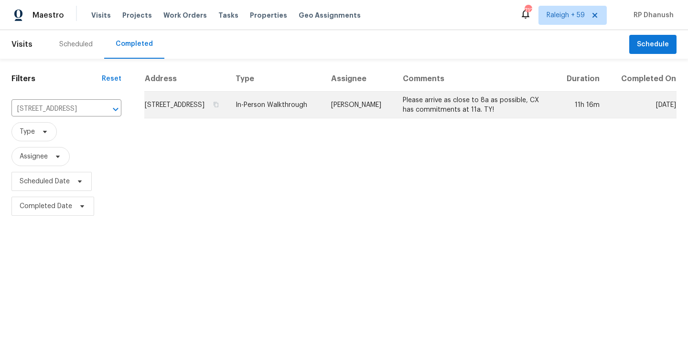
click at [356, 118] on td "[PERSON_NAME]" at bounding box center [359, 105] width 72 height 27
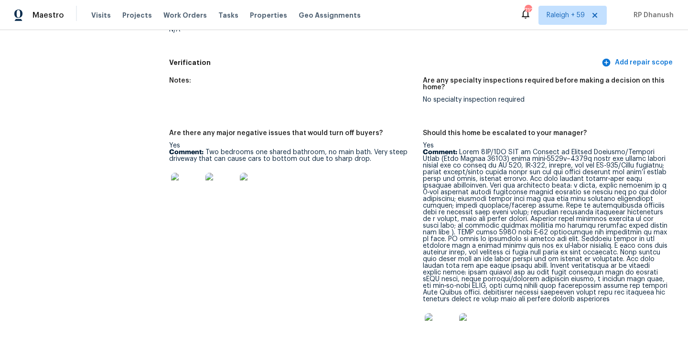
scroll to position [2203, 0]
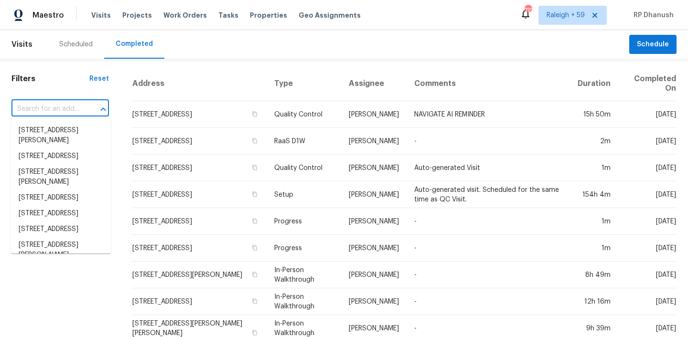
click at [74, 108] on input "text" at bounding box center [46, 109] width 71 height 15
paste input "5749 Signal Pt, Austin, TX 78724"
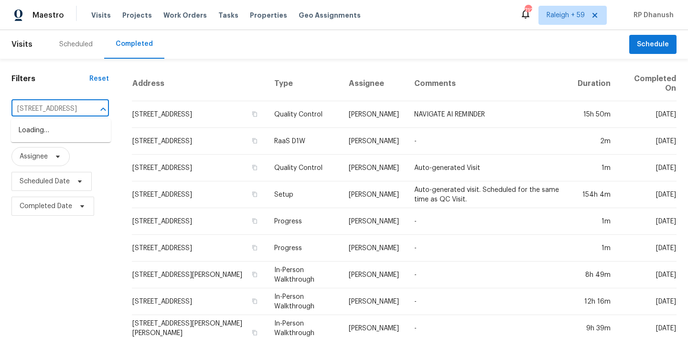
type input "5749 Signal Pt, Austin, TX 78724"
click at [71, 139] on li "5749 Signal Pt, Austin, TX 78724" at bounding box center [61, 131] width 100 height 16
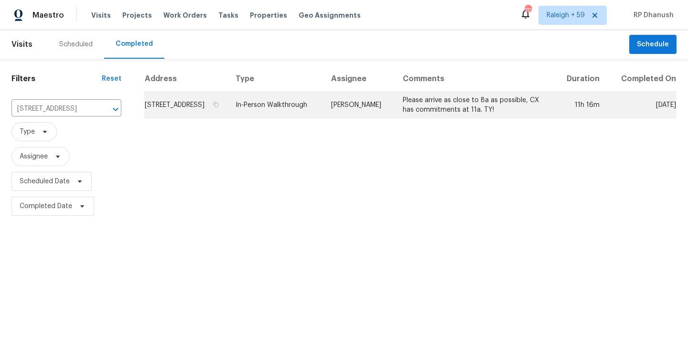
click at [382, 113] on td "Anthony Aponte" at bounding box center [359, 105] width 72 height 27
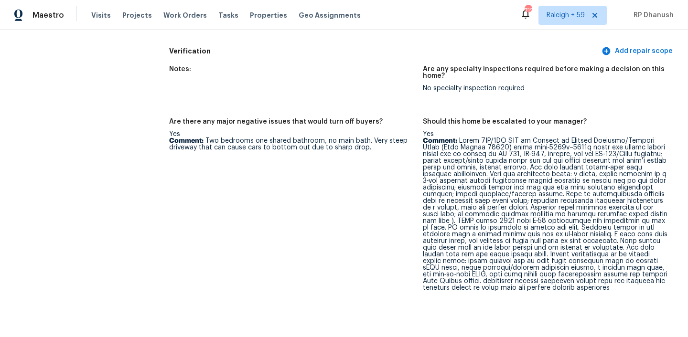
scroll to position [2211, 0]
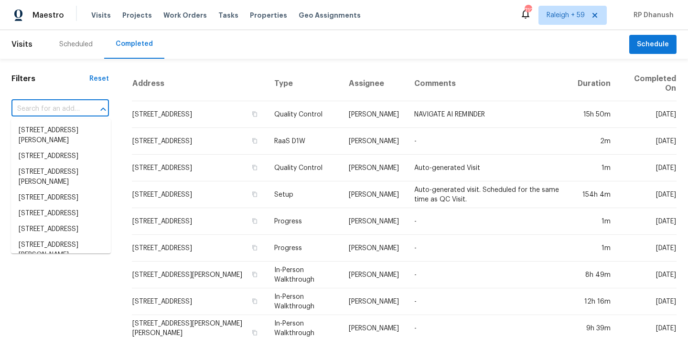
click at [51, 106] on input "text" at bounding box center [46, 109] width 71 height 15
paste input "[STREET_ADDRESS][PERSON_NAME]"
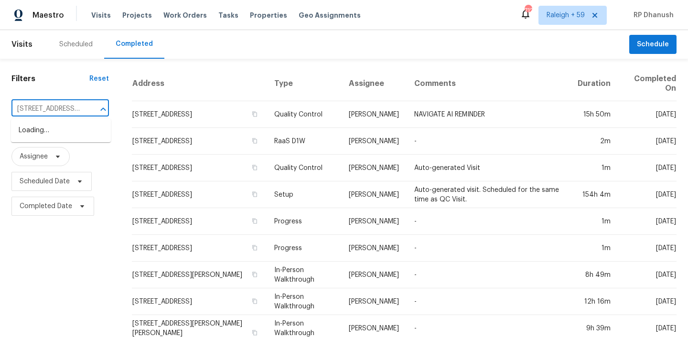
type input "[STREET_ADDRESS][PERSON_NAME]"
click at [74, 132] on li "[STREET_ADDRESS][PERSON_NAME]" at bounding box center [61, 136] width 100 height 26
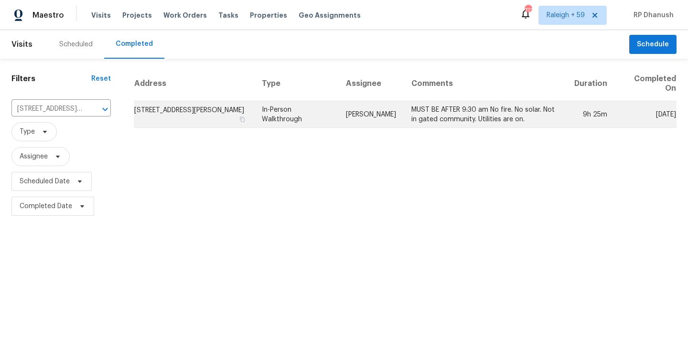
click at [406, 125] on td "MUST BE AFTER 9:30 am No fire. No solar. Not in gated community. Utilities are …" at bounding box center [485, 114] width 163 height 27
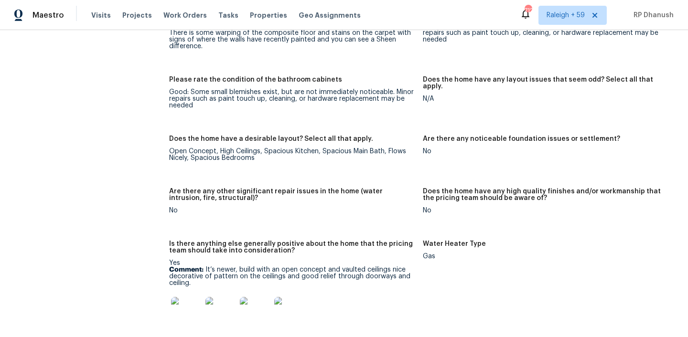
scroll to position [1681, 0]
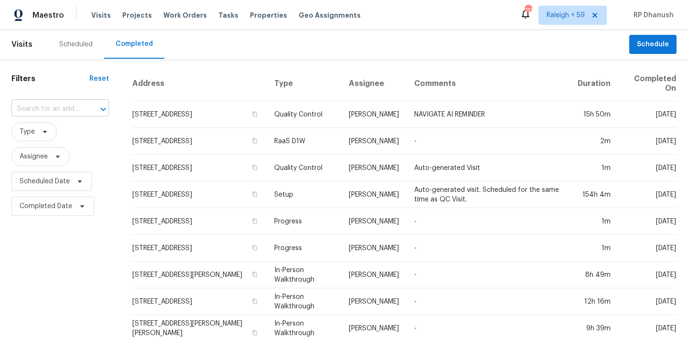
click at [64, 108] on input "text" at bounding box center [46, 109] width 71 height 15
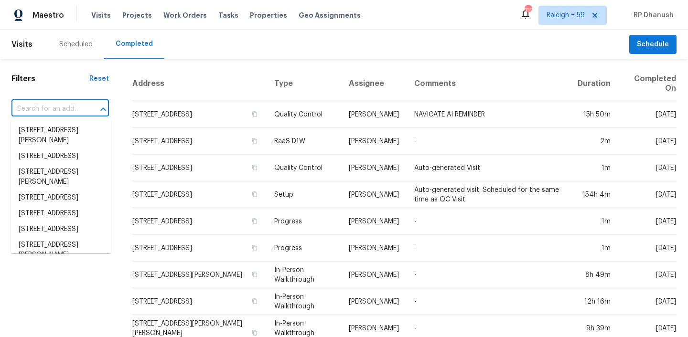
paste input "[STREET_ADDRESS]"
type input "[STREET_ADDRESS]"
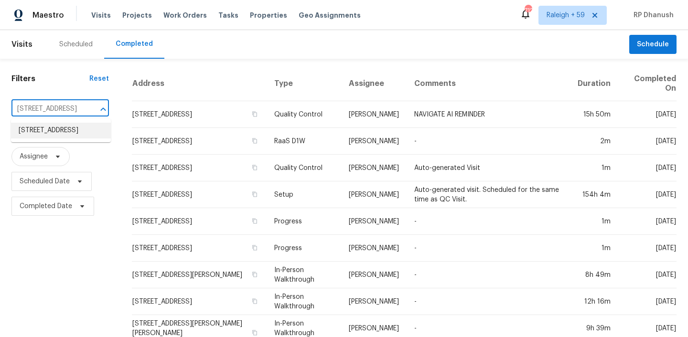
click at [73, 137] on li "[STREET_ADDRESS]" at bounding box center [61, 131] width 100 height 16
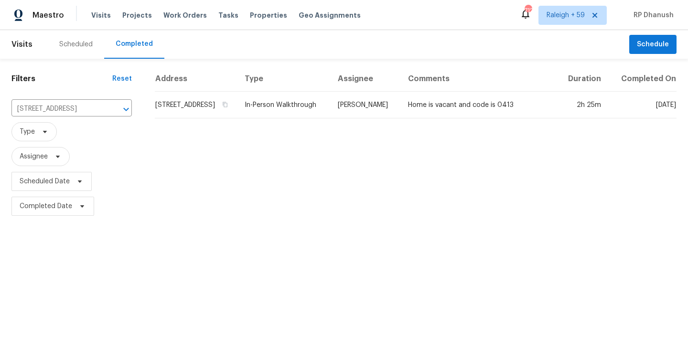
click at [400, 118] on td "[PERSON_NAME]" at bounding box center [365, 105] width 70 height 27
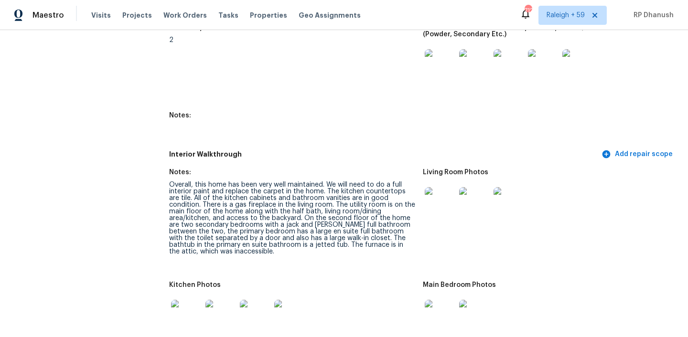
scroll to position [1389, 0]
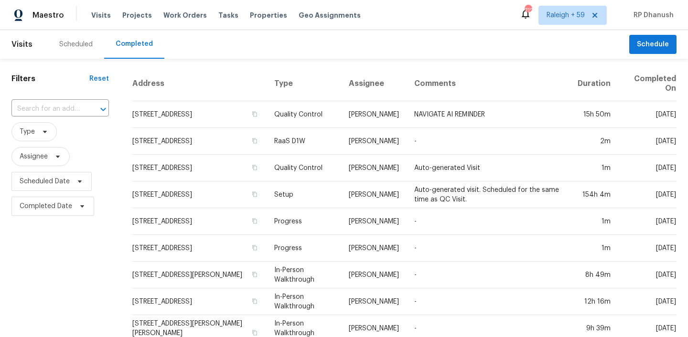
click at [61, 117] on div "​" at bounding box center [59, 109] width 97 height 21
paste input "[STREET_ADDRESS]"
type input "[STREET_ADDRESS]"
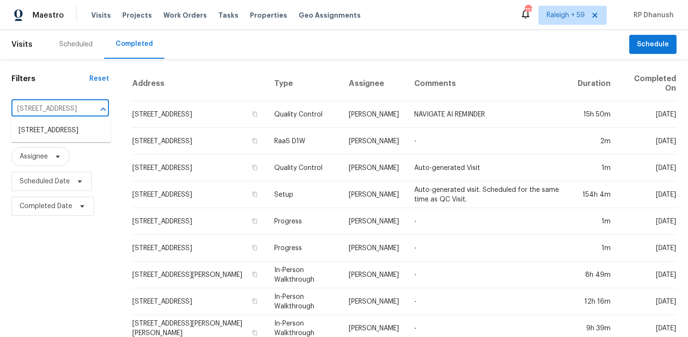
click at [57, 111] on input "[STREET_ADDRESS]" at bounding box center [46, 109] width 71 height 15
click at [56, 126] on li "[STREET_ADDRESS]" at bounding box center [61, 131] width 100 height 16
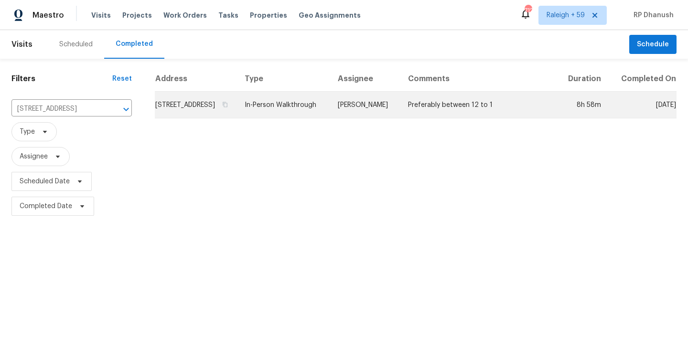
click at [392, 118] on td "[PERSON_NAME]" at bounding box center [365, 105] width 70 height 27
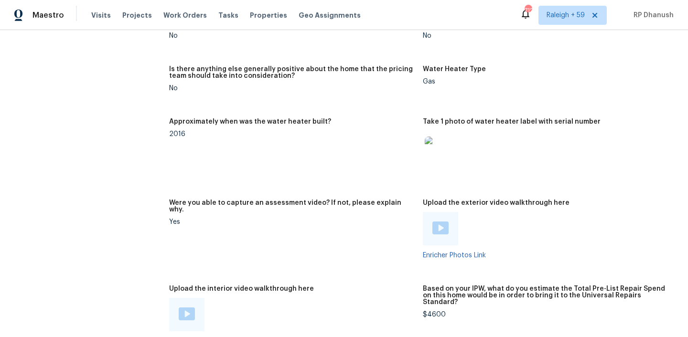
scroll to position [1893, 0]
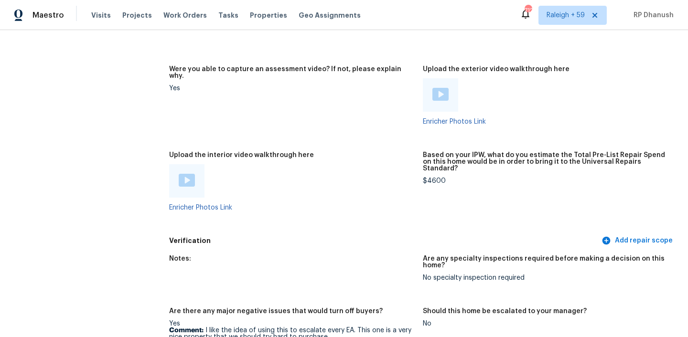
click at [185, 174] on img at bounding box center [187, 180] width 16 height 13
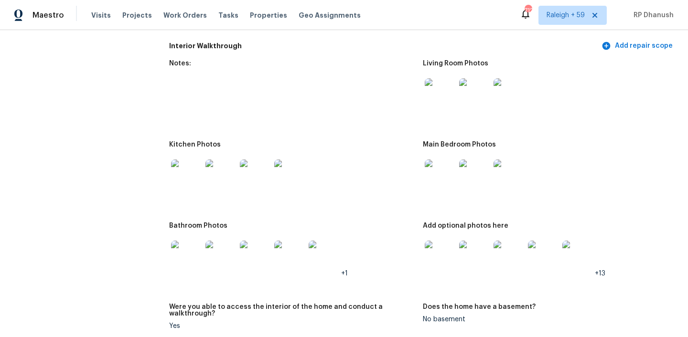
scroll to position [1192, 0]
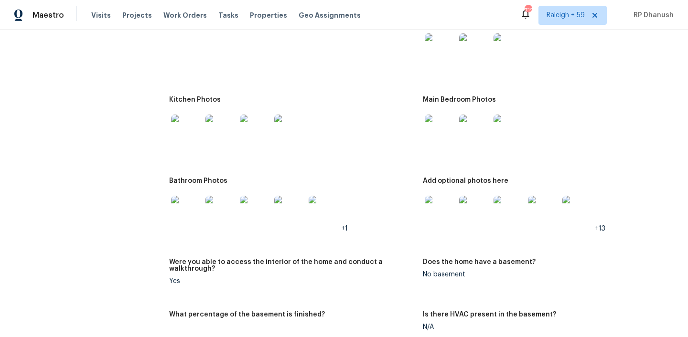
click at [448, 47] on img at bounding box center [440, 48] width 31 height 31
click at [433, 204] on img at bounding box center [440, 211] width 31 height 31
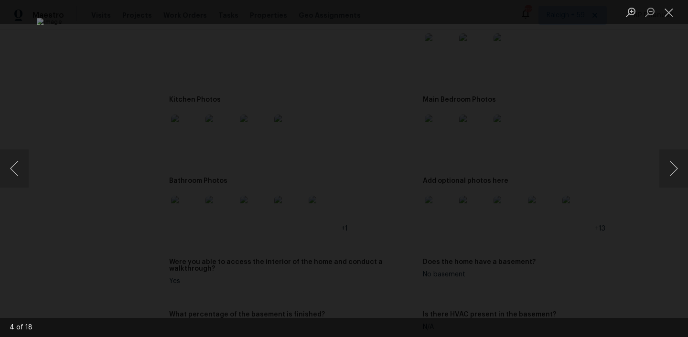
click at [187, 30] on img "Lightbox" at bounding box center [344, 168] width 614 height 301
click at [250, 194] on img "Lightbox" at bounding box center [344, 168] width 614 height 301
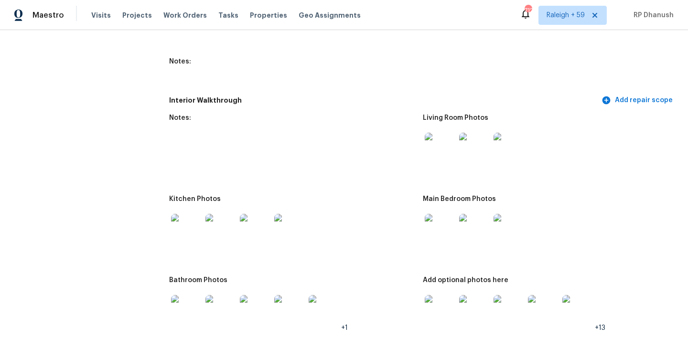
scroll to position [1092, 0]
click at [453, 142] on img at bounding box center [440, 149] width 31 height 31
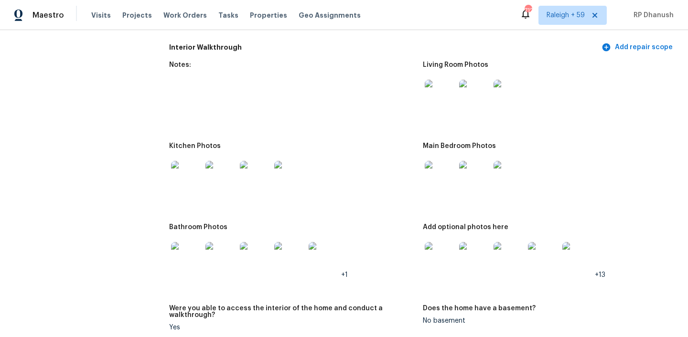
scroll to position [1166, 0]
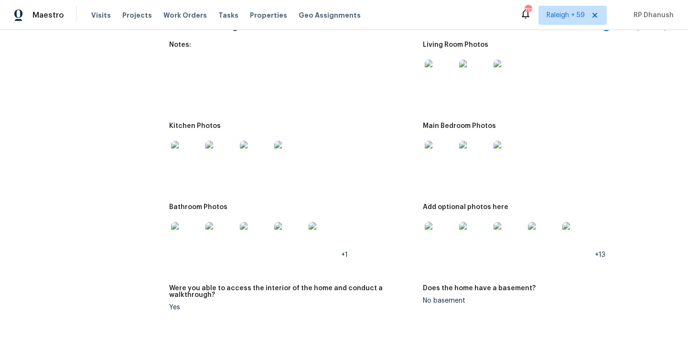
click at [447, 229] on img at bounding box center [440, 237] width 31 height 31
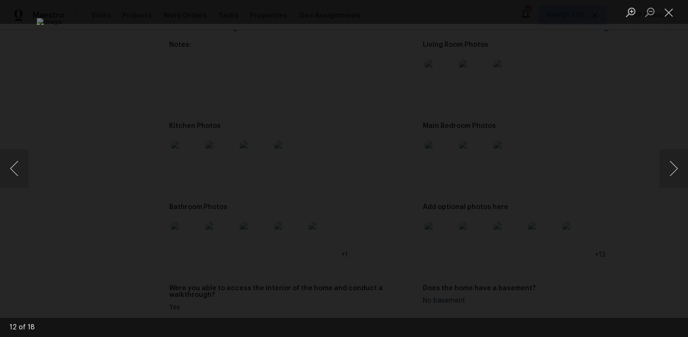
click at [458, 171] on img "Lightbox" at bounding box center [344, 168] width 614 height 301
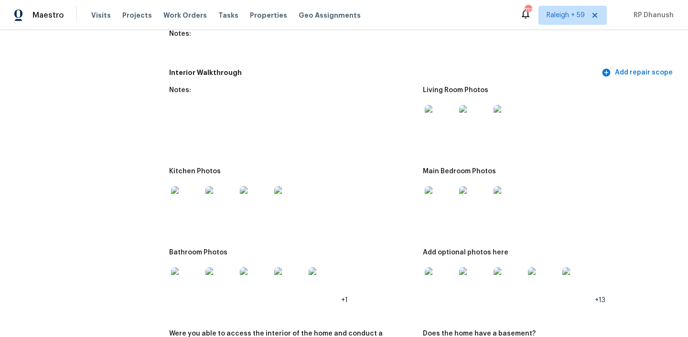
scroll to position [1120, 0]
click at [442, 107] on img at bounding box center [440, 121] width 31 height 31
click at [442, 197] on img at bounding box center [440, 202] width 31 height 31
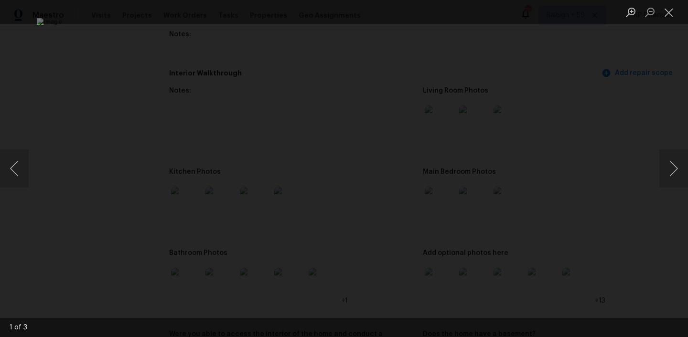
click at [441, 190] on img "Lightbox" at bounding box center [344, 168] width 614 height 301
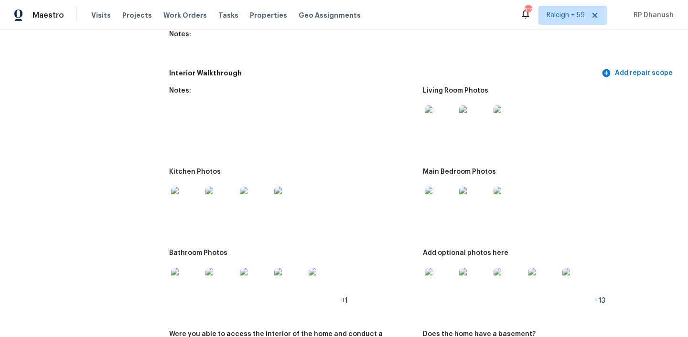
scroll to position [1178, 0]
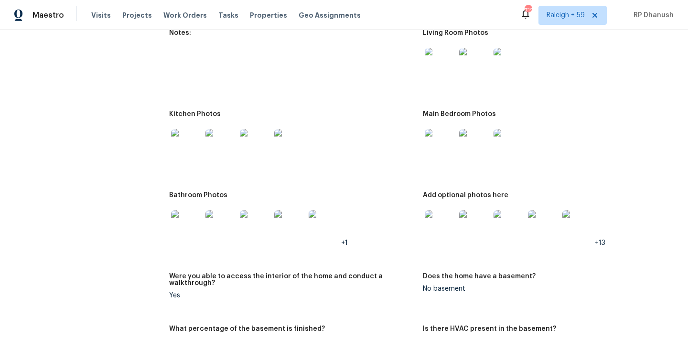
click at [436, 214] on img at bounding box center [440, 225] width 31 height 31
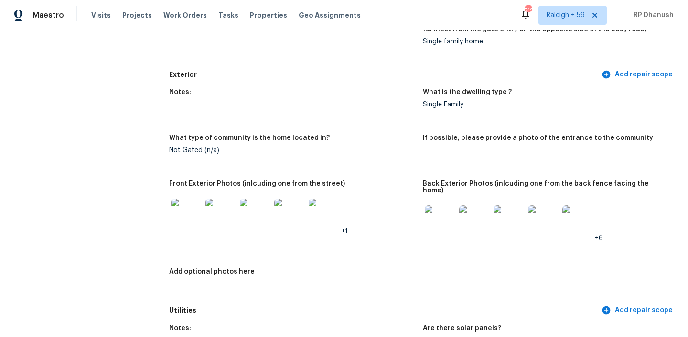
scroll to position [443, 0]
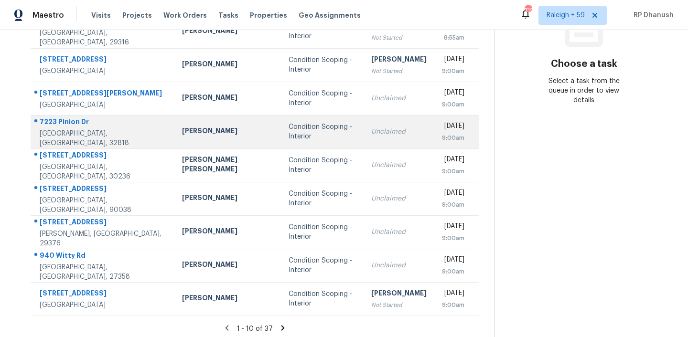
scroll to position [160, 0]
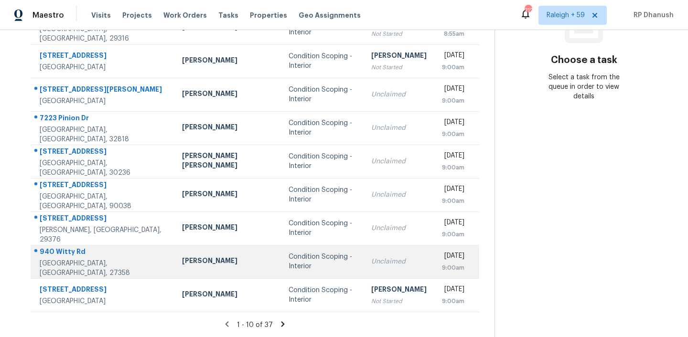
click at [226, 273] on td "[PERSON_NAME]" at bounding box center [227, 261] width 107 height 33
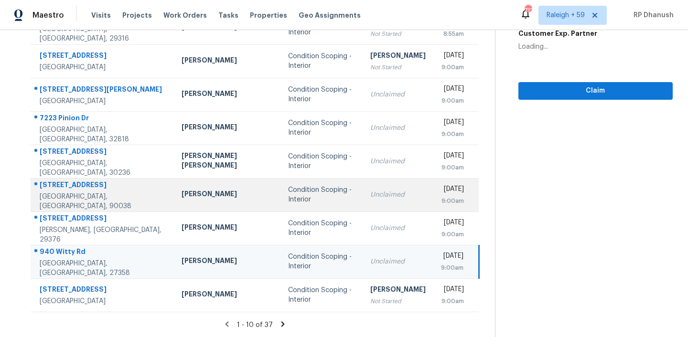
click at [194, 200] on div "[PERSON_NAME]" at bounding box center [227, 195] width 91 height 12
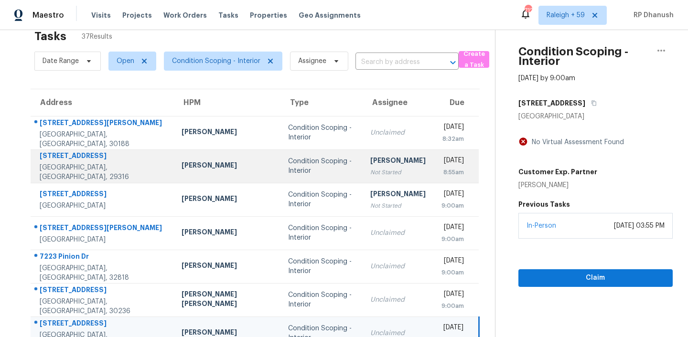
scroll to position [6, 0]
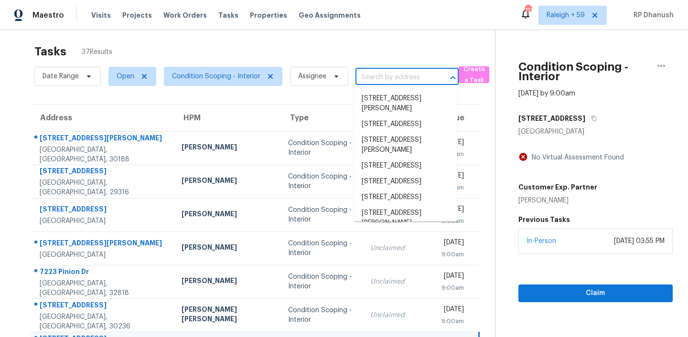
click at [391, 85] on input "text" at bounding box center [393, 77] width 76 height 15
paste input "[STREET_ADDRESS]"
type input "[STREET_ADDRESS]"
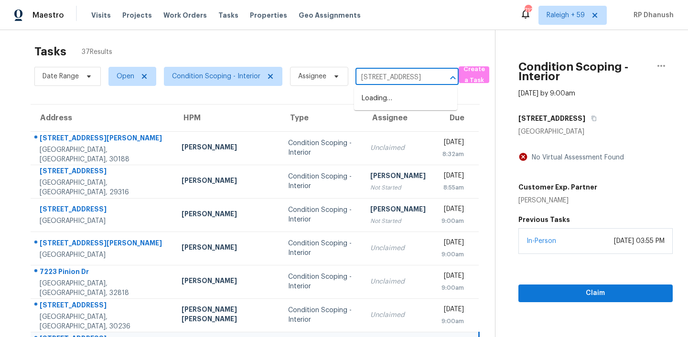
scroll to position [0, 61]
click at [404, 99] on li "[STREET_ADDRESS]" at bounding box center [405, 99] width 103 height 16
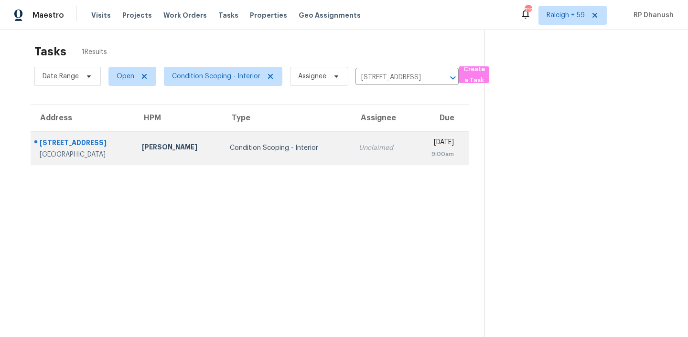
click at [311, 135] on td "Condition Scoping - Interior" at bounding box center [286, 147] width 129 height 33
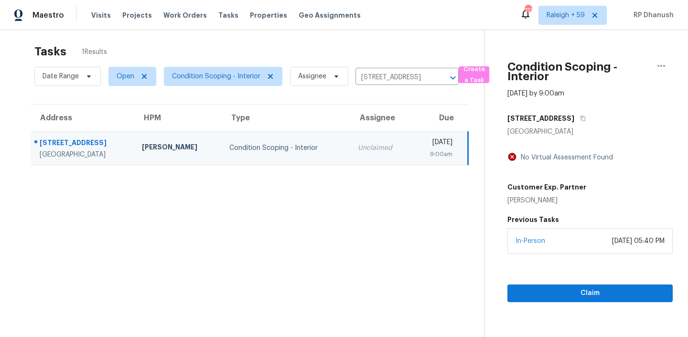
click at [544, 245] on div "In-Person" at bounding box center [530, 241] width 30 height 10
click at [548, 286] on button "Claim" at bounding box center [589, 294] width 165 height 18
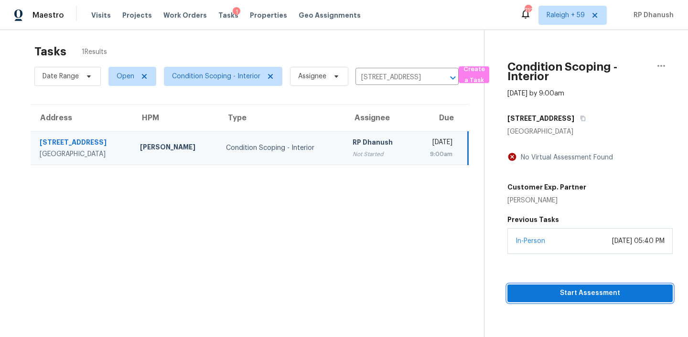
click at [548, 288] on span "Start Assessment" at bounding box center [590, 294] width 150 height 12
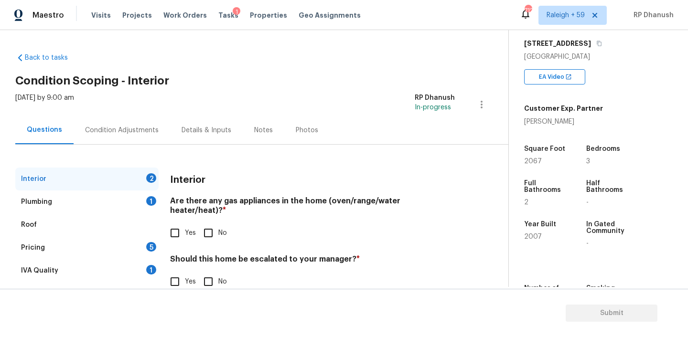
scroll to position [21, 0]
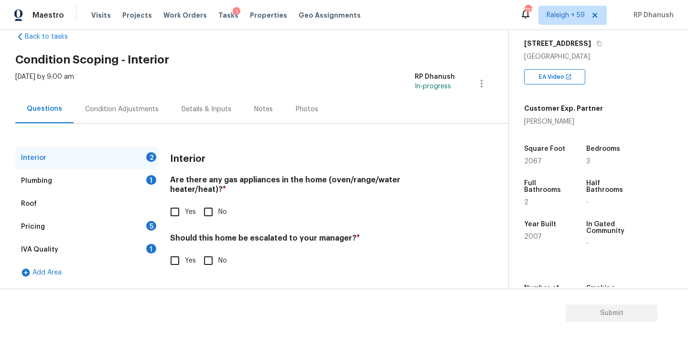
click at [177, 202] on input "Yes" at bounding box center [175, 212] width 20 height 20
checkbox input "true"
click at [221, 267] on div "Interior Are there any gas appliances in the home (oven/range/water heater/heat…" at bounding box center [312, 215] width 285 height 137
click at [213, 256] on input "No" at bounding box center [208, 261] width 20 height 20
checkbox input "true"
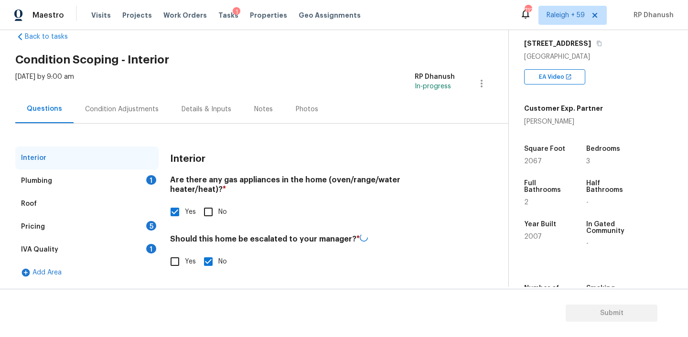
click at [151, 251] on div "1" at bounding box center [151, 249] width 10 height 10
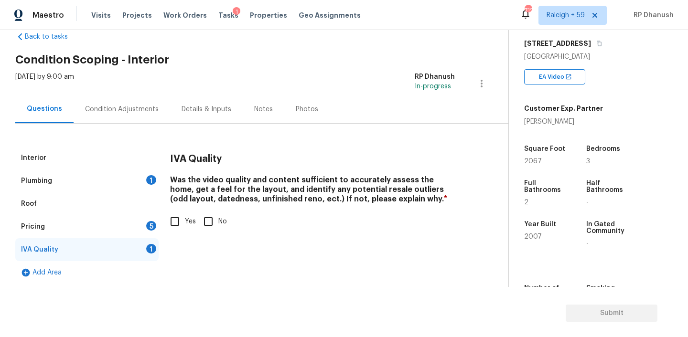
click at [175, 221] on input "Yes" at bounding box center [175, 222] width 20 height 20
checkbox input "true"
click at [136, 226] on div "Pricing 5" at bounding box center [86, 226] width 143 height 23
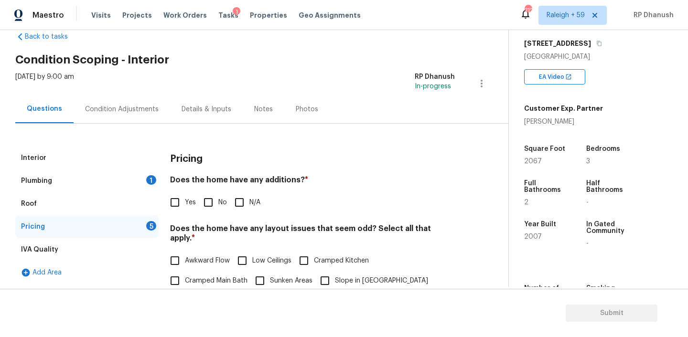
click at [207, 204] on input "No" at bounding box center [208, 202] width 20 height 20
checkbox input "true"
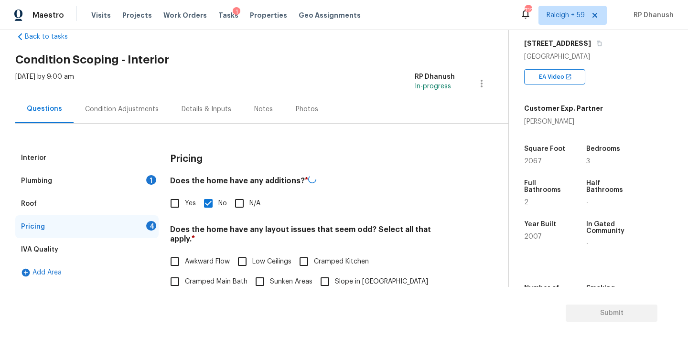
scroll to position [178, 0]
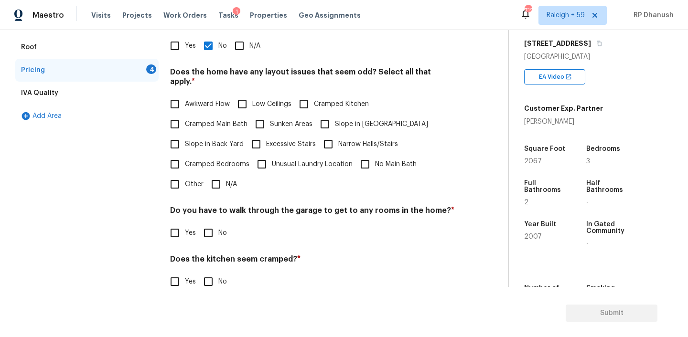
click at [197, 139] on span "Slope in Back Yard" at bounding box center [214, 144] width 59 height 10
click at [185, 137] on input "Slope in Back Yard" at bounding box center [175, 144] width 20 height 20
checkbox input "true"
click at [328, 119] on input "Slope in Front Yard" at bounding box center [325, 125] width 20 height 20
checkbox input "true"
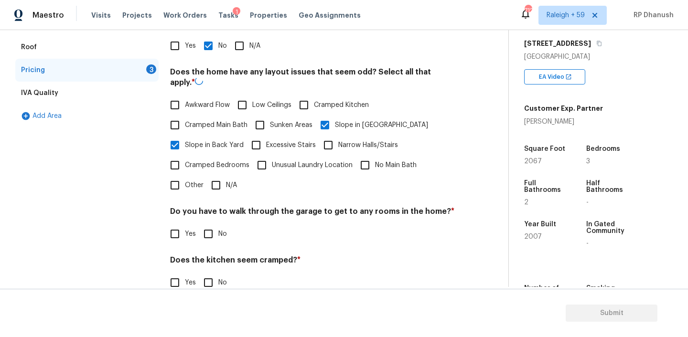
scroll to position [236, 0]
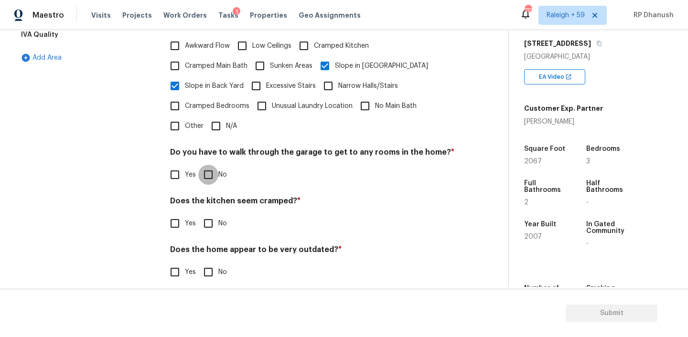
click at [214, 165] on input "No" at bounding box center [208, 175] width 20 height 20
checkbox input "true"
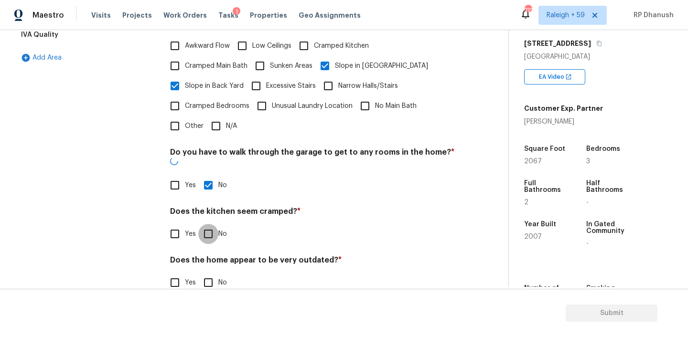
click at [214, 224] on input "No" at bounding box center [208, 234] width 20 height 20
checkbox input "true"
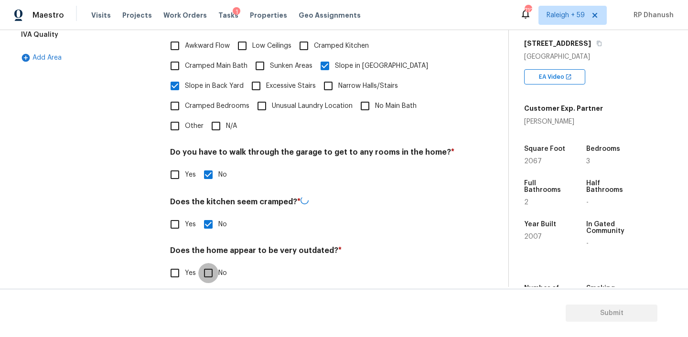
click at [214, 263] on input "No" at bounding box center [208, 273] width 20 height 20
checkbox input "true"
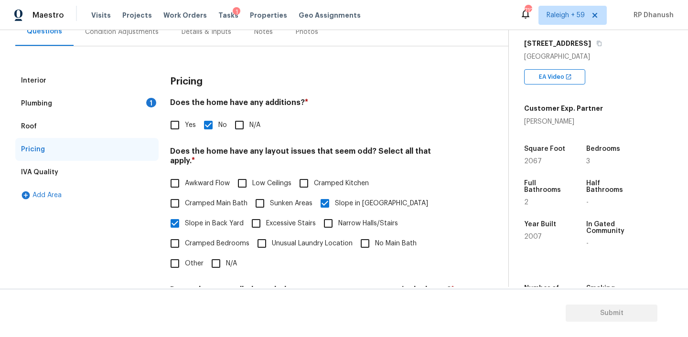
click at [128, 108] on div "Plumbing 1" at bounding box center [86, 103] width 143 height 23
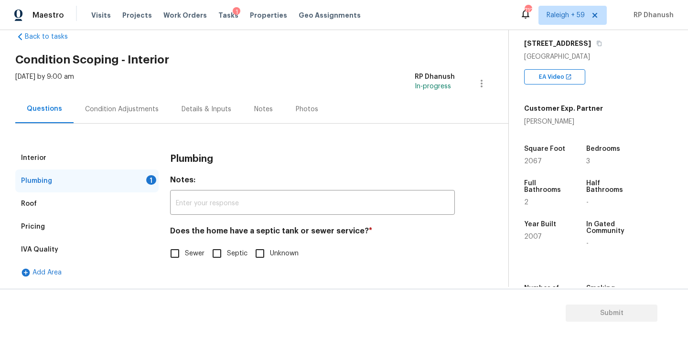
click at [182, 251] on input "Sewer" at bounding box center [175, 254] width 20 height 20
checkbox input "true"
click at [127, 111] on div "Condition Adjustments" at bounding box center [122, 110] width 74 height 10
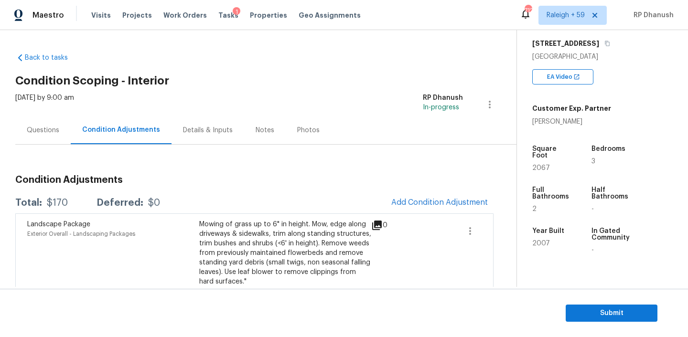
scroll to position [18, 0]
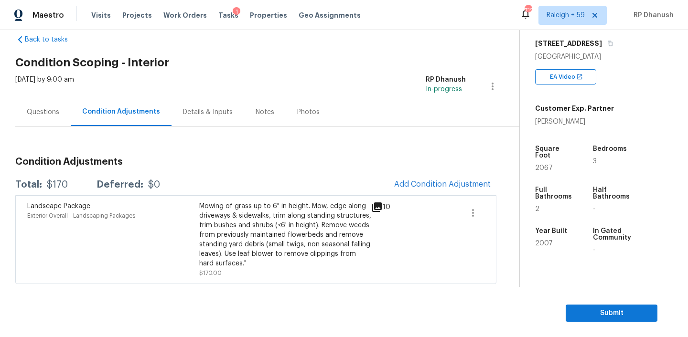
click at [451, 196] on div "Landscape Package Exterior Overall - Landscaping Packages Mowing of grass up to…" at bounding box center [255, 239] width 481 height 89
click at [451, 182] on span "Add Condition Adjustment" at bounding box center [442, 184] width 96 height 9
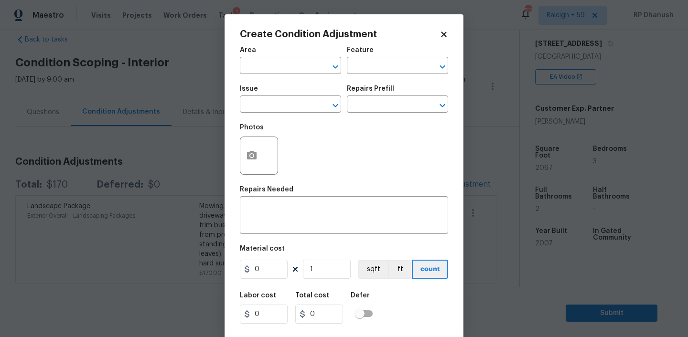
click at [281, 77] on span "Area ​" at bounding box center [290, 60] width 101 height 39
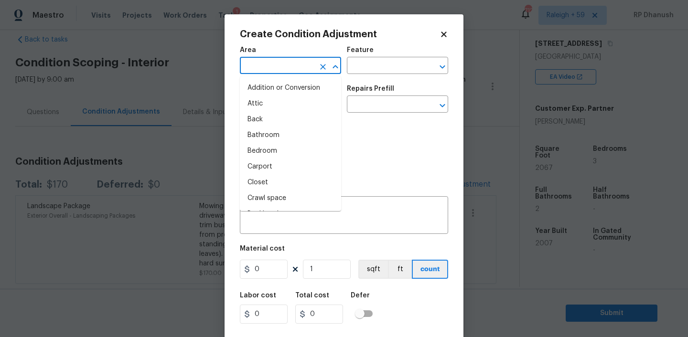
click at [279, 69] on input "text" at bounding box center [277, 66] width 75 height 15
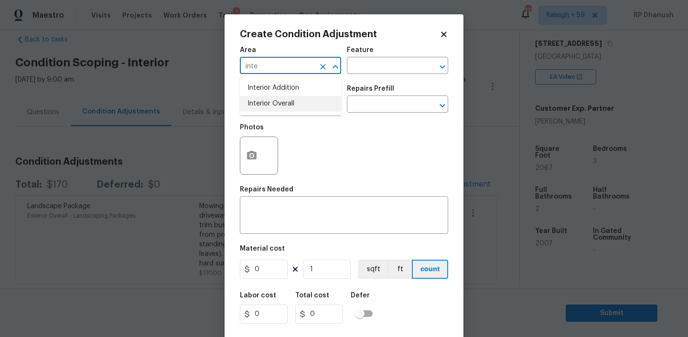
click at [278, 106] on li "Interior Overall" at bounding box center [290, 104] width 101 height 16
type input "Interior Overall"
click at [423, 76] on div "Area Interior Overall ​ Feature ​" at bounding box center [344, 60] width 208 height 39
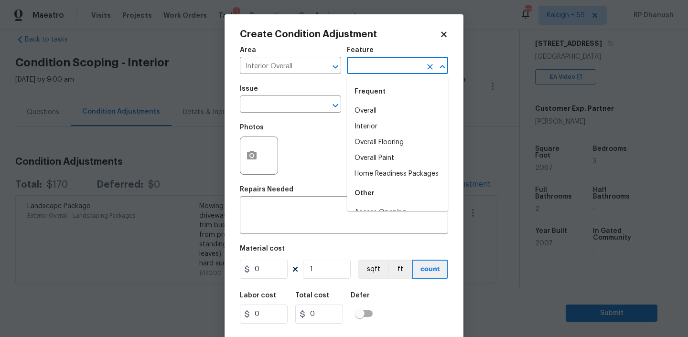
click at [408, 66] on input "text" at bounding box center [384, 66] width 75 height 15
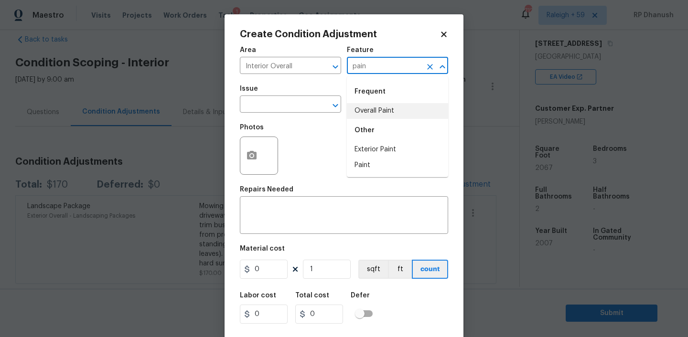
click at [381, 116] on li "Overall Paint" at bounding box center [397, 111] width 101 height 16
type input "Overall Paint"
click at [290, 112] on input "text" at bounding box center [277, 105] width 75 height 15
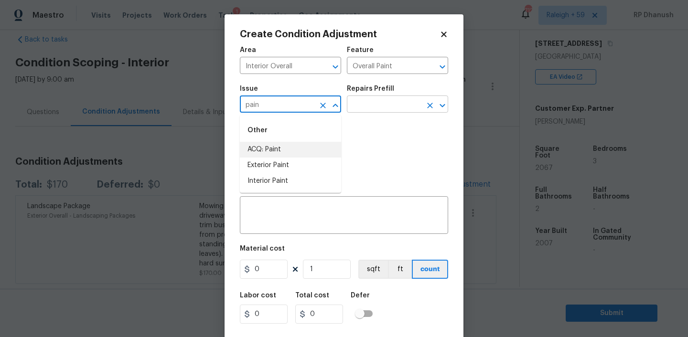
drag, startPoint x: 274, startPoint y: 146, endPoint x: 395, endPoint y: 112, distance: 124.9
click at [278, 143] on li "ACQ: Paint" at bounding box center [290, 150] width 101 height 16
type input "ACQ: Paint"
click at [395, 112] on input "text" at bounding box center [384, 105] width 75 height 15
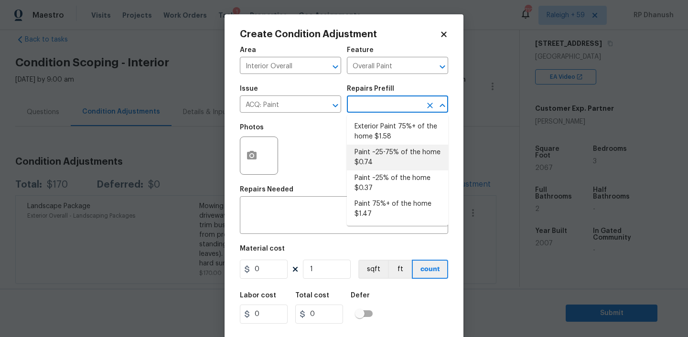
click at [385, 159] on li "Paint ~25-75% of the home $0.74" at bounding box center [397, 158] width 101 height 26
type input "Acquisition"
type textarea "Acquisition Scope: ~25 - 75% of the home needs interior paint"
type input "0.74"
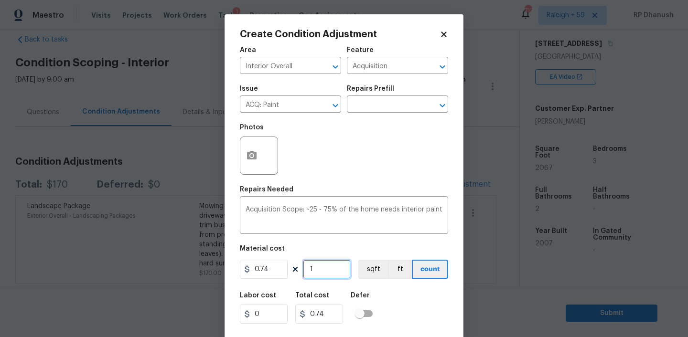
click at [344, 269] on input "1" at bounding box center [327, 269] width 48 height 19
type input "0"
type input "2"
type input "1.48"
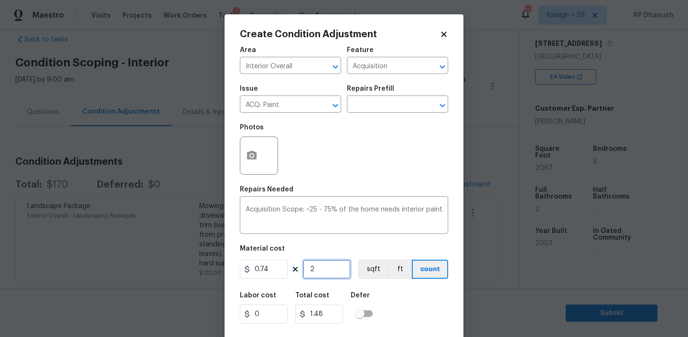
type input "20"
type input "14.8"
type input "206"
type input "152.44"
type input "2067"
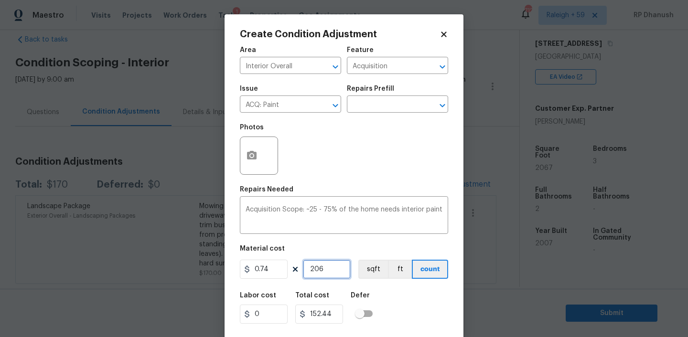
type input "1529.58"
type input "2067"
click at [344, 269] on input "2067" at bounding box center [327, 269] width 48 height 19
click at [261, 155] on button "button" at bounding box center [251, 155] width 23 height 37
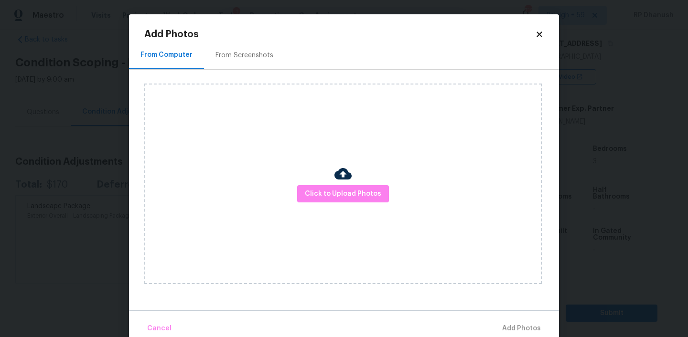
click at [320, 207] on div "Click to Upload Photos" at bounding box center [342, 184] width 397 height 201
click at [316, 202] on button "Click to Upload Photos" at bounding box center [343, 194] width 92 height 18
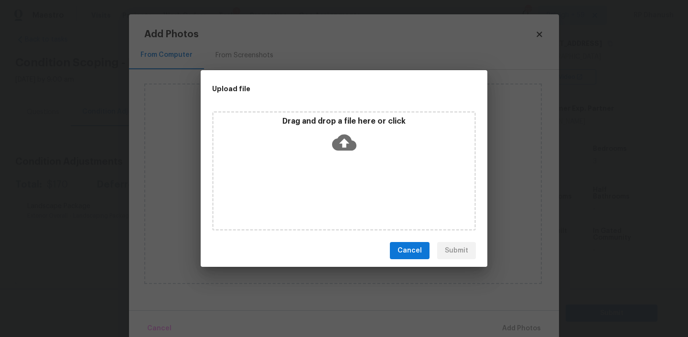
click at [335, 150] on icon at bounding box center [344, 143] width 24 height 16
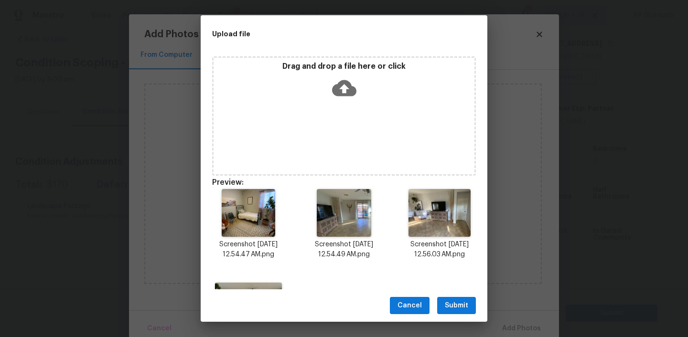
click at [459, 301] on span "Submit" at bounding box center [456, 306] width 23 height 12
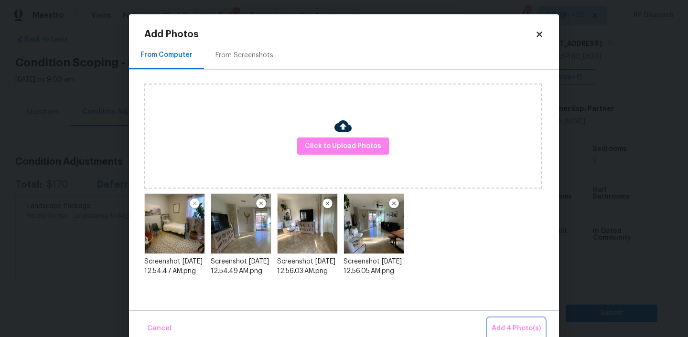
click at [517, 326] on span "Add 4 Photo(s)" at bounding box center [515, 329] width 49 height 12
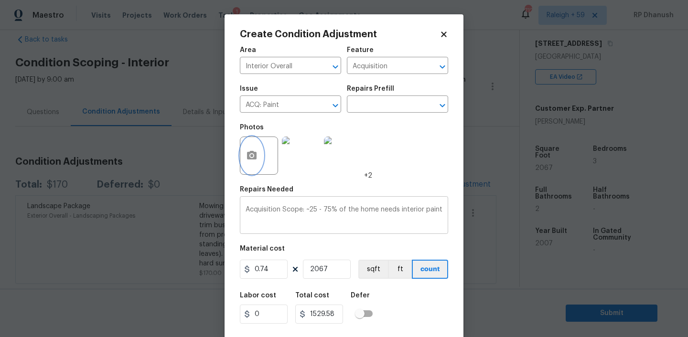
scroll to position [20, 0]
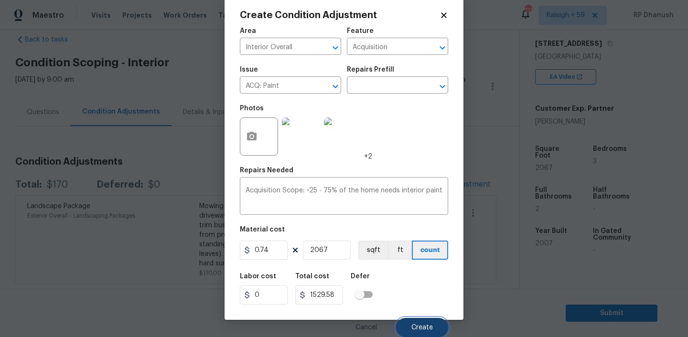
click at [425, 322] on button "Create" at bounding box center [422, 327] width 52 height 19
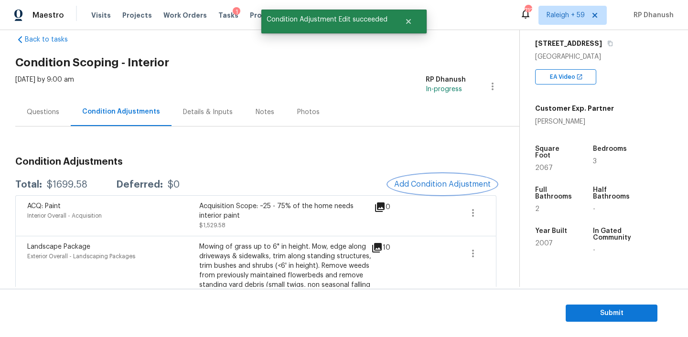
scroll to position [19, 0]
click at [421, 185] on span "Add Condition Adjustment" at bounding box center [442, 183] width 96 height 9
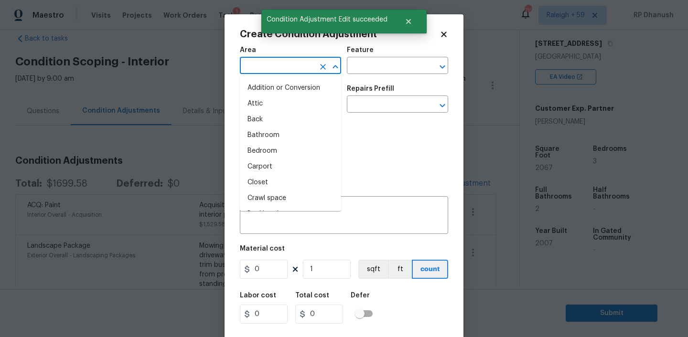
click at [301, 64] on input "text" at bounding box center [277, 66] width 75 height 15
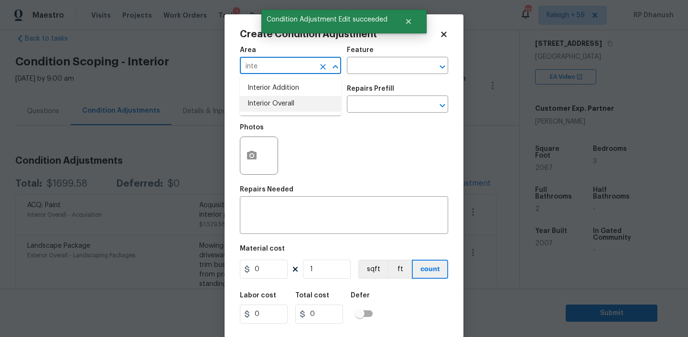
click at [295, 109] on li "Interior Overall" at bounding box center [290, 104] width 101 height 16
type input "Interior Overall"
click at [384, 72] on input "text" at bounding box center [384, 66] width 75 height 15
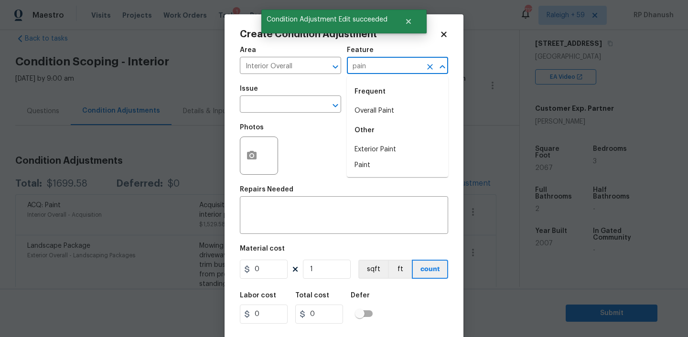
click at [365, 100] on div "Frequent" at bounding box center [397, 91] width 101 height 23
click at [365, 103] on li "Overall Paint" at bounding box center [397, 111] width 101 height 16
type input "Overall Paint"
click at [302, 103] on input "text" at bounding box center [277, 105] width 75 height 15
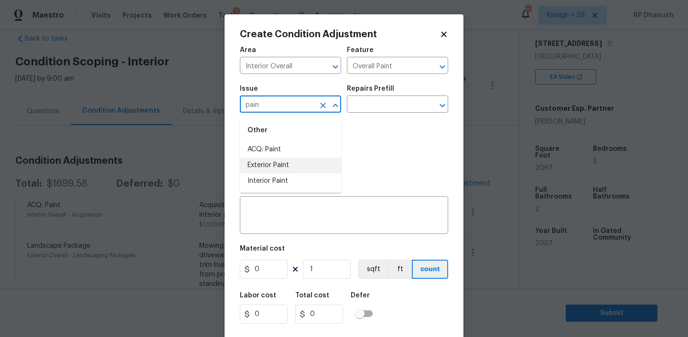
click at [285, 181] on li "Interior Paint" at bounding box center [290, 181] width 101 height 16
type input "Interior Paint"
click at [389, 104] on input "text" at bounding box center [384, 105] width 75 height 15
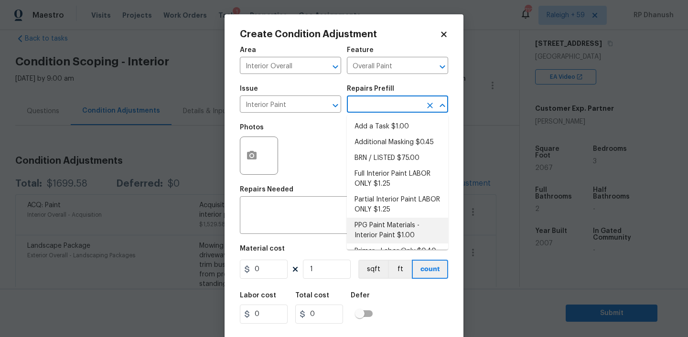
scroll to position [13, 0]
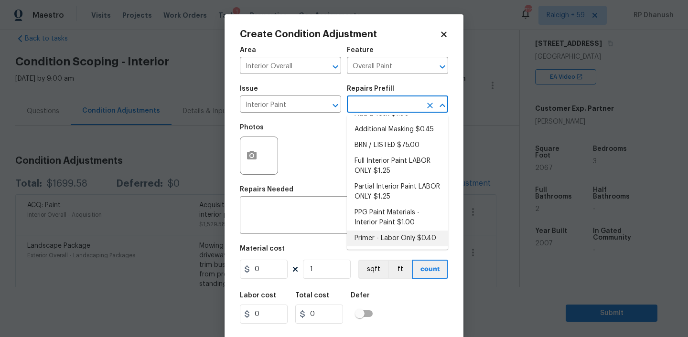
click at [385, 238] on li "Primer - Labor Only $0.40" at bounding box center [397, 239] width 101 height 16
type textarea "Interior primer - PRIMER PROVIDED BY OPENDOOR - All nails, screws, drywall anch…"
type input "0.4"
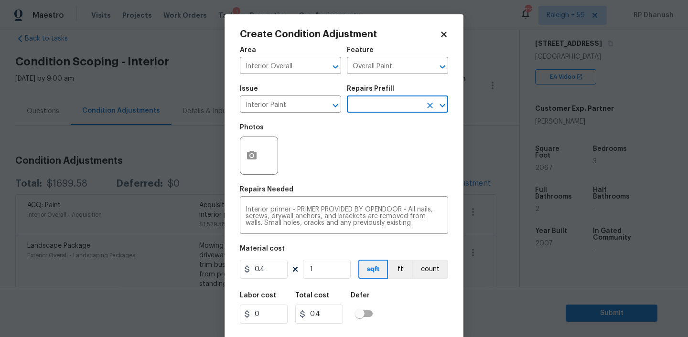
click at [316, 280] on figure "Material cost 0.4 1 sqft ft count" at bounding box center [344, 263] width 208 height 35
click at [328, 269] on input "1" at bounding box center [327, 269] width 48 height 19
type input "0"
type input "1"
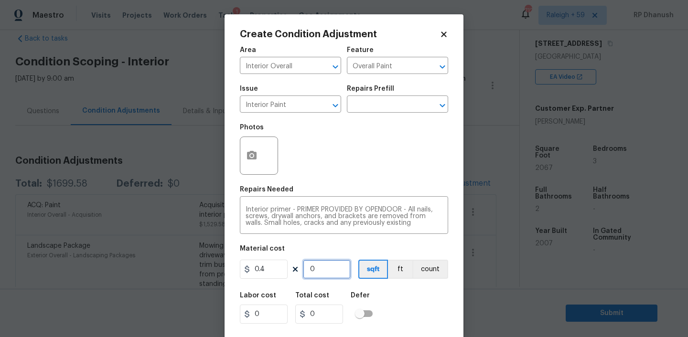
type input "0.4"
type input "10"
type input "4"
type input "100"
type input "40"
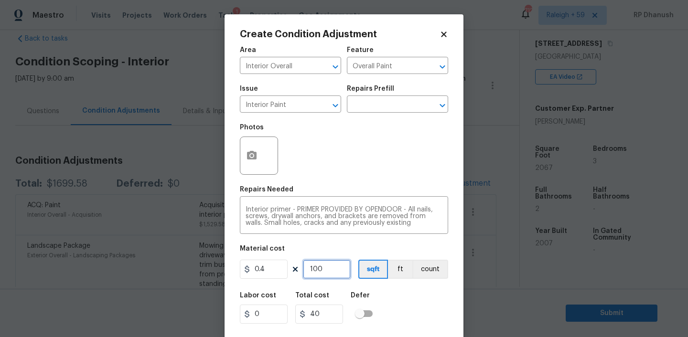
type input "1000"
type input "400"
type input "1000"
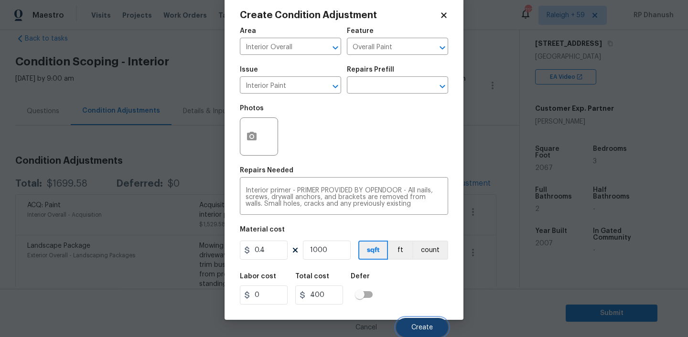
click at [432, 325] on span "Create" at bounding box center [421, 327] width 21 height 7
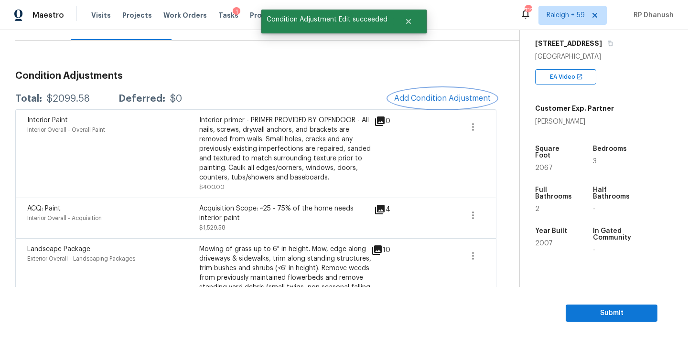
scroll to position [76, 0]
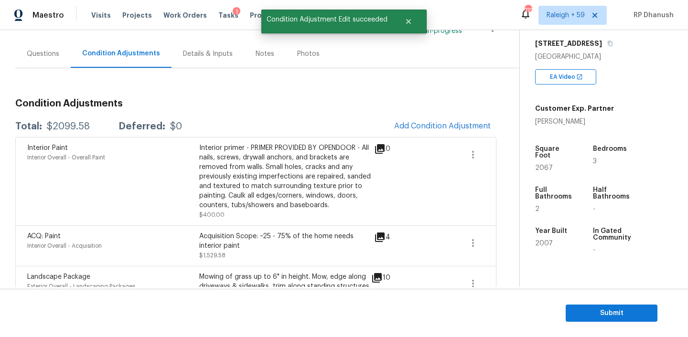
click at [427, 137] on div "Interior Paint Interior Overall - Overall Paint Interior primer - PRIMER PROVID…" at bounding box center [255, 181] width 481 height 88
click at [432, 122] on span "Add Condition Adjustment" at bounding box center [442, 126] width 96 height 9
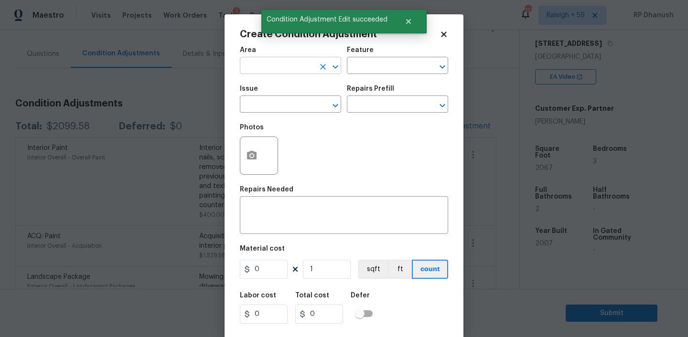
click at [297, 64] on input "text" at bounding box center [277, 66] width 75 height 15
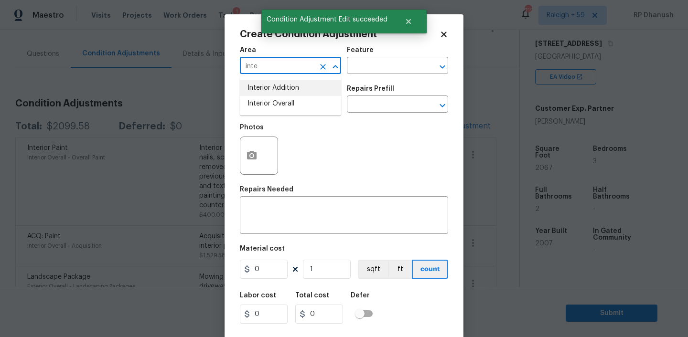
click at [292, 102] on li "Interior Overall" at bounding box center [290, 104] width 101 height 16
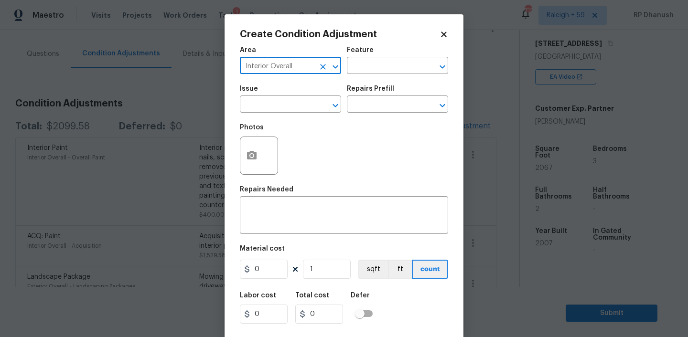
type input "Interior Overall"
click at [391, 81] on div "Issue ​ Repairs Prefill ​" at bounding box center [344, 99] width 208 height 39
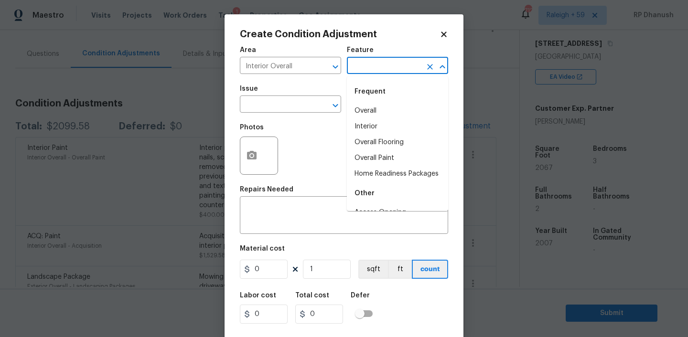
click at [381, 74] on input "text" at bounding box center [384, 66] width 75 height 15
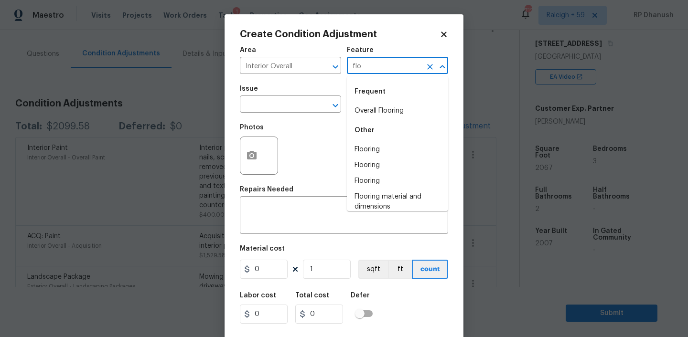
click at [366, 101] on div "Frequent" at bounding box center [397, 91] width 101 height 23
click at [366, 108] on li "Overall Flooring" at bounding box center [397, 111] width 101 height 16
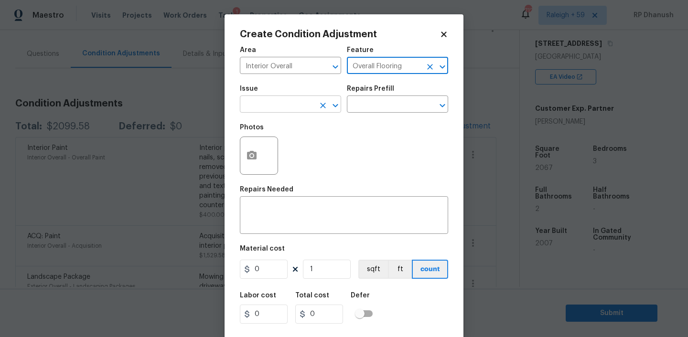
type input "Overall Flooring"
click at [290, 105] on input "text" at bounding box center [277, 105] width 75 height 15
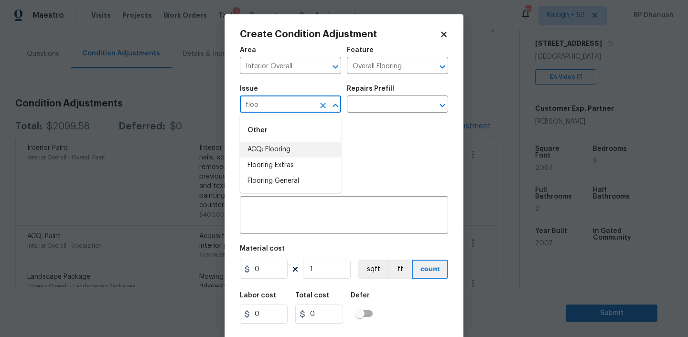
click at [274, 151] on li "ACQ: Flooring" at bounding box center [290, 150] width 101 height 16
type input "ACQ: Flooring"
click at [377, 110] on input "text" at bounding box center [384, 105] width 75 height 15
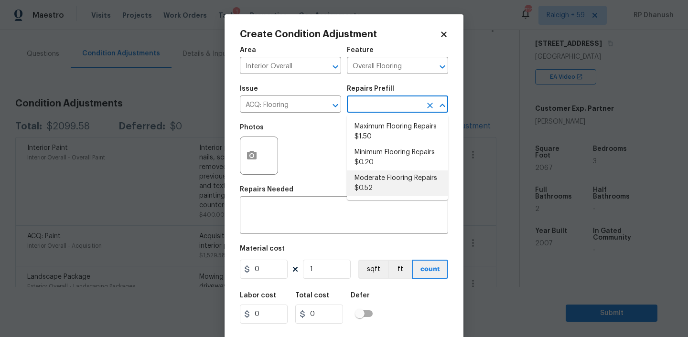
click at [373, 178] on li "Moderate Flooring Repairs $0.52" at bounding box center [397, 184] width 101 height 26
type input "Acquisition"
type textarea "Acquisition Scope: Moderate flooring repairs"
type input "0.52"
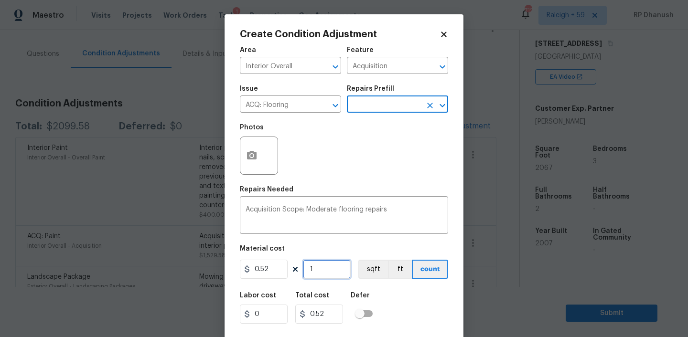
click at [335, 269] on input "1" at bounding box center [327, 269] width 48 height 19
type input "0"
type input "2"
type input "1.04"
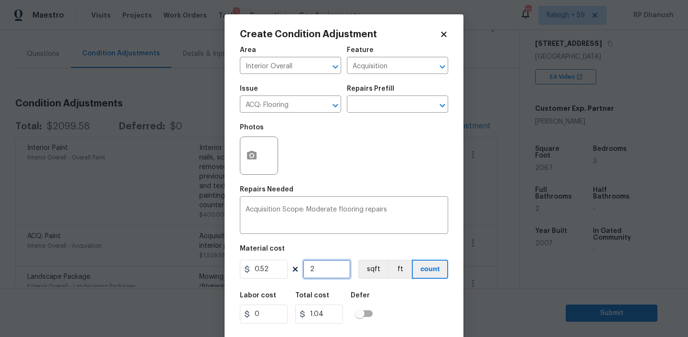
type input "20"
type input "10.4"
type input "206"
type input "107.12"
type input "2067"
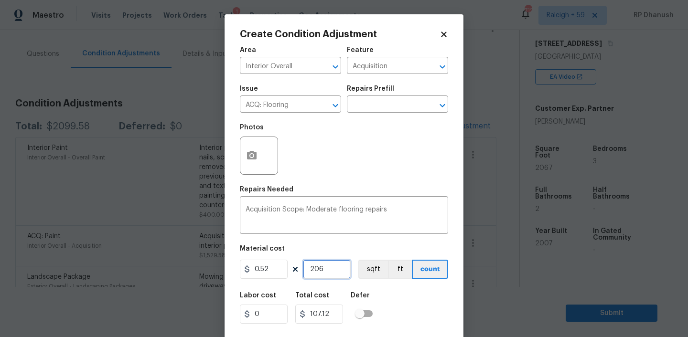
type input "1074.84"
type input "2067"
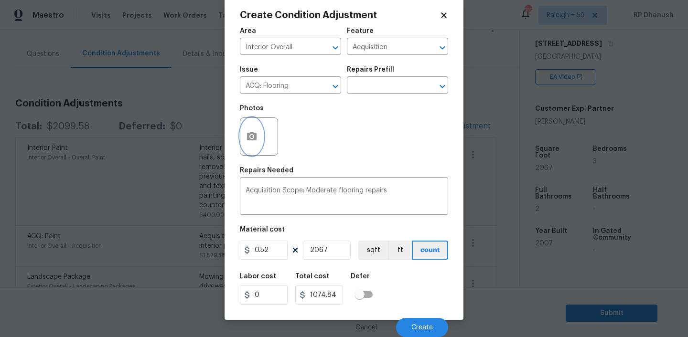
click at [254, 139] on icon "button" at bounding box center [252, 136] width 10 height 9
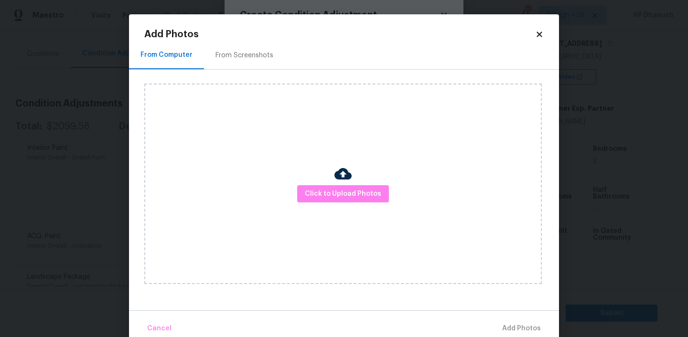
click at [330, 175] on div "Click to Upload Photos" at bounding box center [342, 184] width 397 height 201
drag, startPoint x: 326, startPoint y: 203, endPoint x: 326, endPoint y: 195, distance: 7.6
click at [326, 203] on div "Click to Upload Photos" at bounding box center [342, 184] width 397 height 201
click at [326, 160] on div "Click to Upload Photos" at bounding box center [342, 184] width 397 height 201
click at [325, 180] on div "Click to Upload Photos" at bounding box center [342, 184] width 397 height 201
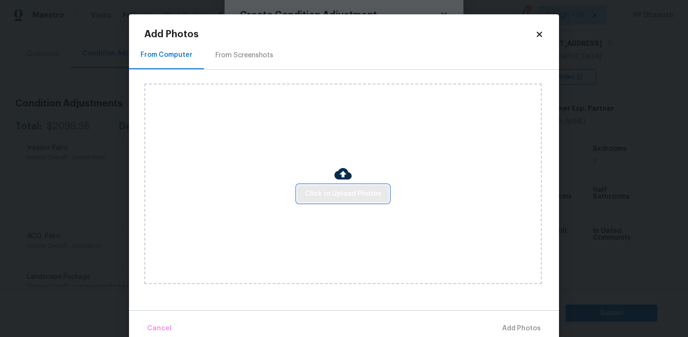
click at [325, 202] on button "Click to Upload Photos" at bounding box center [343, 194] width 92 height 18
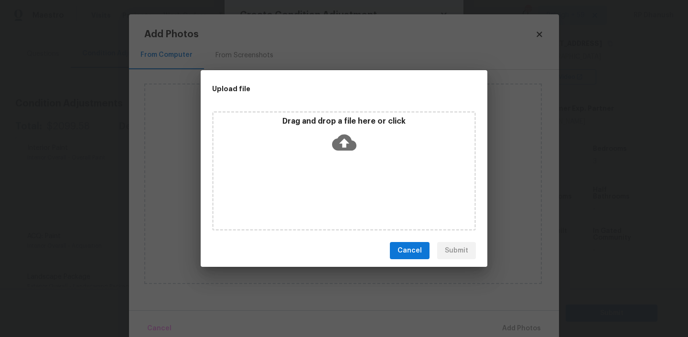
click at [326, 160] on div "Drag and drop a file here or click" at bounding box center [344, 170] width 264 height 119
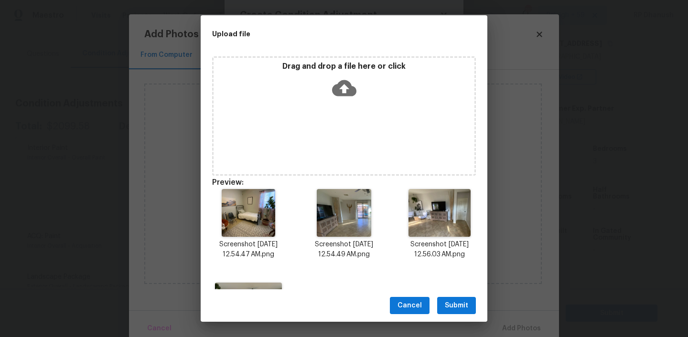
scroll to position [75, 0]
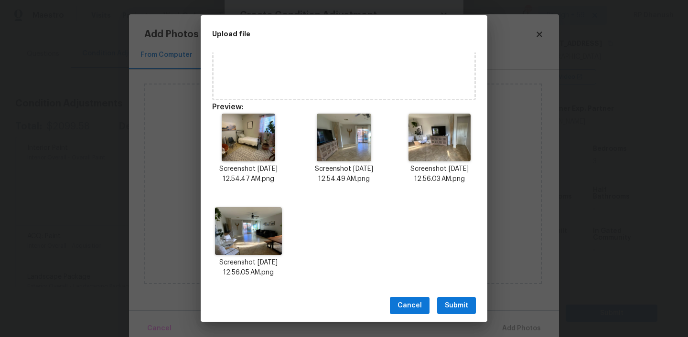
click at [462, 302] on span "Submit" at bounding box center [456, 306] width 23 height 12
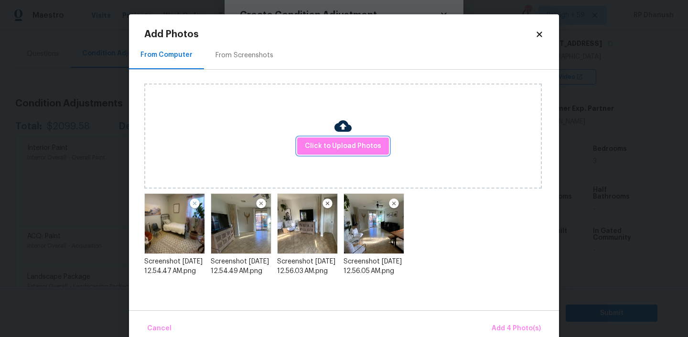
scroll to position [0, 0]
click at [498, 320] on button "Add 4 Photo(s)" at bounding box center [516, 329] width 57 height 21
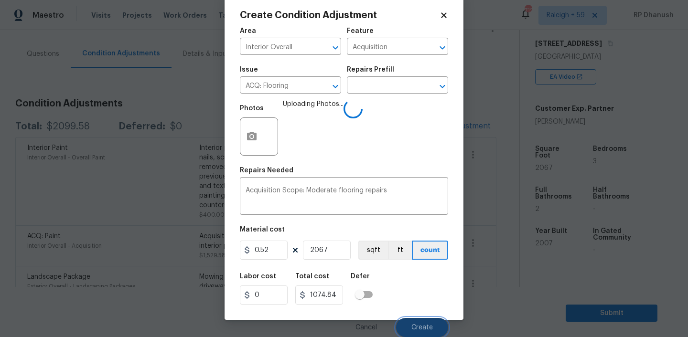
click at [433, 326] on button "Create" at bounding box center [422, 327] width 52 height 19
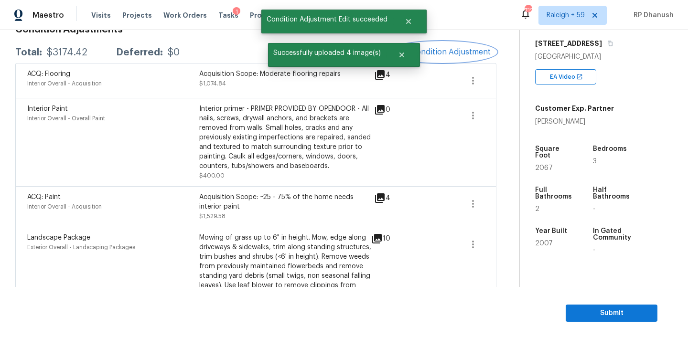
scroll to position [94, 0]
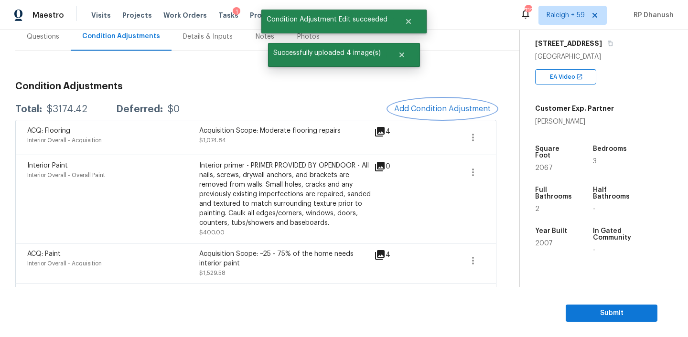
click at [428, 114] on button "Add Condition Adjustment" at bounding box center [442, 109] width 108 height 20
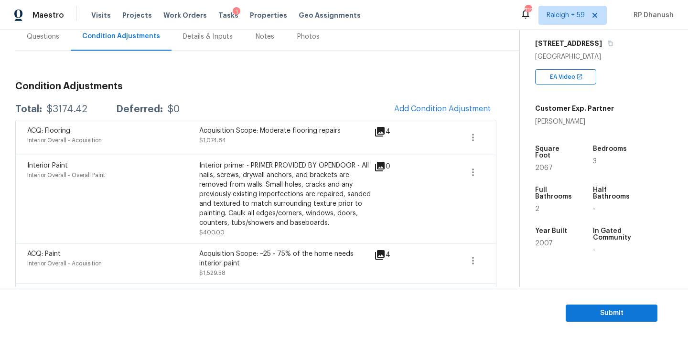
click at [181, 133] on body "Maestro Visits Projects Work Orders Tasks 1 Properties Geo Assignments 712 Rale…" at bounding box center [344, 168] width 688 height 337
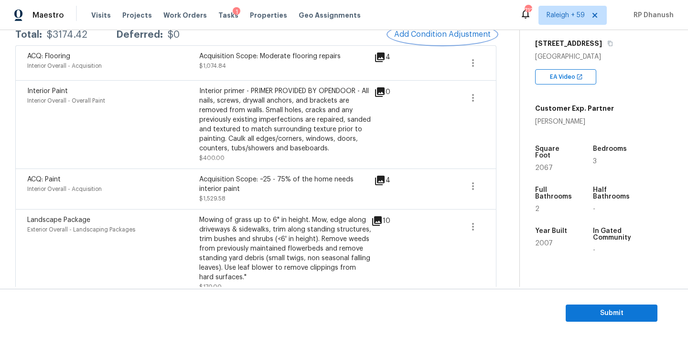
scroll to position [182, 0]
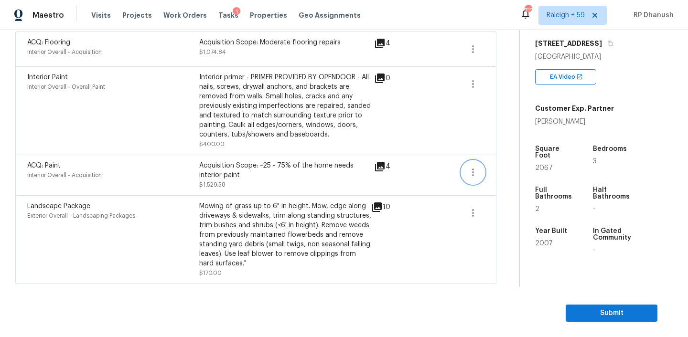
click at [472, 167] on icon "button" at bounding box center [472, 172] width 11 height 11
click at [507, 168] on div "Edit" at bounding box center [527, 170] width 75 height 10
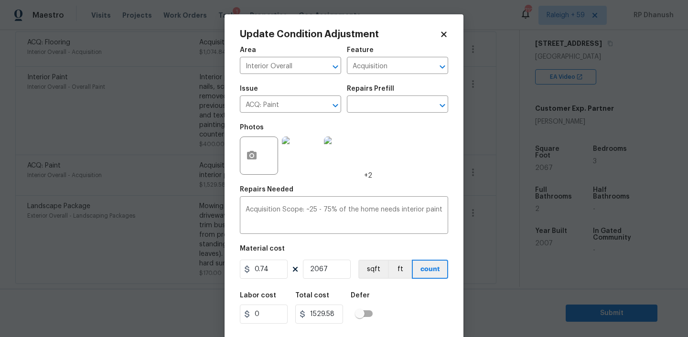
click at [396, 115] on div "Issue ACQ: Paint ​ Repairs Prefill ​" at bounding box center [344, 99] width 208 height 39
click at [392, 101] on input "text" at bounding box center [384, 105] width 75 height 15
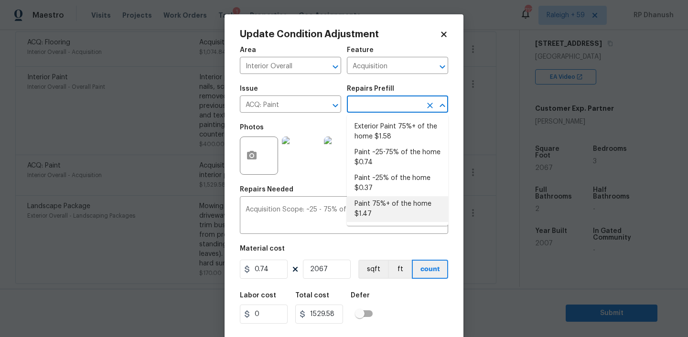
click at [382, 208] on li "Paint 75%+ of the home $1.47" at bounding box center [397, 209] width 101 height 26
type textarea "Acquisition Scope: 75%+ of the home will likely require interior paint"
type input "1.47"
type input "3038.49"
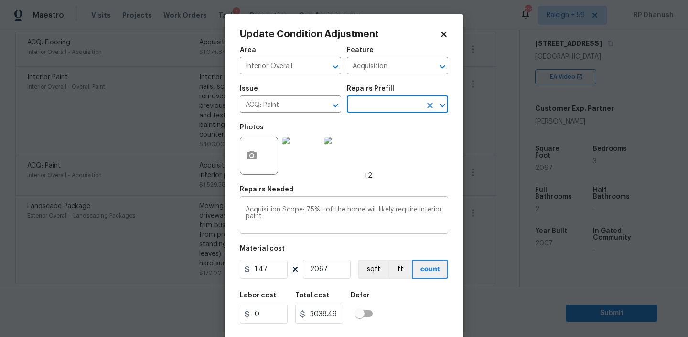
scroll to position [20, 0]
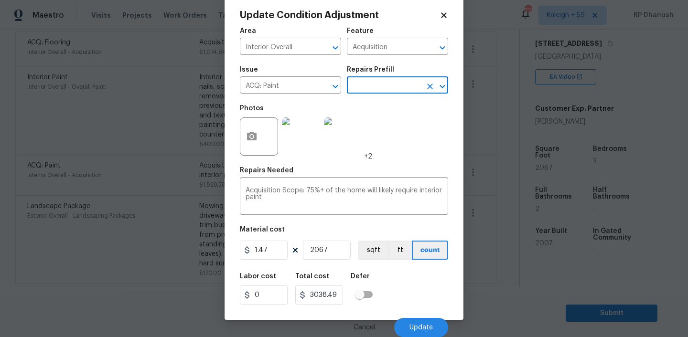
click at [409, 89] on input "text" at bounding box center [384, 86] width 75 height 15
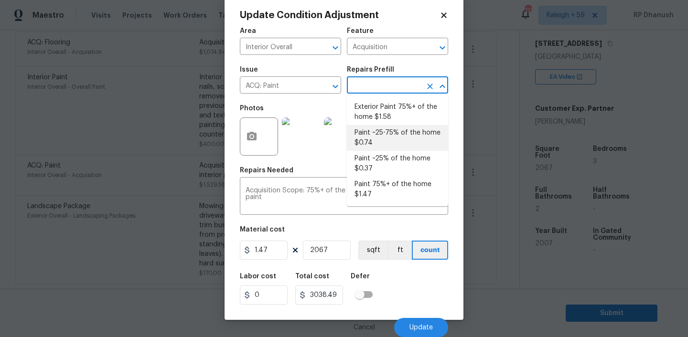
click at [379, 135] on li "Paint ~25-75% of the home $0.74" at bounding box center [397, 138] width 101 height 26
type textarea "Acquisition Scope: ~25 - 75% of the home needs interior paint"
type input "0.74"
type input "1529.58"
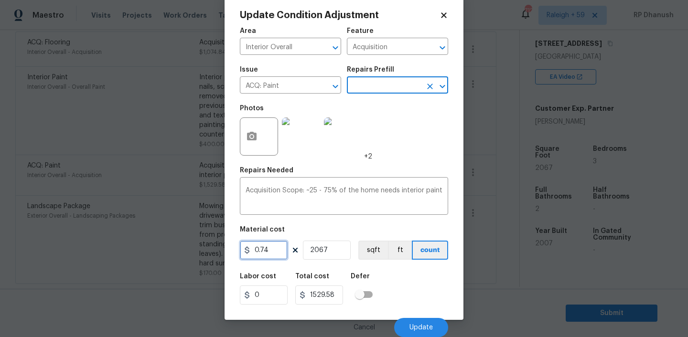
click at [276, 251] on input "0.74" at bounding box center [264, 250] width 48 height 19
type input "1"
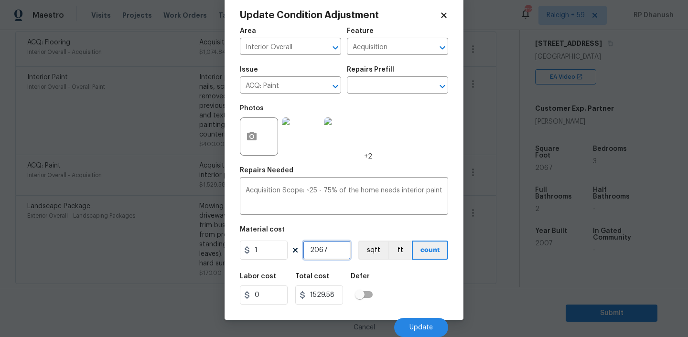
type input "2067"
click at [412, 325] on span "Update" at bounding box center [420, 327] width 23 height 7
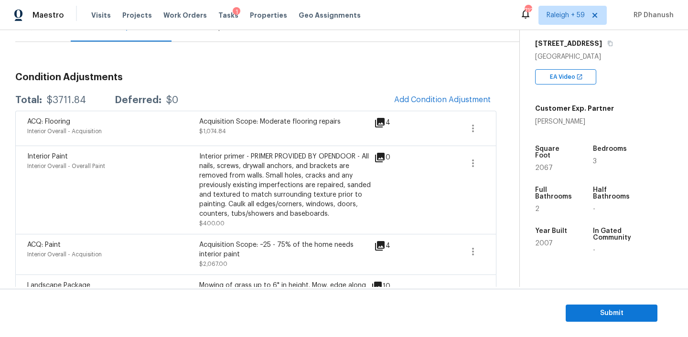
scroll to position [139, 0]
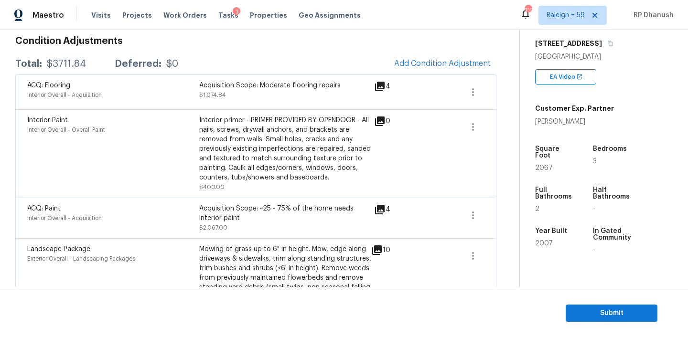
click at [62, 67] on div "$3711.84" at bounding box center [66, 64] width 39 height 10
copy div "$3711.84"
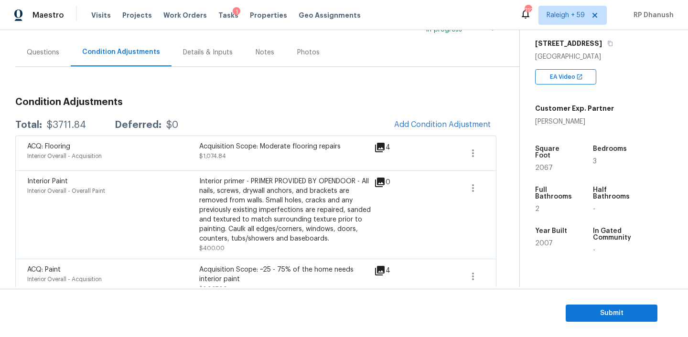
click at [32, 59] on div "Questions" at bounding box center [42, 52] width 55 height 28
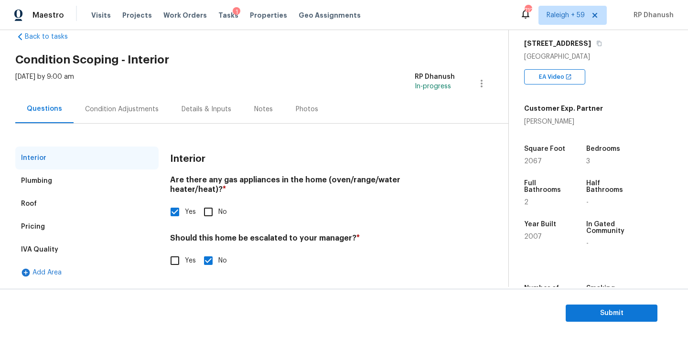
scroll to position [21, 0]
click at [124, 113] on div "Condition Adjustments" at bounding box center [122, 110] width 74 height 10
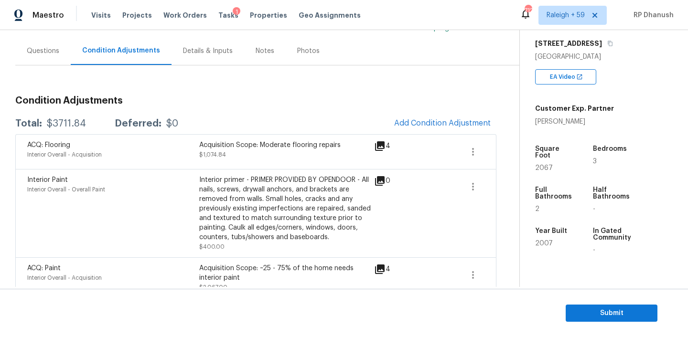
scroll to position [69, 0]
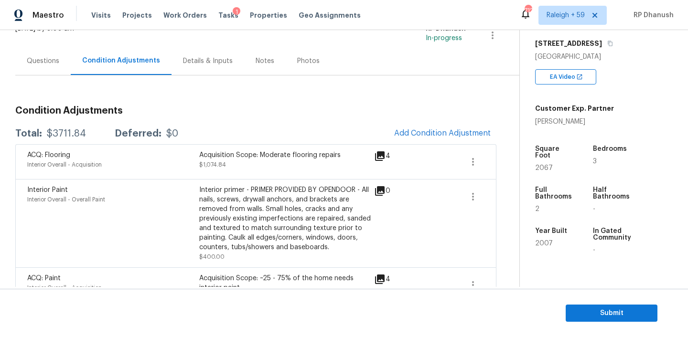
click at [43, 48] on div "Questions" at bounding box center [42, 61] width 55 height 28
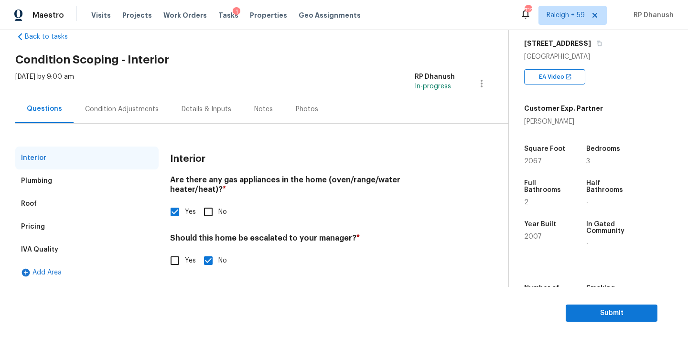
click at [601, 304] on section "Submit" at bounding box center [344, 313] width 688 height 49
click at [596, 314] on span "Submit" at bounding box center [611, 314] width 76 height 12
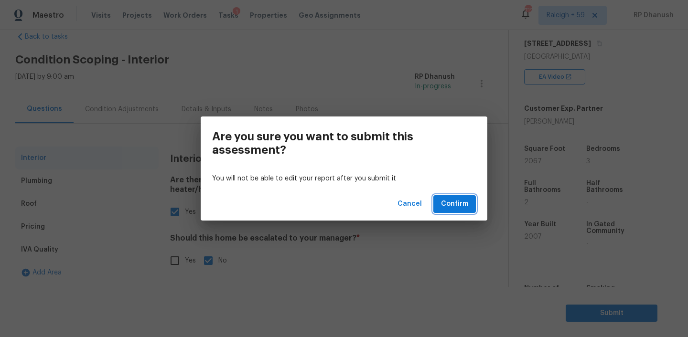
click at [461, 200] on span "Confirm" at bounding box center [454, 204] width 27 height 12
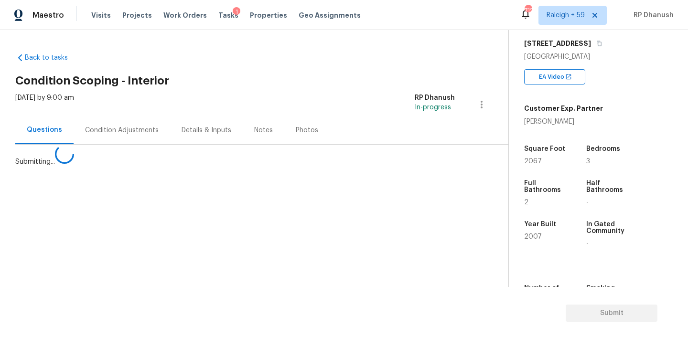
scroll to position [0, 0]
